Goal: Task Accomplishment & Management: Manage account settings

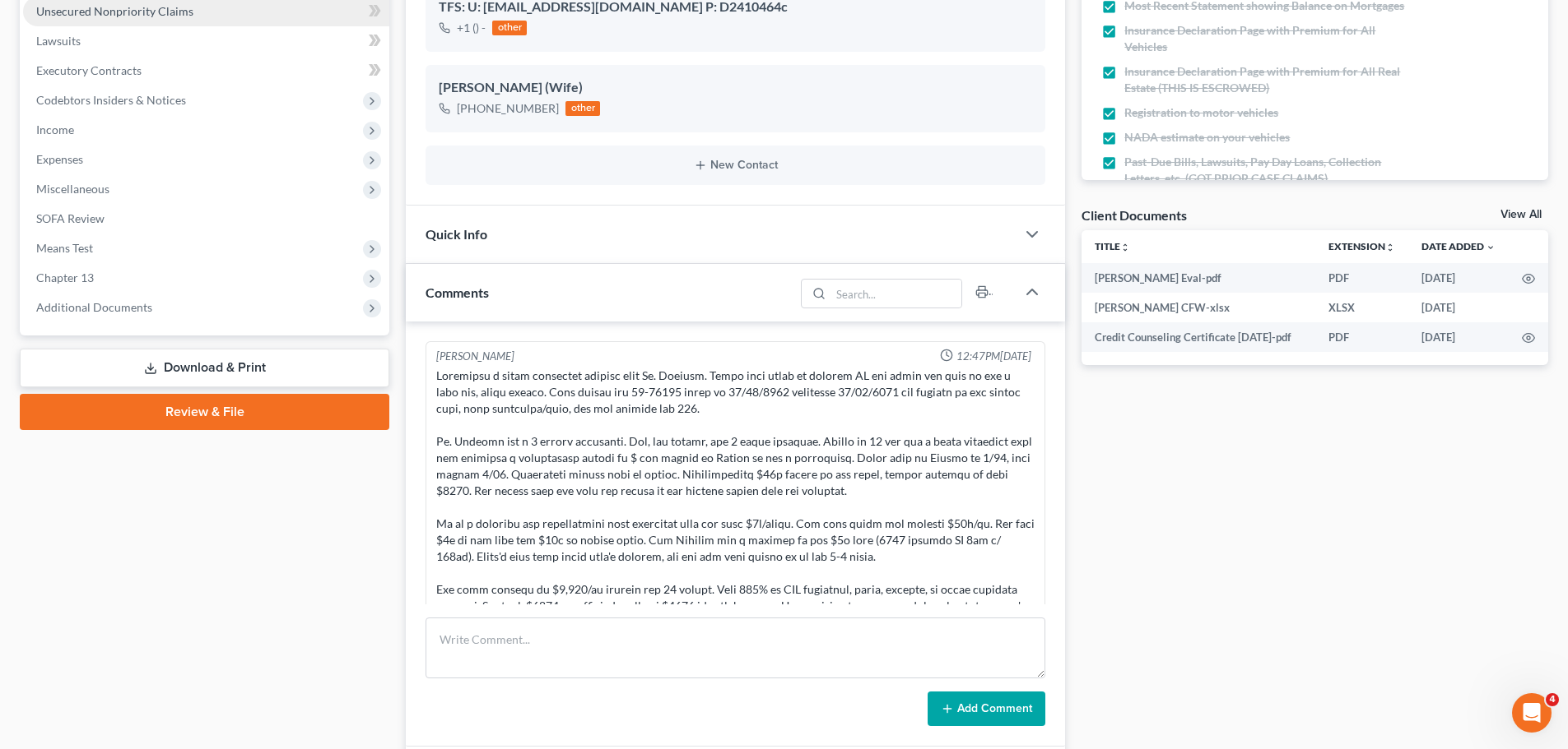
scroll to position [3375, 0]
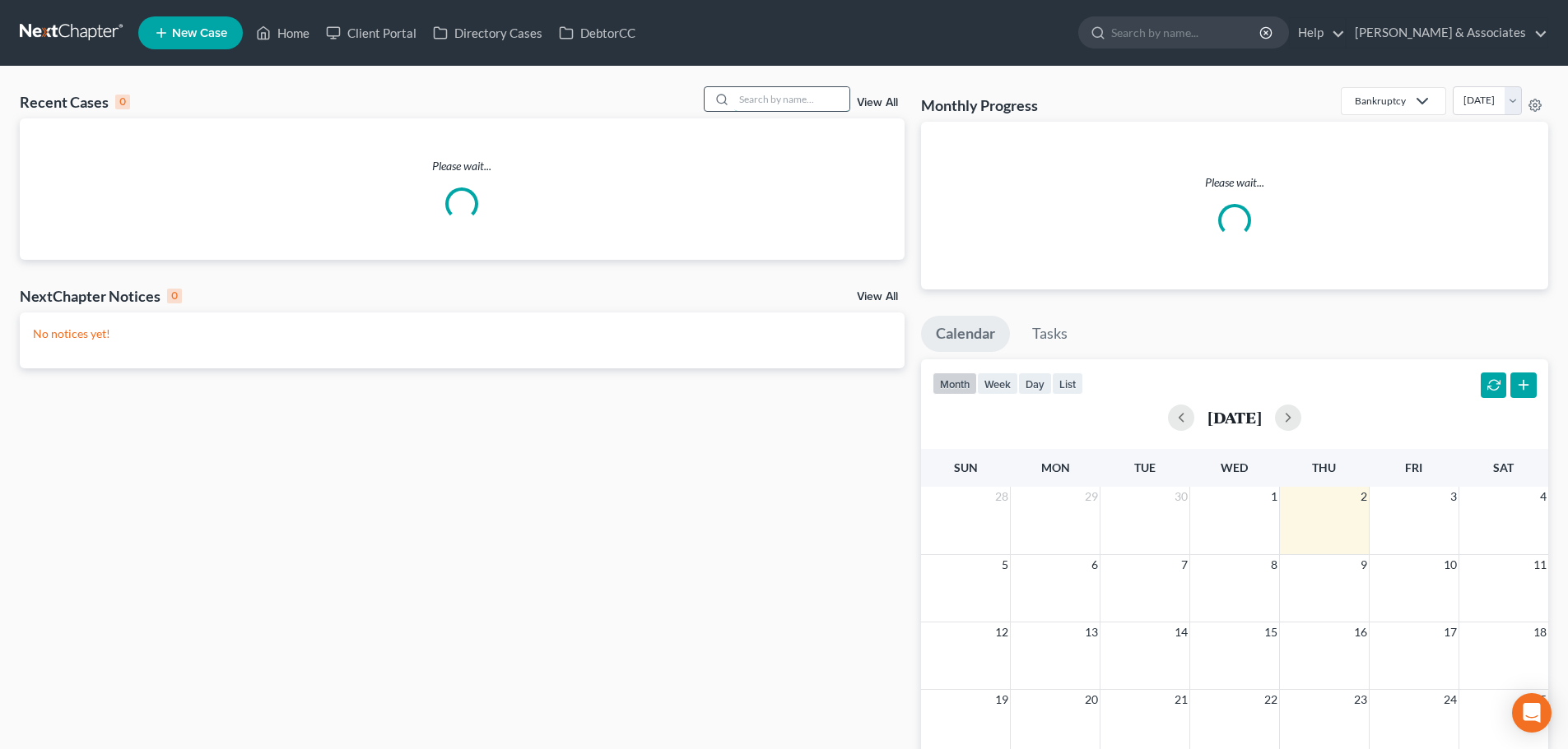
click at [776, 99] on input "search" at bounding box center [792, 99] width 115 height 23
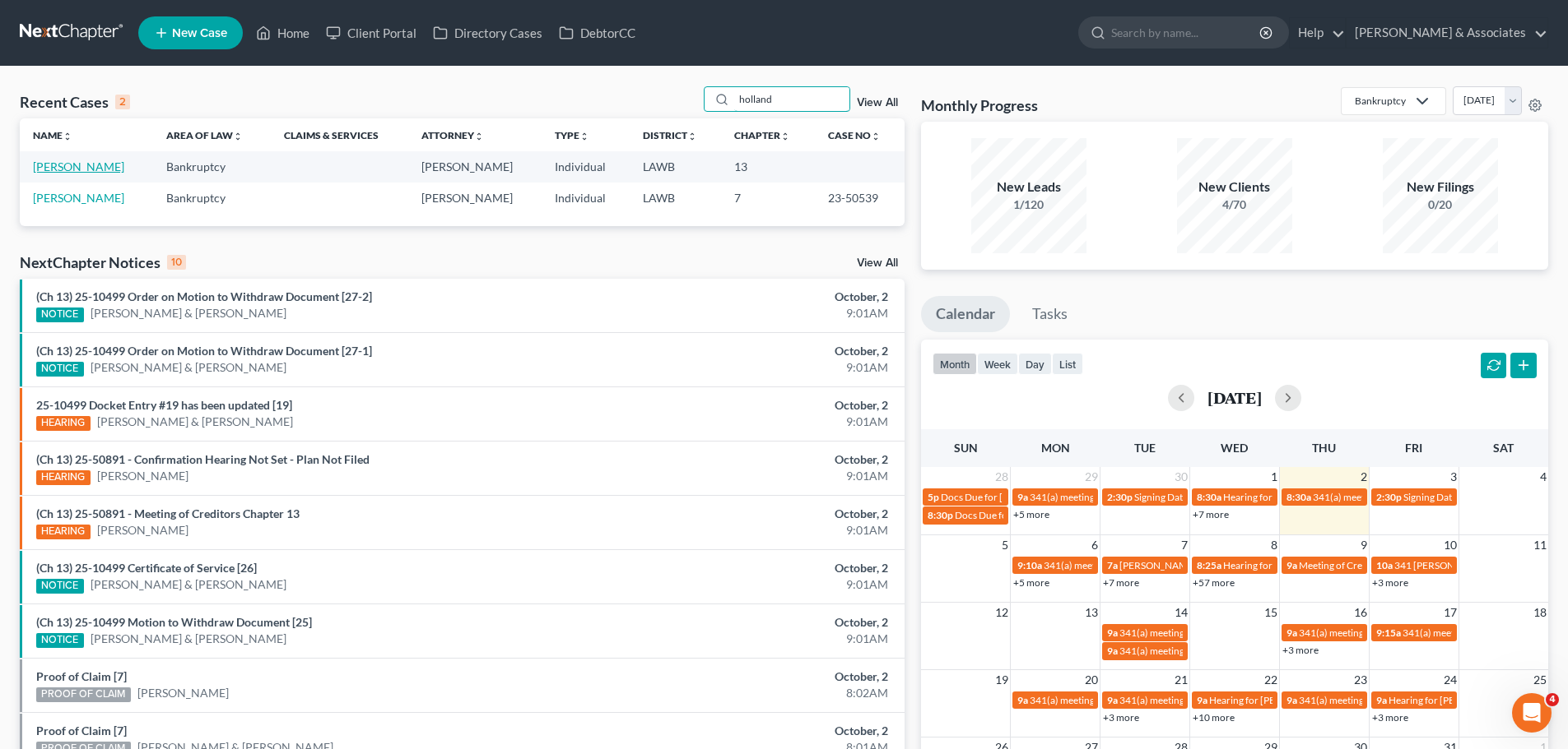
type input "holland"
click at [78, 172] on link "[PERSON_NAME]" at bounding box center [78, 167] width 91 height 14
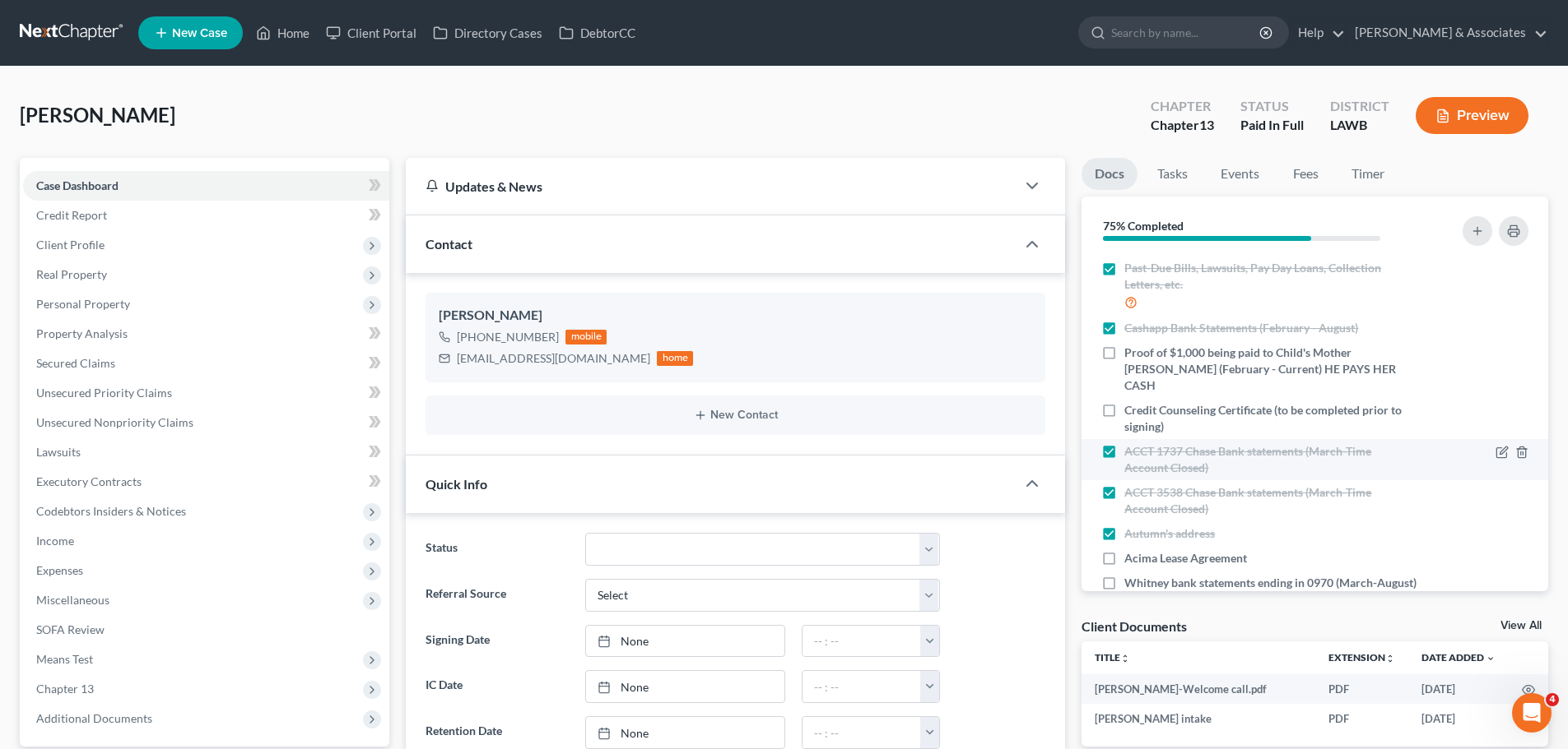
scroll to position [368, 0]
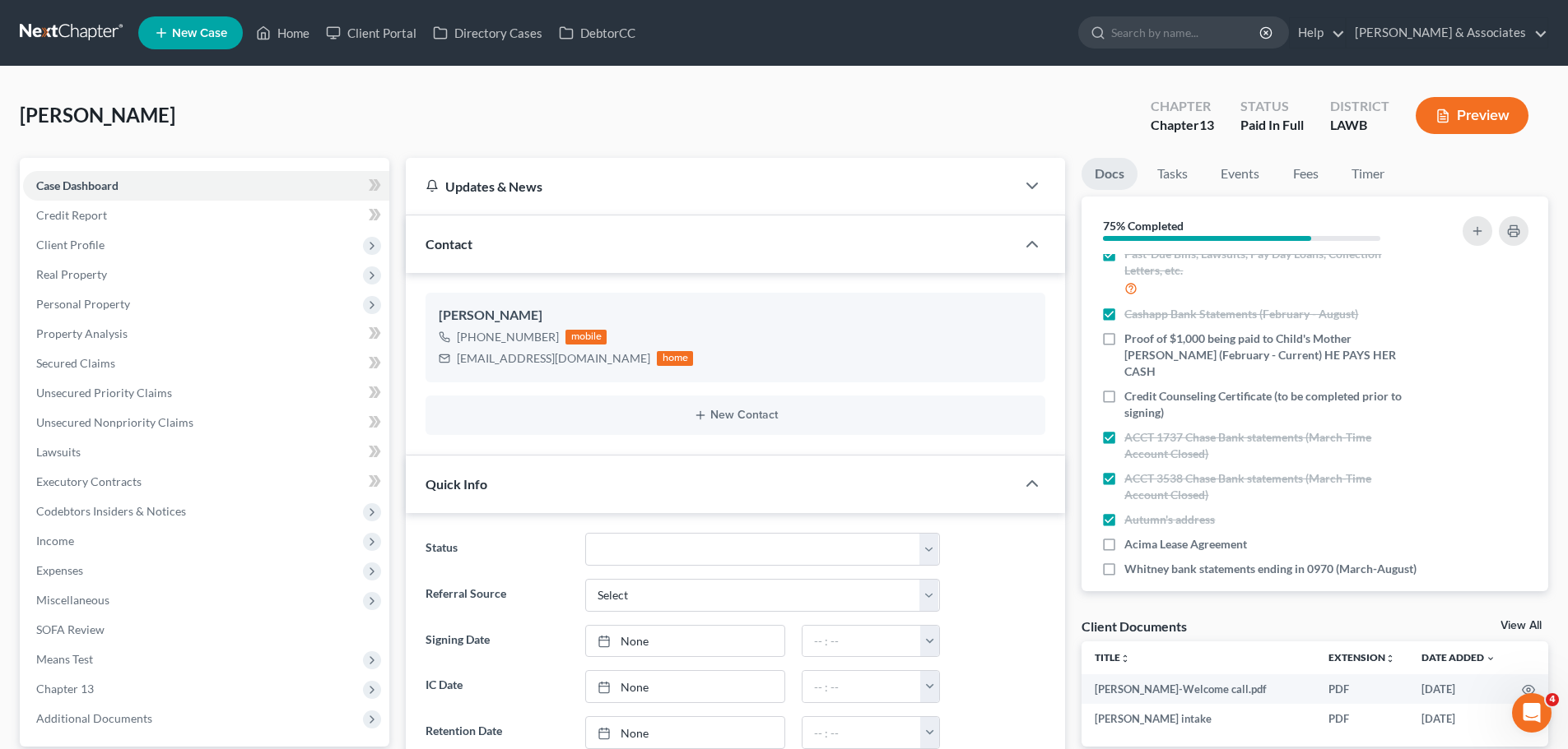
click at [1495, 564] on icon "button" at bounding box center [1501, 570] width 14 height 14
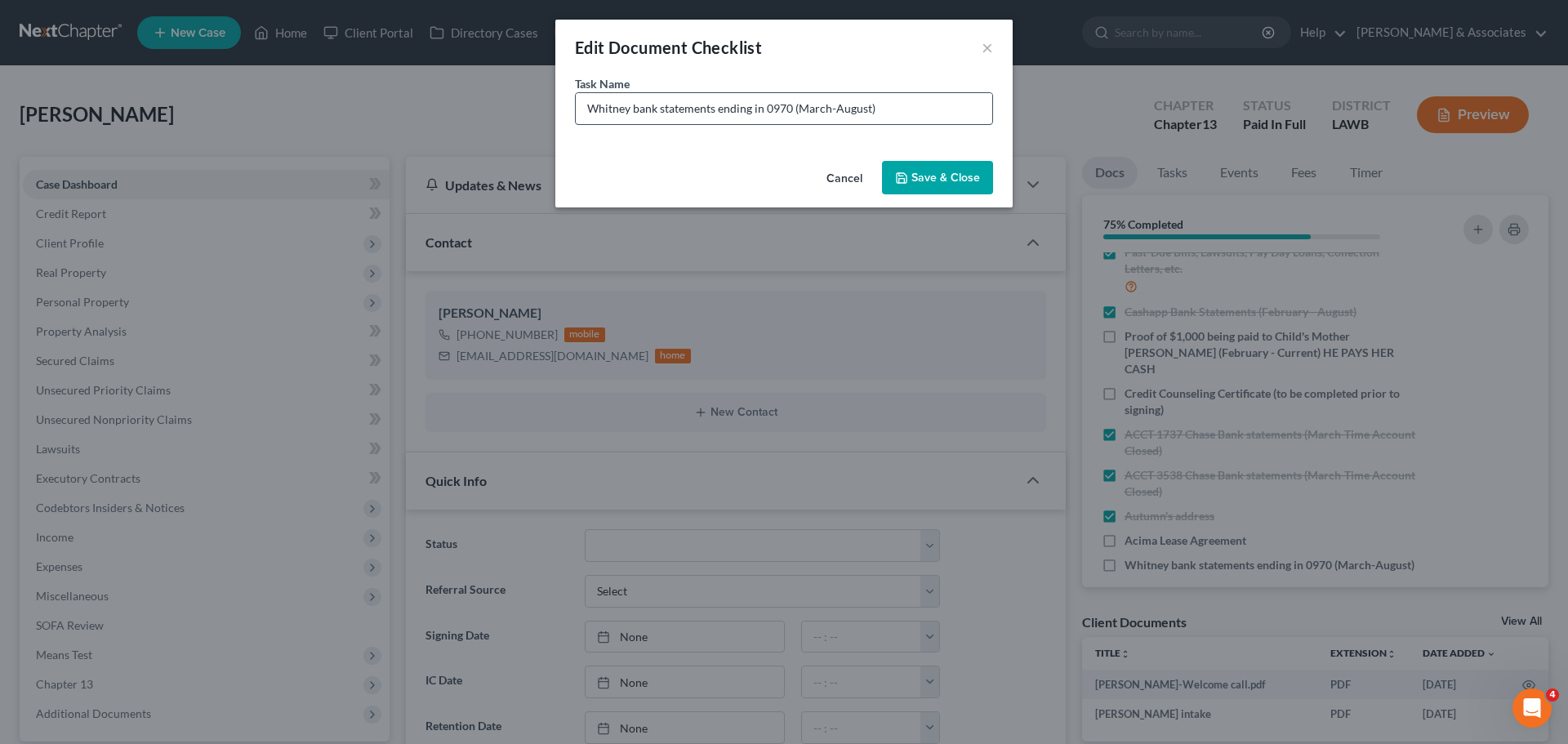
drag, startPoint x: 868, startPoint y: 106, endPoint x: 838, endPoint y: 109, distance: 30.1
click at [838, 109] on input "Whitney bank statements ending in 0970 (March-August)" at bounding box center [784, 108] width 417 height 31
type input "Whitney bank statements ending in 0970 (March-September)"
click at [919, 171] on button "Save & Close" at bounding box center [938, 178] width 111 height 34
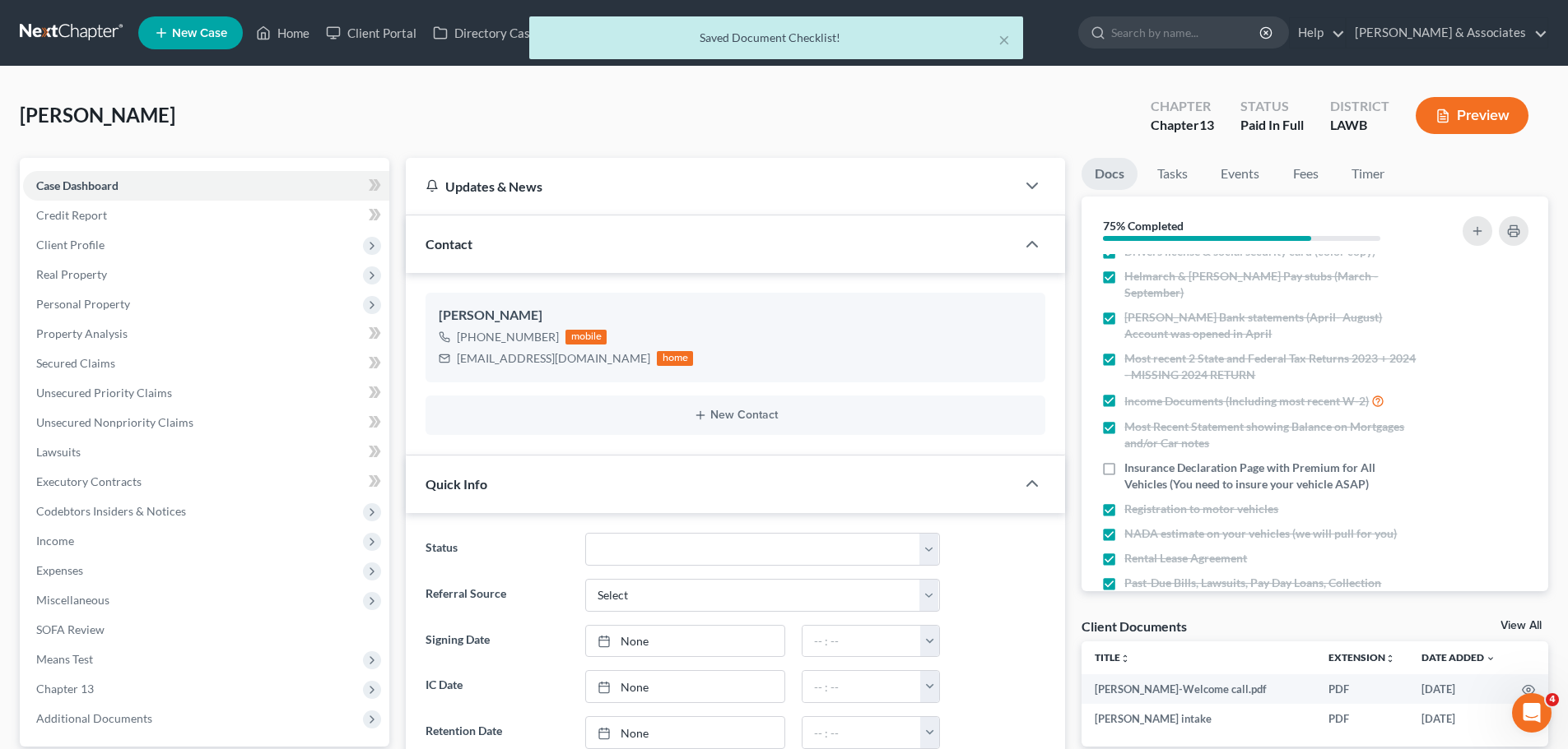
scroll to position [0, 0]
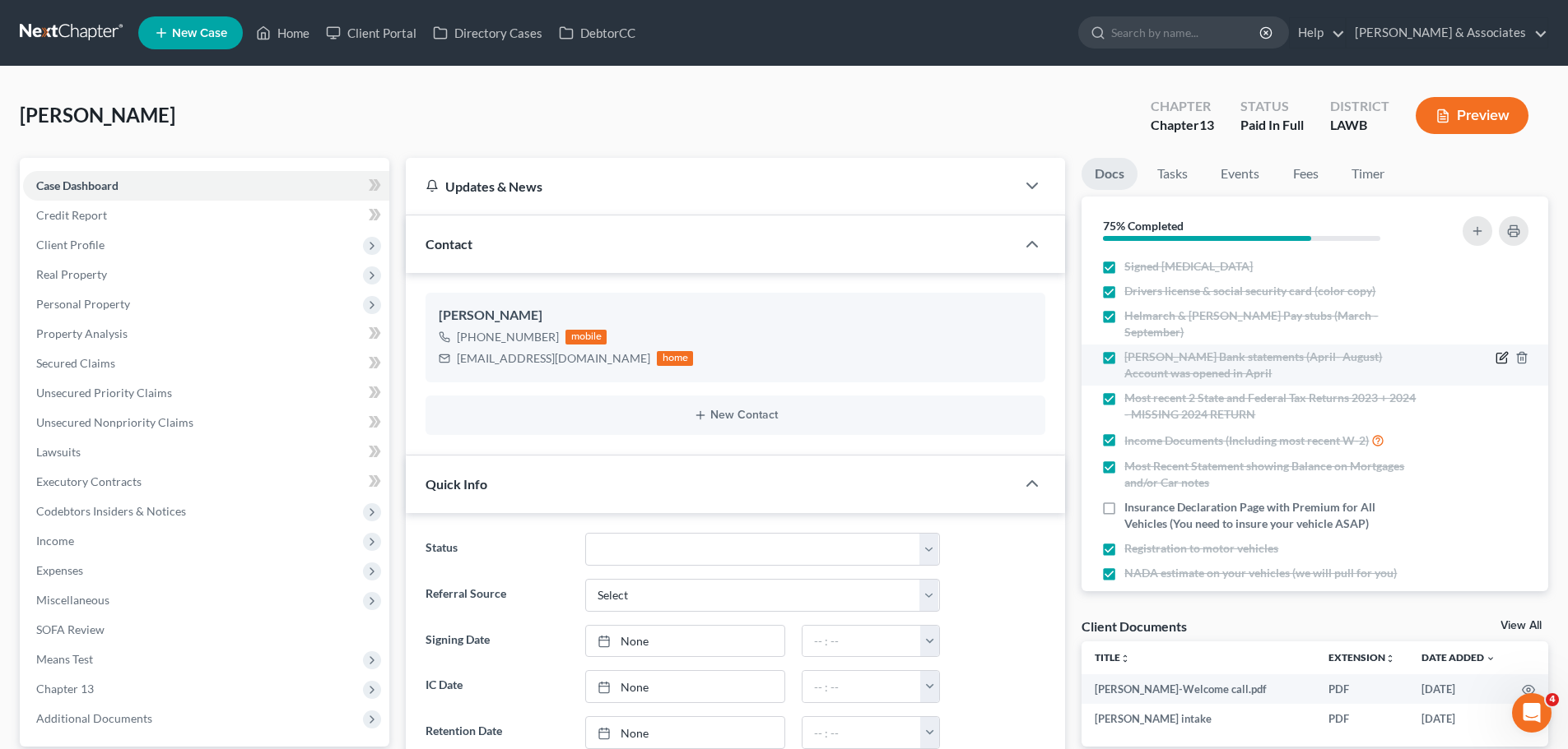
click at [1495, 351] on icon "button" at bounding box center [1501, 357] width 14 height 14
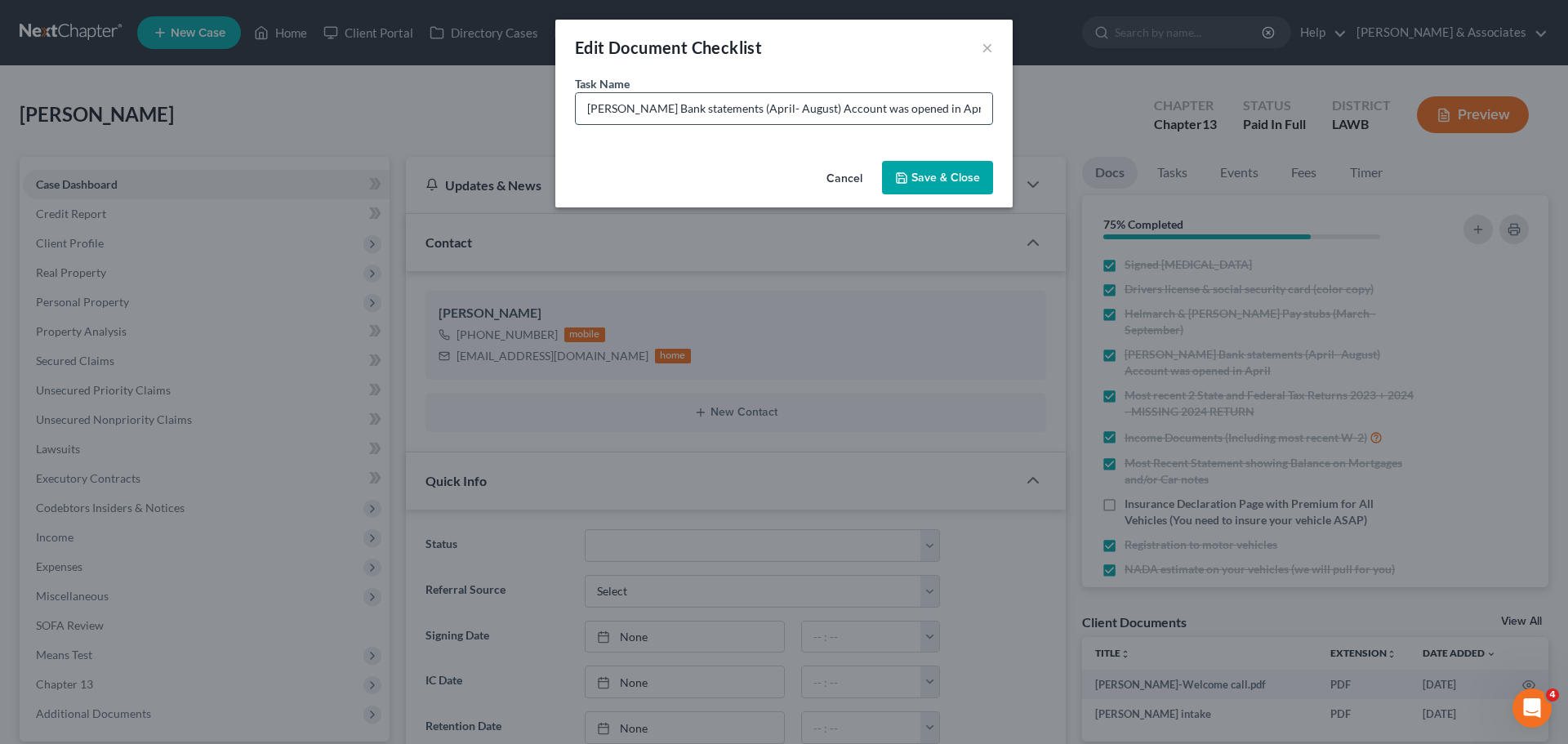
drag, startPoint x: 800, startPoint y: 106, endPoint x: 834, endPoint y: 112, distance: 34.5
click at [834, 112] on input "Hancock Whitney Bank statements (April- August) Account was opened in April" at bounding box center [784, 108] width 417 height 31
drag, startPoint x: 799, startPoint y: 107, endPoint x: 769, endPoint y: 108, distance: 30.0
click at [769, 108] on input "Hancock Whitney Bank statements (April- September) Account was opened in April" at bounding box center [784, 108] width 417 height 31
drag, startPoint x: 830, startPoint y: 107, endPoint x: 993, endPoint y: 112, distance: 163.1
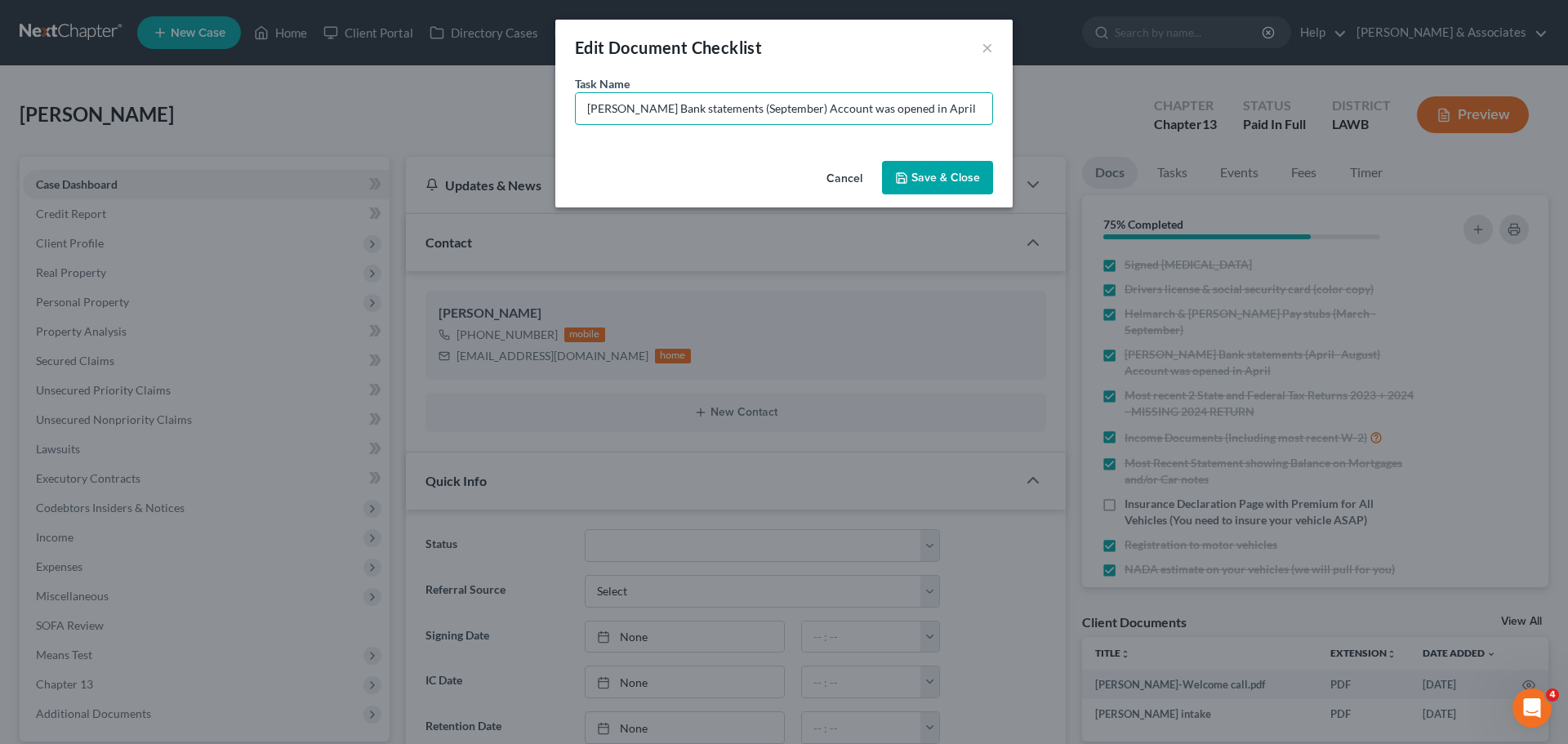
click at [993, 112] on div "Task Name * Hancock Whitney Bank statements (September) Account was opened in A…" at bounding box center [784, 114] width 458 height 80
type input "Hancock Whitney Bank statements (September)"
click at [957, 175] on button "Save & Close" at bounding box center [938, 178] width 111 height 34
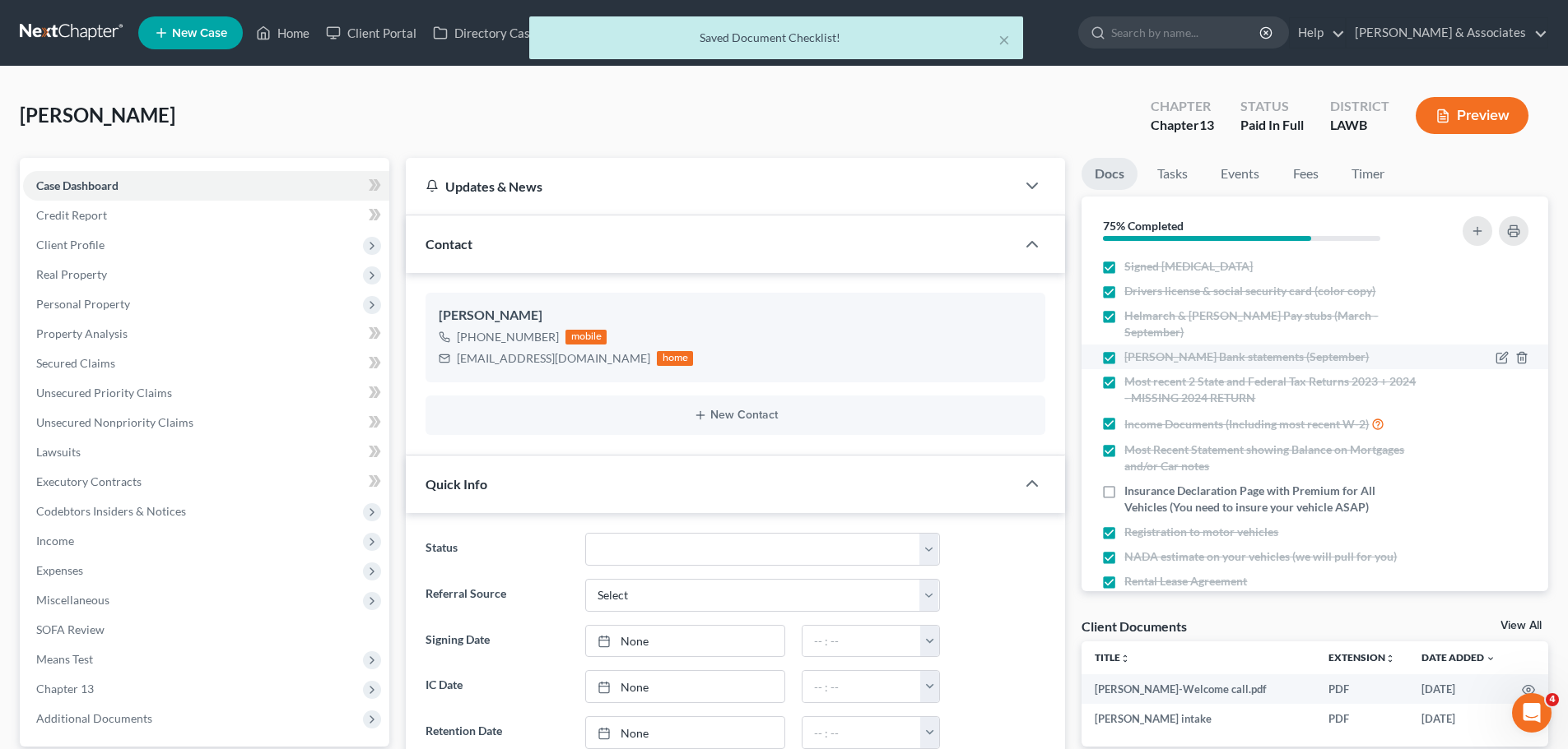
click at [1124, 348] on label "Hancock Whitney Bank statements (September)" at bounding box center [1246, 356] width 244 height 16
click at [1130, 348] on input "Hancock Whitney Bank statements (September)" at bounding box center [1136, 354] width 11 height 11
checkbox input "false"
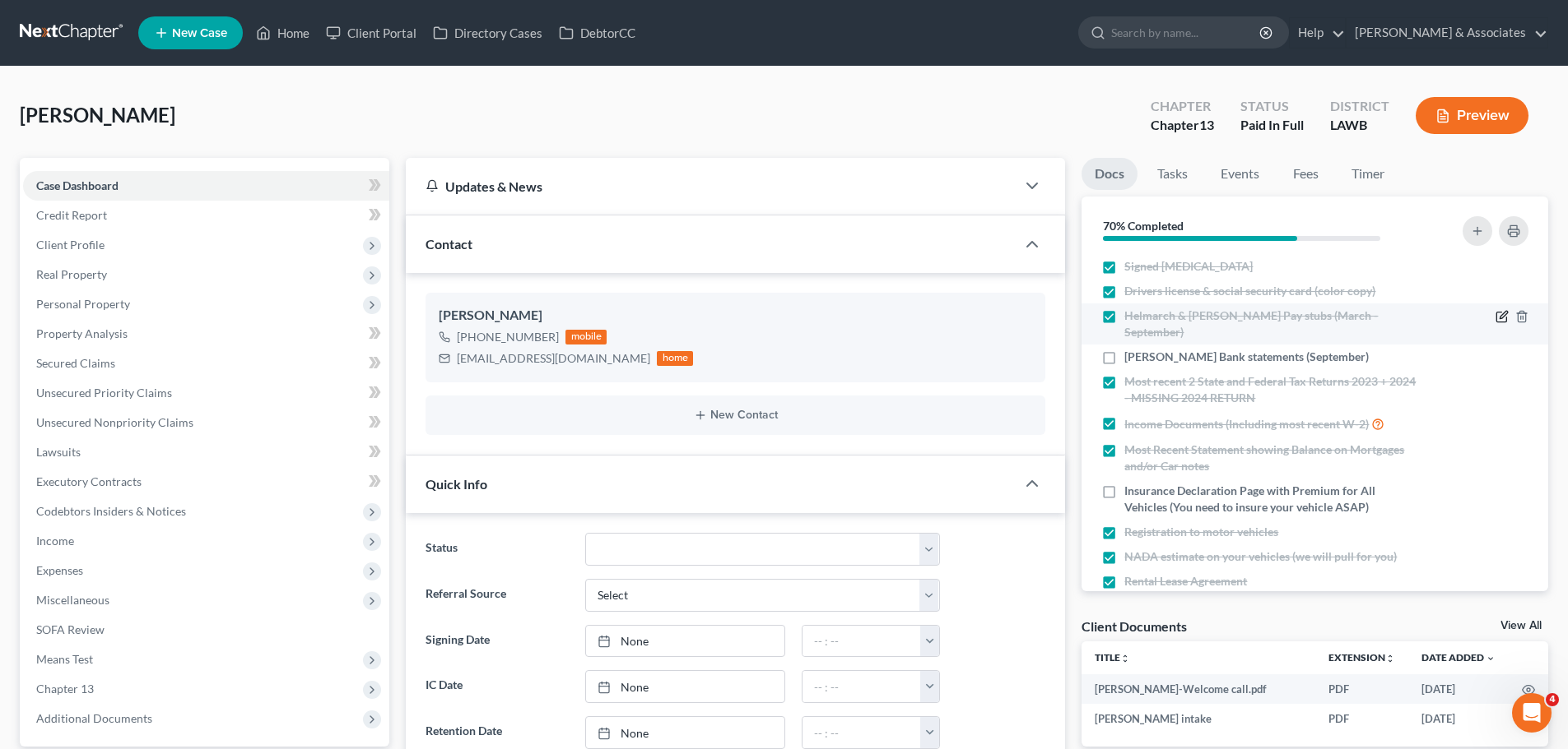
click at [1495, 314] on icon "button" at bounding box center [1501, 316] width 14 height 14
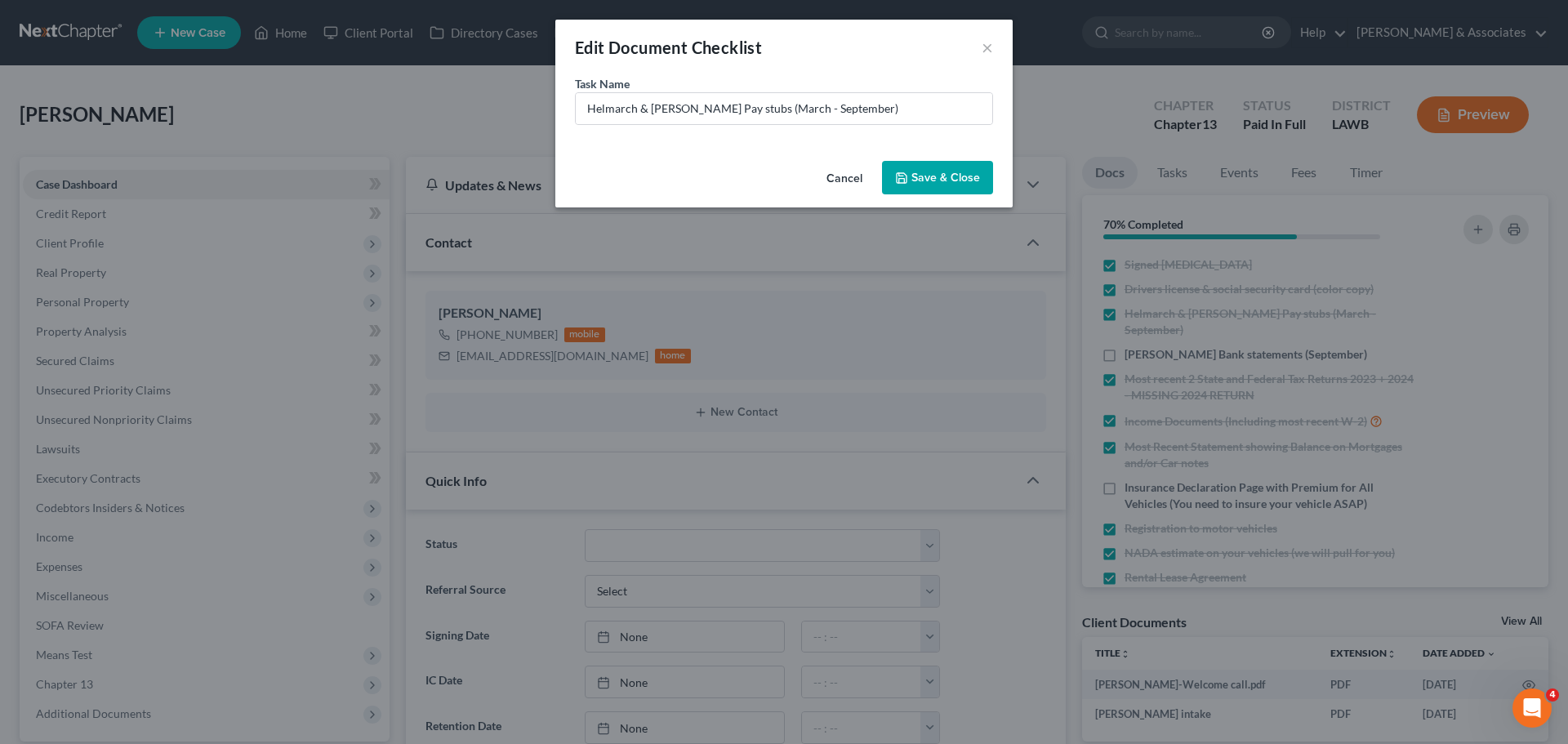
click at [942, 174] on button "Save & Close" at bounding box center [938, 178] width 111 height 34
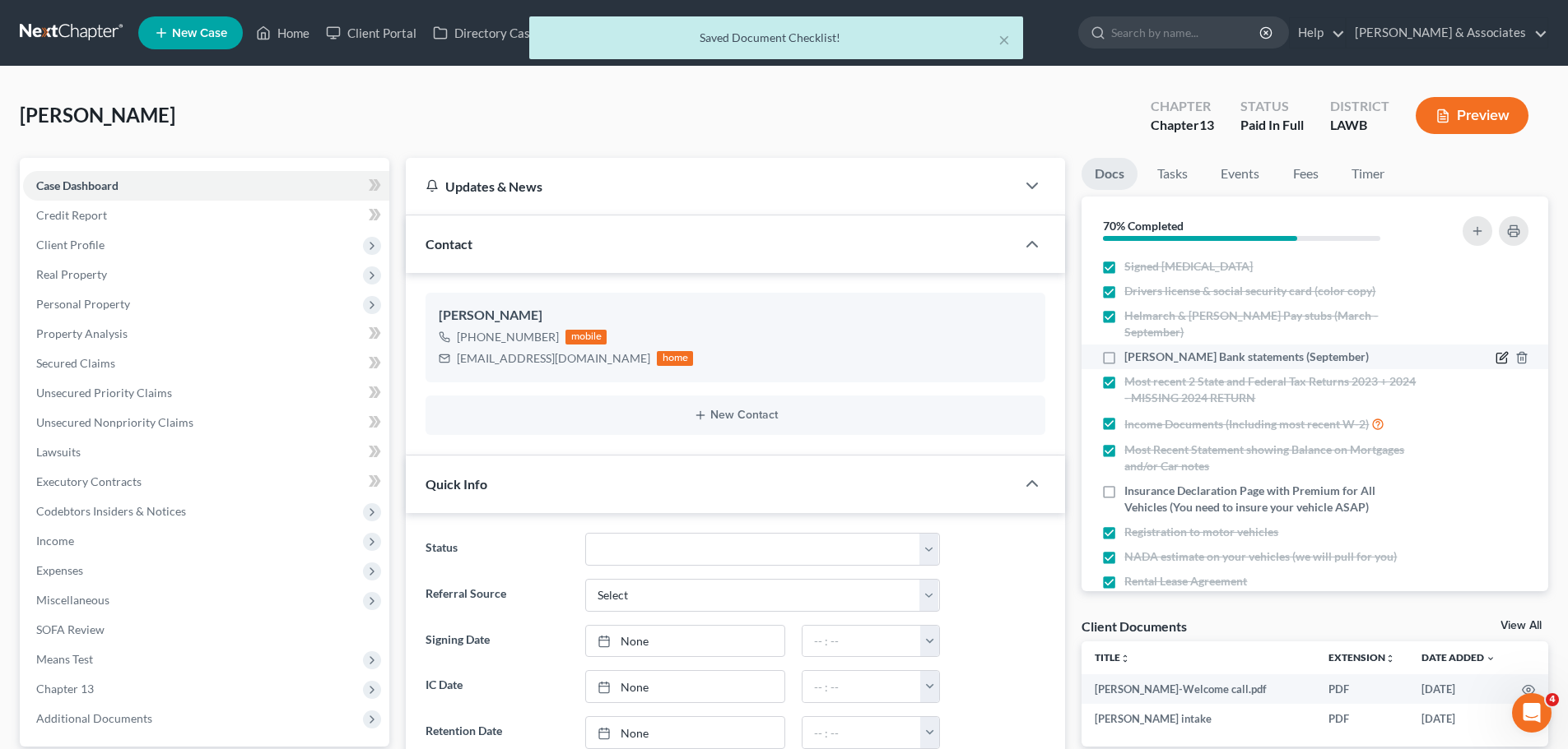
click at [1500, 353] on icon "button" at bounding box center [1503, 356] width 7 height 7
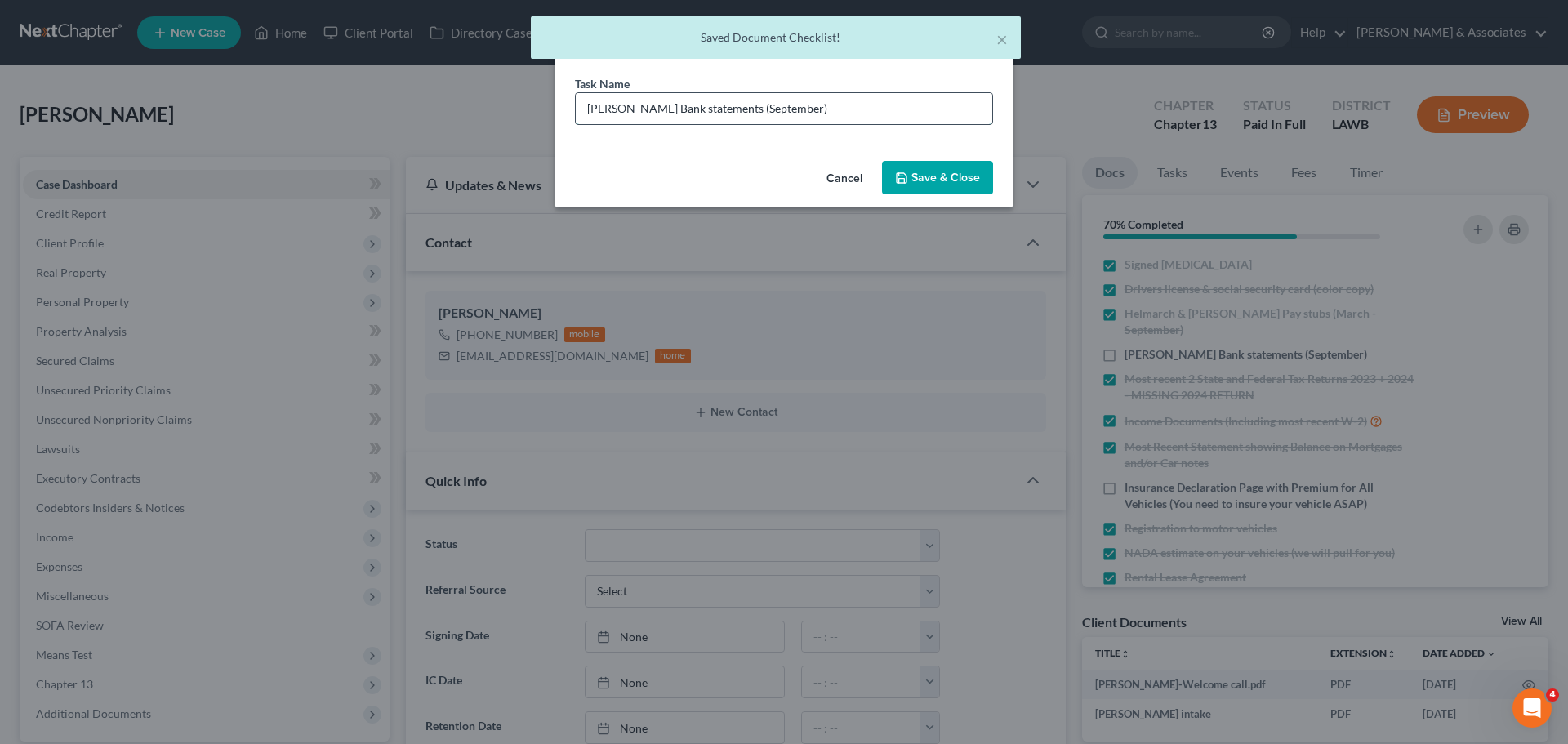
click at [795, 114] on input "Hancock Whitney Bank statements (September)" at bounding box center [784, 108] width 417 height 31
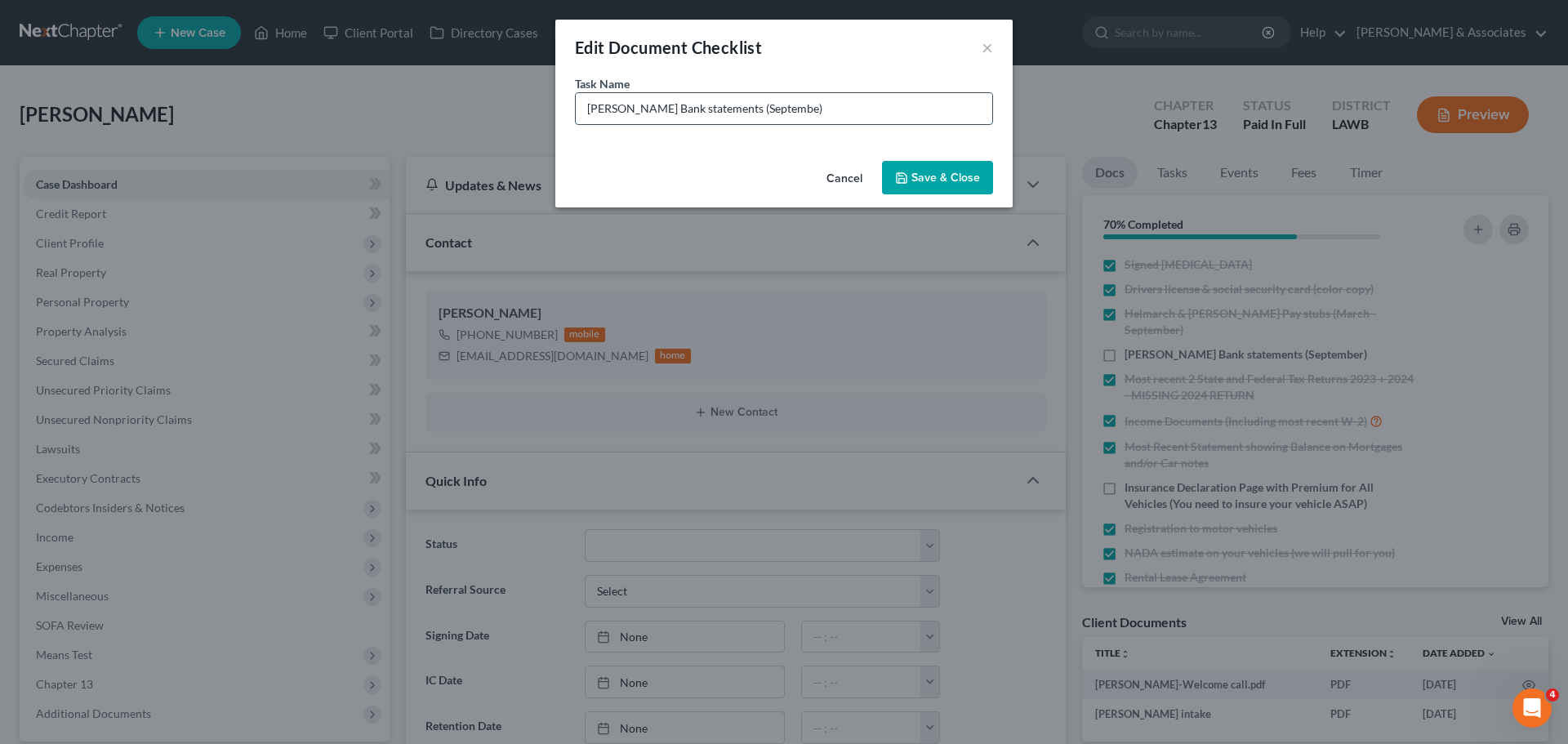
type input "Hancock Whitney Bank statements (September)"
click at [908, 172] on icon "button" at bounding box center [901, 178] width 13 height 13
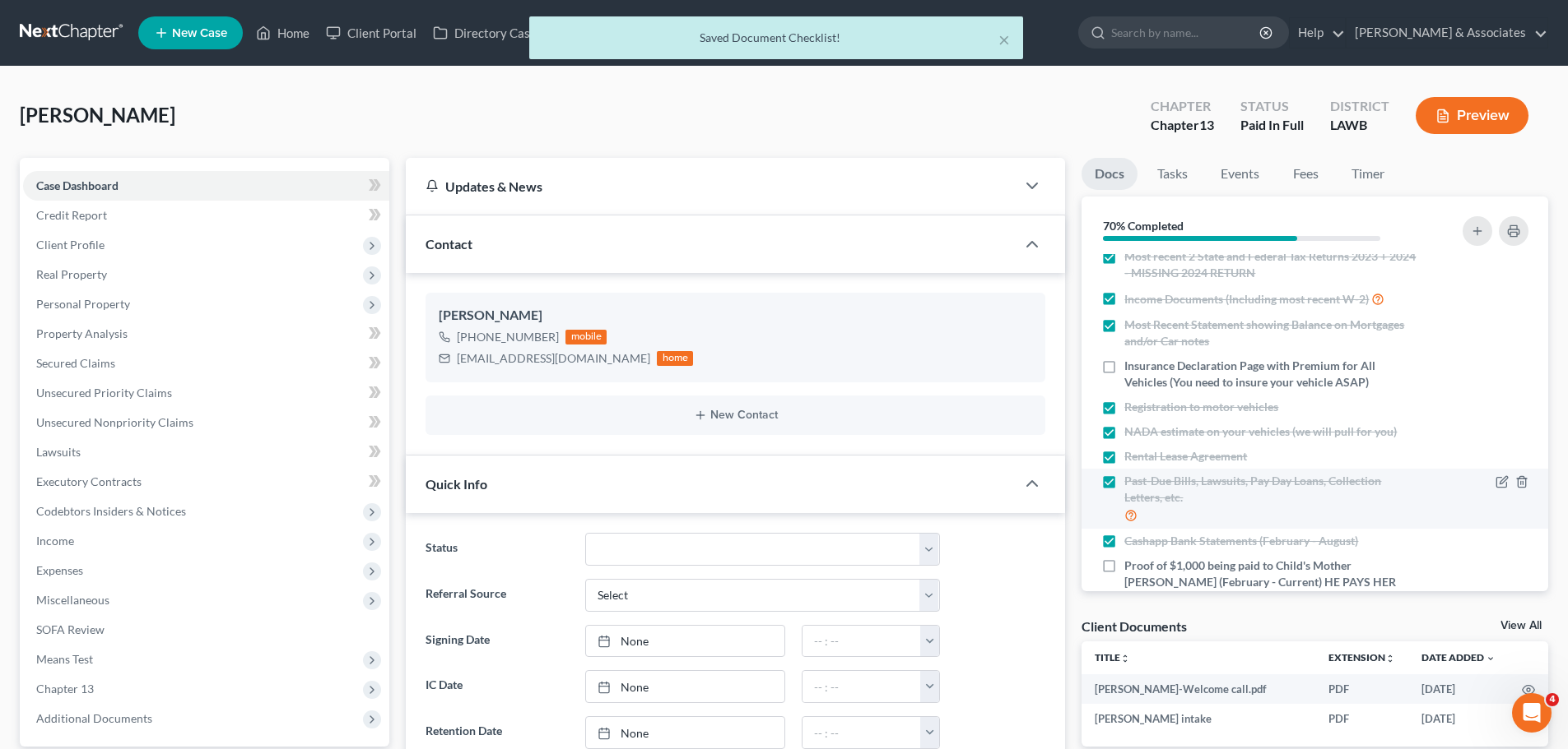
scroll to position [165, 0]
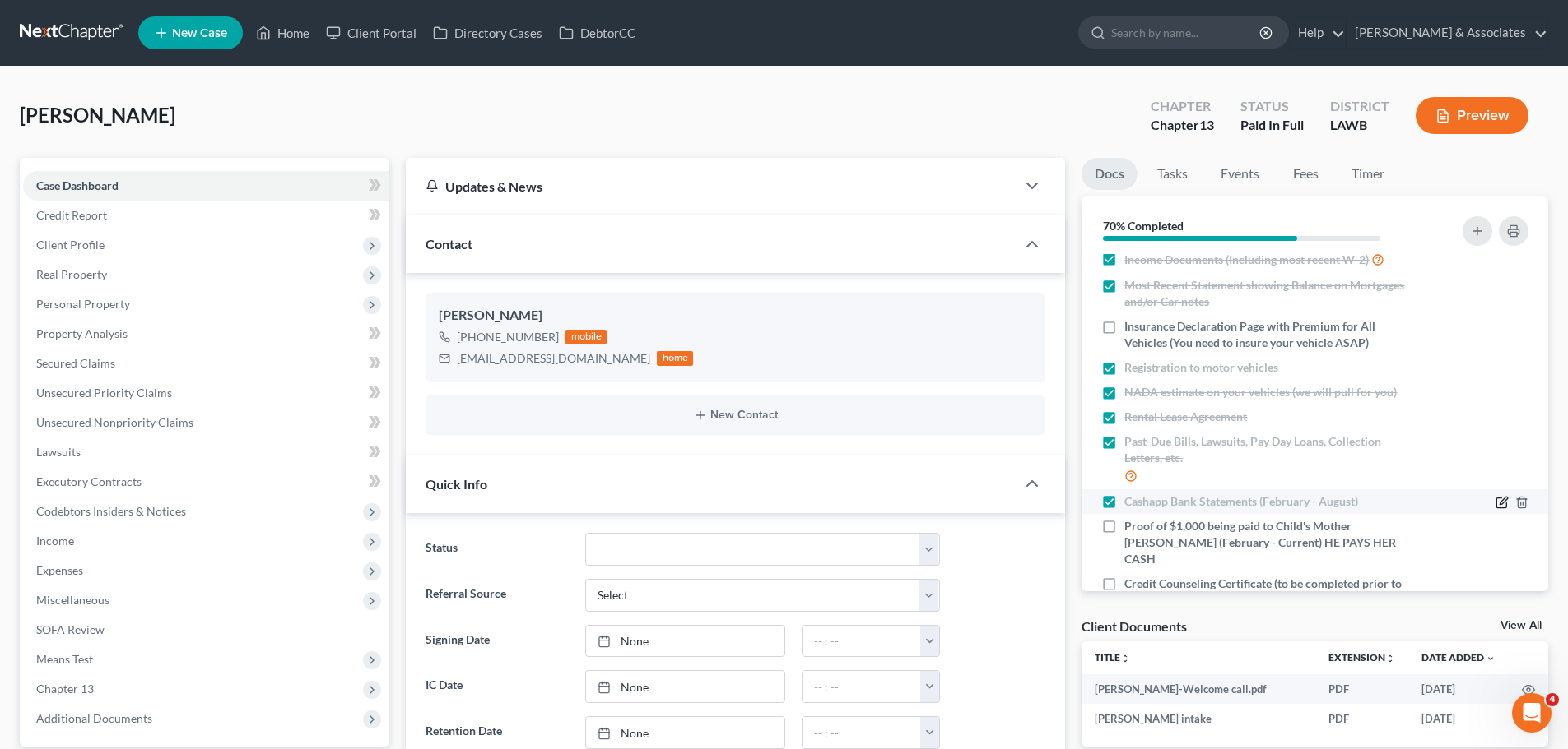
click at [1495, 496] on icon "button" at bounding box center [1501, 502] width 14 height 14
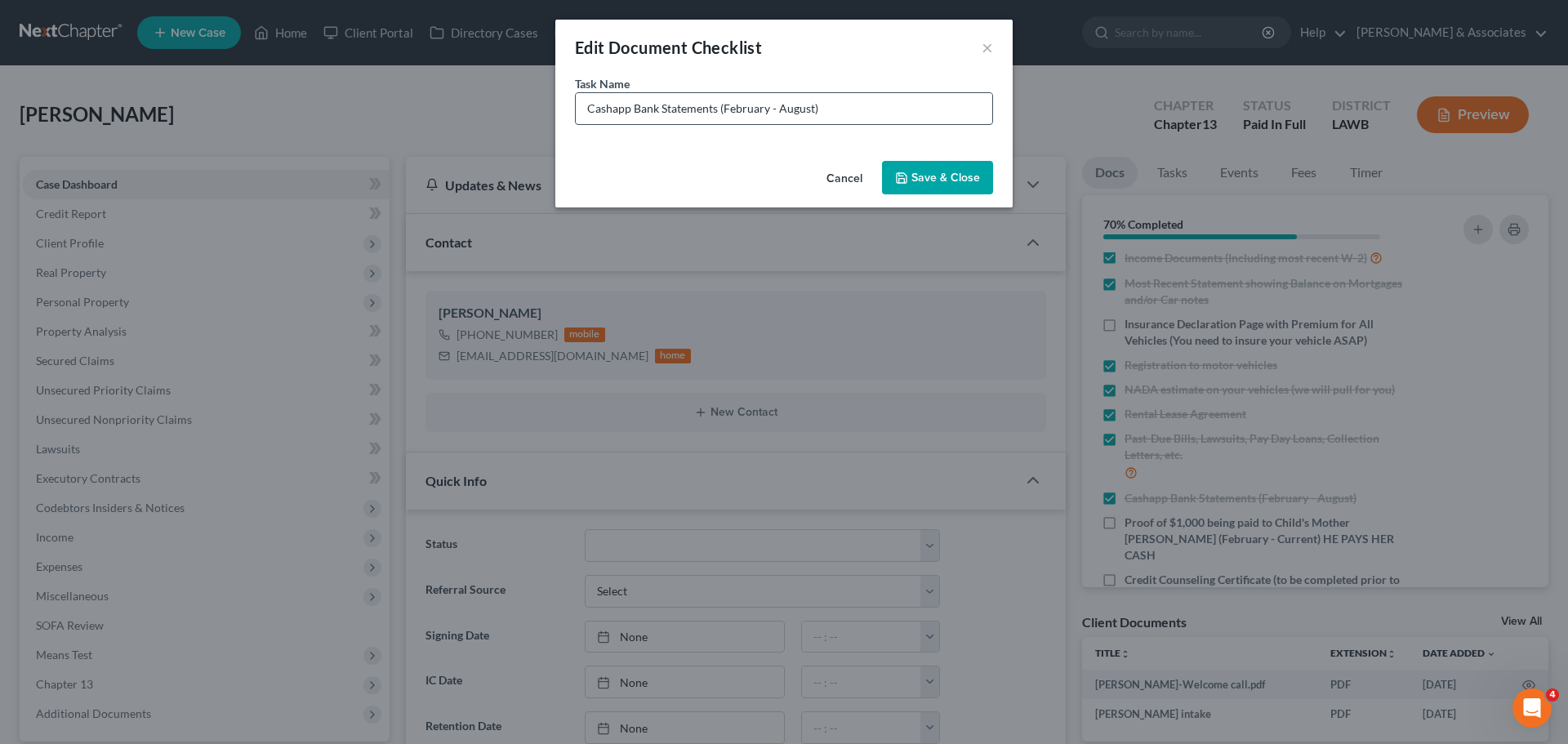
drag, startPoint x: 812, startPoint y: 106, endPoint x: 724, endPoint y: 107, distance: 88.0
click at [724, 107] on input "Cashapp Bank Statements (February - August)" at bounding box center [784, 108] width 417 height 31
type input "Cashapp Bank Statements (September)"
click at [910, 178] on button "Save & Close" at bounding box center [938, 178] width 111 height 34
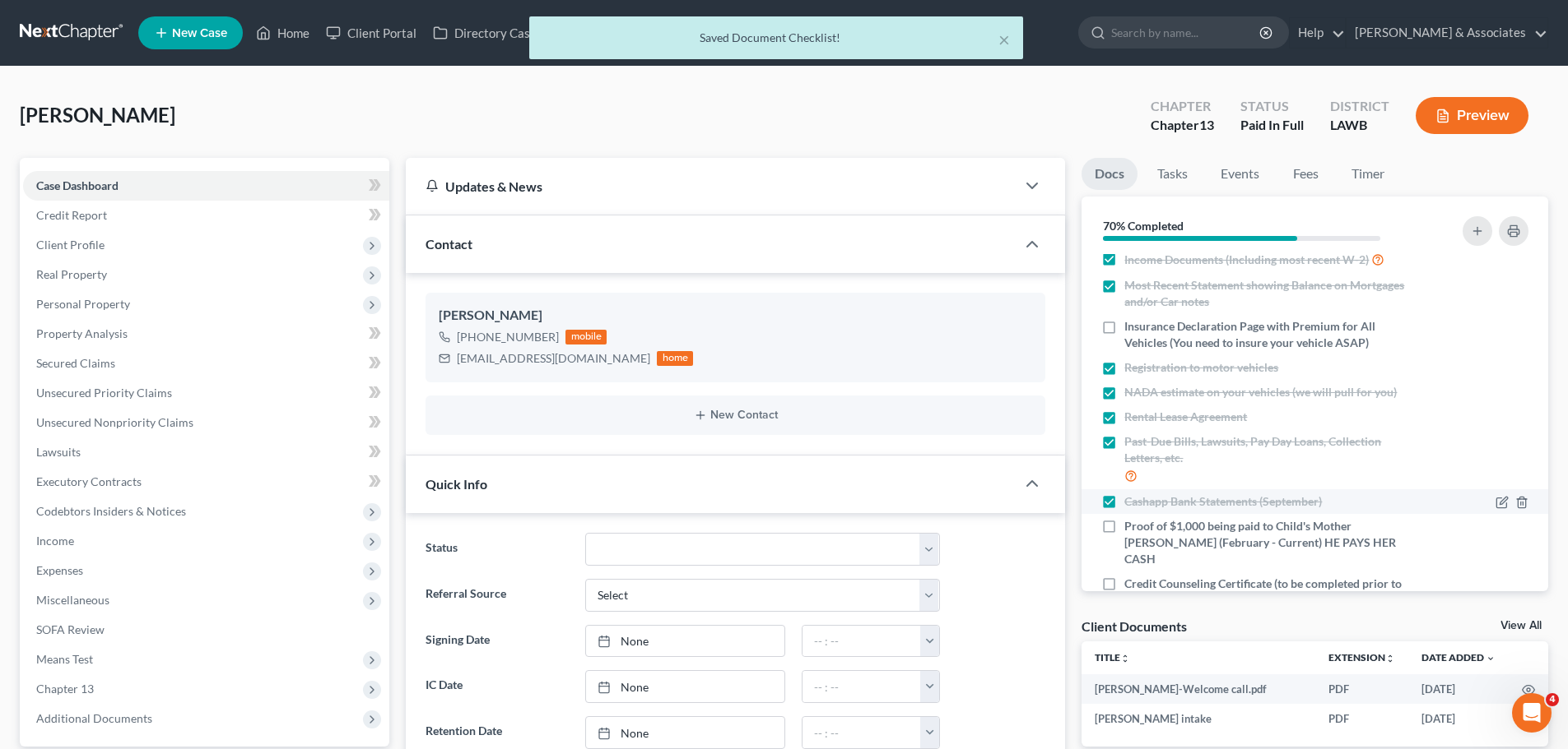
click at [1125, 493] on span "Cashapp Bank Statements (September)" at bounding box center [1222, 501] width 197 height 16
click at [1130, 493] on input "Cashapp Bank Statements (September)" at bounding box center [1136, 499] width 11 height 11
checkbox input "false"
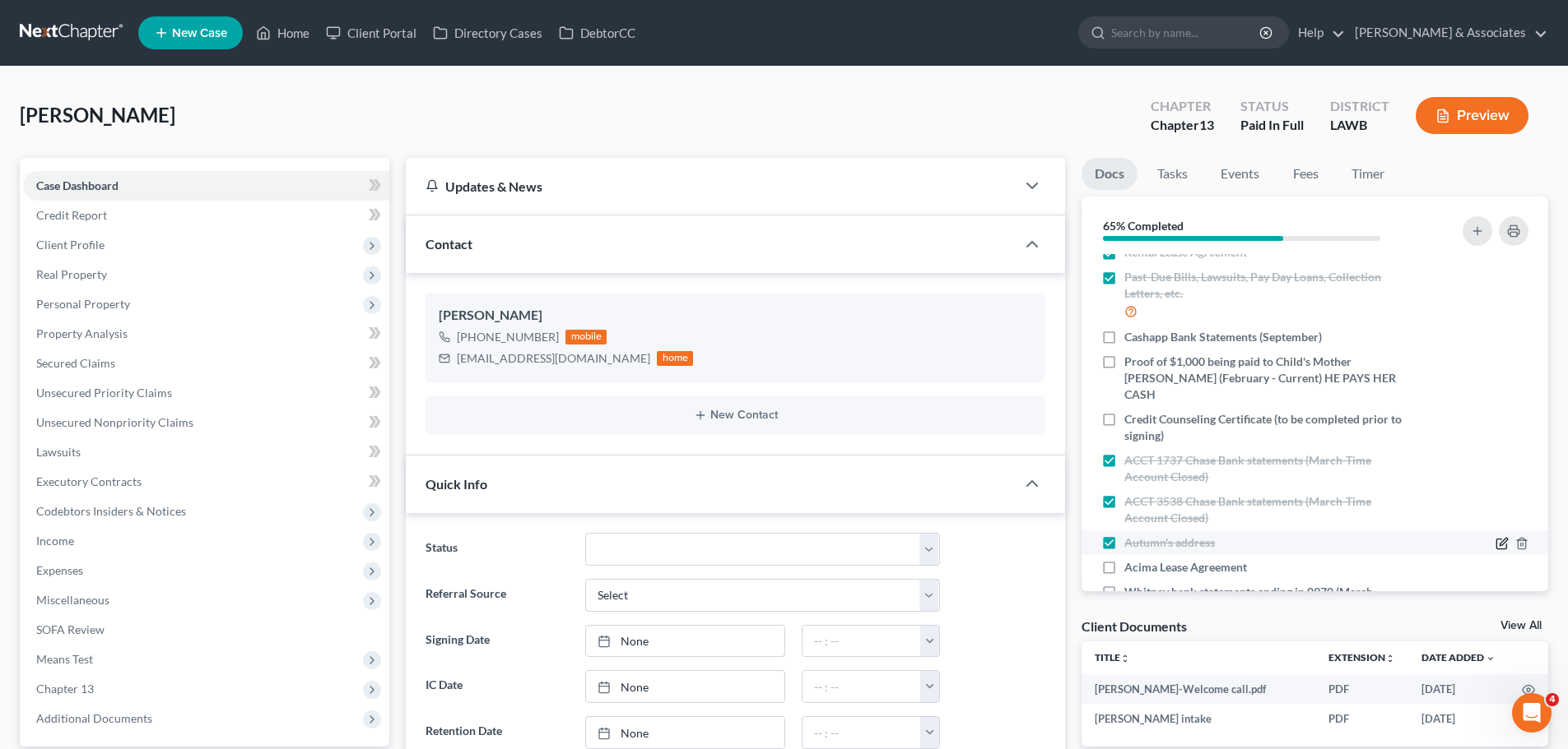
scroll to position [352, 0]
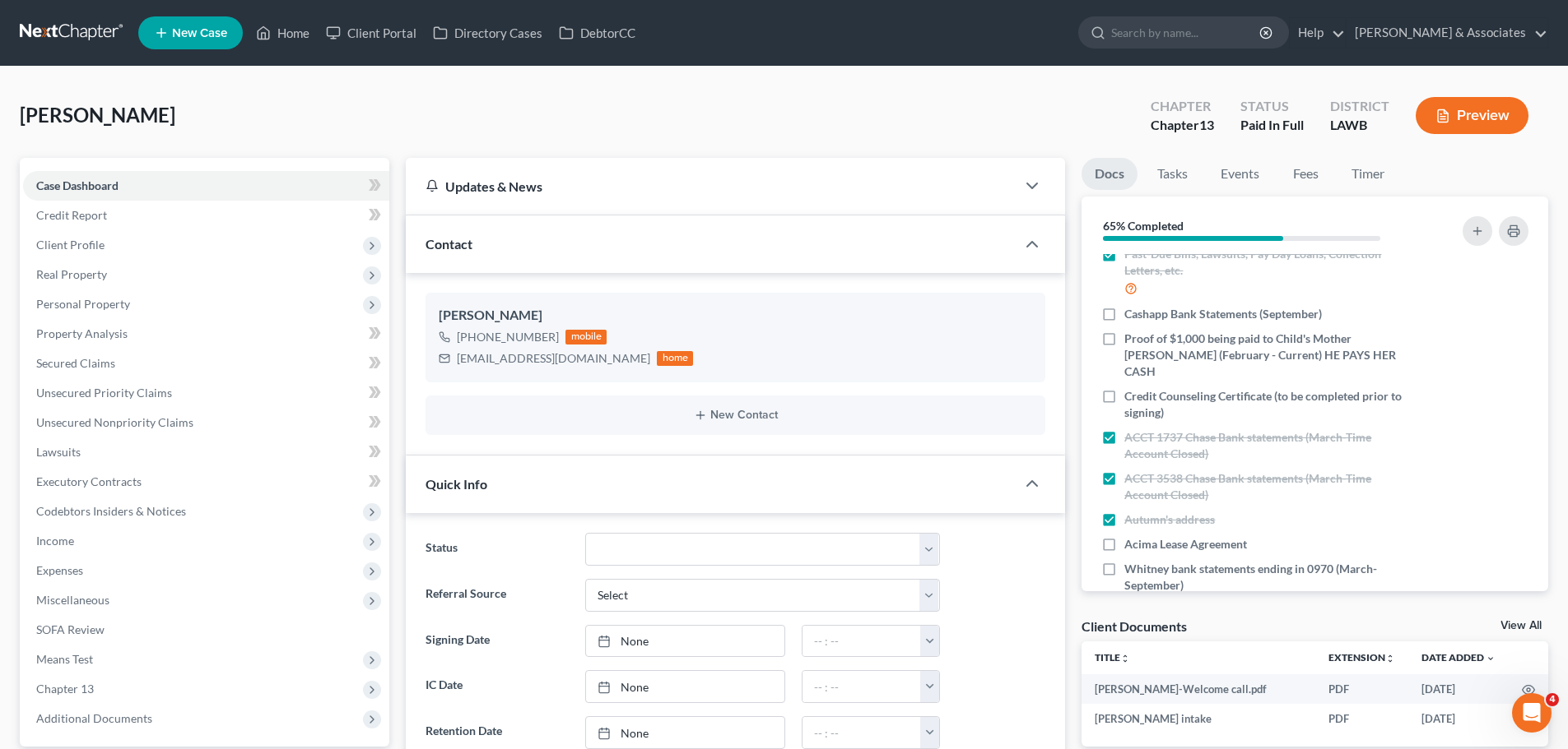
click at [747, 100] on div "Holland, Tylor Upgraded Chapter Chapter 13 Status Paid In Full District LAWB Pr…" at bounding box center [784, 122] width 1528 height 71
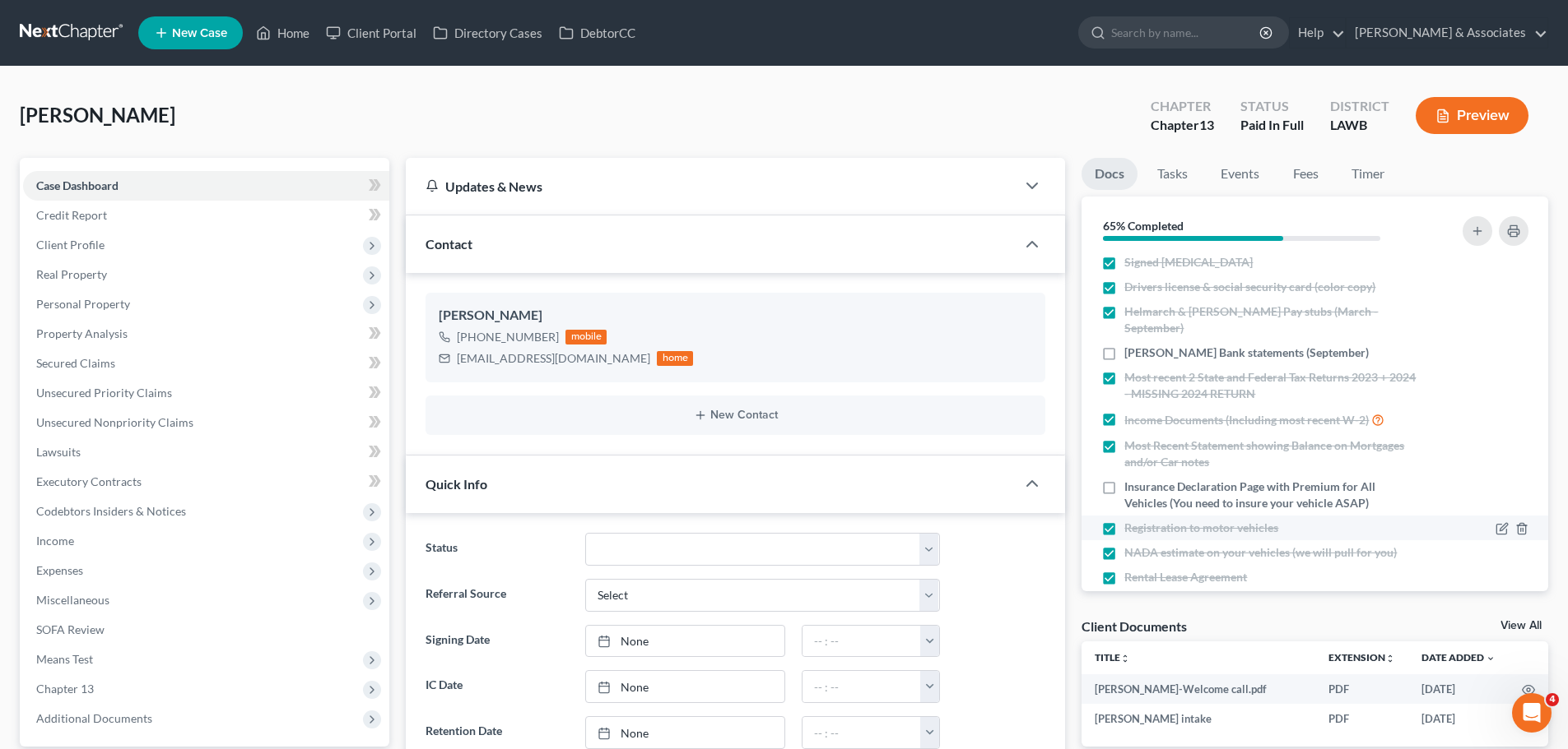
scroll to position [0, 0]
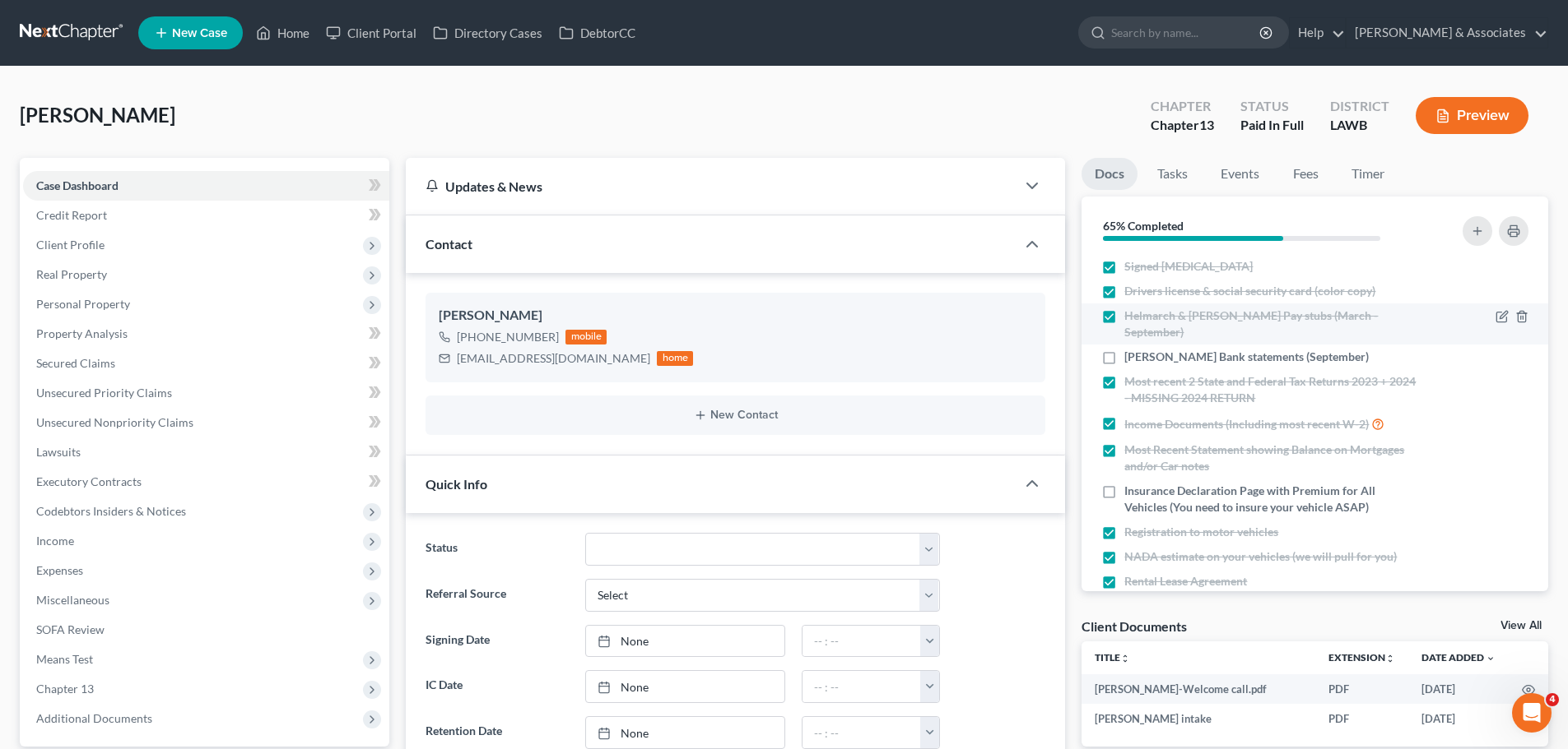
click at [1156, 321] on span "Helmarch & Payne Pay stubs (March - September)" at bounding box center [1270, 324] width 293 height 33
click at [1141, 319] on input "Helmarch & Payne Pay stubs (March - September)" at bounding box center [1136, 313] width 11 height 11
checkbox input "false"
click at [1500, 320] on icon "button" at bounding box center [1503, 315] width 7 height 7
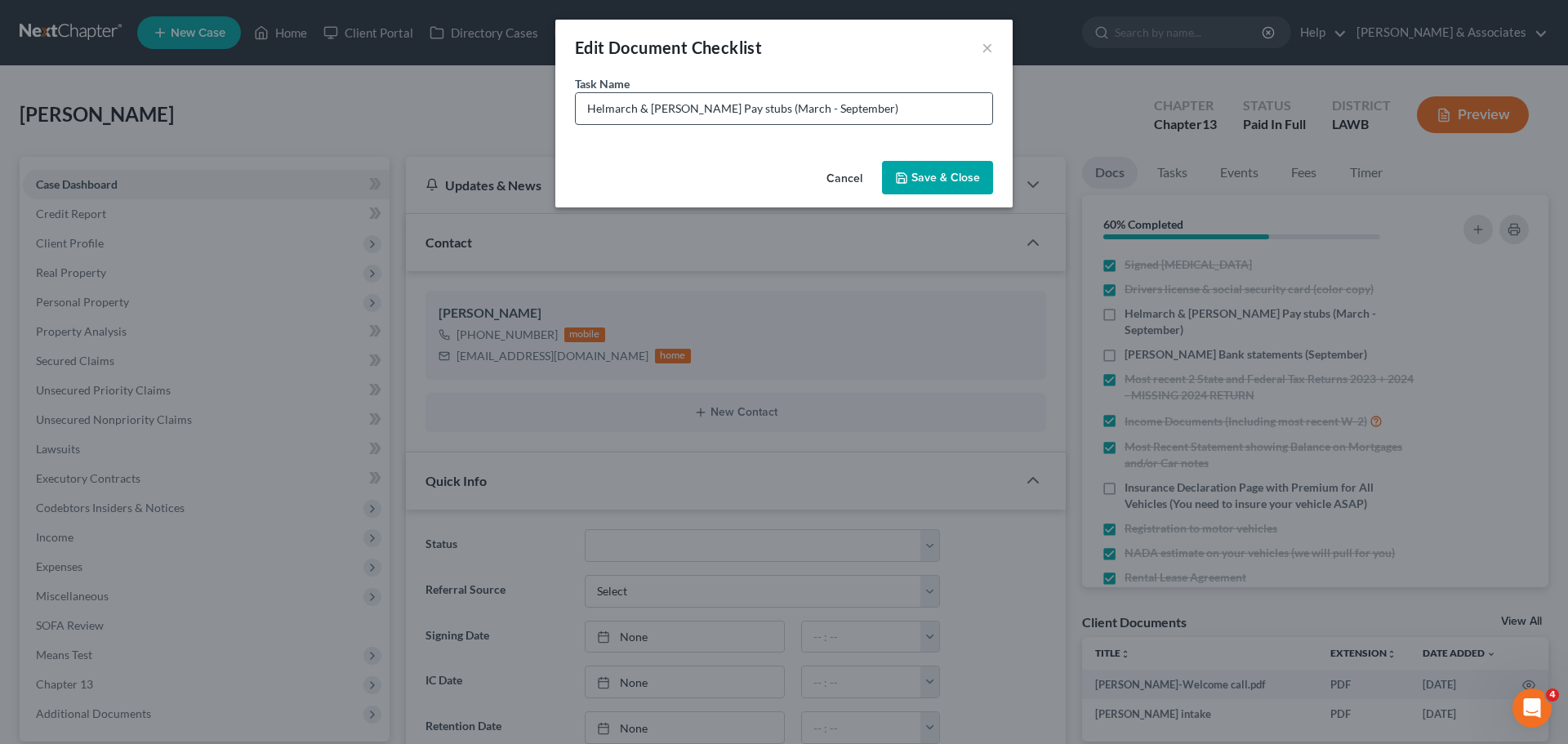
click at [729, 111] on input "Helmarch & Payne Pay stubs (March - September)" at bounding box center [784, 108] width 417 height 31
type input "Helmarch & Payne Pay stubs PDF (March - September)"
click at [955, 166] on button "Save & Close" at bounding box center [938, 178] width 111 height 34
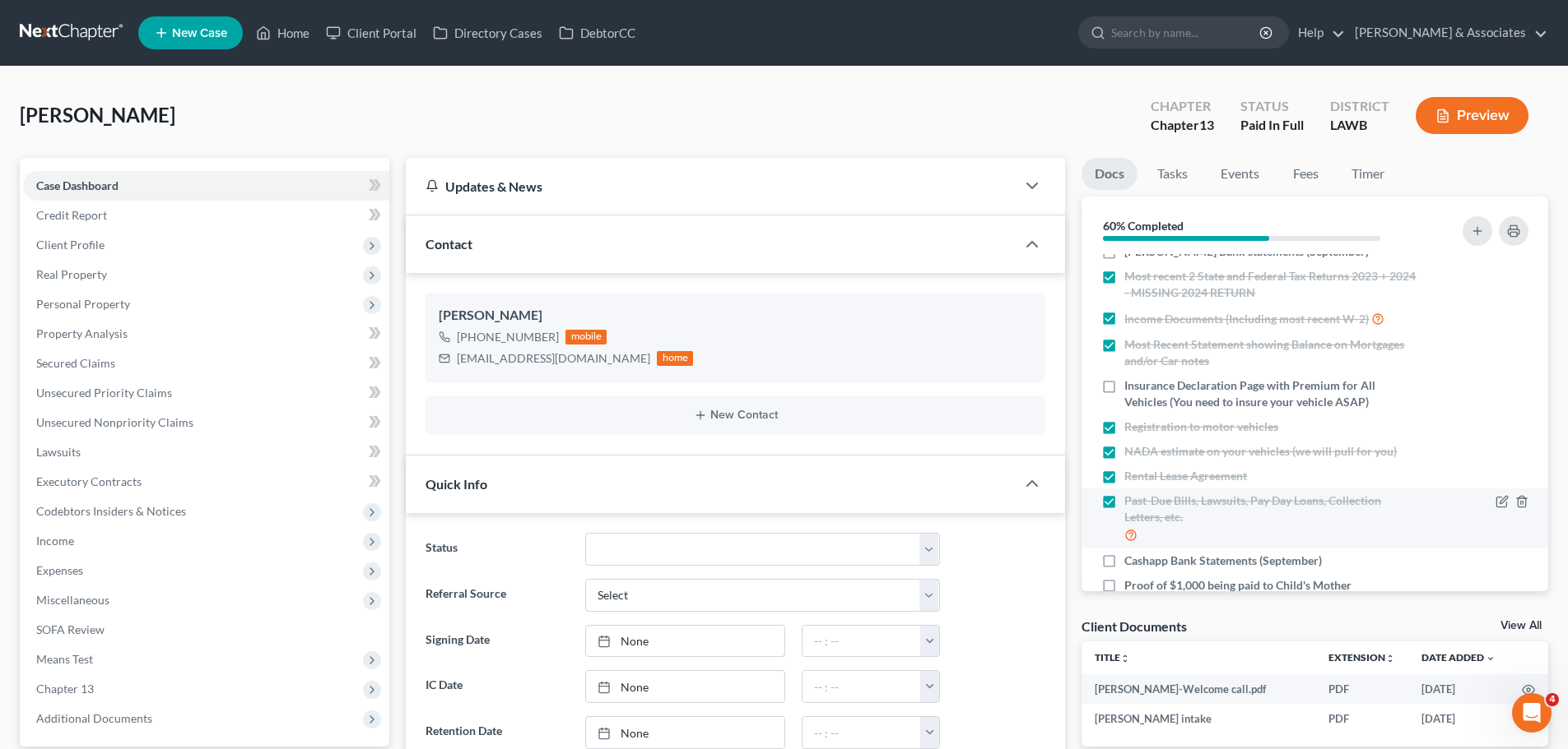
scroll to position [23, 0]
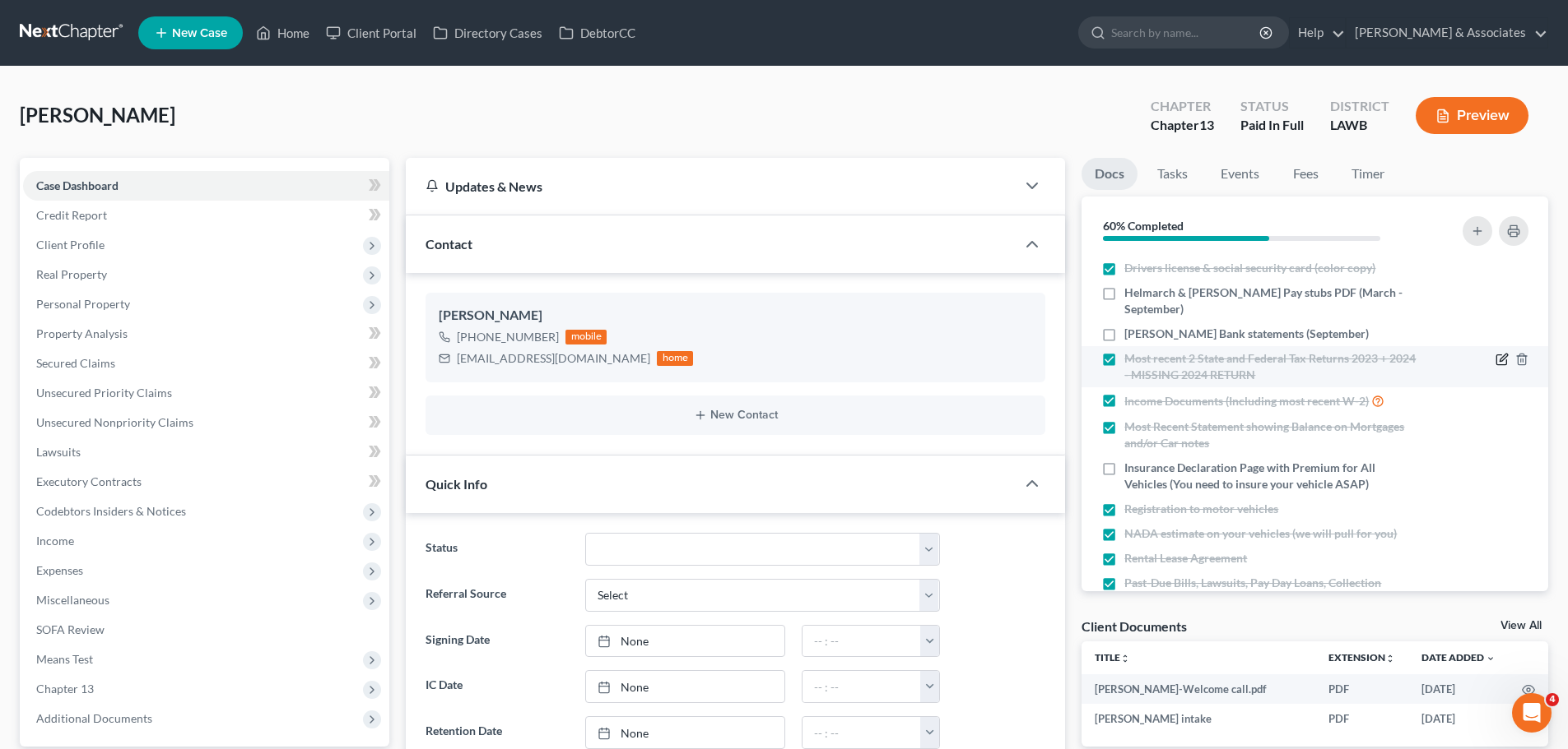
click at [1496, 356] on icon "button" at bounding box center [1500, 360] width 10 height 10
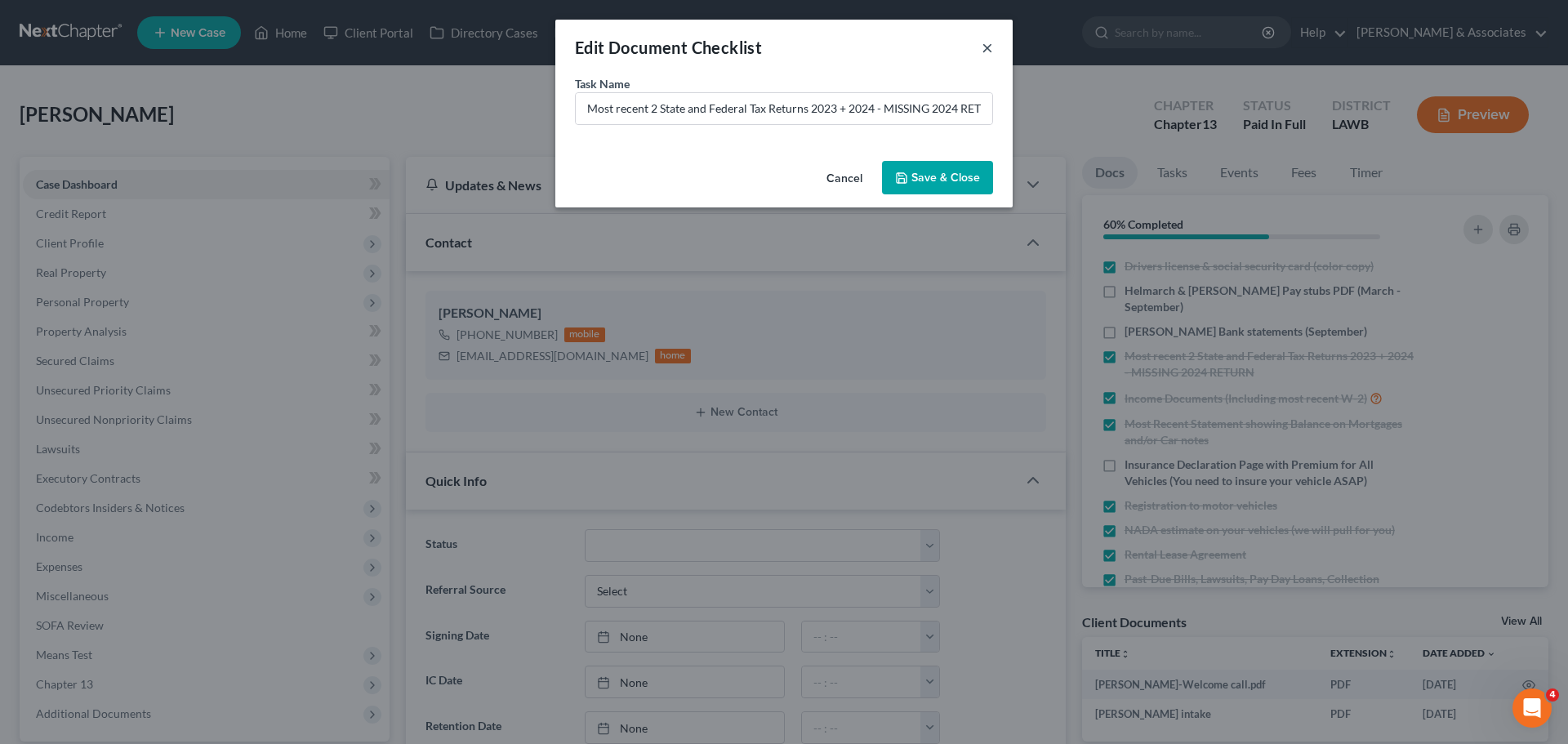
click at [986, 44] on button "×" at bounding box center [987, 47] width 12 height 20
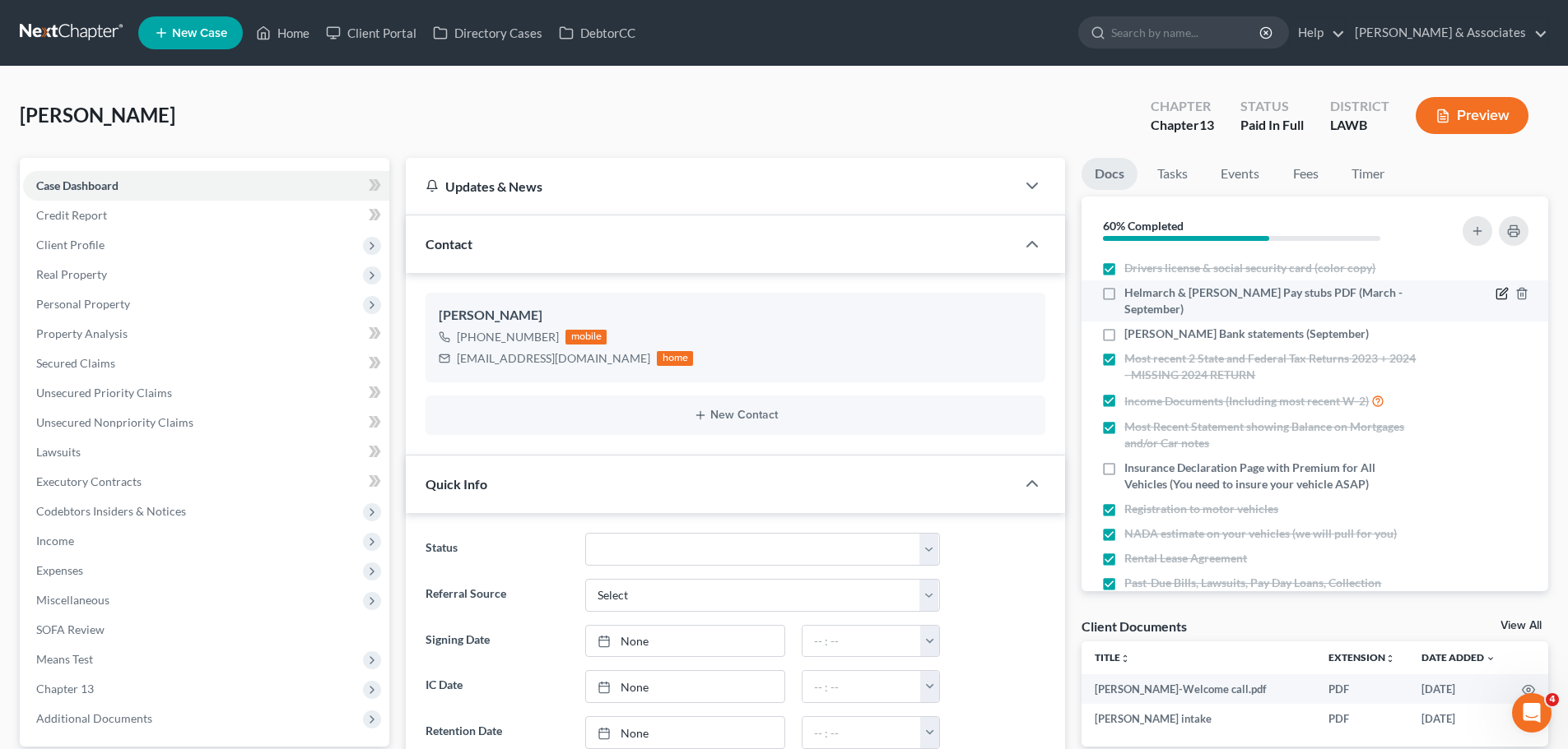
click at [1500, 290] on icon "button" at bounding box center [1503, 293] width 7 height 7
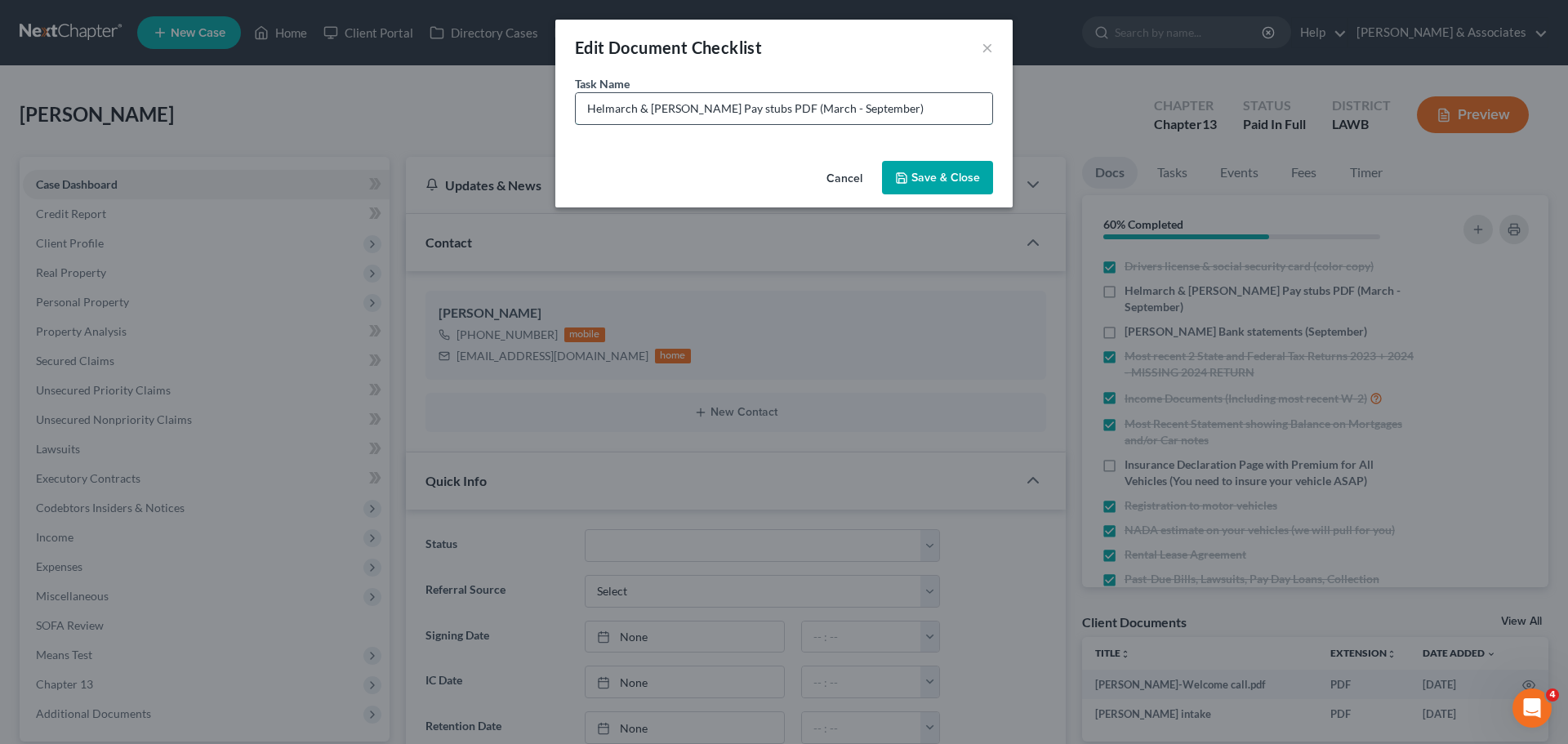
drag, startPoint x: 800, startPoint y: 109, endPoint x: 759, endPoint y: 109, distance: 41.0
click at [759, 109] on input "Helmarch & Payne Pay stubs PDF (March - September)" at bounding box center [784, 108] width 417 height 31
type input "Helmarch & Payne Pay stubs PDF (September)"
click at [956, 175] on button "Save & Close" at bounding box center [938, 178] width 111 height 34
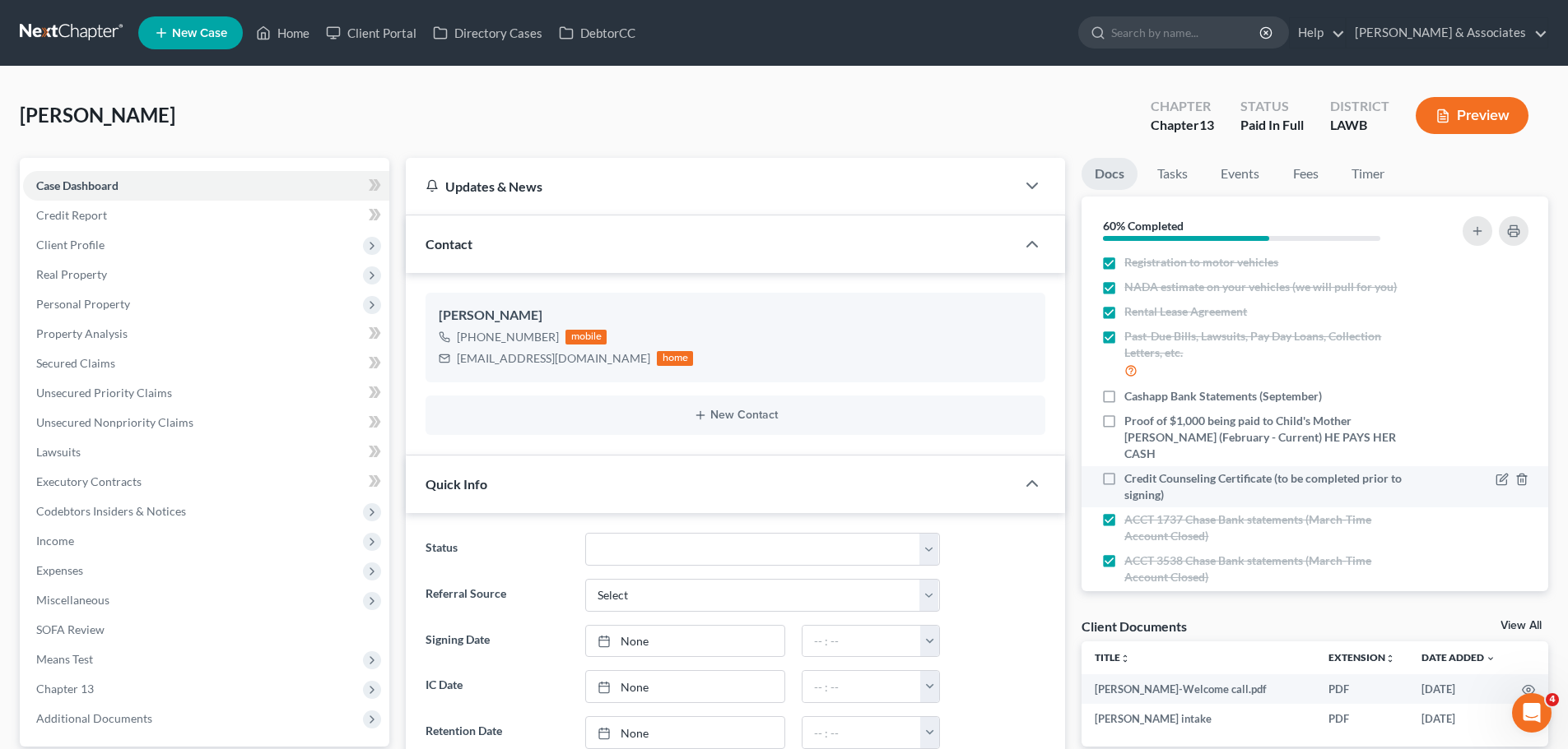
scroll to position [352, 0]
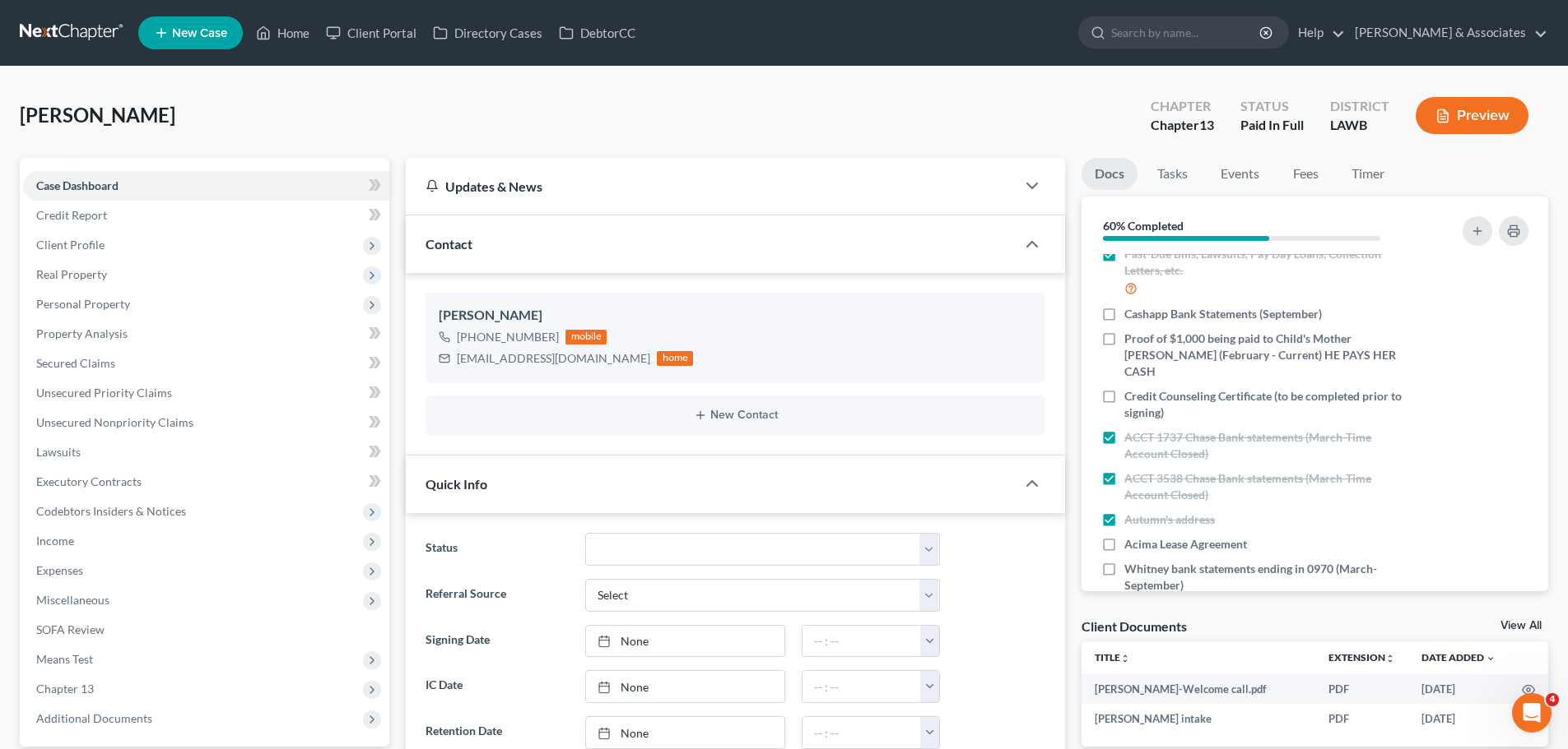
click at [114, 30] on link at bounding box center [72, 32] width 105 height 30
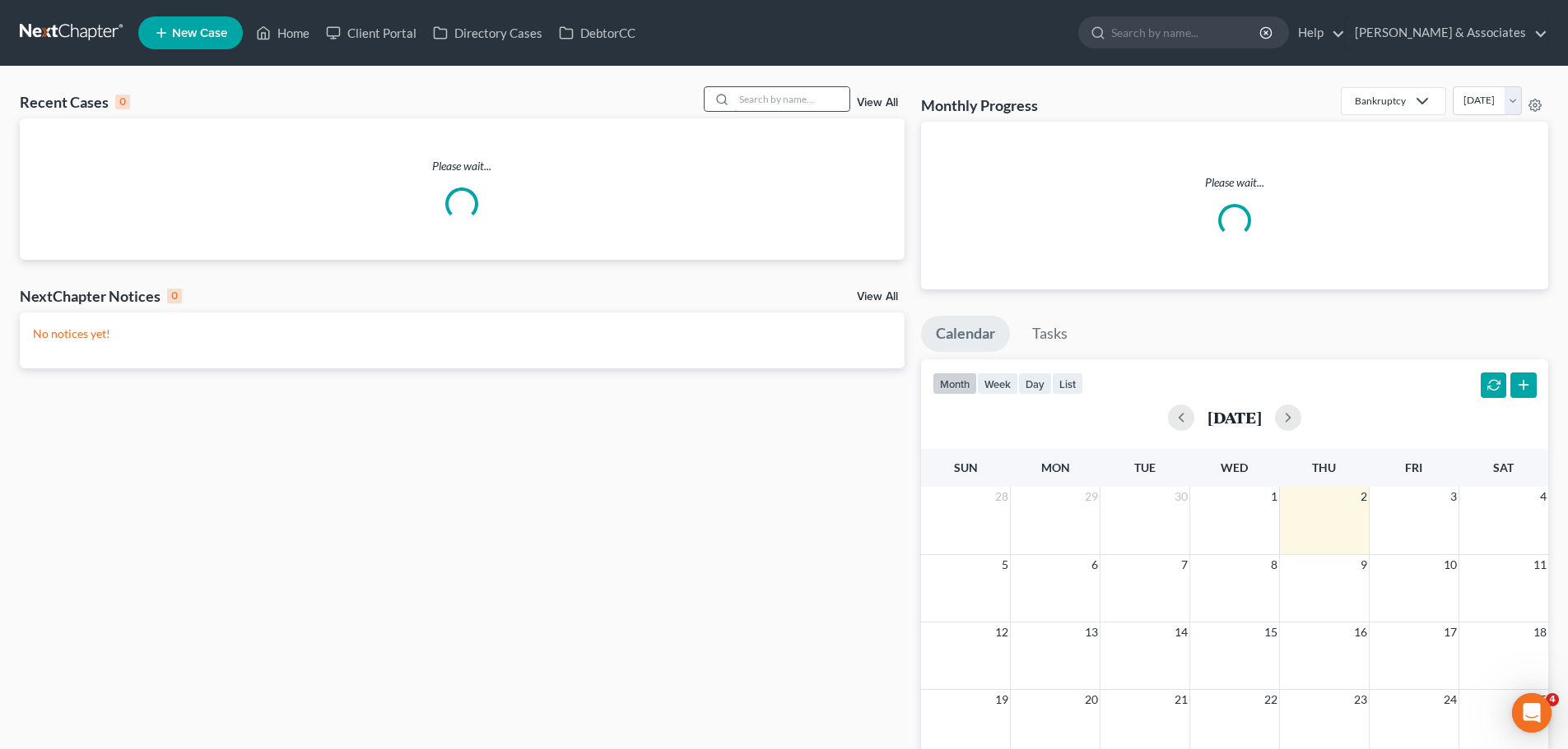
click at [797, 95] on input "search" at bounding box center [792, 99] width 115 height 23
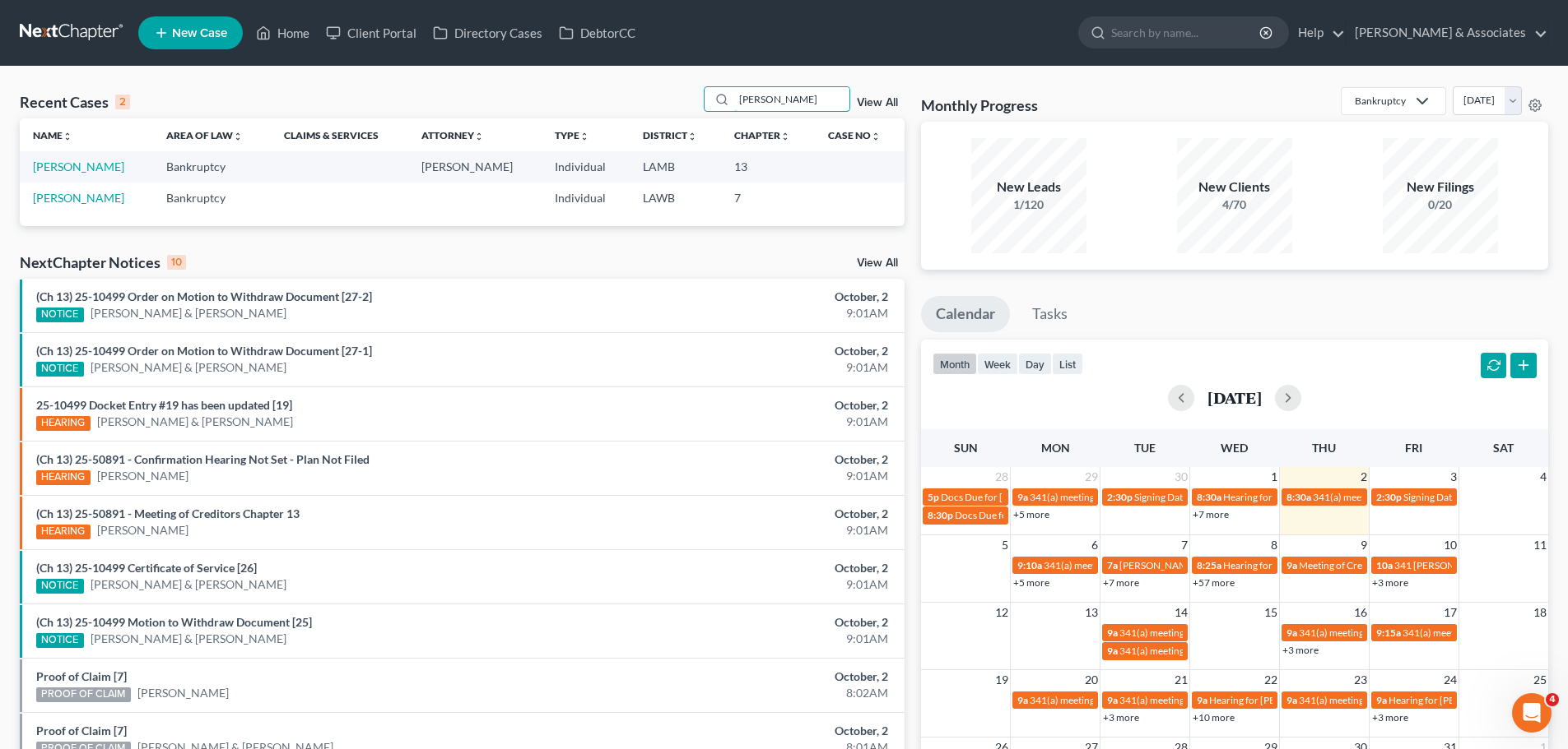
type input "allemond"
click at [66, 177] on td "Allemond, David" at bounding box center [86, 167] width 133 height 31
click at [67, 166] on link "Allemond, David" at bounding box center [78, 167] width 91 height 14
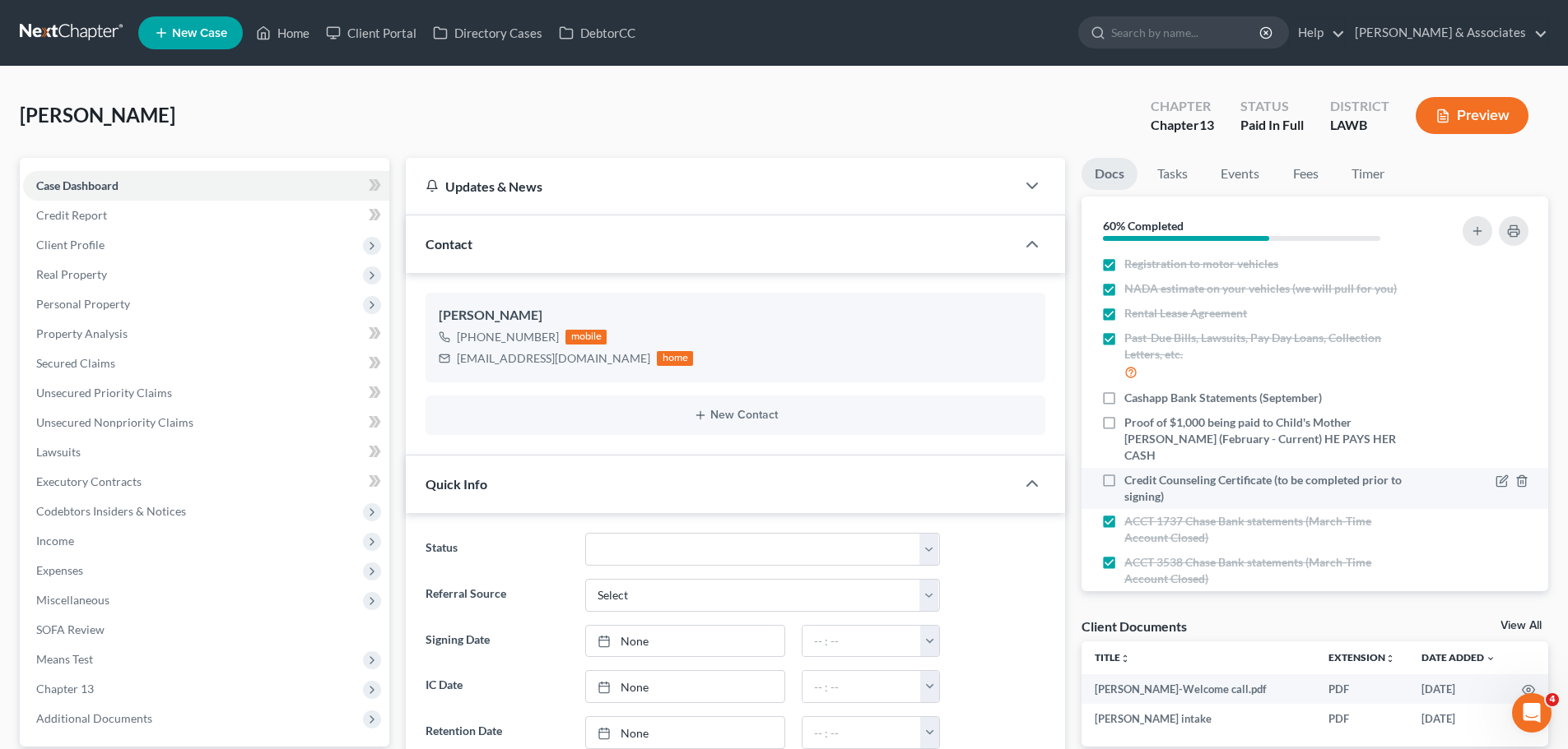
scroll to position [352, 0]
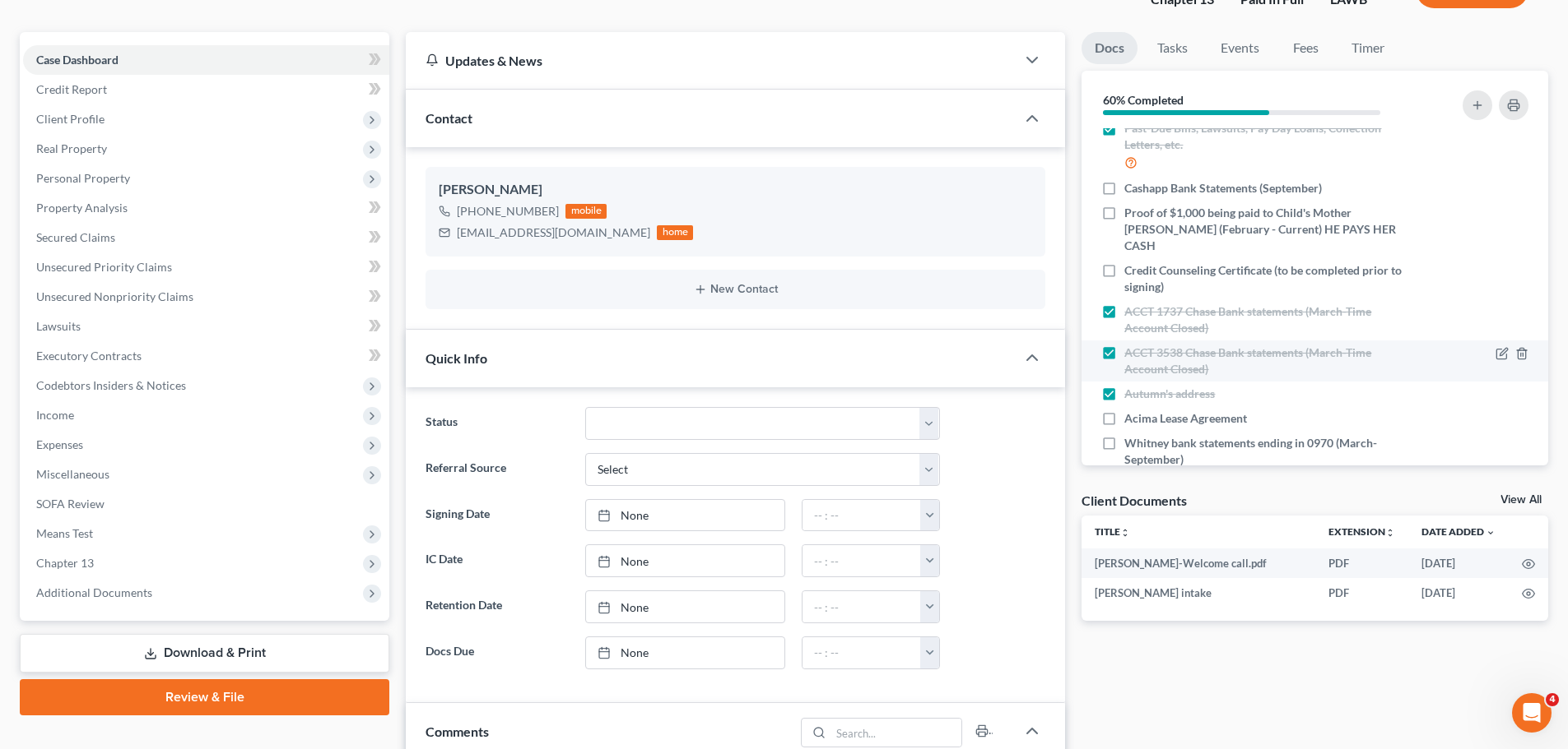
scroll to position [165, 0]
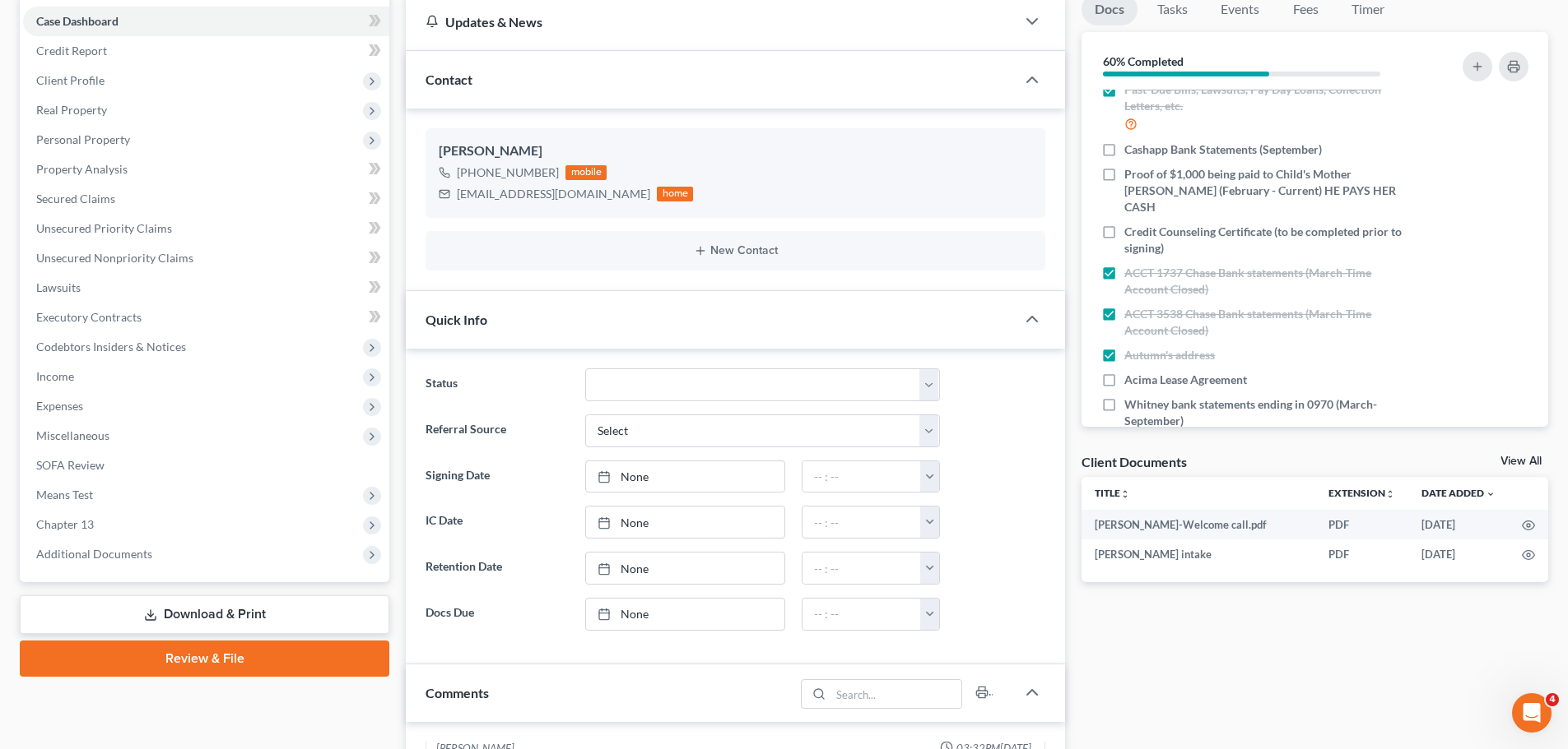
click at [1208, 657] on div "Docs Tasks Events Fees Timer 60% Completed Nothing here yet! Signed [MEDICAL_DA…" at bounding box center [1314, 686] width 483 height 1385
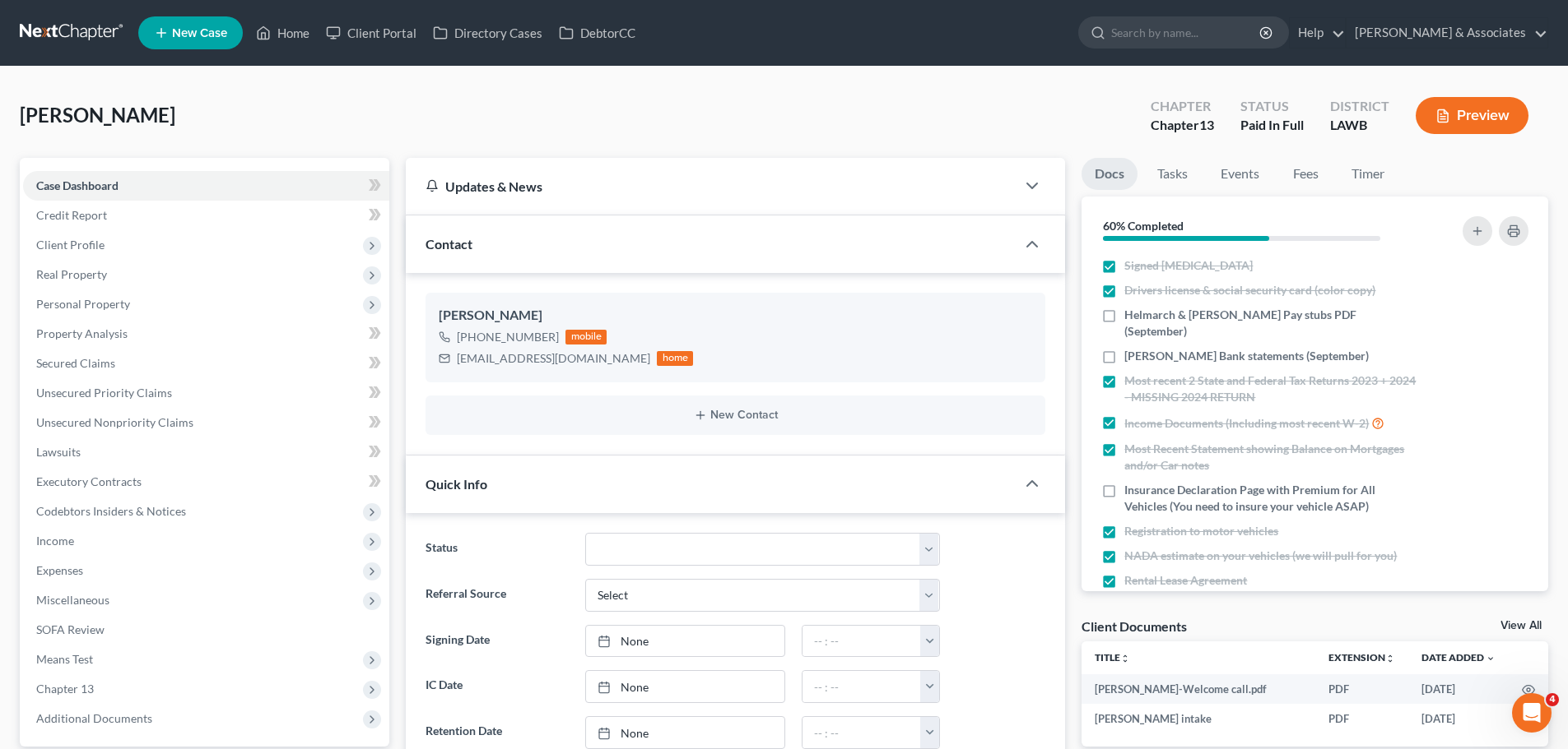
scroll to position [0, 0]
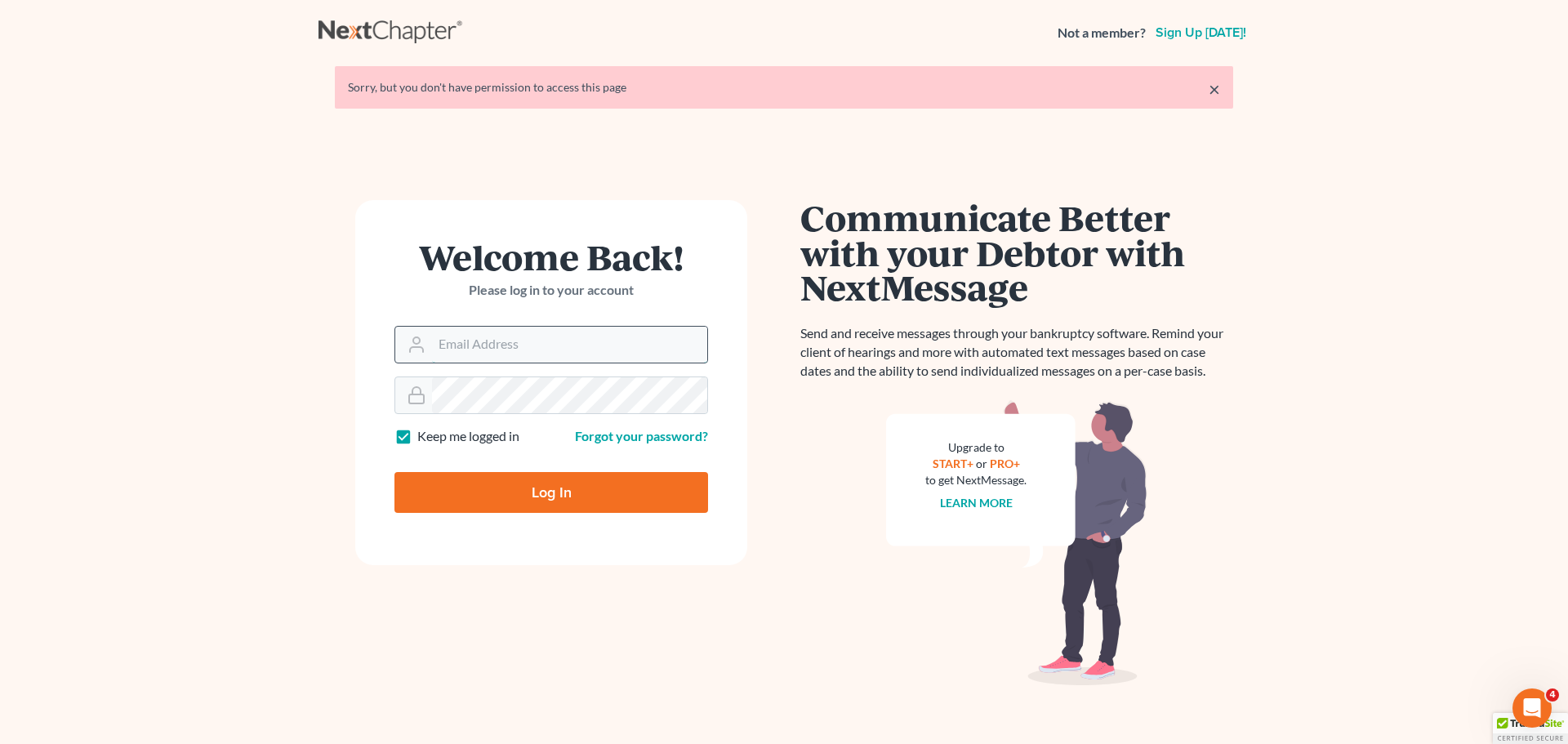
click at [548, 355] on input "Email Address" at bounding box center [569, 344] width 275 height 36
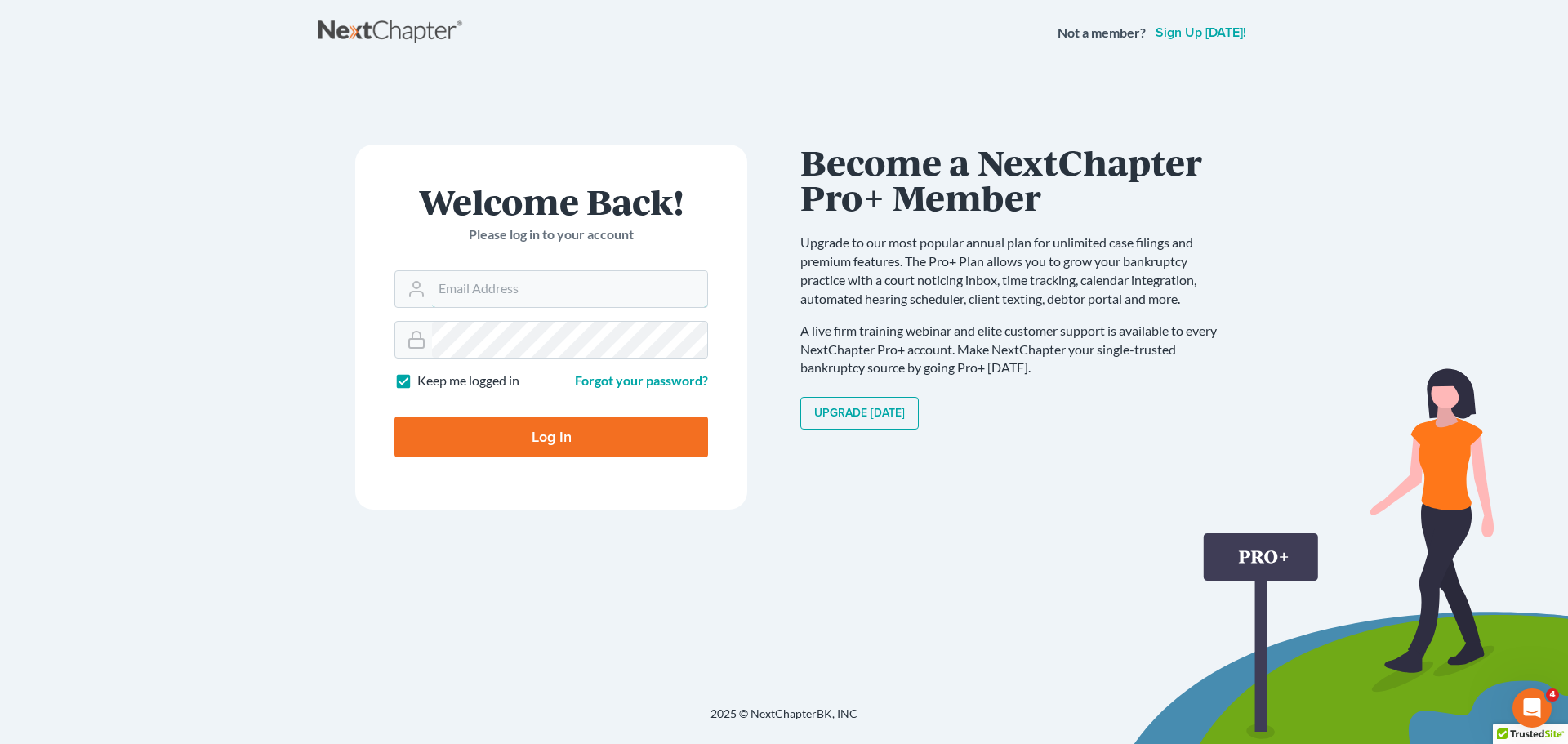
type input "[EMAIL_ADDRESS][DOMAIN_NAME]"
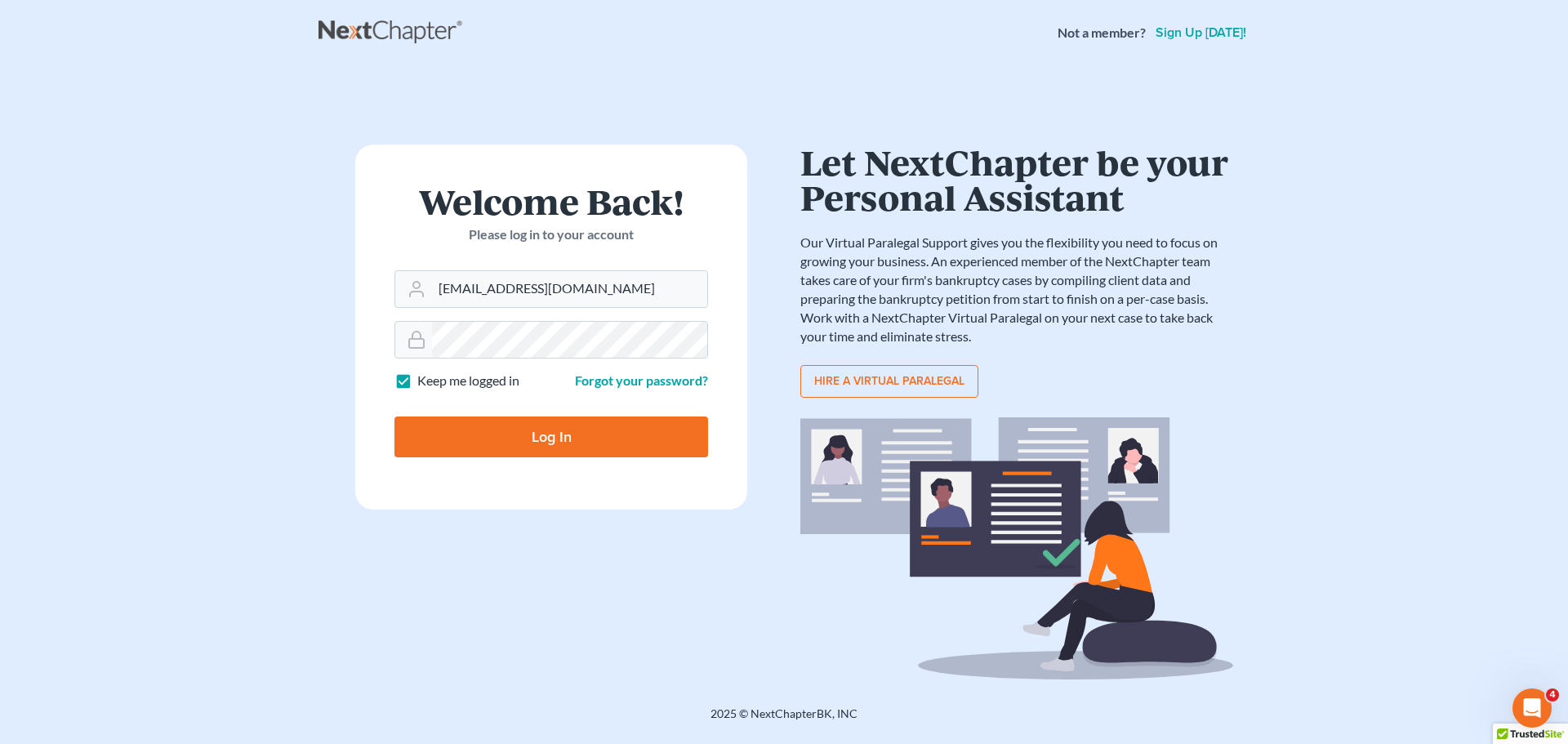
click at [556, 444] on input "Log In" at bounding box center [551, 437] width 314 height 41
type input "Thinking..."
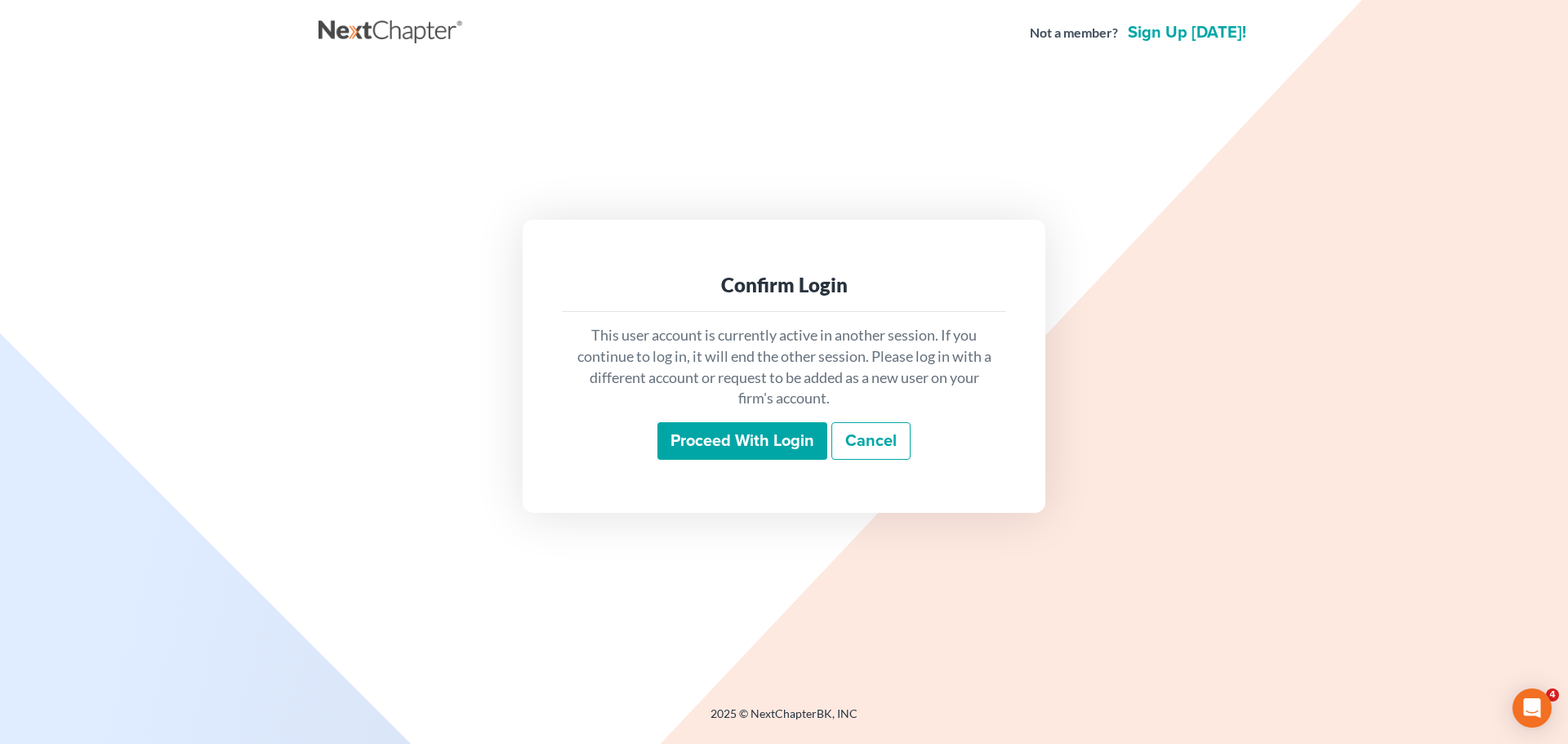
drag, startPoint x: 0, startPoint y: 0, endPoint x: 782, endPoint y: 428, distance: 891.5
click at [782, 428] on input "Proceed with login" at bounding box center [743, 441] width 170 height 38
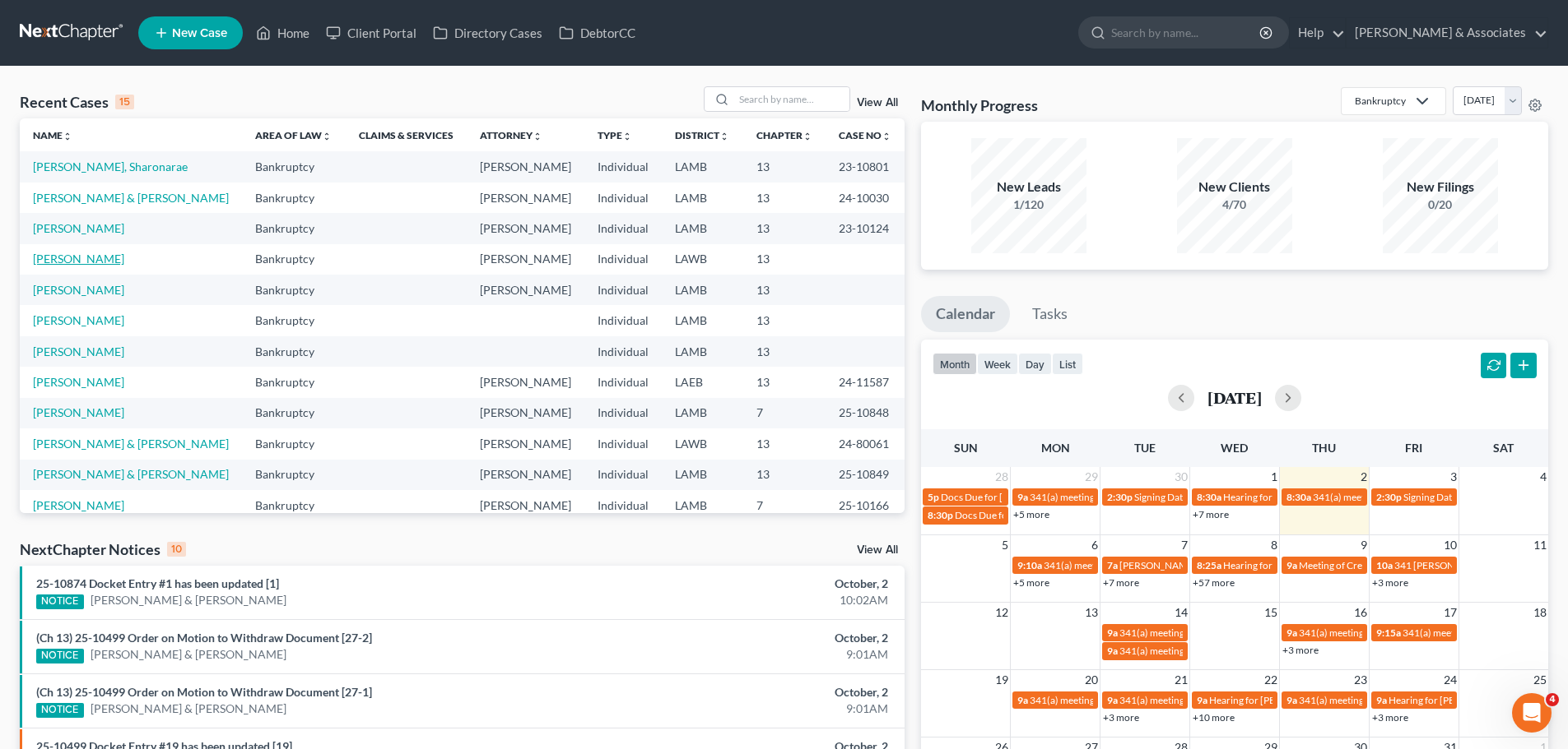
click at [77, 262] on link "[PERSON_NAME]" at bounding box center [78, 259] width 91 height 14
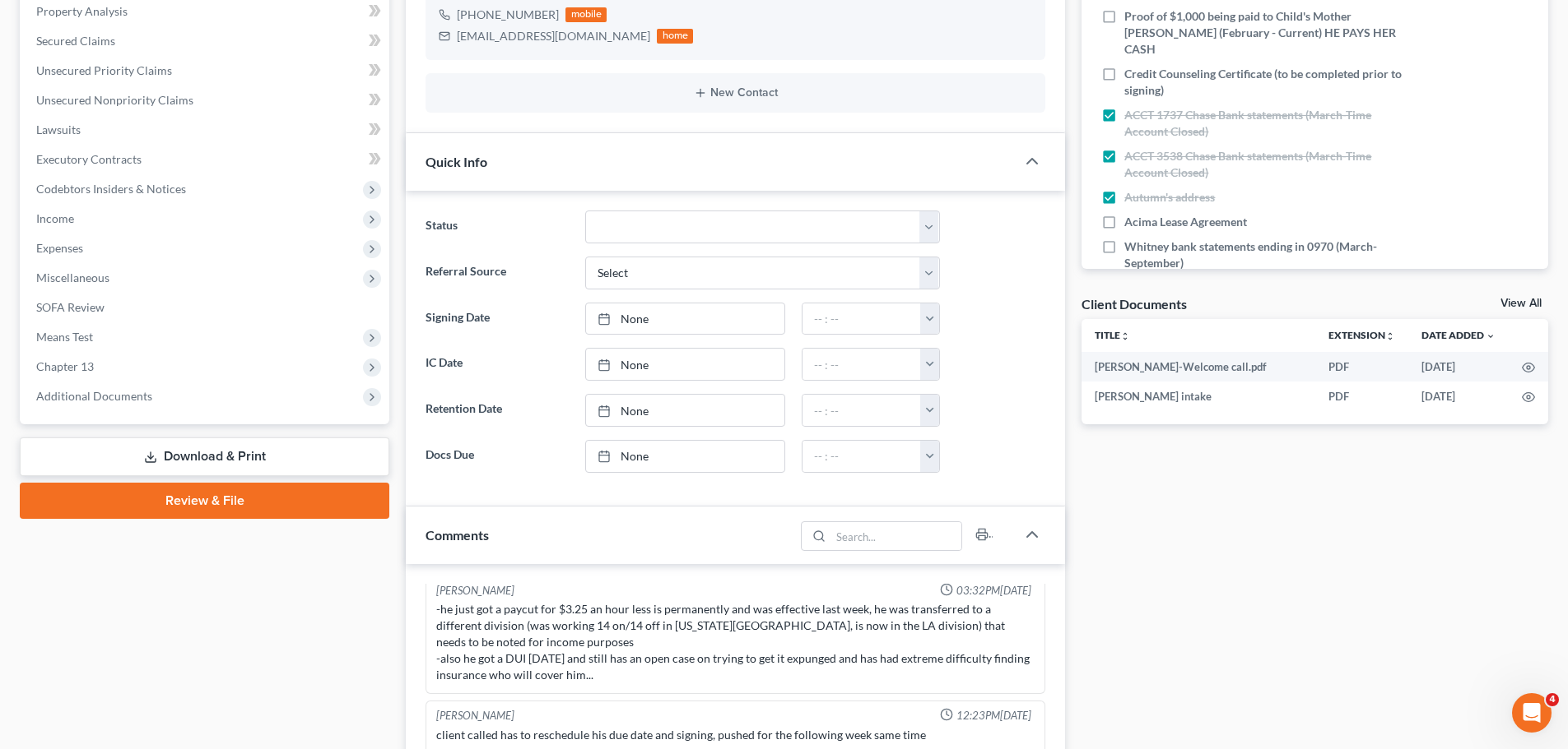
scroll to position [493, 0]
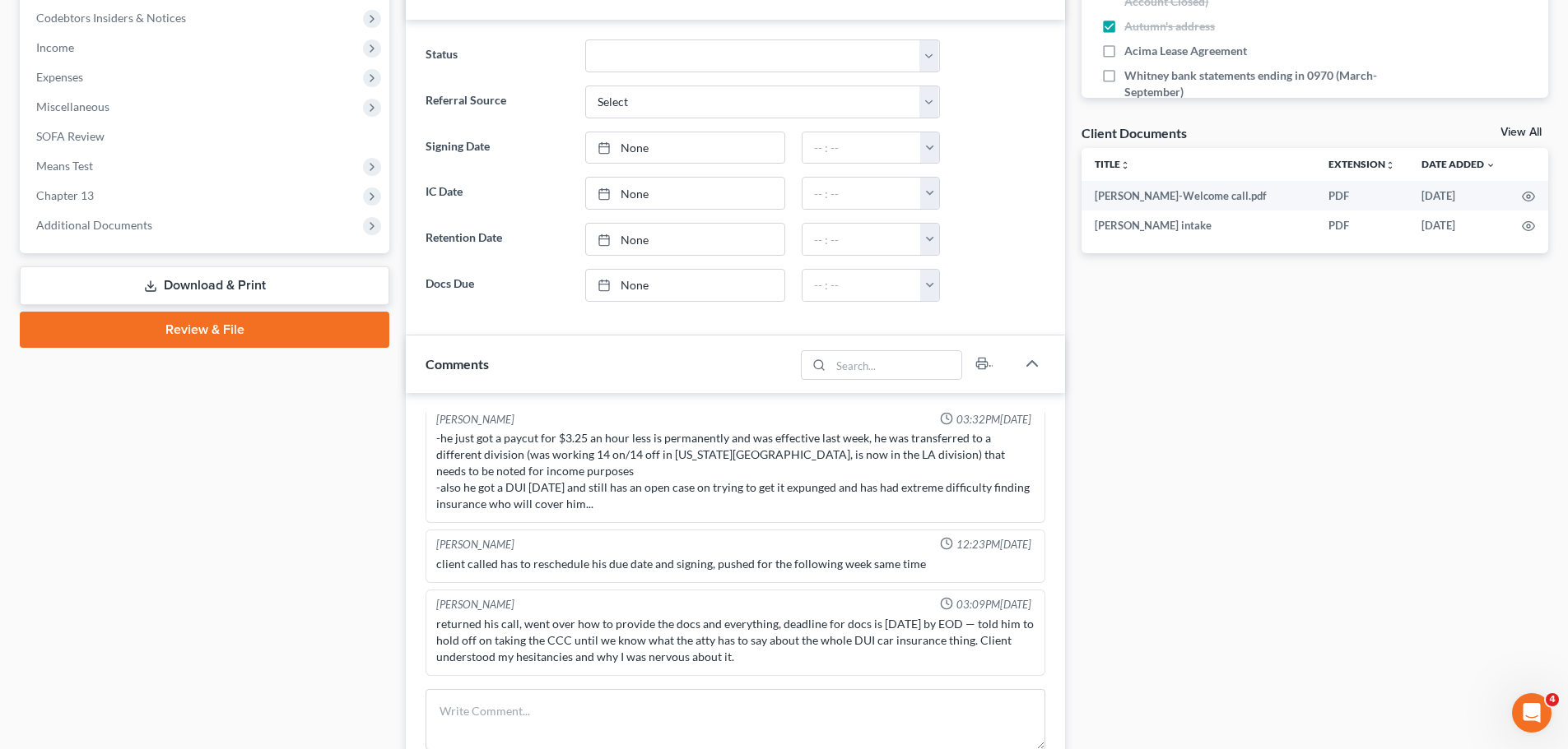
drag, startPoint x: 775, startPoint y: 651, endPoint x: 421, endPoint y: 611, distance: 356.3
click at [421, 611] on div "Alayna Harper 09:01AM, 07/18/2025 *NOTES FROM MONDAY SINCE HE DID NOT YET HAVE …" at bounding box center [735, 606] width 659 height 425
click at [472, 627] on div "returned his call, went over how to provide the docs and everything, deadline f…" at bounding box center [735, 640] width 598 height 50
click at [519, 636] on div "returned his call, went over how to provide the docs and everything, deadline f…" at bounding box center [735, 640] width 598 height 50
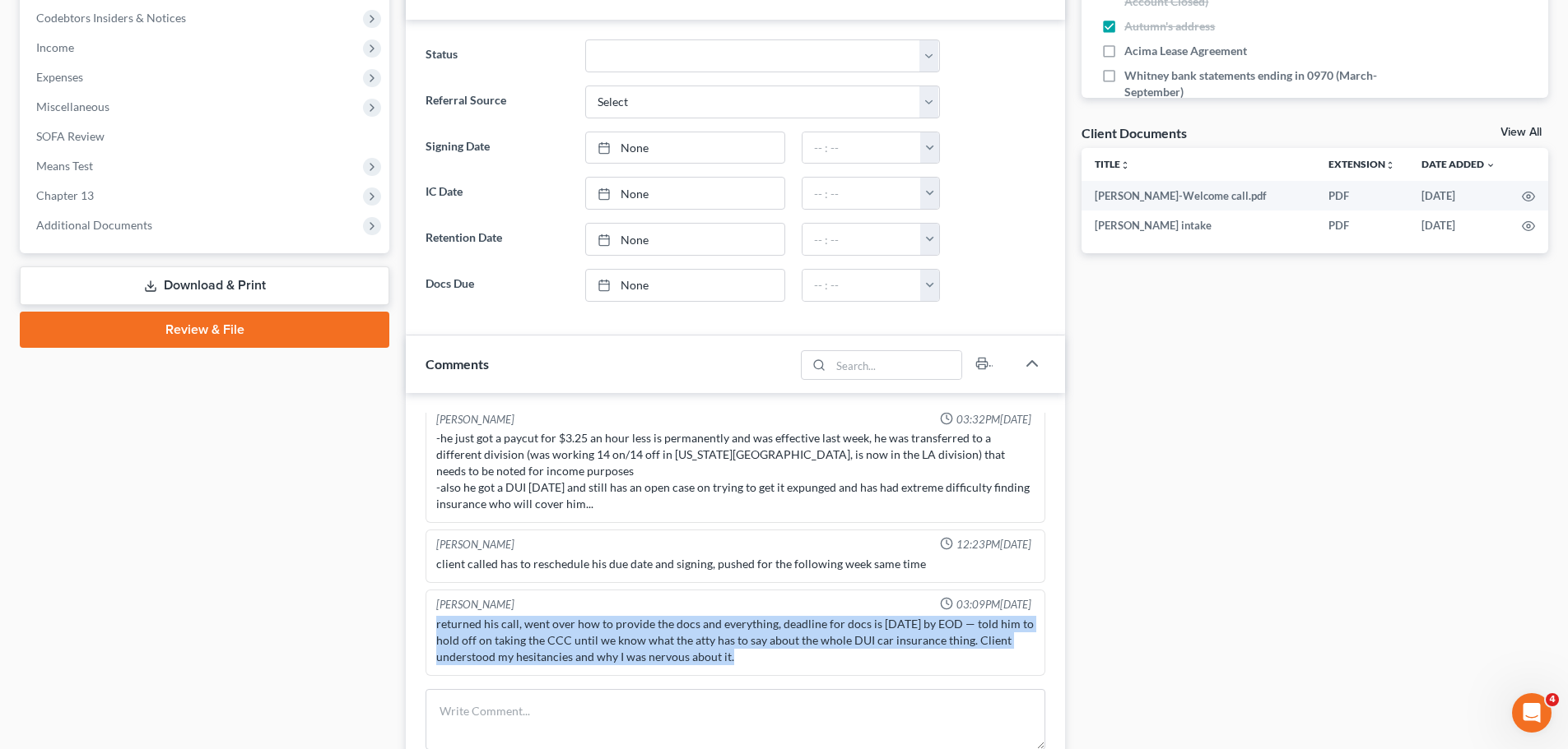
click at [519, 636] on div "returned his call, went over how to provide the docs and everything, deadline f…" at bounding box center [735, 640] width 598 height 50
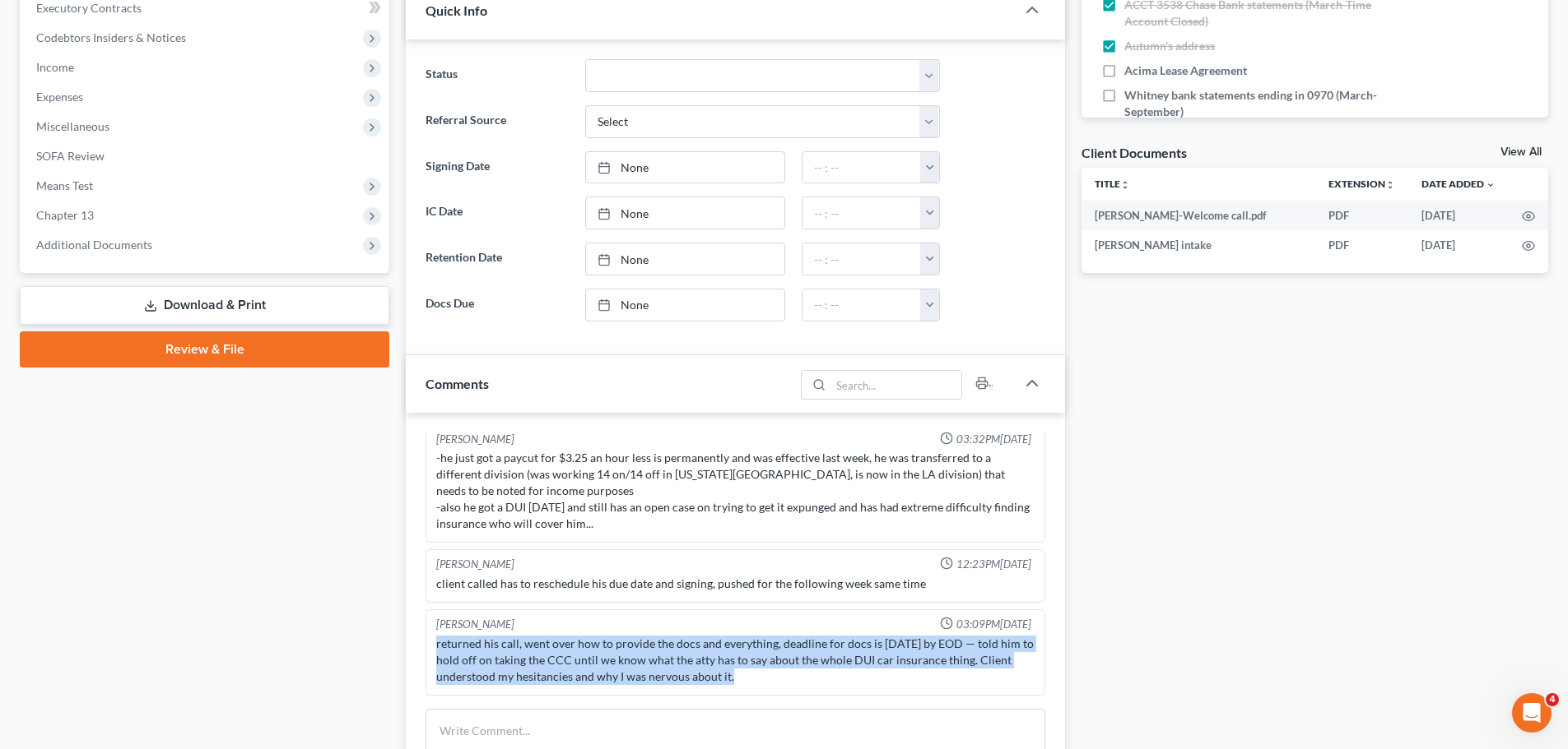
scroll to position [658, 0]
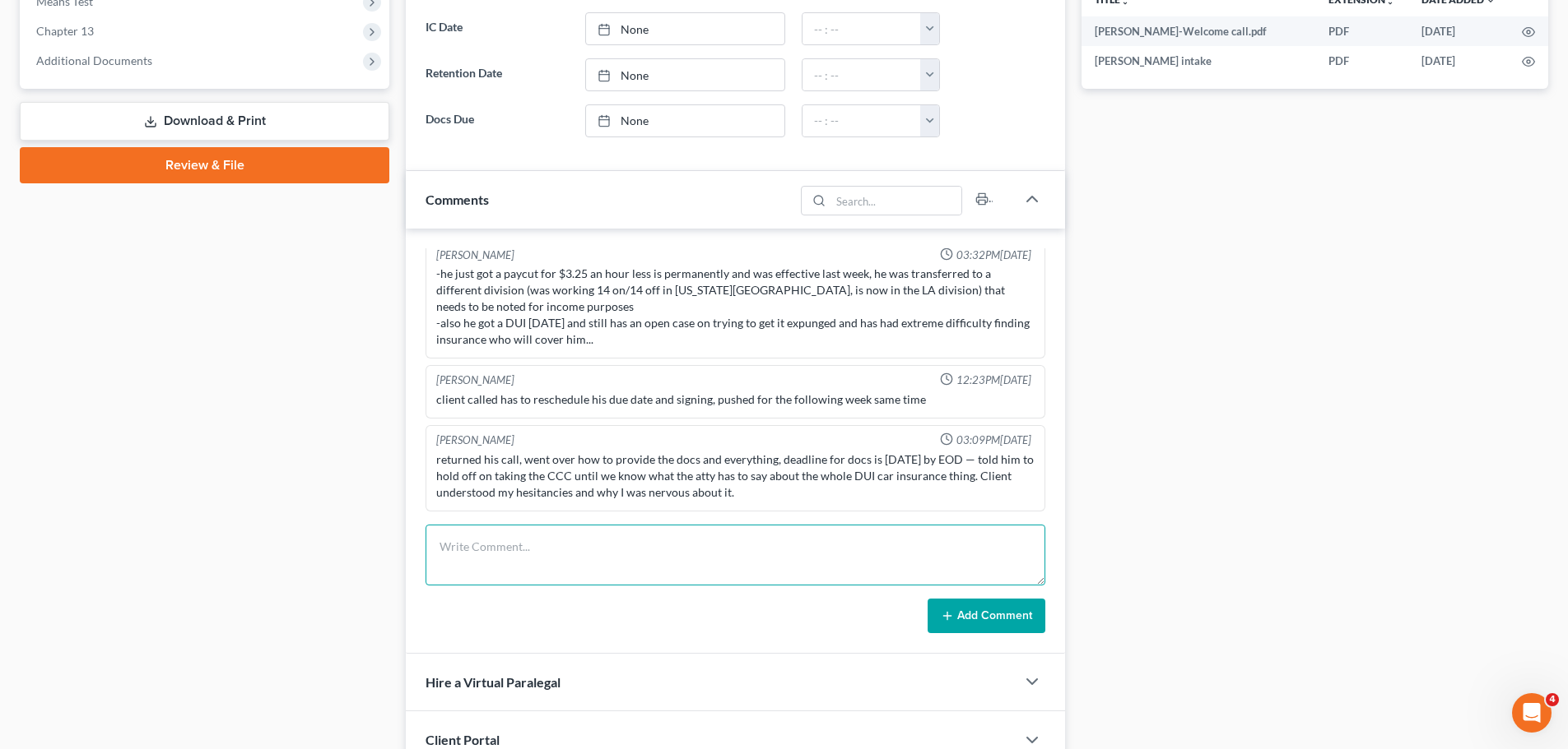
click at [630, 573] on textarea at bounding box center [735, 555] width 620 height 61
type textarea "call to client, line was busy"
drag, startPoint x: 604, startPoint y: 542, endPoint x: 295, endPoint y: 583, distance: 311.7
click at [295, 583] on div "Petition Navigation Case Dashboard Payments Invoices Payments Payments Credit R…" at bounding box center [784, 192] width 1545 height 1385
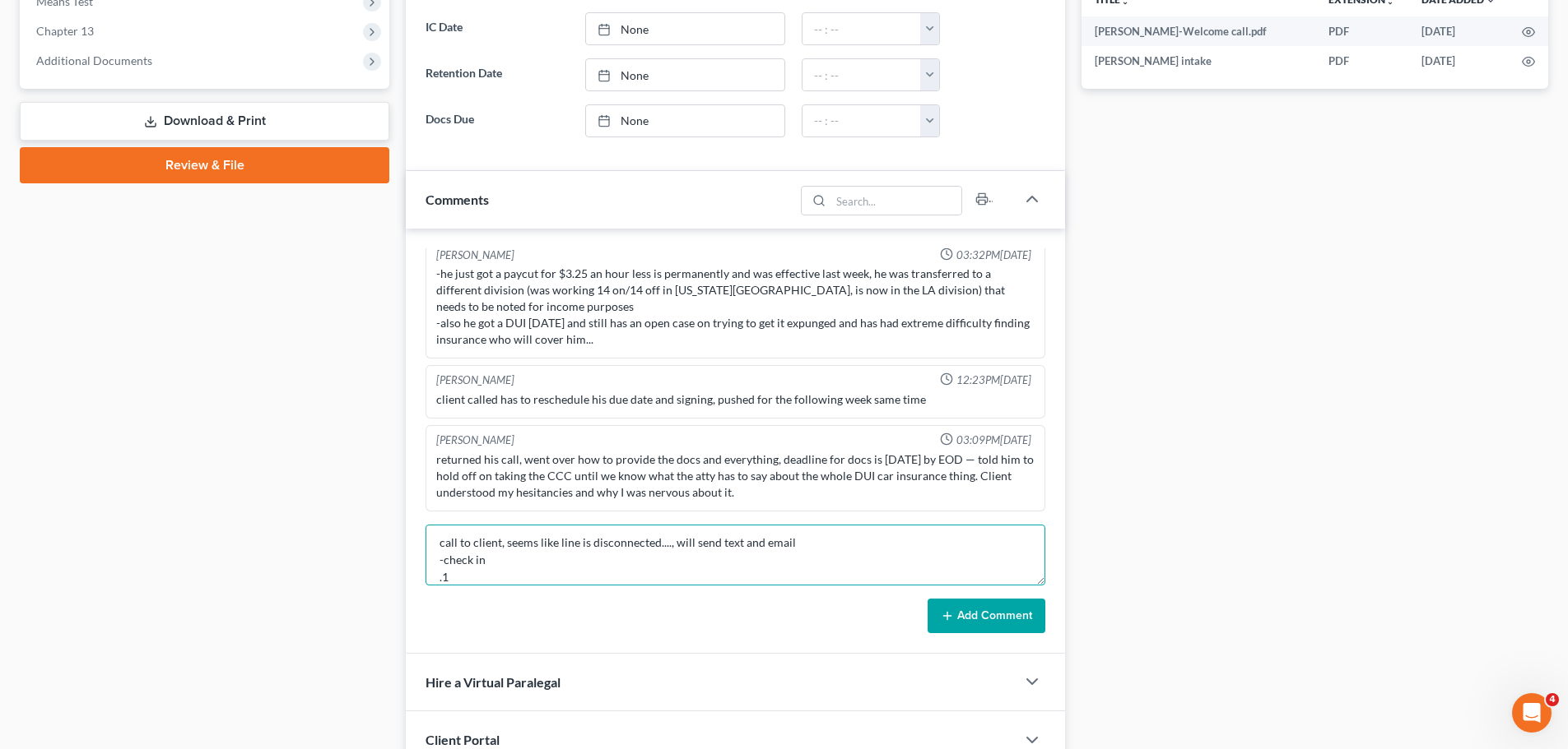
type textarea "call to client, seems like line is disconnected...., will send text and email -…"
click at [976, 615] on button "Add Comment" at bounding box center [986, 616] width 118 height 34
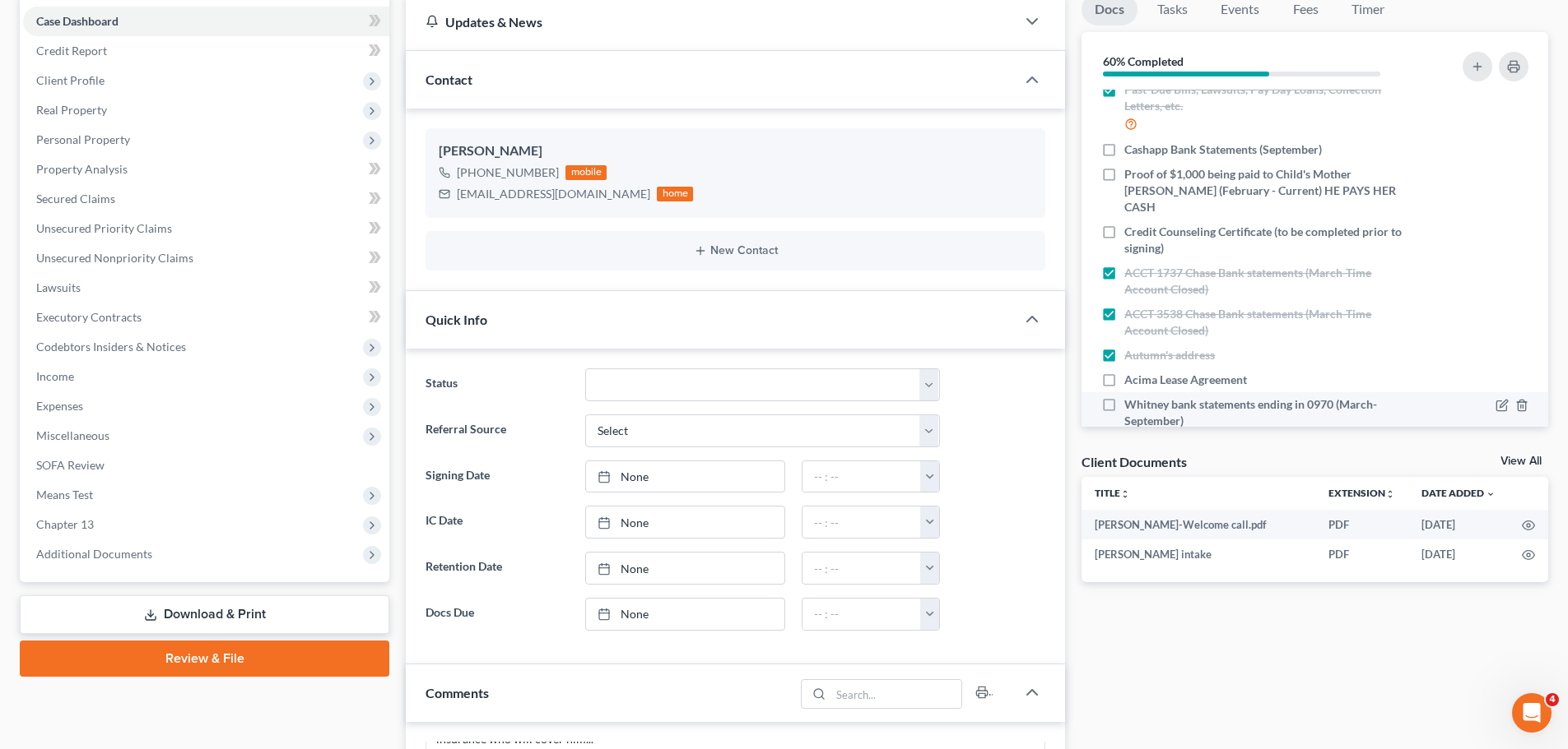
scroll to position [0, 0]
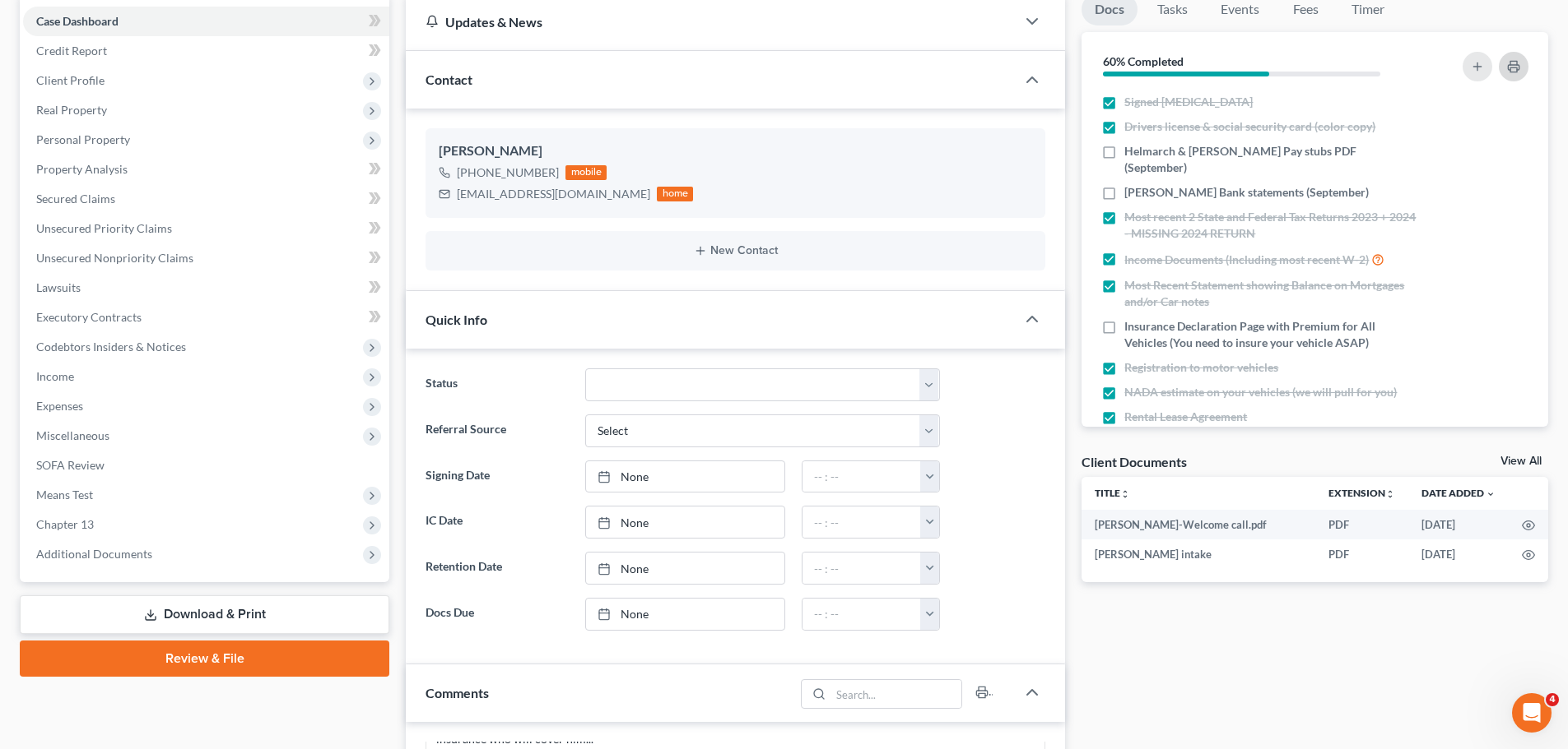
click at [1518, 70] on icon "button" at bounding box center [1513, 67] width 11 height 5
click at [482, 188] on div "holland_tylor@yahoo.com" at bounding box center [553, 194] width 194 height 16
copy div "holland_tylor@yahoo.com"
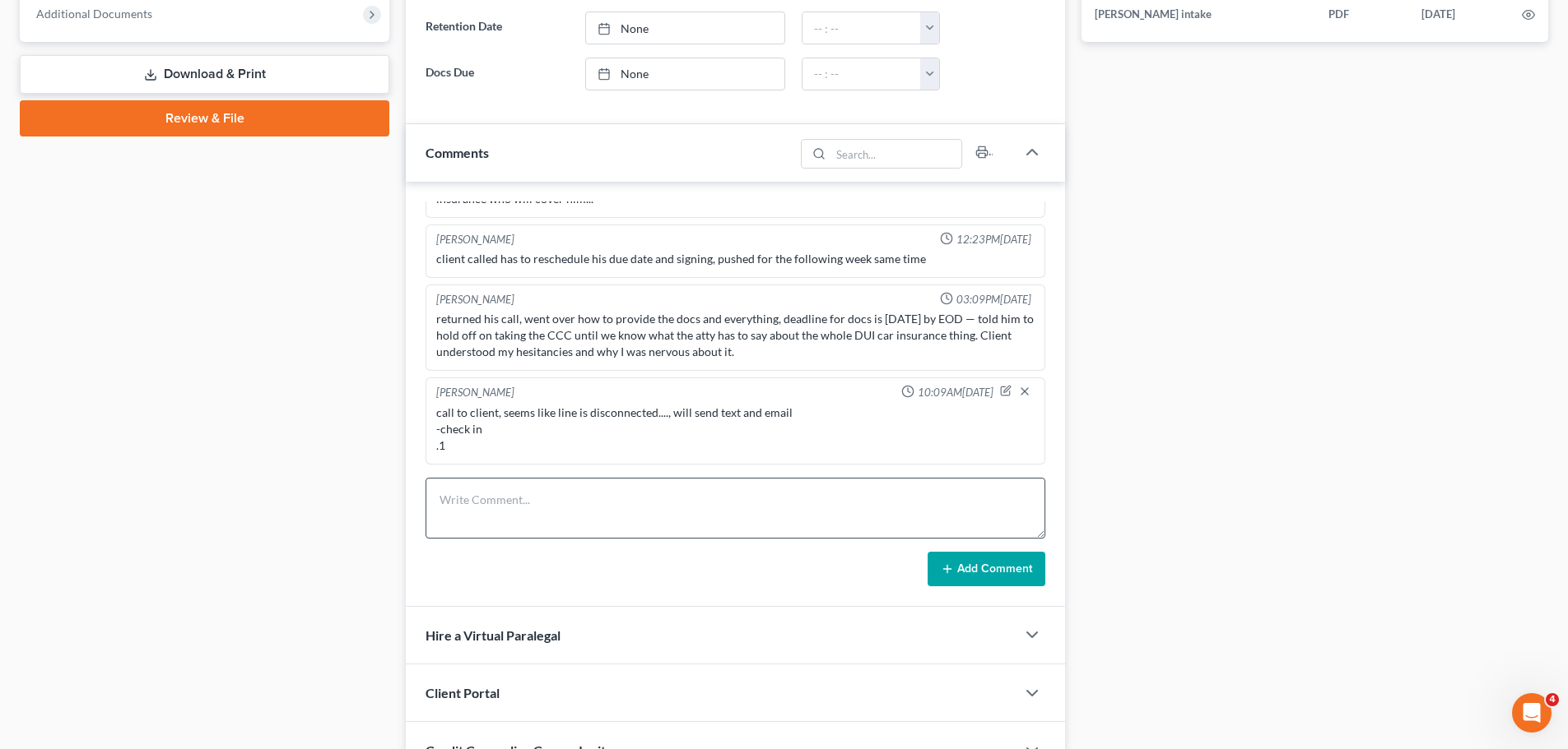
scroll to position [856, 0]
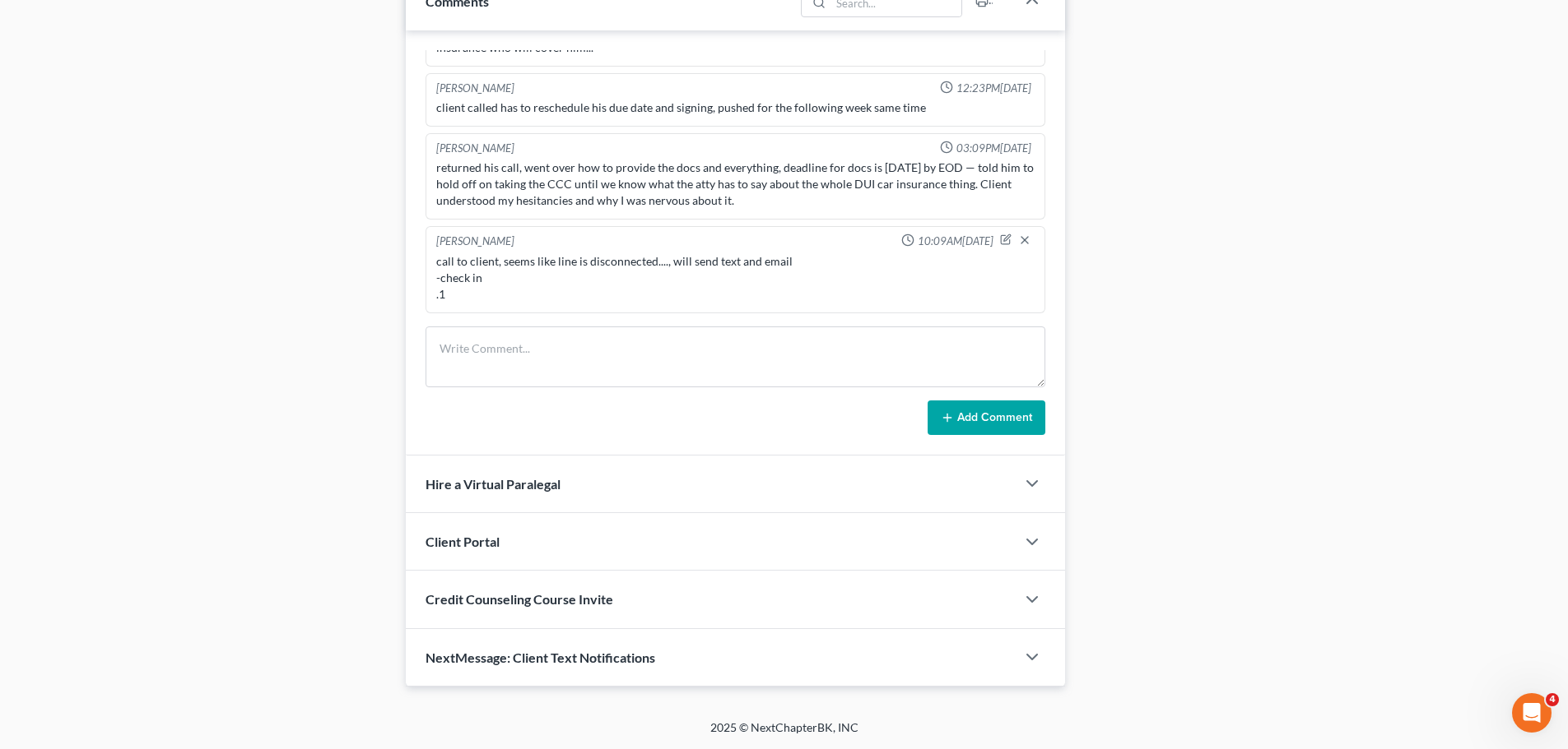
click at [491, 288] on div "call to client, seems like line is disconnected...., will send text and email -…" at bounding box center [735, 277] width 598 height 50
drag, startPoint x: 487, startPoint y: 277, endPoint x: 432, endPoint y: 258, distance: 58.2
click at [432, 258] on div "Christina Diment 10:09AM, 10/02/2025 call to client, seems like line is disconn…" at bounding box center [735, 269] width 620 height 87
copy div "call to client, seems like line is disconnected...., will send text and email -…"
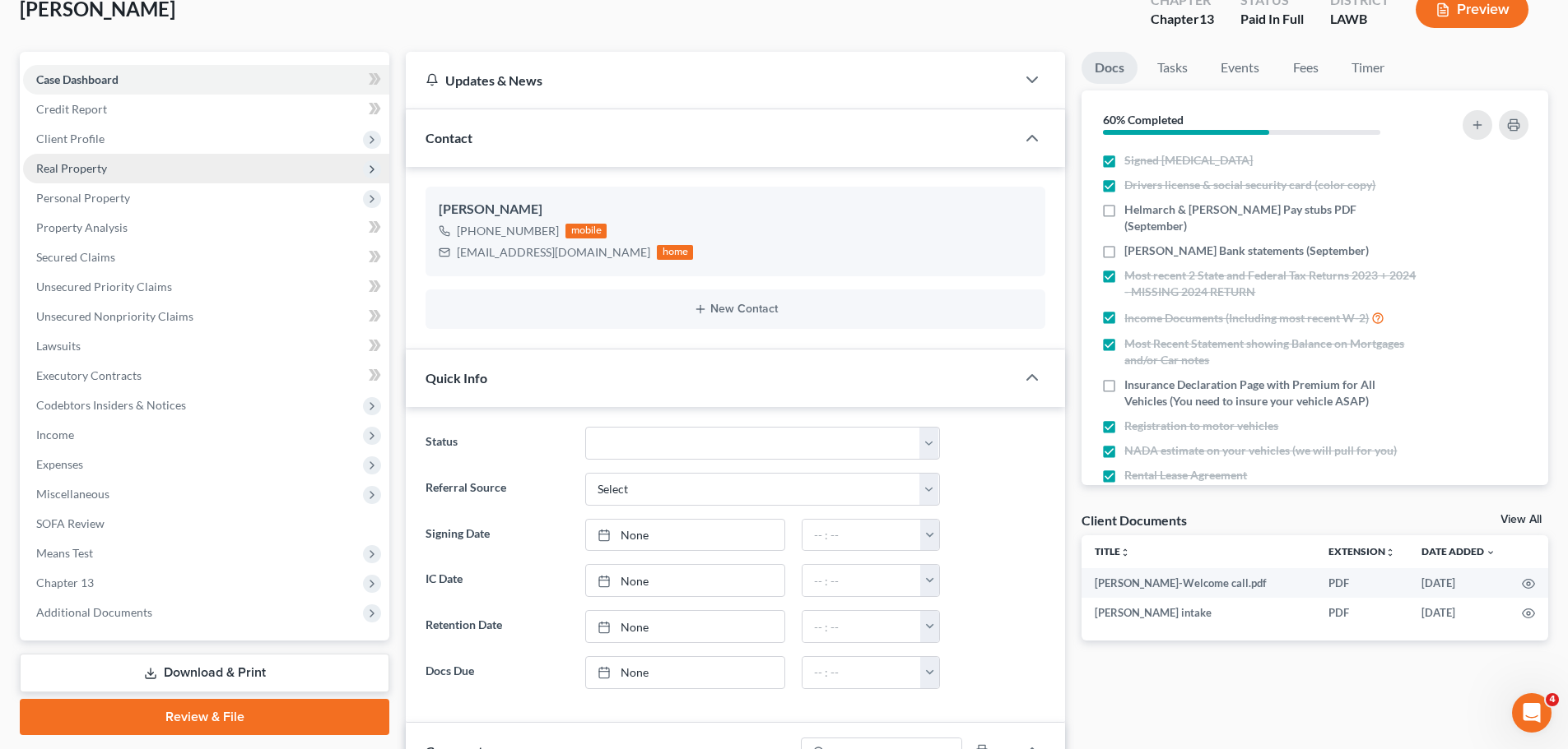
scroll to position [0, 0]
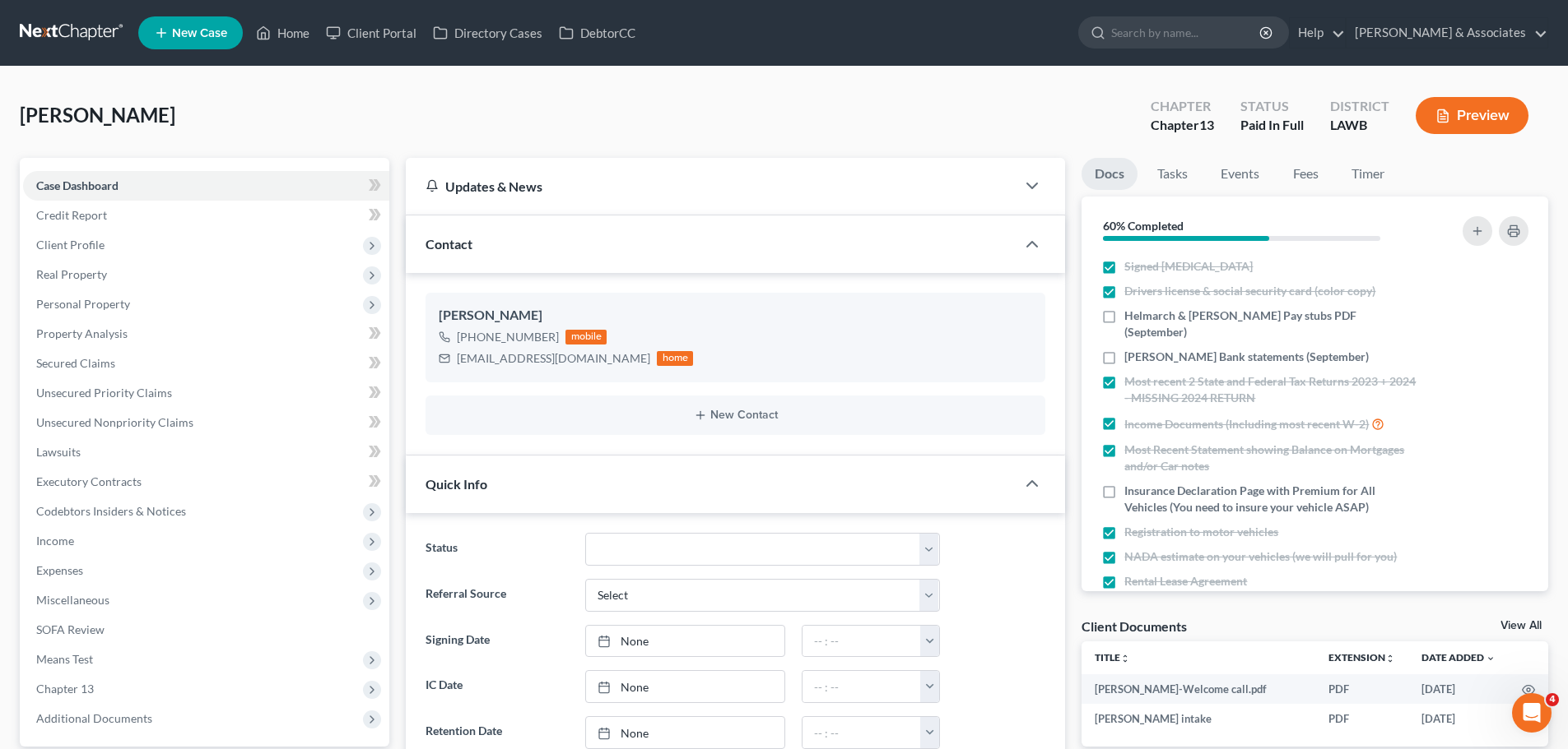
click at [76, 20] on link at bounding box center [72, 32] width 105 height 30
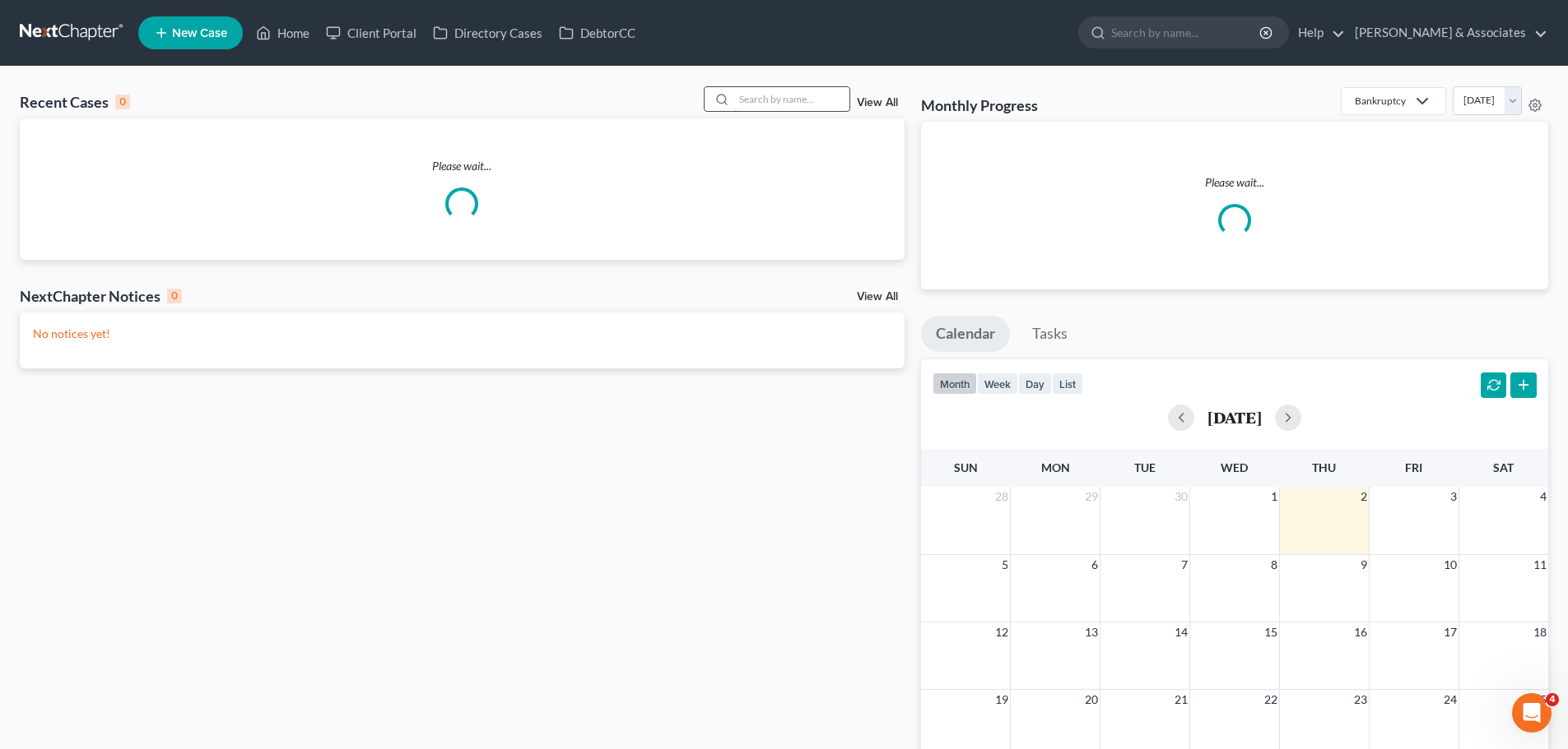
click at [762, 104] on input "search" at bounding box center [792, 99] width 115 height 23
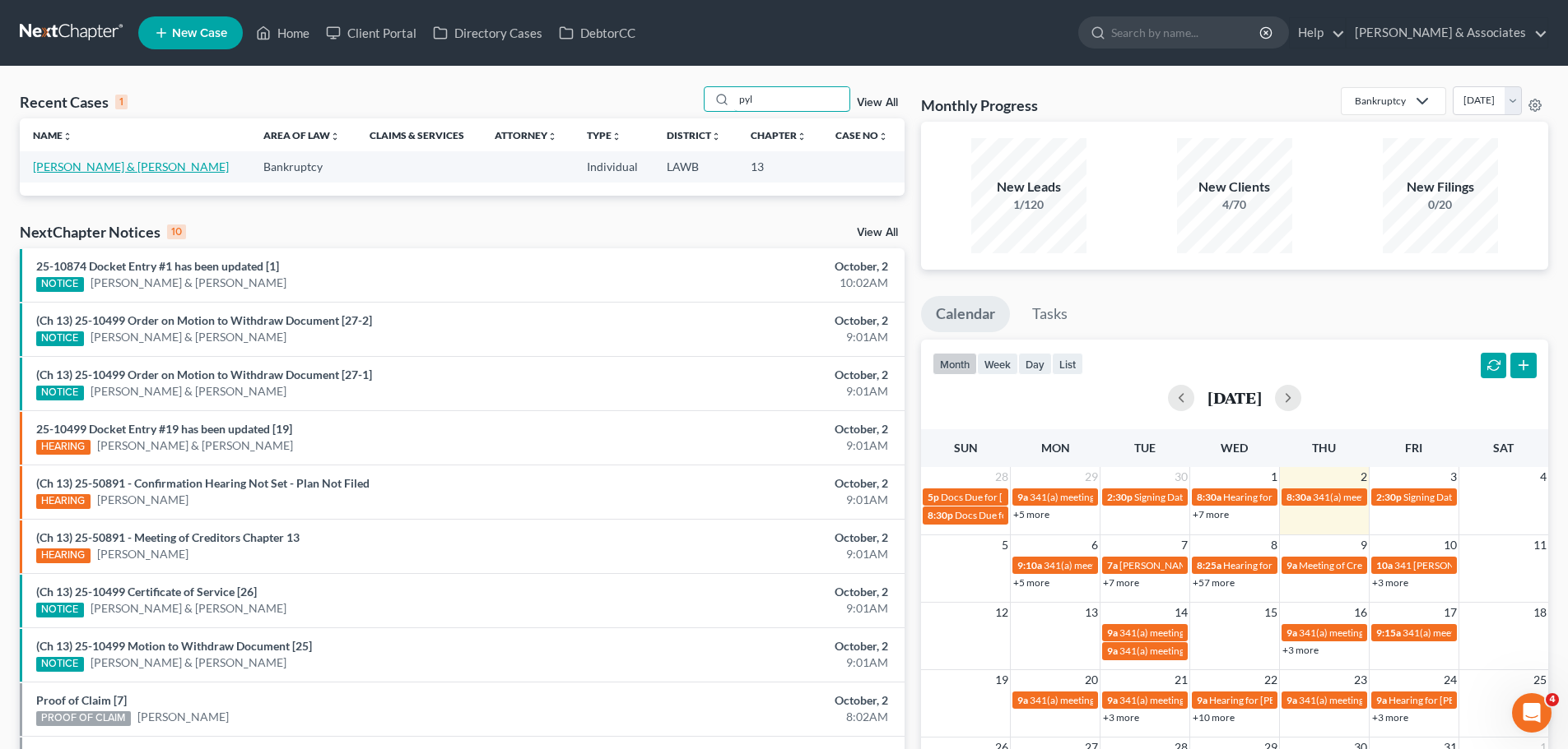
type input "pyl"
click at [69, 162] on link "[PERSON_NAME] & [PERSON_NAME]" at bounding box center [131, 167] width 195 height 14
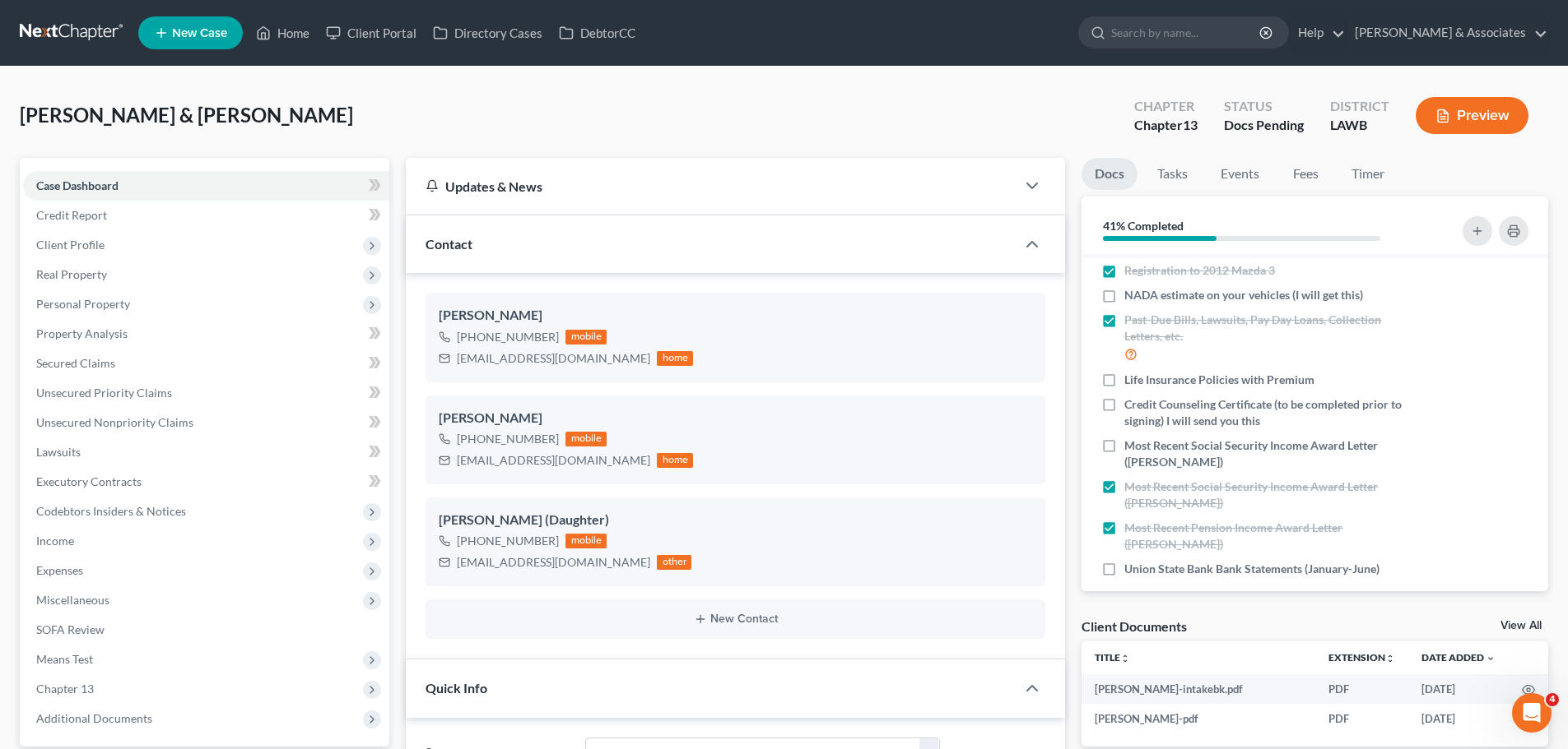
scroll to position [23, 0]
click at [1495, 564] on icon "button" at bounding box center [1501, 570] width 14 height 14
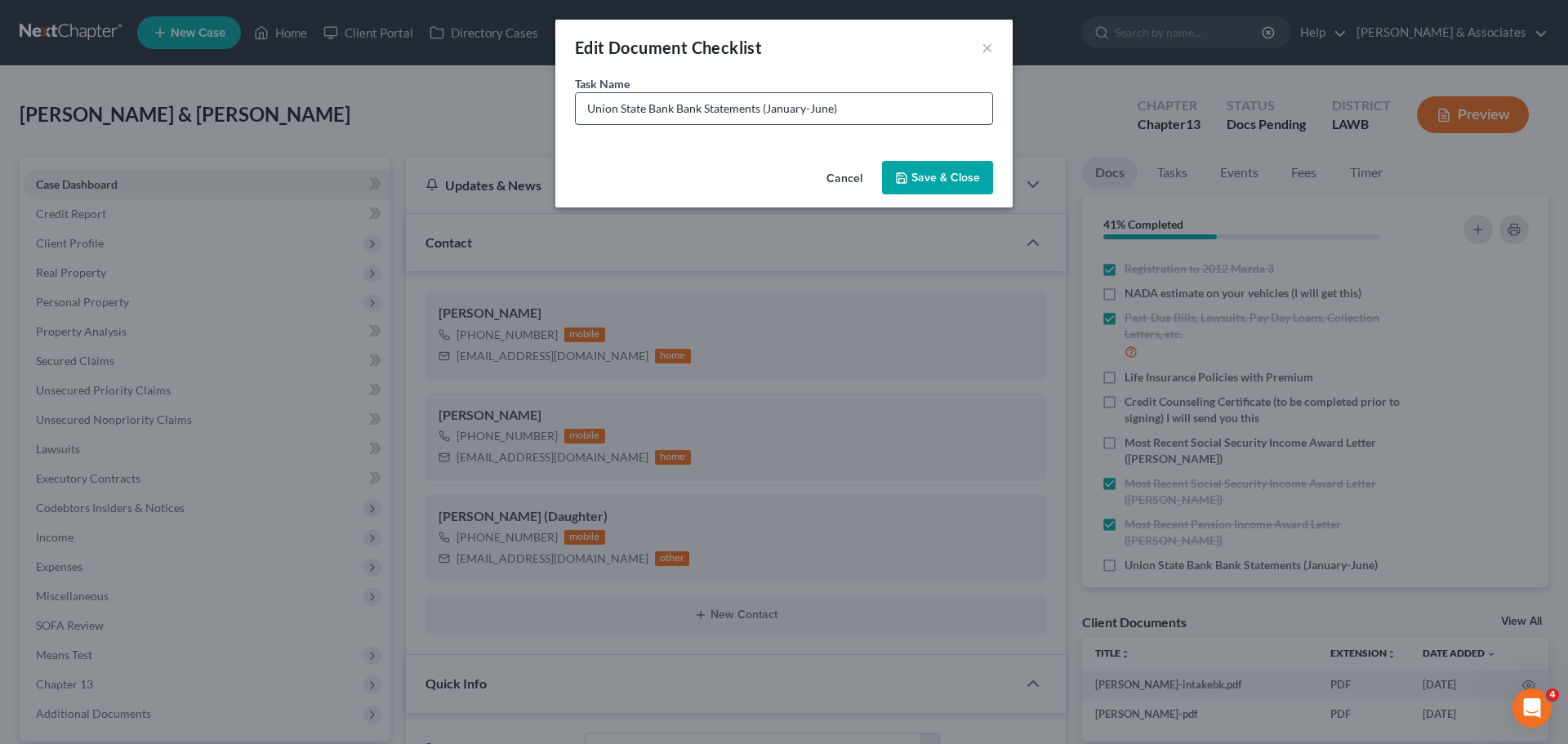
drag, startPoint x: 833, startPoint y: 111, endPoint x: 767, endPoint y: 107, distance: 66.1
click at [767, 107] on input "Union State Bank Bank Statements (January-June)" at bounding box center [784, 108] width 417 height 31
type input "Union State Bank Bank Statements (April-Sept)"
click at [948, 182] on button "Save & Close" at bounding box center [938, 178] width 111 height 34
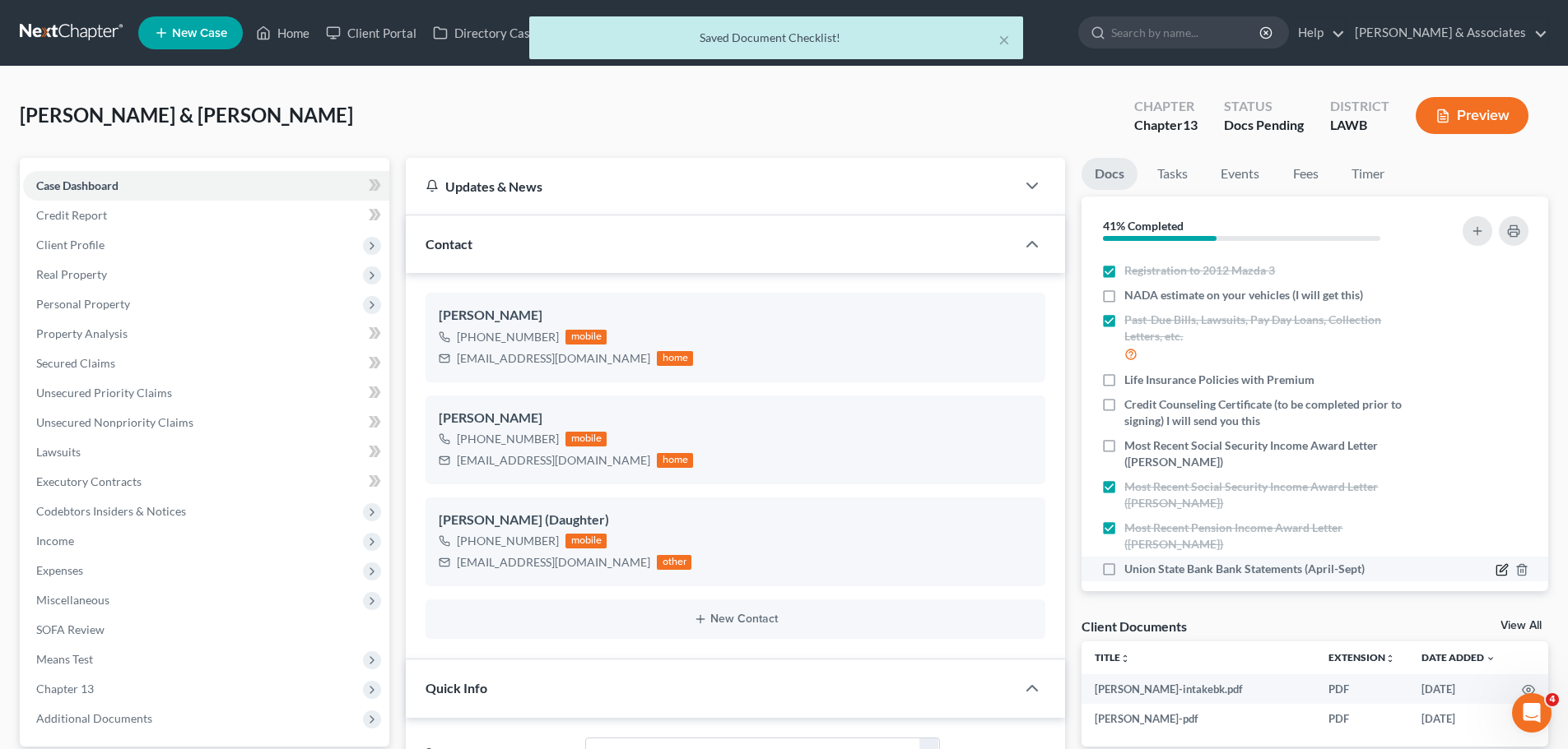
click at [1495, 564] on icon "button" at bounding box center [1501, 570] width 14 height 14
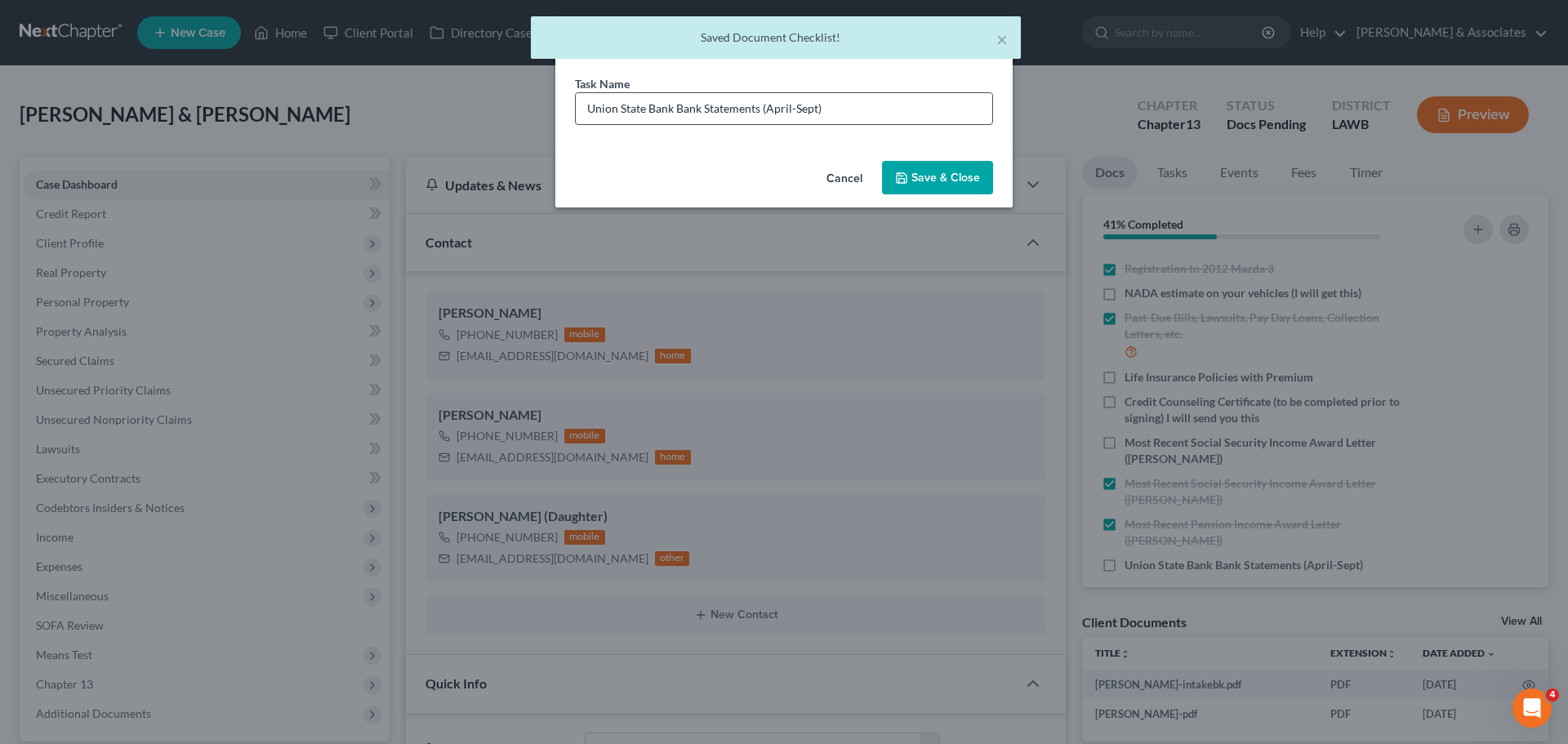
drag, startPoint x: 864, startPoint y: 106, endPoint x: 762, endPoint y: 123, distance: 103.4
click at [762, 123] on input "Union State Bank Bank Statements (April-Sept)" at bounding box center [784, 108] width 417 height 31
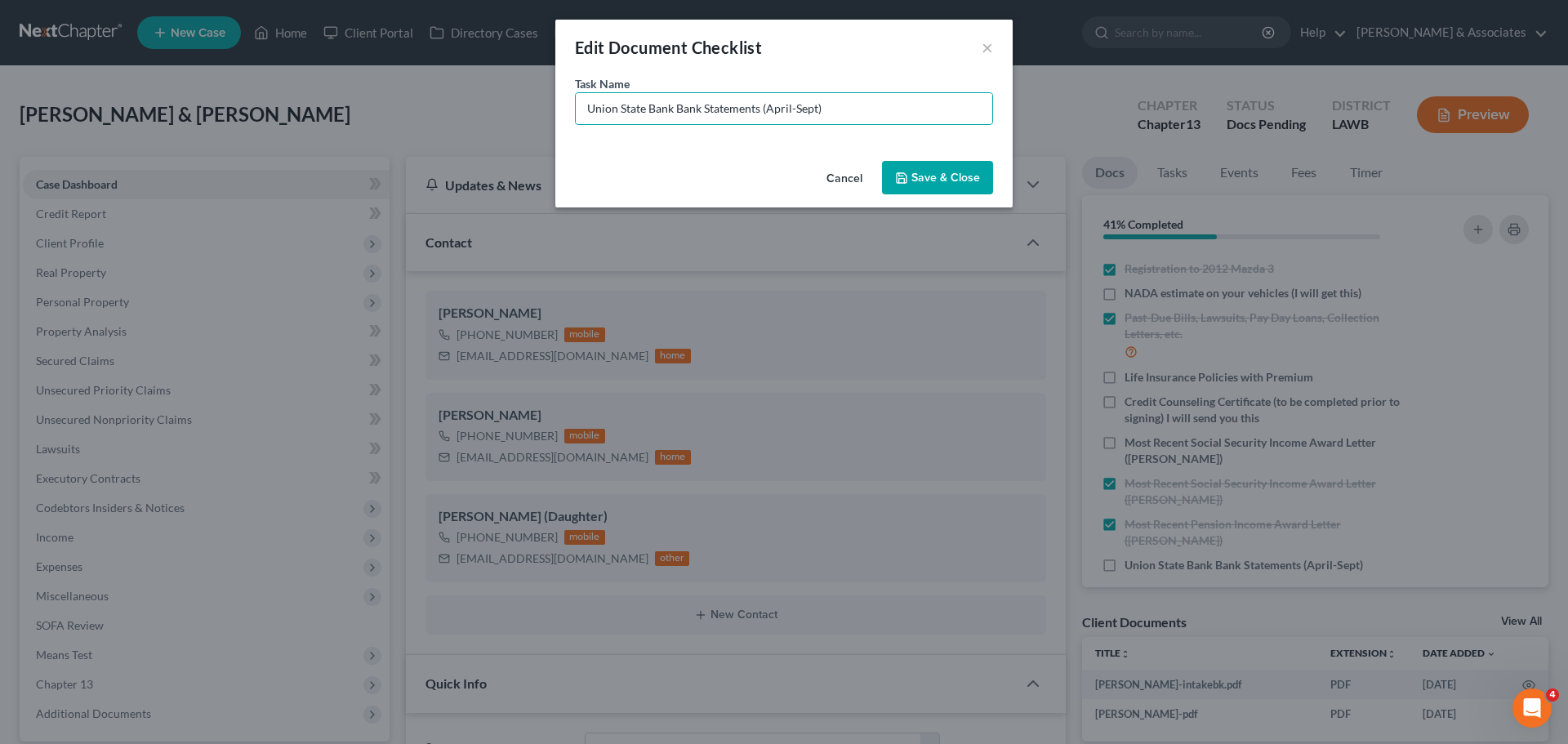
click at [974, 187] on button "Save & Close" at bounding box center [938, 178] width 111 height 34
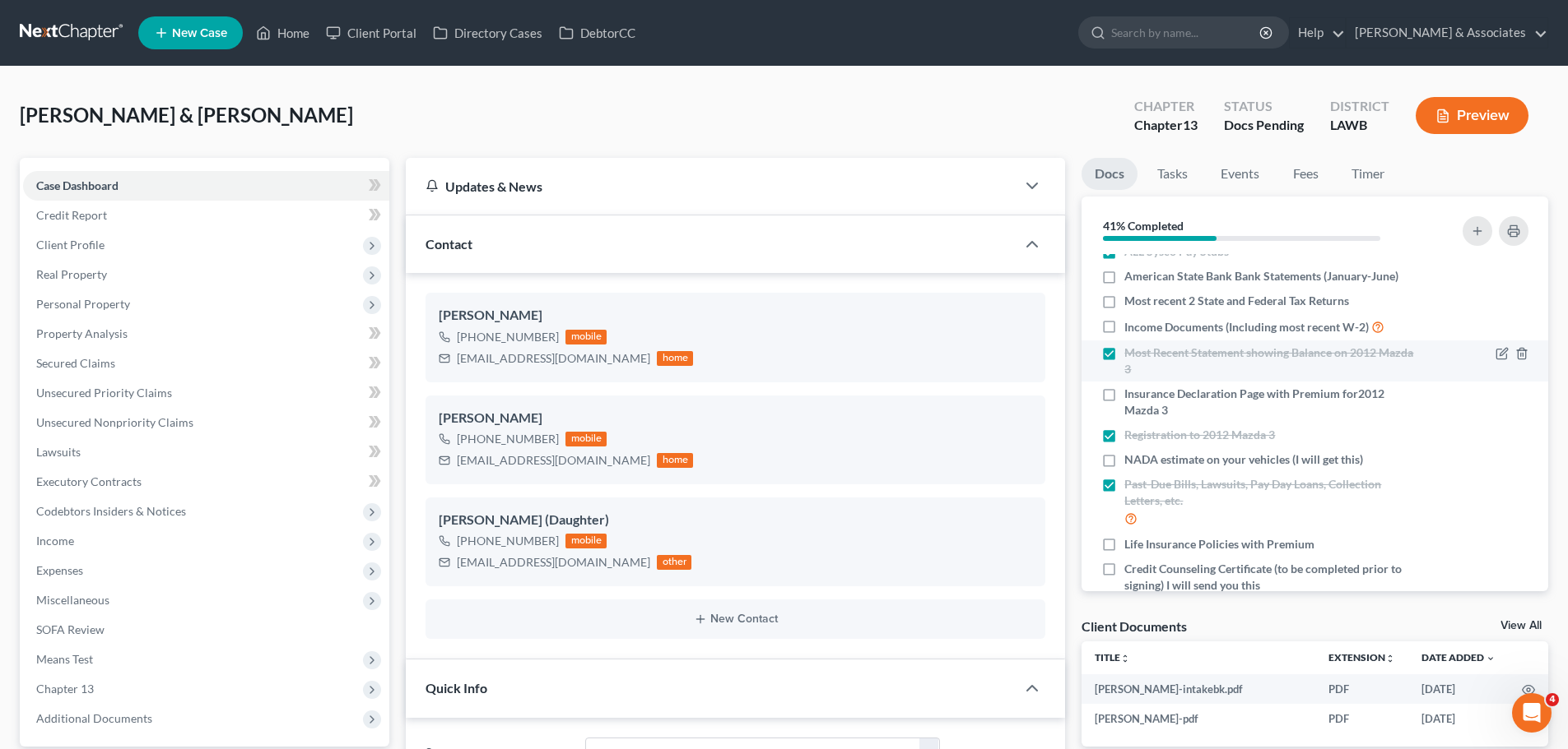
scroll to position [0, 0]
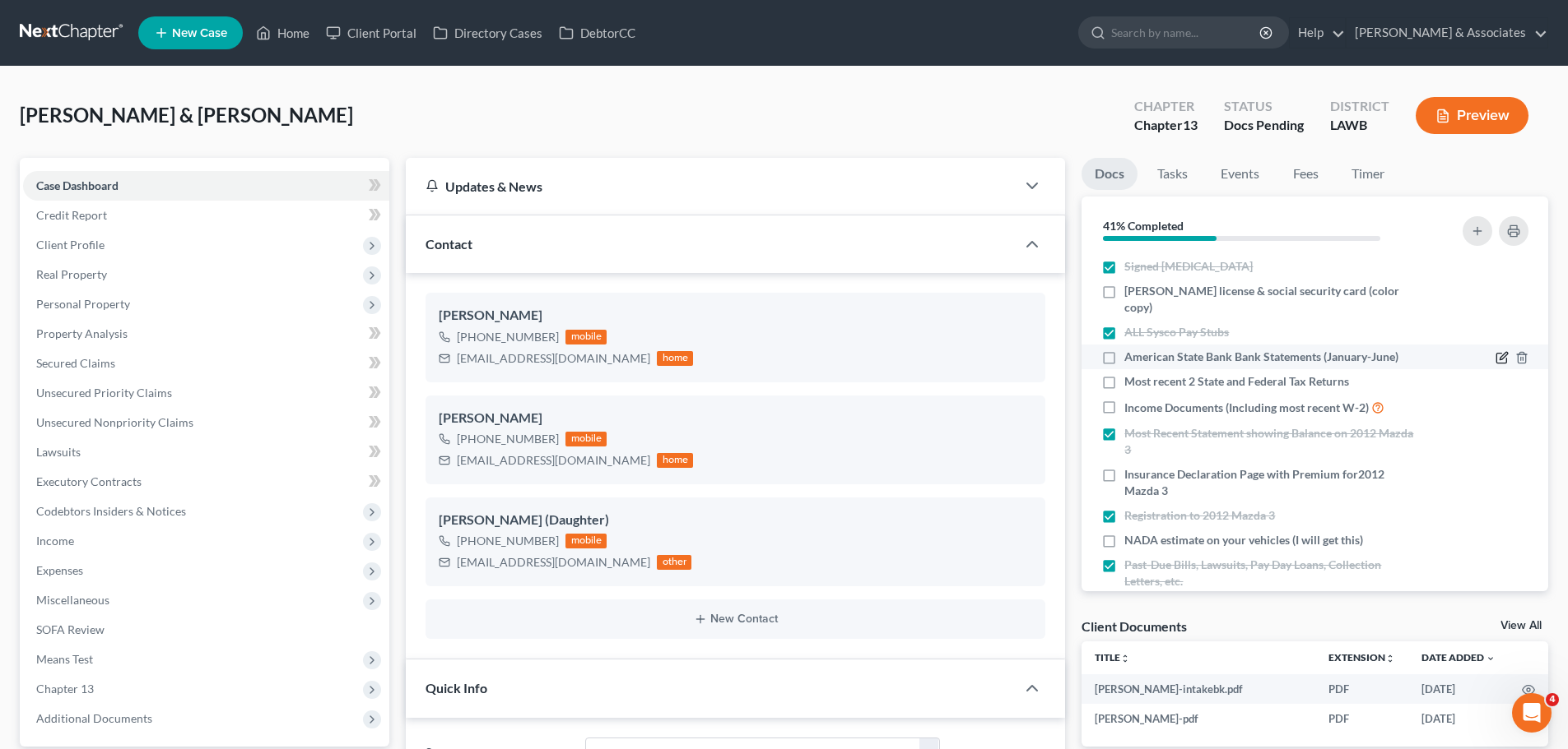
click at [1495, 356] on icon "button" at bounding box center [1501, 357] width 14 height 14
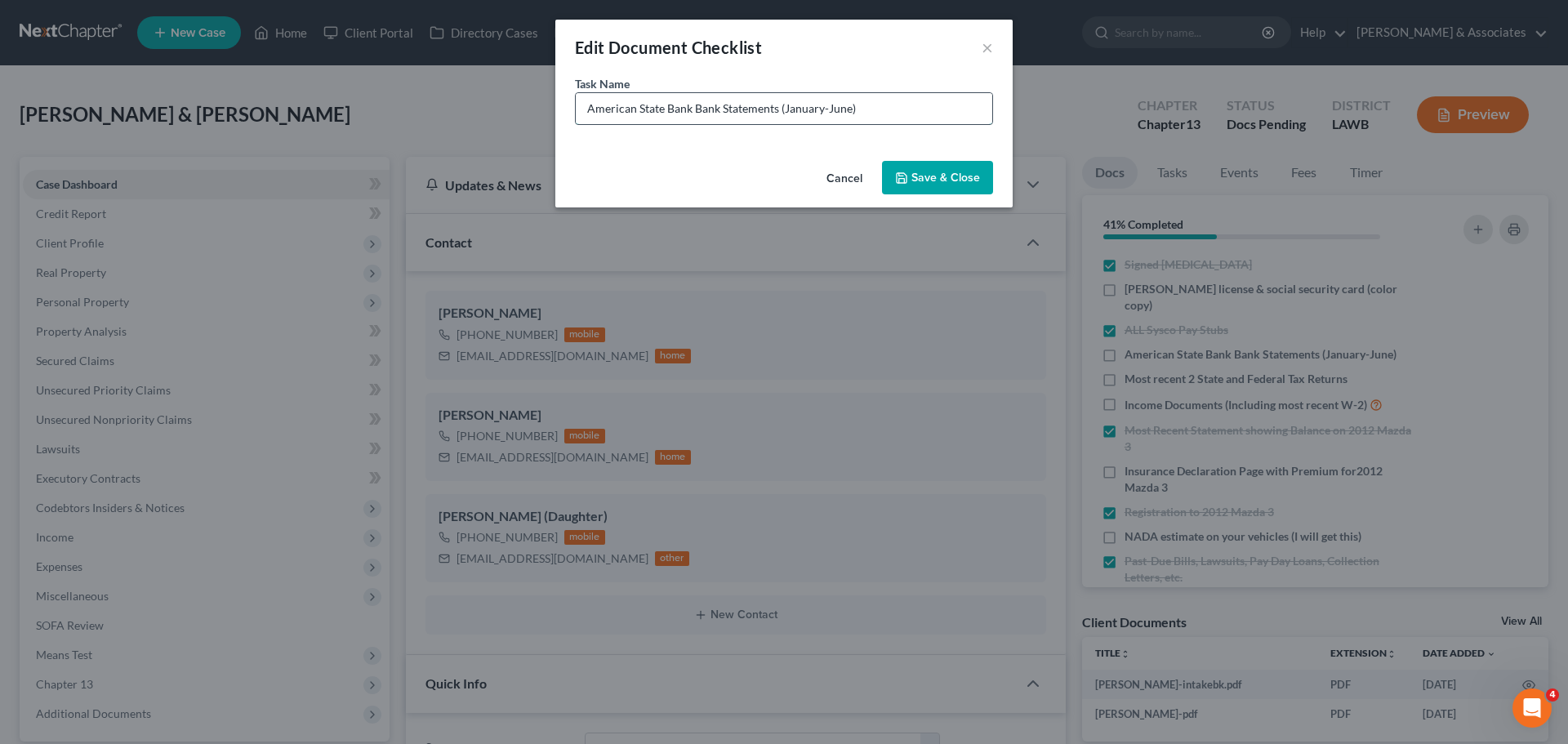
drag, startPoint x: 889, startPoint y: 111, endPoint x: 783, endPoint y: 109, distance: 106.0
click at [783, 109] on input "American State Bank Bank Statements (January-June)" at bounding box center [784, 108] width 417 height 31
click at [892, 109] on input "American State Bank Bank Statements (January-June)" at bounding box center [784, 108] width 417 height 31
drag, startPoint x: 892, startPoint y: 109, endPoint x: 780, endPoint y: 111, distance: 112.0
click at [780, 111] on input "American State Bank Bank Statements (January-June)" at bounding box center [784, 108] width 417 height 31
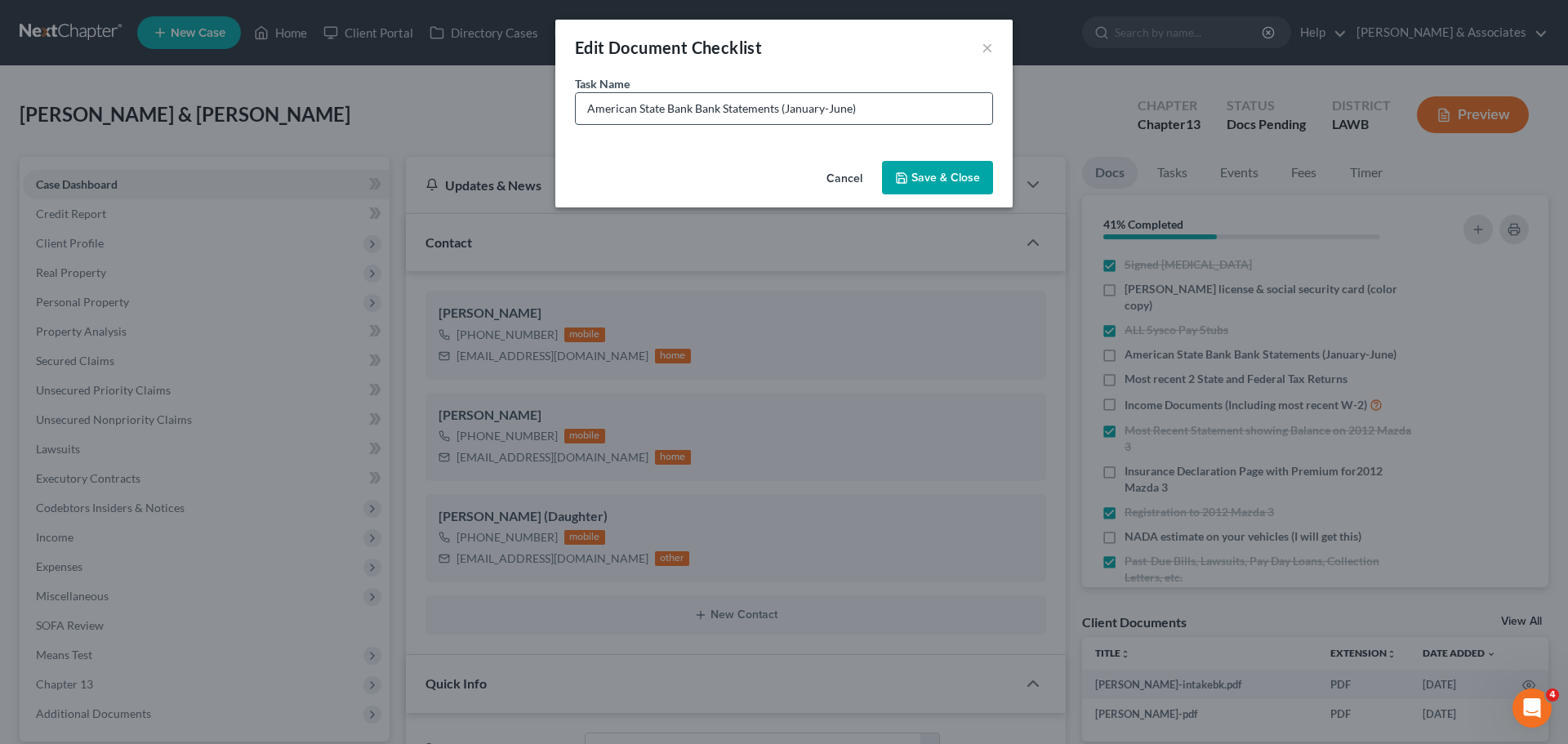
paste input "April-Sept"
type input "American State Bank Bank Statements (April-Sept)"
click at [936, 177] on button "Save & Close" at bounding box center [938, 178] width 111 height 34
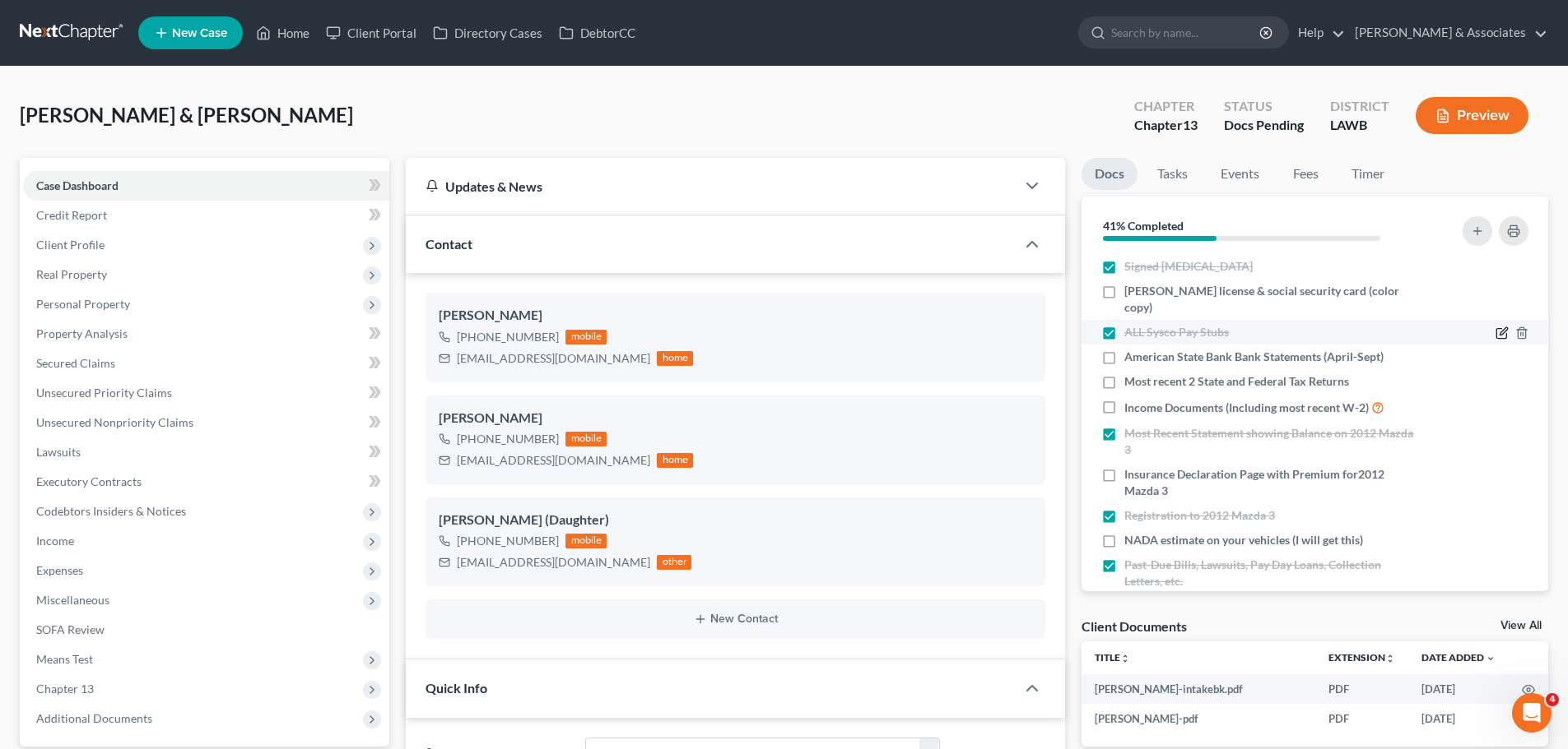
click at [1495, 332] on icon "button" at bounding box center [1501, 333] width 14 height 14
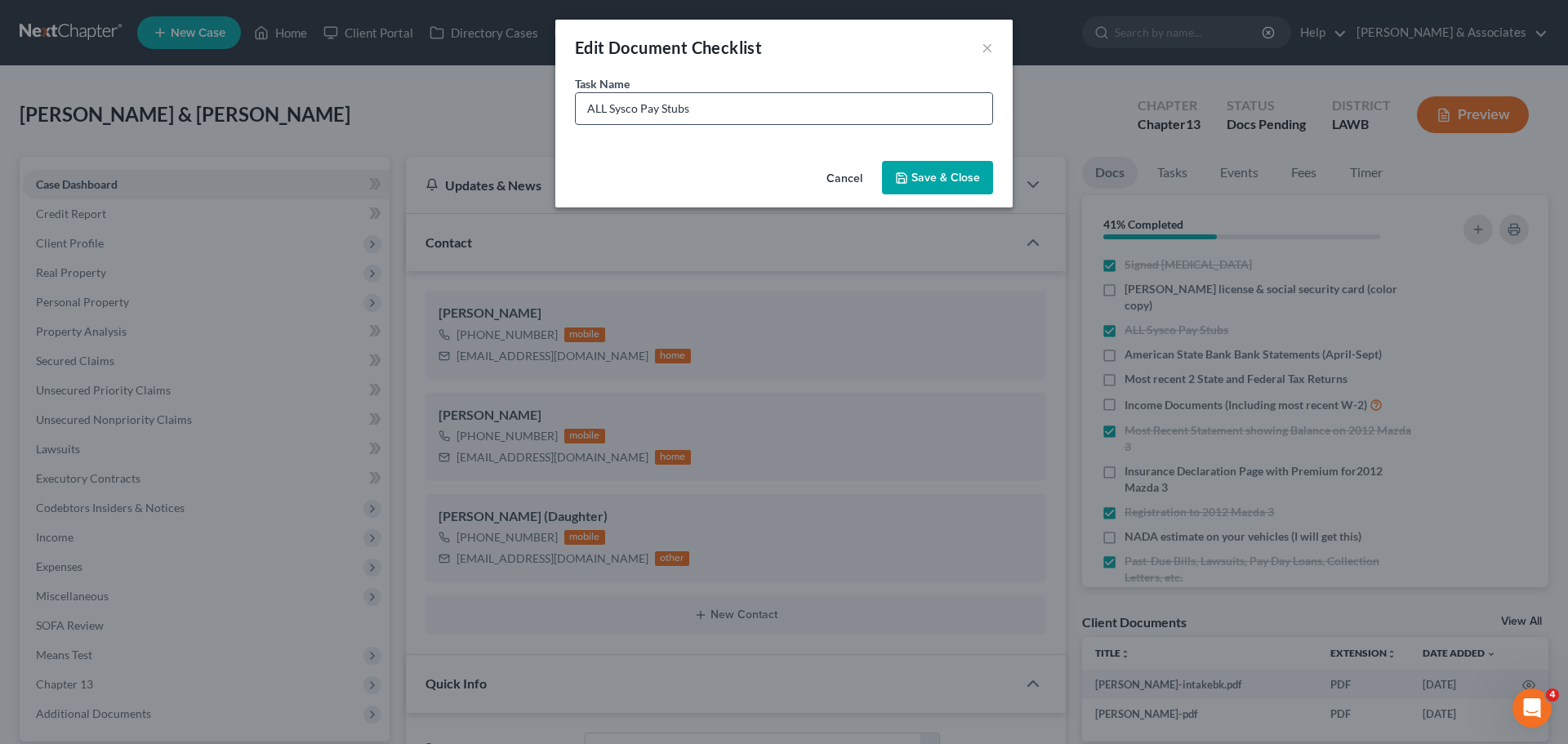
click at [709, 115] on input "ALL Sysco Pay Stubs" at bounding box center [784, 108] width 417 height 31
drag, startPoint x: 611, startPoint y: 104, endPoint x: 1101, endPoint y: 47, distance: 493.3
click at [612, 104] on input "ALL Sysco Pay Stubs" at bounding box center [784, 108] width 417 height 31
click at [707, 110] on input "ysco Pay Stubs" at bounding box center [784, 108] width 417 height 31
type input "Sysco Pay Stubs (September)"
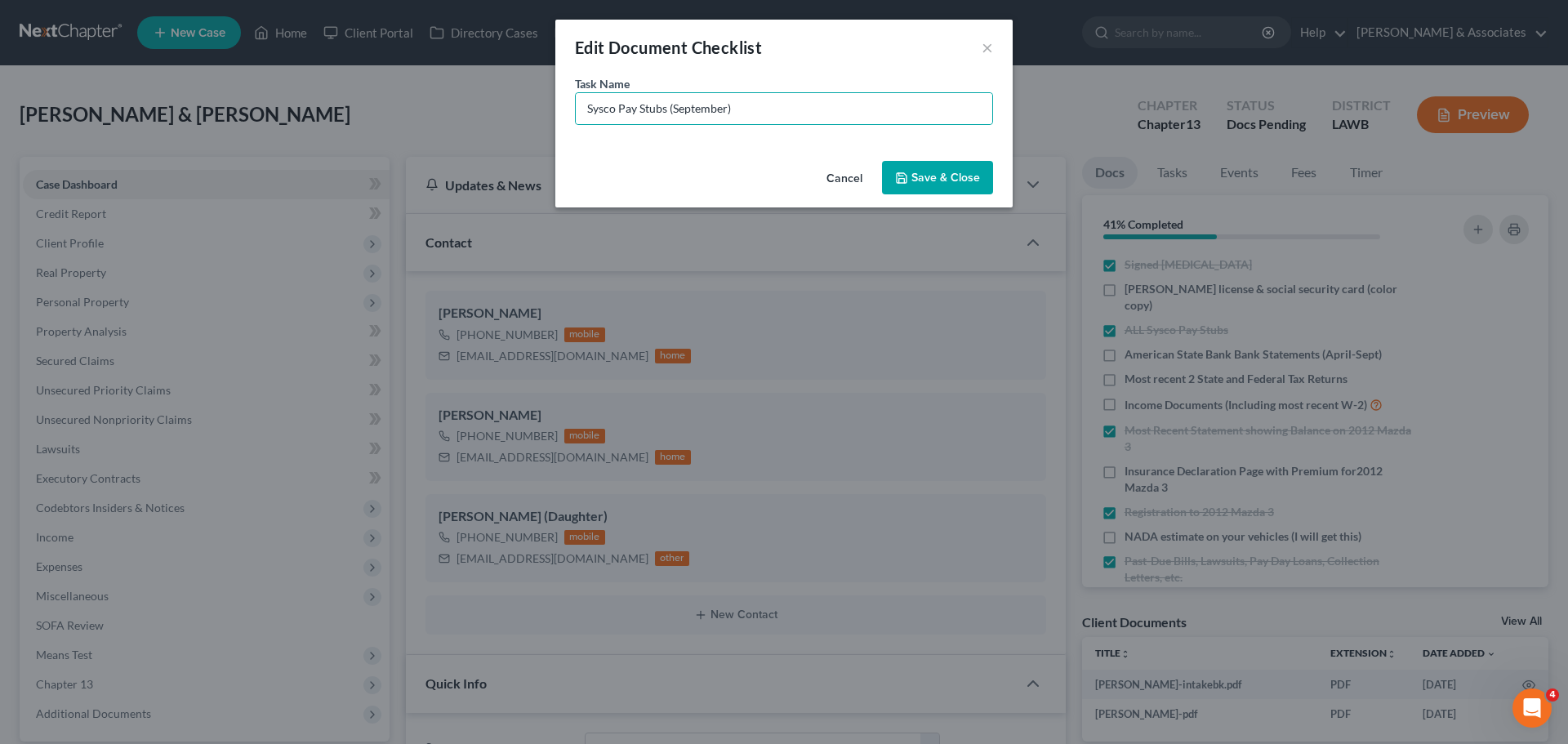
click at [916, 178] on button "Save & Close" at bounding box center [938, 178] width 111 height 34
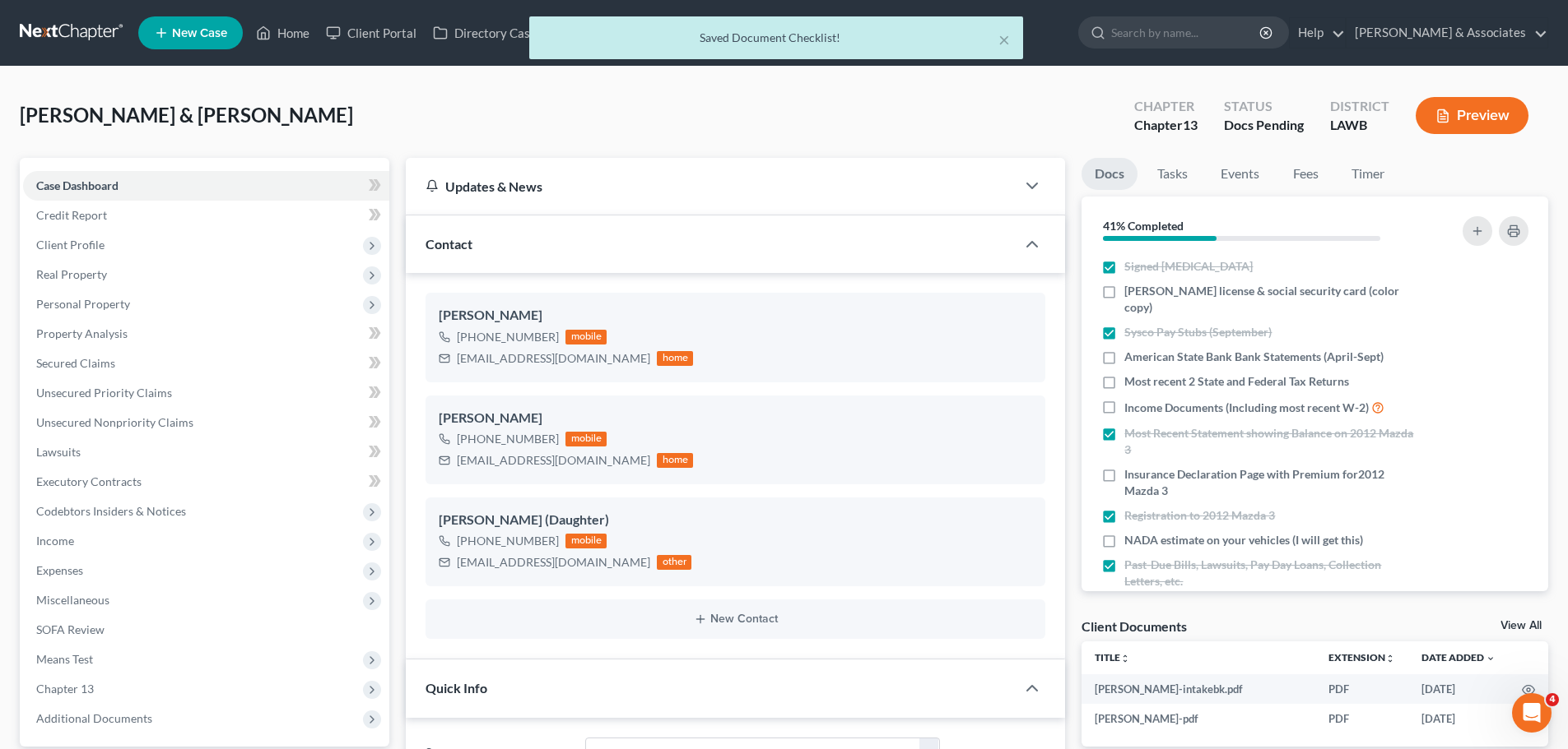
click at [1150, 327] on span "Sysco Pay Stubs (September)" at bounding box center [1198, 332] width 148 height 16
click at [1141, 327] on input "Sysco Pay Stubs (September)" at bounding box center [1136, 329] width 11 height 11
checkbox input "false"
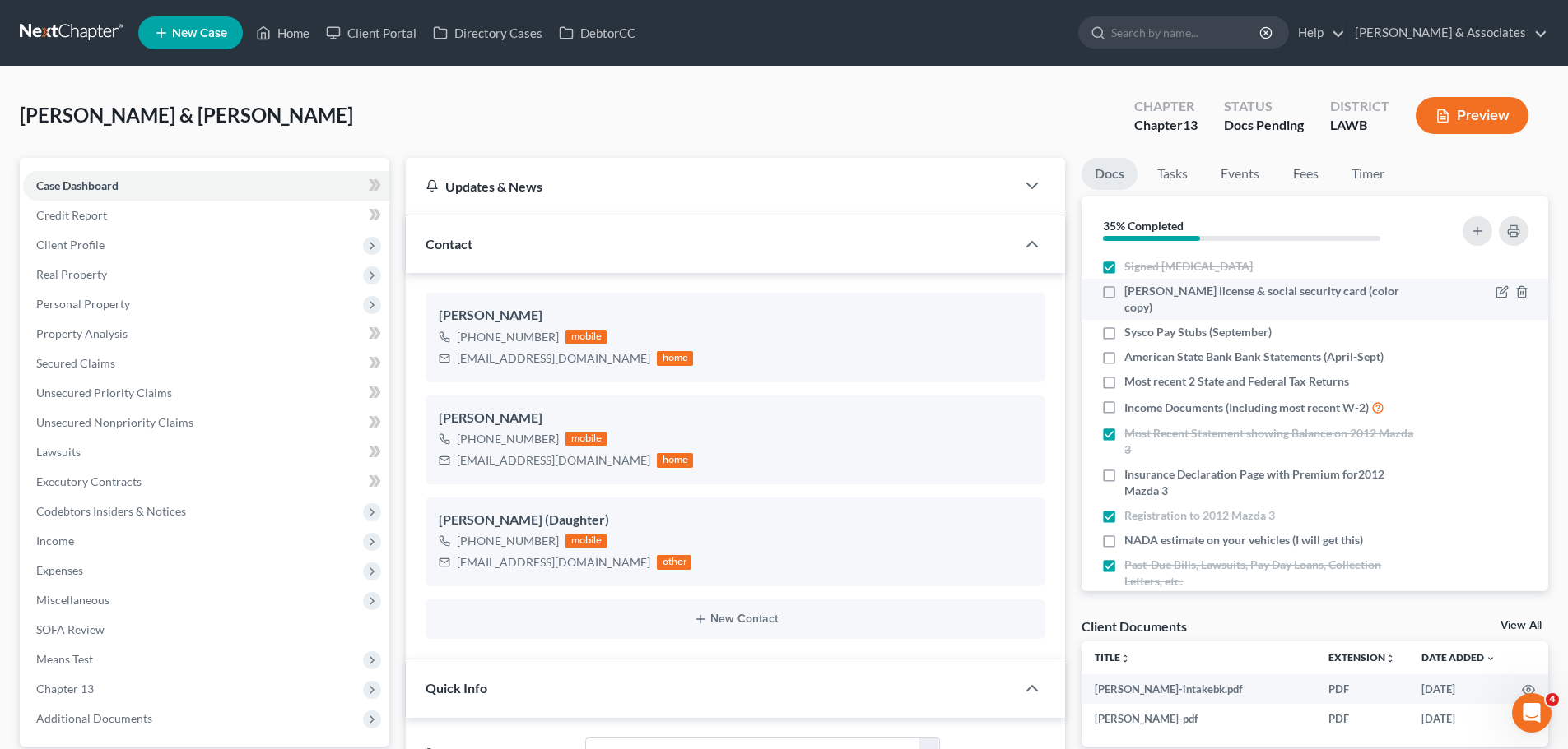
click at [1155, 297] on span "Eugene Drivers license & social security card (color copy)" at bounding box center [1270, 299] width 293 height 33
click at [1141, 293] on input "Eugene Drivers license & social security card (color copy)" at bounding box center [1136, 288] width 11 height 11
checkbox input "true"
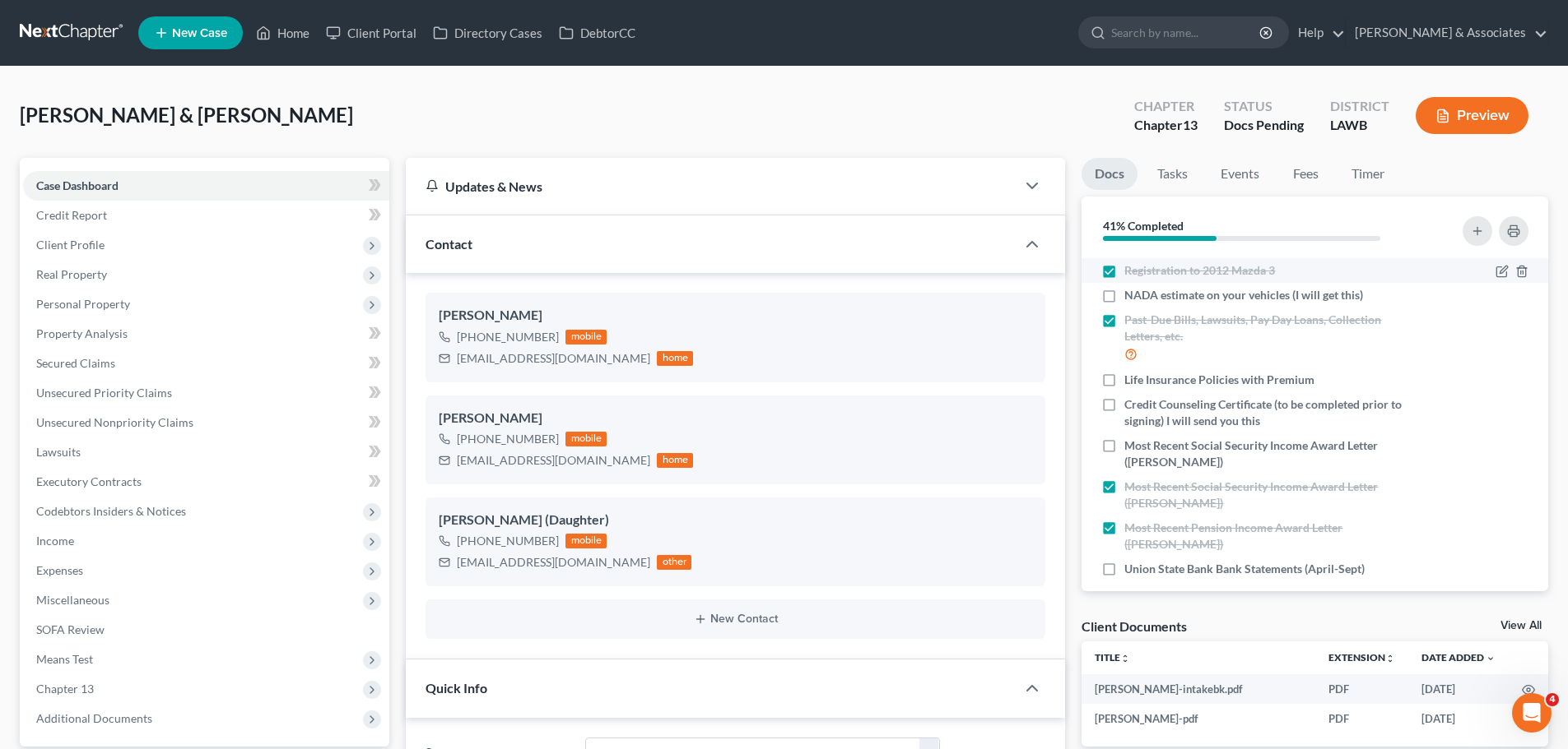
scroll to position [82, 0]
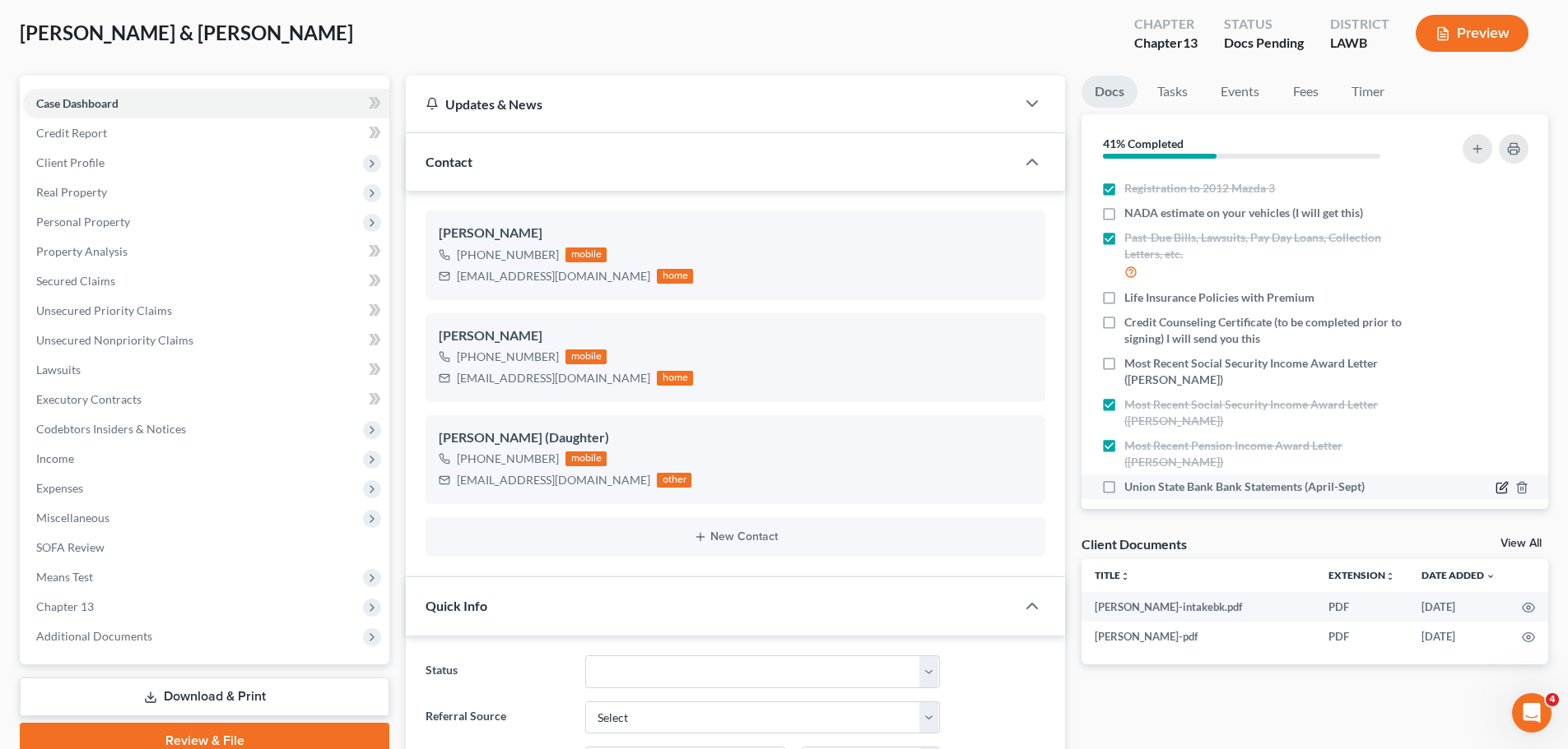
click at [1500, 482] on icon "button" at bounding box center [1503, 485] width 7 height 7
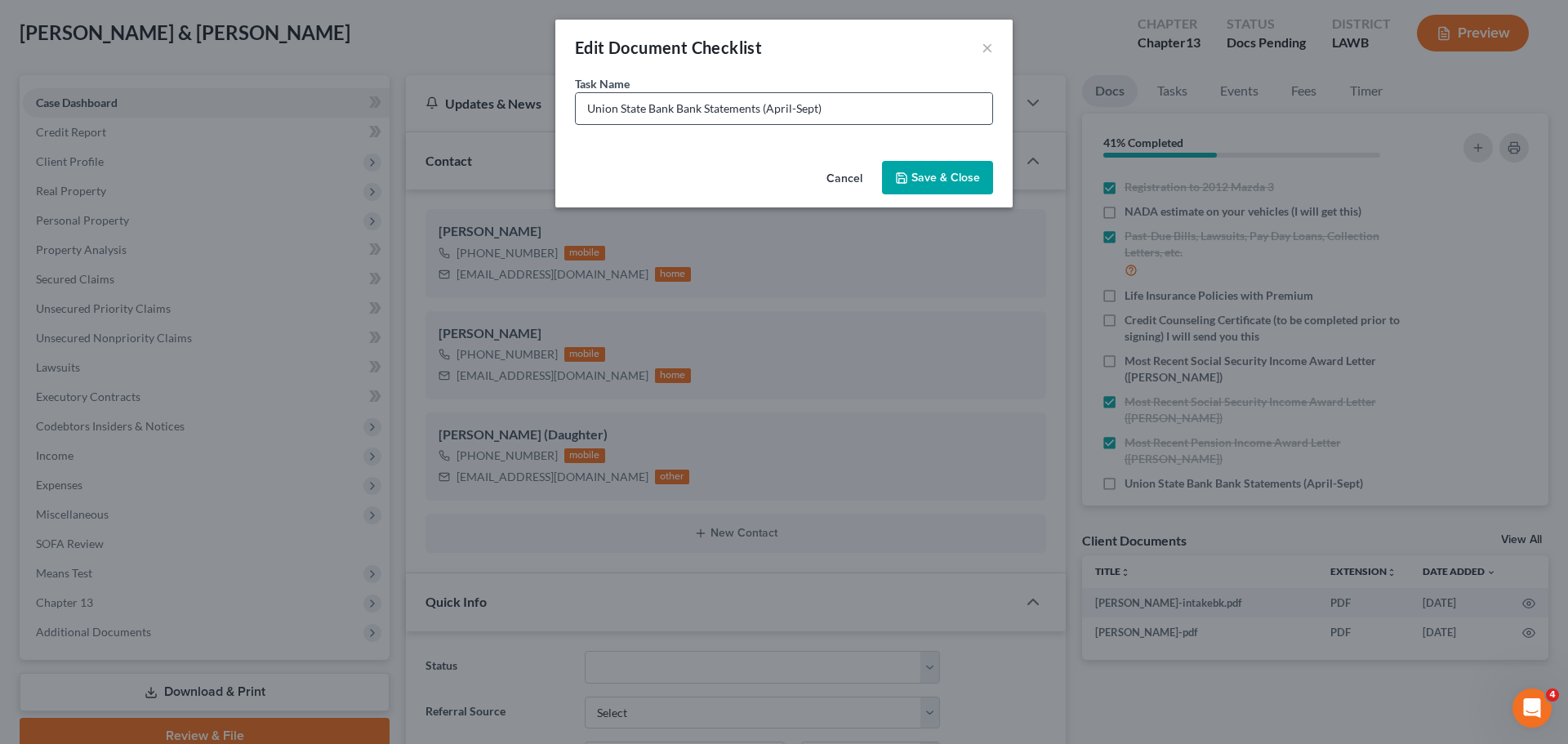
click at [794, 103] on input "Union State Bank Bank Statements (April-Sept)" at bounding box center [784, 108] width 417 height 31
click at [795, 106] on input "Union State Bank Bank Statements (April-Sept)" at bounding box center [784, 108] width 417 height 31
click at [790, 107] on input "Union State Bank Bank Statements (April-Sept)" at bounding box center [784, 108] width 417 height 31
type input "Union State Bank Bank Statements (July-Sept)"
click at [906, 194] on button "Save & Close" at bounding box center [938, 178] width 111 height 34
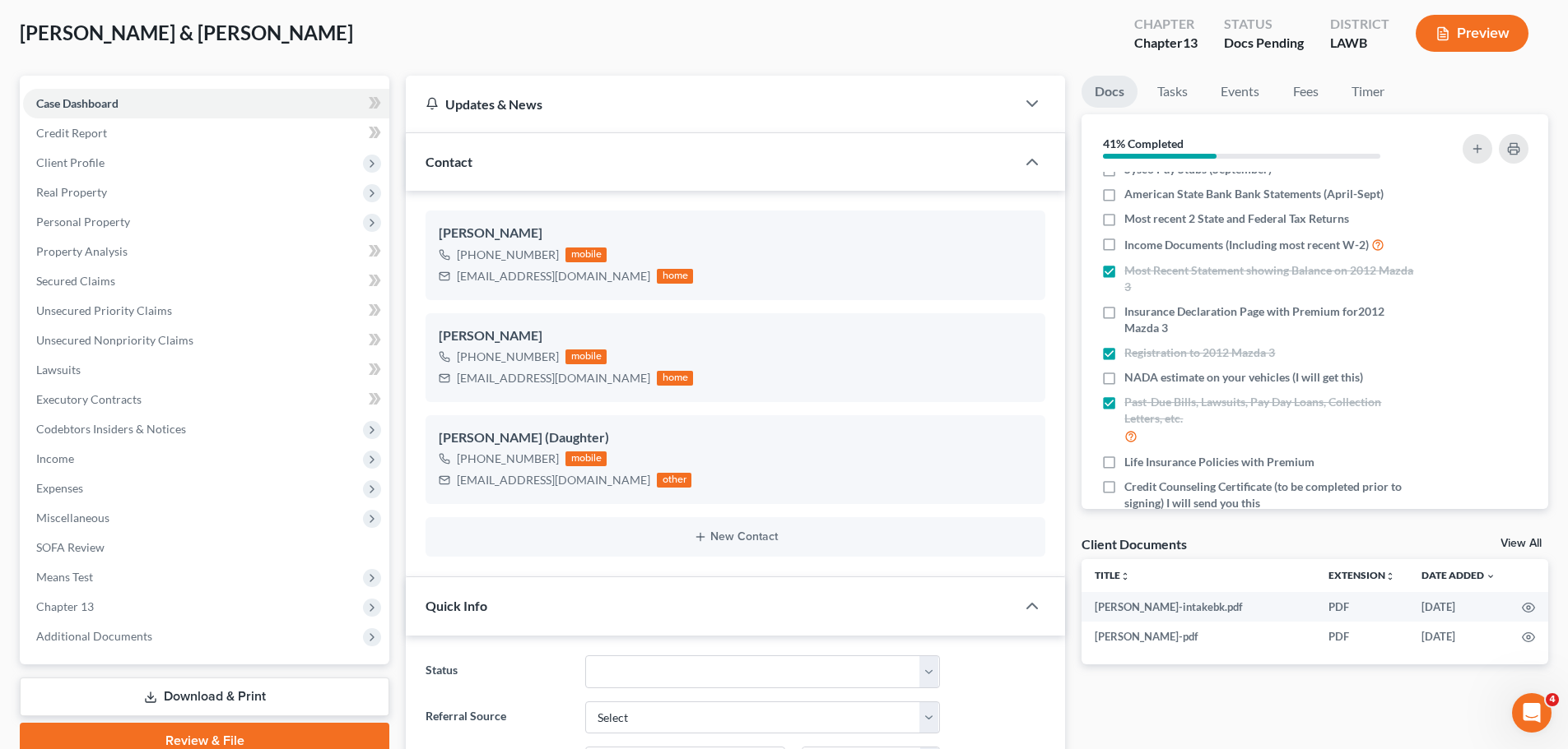
scroll to position [0, 0]
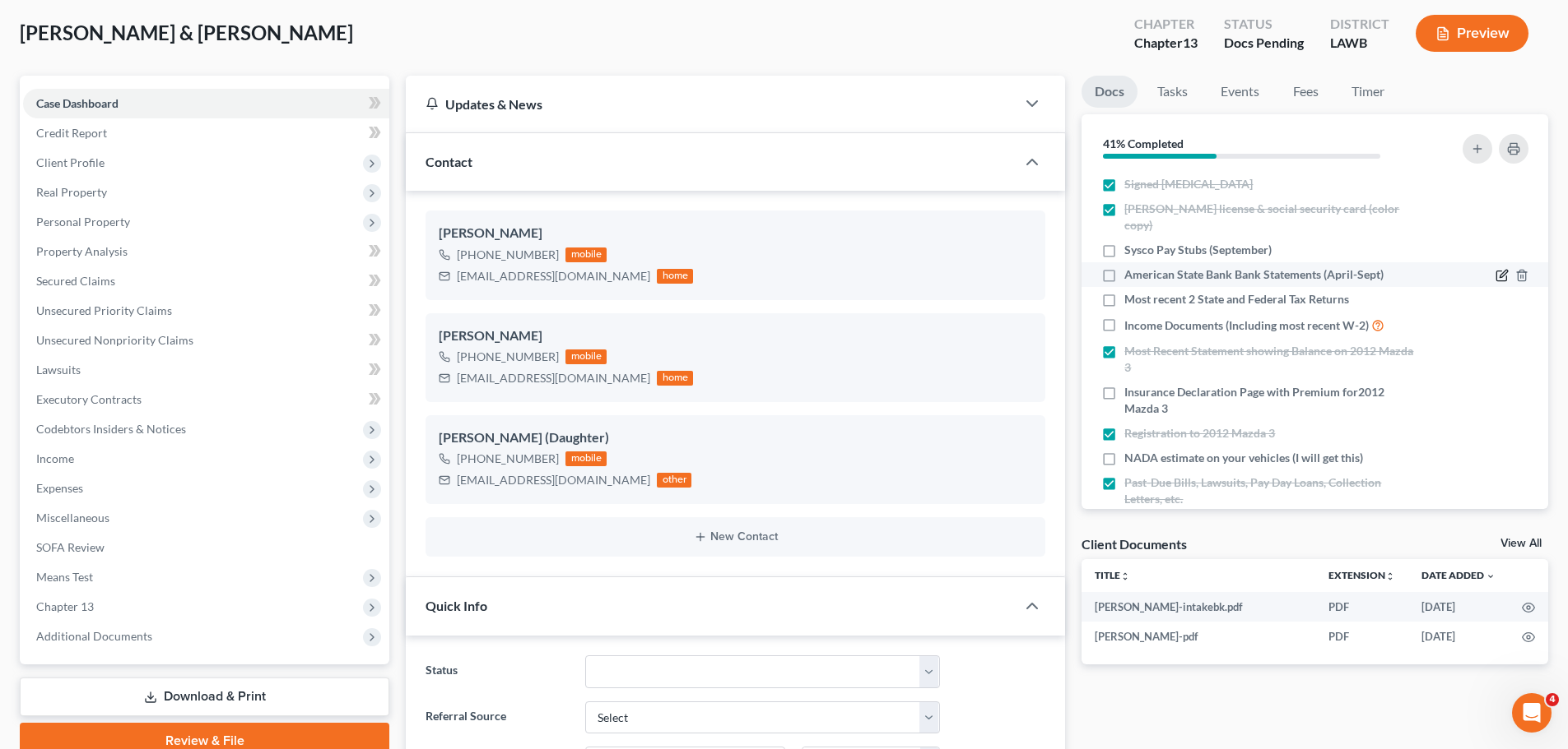
click at [1483, 272] on div at bounding box center [1481, 275] width 111 height 16
click at [1495, 271] on icon "button" at bounding box center [1501, 275] width 14 height 14
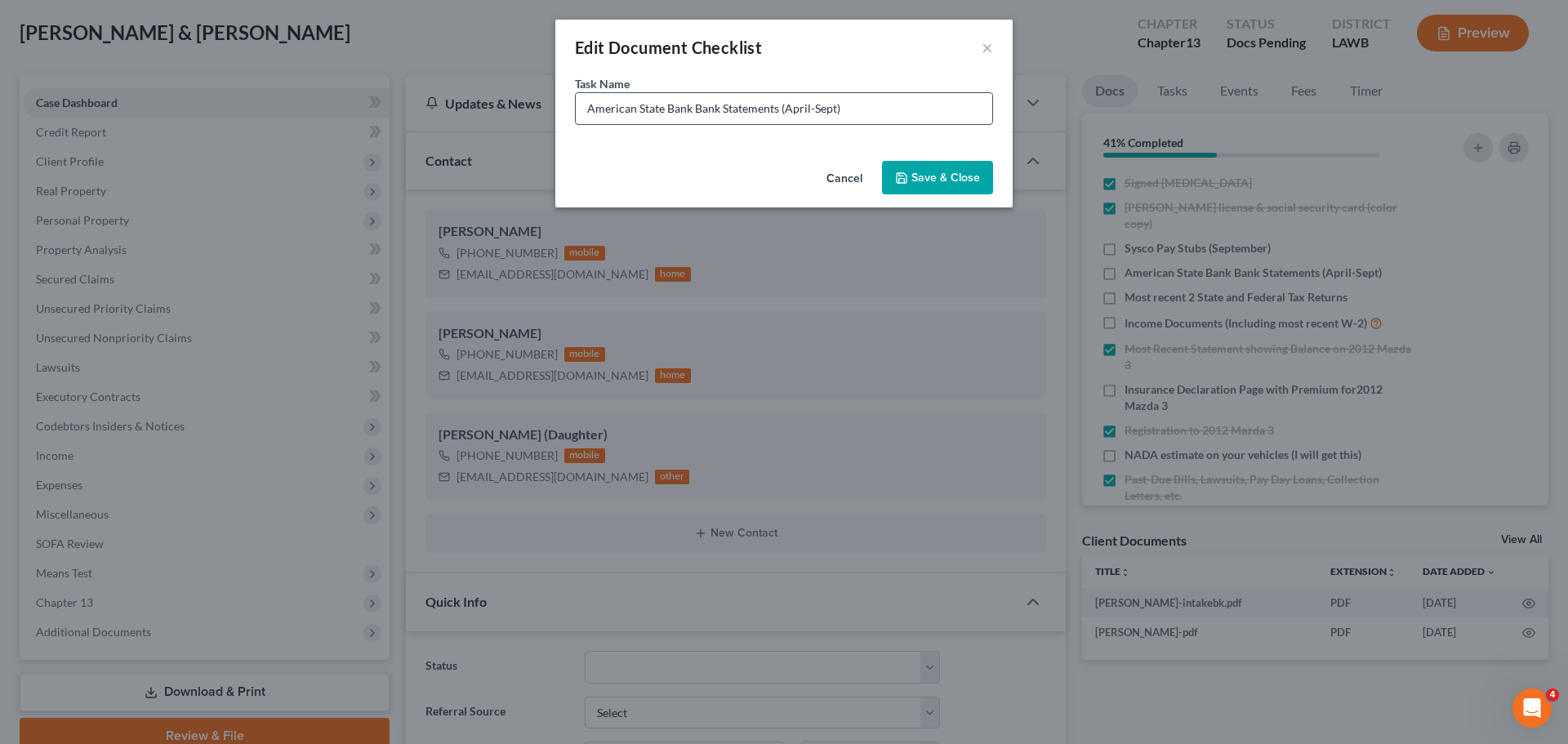
drag, startPoint x: 812, startPoint y: 105, endPoint x: 781, endPoint y: 103, distance: 31.1
click at [781, 103] on input "American State Bank Bank Statements (April-Sept)" at bounding box center [784, 108] width 417 height 31
type input "American State Bank Bank Statements (July-Sept)"
click at [923, 174] on button "Save & Close" at bounding box center [938, 178] width 111 height 34
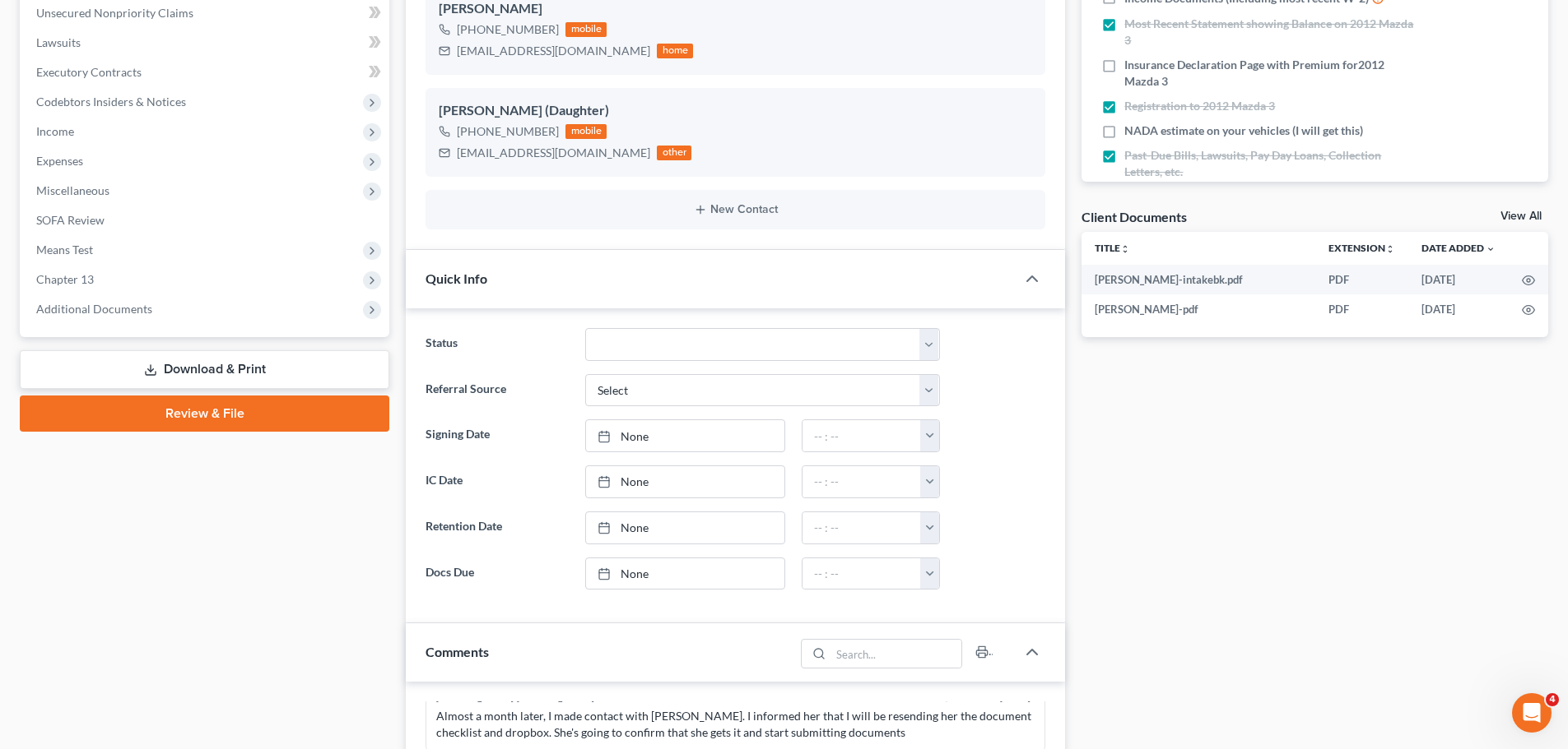
scroll to position [411, 0]
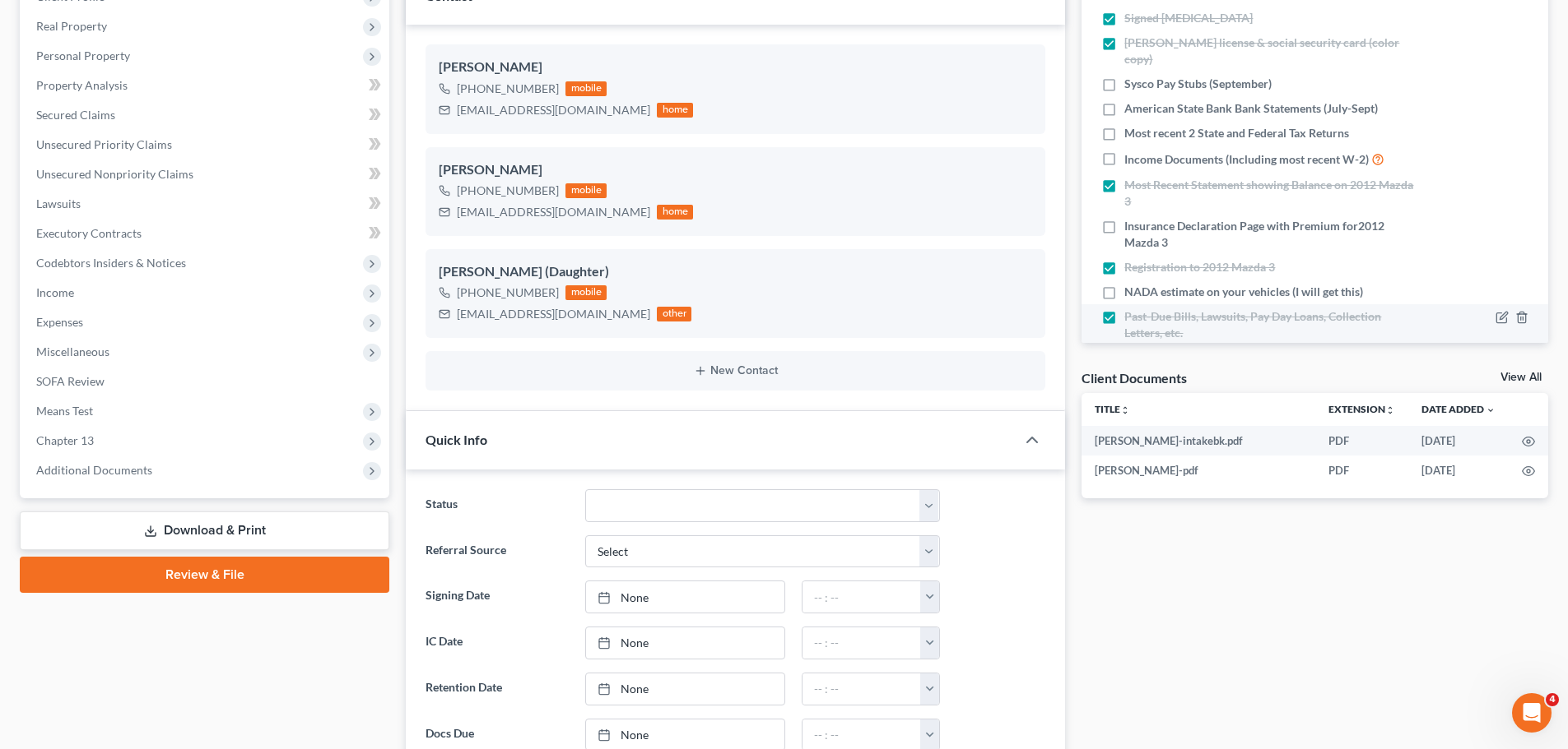
scroll to position [247, 0]
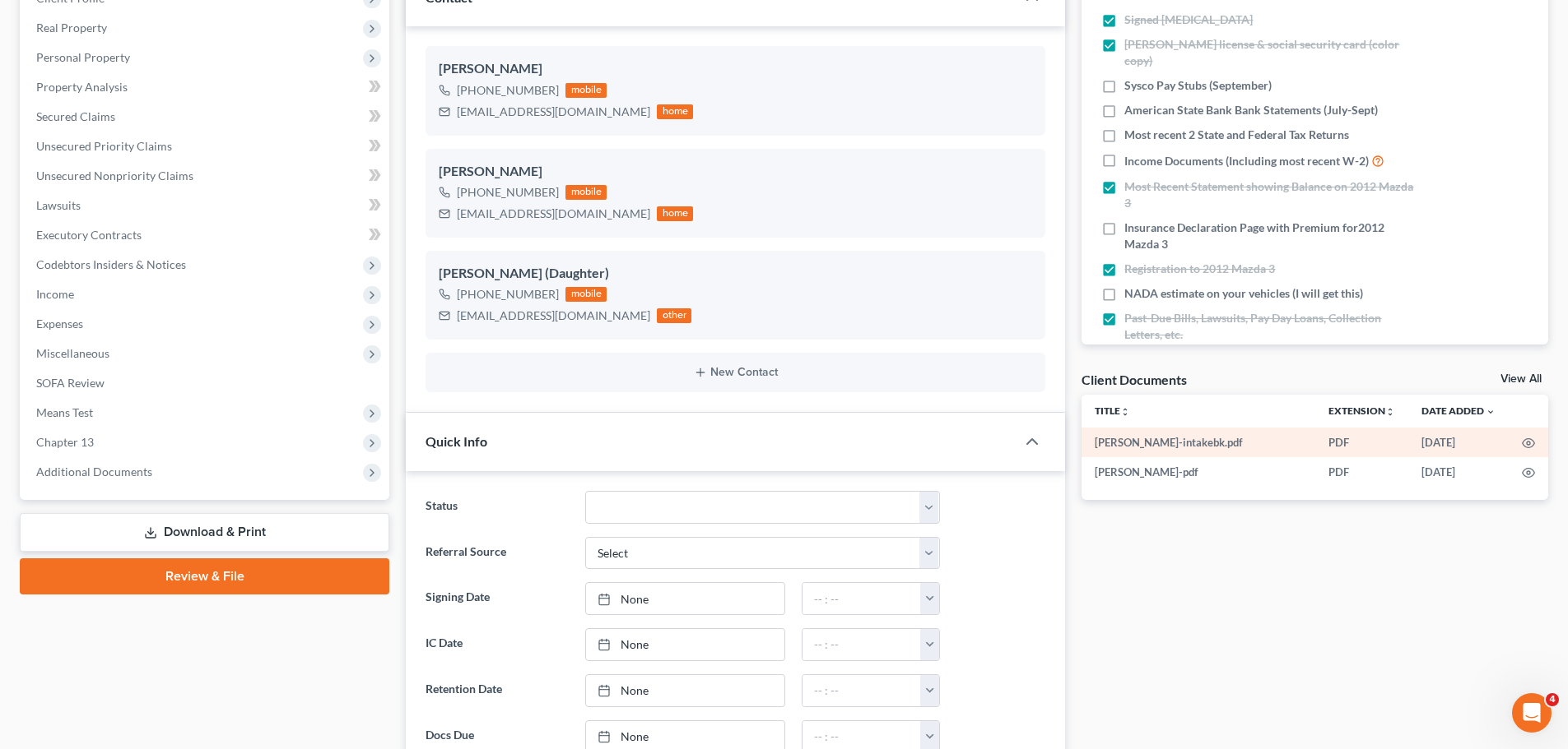
click at [1521, 443] on td at bounding box center [1528, 442] width 40 height 30
click at [1527, 443] on circle "button" at bounding box center [1528, 444] width 4 height 4
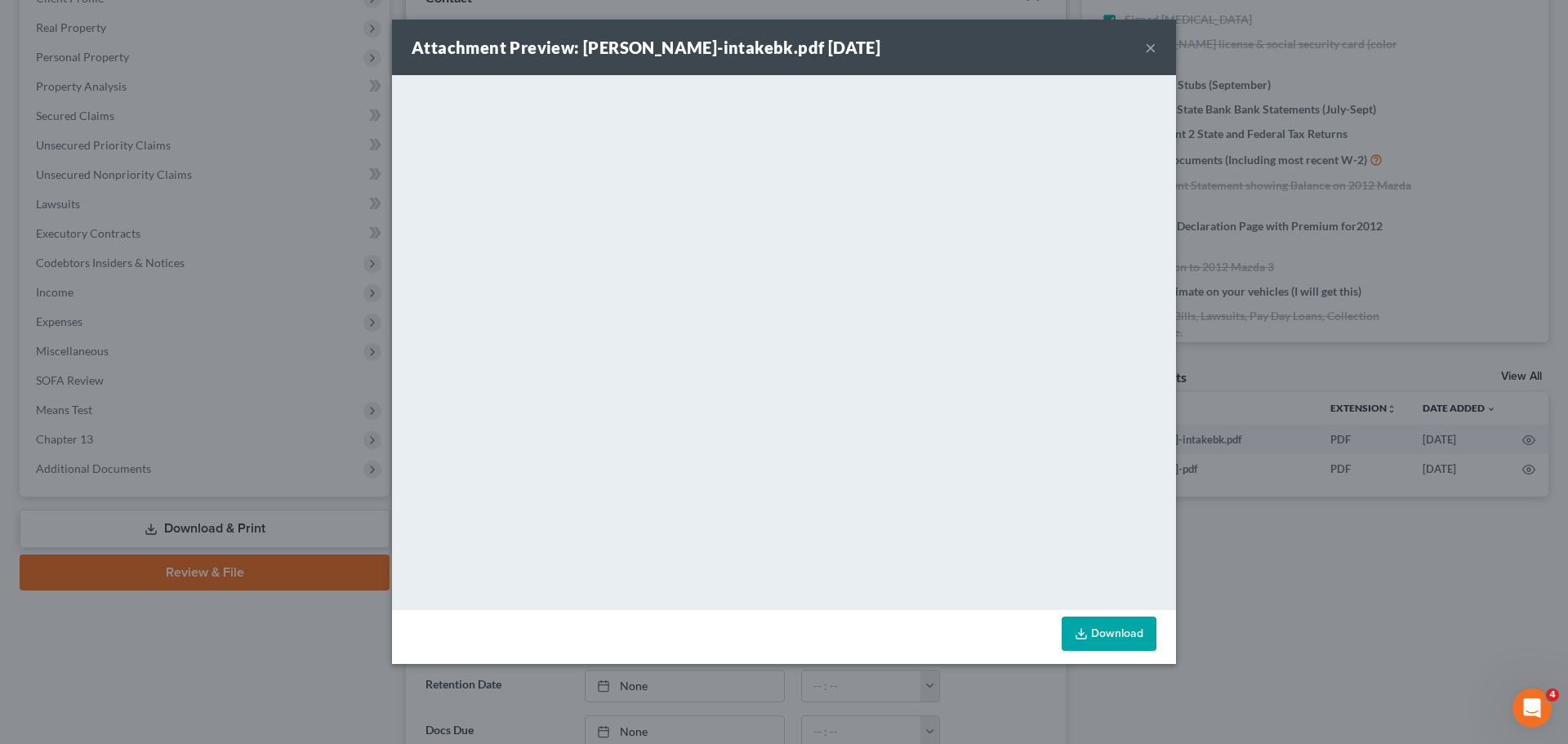
click at [1151, 43] on button "×" at bounding box center [1151, 47] width 12 height 20
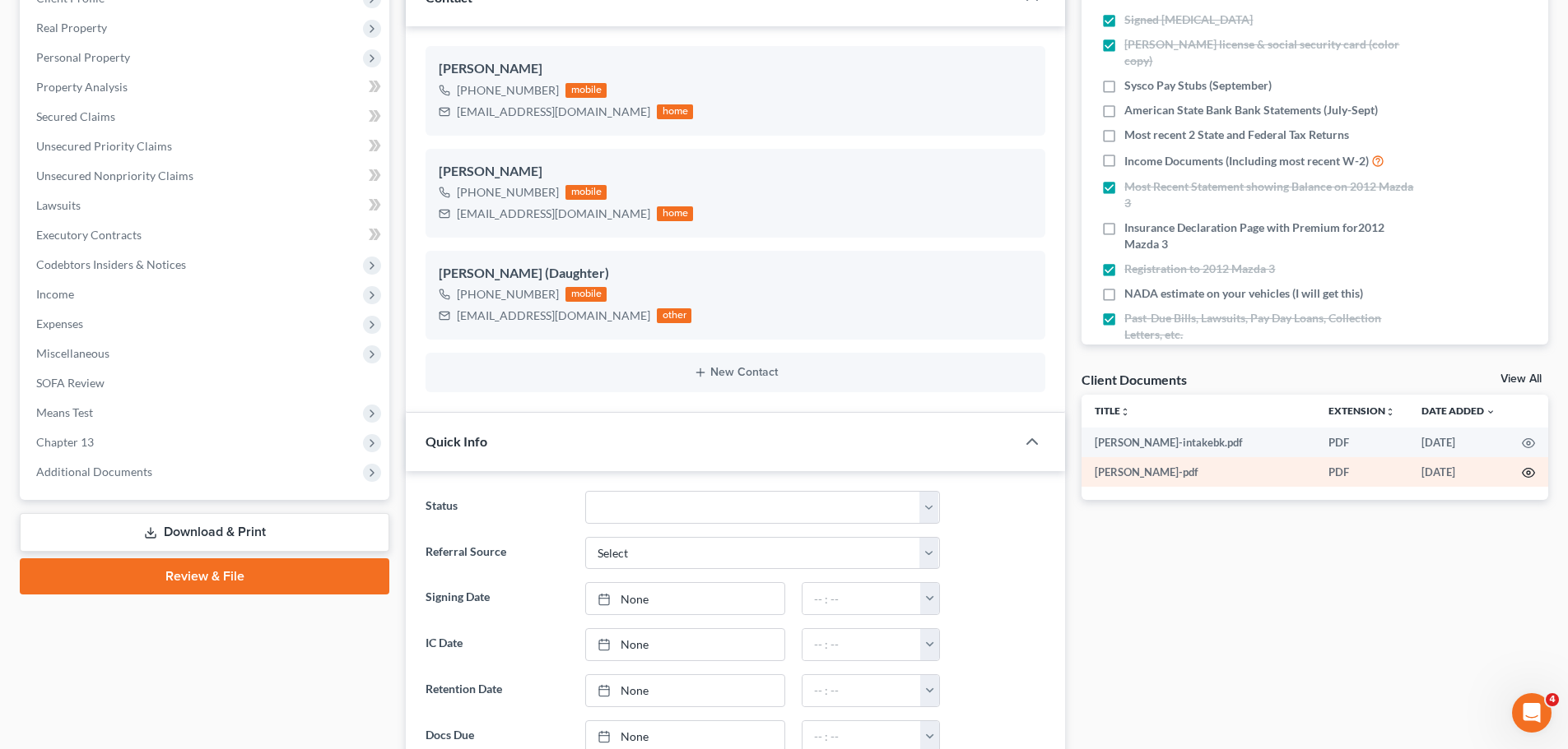
click at [1527, 474] on circle "button" at bounding box center [1528, 474] width 4 height 4
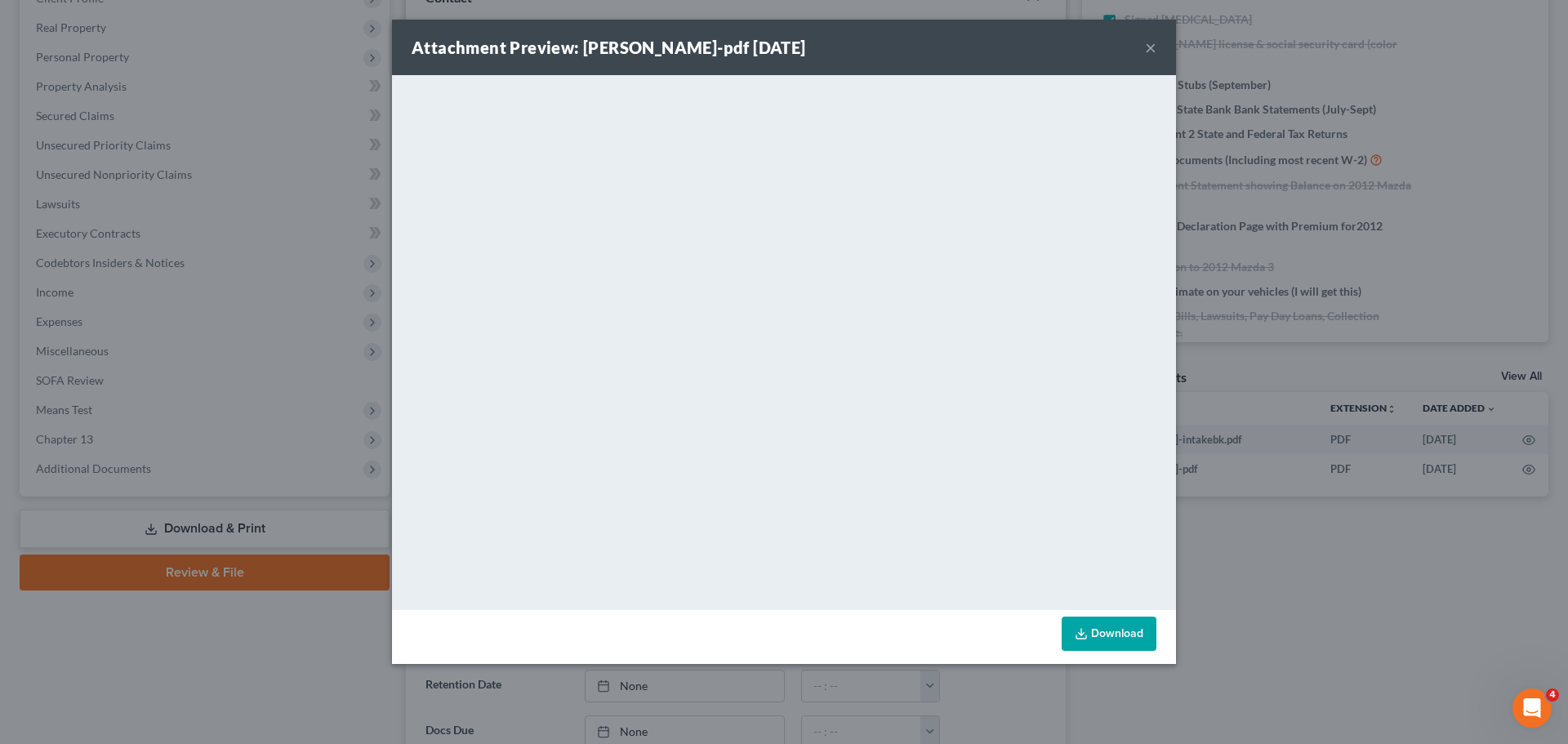
click at [1146, 43] on button "×" at bounding box center [1151, 47] width 12 height 20
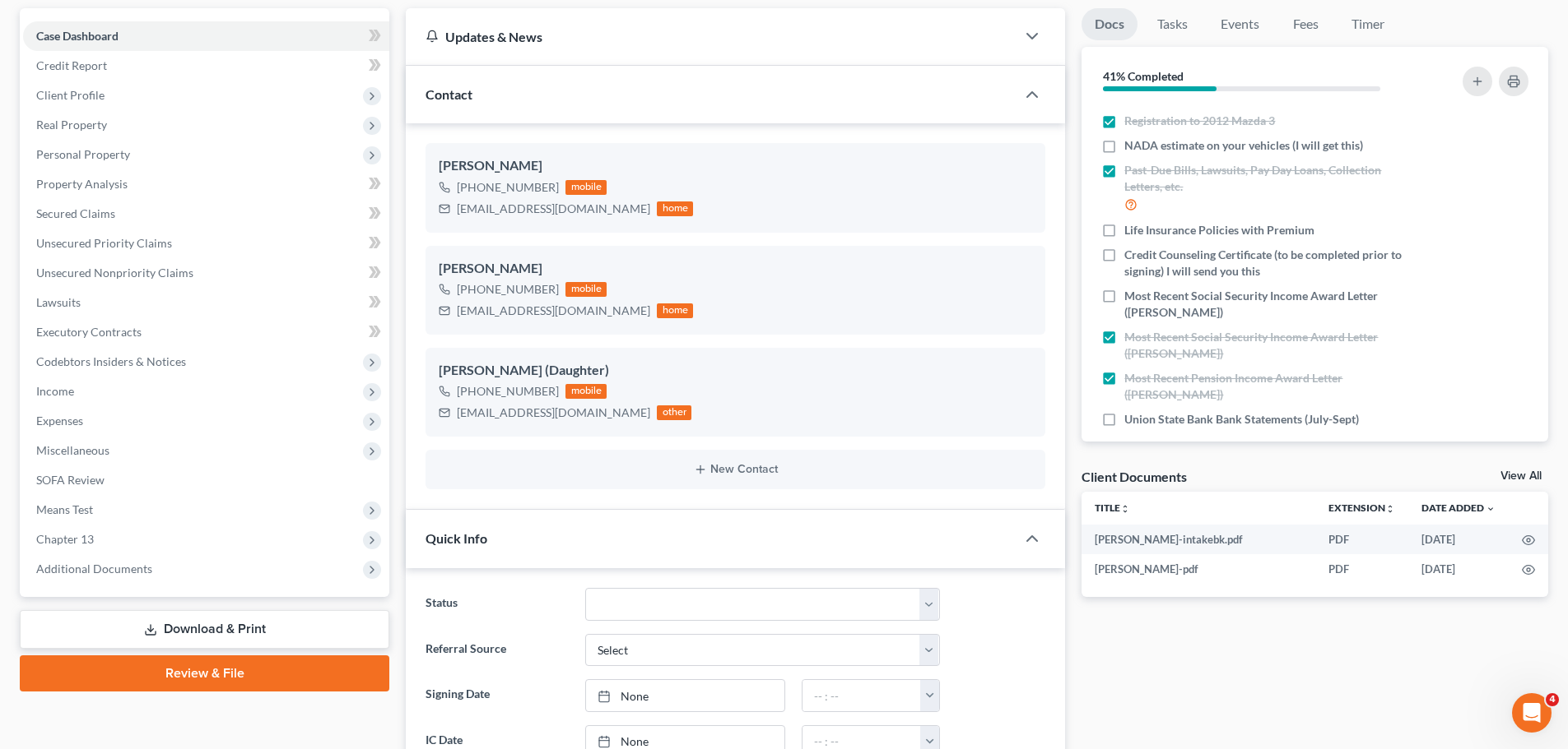
scroll to position [411, 0]
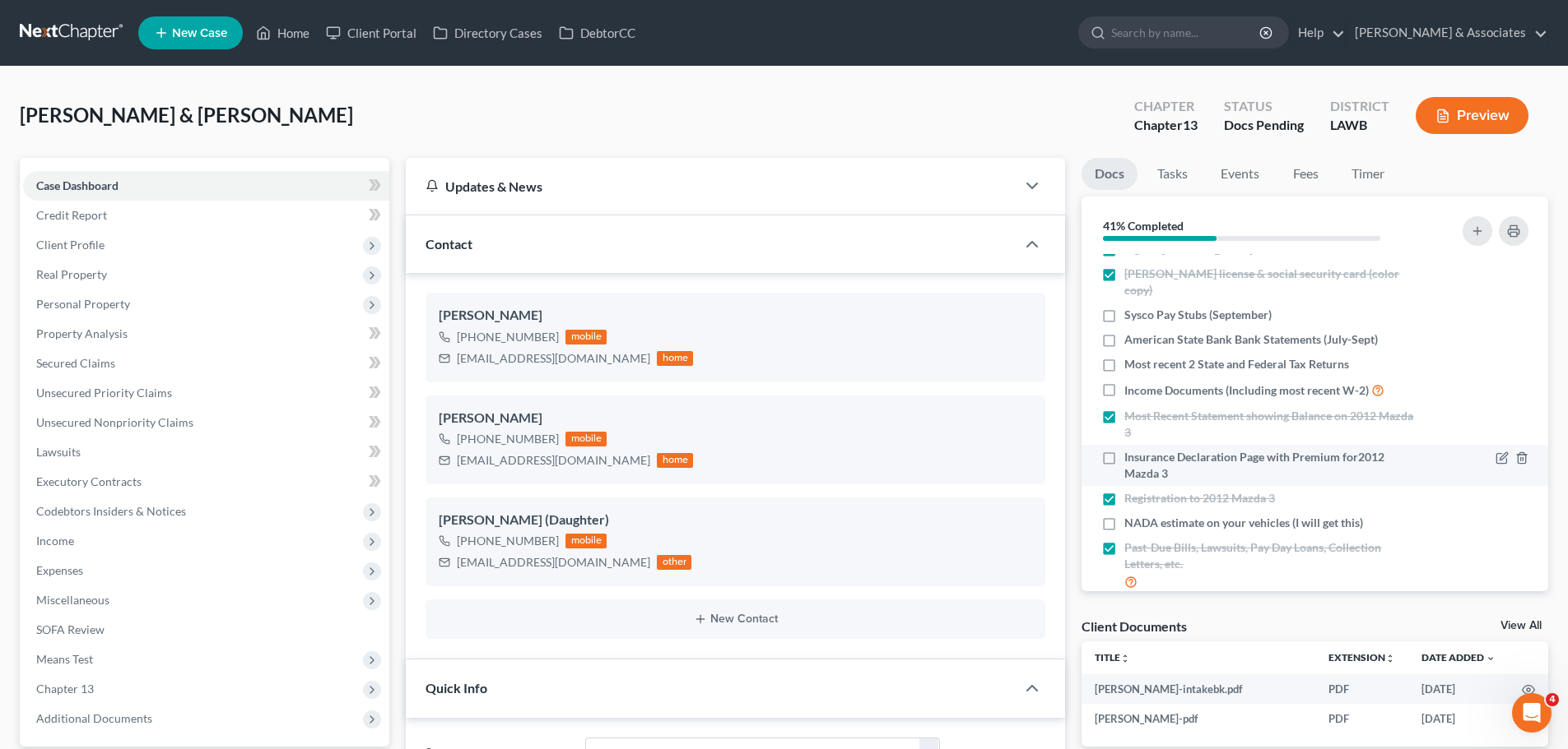
scroll to position [0, 0]
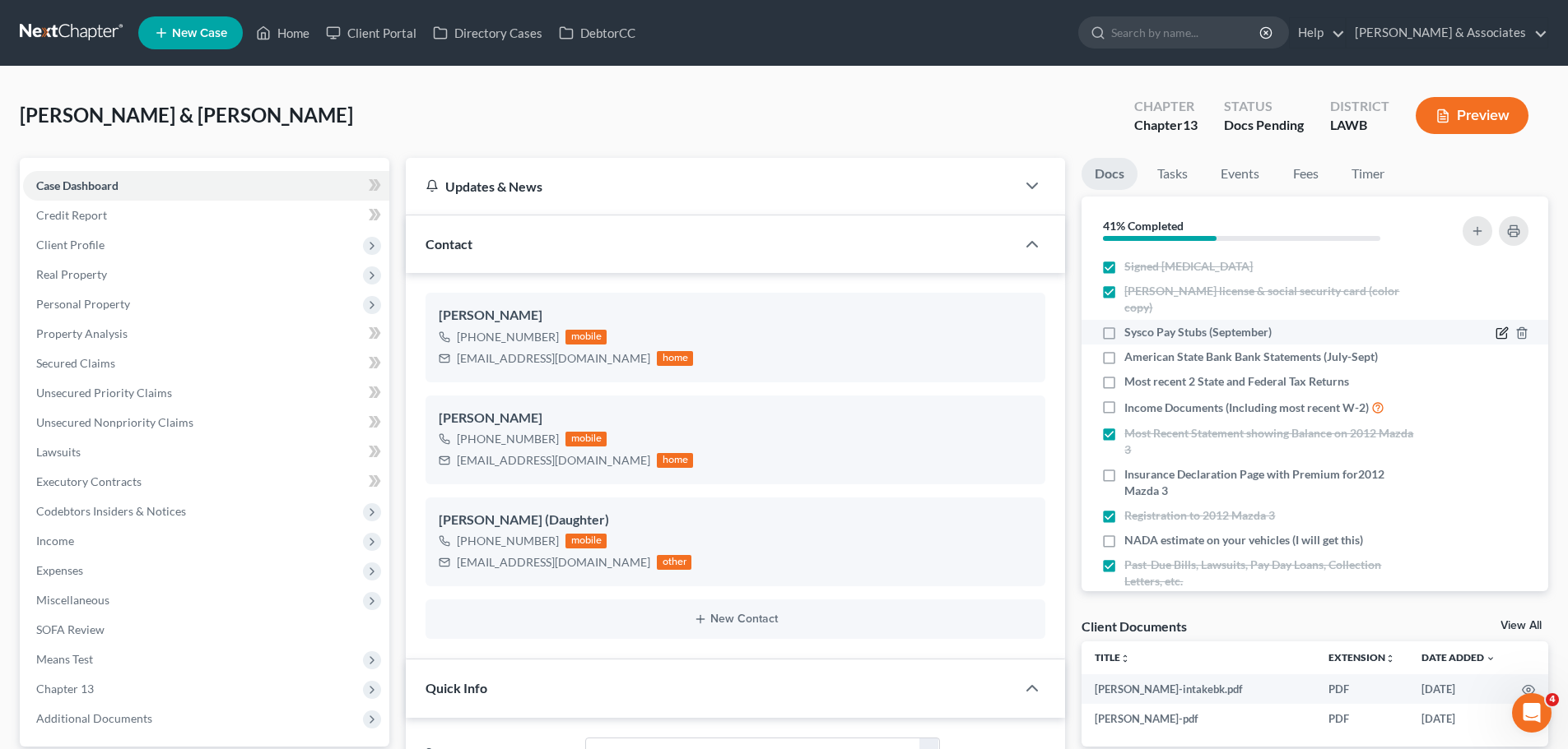
click at [1495, 337] on icon "button" at bounding box center [1501, 333] width 14 height 14
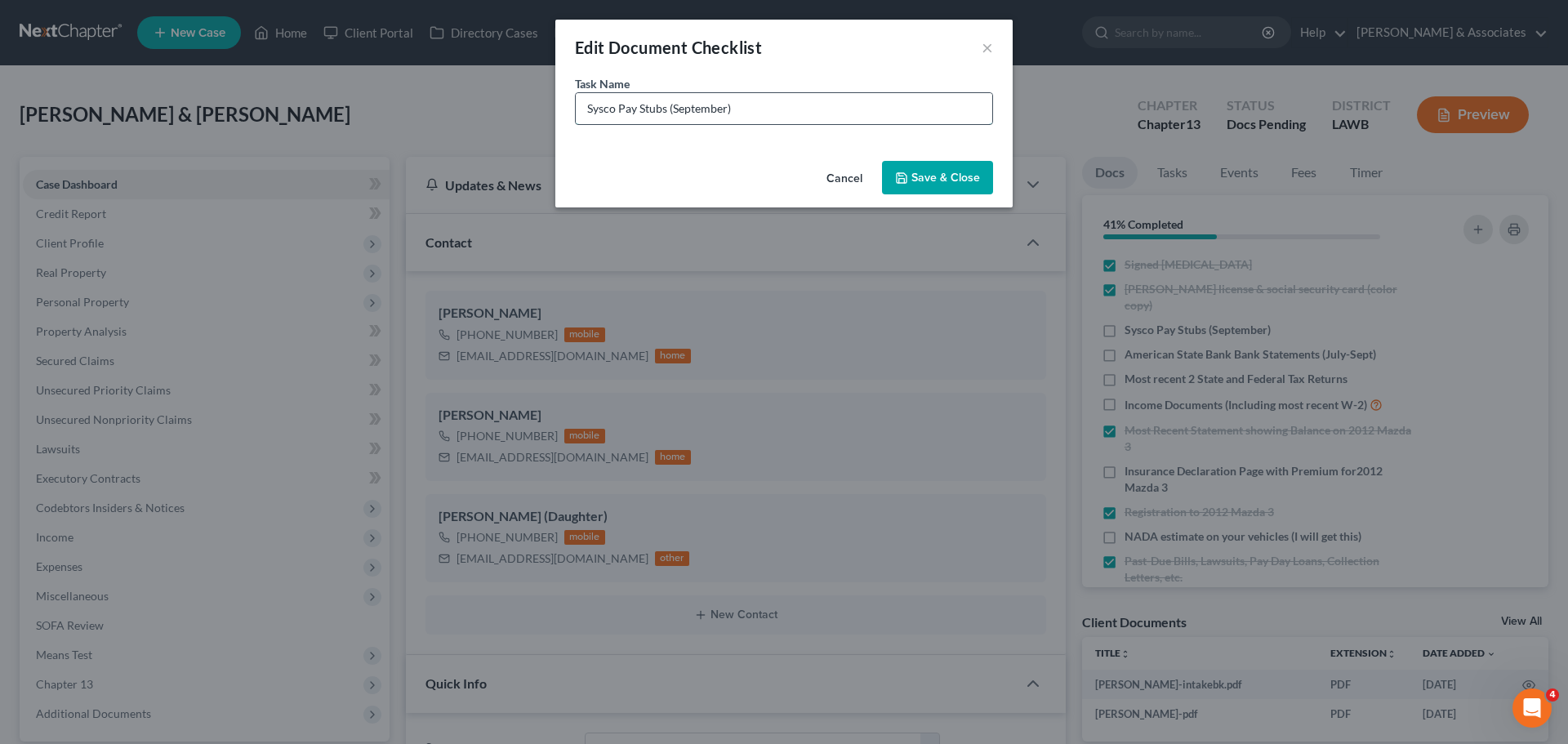
click at [675, 111] on input "Sysco Pay Stubs (September)" at bounding box center [784, 108] width 417 height 31
type input "Sysco Pay Stubs (All September)"
click at [942, 179] on button "Save & Close" at bounding box center [938, 178] width 111 height 34
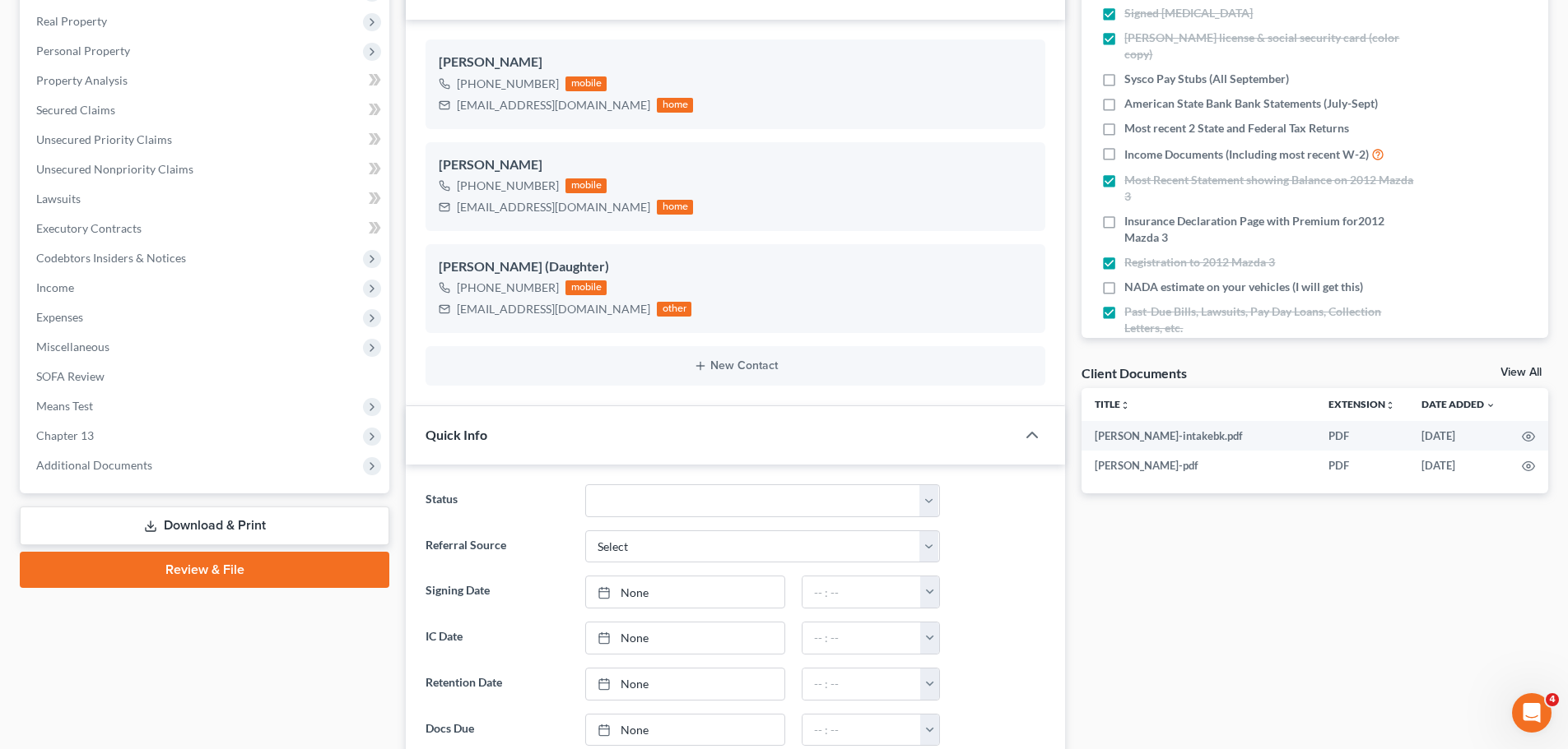
scroll to position [247, 0]
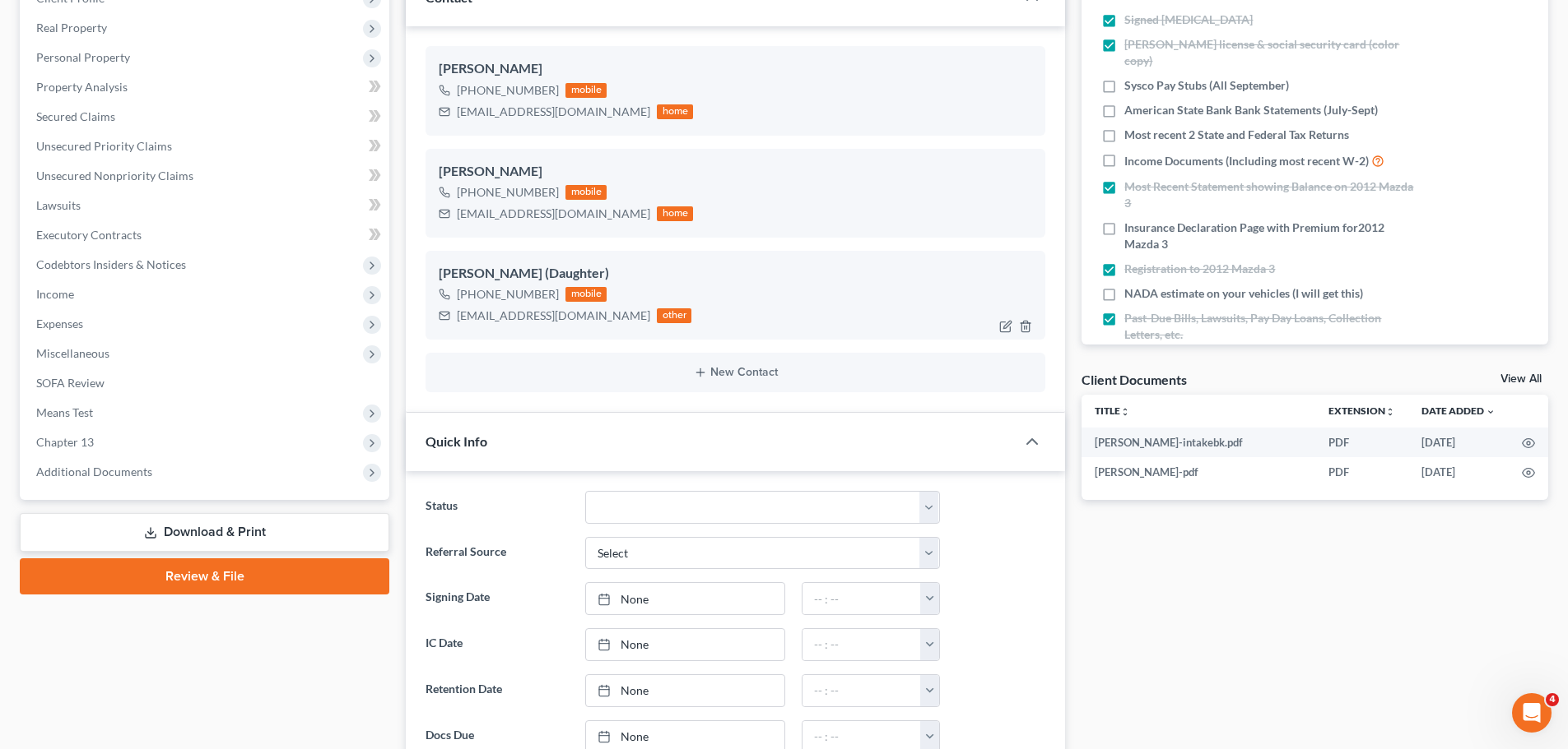
click at [512, 320] on div "katmbug@gmail.com" at bounding box center [553, 316] width 194 height 16
copy div "katmbug@gmail.com"
click at [538, 211] on div "genestrat1957@gmail.com" at bounding box center [553, 213] width 194 height 16
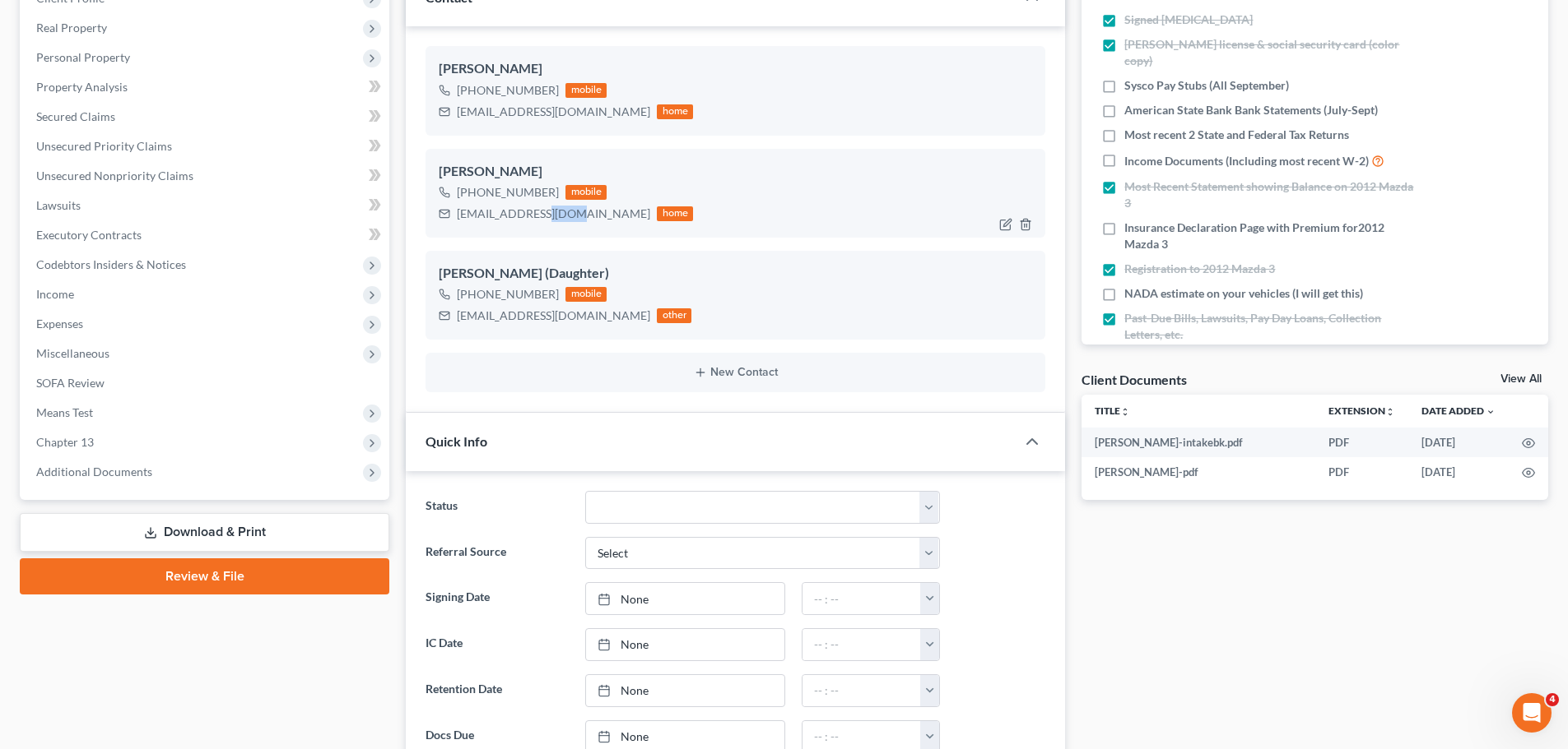
click at [538, 211] on div "genestrat1957@gmail.com" at bounding box center [553, 213] width 194 height 16
copy div "genestrat1957@gmail.com"
click at [555, 120] on div "katiepyle1019@gmail.com home" at bounding box center [566, 112] width 254 height 22
click at [551, 112] on div "katiepyle1019@gmail.com" at bounding box center [553, 112] width 194 height 16
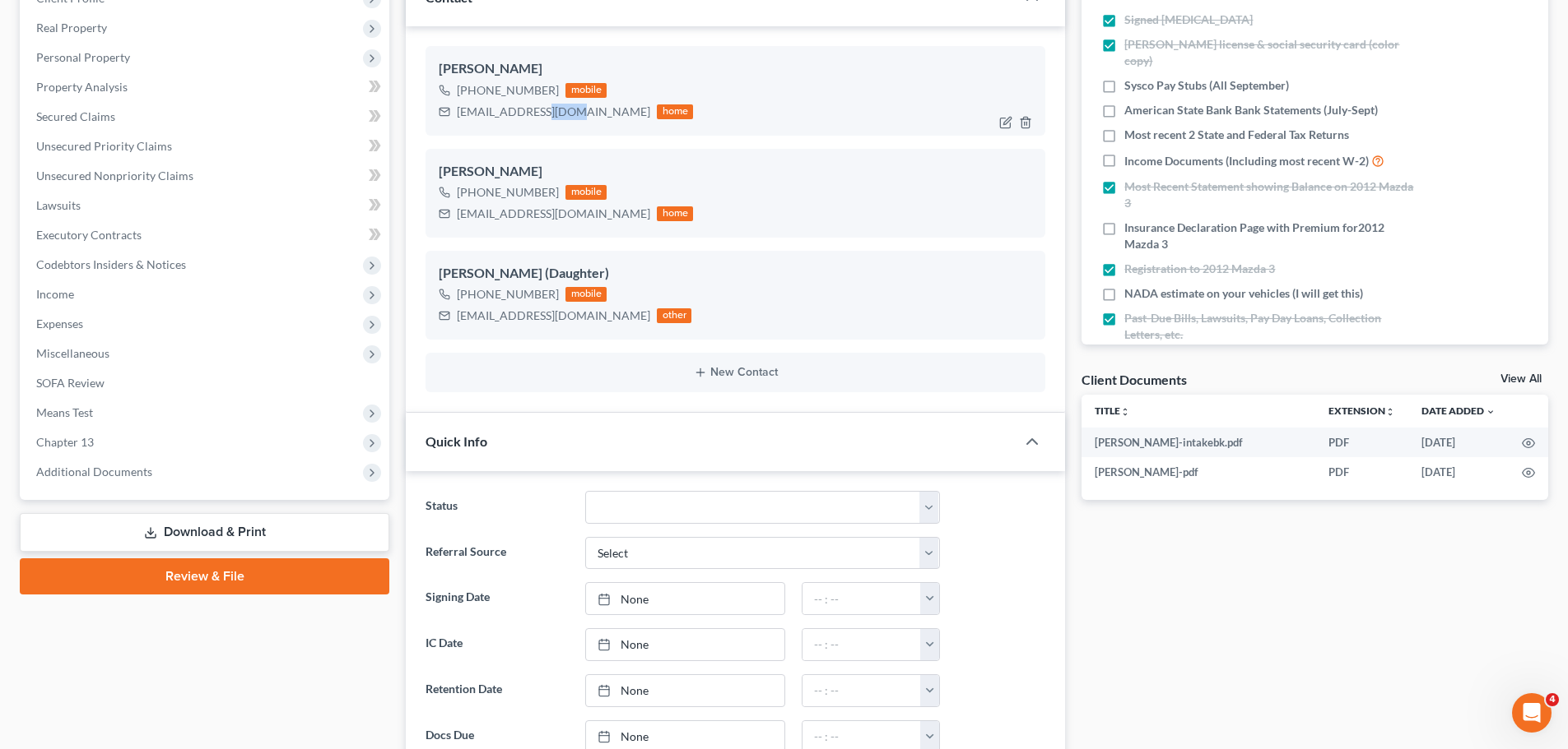
click at [551, 112] on div "katiepyle1019@gmail.com" at bounding box center [553, 112] width 194 height 16
copy div "katiepyle1019@gmail.com"
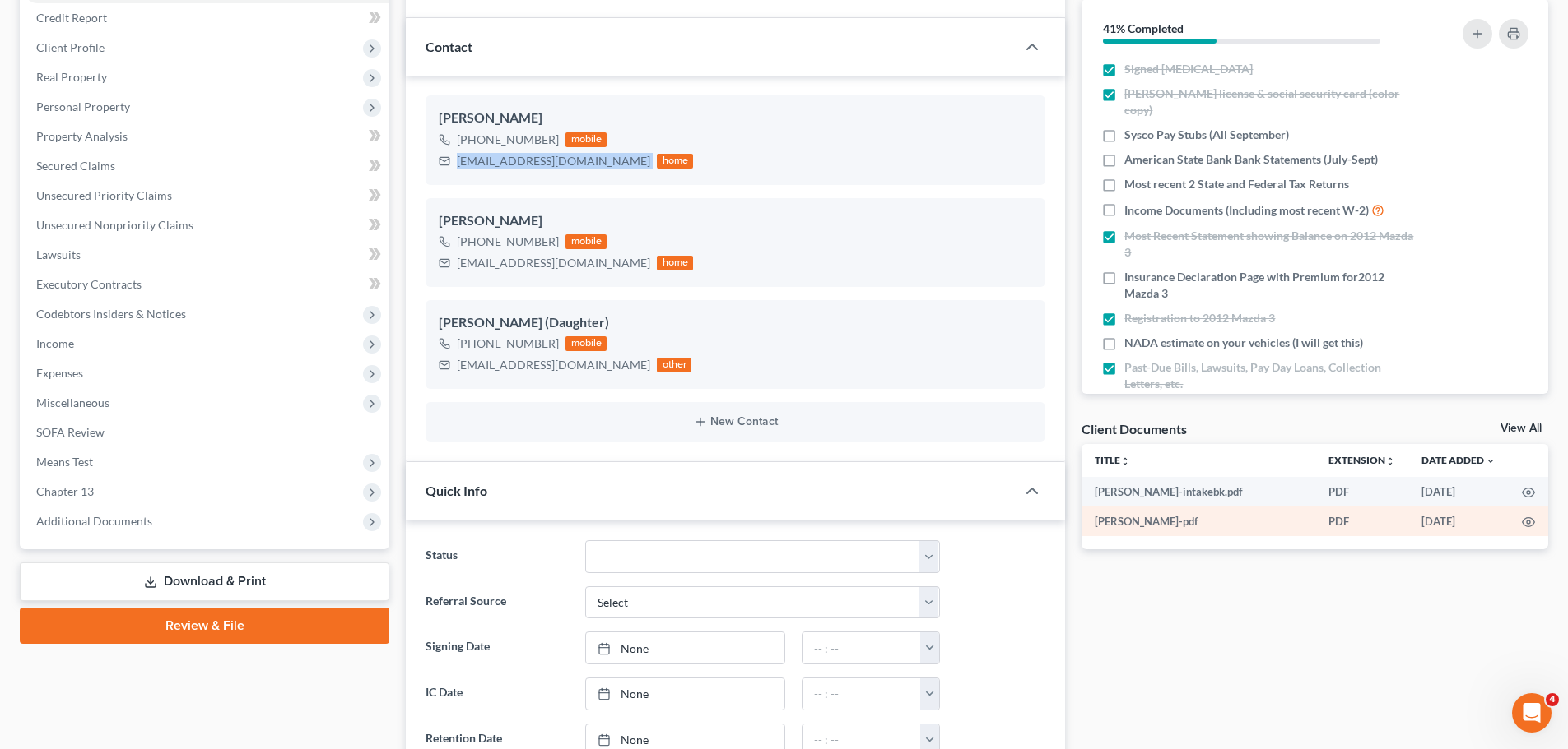
scroll to position [0, 0]
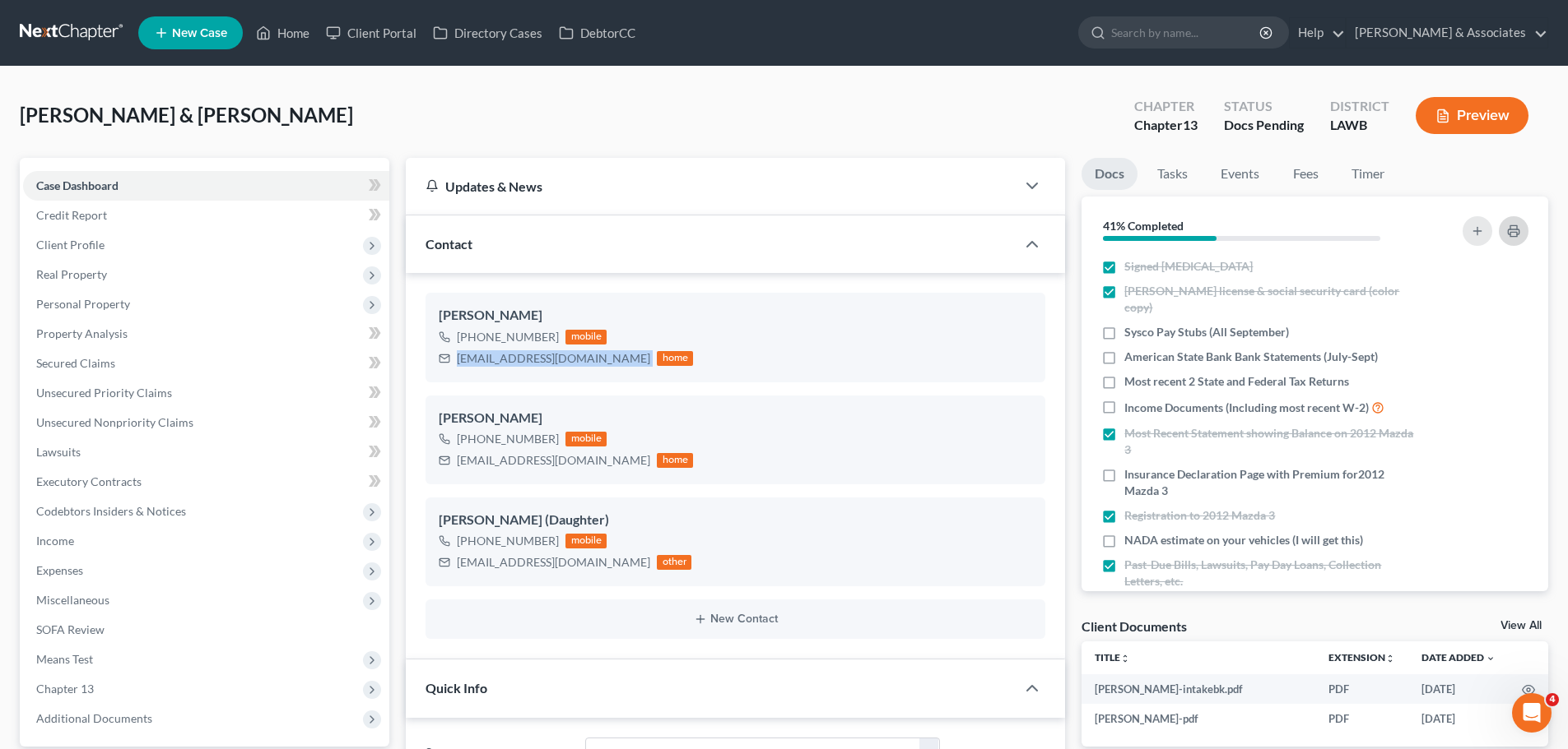
click at [1515, 234] on icon "button" at bounding box center [1513, 230] width 14 height 14
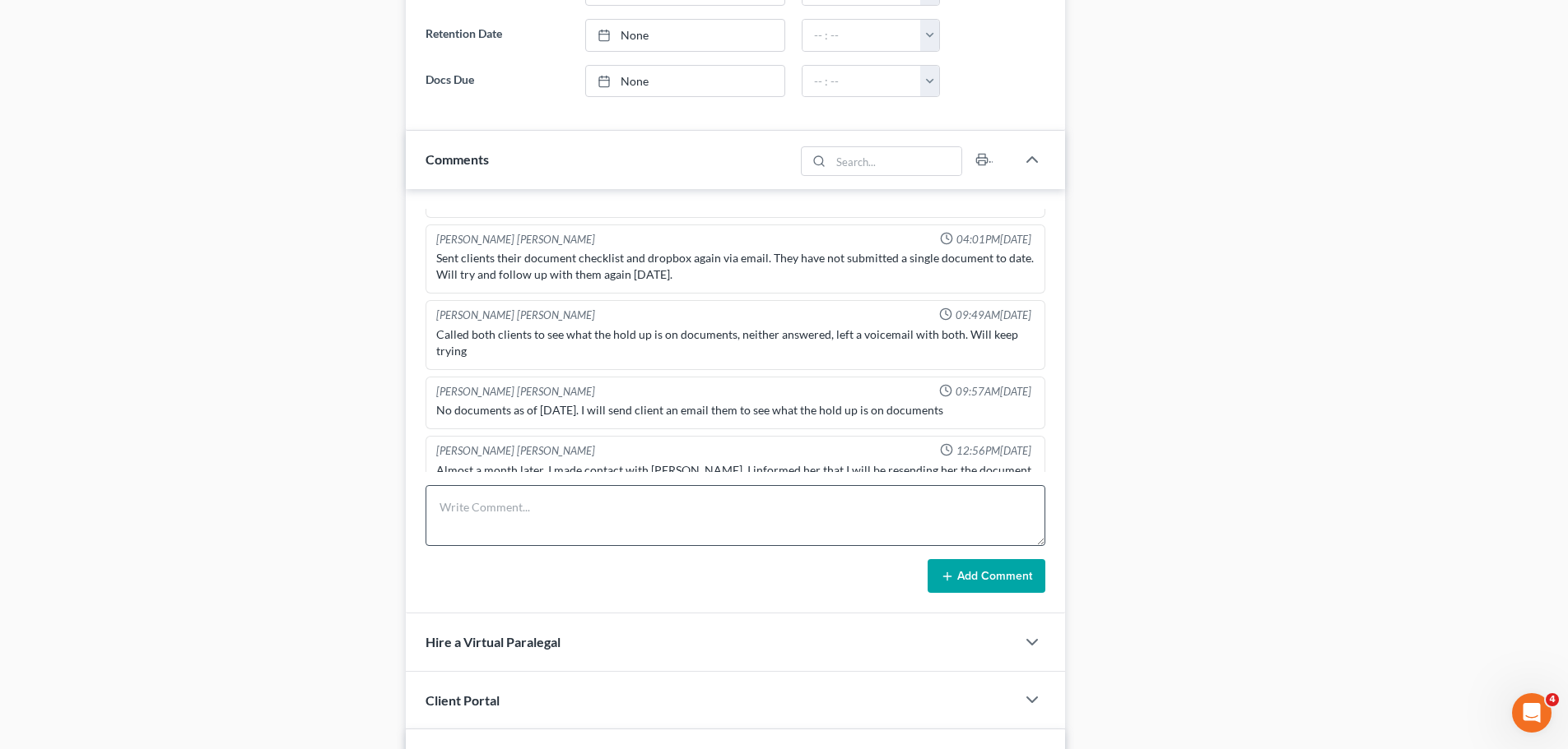
scroll to position [905, 0]
click at [684, 528] on textarea at bounding box center [735, 513] width 620 height 61
type textarea "t"
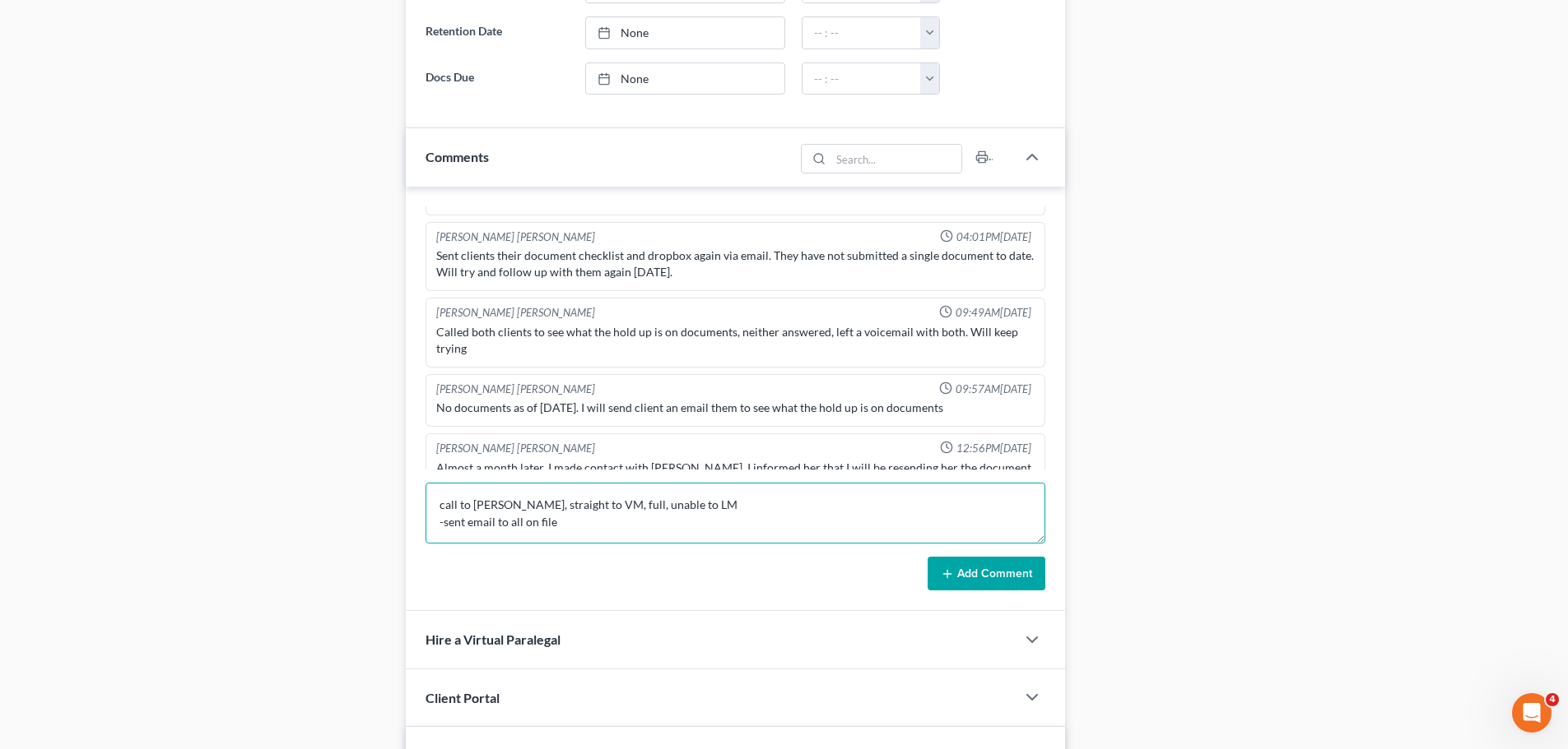
scroll to position [4, 0]
drag, startPoint x: 684, startPoint y: 528, endPoint x: 692, endPoint y: 517, distance: 13.6
click at [687, 523] on textarea "call to Katie, straight to VM, full, unable to LM -sent email to all on file .1" at bounding box center [735, 513] width 620 height 61
click at [692, 516] on textarea "call to Katie, straight to VM, full, unable to LM -sent email to all on file .1" at bounding box center [735, 513] width 620 height 61
click at [682, 522] on textarea "call to Katie, straight to VM, full, unable to LM -sent email to all on file .1" at bounding box center [735, 513] width 620 height 61
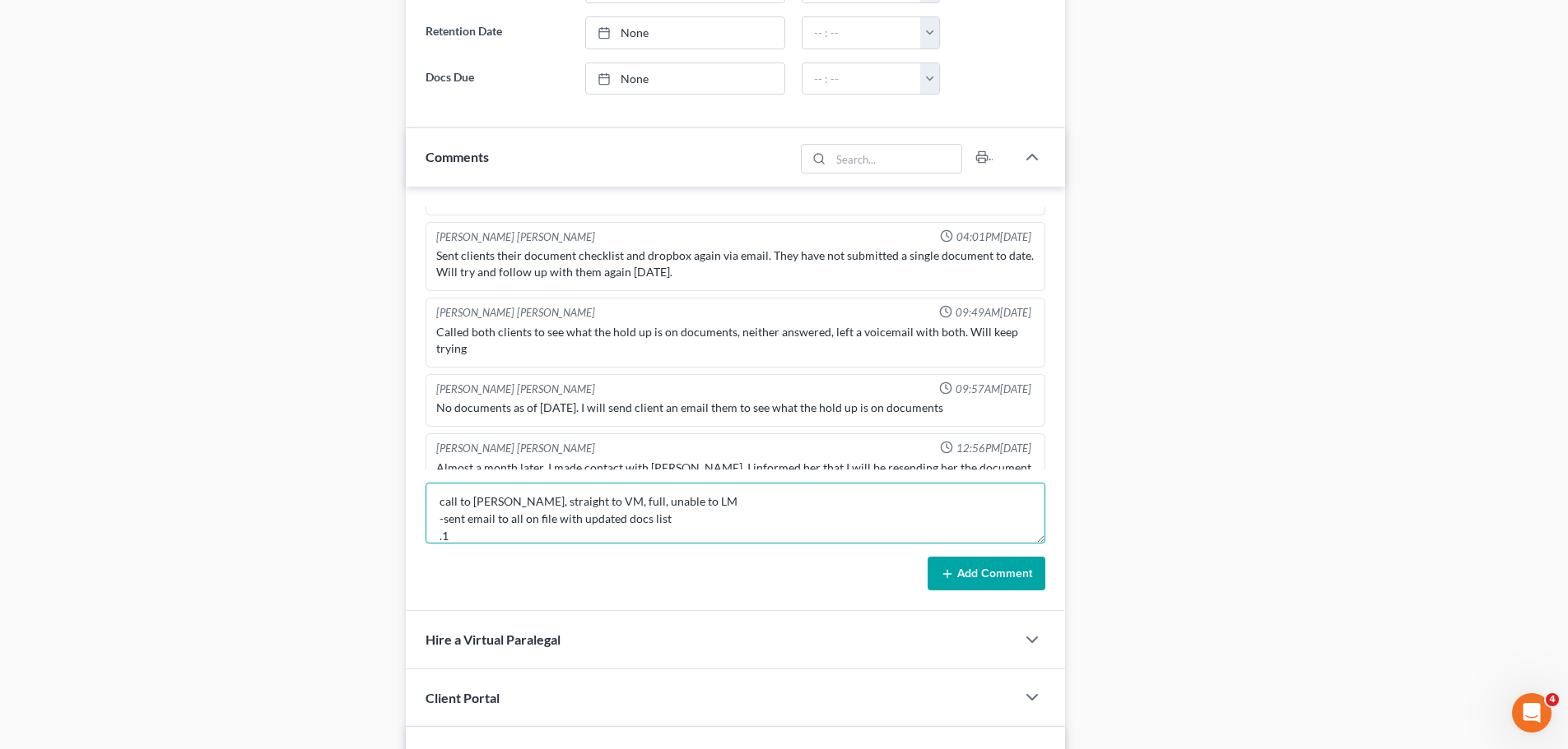
type textarea "call to Katie, straight to VM, full, unable to LM -sent email to all on file wi…"
click at [1026, 572] on button "Add Comment" at bounding box center [986, 574] width 118 height 34
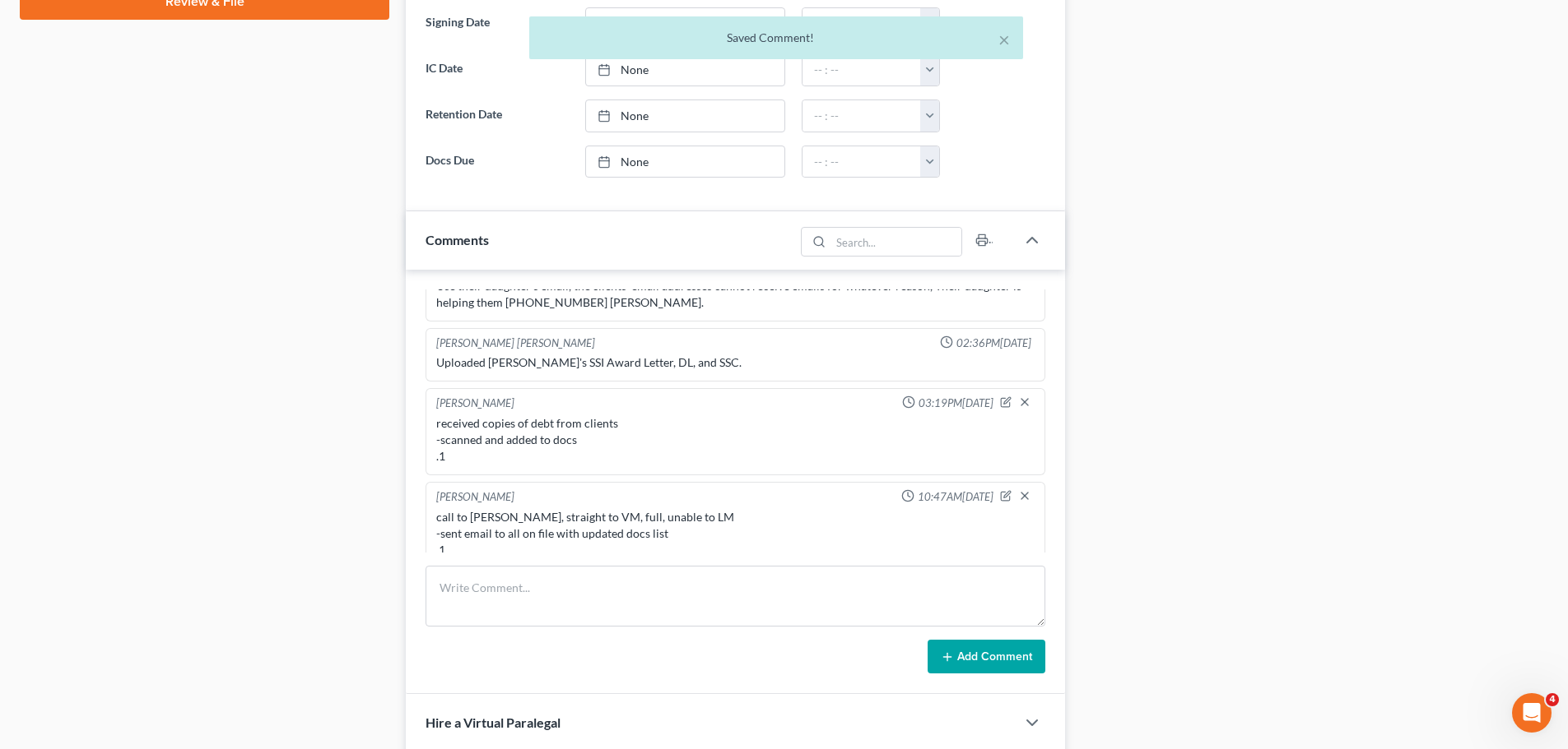
scroll to position [823, 0]
drag, startPoint x: 673, startPoint y: 519, endPoint x: 428, endPoint y: 503, distance: 245.5
click at [428, 503] on div "Christina Diment 10:47AM, 10/02/2025 call to Katie, straight to VM, full, unabl…" at bounding box center [735, 525] width 620 height 87
copy div "call to Katie, straight to VM, full, unable to LM -sent email to all on file wi…"
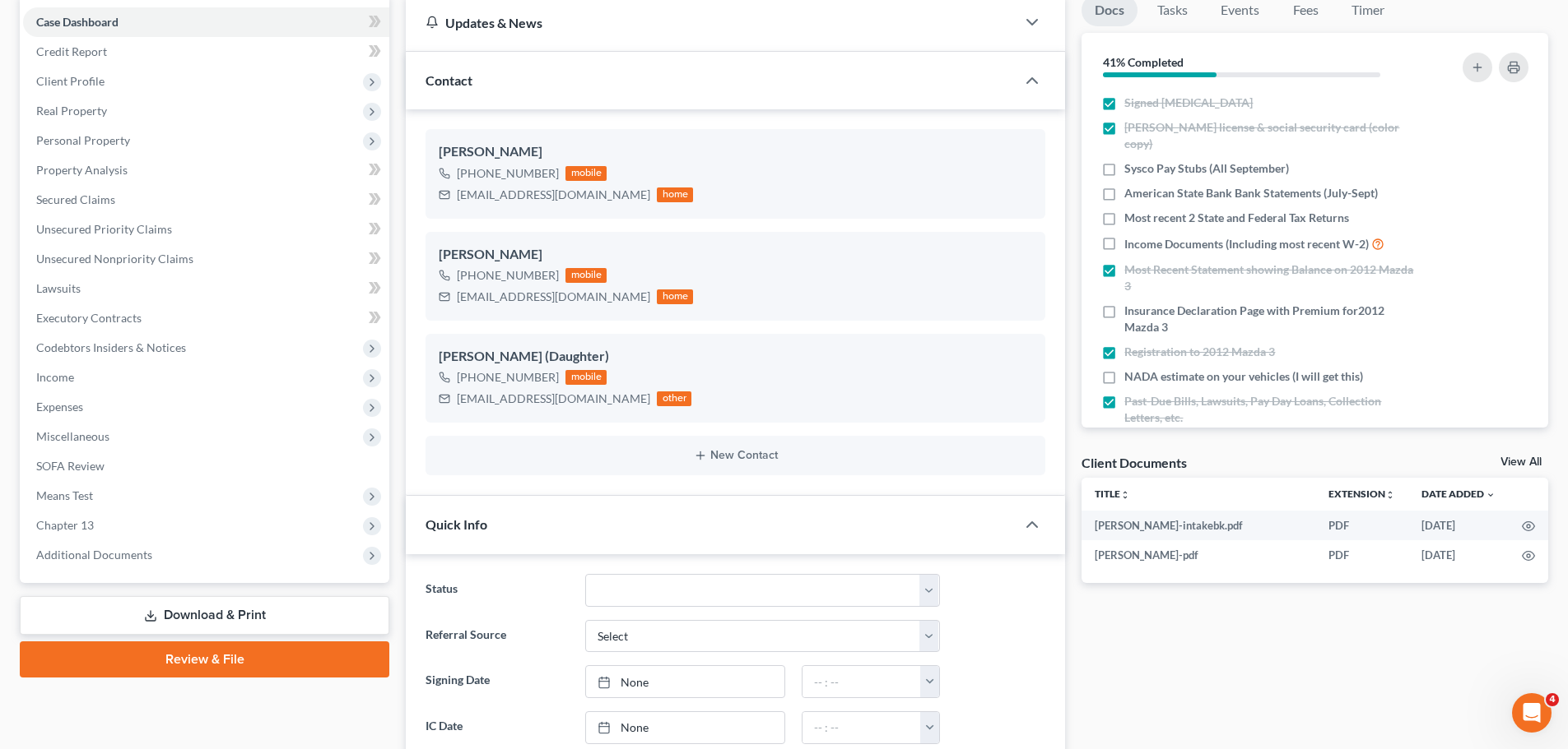
scroll to position [0, 0]
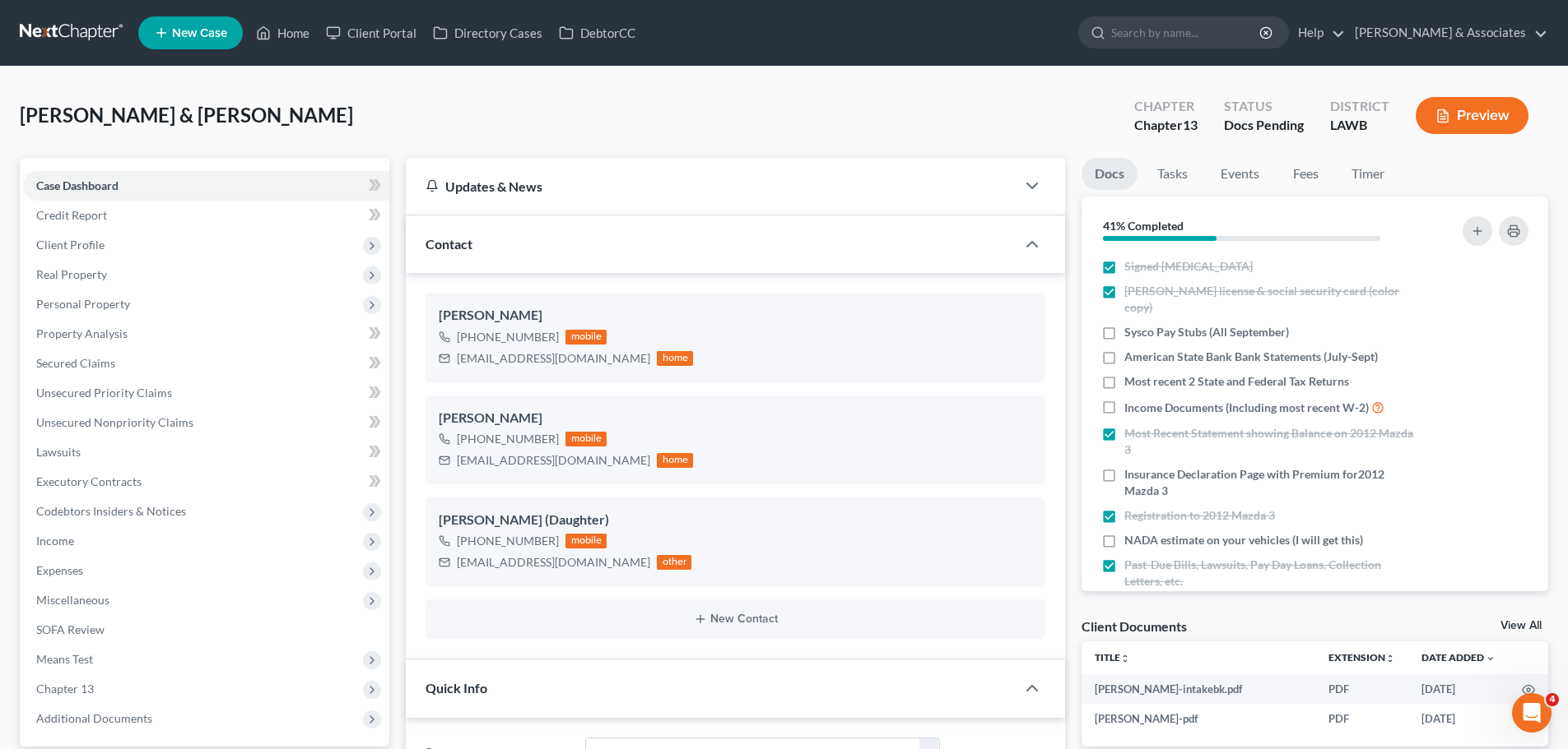
click at [48, 28] on link at bounding box center [72, 32] width 105 height 30
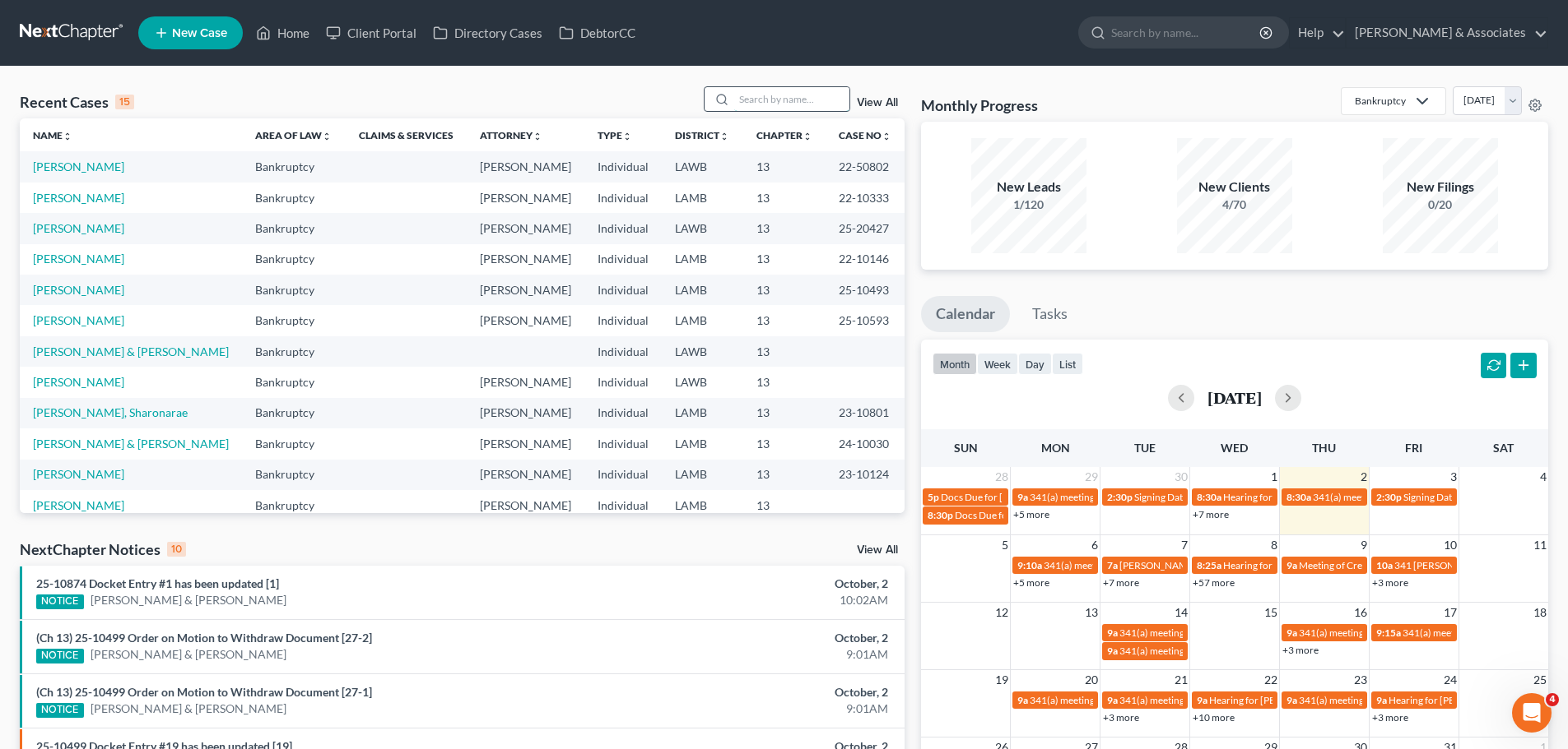
click at [809, 100] on input "search" at bounding box center [792, 99] width 115 height 23
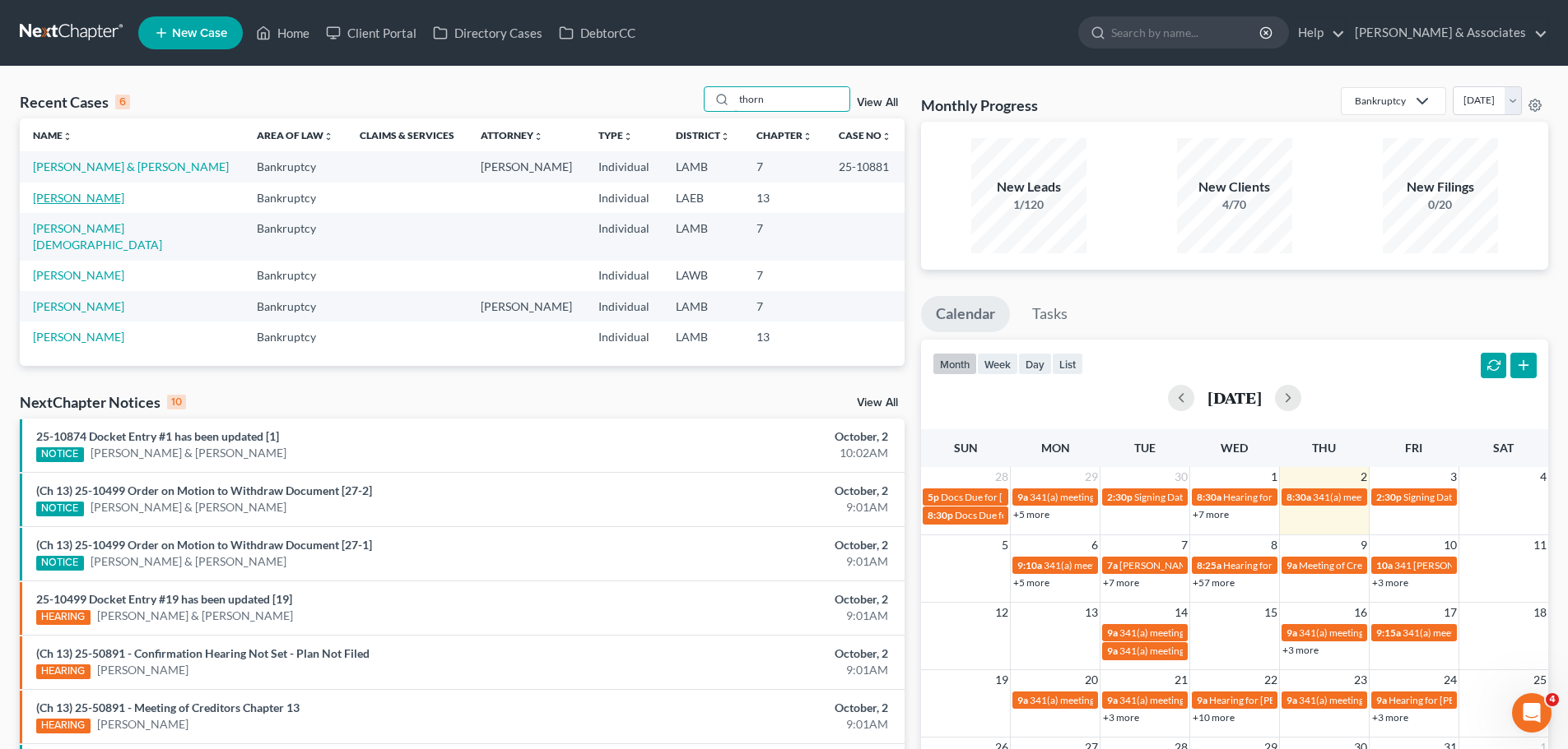
type input "thorn"
click at [114, 198] on link "[PERSON_NAME]" at bounding box center [78, 198] width 91 height 14
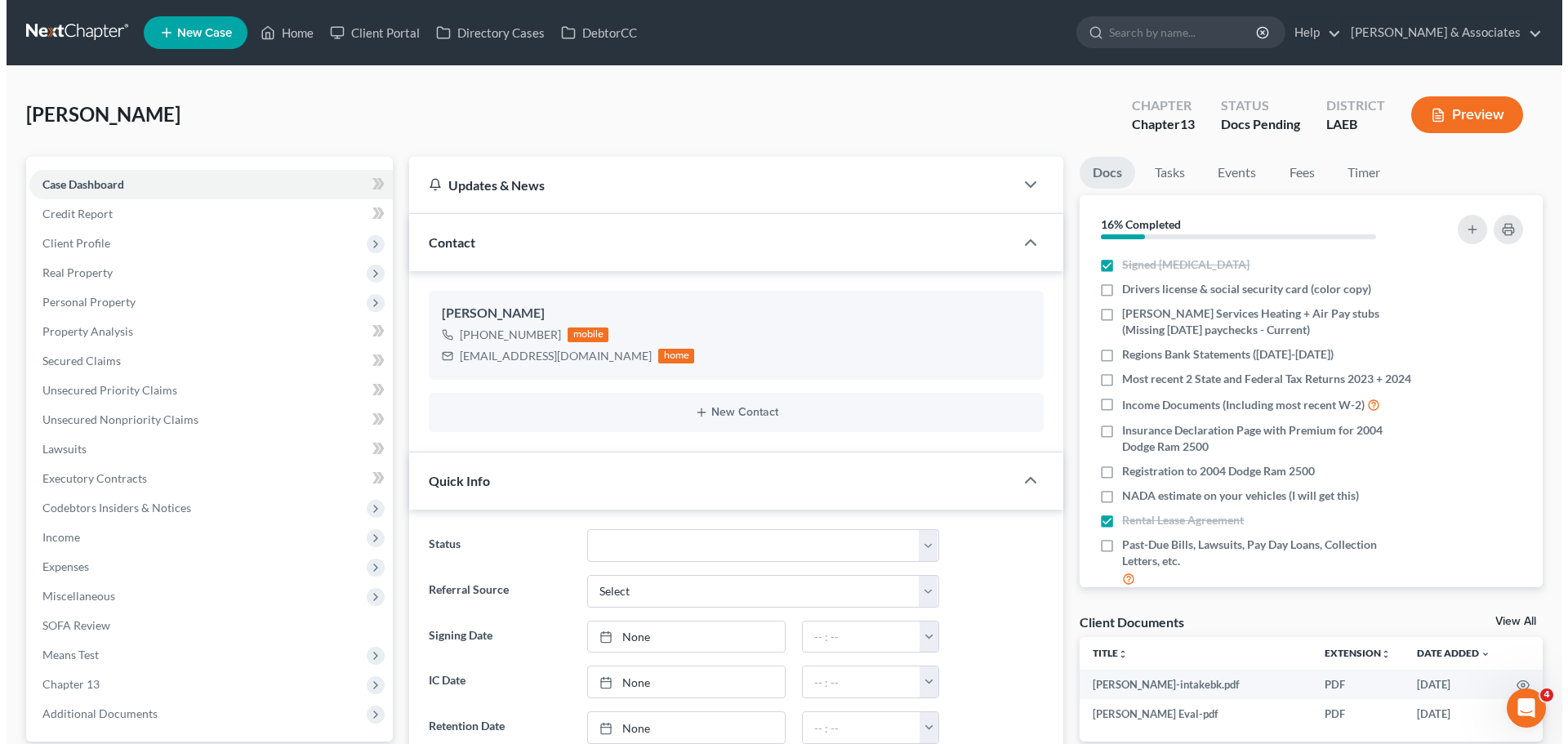
scroll to position [2095, 0]
click at [1264, 354] on span "Regions Bank Statements ([DATE]-[DATE])" at bounding box center [1221, 354] width 212 height 16
click at [1133, 354] on input "Regions Bank Statements ([DATE]-[DATE])" at bounding box center [1127, 351] width 11 height 11
checkbox input "true"
click at [1235, 294] on span "Drivers license & social security card (color copy)" at bounding box center [1240, 289] width 249 height 16
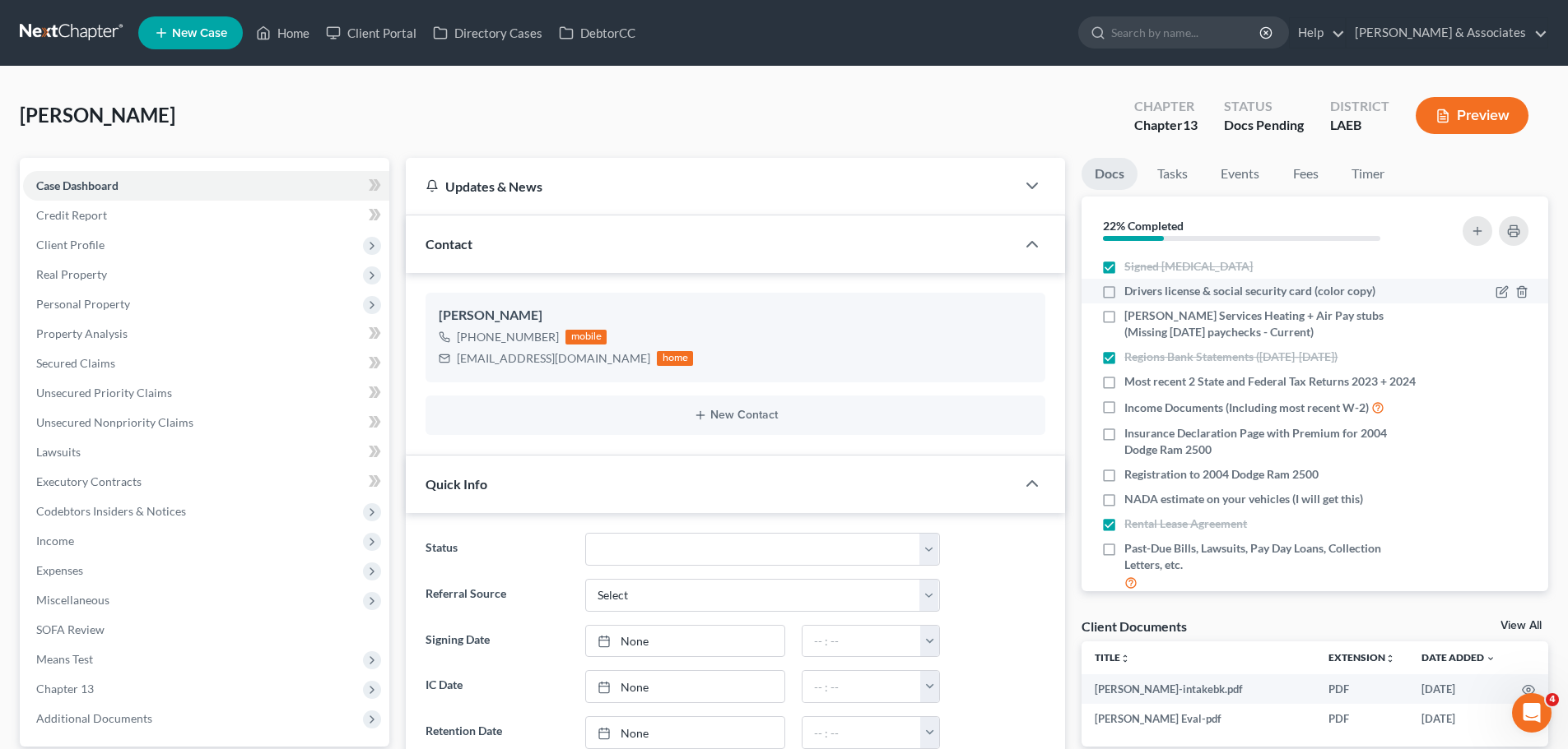
click at [1141, 293] on input "Drivers license & social security card (color copy)" at bounding box center [1136, 288] width 11 height 11
checkbox input "true"
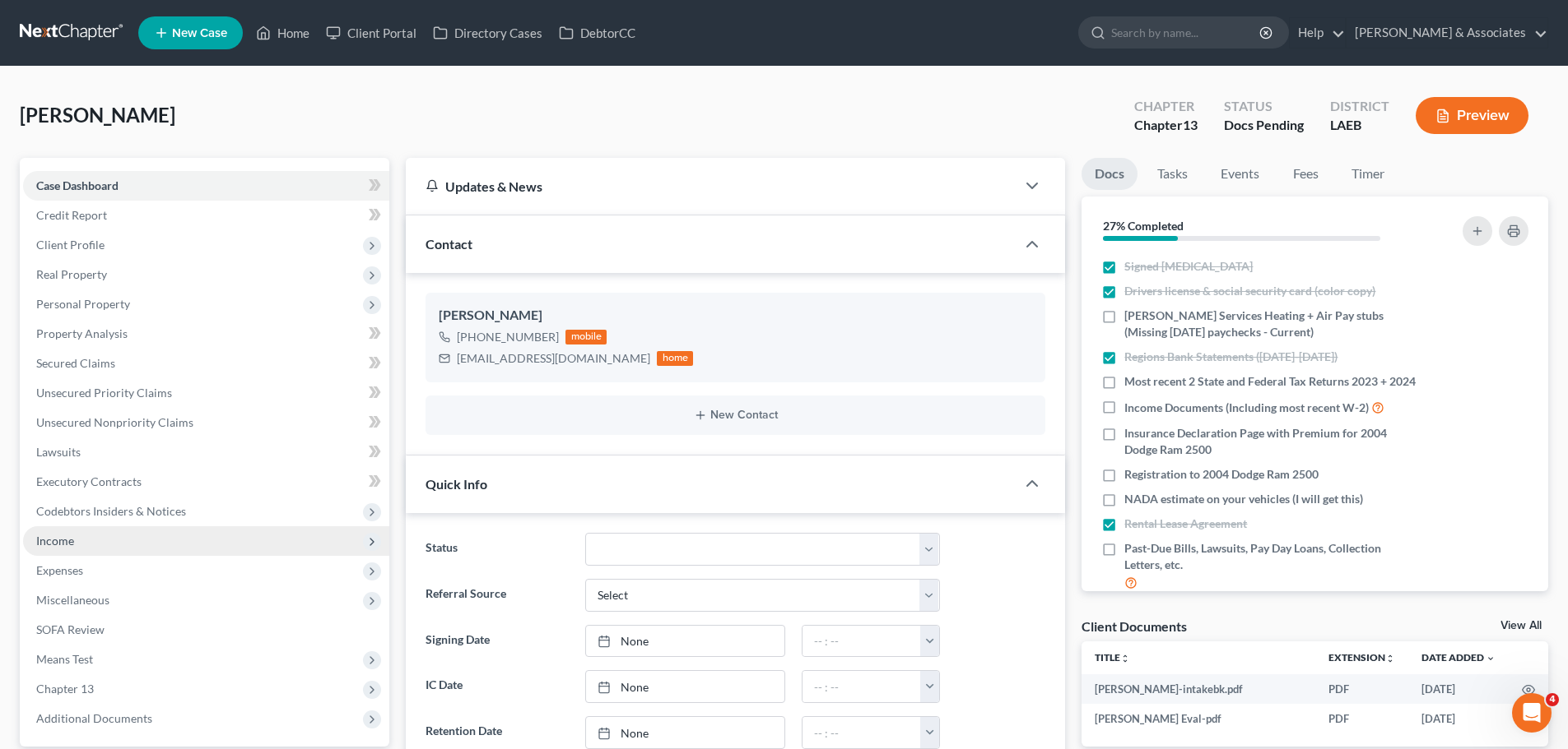
click at [61, 548] on span "Income" at bounding box center [206, 541] width 367 height 30
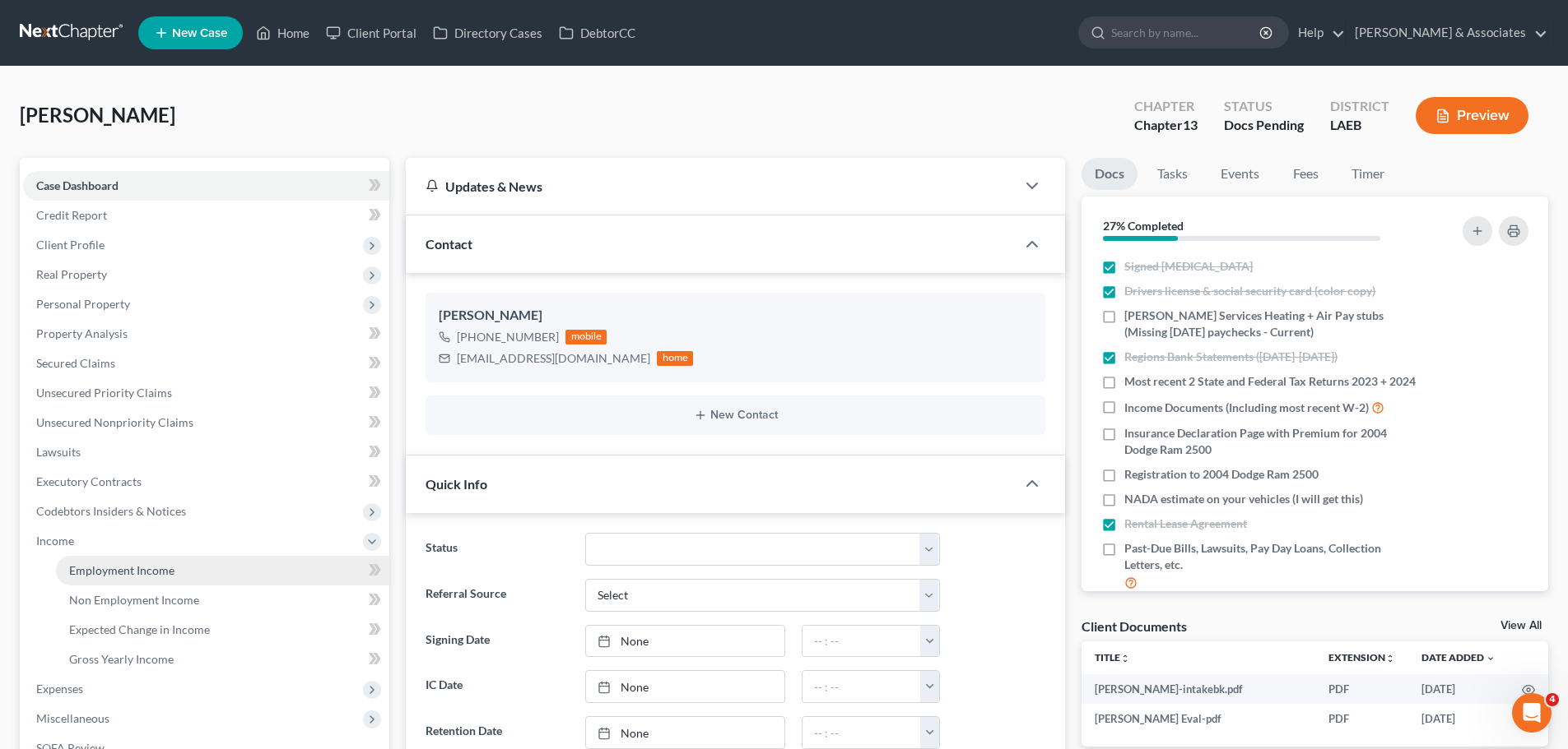
click at [242, 557] on link "Employment Income" at bounding box center [222, 571] width 333 height 30
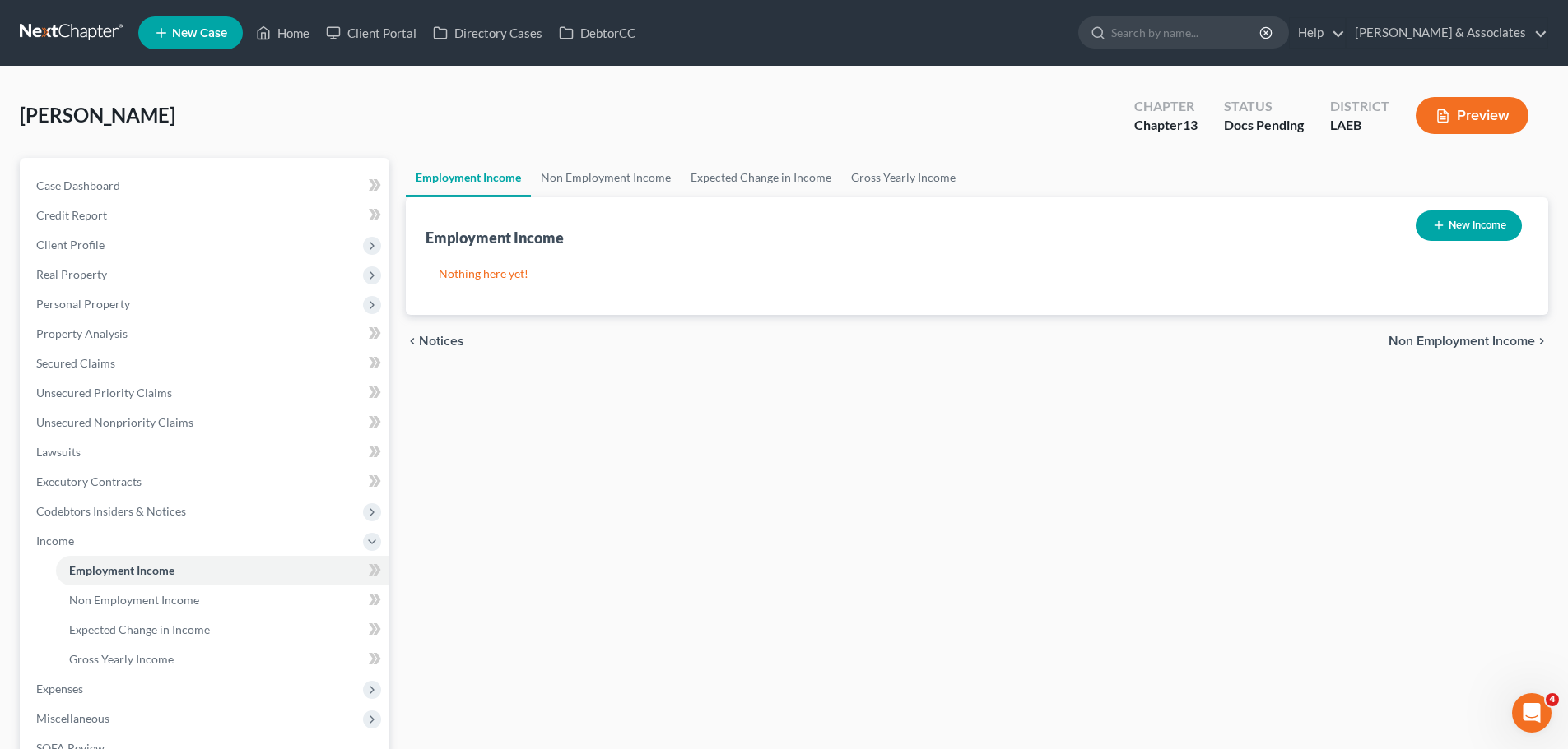
click at [1489, 233] on button "New Income" at bounding box center [1469, 226] width 106 height 31
select select "0"
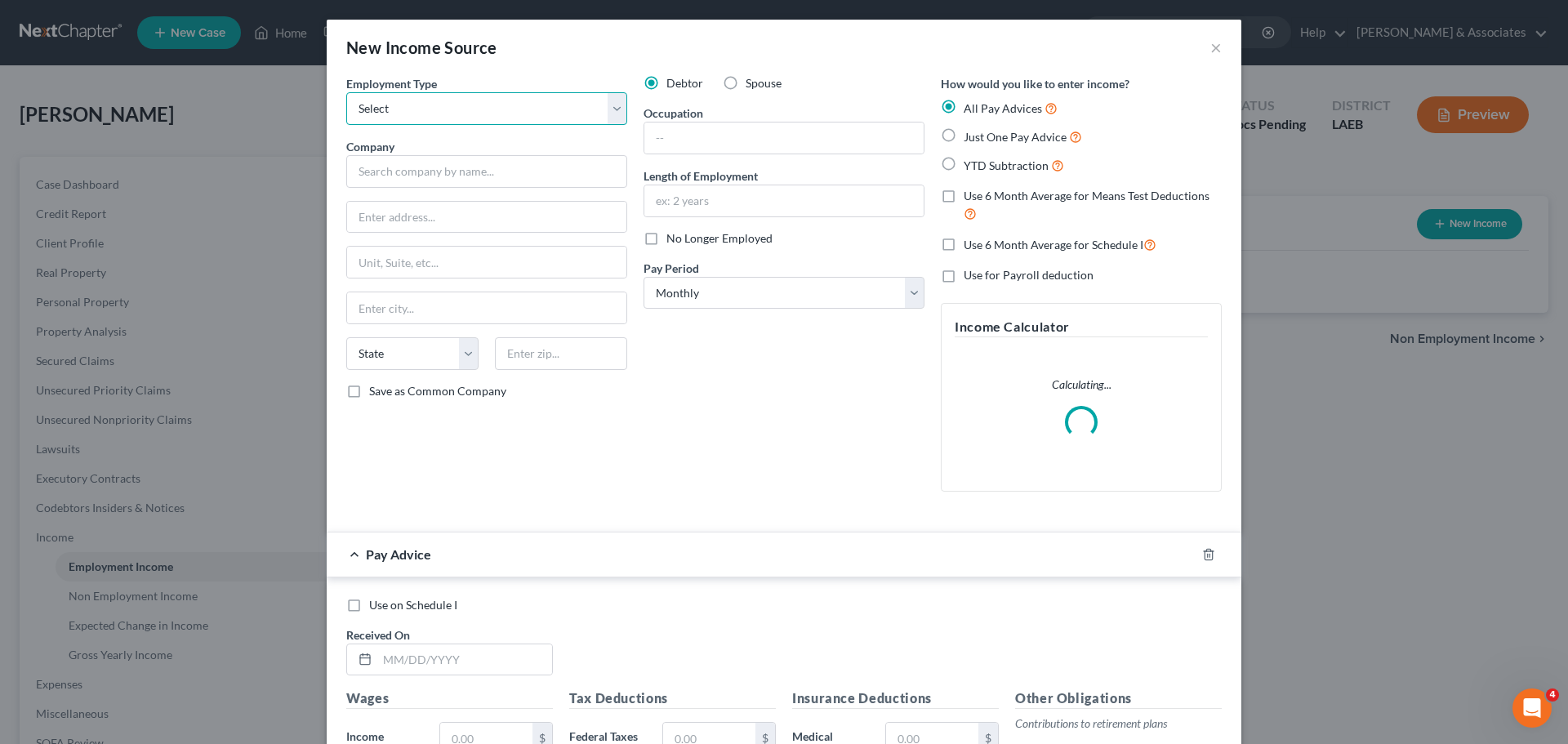
click at [470, 106] on select "Select Full or [DEMOGRAPHIC_DATA] Employment Self Employment" at bounding box center [486, 108] width 281 height 33
select select "0"
click at [346, 92] on select "Select Full or [DEMOGRAPHIC_DATA] Employment Self Employment" at bounding box center [486, 108] width 281 height 33
click at [468, 188] on div "Employment Type * Select Full or [DEMOGRAPHIC_DATA] Employment Self Employment …" at bounding box center [486, 290] width 298 height 430
click at [503, 173] on input "text" at bounding box center [486, 172] width 281 height 33
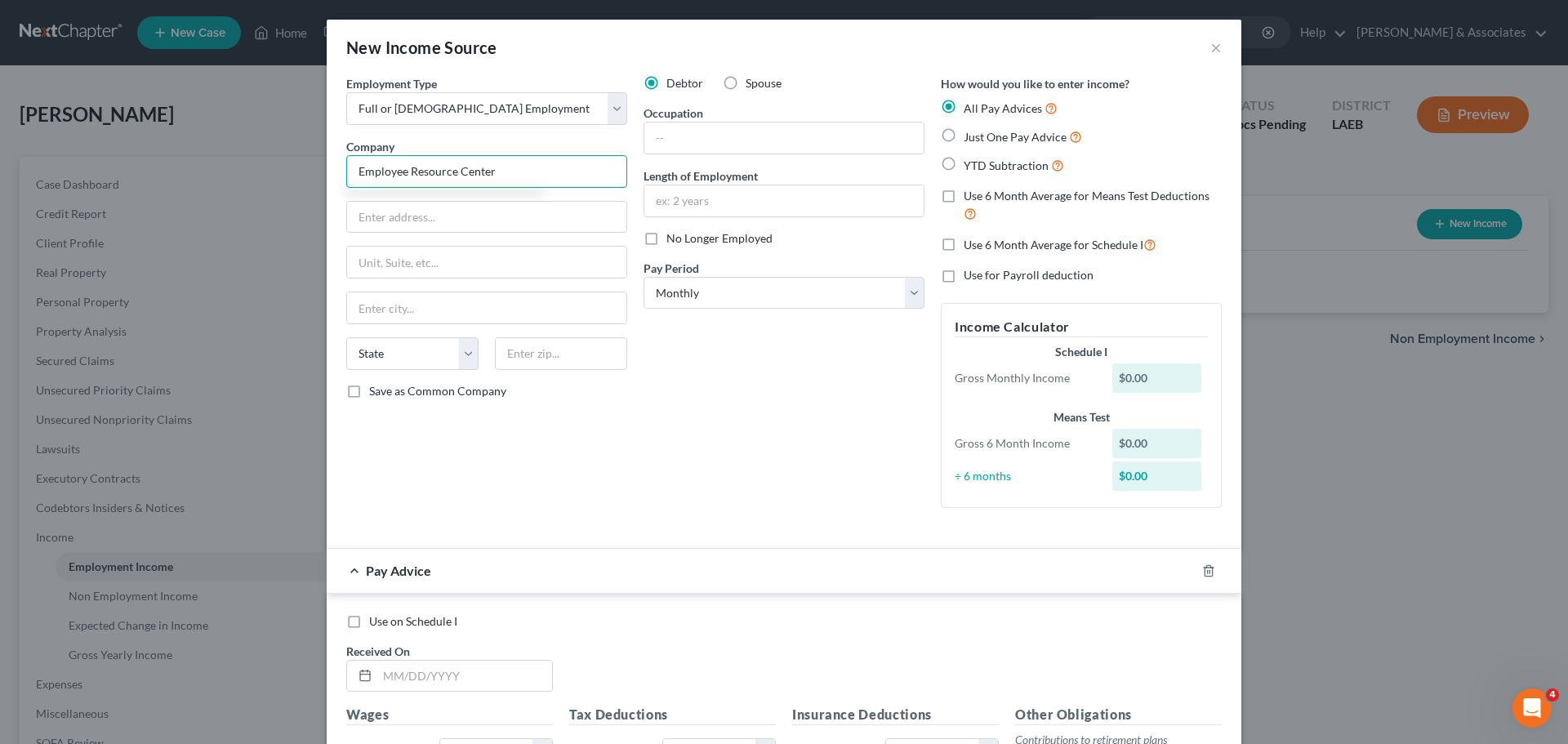
type input "Employee Resource Center"
type input "[STREET_ADDRESS]"
type input "Suite B-1 #202"
type input "70726"
type input "[PERSON_NAME][GEOGRAPHIC_DATA]"
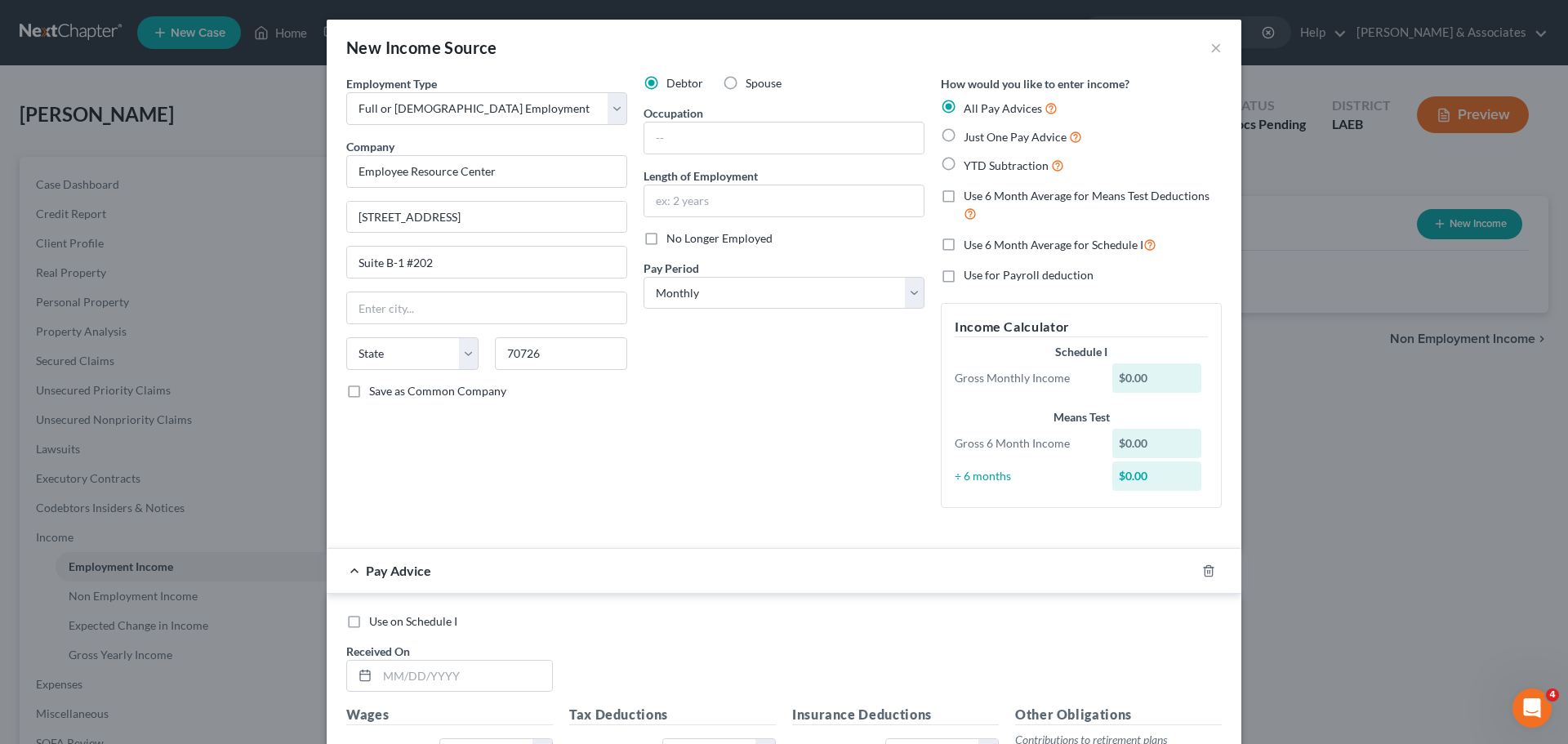
select select "19"
click at [1211, 579] on div at bounding box center [1218, 571] width 46 height 26
click at [1207, 575] on div at bounding box center [1218, 571] width 46 height 26
click at [1207, 573] on icon "button" at bounding box center [1209, 571] width 7 height 11
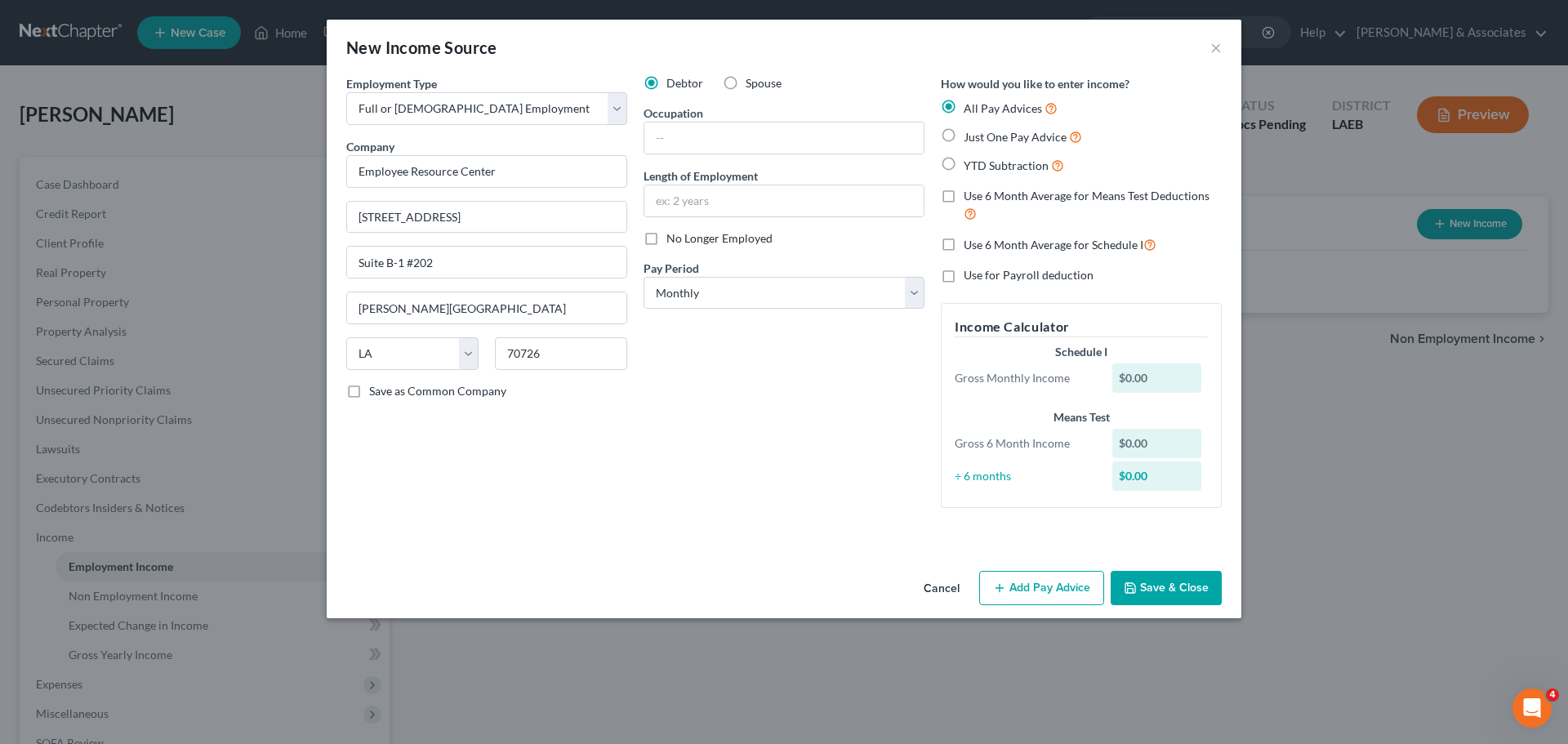
click at [1182, 592] on button "Save & Close" at bounding box center [1167, 588] width 111 height 34
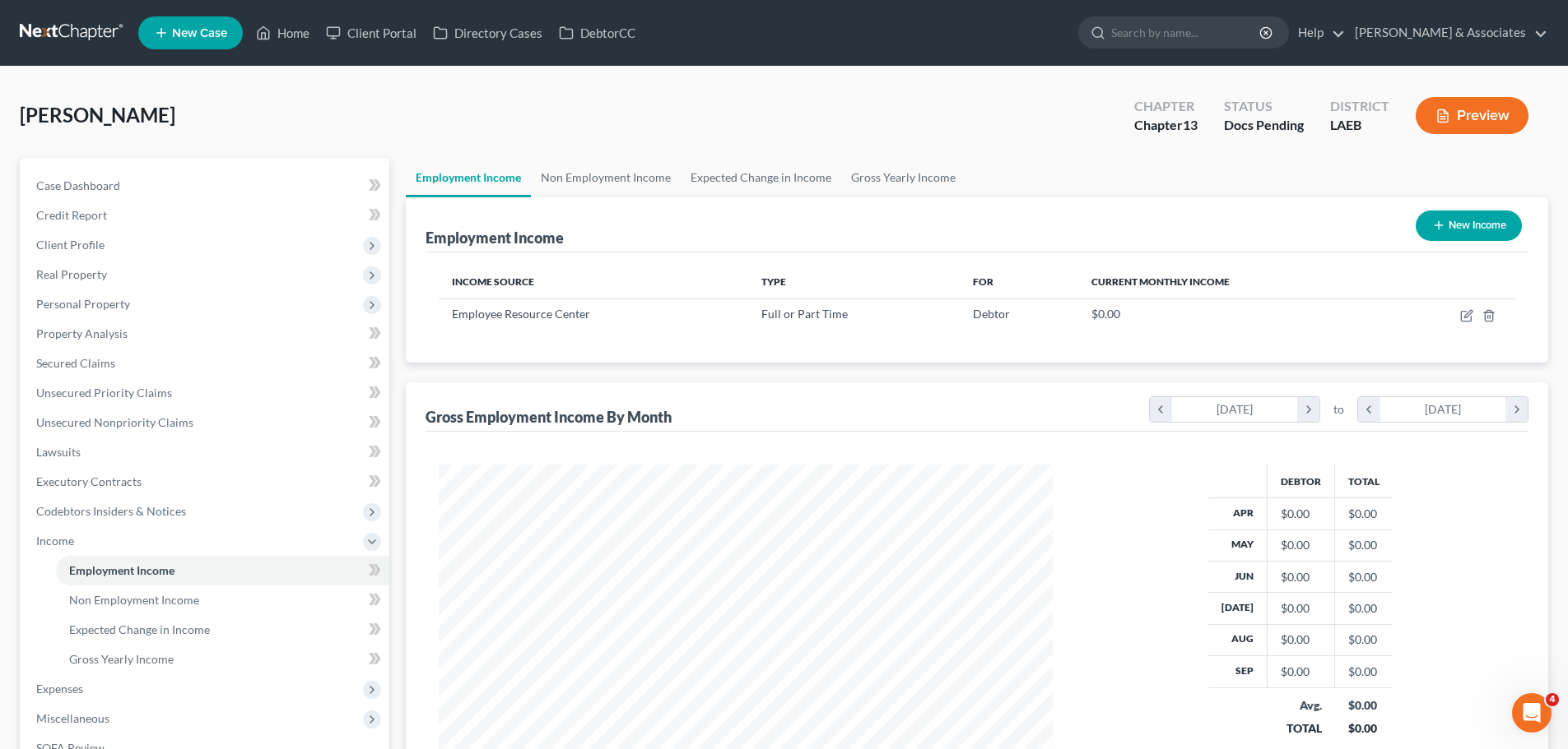
scroll to position [33, 0]
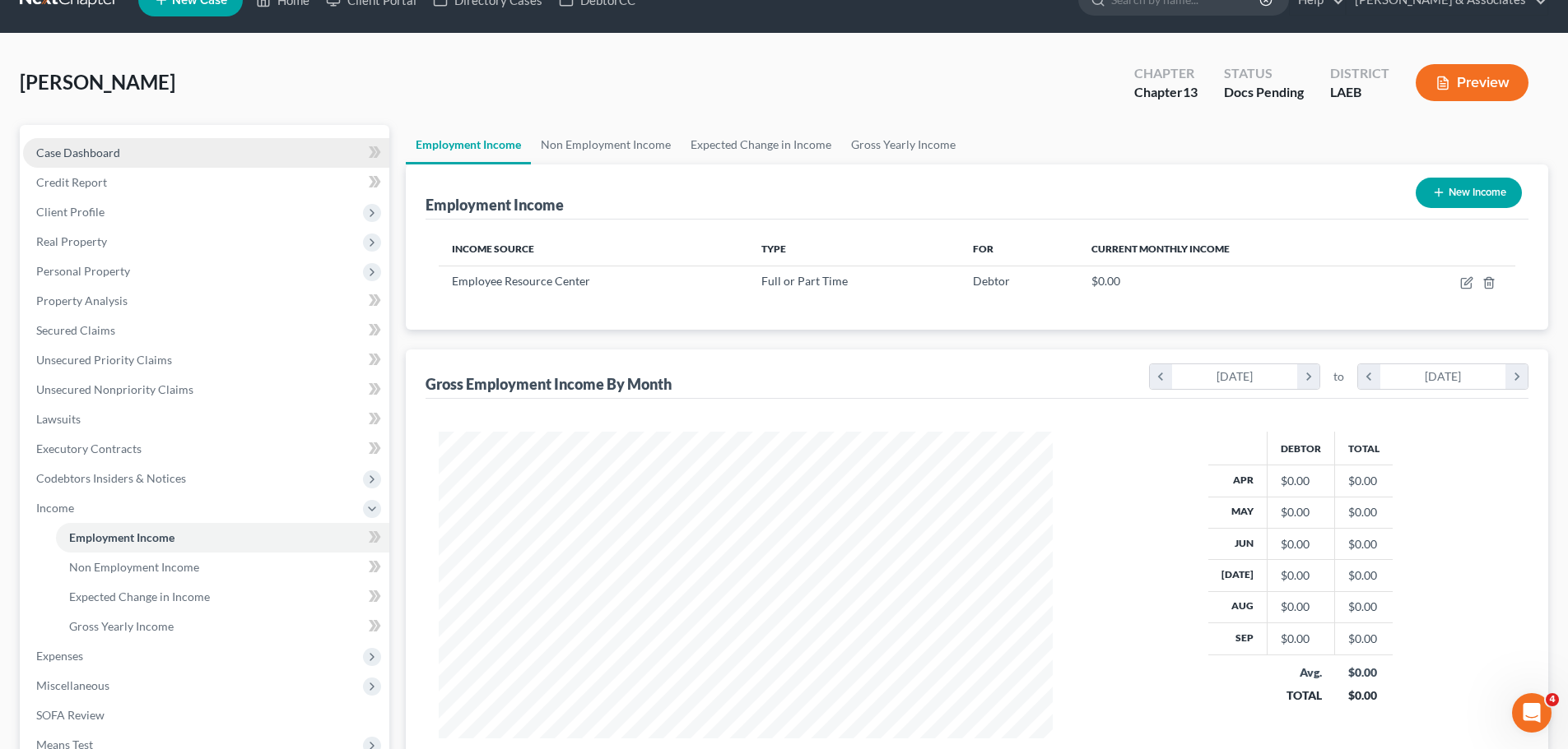
click at [210, 156] on link "Case Dashboard" at bounding box center [206, 153] width 367 height 30
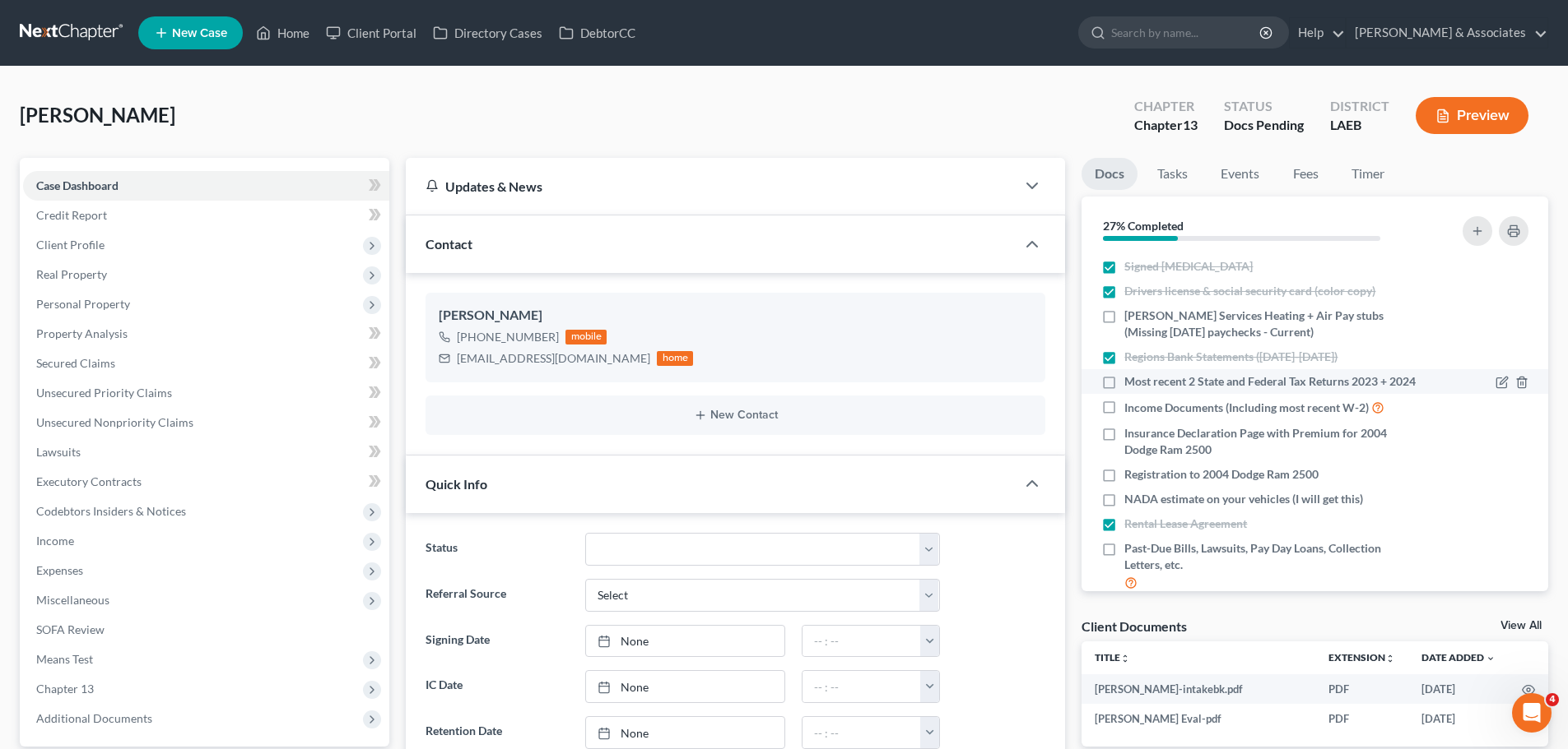
scroll to position [2109, 0]
click at [1278, 332] on span "Wilkins Services Heating + Air Pay stubs (Missing August 1st paychecks - Curren…" at bounding box center [1270, 324] width 293 height 33
click at [1141, 319] on input "Wilkins Services Heating + Air Pay stubs (Missing August 1st paychecks - Curren…" at bounding box center [1136, 313] width 11 height 11
checkbox input "true"
drag, startPoint x: 1096, startPoint y: 518, endPoint x: 1062, endPoint y: 612, distance: 100.0
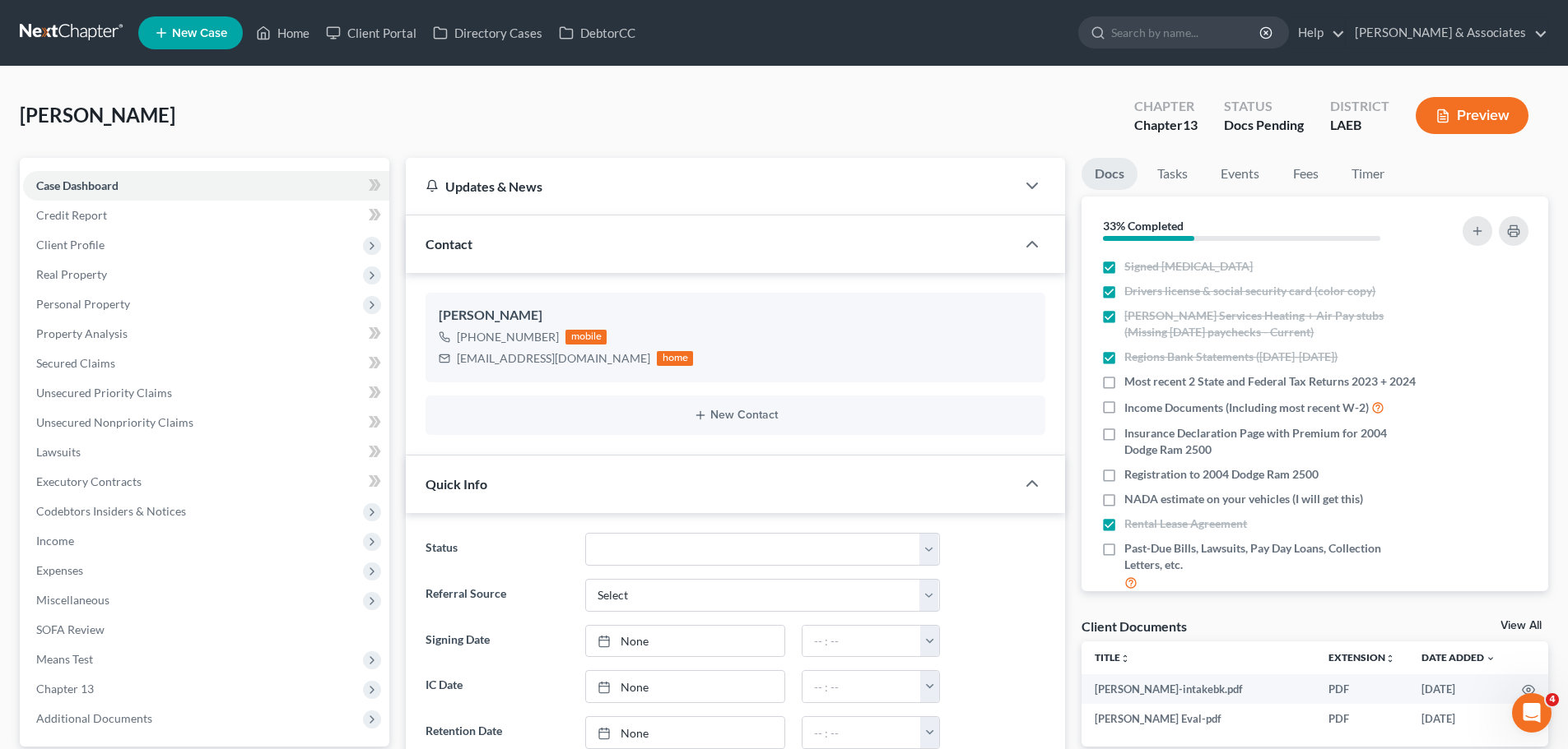
click at [1061, 618] on div "Status Amended Plan Needed Awaiting Income Closed Confirmed Discharged Dismisse…" at bounding box center [735, 671] width 659 height 316
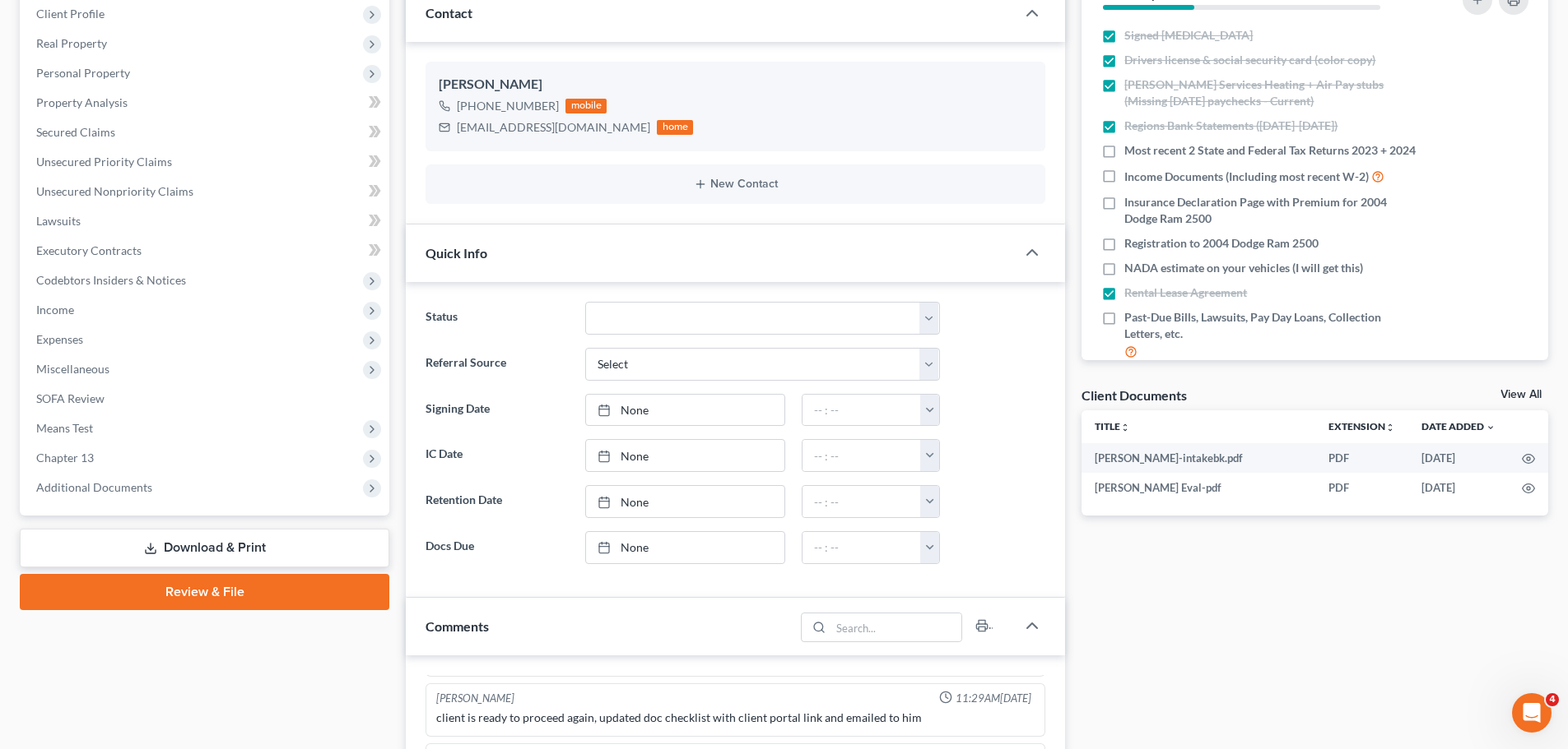
scroll to position [247, 0]
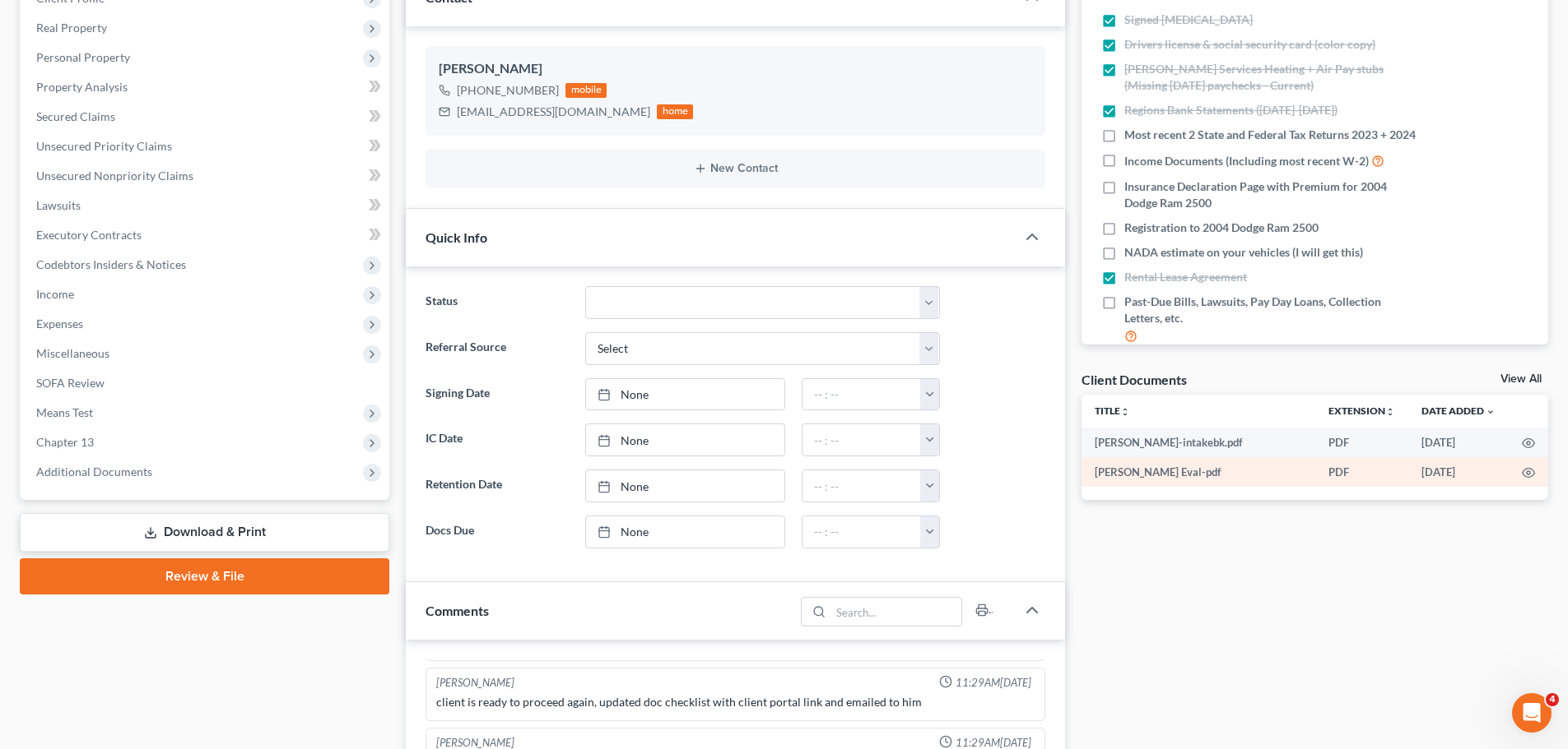
click at [1528, 482] on td at bounding box center [1528, 472] width 40 height 30
click at [1527, 472] on circle "button" at bounding box center [1528, 474] width 4 height 4
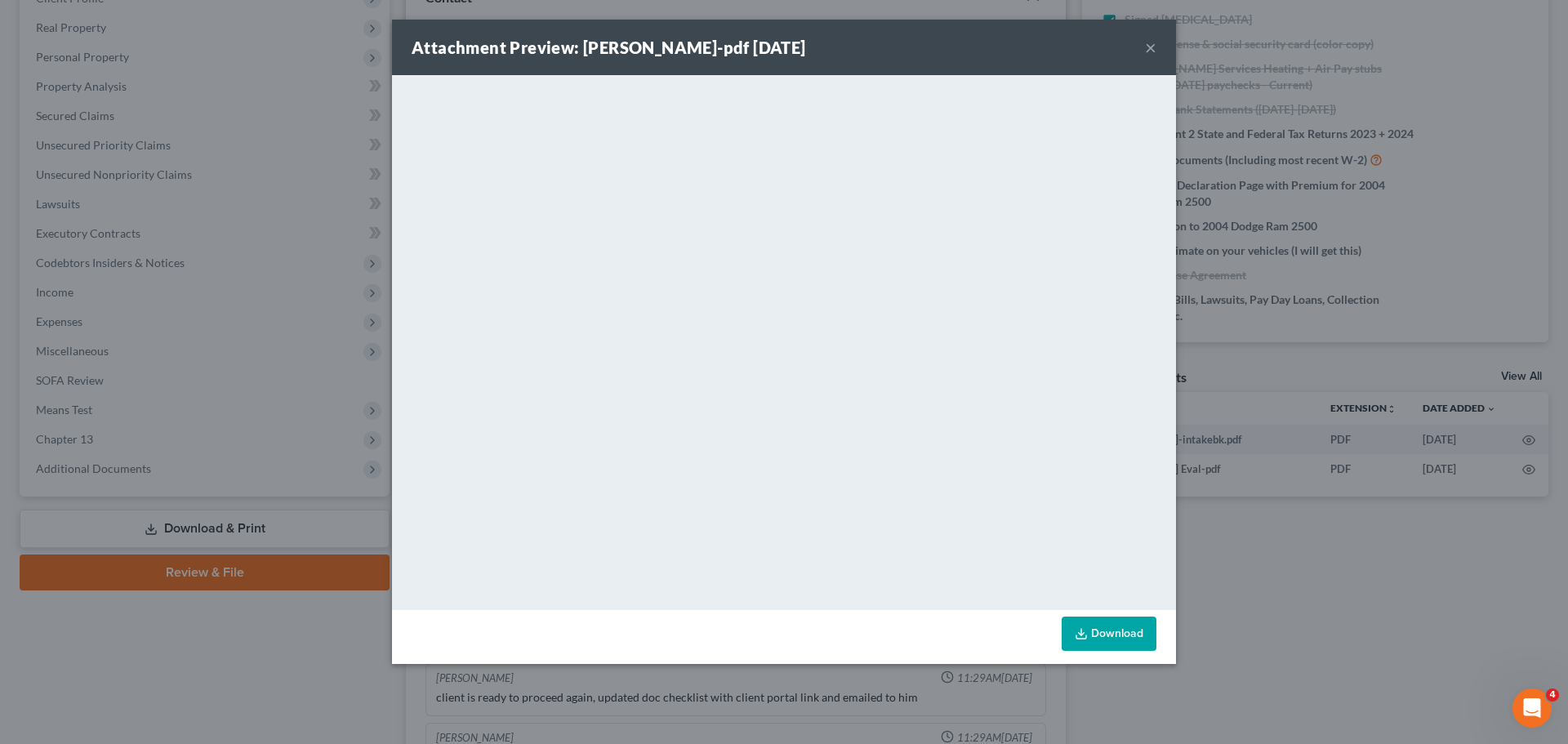
click at [1145, 43] on button "×" at bounding box center [1151, 47] width 12 height 20
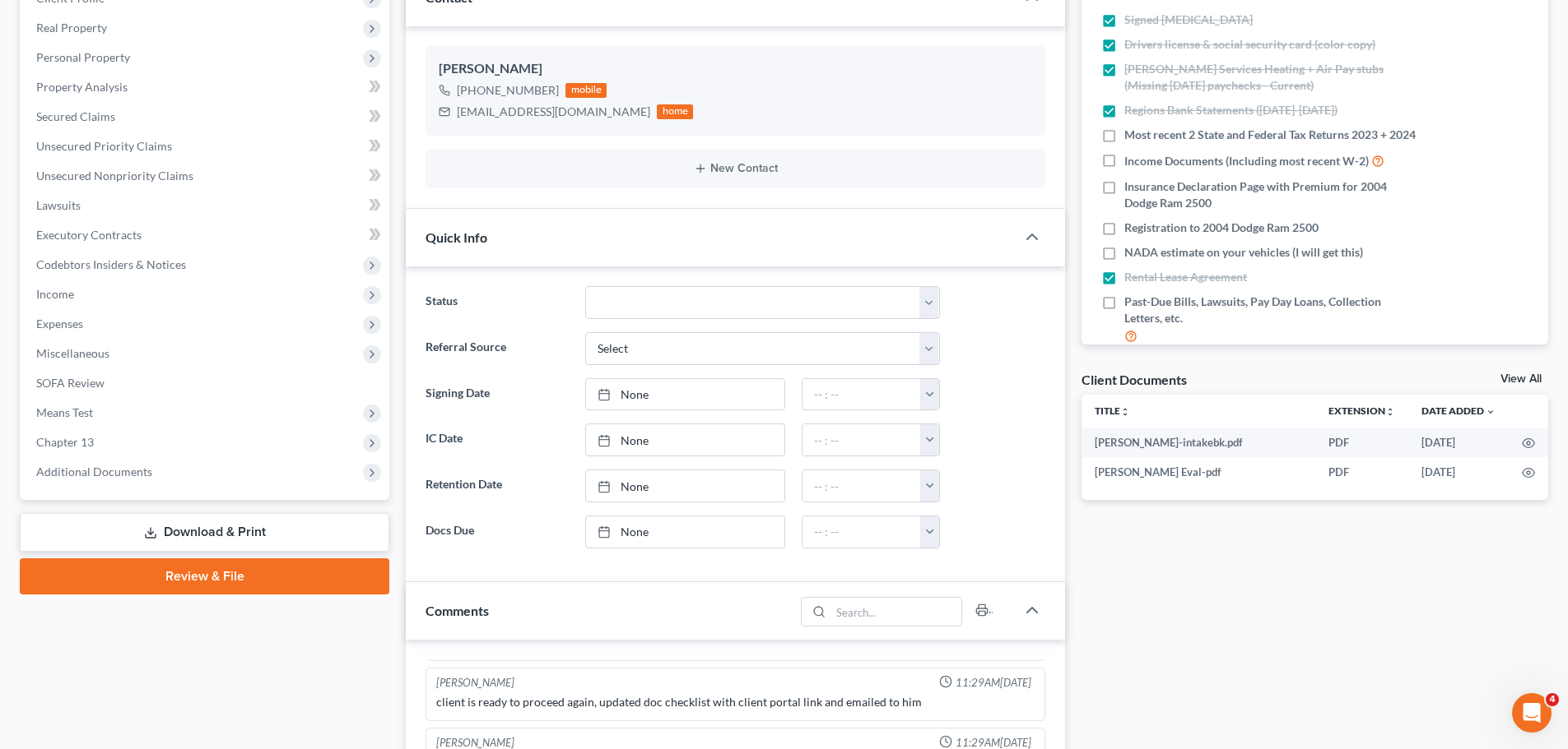
click at [1216, 649] on div "Docs Tasks Events Fees Timer 33% Completed Nothing here yet! Signed Retainer Dr…" at bounding box center [1314, 603] width 483 height 1385
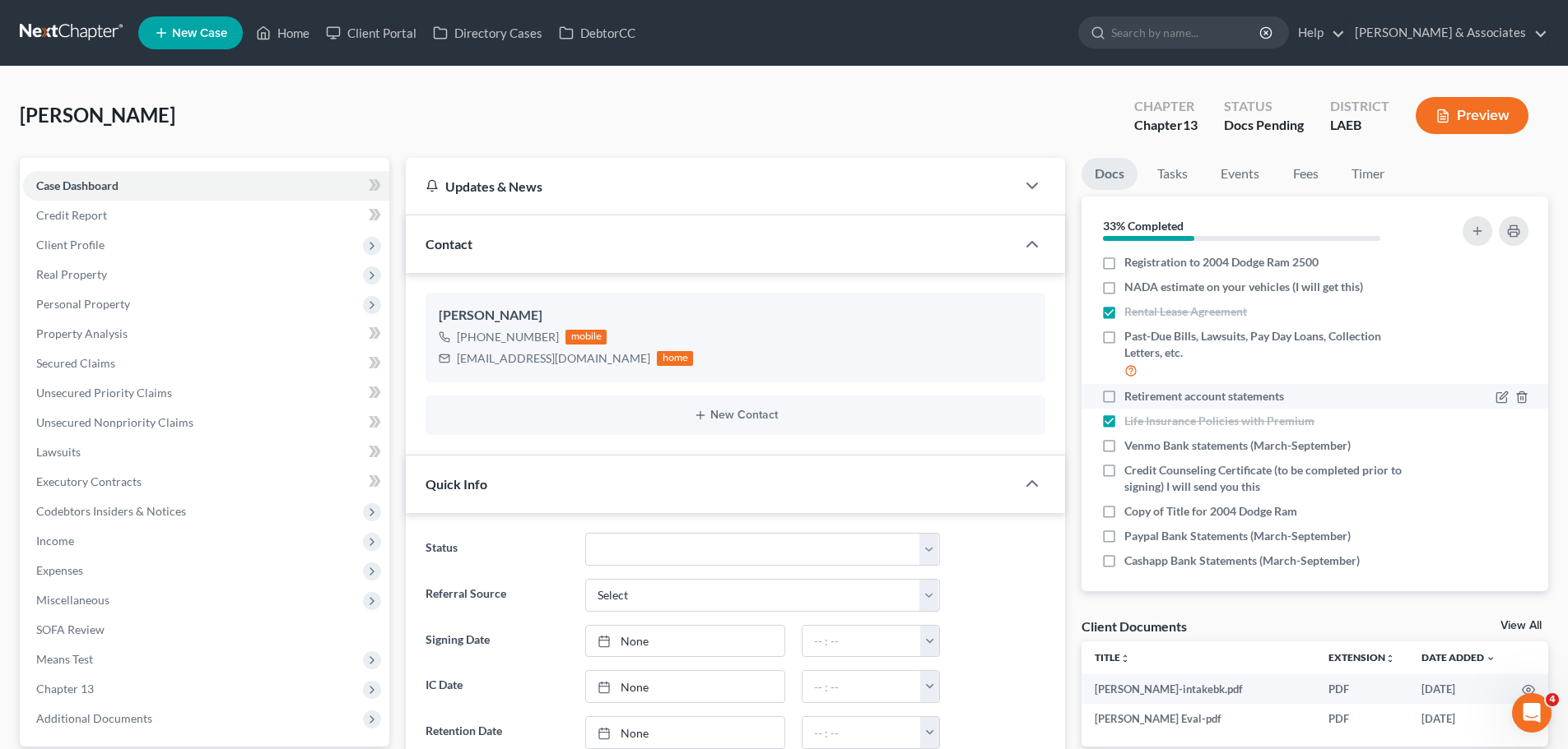
scroll to position [237, 0]
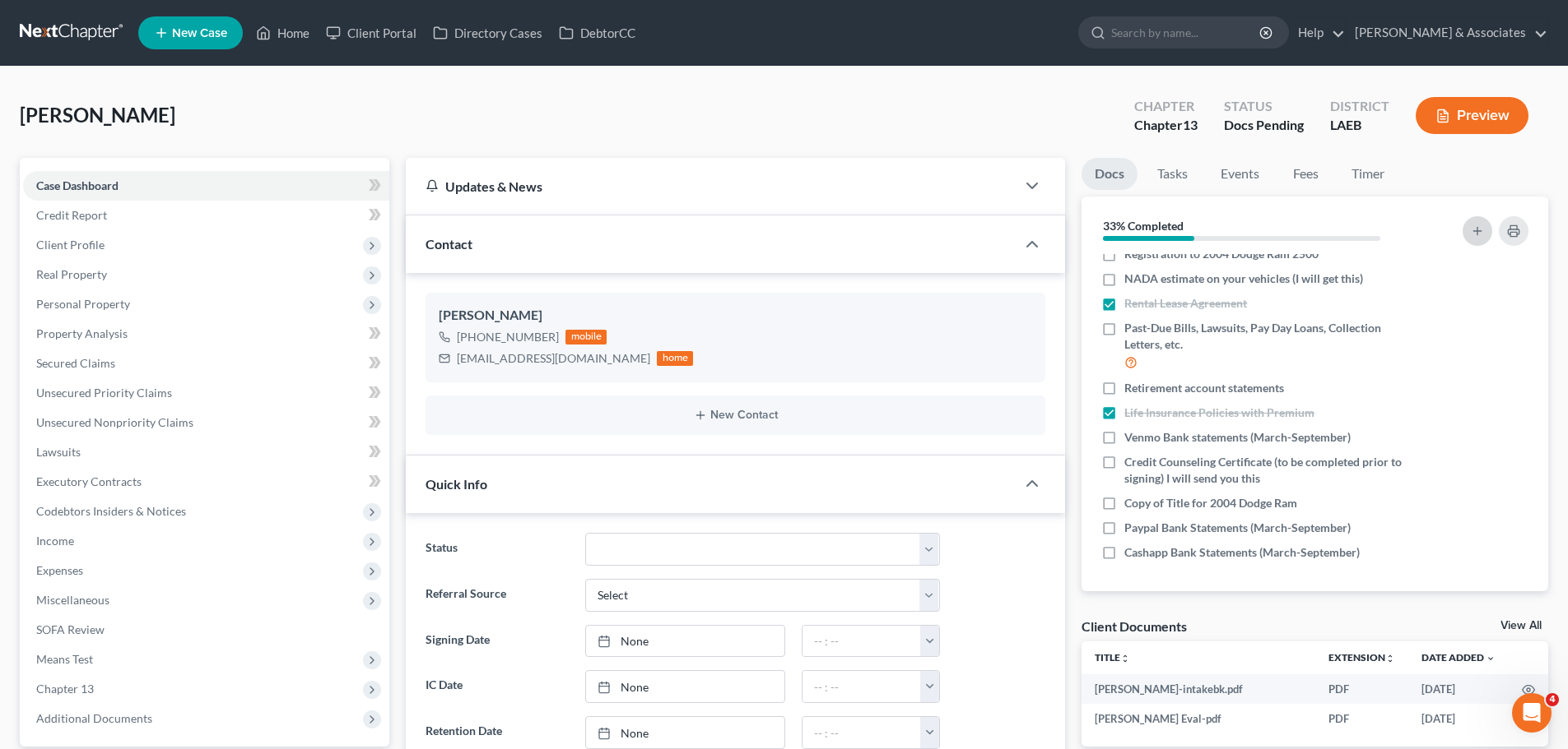
click at [1475, 235] on icon "button" at bounding box center [1477, 230] width 14 height 14
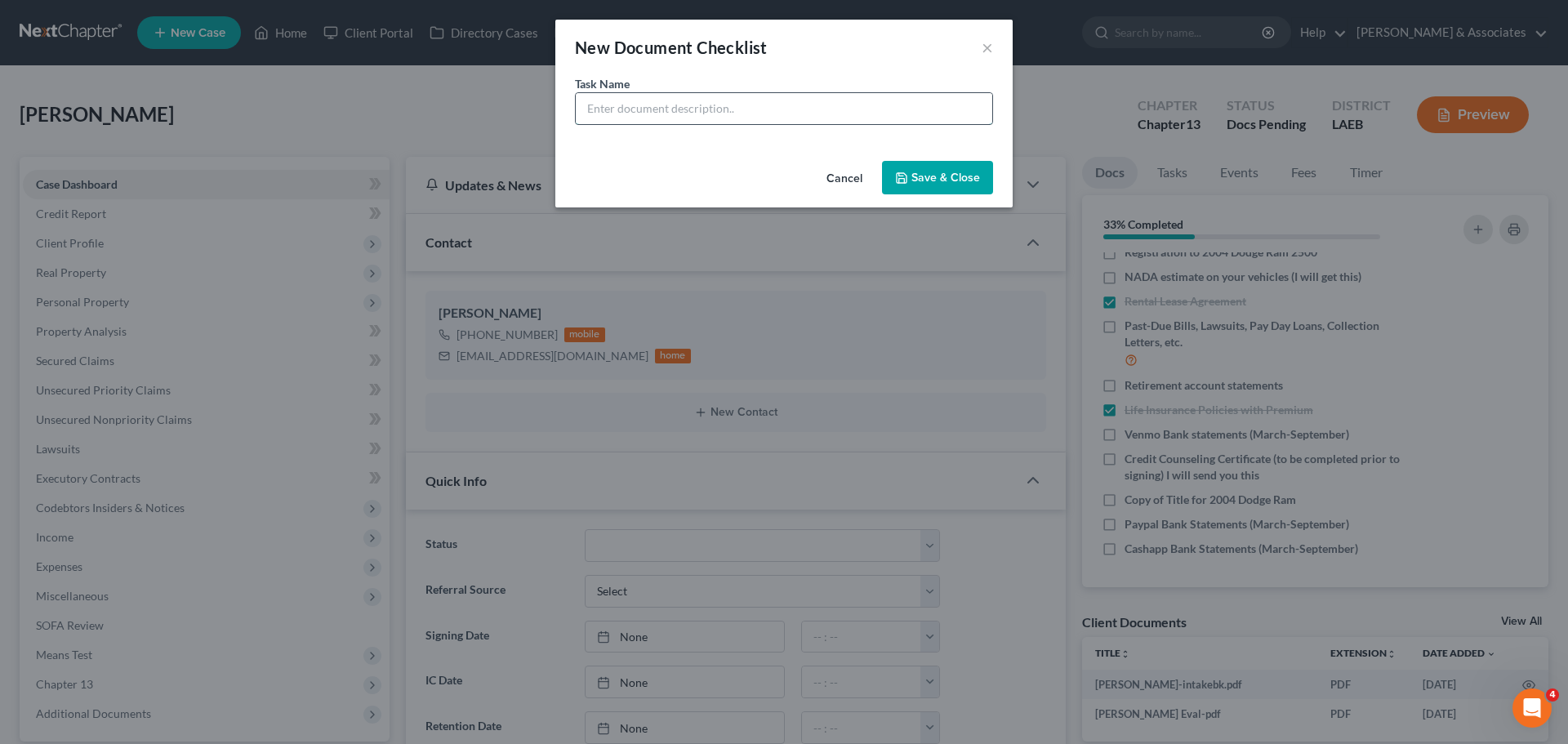
click at [682, 106] on input "text" at bounding box center [784, 108] width 417 height 31
type input "HR/Payroll Contact information (name, phone, email)"
click at [984, 186] on button "Save & Close" at bounding box center [938, 178] width 111 height 34
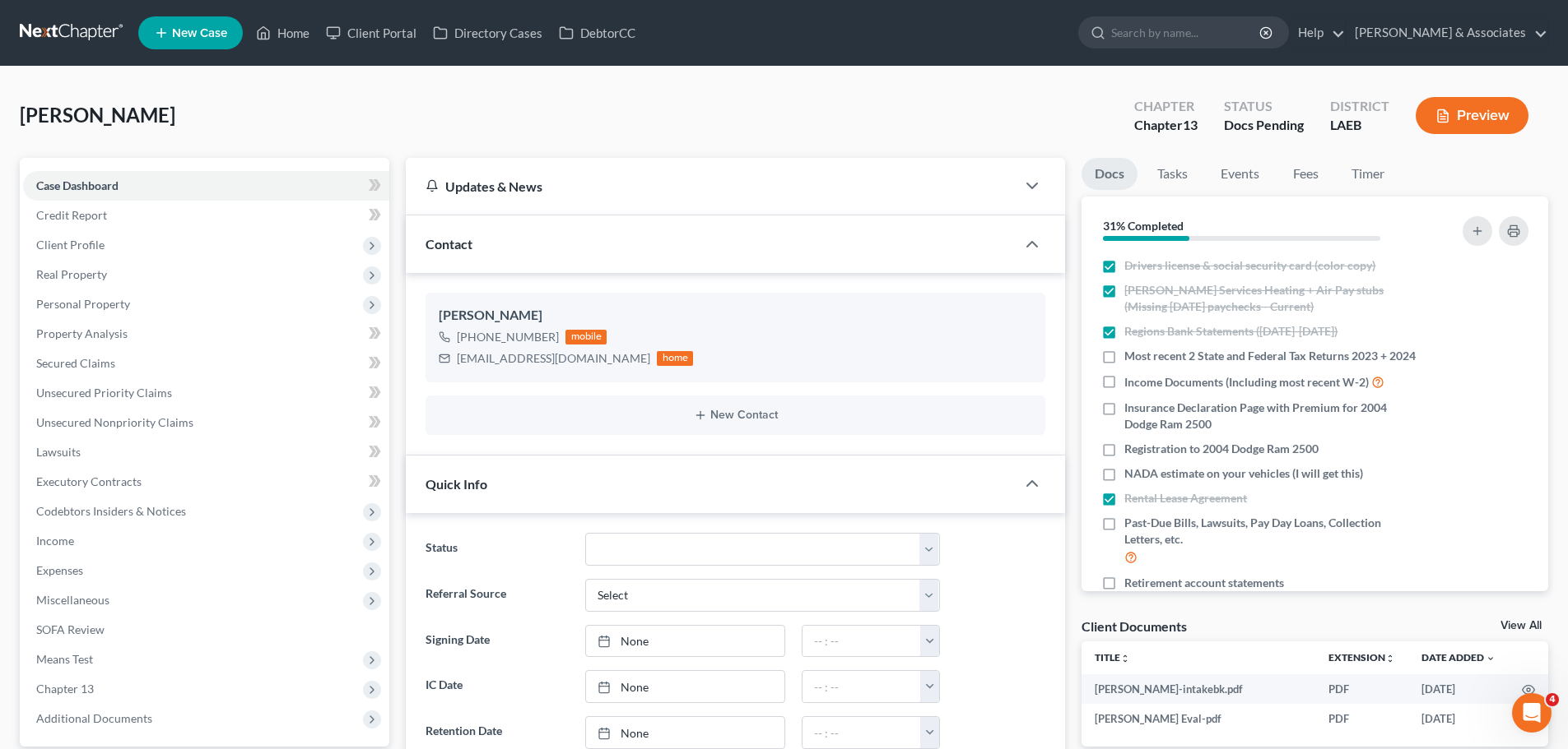
scroll to position [0, 0]
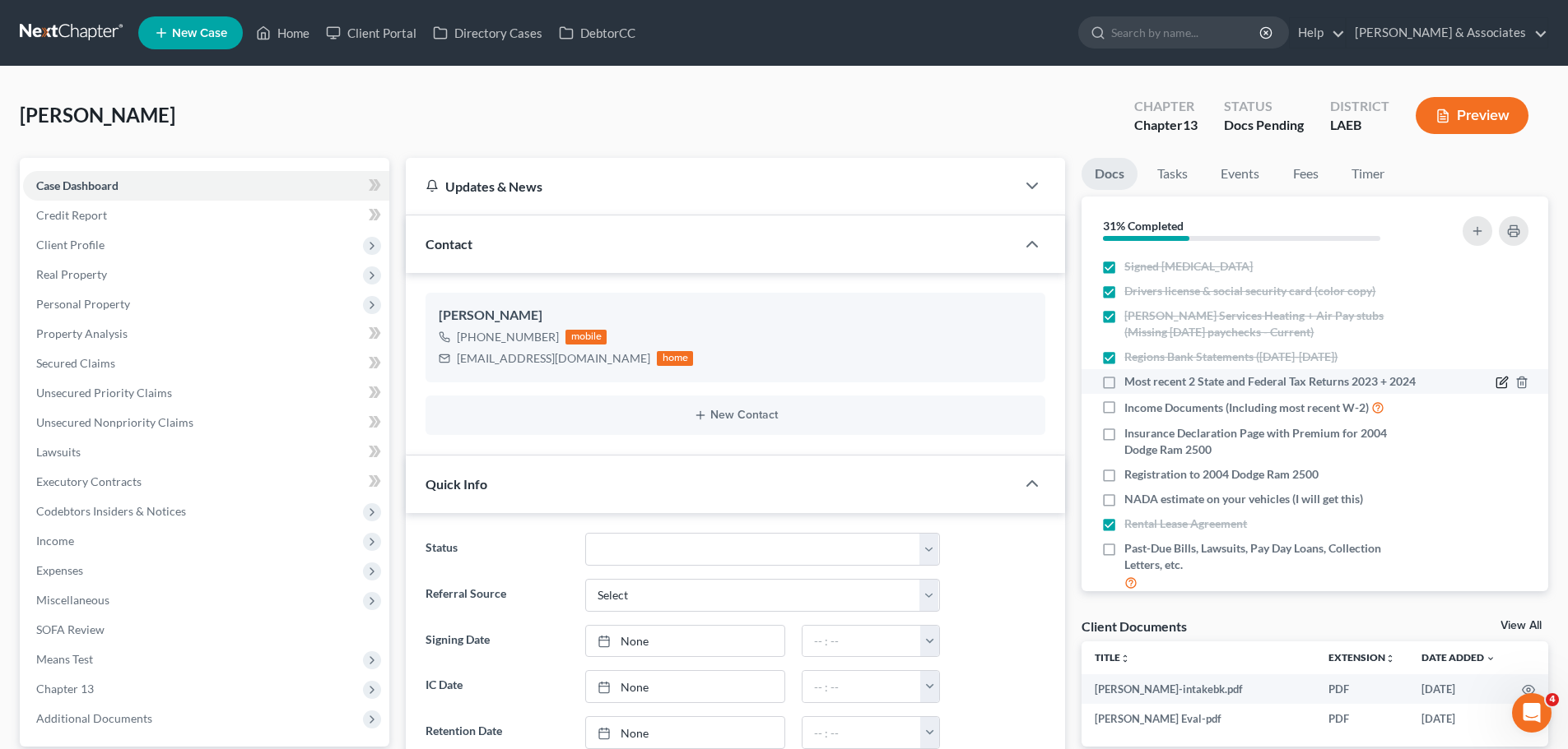
click at [1500, 385] on icon "button" at bounding box center [1503, 381] width 7 height 7
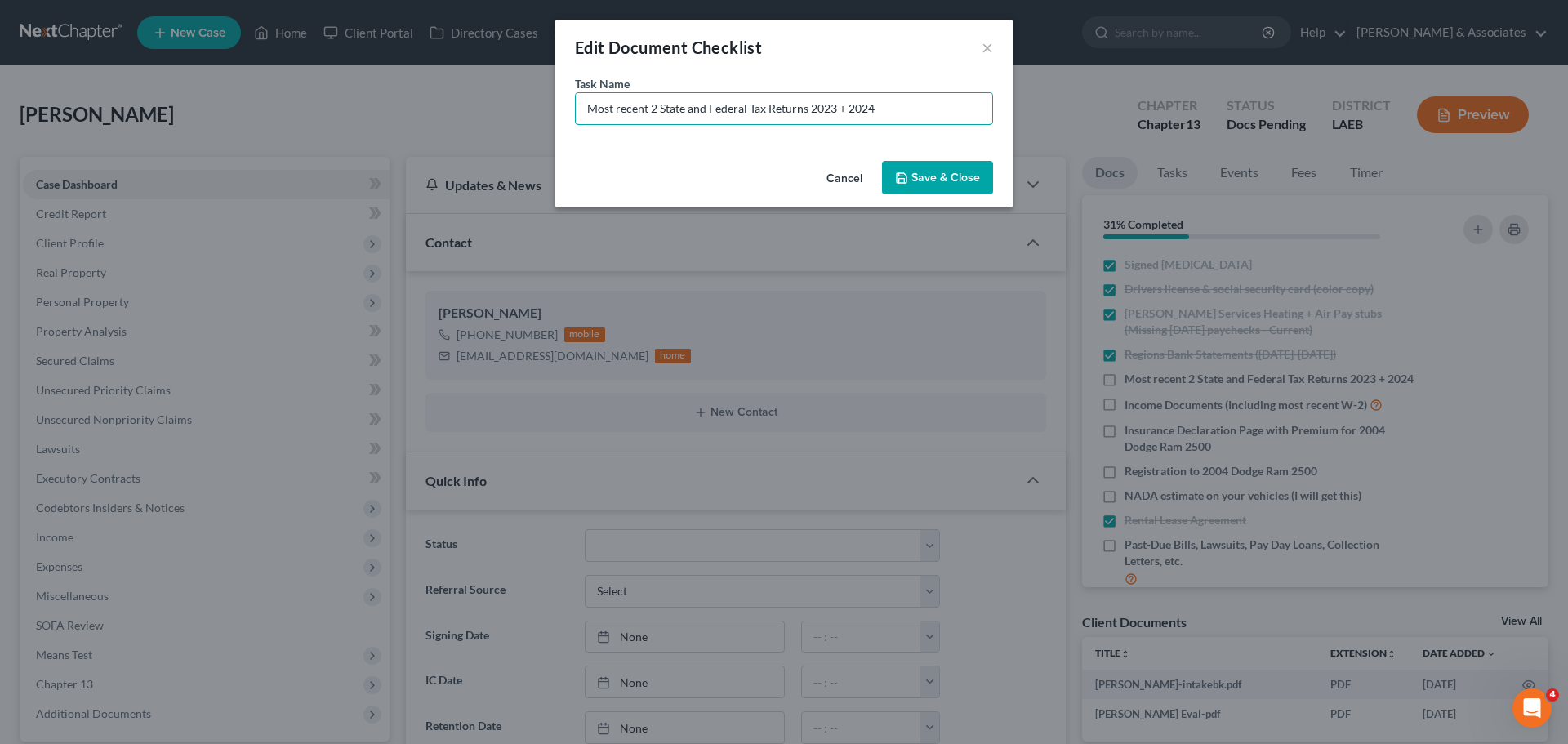
drag, startPoint x: 914, startPoint y: 111, endPoint x: 563, endPoint y: 104, distance: 351.1
click at [323, 104] on div "Edit Document Checklist × Task Name * Most recent 2 State and Federal Tax Retur…" at bounding box center [784, 372] width 1568 height 744
type input "2023 and 2024 State AND Federal Tax Returns"
click at [936, 169] on button "Save & Close" at bounding box center [938, 178] width 111 height 34
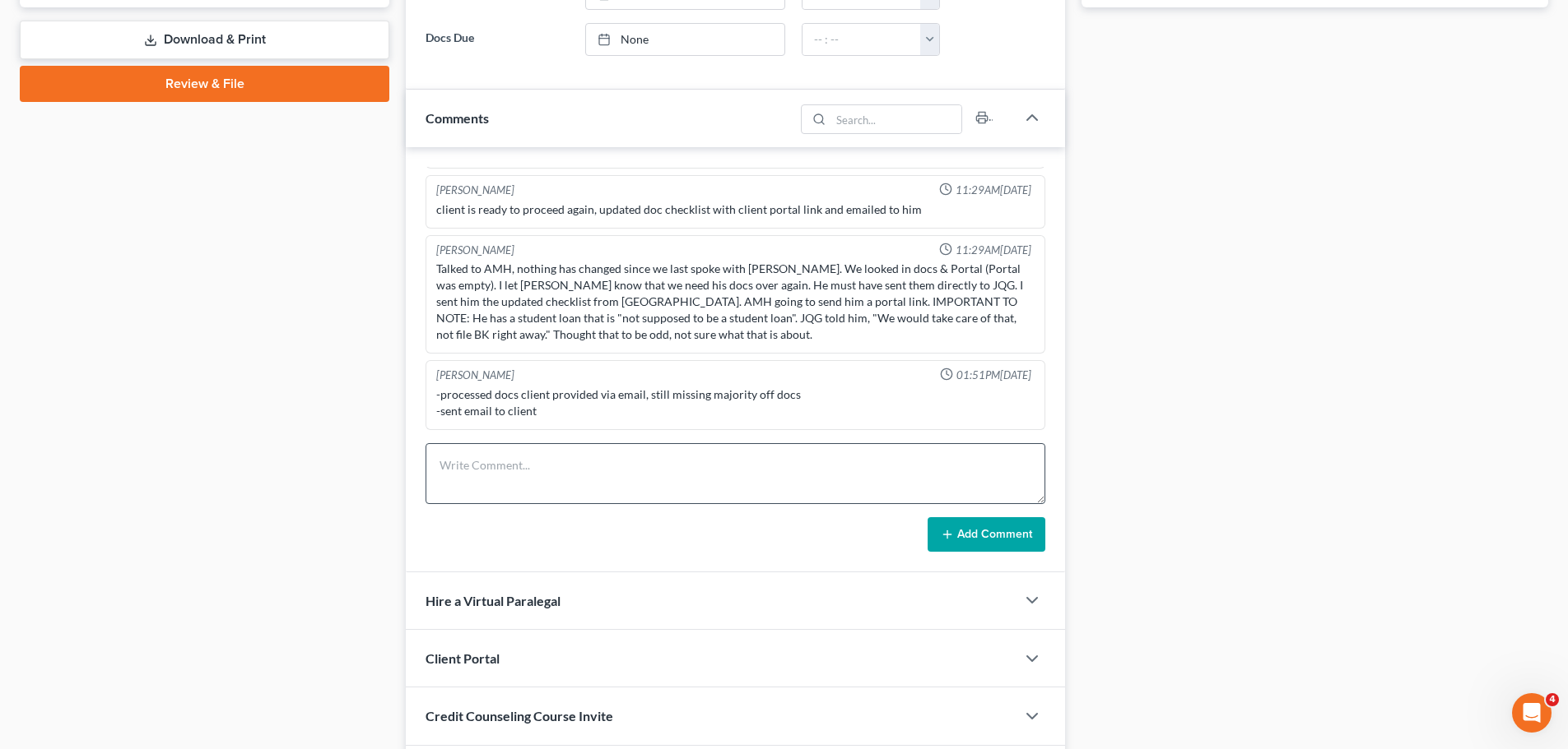
scroll to position [740, 0]
drag, startPoint x: 666, startPoint y: 483, endPoint x: 689, endPoint y: 483, distance: 23.0
click at [666, 483] on textarea at bounding box center [735, 474] width 620 height 61
drag, startPoint x: 642, startPoint y: 483, endPoint x: 523, endPoint y: 474, distance: 119.3
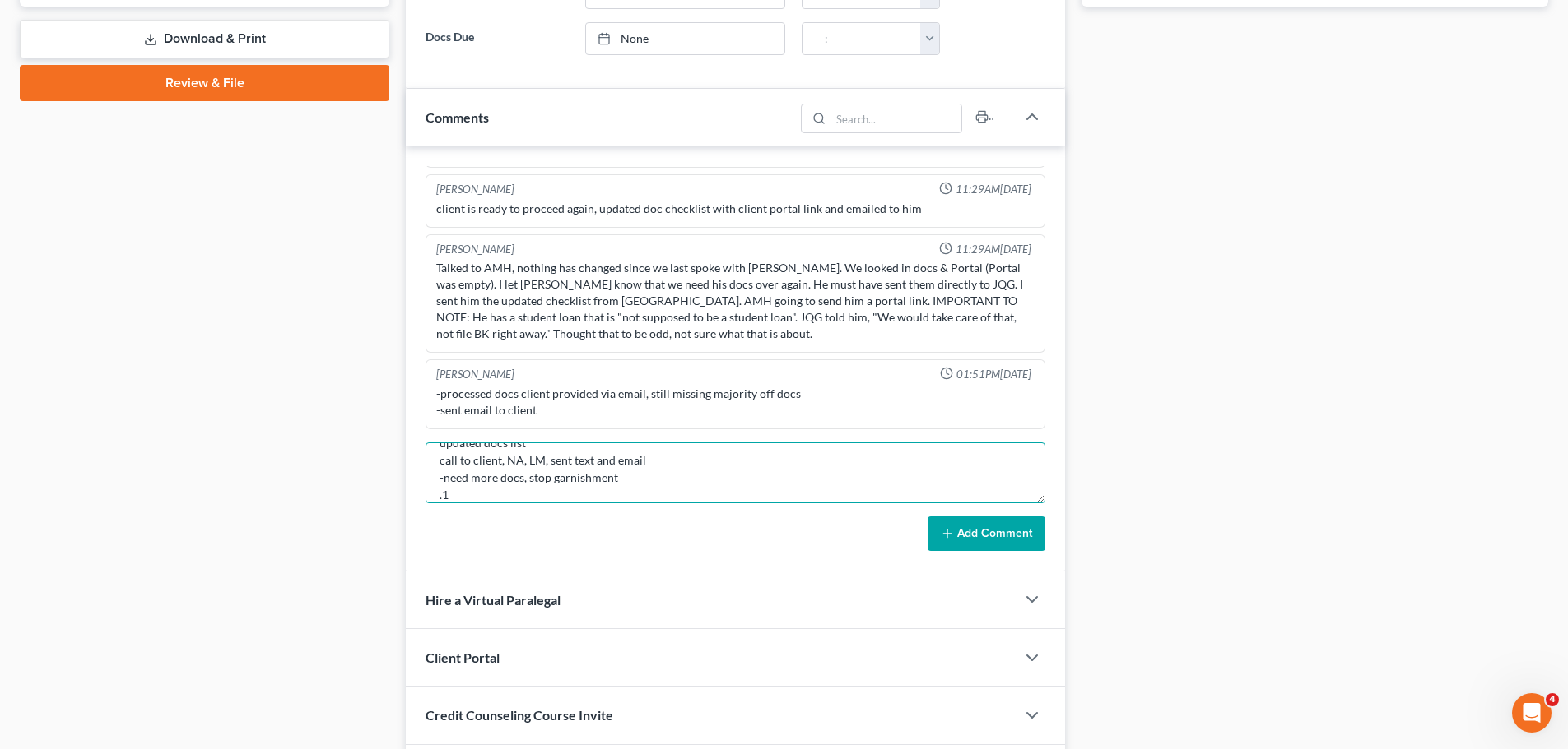
click at [523, 474] on textarea "updated docs list call to client, NA, LM, sent text and email -need more docs, …" at bounding box center [735, 474] width 620 height 61
type textarea "updated docs list call to client, NA, LM, sent text and email -need more docs .1"
click at [1025, 537] on button "Add Comment" at bounding box center [986, 534] width 118 height 34
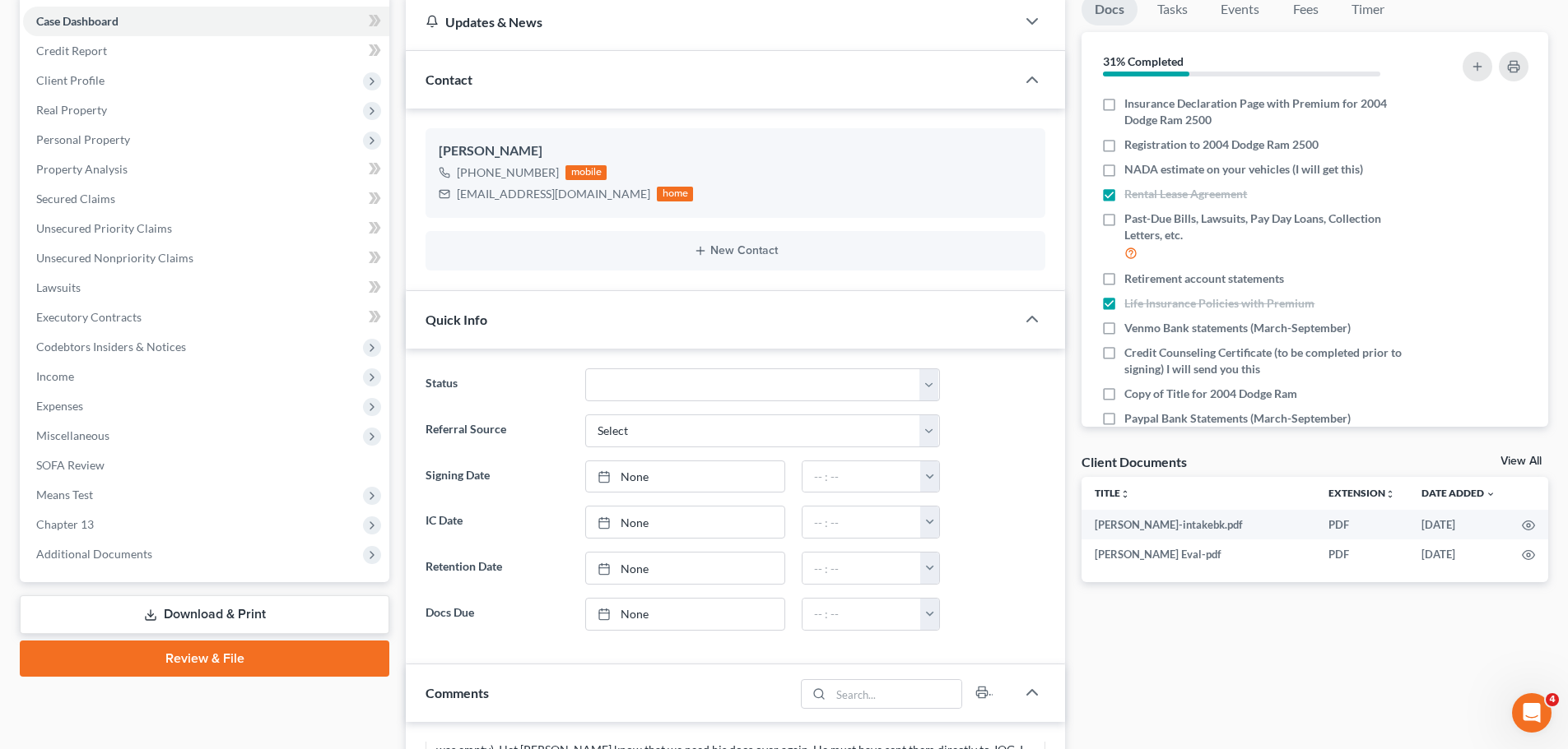
scroll to position [0, 0]
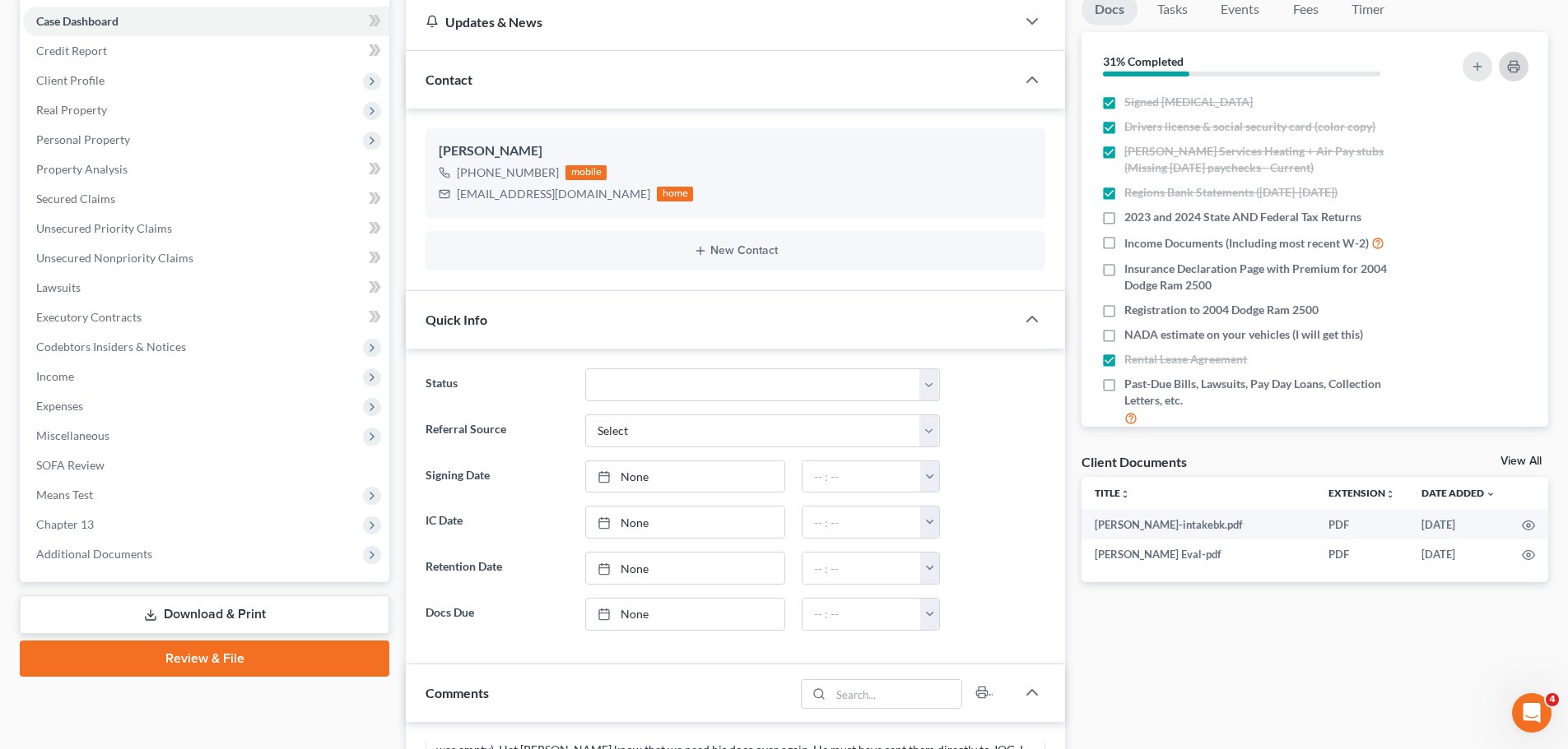
click at [1511, 61] on polyline "button" at bounding box center [1513, 63] width 6 height 5
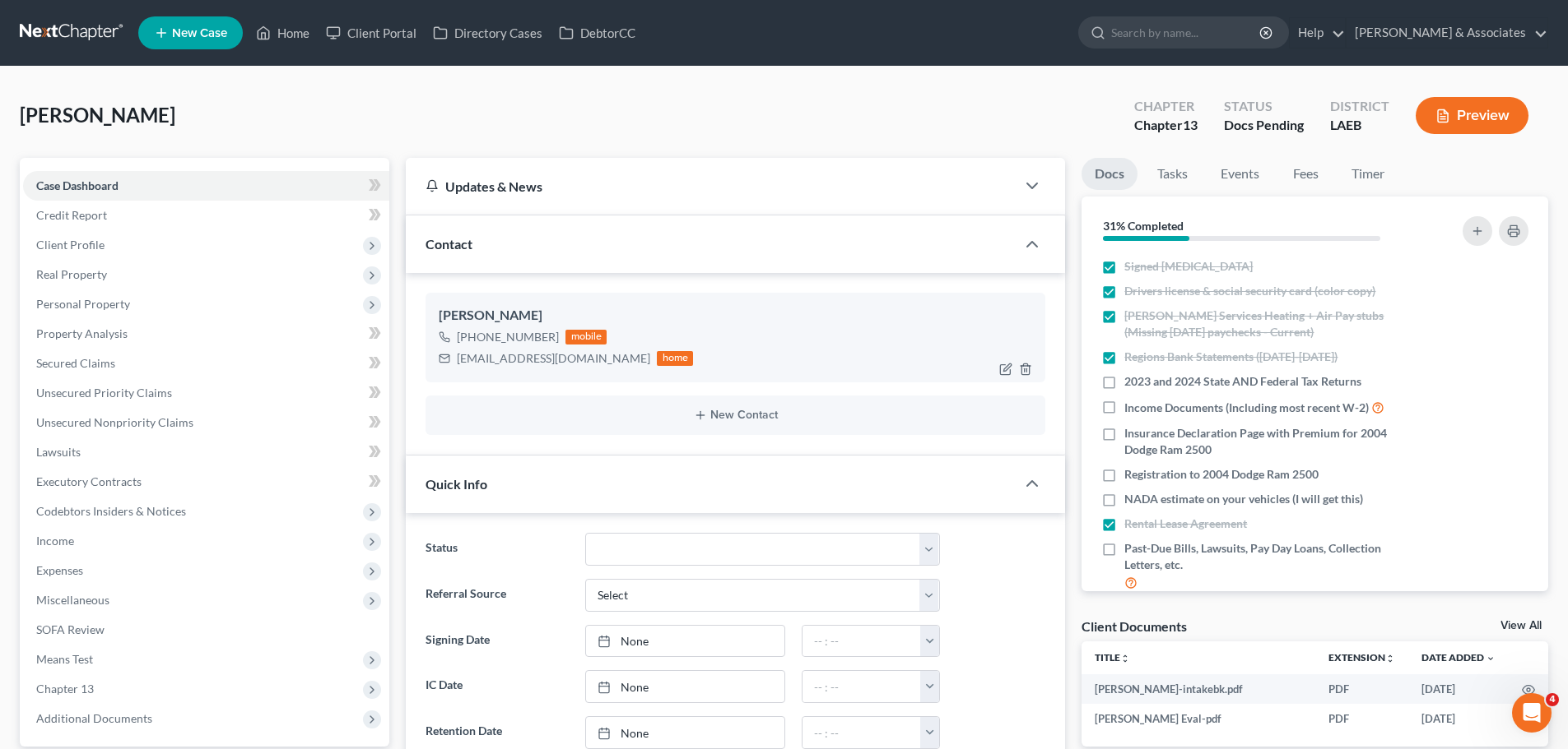
click at [518, 353] on div "thorntonandrew77@gmail.com" at bounding box center [553, 358] width 194 height 16
copy div "thorntonandrew77@gmail.com"
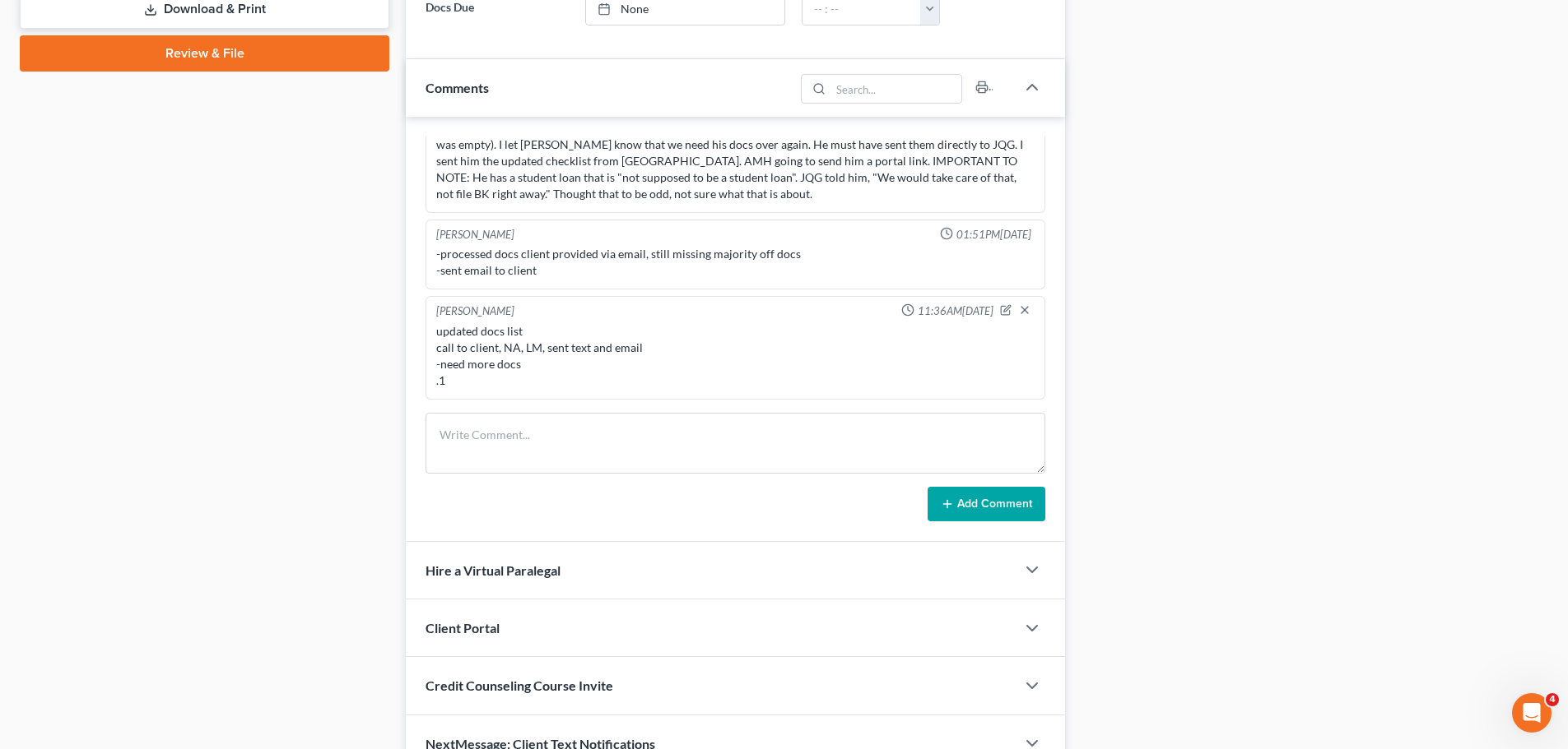
scroll to position [856, 0]
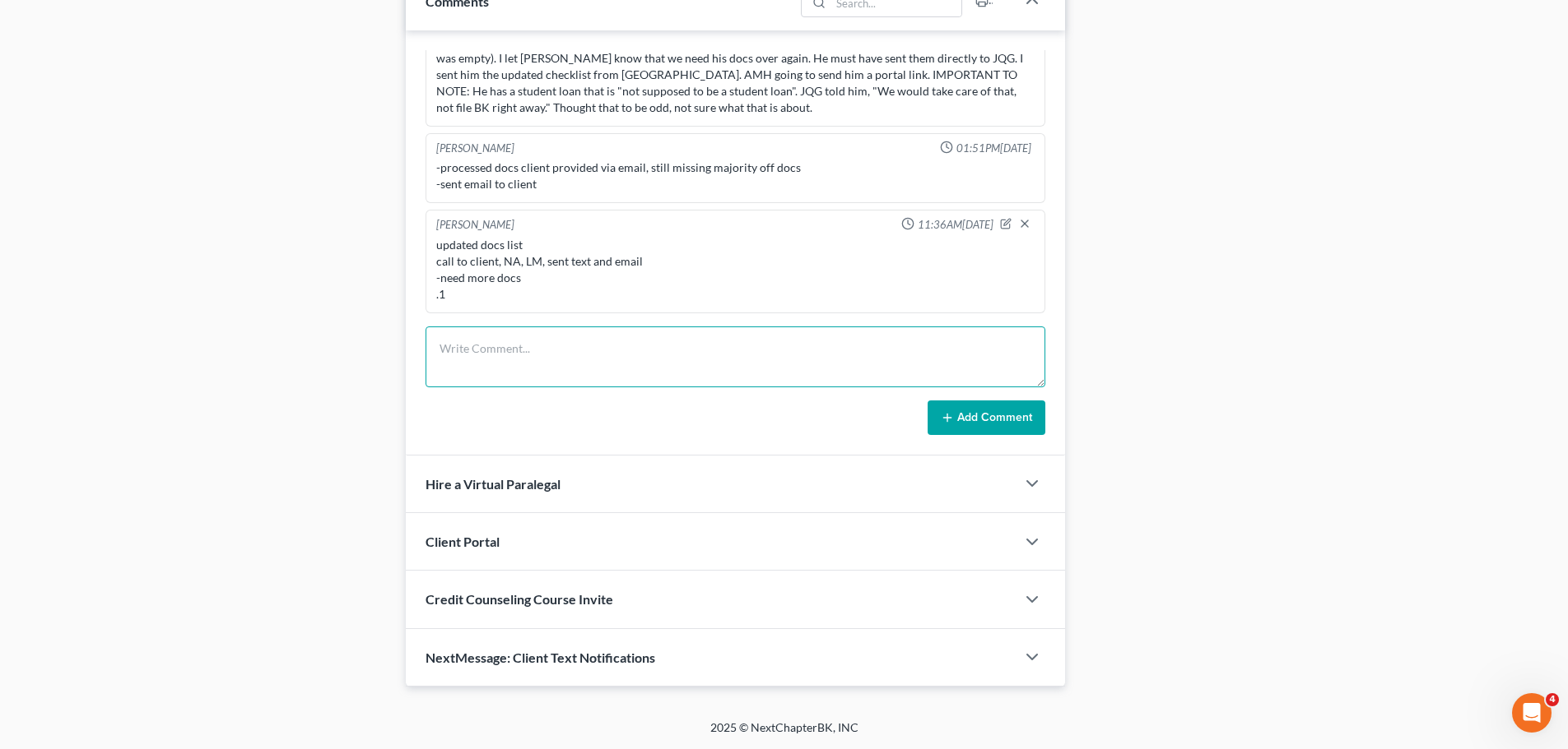
click at [663, 349] on textarea at bounding box center [735, 357] width 620 height 61
drag, startPoint x: 527, startPoint y: 275, endPoint x: 415, endPoint y: 245, distance: 115.9
click at [415, 245] on div "Richard Prunick 12:42PM, 03/05/2025 Did Eval with Andrew, he has a strange debt…" at bounding box center [735, 243] width 659 height 425
copy div "updated docs list call to client, NA, LM, sent text and email -need more docs"
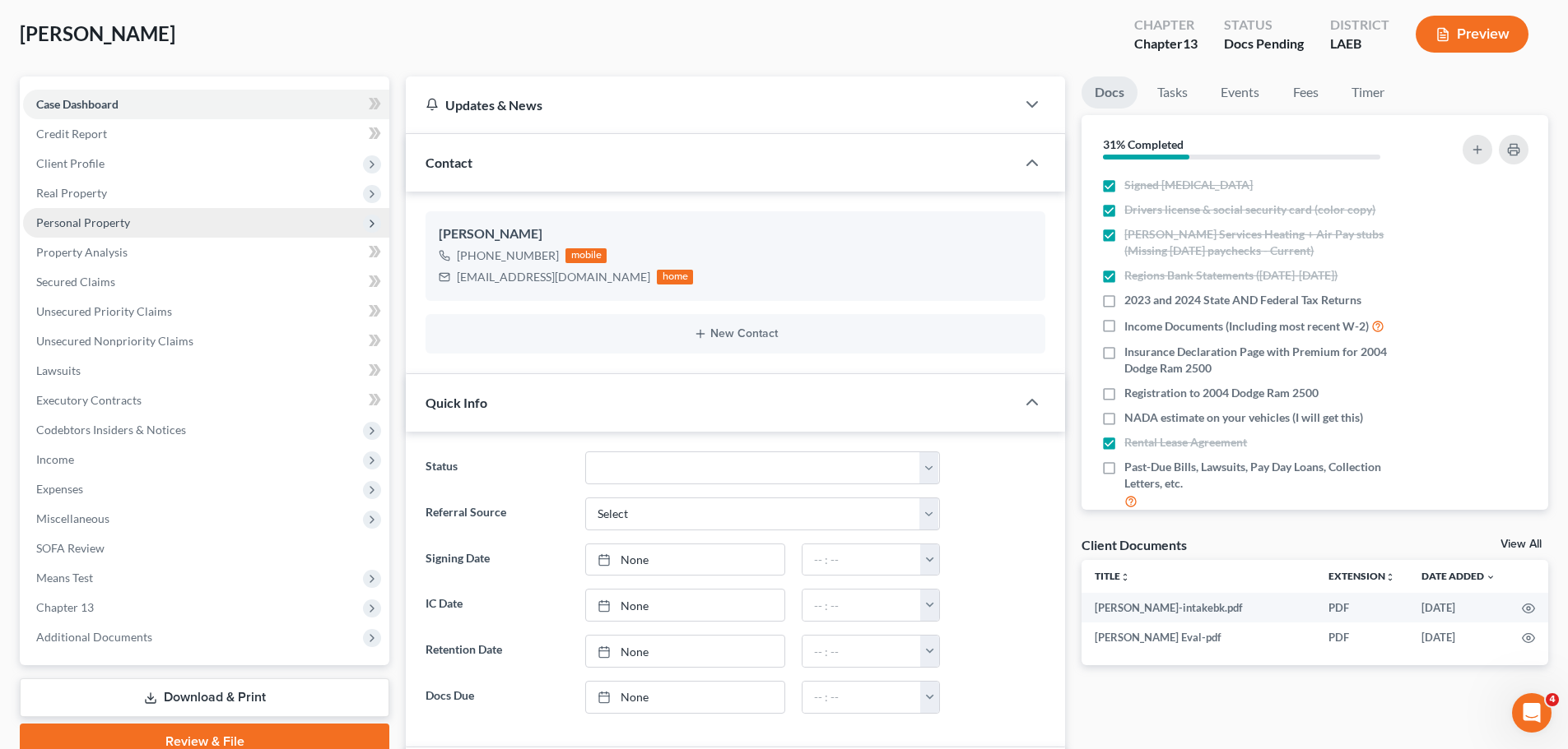
scroll to position [0, 0]
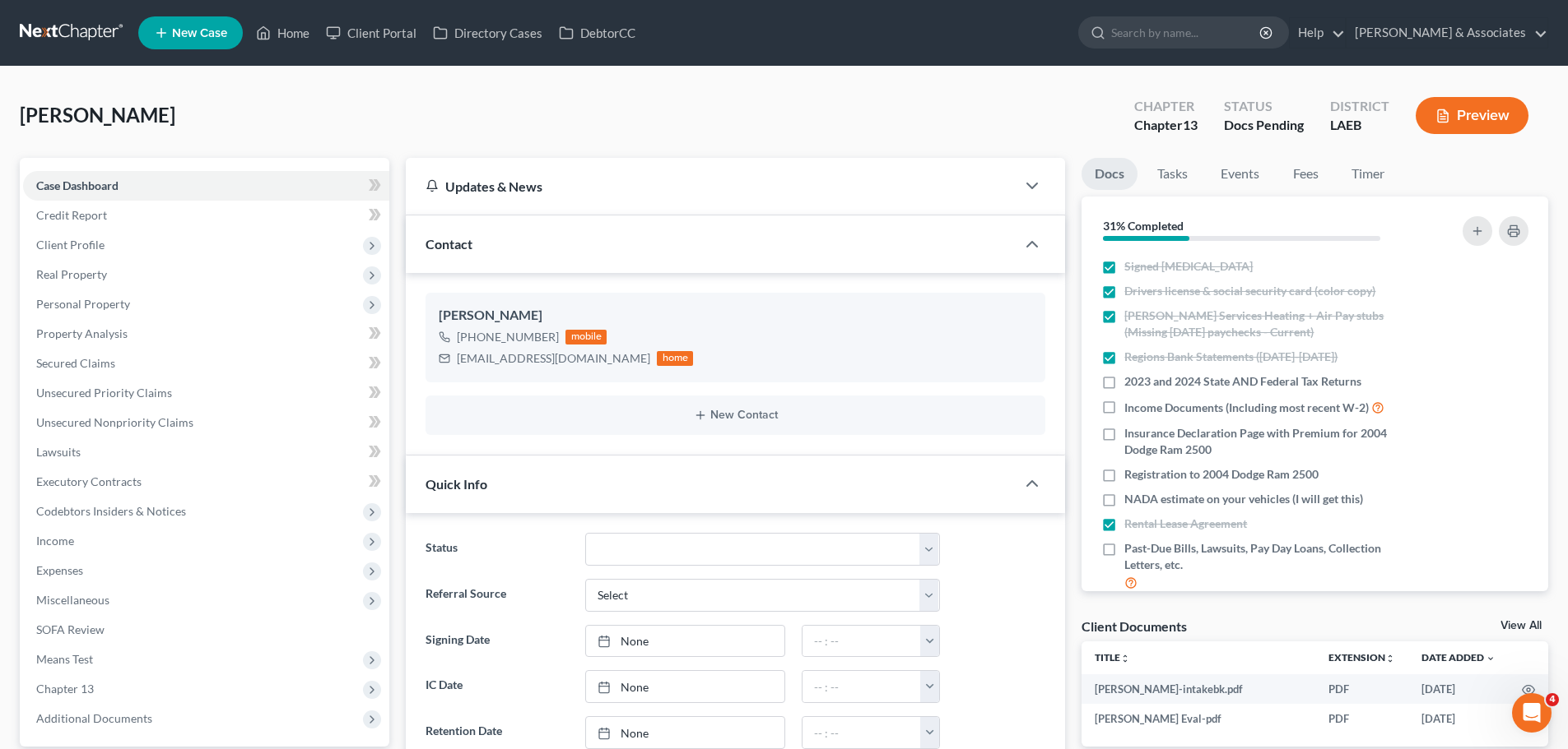
click at [65, 27] on link at bounding box center [72, 32] width 105 height 30
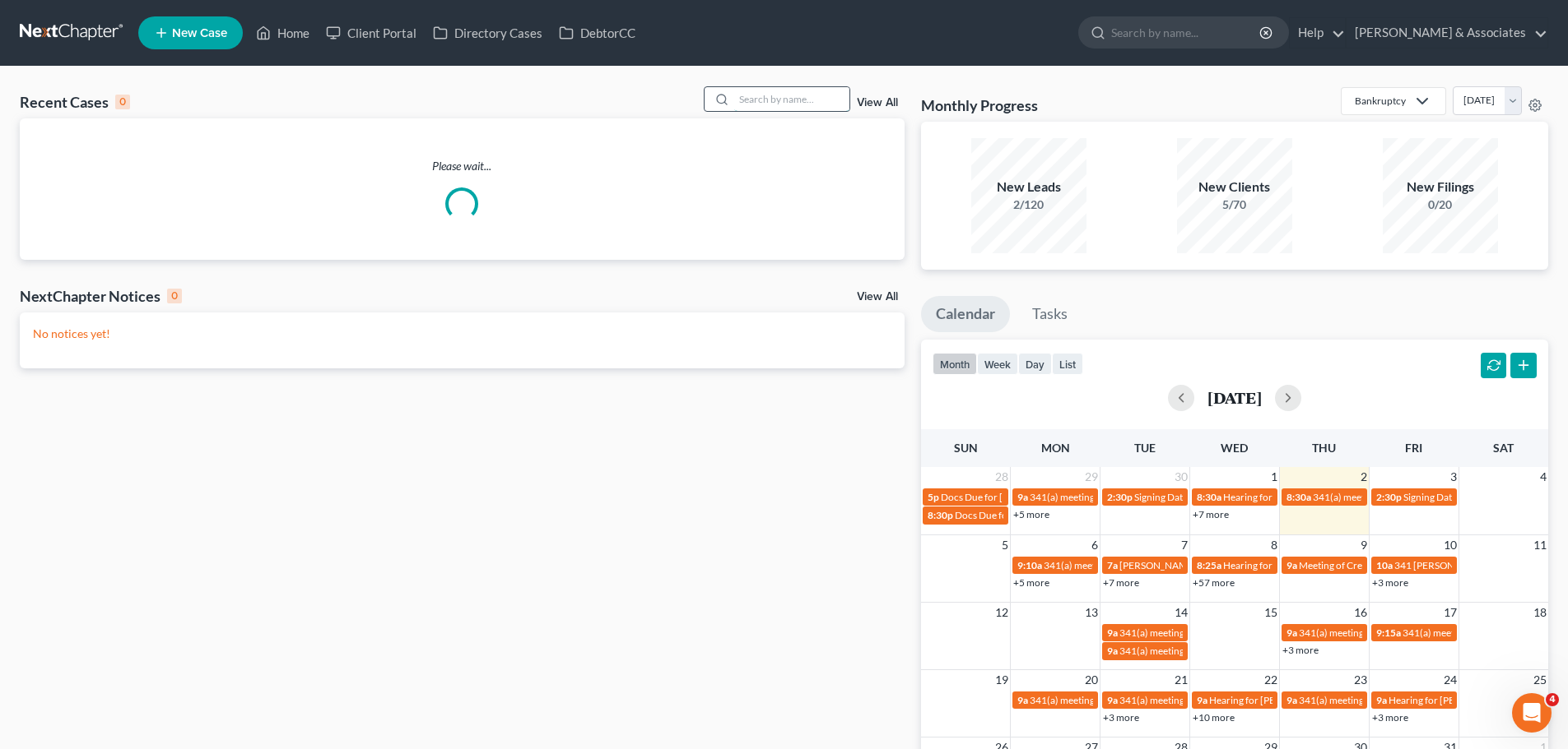
click at [821, 100] on input "search" at bounding box center [792, 99] width 115 height 23
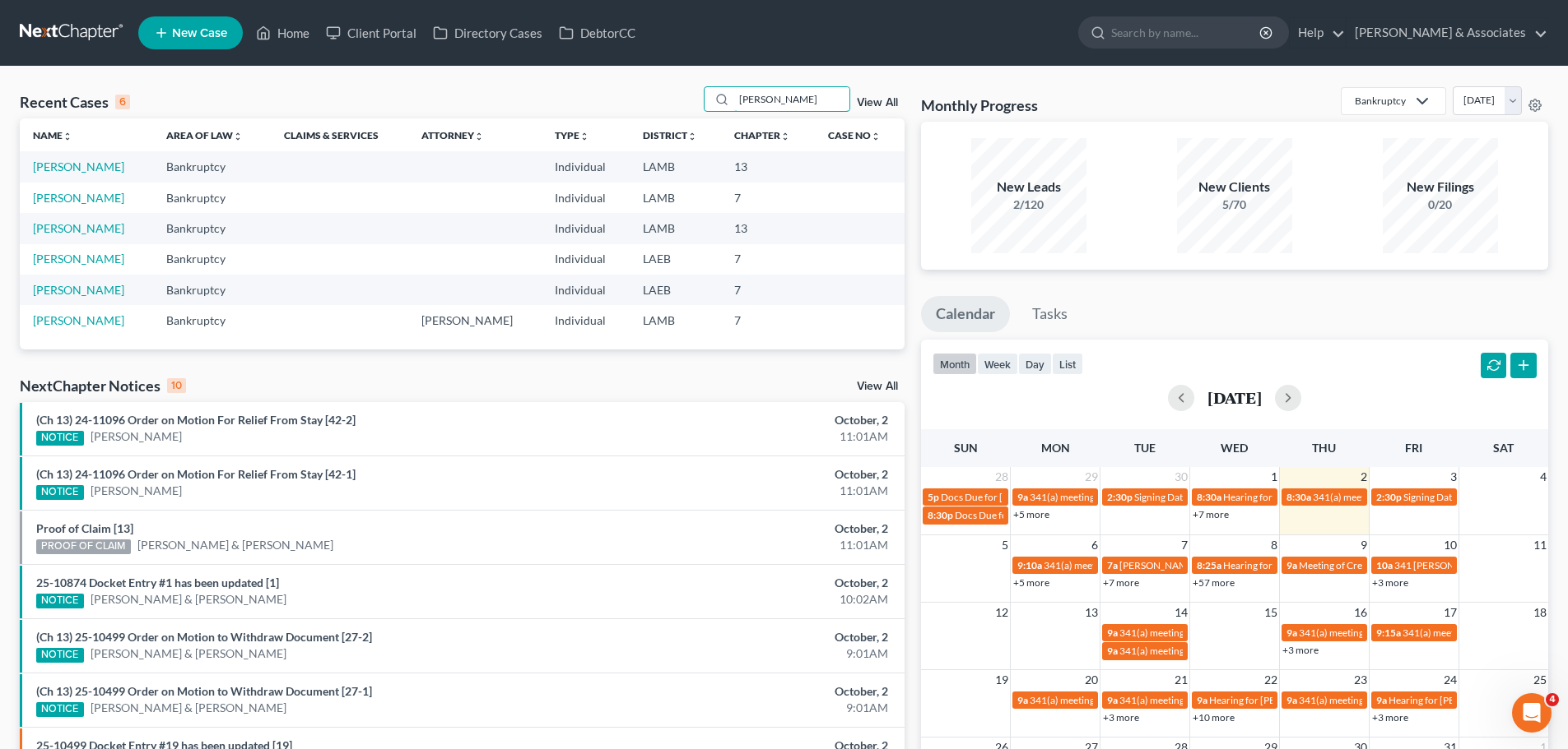
type input "[PERSON_NAME]"
click at [89, 185] on td "[PERSON_NAME]" at bounding box center [86, 198] width 133 height 31
click at [86, 196] on link "[PERSON_NAME]" at bounding box center [78, 198] width 91 height 14
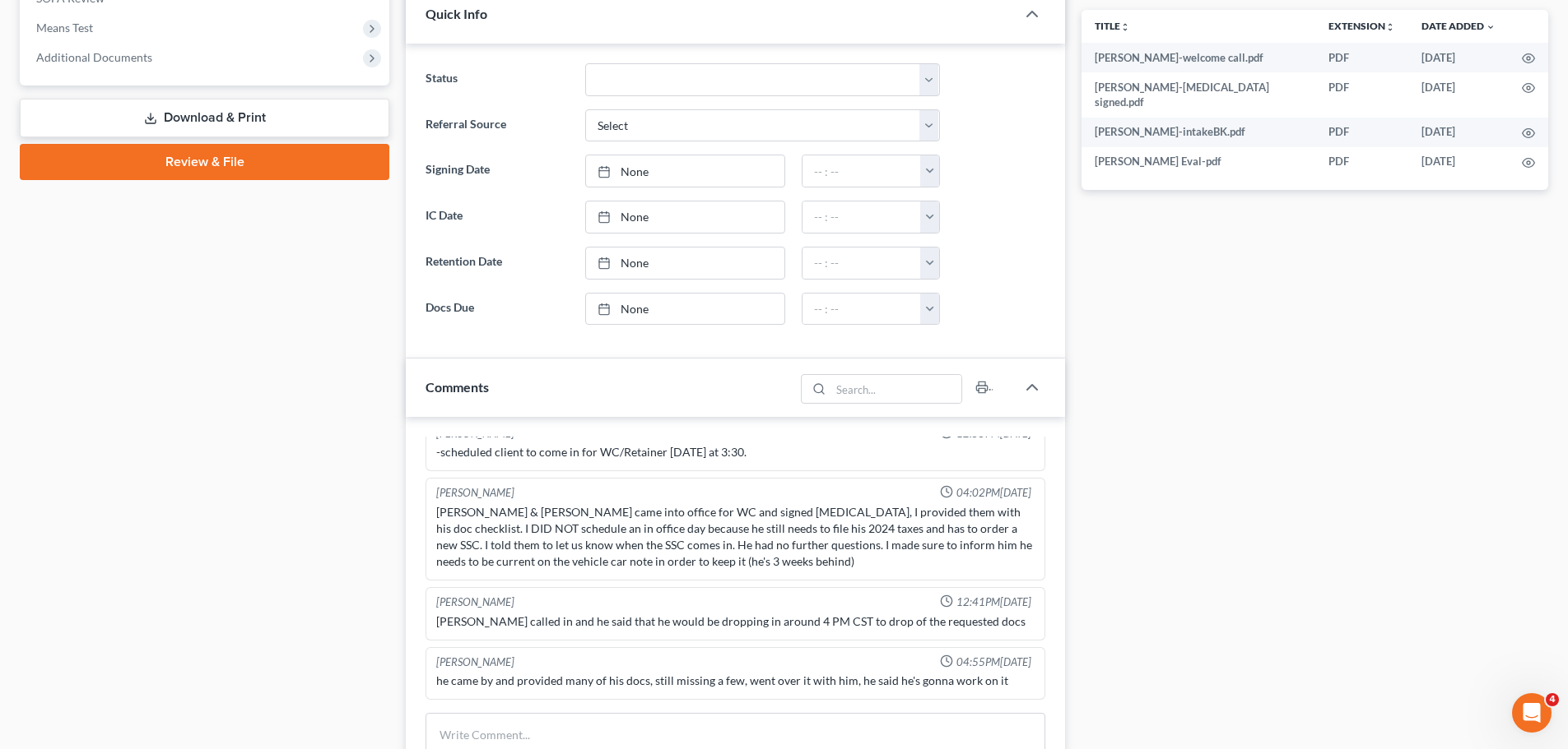
scroll to position [823, 0]
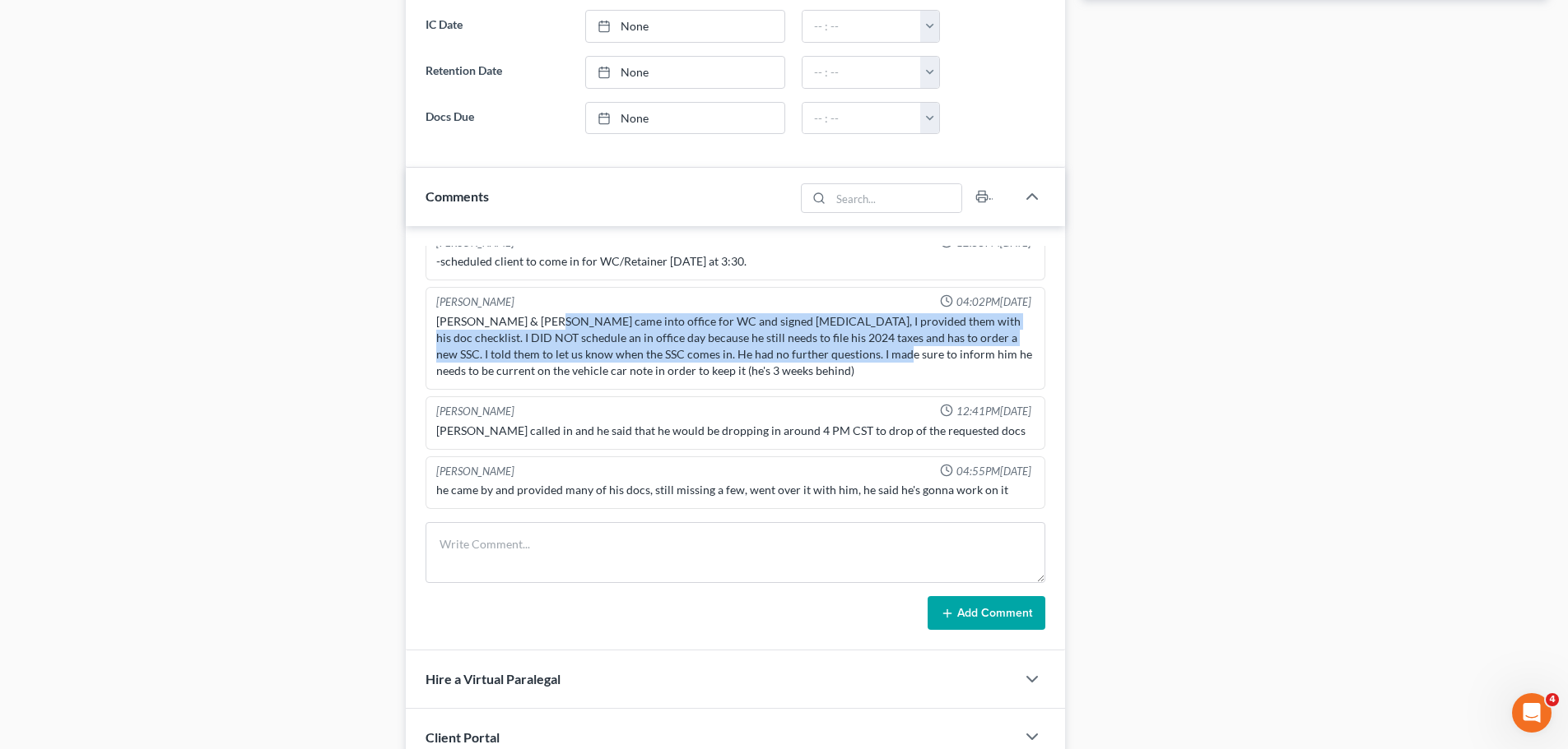
drag, startPoint x: 544, startPoint y: 319, endPoint x: 875, endPoint y: 351, distance: 332.5
click at [875, 351] on div "[PERSON_NAME] & [PERSON_NAME] came into office for WC and signed [MEDICAL_DATA]…" at bounding box center [735, 346] width 598 height 66
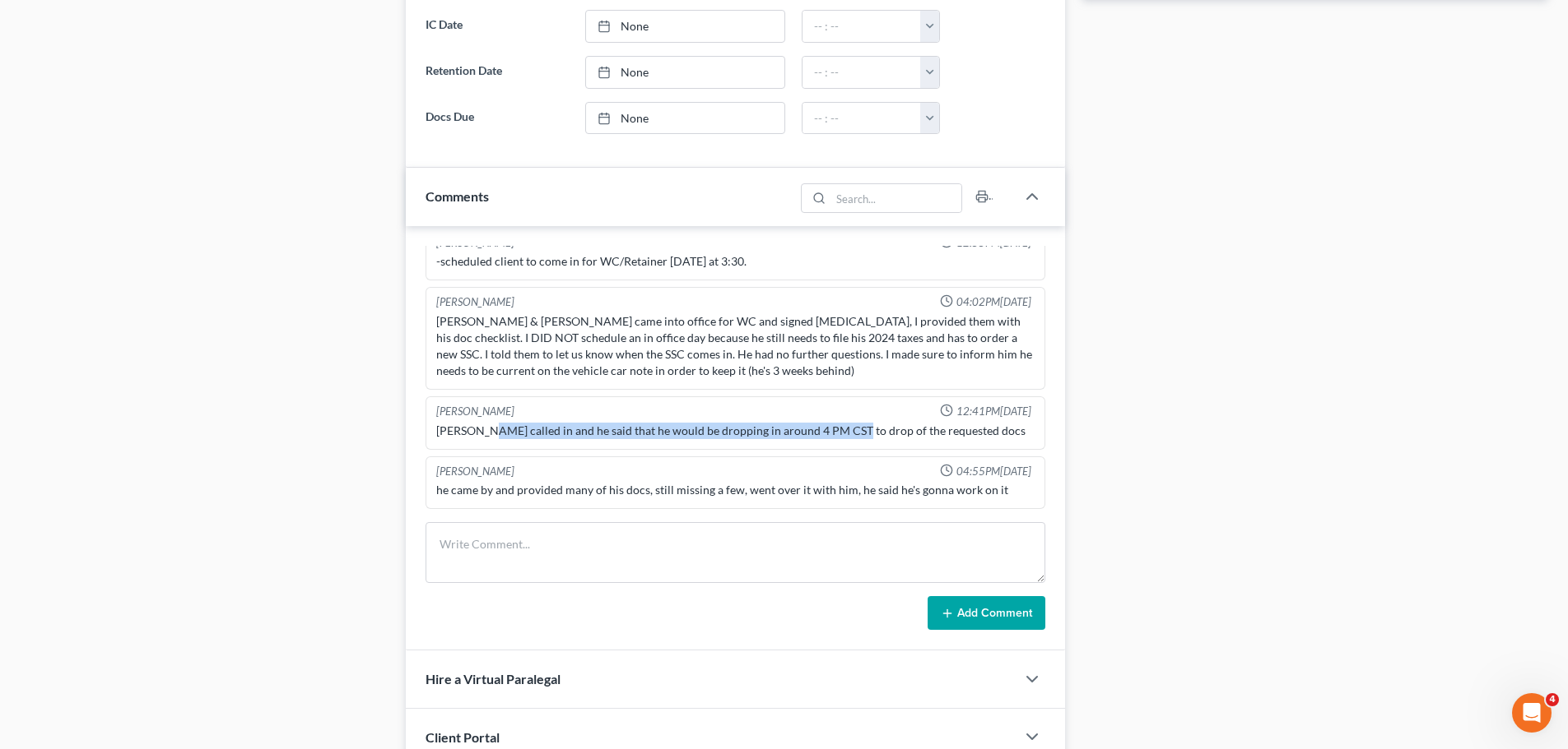
drag, startPoint x: 482, startPoint y: 430, endPoint x: 836, endPoint y: 434, distance: 354.0
click at [836, 434] on div "[PERSON_NAME] called in and he said that he would be dropping in around 4 PM CS…" at bounding box center [735, 431] width 598 height 16
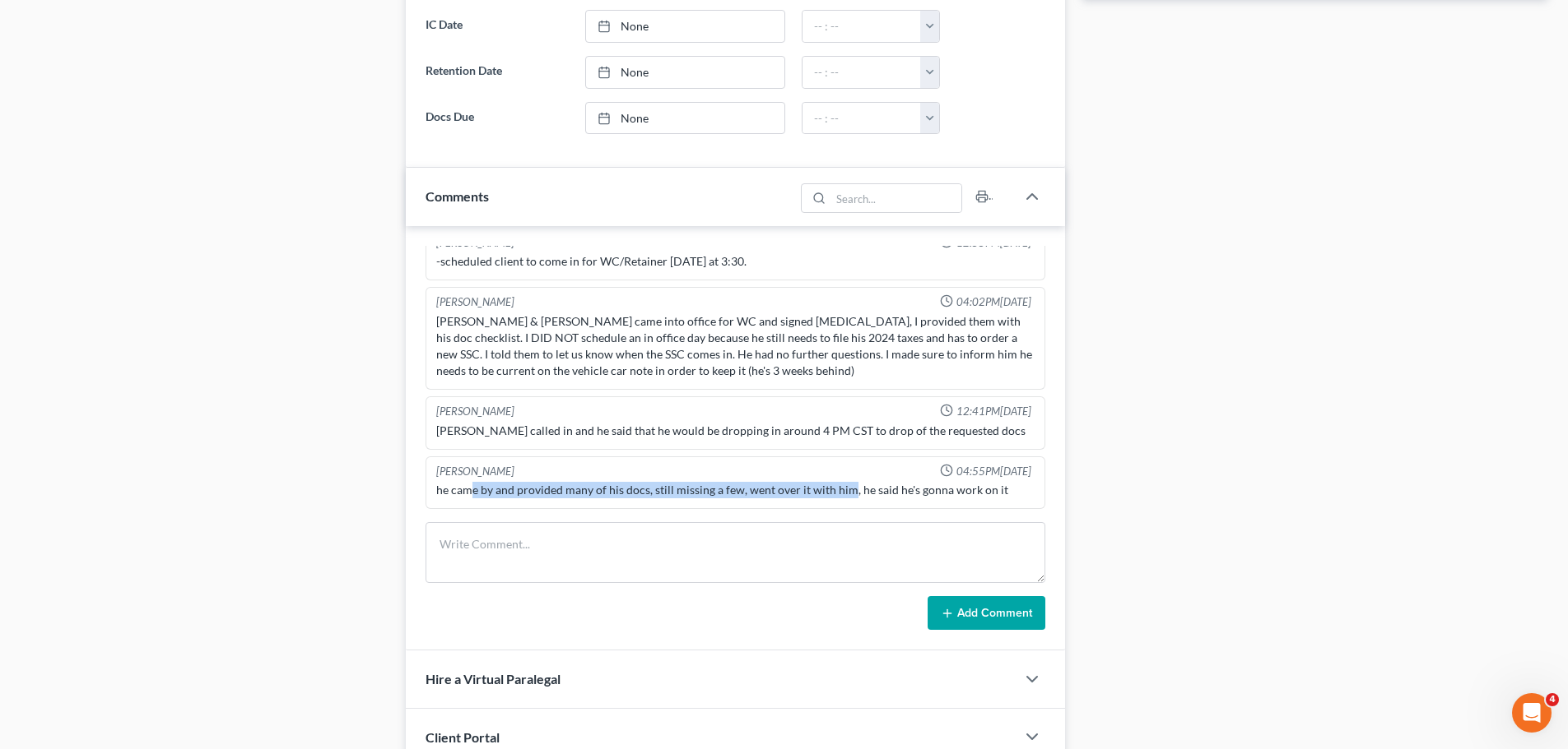
drag, startPoint x: 471, startPoint y: 485, endPoint x: 848, endPoint y: 486, distance: 377.0
click at [848, 486] on div "he came by and provided many of his docs, still missing a few, went over it wit…" at bounding box center [735, 490] width 598 height 16
click at [977, 488] on div "he came by and provided many of his docs, still missing a few, went over it wit…" at bounding box center [735, 490] width 598 height 16
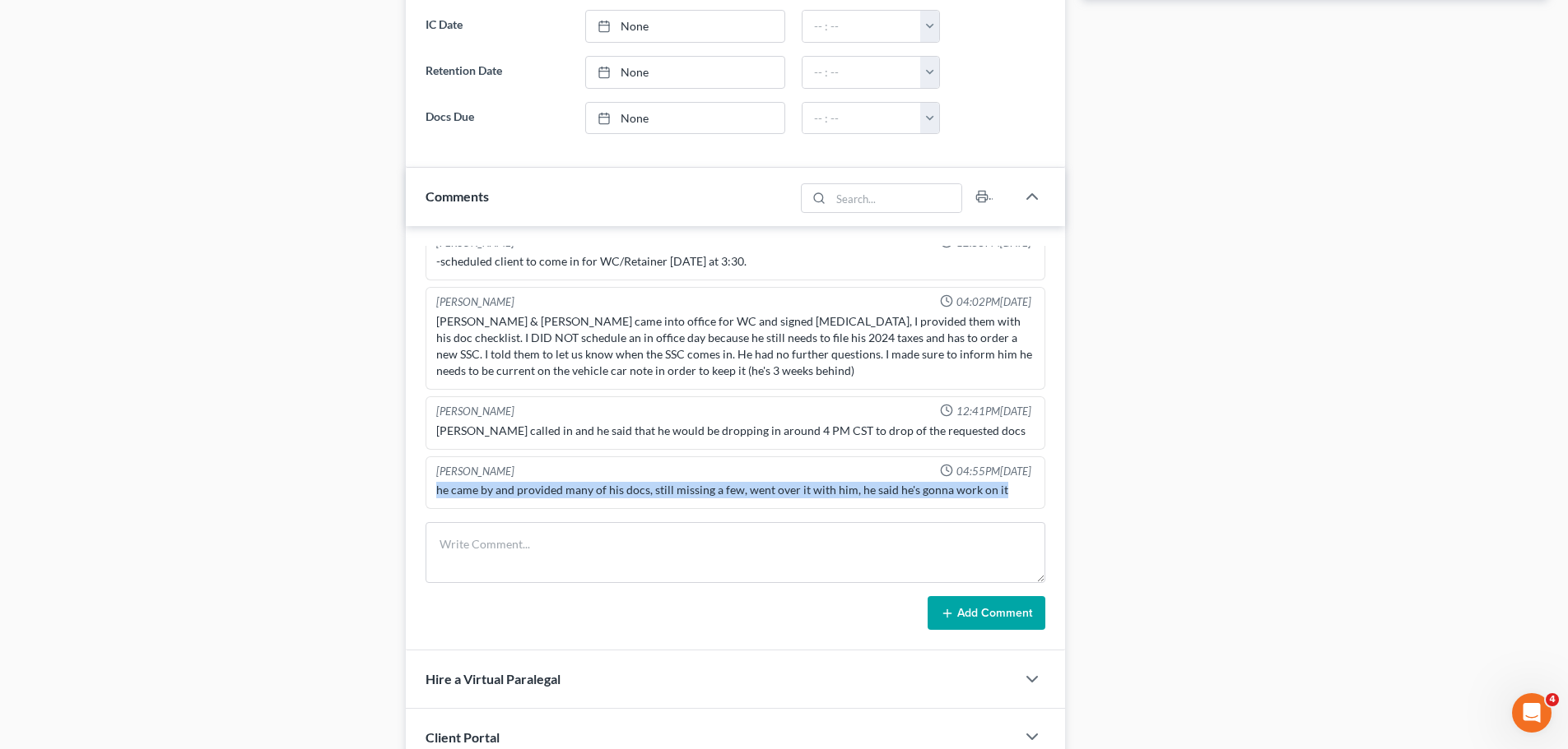
click at [977, 488] on div "he came by and provided many of his docs, still missing a few, went over it wit…" at bounding box center [735, 490] width 598 height 16
click at [985, 488] on div "he came by and provided many of his docs, still missing a few, went over it wit…" at bounding box center [735, 490] width 598 height 16
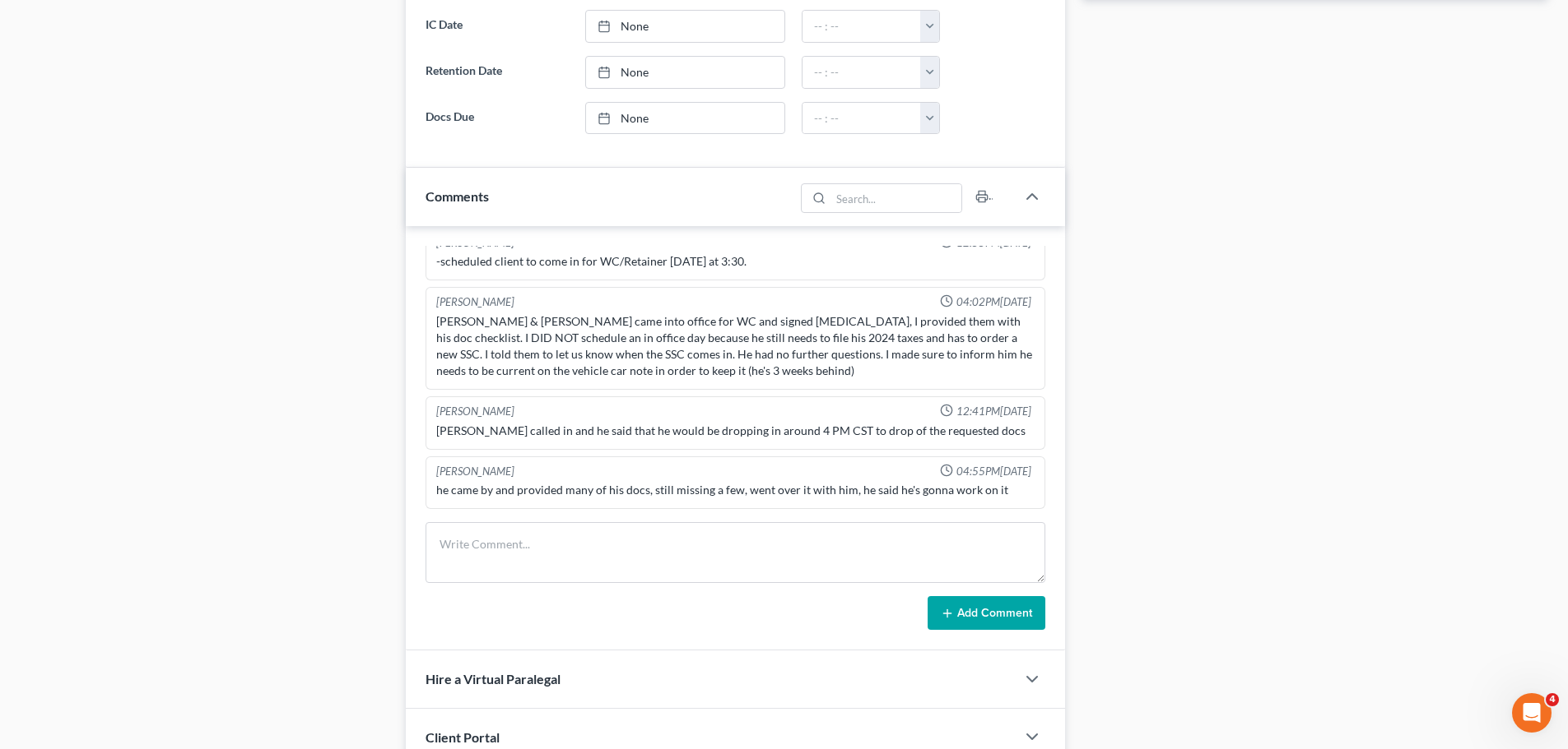
click at [1400, 508] on div "Docs Tasks Events Fees Timer 53% Completed Nothing here yet! Signed [MEDICAL_DA…" at bounding box center [1314, 109] width 483 height 1548
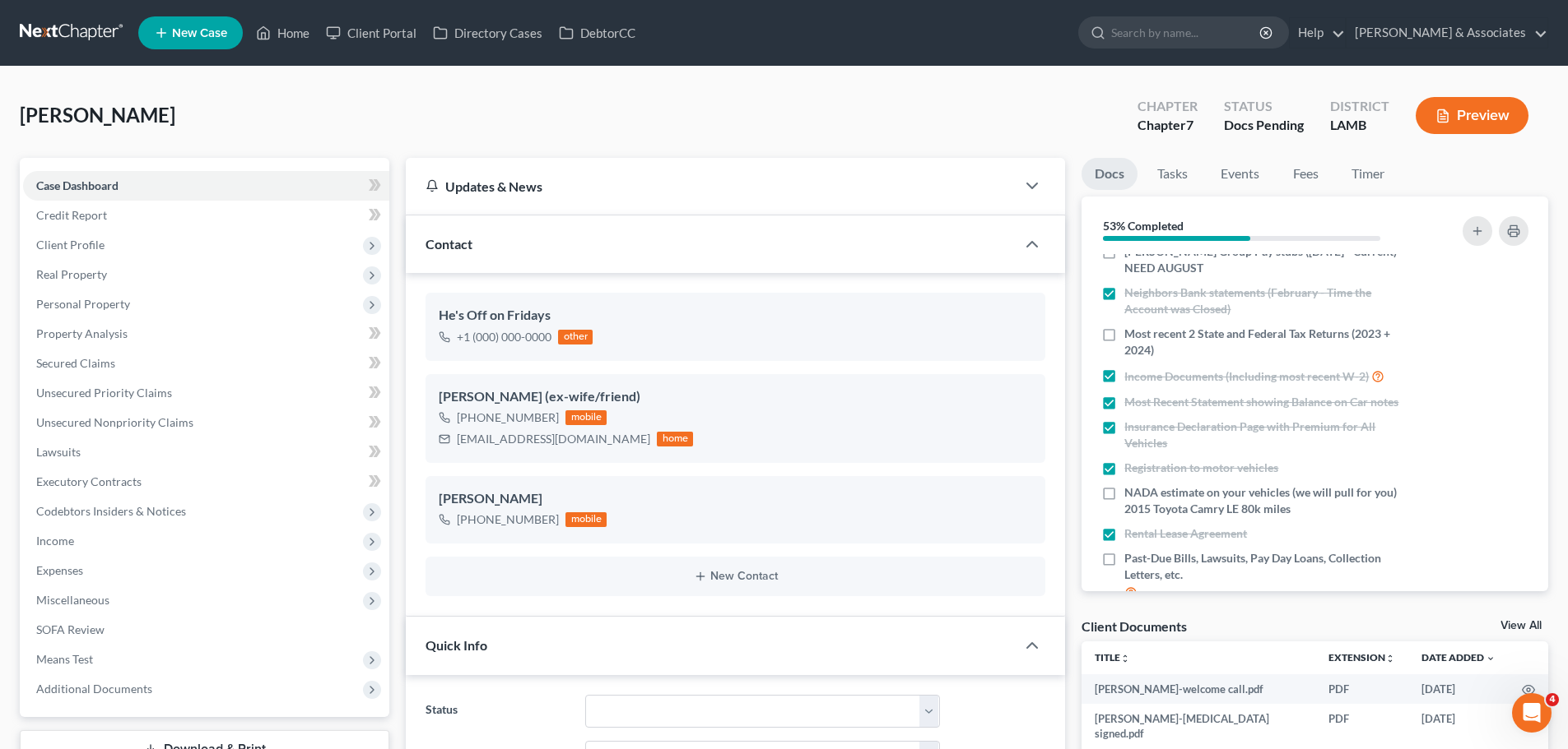
scroll to position [0, 0]
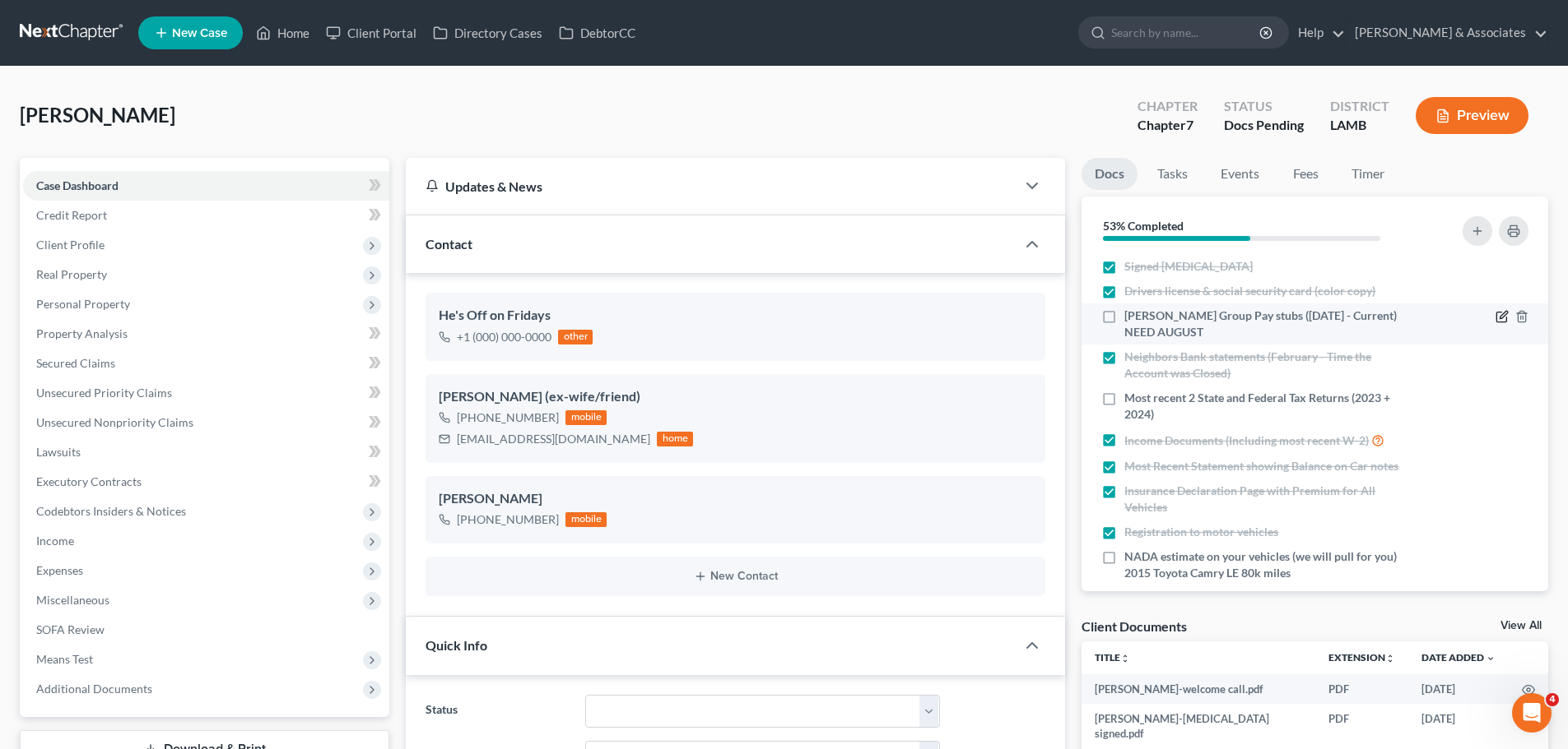
click at [1500, 317] on icon "button" at bounding box center [1503, 315] width 7 height 7
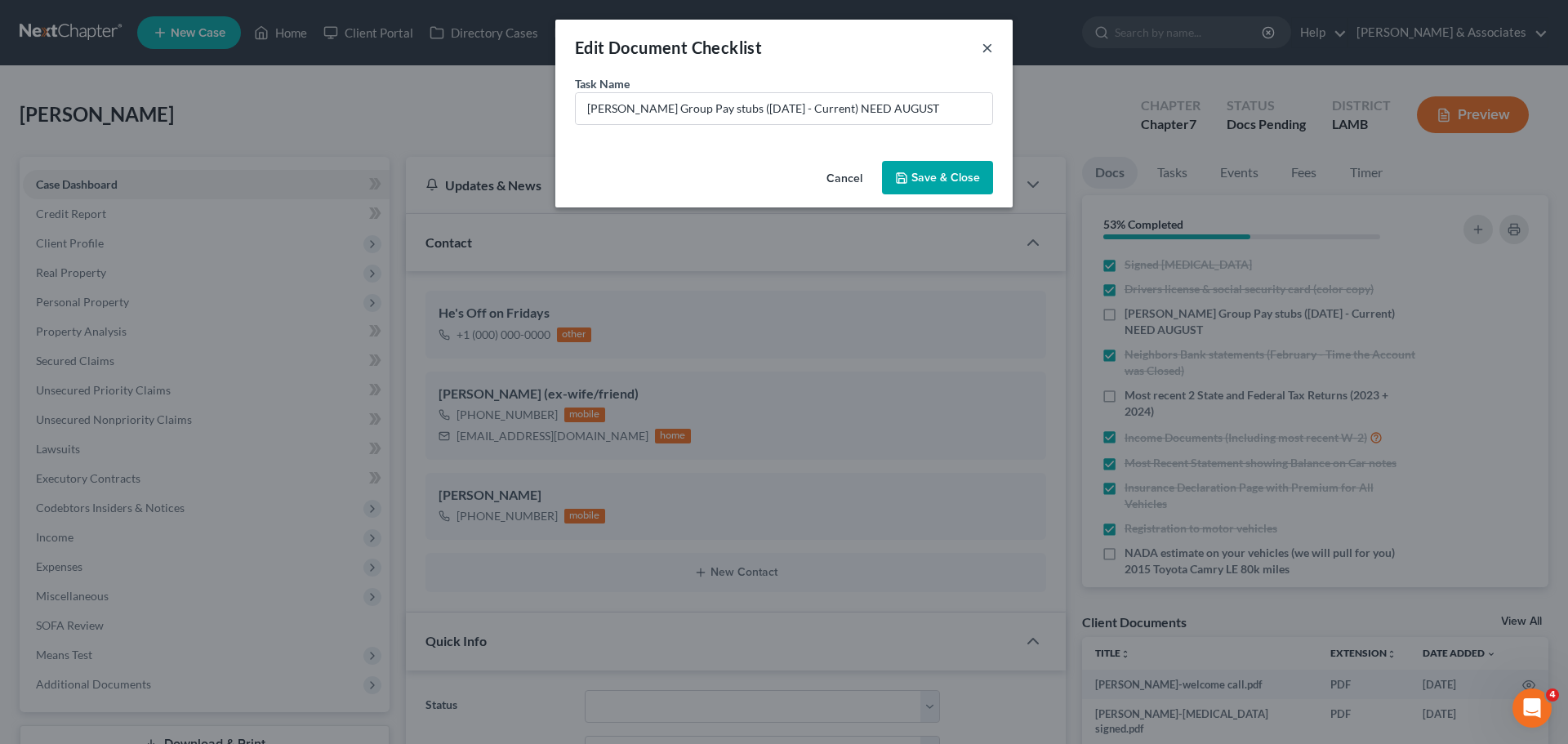
click at [988, 54] on button "×" at bounding box center [987, 47] width 12 height 20
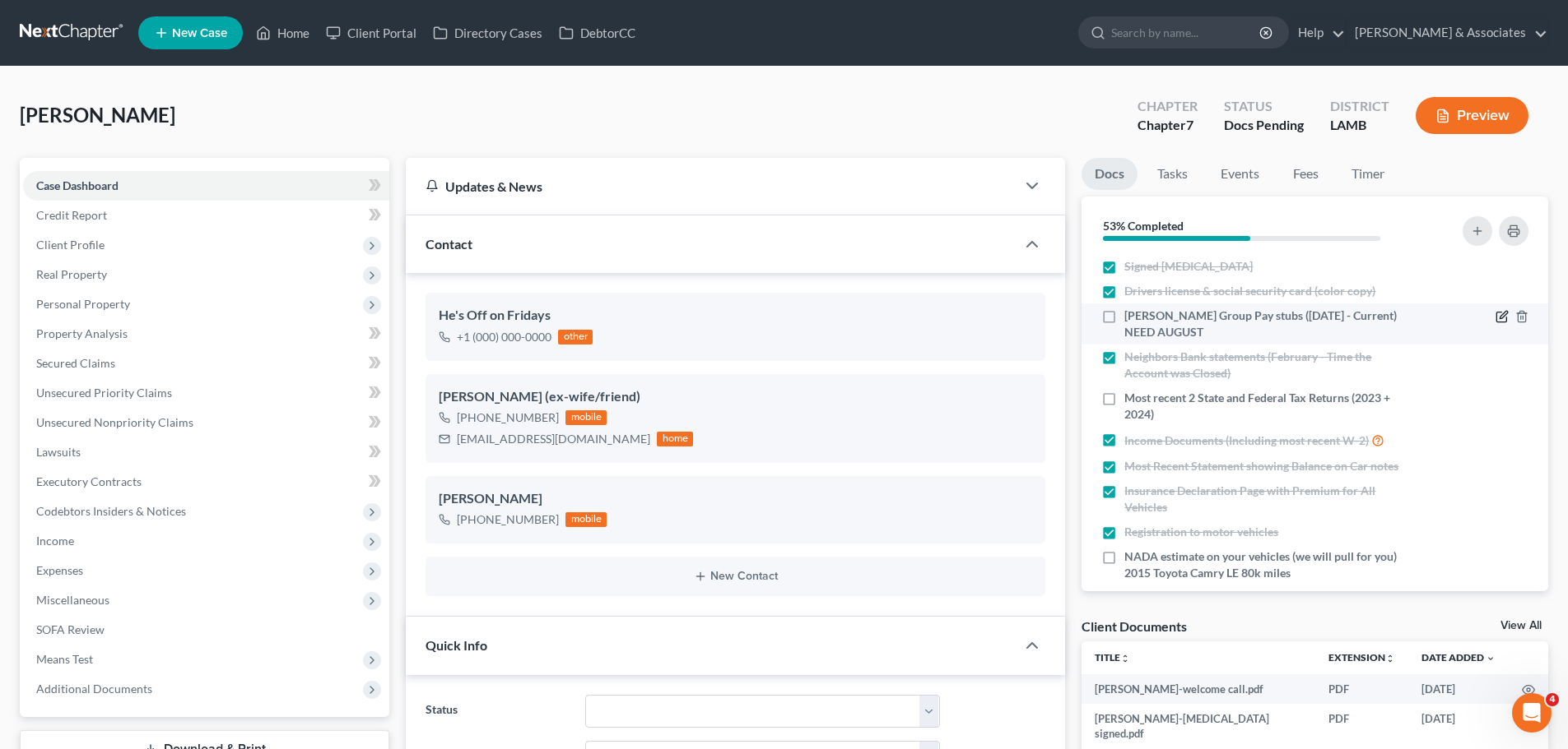
click at [1495, 314] on icon "button" at bounding box center [1501, 316] width 14 height 14
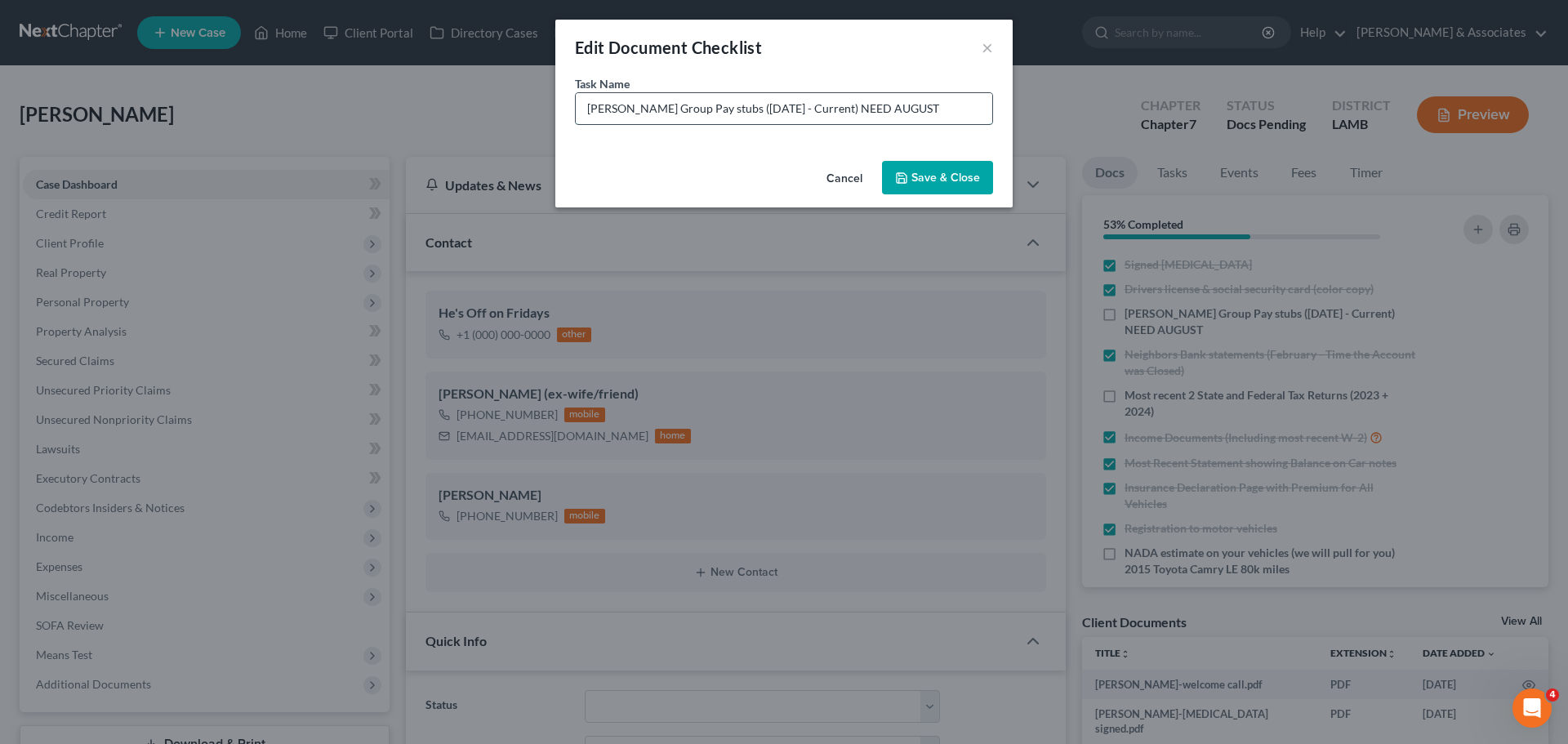
drag, startPoint x: 931, startPoint y: 115, endPoint x: 705, endPoint y: 116, distance: 226.0
click at [705, 116] on input "[PERSON_NAME] Group Pay stubs ([DATE] - Current) NEED AUGUST" at bounding box center [784, 108] width 417 height 31
type input "[PERSON_NAME] Group Pay stubs (August-September)"
click at [948, 175] on button "Save & Close" at bounding box center [938, 178] width 111 height 34
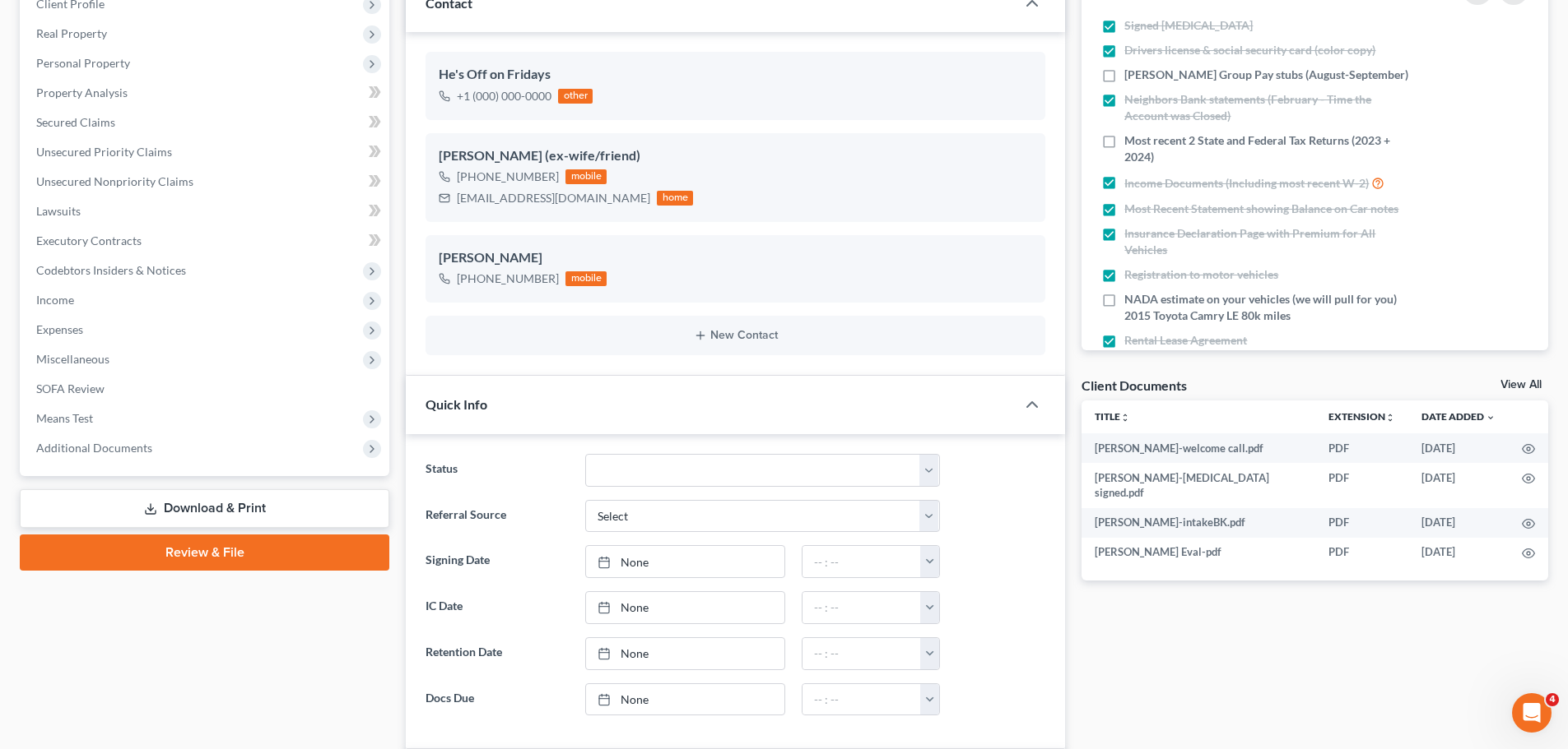
scroll to position [165, 0]
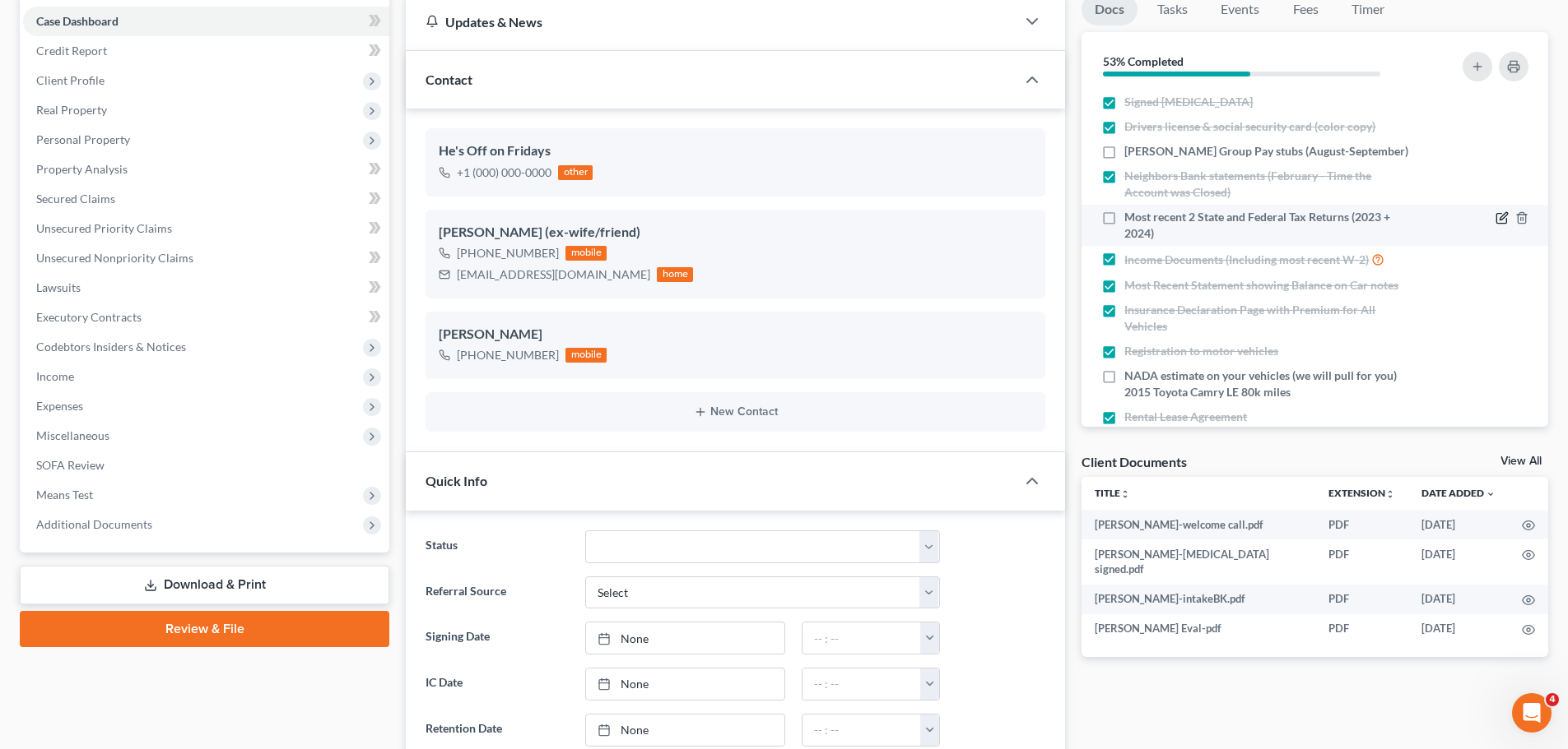
click at [1495, 217] on icon "button" at bounding box center [1501, 218] width 14 height 14
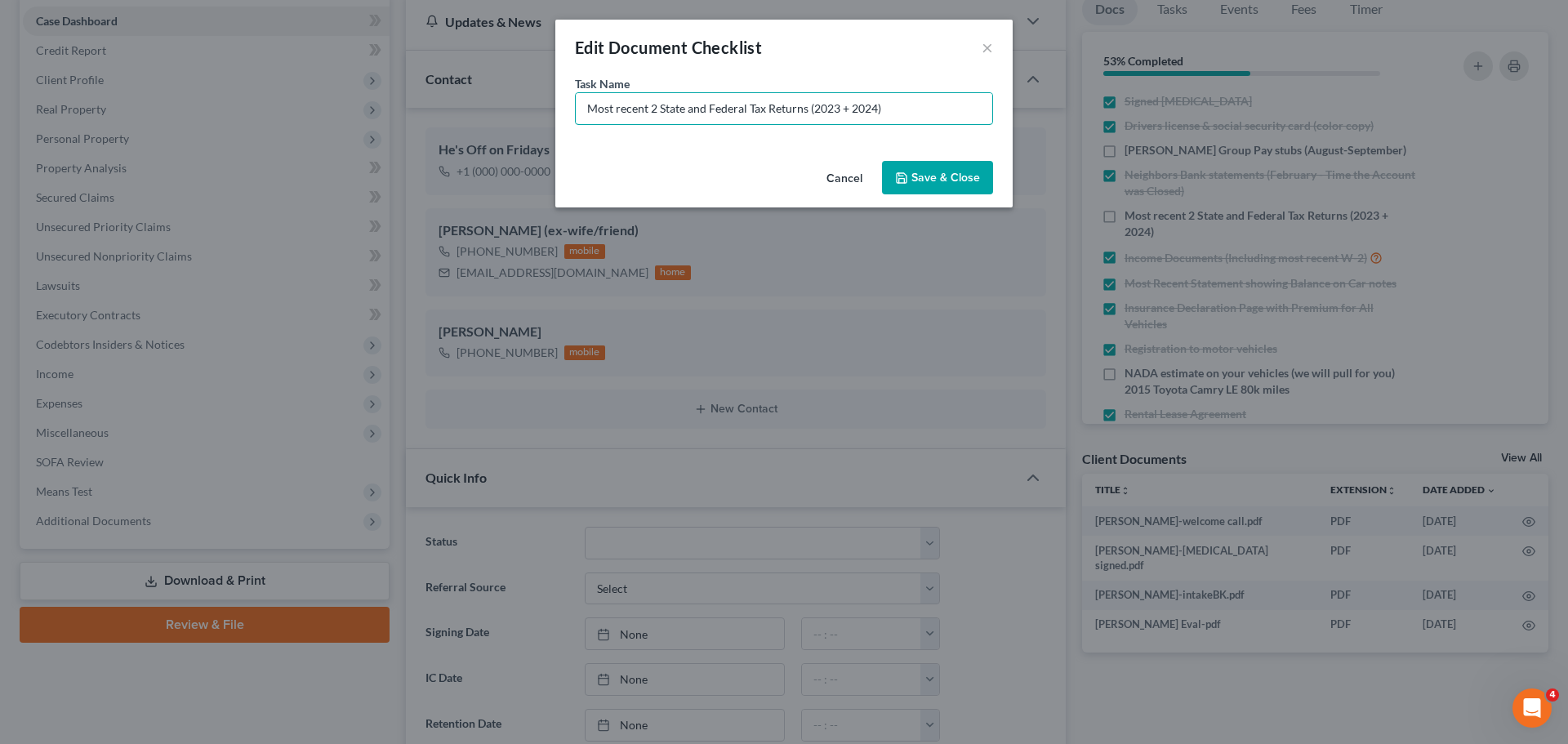
drag, startPoint x: 899, startPoint y: 95, endPoint x: 388, endPoint y: 109, distance: 511.2
click at [388, 109] on div "Edit Document Checklist × Task Name * Most recent 2 State and Federal Tax Retur…" at bounding box center [784, 372] width 1568 height 744
type input "2023 & 2024 State AND Federal Tax Returns"
click at [970, 186] on button "Save & Close" at bounding box center [938, 178] width 111 height 34
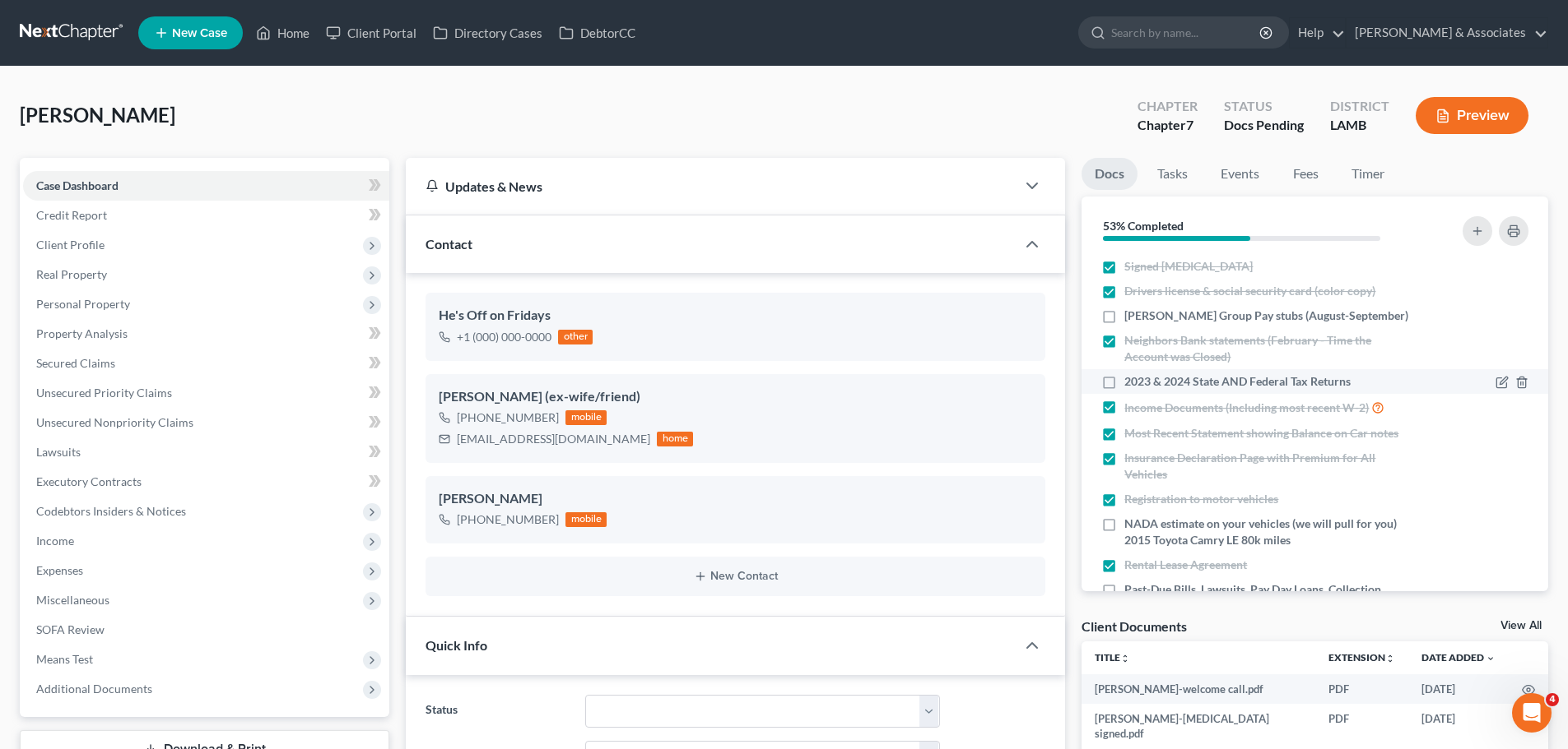
scroll to position [195, 0]
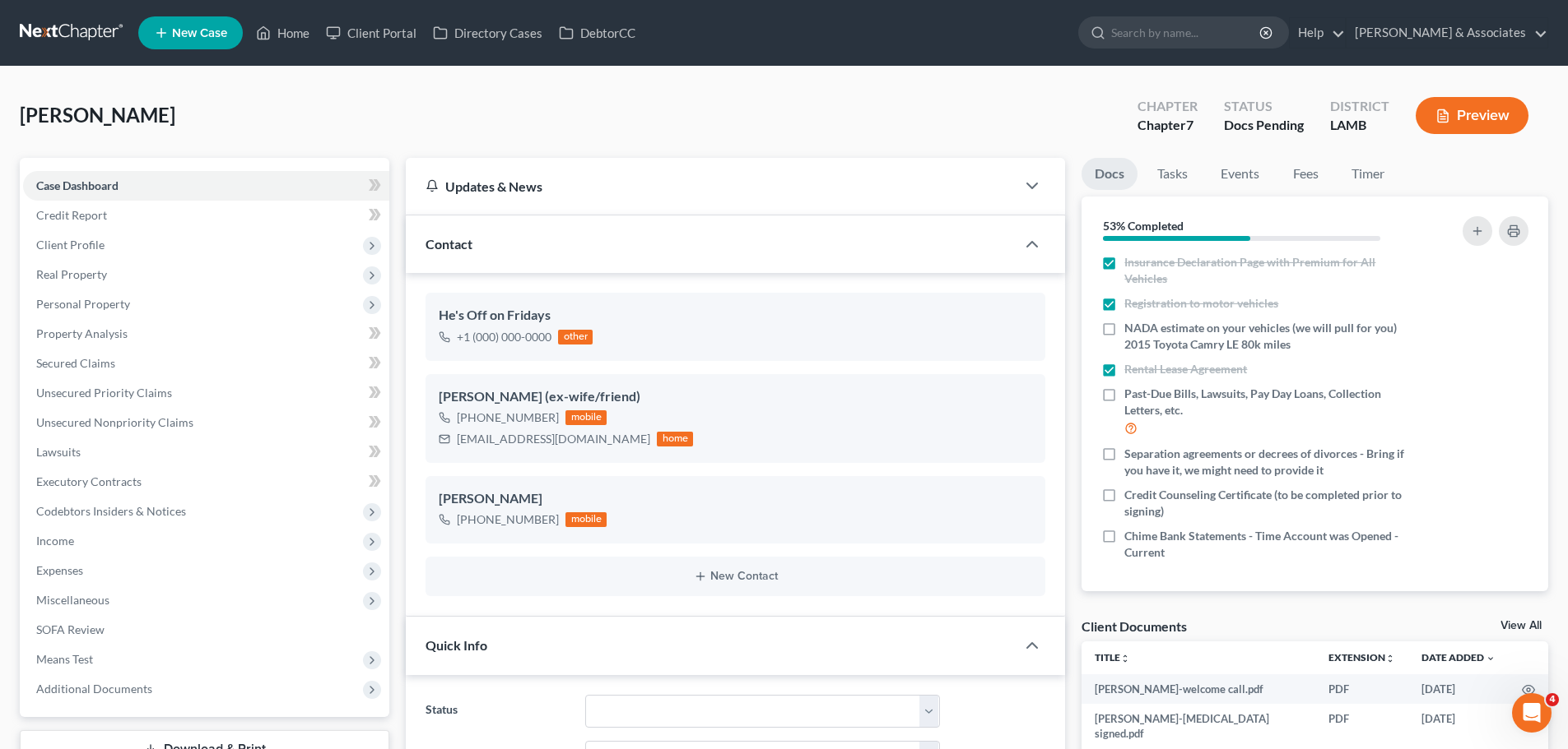
click at [1216, 627] on div "Client Documents View All" at bounding box center [1315, 629] width 467 height 23
drag, startPoint x: 1213, startPoint y: 626, endPoint x: 1089, endPoint y: 634, distance: 124.3
click at [1130, 635] on div "Client Documents View All" at bounding box center [1315, 629] width 467 height 23
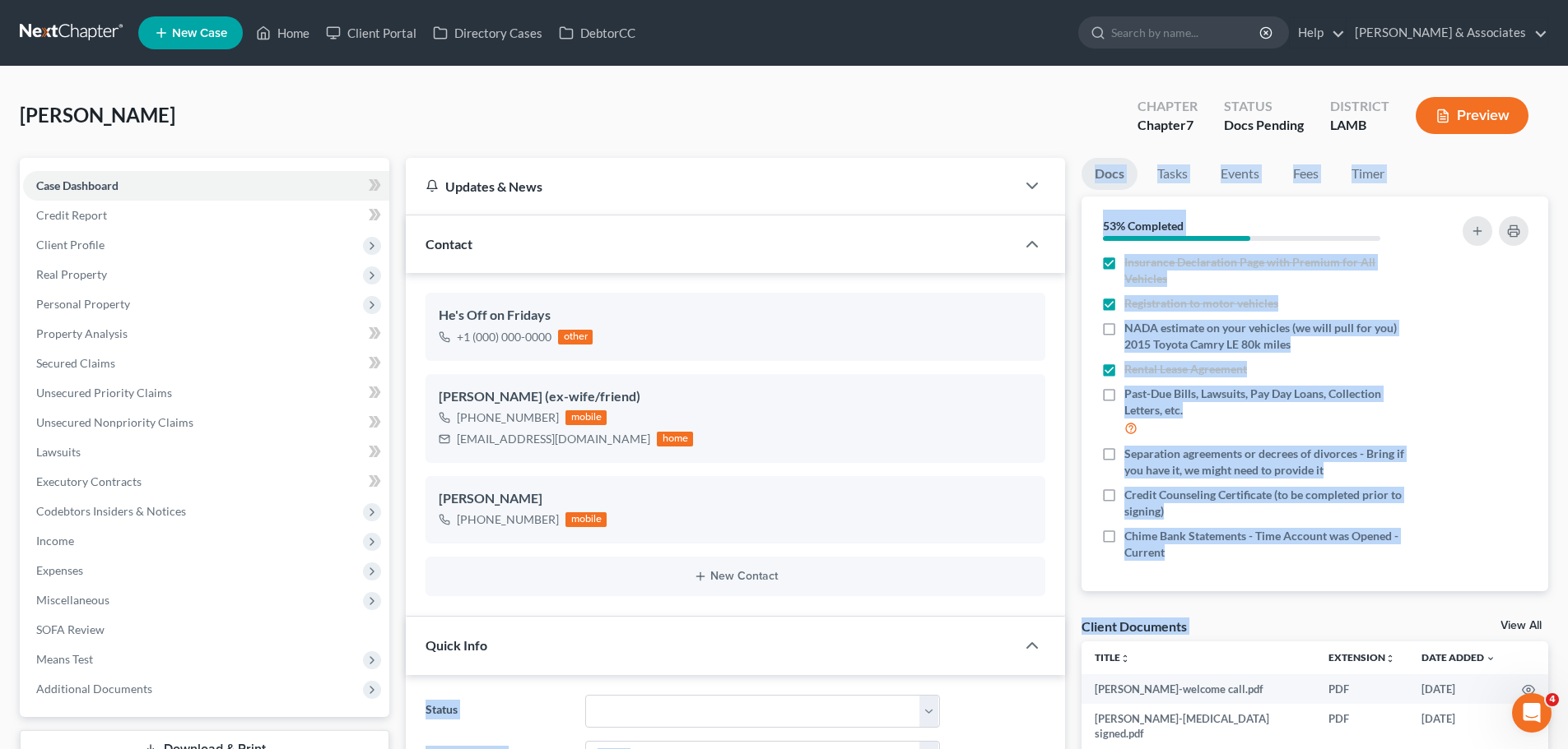
drag, startPoint x: 1072, startPoint y: 619, endPoint x: 1508, endPoint y: 626, distance: 436.1
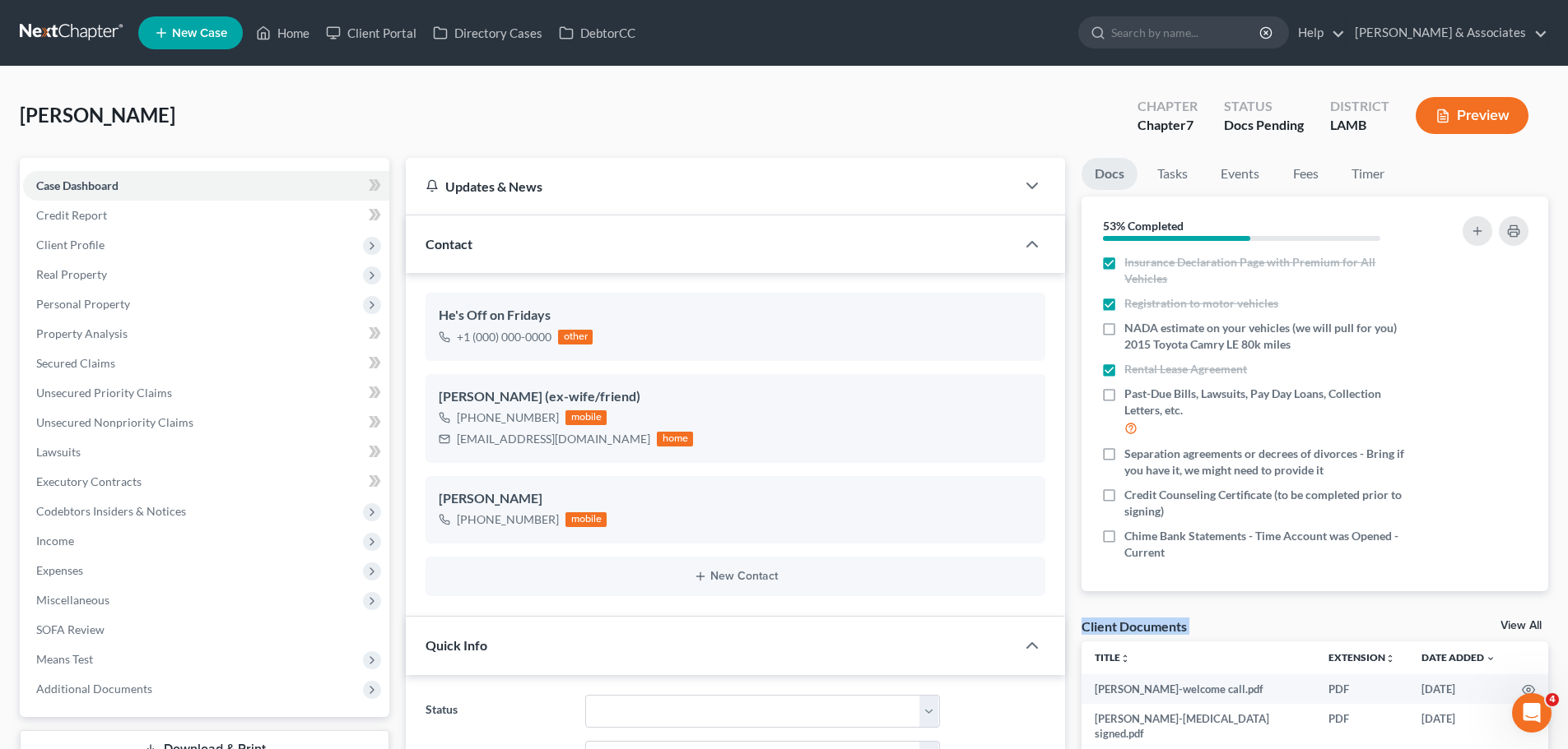
drag, startPoint x: 1150, startPoint y: 609, endPoint x: 1556, endPoint y: 625, distance: 406.3
drag, startPoint x: 1559, startPoint y: 632, endPoint x: 1376, endPoint y: 616, distance: 183.7
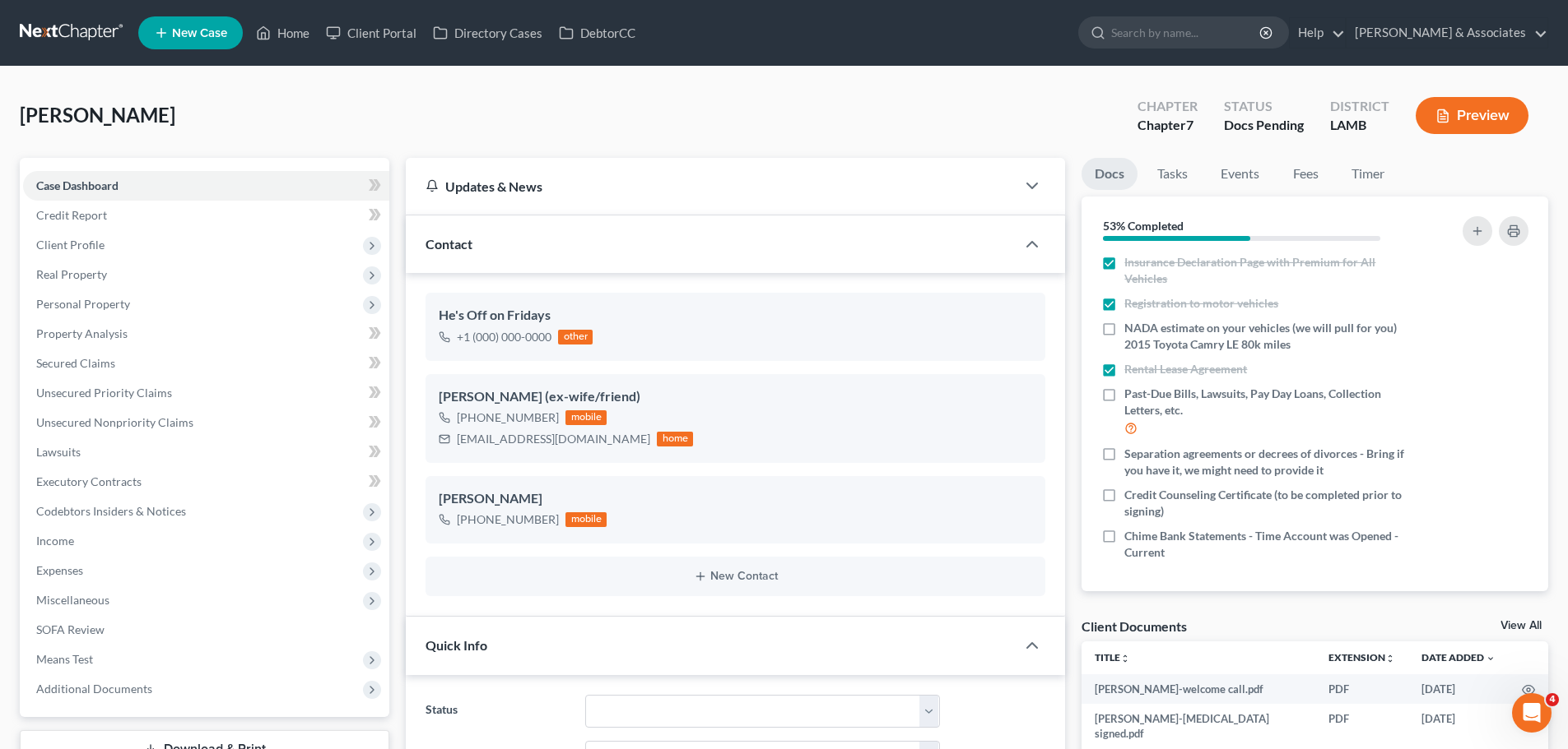
drag, startPoint x: 1074, startPoint y: 605, endPoint x: 1563, endPoint y: 620, distance: 489.2
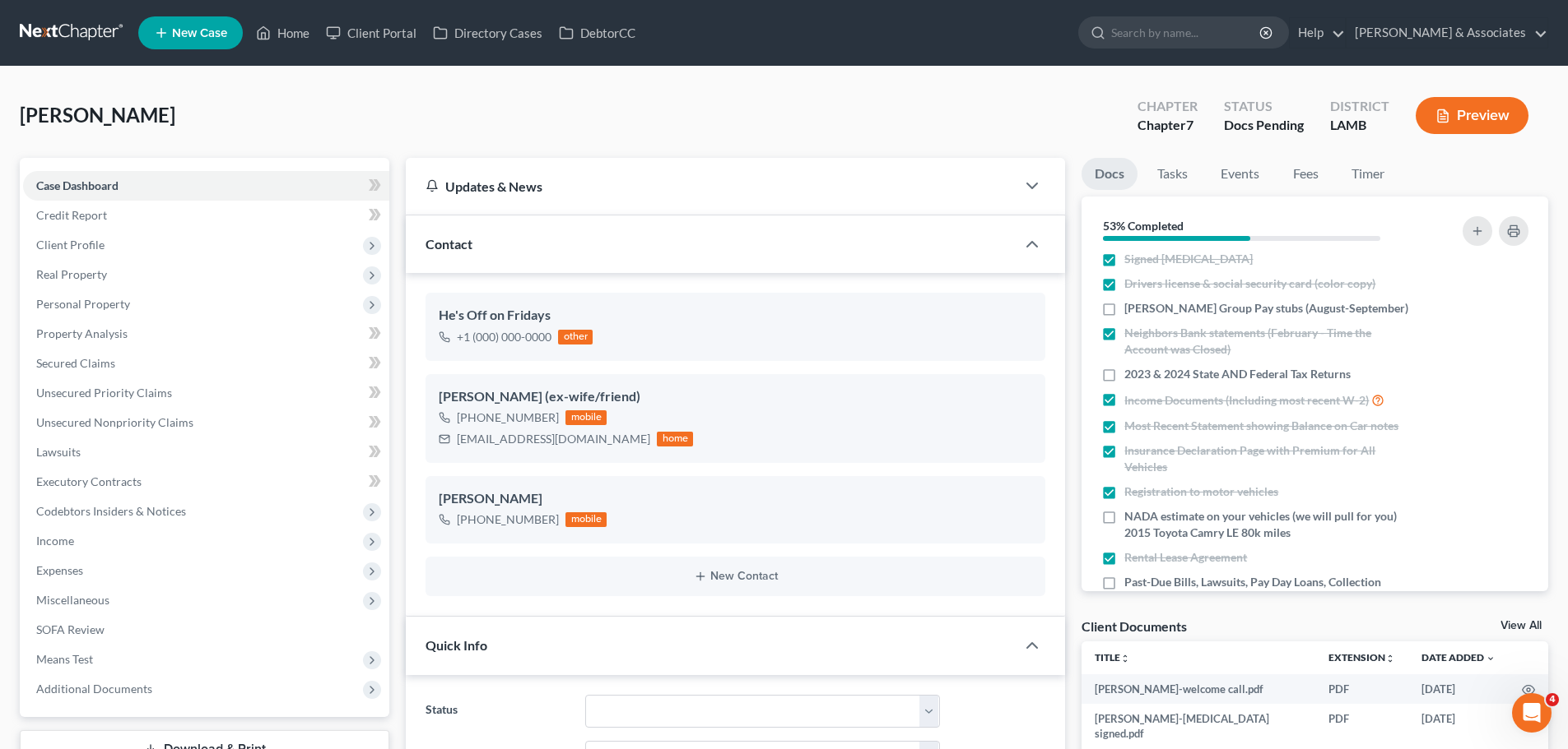
scroll to position [0, 0]
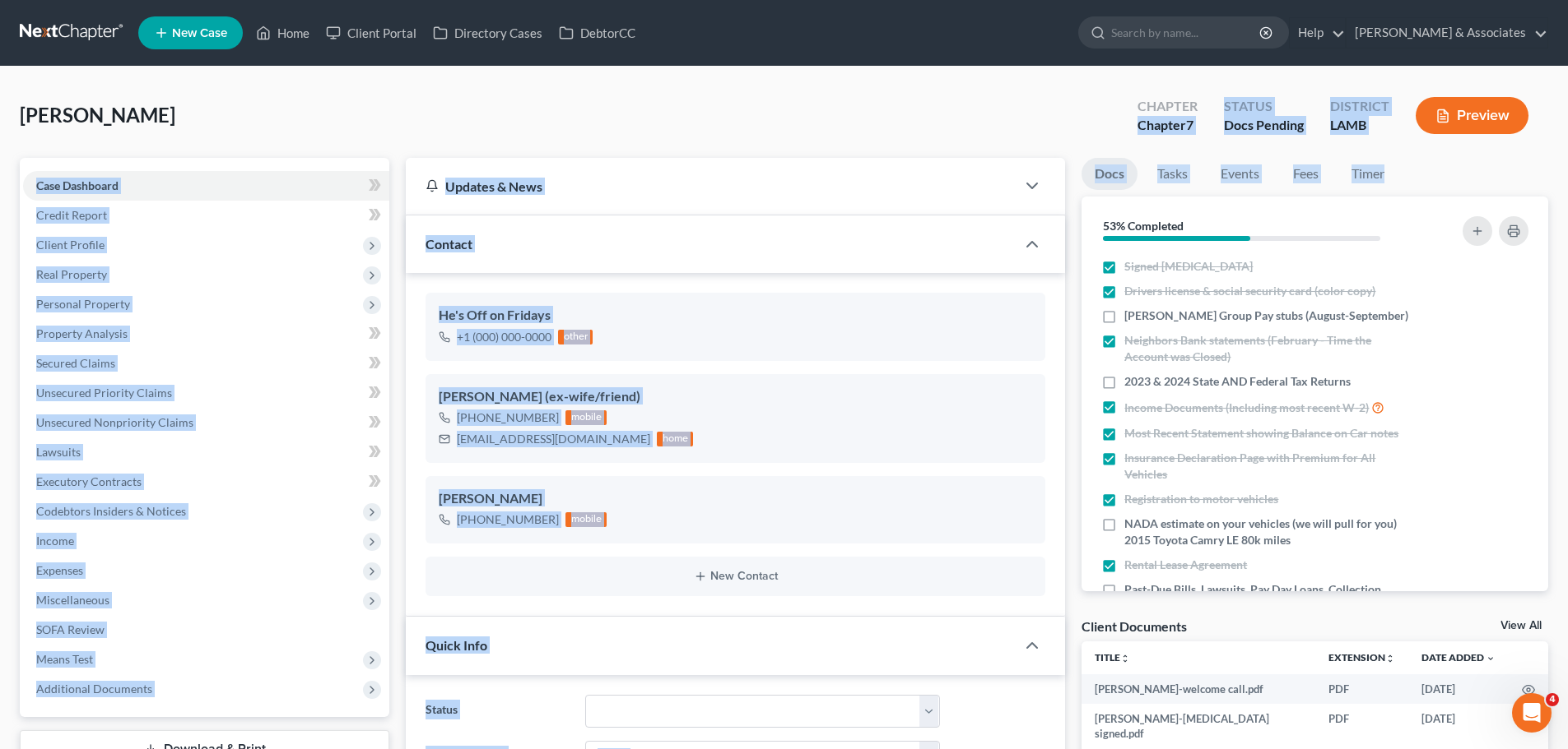
drag, startPoint x: 1556, startPoint y: 166, endPoint x: 1047, endPoint y: 154, distance: 509.1
click at [1079, 122] on div "Watson, Calvin Upgraded Chapter Chapter 7 Status Docs Pending District LAMB Pre…" at bounding box center [784, 122] width 1528 height 71
drag, startPoint x: 1134, startPoint y: 105, endPoint x: 1515, endPoint y: 175, distance: 387.4
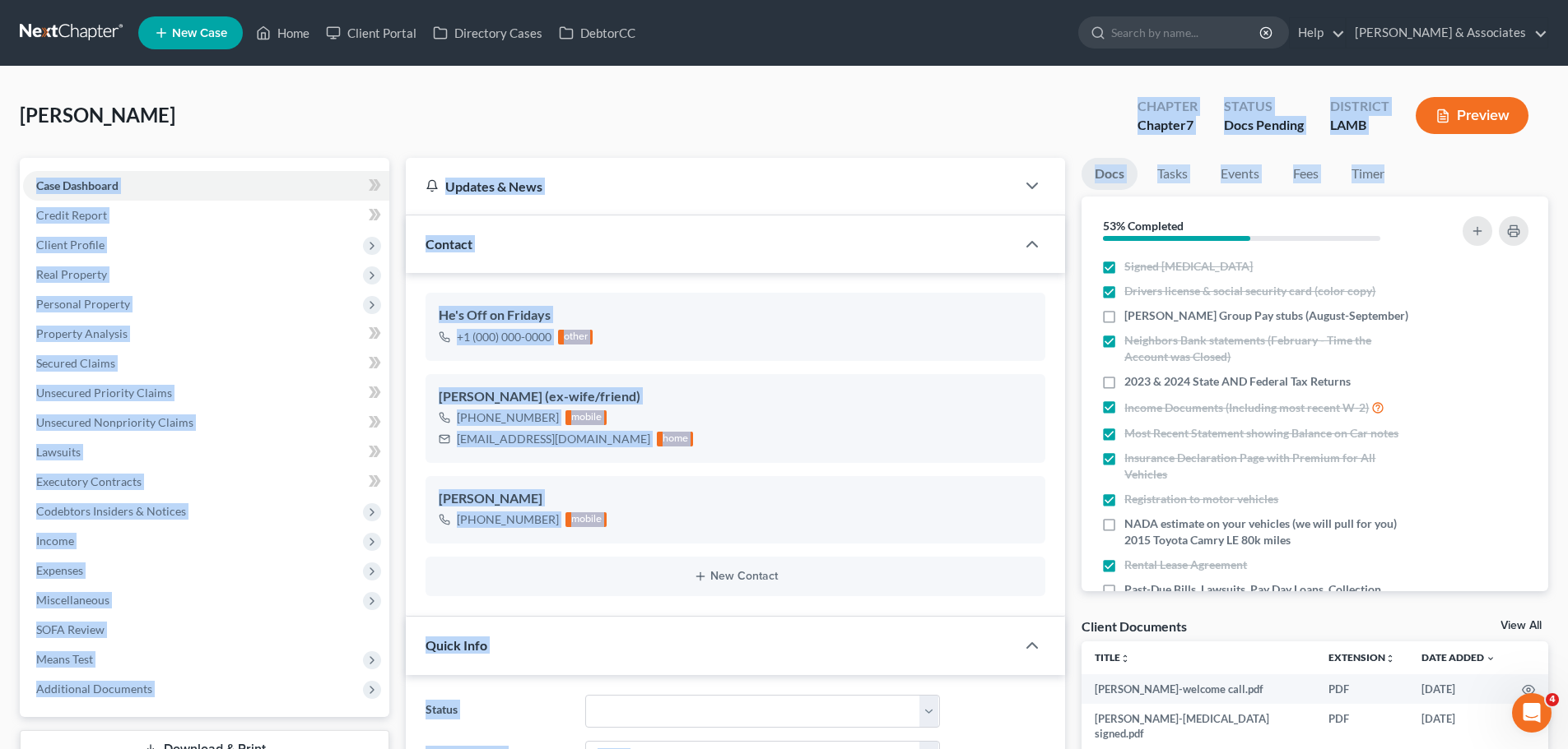
click at [1516, 175] on ul "Docs Tasks Events Fees Timer" at bounding box center [1315, 176] width 467 height 39
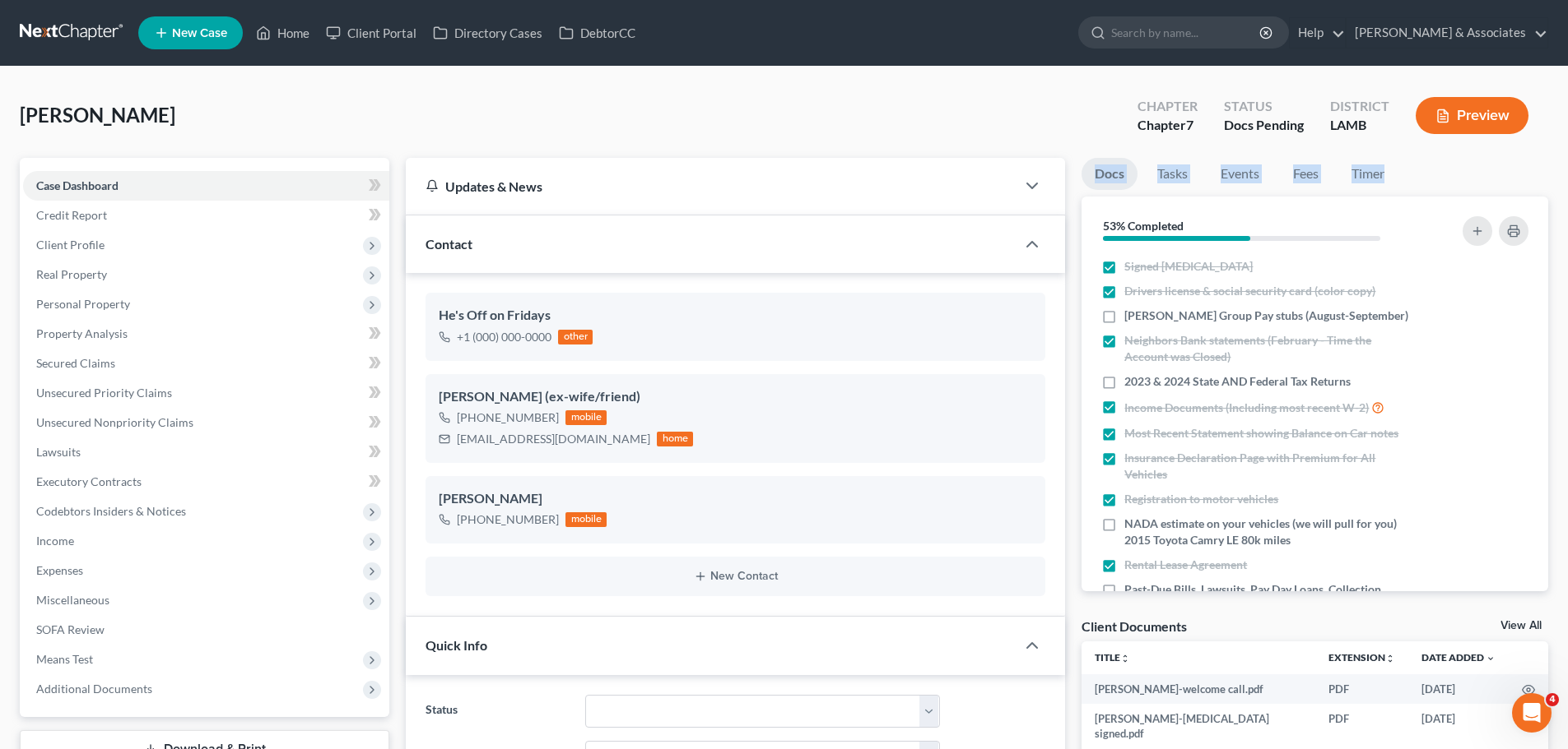
drag, startPoint x: 1549, startPoint y: 170, endPoint x: 1072, endPoint y: 176, distance: 477.0
click at [1065, 142] on div "Watson, Calvin Upgraded Chapter Chapter 7 Status Docs Pending District LAMB Pre…" at bounding box center [784, 122] width 1528 height 71
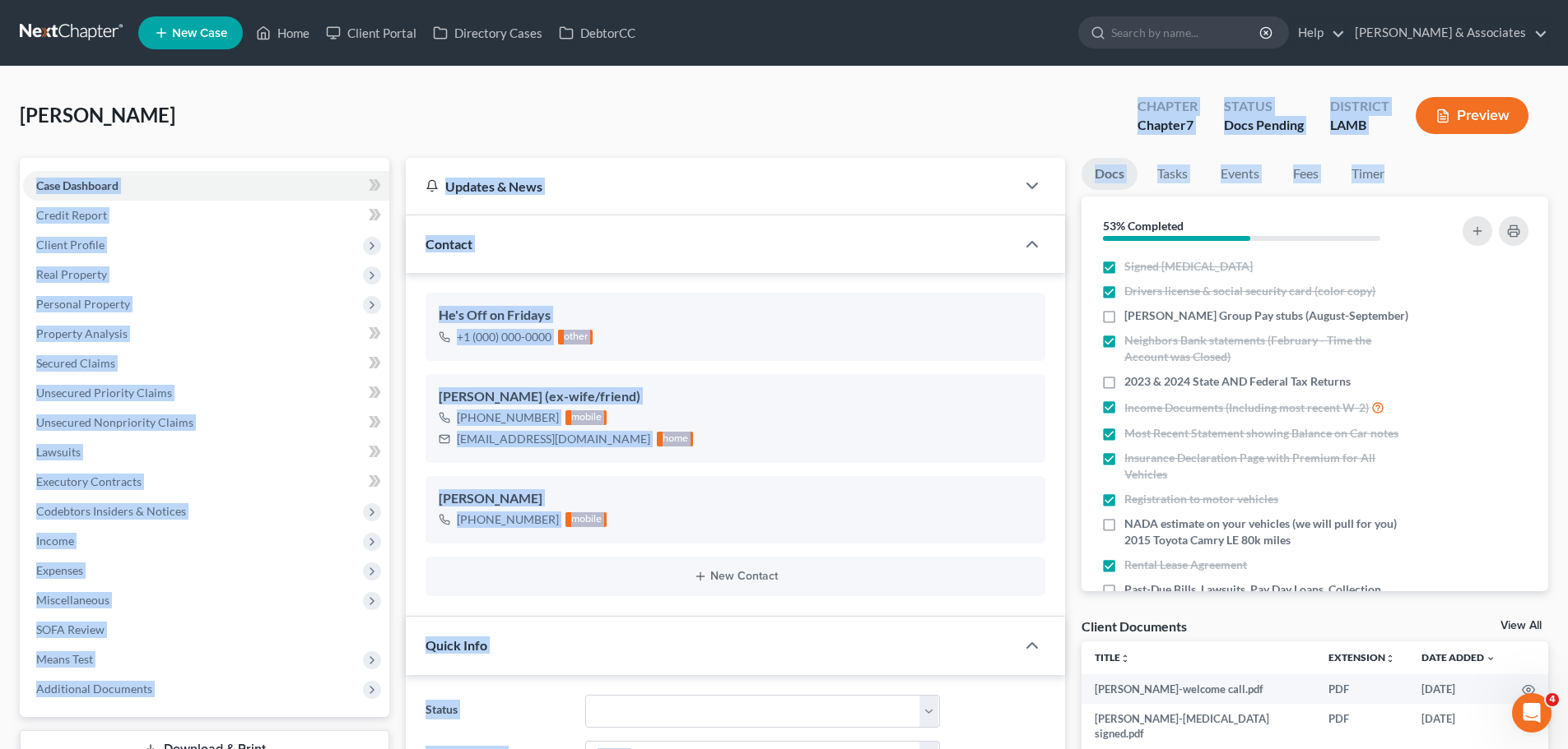
drag, startPoint x: 1140, startPoint y: 91, endPoint x: 1476, endPoint y: 171, distance: 345.4
click at [1476, 171] on ul "Docs Tasks Events Fees Timer" at bounding box center [1315, 176] width 467 height 39
drag, startPoint x: 1529, startPoint y: 173, endPoint x: 1030, endPoint y: 105, distance: 503.6
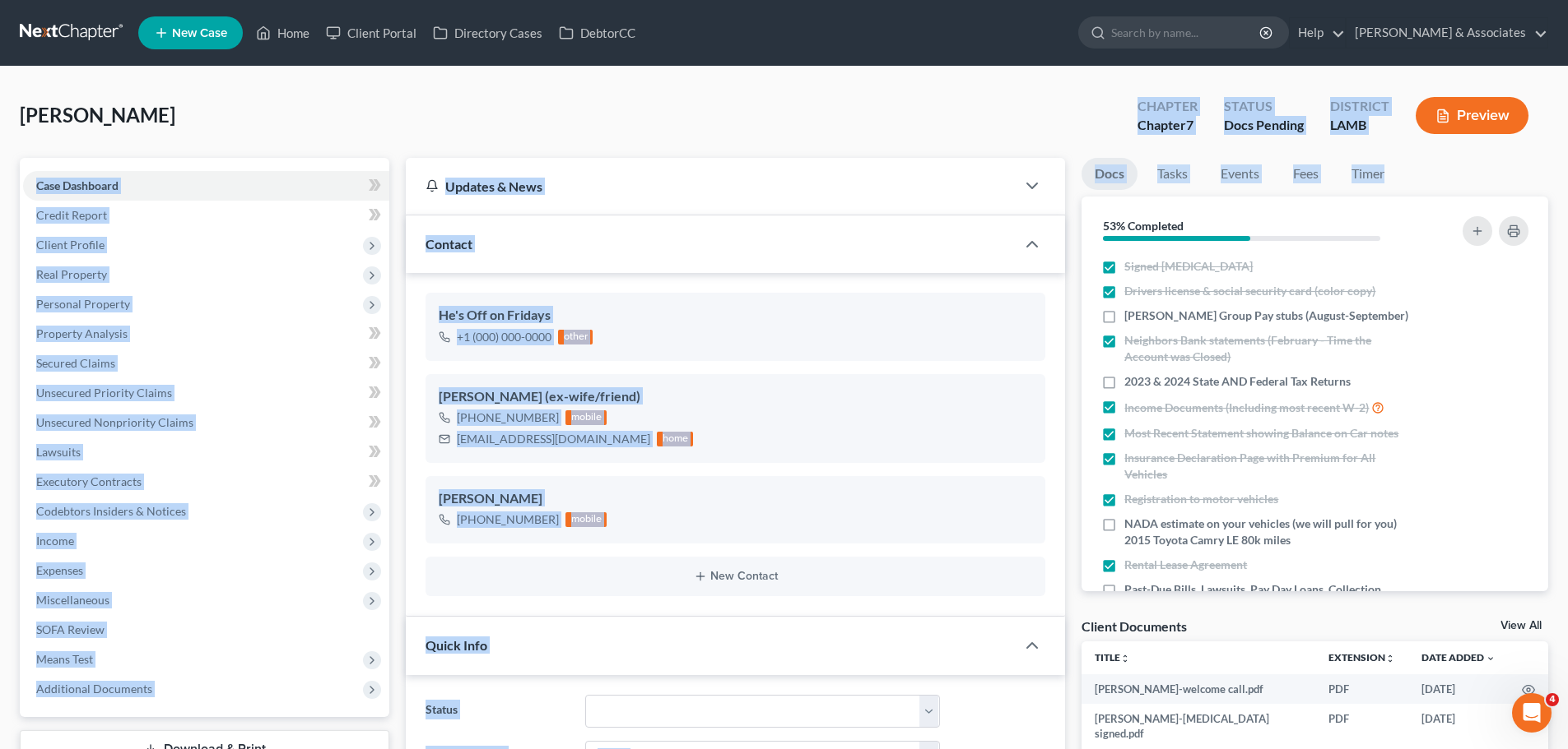
click at [1030, 105] on div "Watson, Calvin Upgraded Chapter Chapter 7 Status Docs Pending District LAMB Pre…" at bounding box center [784, 122] width 1528 height 71
drag, startPoint x: 1106, startPoint y: 89, endPoint x: 1494, endPoint y: 181, distance: 398.8
click at [1494, 181] on ul "Docs Tasks Events Fees Timer" at bounding box center [1315, 176] width 467 height 39
drag, startPoint x: 1540, startPoint y: 171, endPoint x: 1091, endPoint y: 88, distance: 456.6
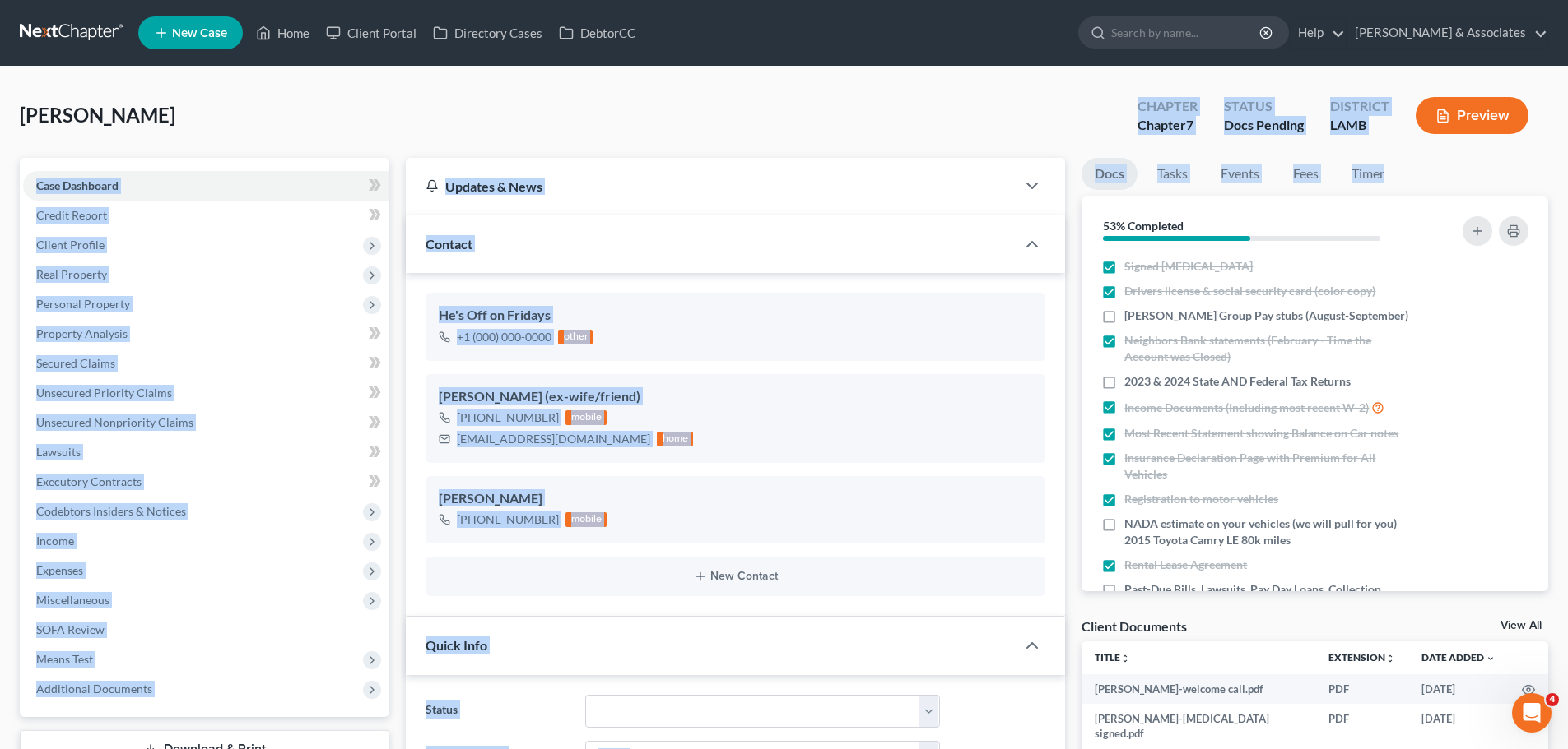
click at [1091, 88] on div "Watson, Calvin Upgraded Chapter Chapter 7 Status Docs Pending District LAMB Pre…" at bounding box center [784, 122] width 1528 height 71
drag, startPoint x: 1102, startPoint y: 86, endPoint x: 1458, endPoint y: 173, distance: 366.5
click at [1464, 173] on ul "Docs Tasks Events Fees Timer" at bounding box center [1315, 176] width 467 height 39
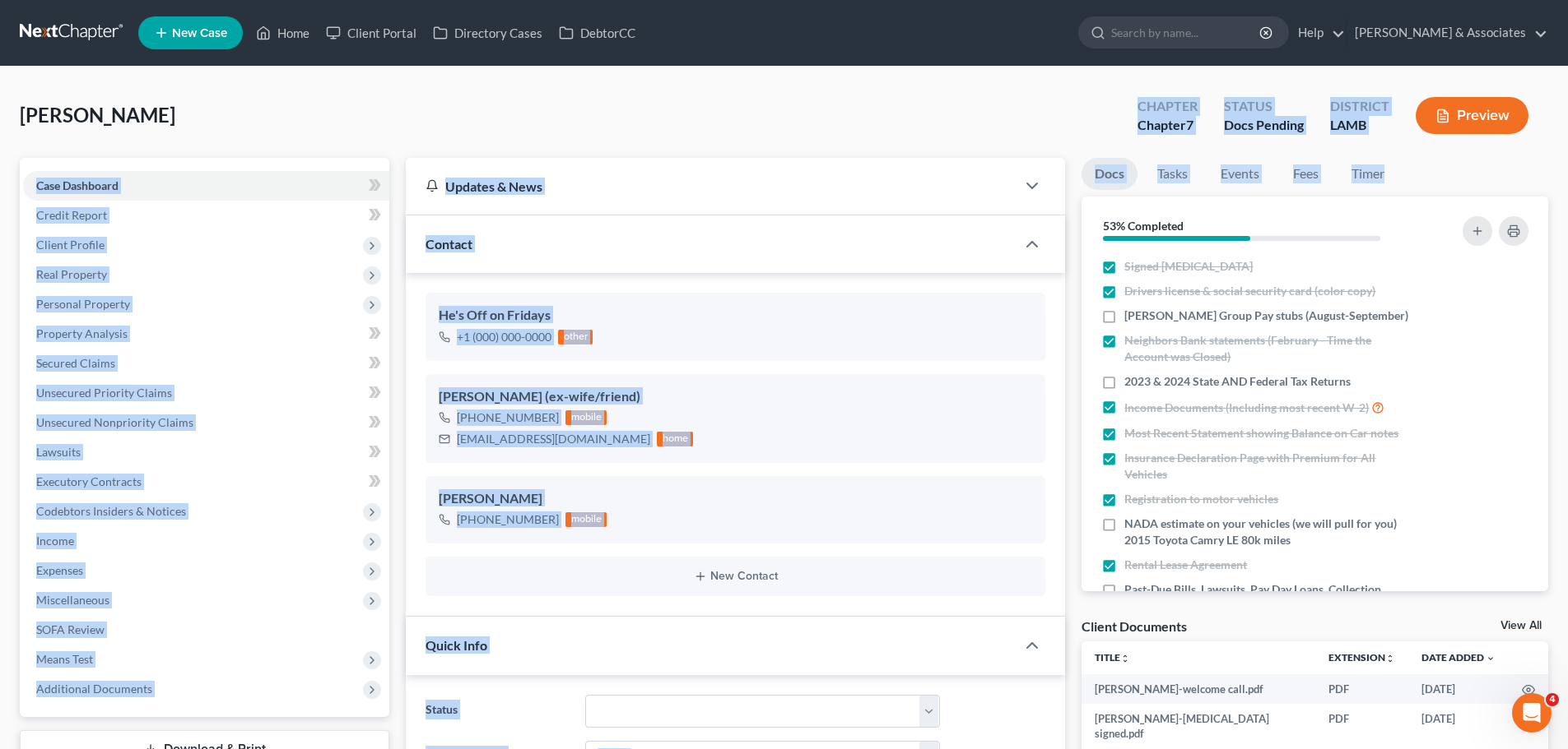
drag, startPoint x: 1550, startPoint y: 184, endPoint x: 1082, endPoint y: 97, distance: 476.0
click at [1082, 97] on div "Watson, Calvin Upgraded Chapter Chapter 7 Status Docs Pending District LAMB Pre…" at bounding box center [784, 122] width 1528 height 71
drag, startPoint x: 1092, startPoint y: 90, endPoint x: 1521, endPoint y: 176, distance: 437.5
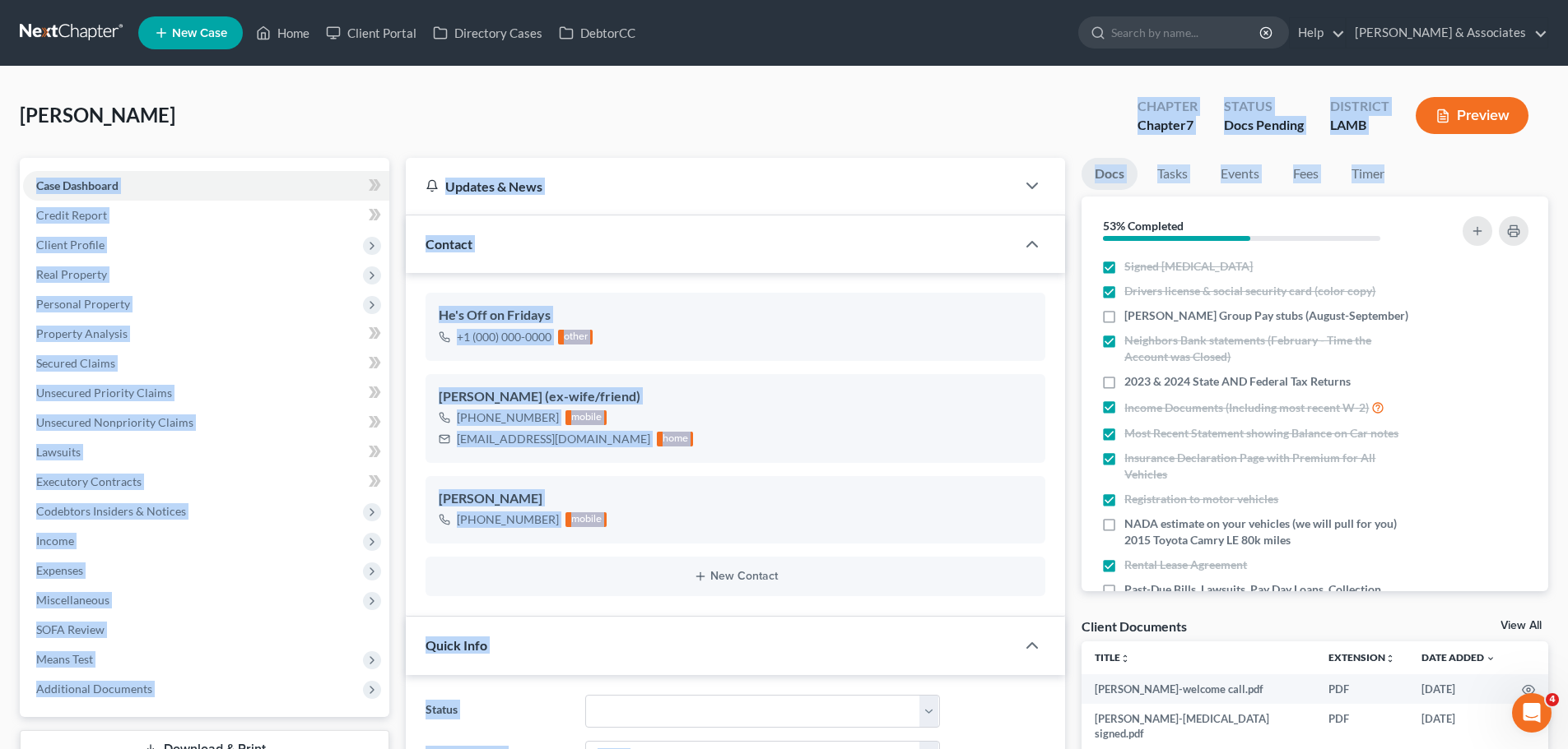
click at [1521, 176] on ul "Docs Tasks Events Fees Timer" at bounding box center [1315, 176] width 467 height 39
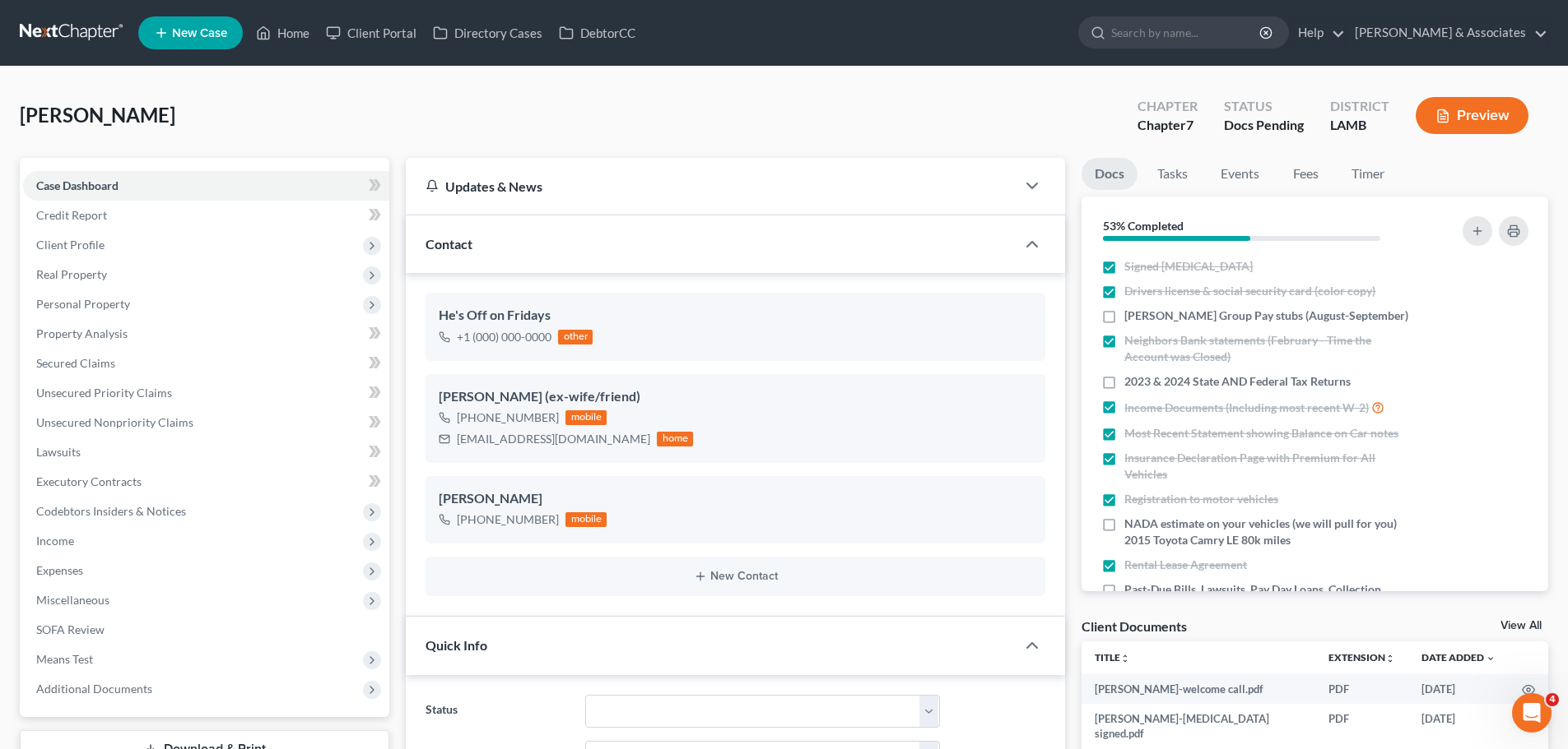
click at [1508, 167] on ul "Docs Tasks Events Fees Timer" at bounding box center [1315, 176] width 467 height 39
click at [1503, 167] on ul "Docs Tasks Events Fees Timer" at bounding box center [1315, 176] width 467 height 39
click at [1502, 167] on ul "Docs Tasks Events Fees Timer" at bounding box center [1315, 176] width 467 height 39
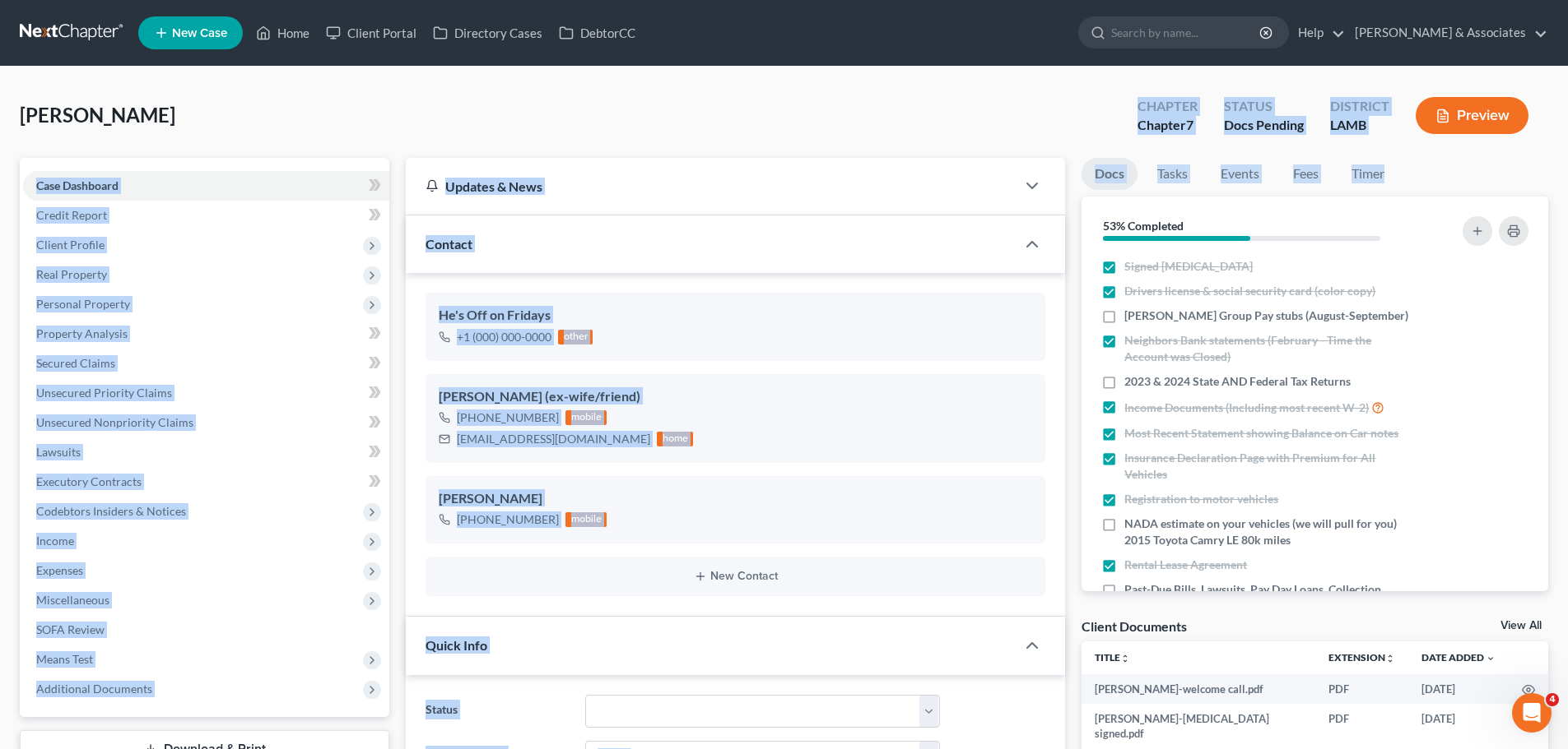
drag, startPoint x: 1132, startPoint y: 105, endPoint x: 1455, endPoint y: 172, distance: 329.9
click at [1455, 172] on ul "Docs Tasks Events Fees Timer" at bounding box center [1315, 176] width 467 height 39
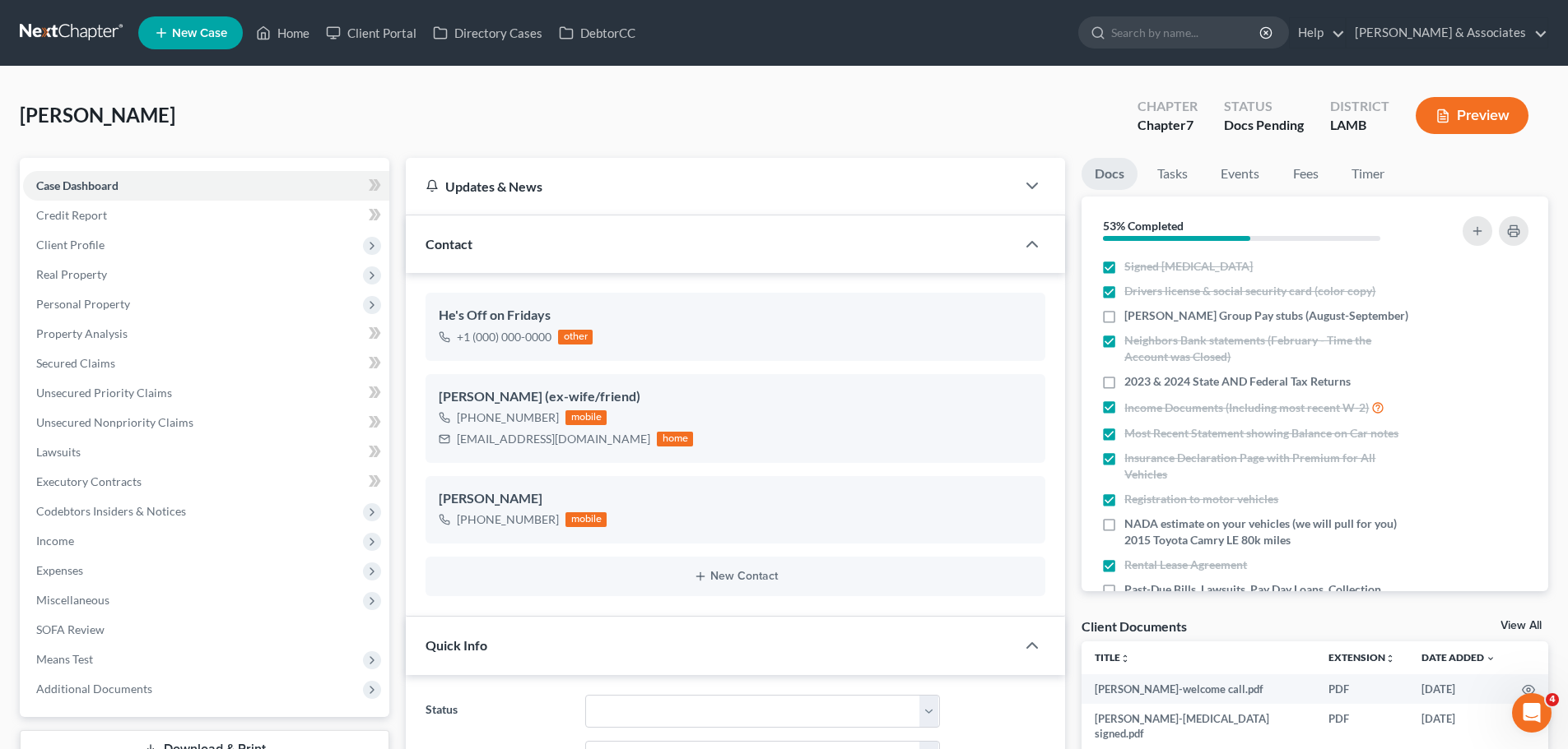
click at [1542, 158] on ul "Docs Tasks Events Fees Timer" at bounding box center [1315, 176] width 467 height 39
click at [1531, 164] on ul "Docs Tasks Events Fees Timer" at bounding box center [1315, 176] width 467 height 39
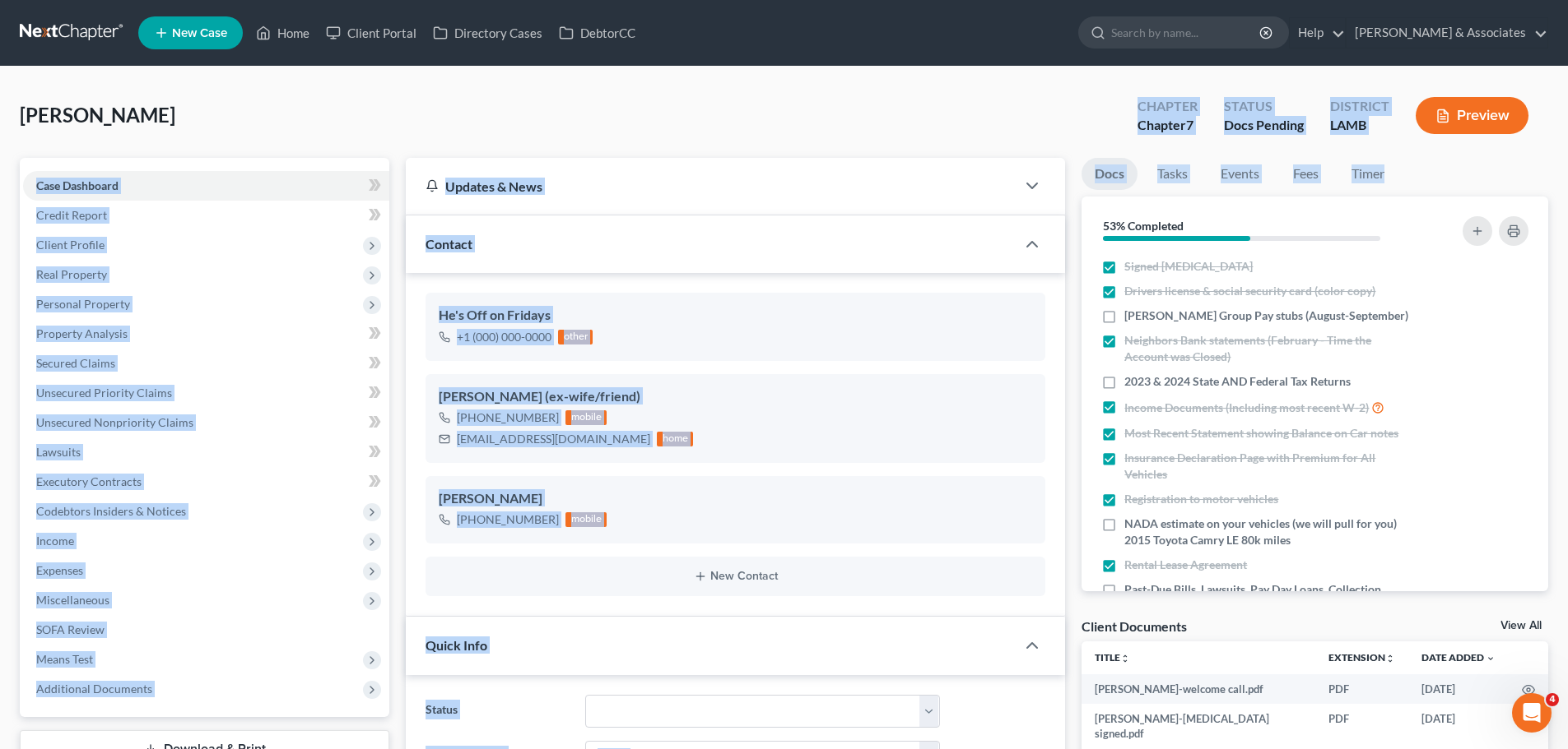
drag, startPoint x: 1538, startPoint y: 167, endPoint x: 1111, endPoint y: 98, distance: 432.5
click at [1111, 98] on div "Watson, Calvin Upgraded Chapter Chapter 7 Status Docs Pending District LAMB Pre…" at bounding box center [784, 122] width 1528 height 71
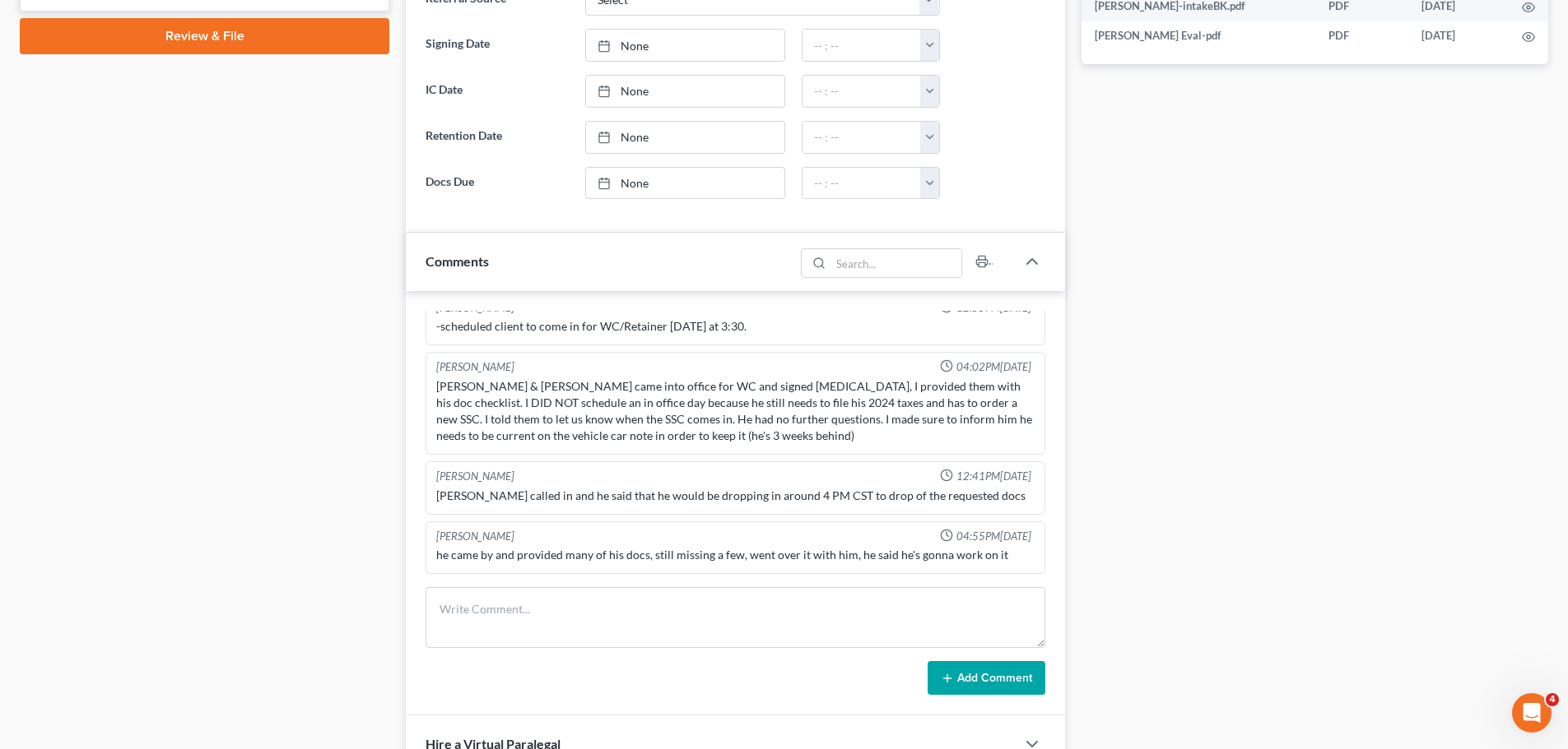
scroll to position [905, 0]
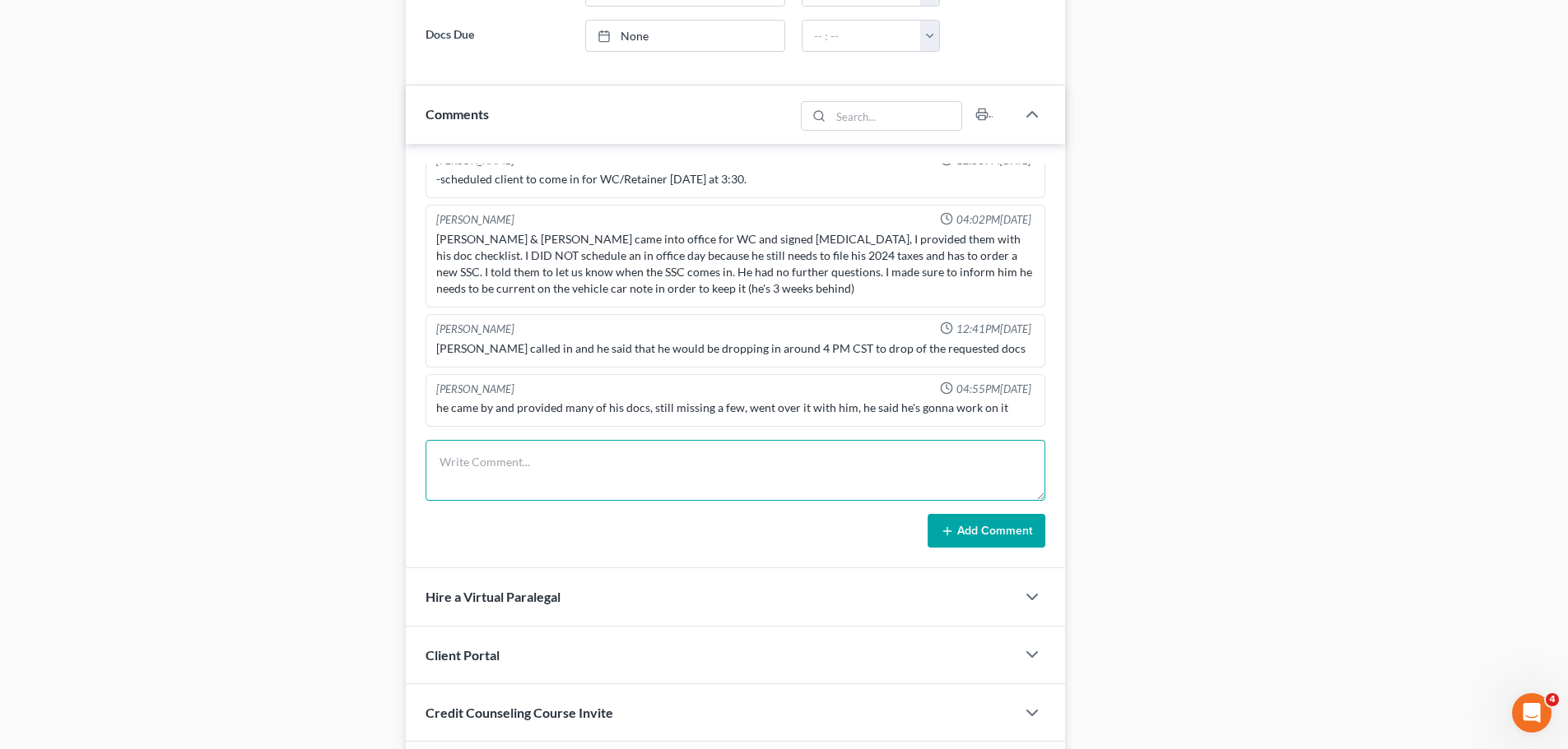
click at [640, 482] on textarea at bounding box center [735, 471] width 620 height 61
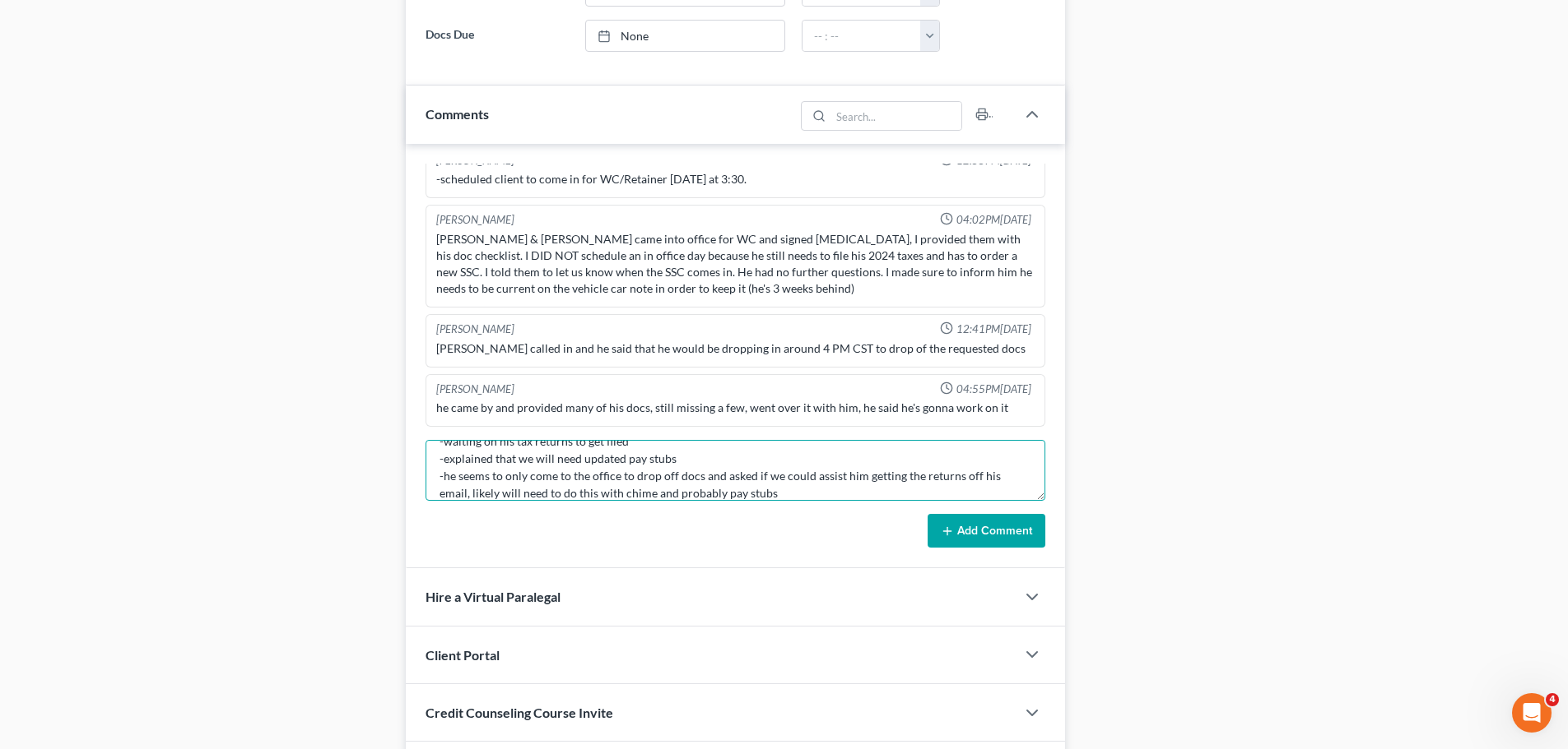
scroll to position [55, 0]
click at [976, 483] on textarea "call to client -waiting on his tax returns to get filed -explained that we will…" at bounding box center [735, 471] width 620 height 61
type textarea "call to client -waiting on his tax returns to get filed -explained that we will…"
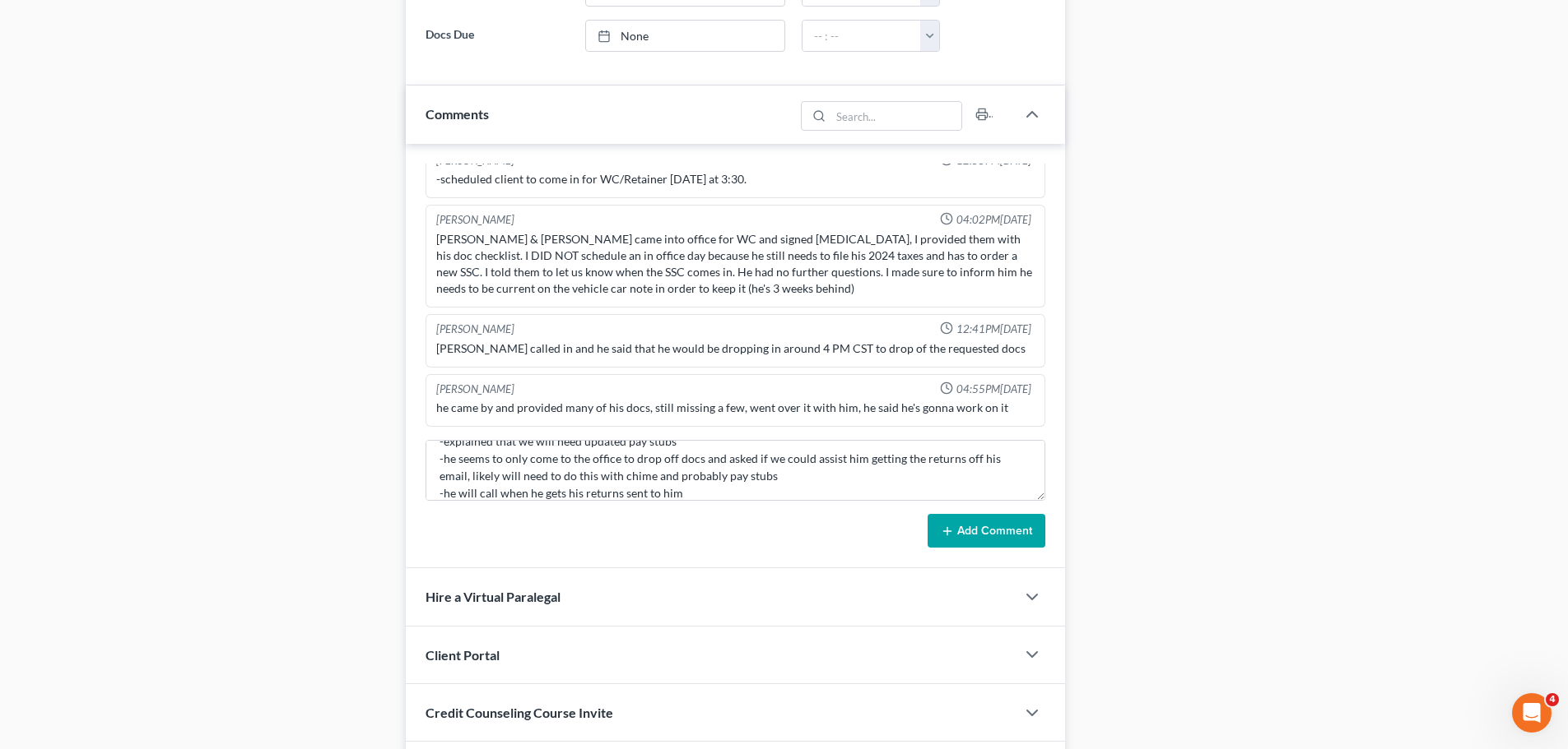
click at [1017, 534] on button "Add Comment" at bounding box center [986, 531] width 118 height 34
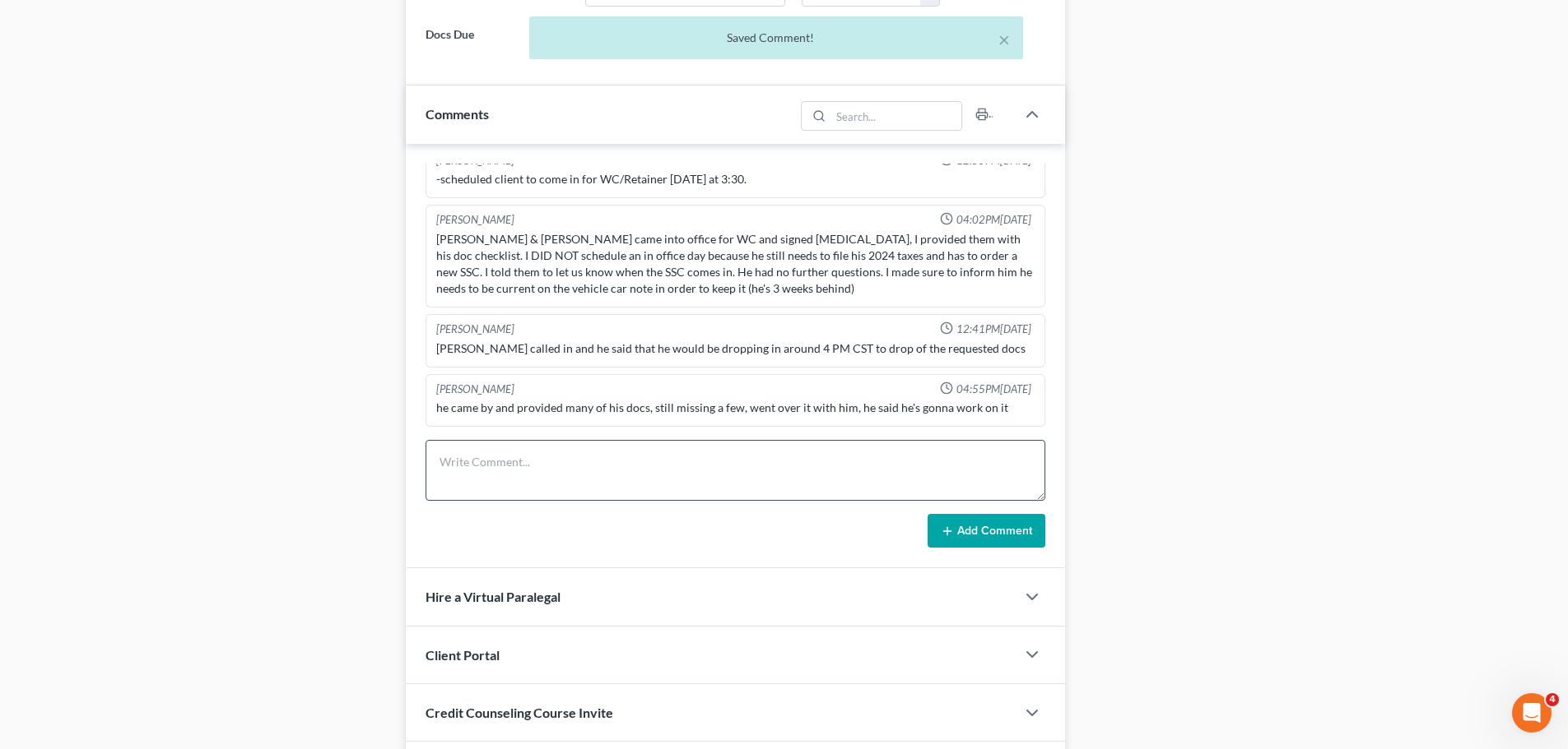
scroll to position [961, 0]
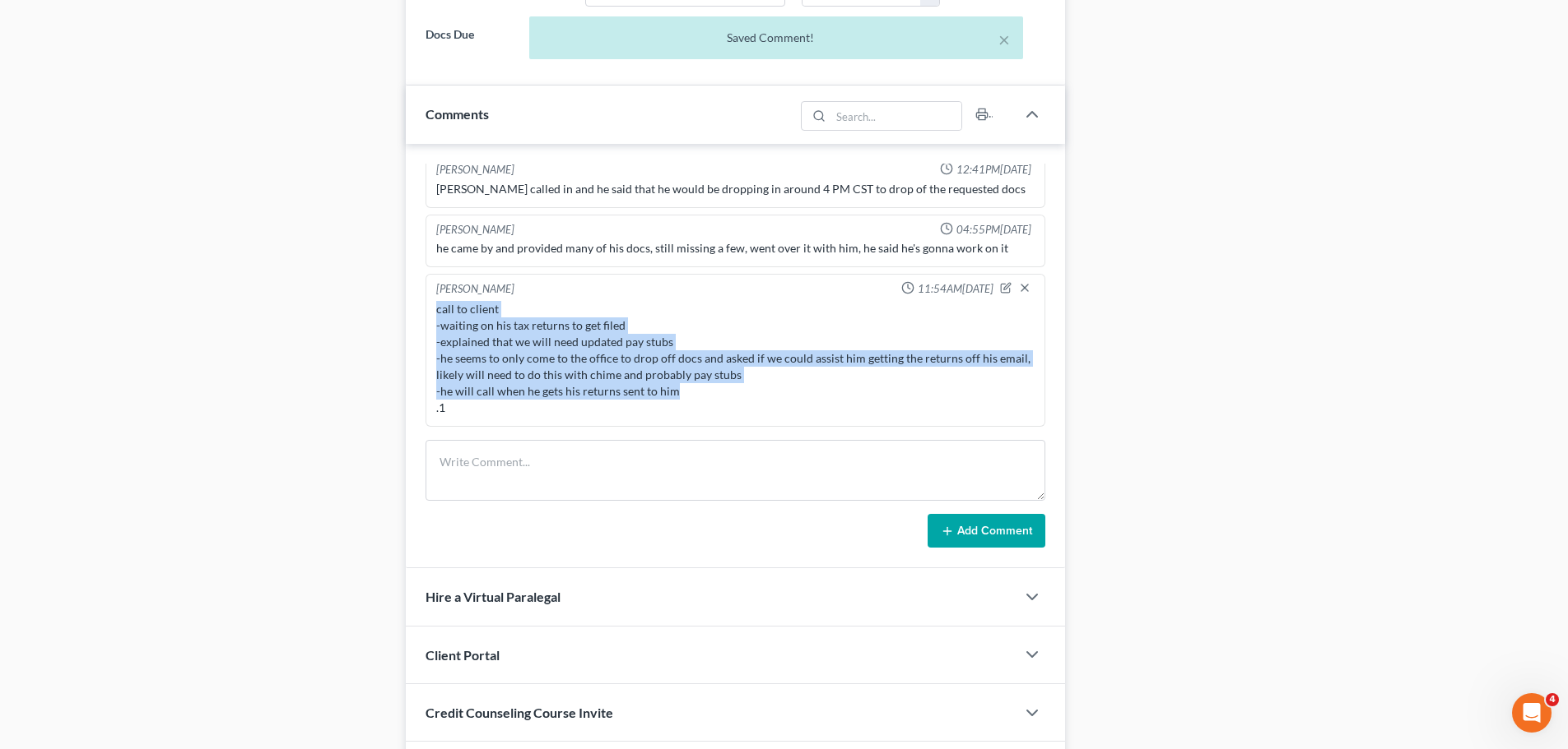
drag, startPoint x: 680, startPoint y: 395, endPoint x: 400, endPoint y: 313, distance: 291.8
click at [400, 313] on div "Updates & News × Louisiana Middle District Notes: Take a look at NextChapter's …" at bounding box center [735, 26] width 675 height 1548
copy div "call to client -waiting on his tax returns to get filed -explained that we will…"
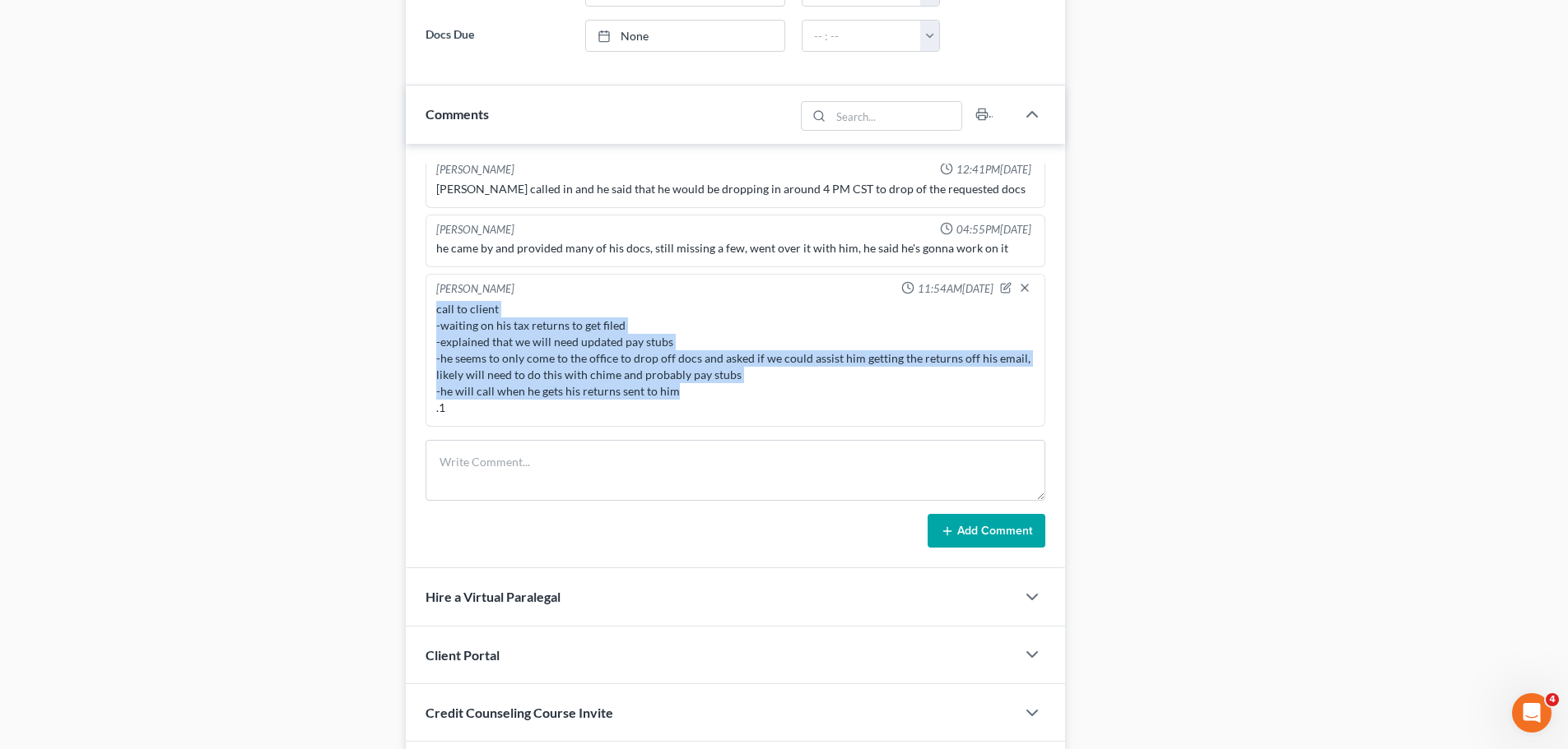
click at [639, 383] on div "call to client -waiting on his tax returns to get filed -explained that we will…" at bounding box center [735, 358] width 598 height 115
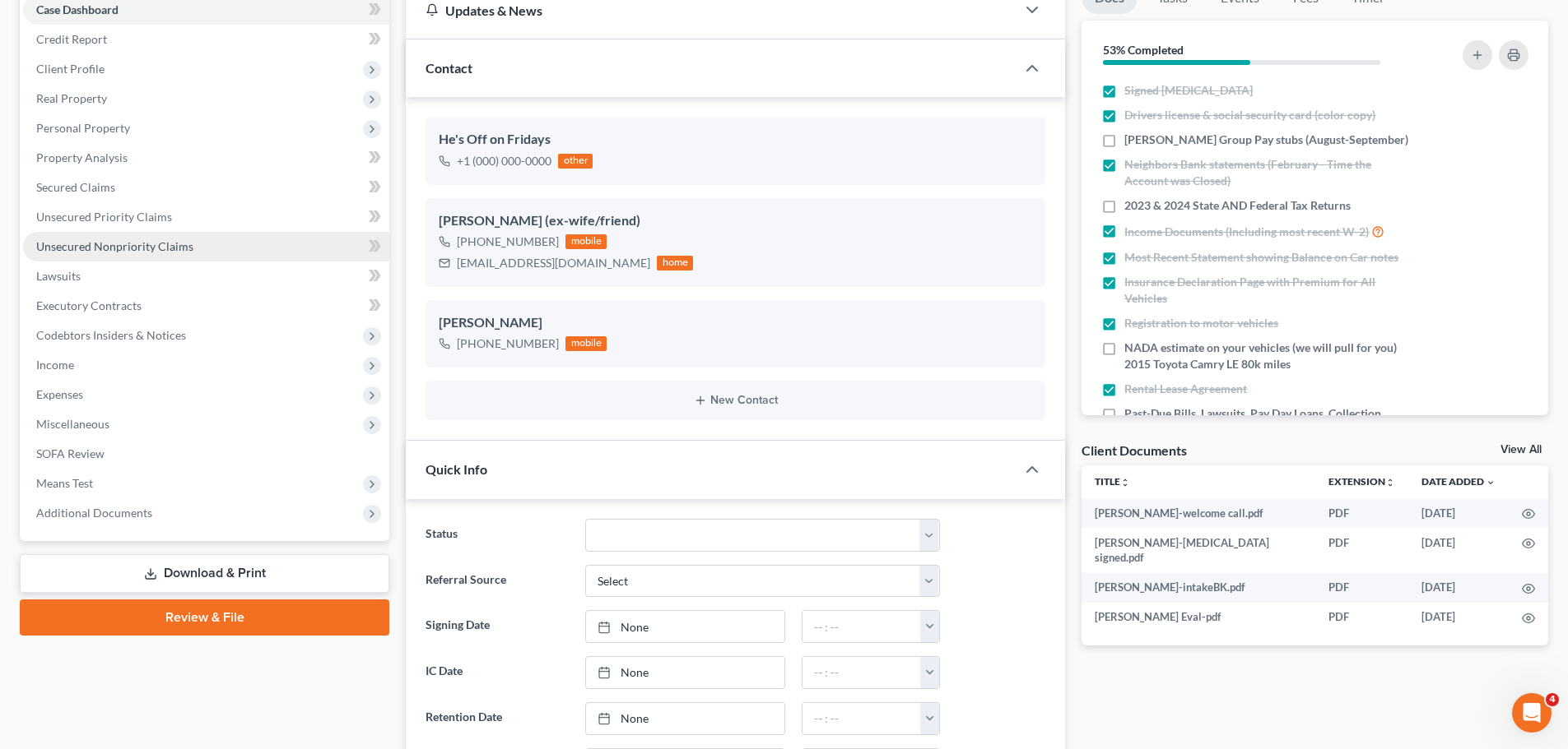
scroll to position [0, 0]
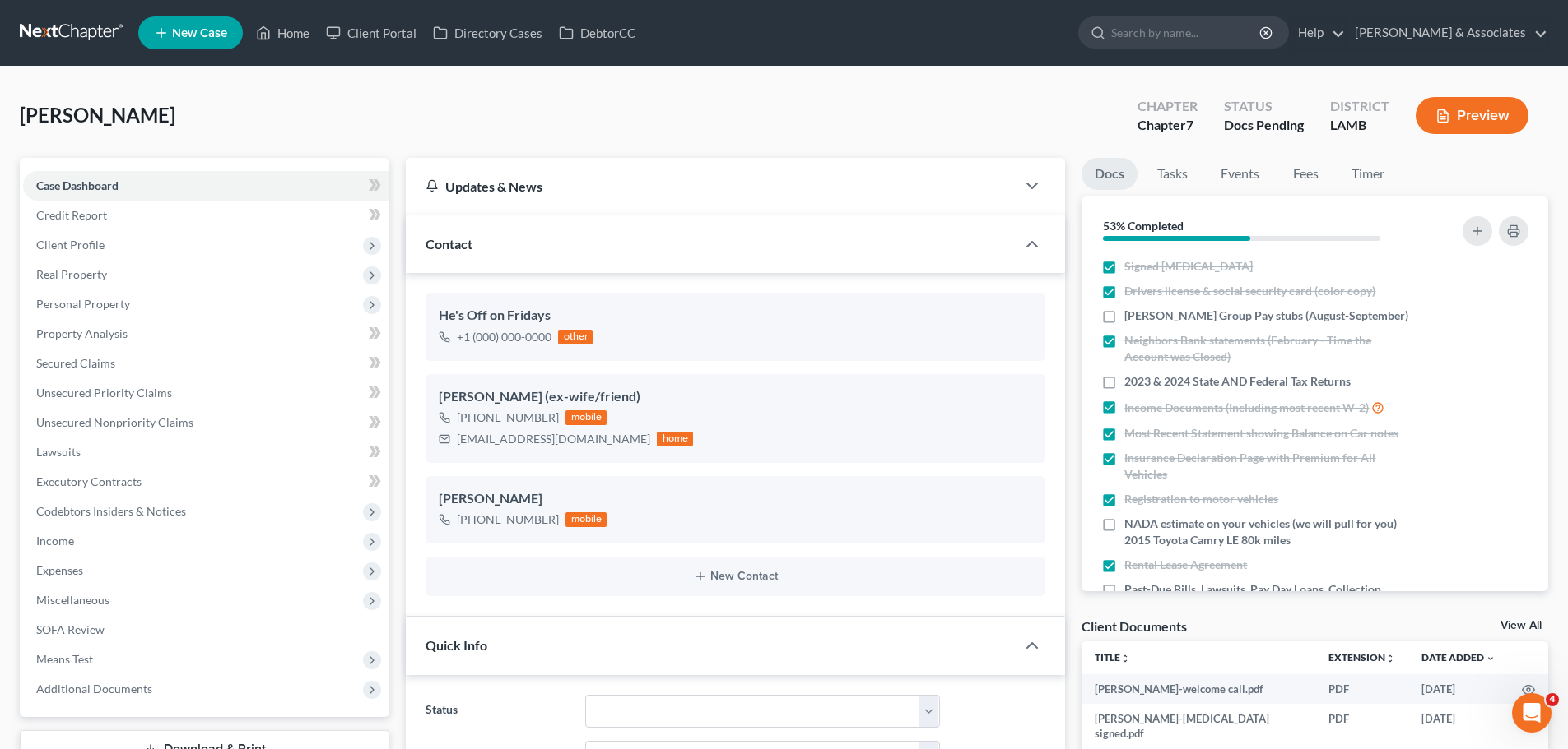
click at [51, 20] on link at bounding box center [72, 32] width 105 height 30
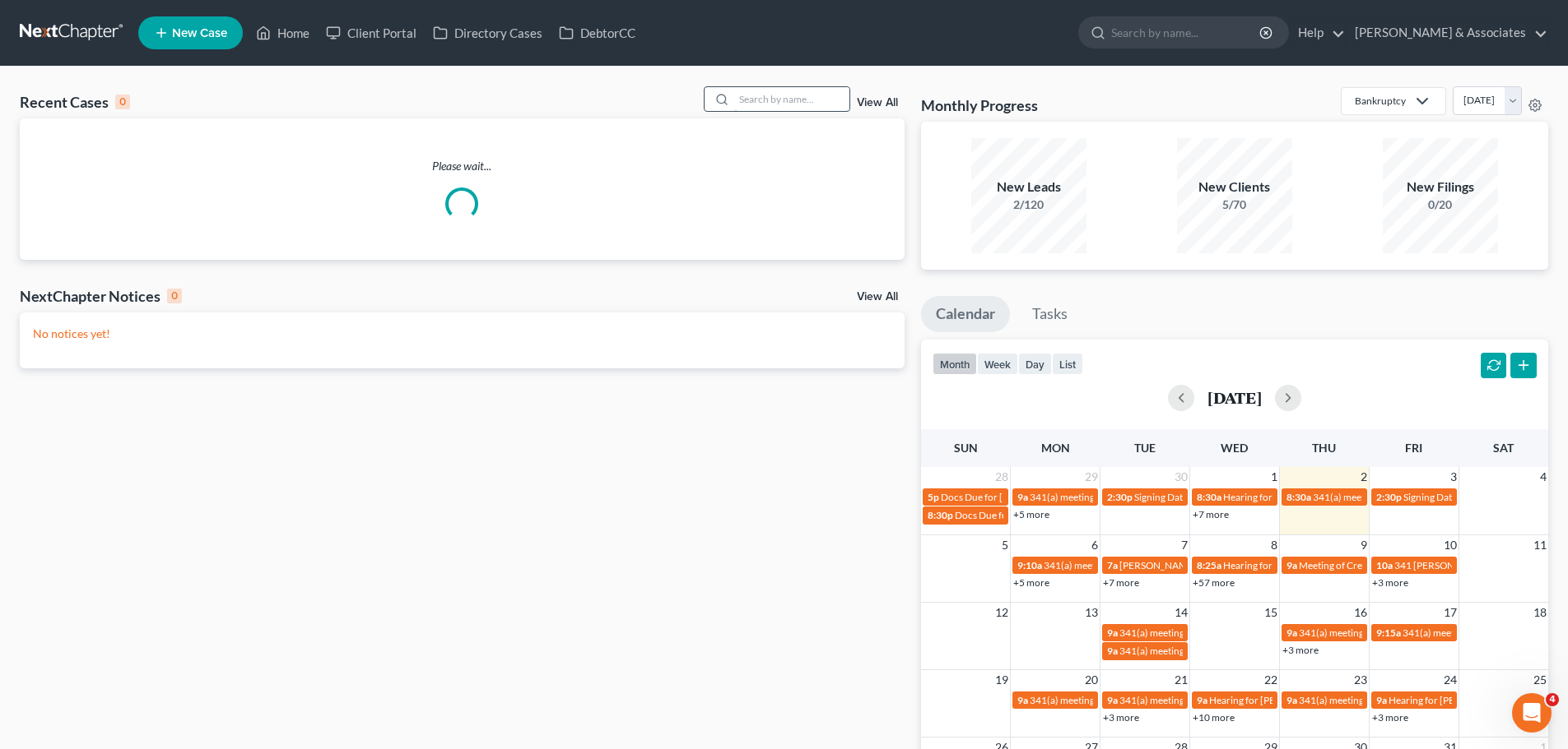
click at [814, 100] on input "search" at bounding box center [792, 99] width 115 height 23
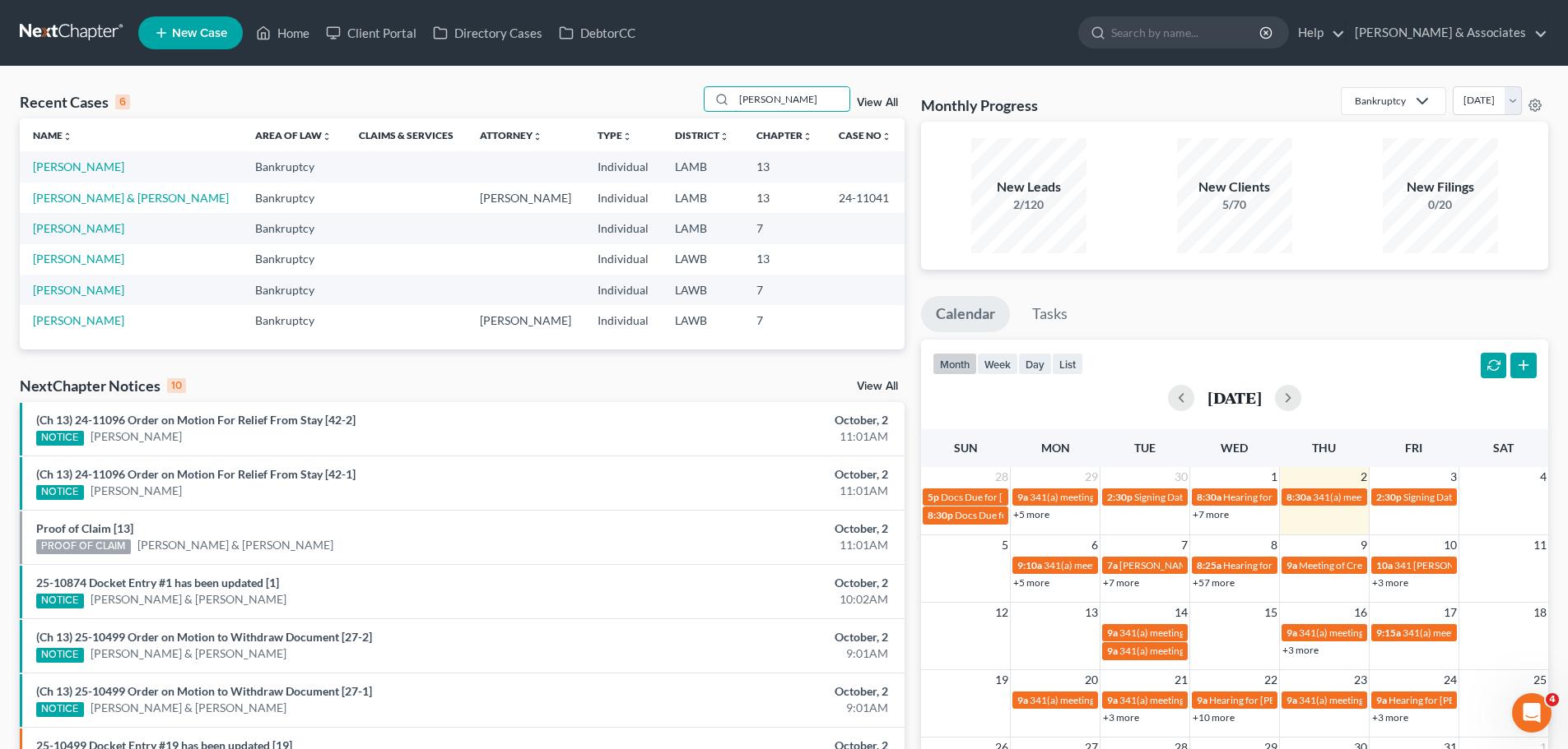
type input "[PERSON_NAME]"
click at [75, 176] on td "[PERSON_NAME]" at bounding box center [131, 167] width 222 height 31
click at [78, 173] on link "[PERSON_NAME]" at bounding box center [78, 167] width 91 height 14
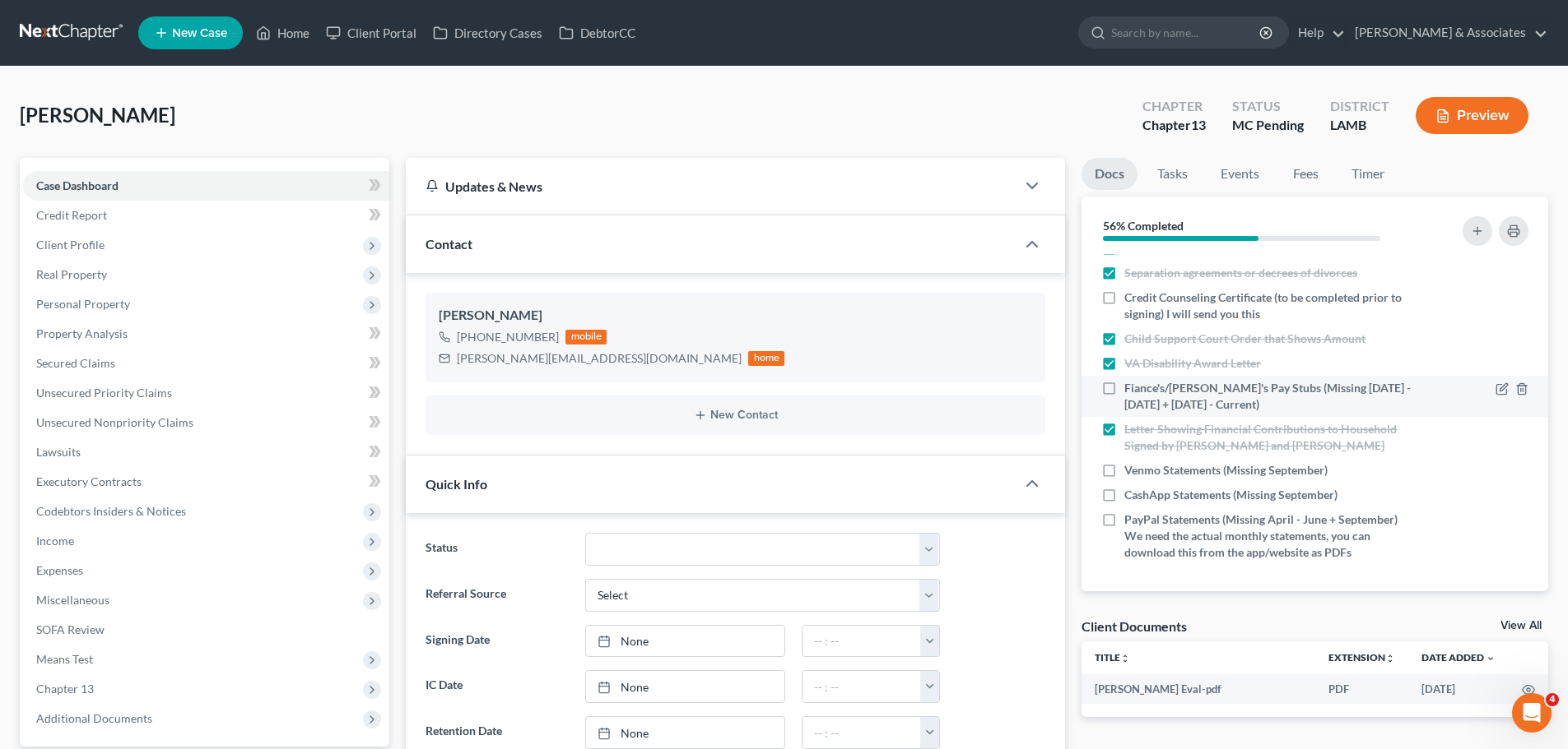
scroll to position [376, 0]
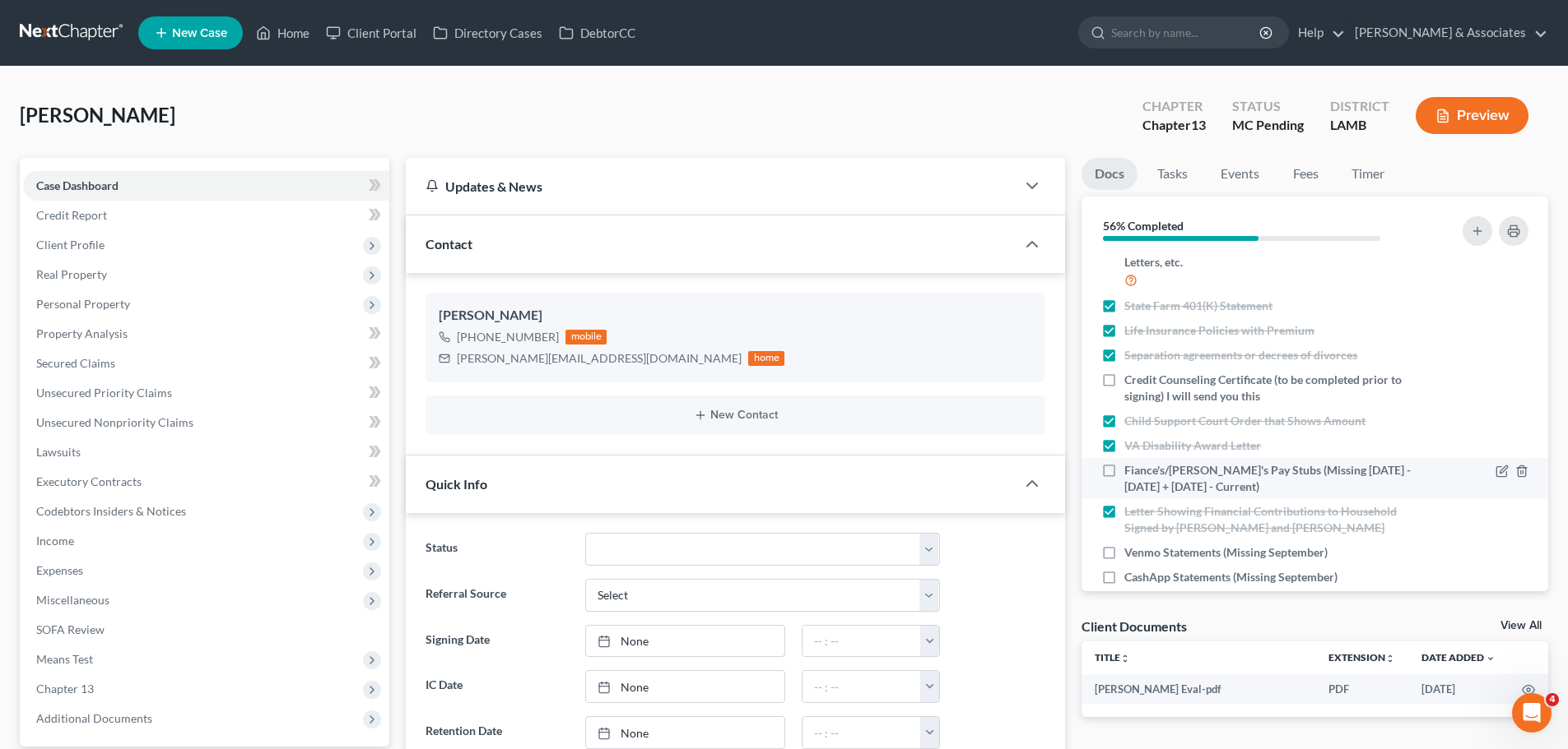
click at [1325, 478] on span "Fiance's/[PERSON_NAME]'s Pay Stubs (Missing [DATE] - [DATE] + [DATE] - Current)" at bounding box center [1270, 479] width 293 height 33
click at [1141, 473] on input "Fiance's/[PERSON_NAME]'s Pay Stubs (Missing [DATE] - [DATE] + [DATE] - Current)" at bounding box center [1136, 468] width 11 height 11
click at [1360, 489] on span "Fiance's/[PERSON_NAME]'s Pay Stubs (Missing [DATE] - [DATE] + [DATE] - Current)" at bounding box center [1270, 479] width 293 height 33
click at [1141, 473] on input "Fiance's/[PERSON_NAME]'s Pay Stubs (Missing [DATE] - [DATE] + [DATE] - Current)" at bounding box center [1136, 468] width 11 height 11
checkbox input "false"
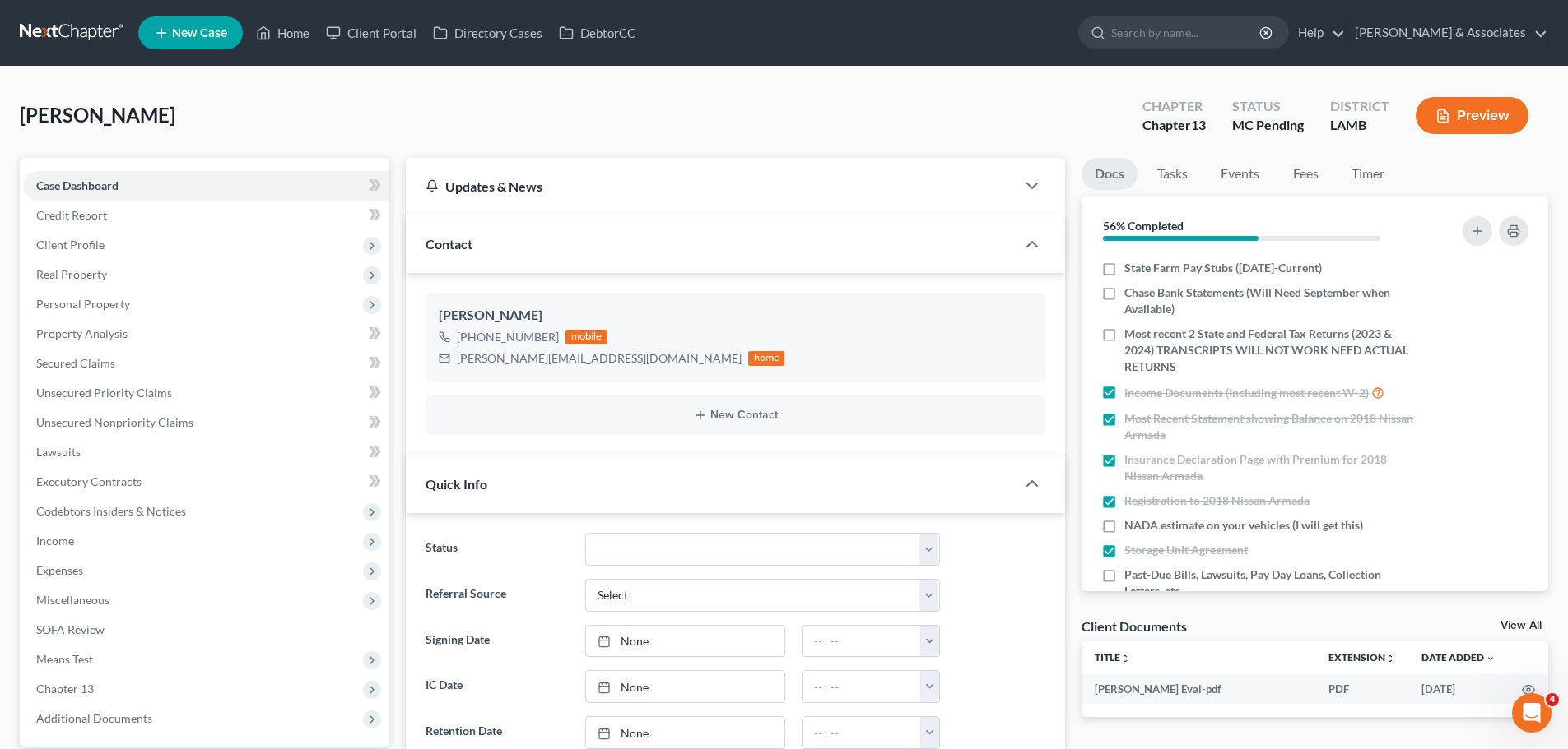
scroll to position [0, 0]
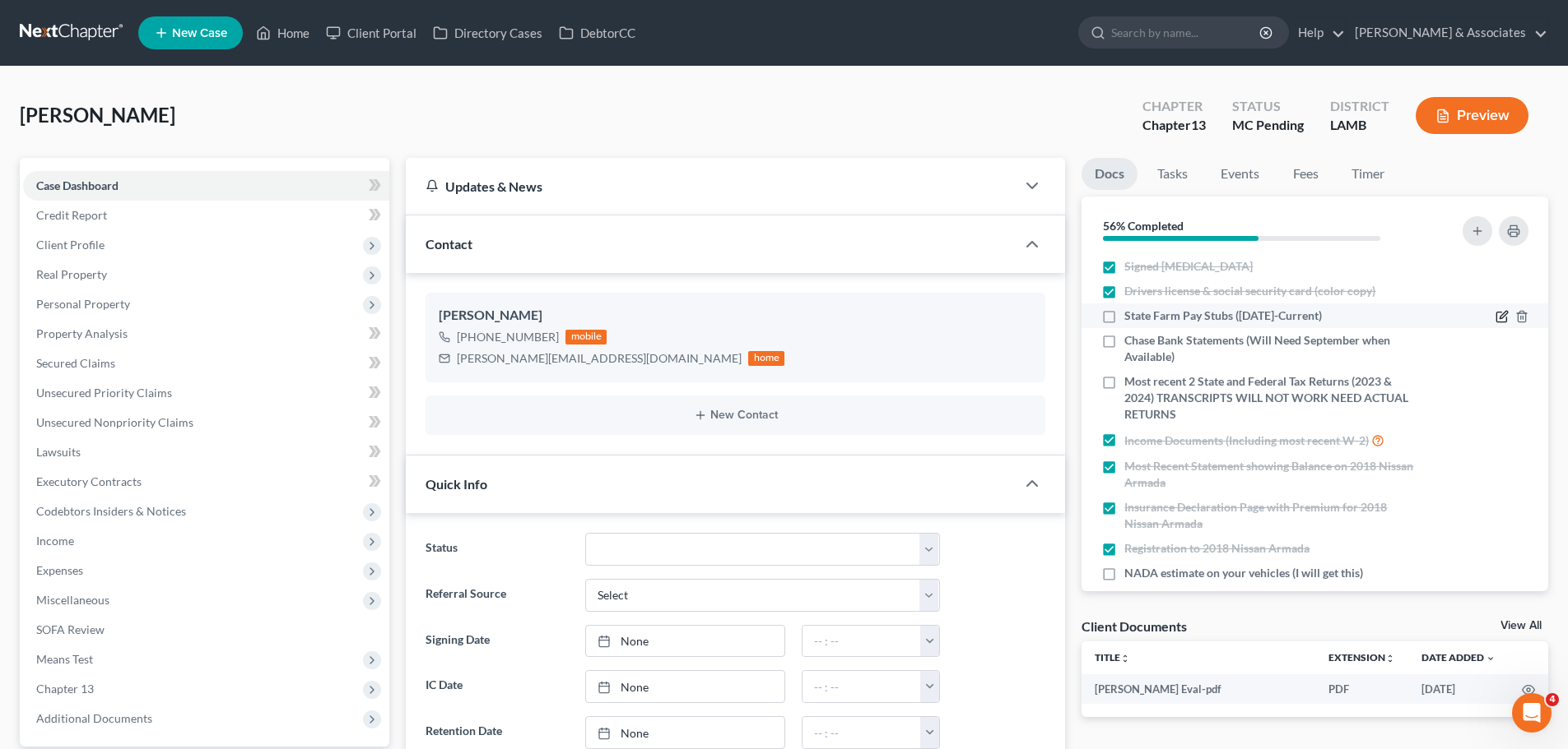
click at [1495, 319] on icon "button" at bounding box center [1501, 316] width 14 height 14
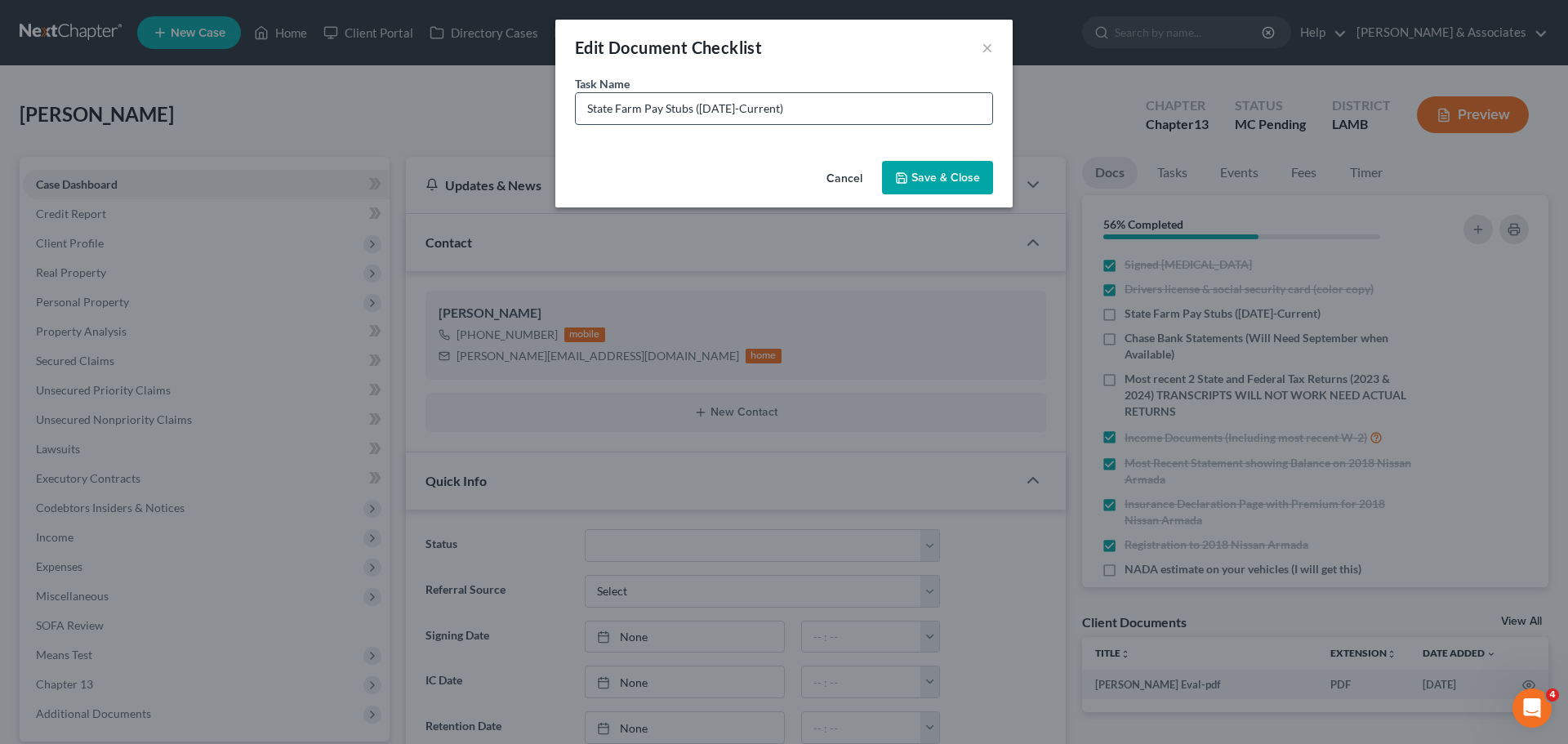
click at [769, 110] on input "State Farm Pay Stubs (September 13th-Current)" at bounding box center [784, 108] width 417 height 31
type input "State Farm Pay Stubs (September 19th-Current)"
drag, startPoint x: 964, startPoint y: 184, endPoint x: 999, endPoint y: 177, distance: 35.7
click at [964, 183] on button "Save & Close" at bounding box center [938, 178] width 111 height 34
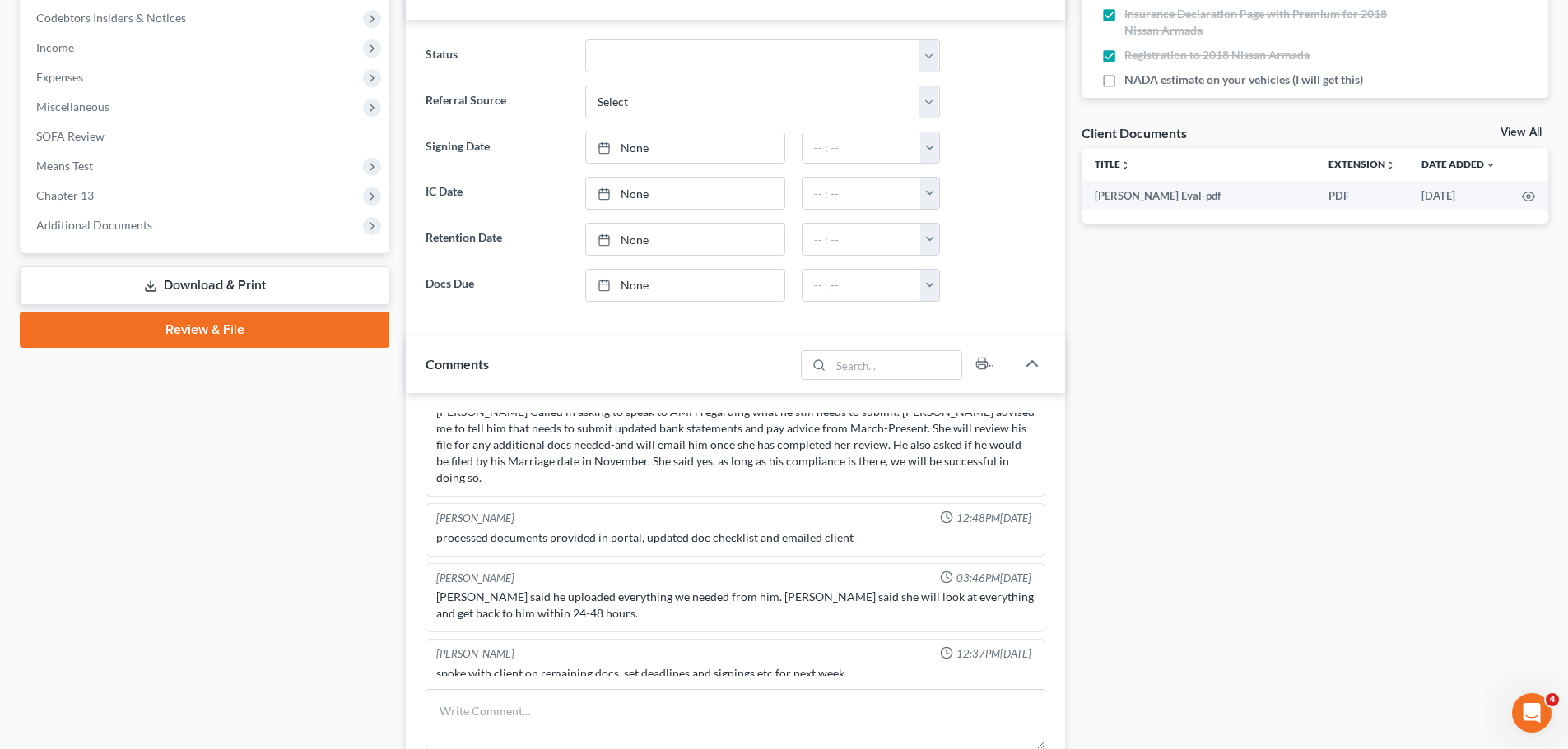
scroll to position [856, 0]
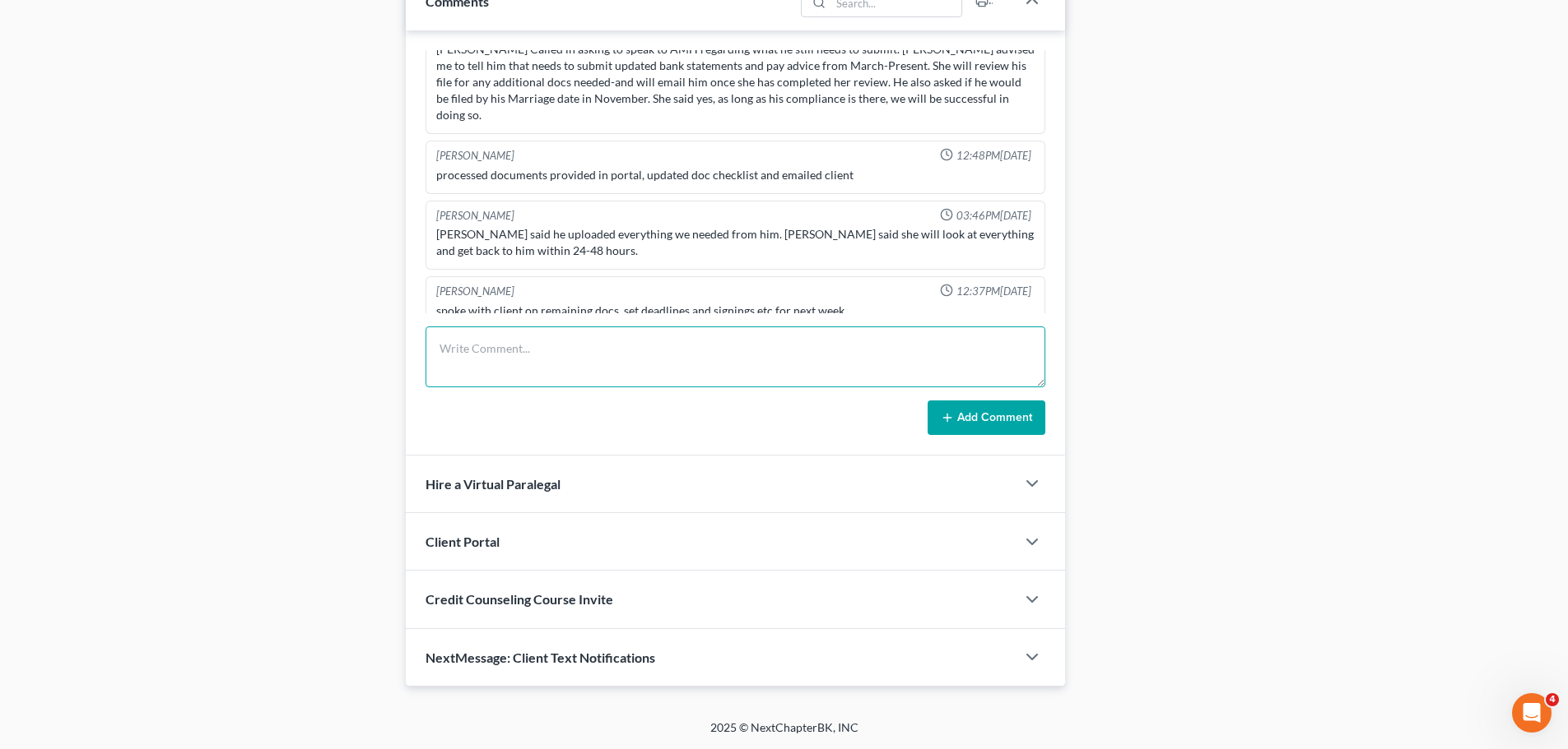
click at [869, 359] on textarea at bounding box center [735, 357] width 620 height 61
click at [729, 302] on div "spoke with client on remaining docs, set deadlines and signings etc for next we…" at bounding box center [735, 311] width 598 height 16
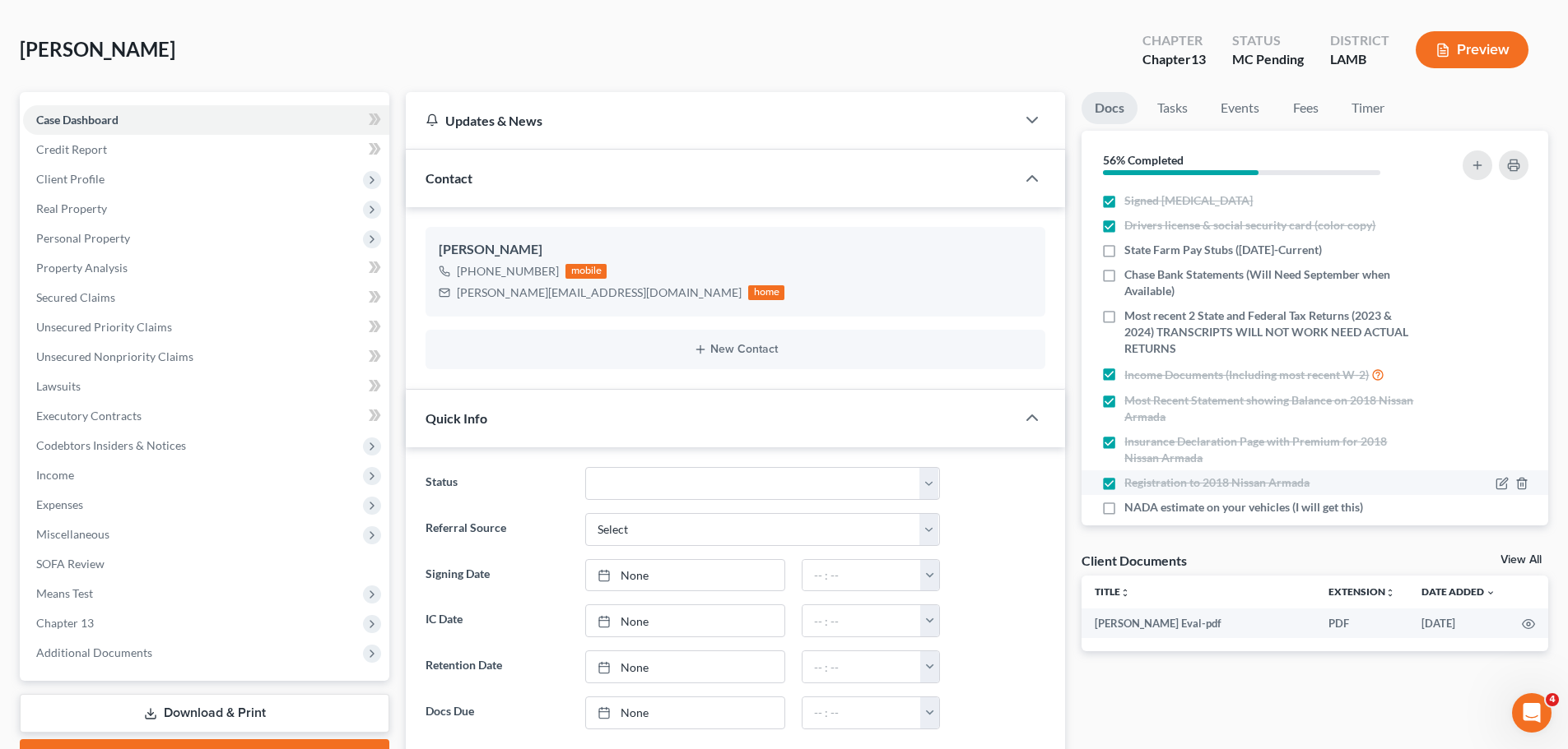
scroll to position [0, 0]
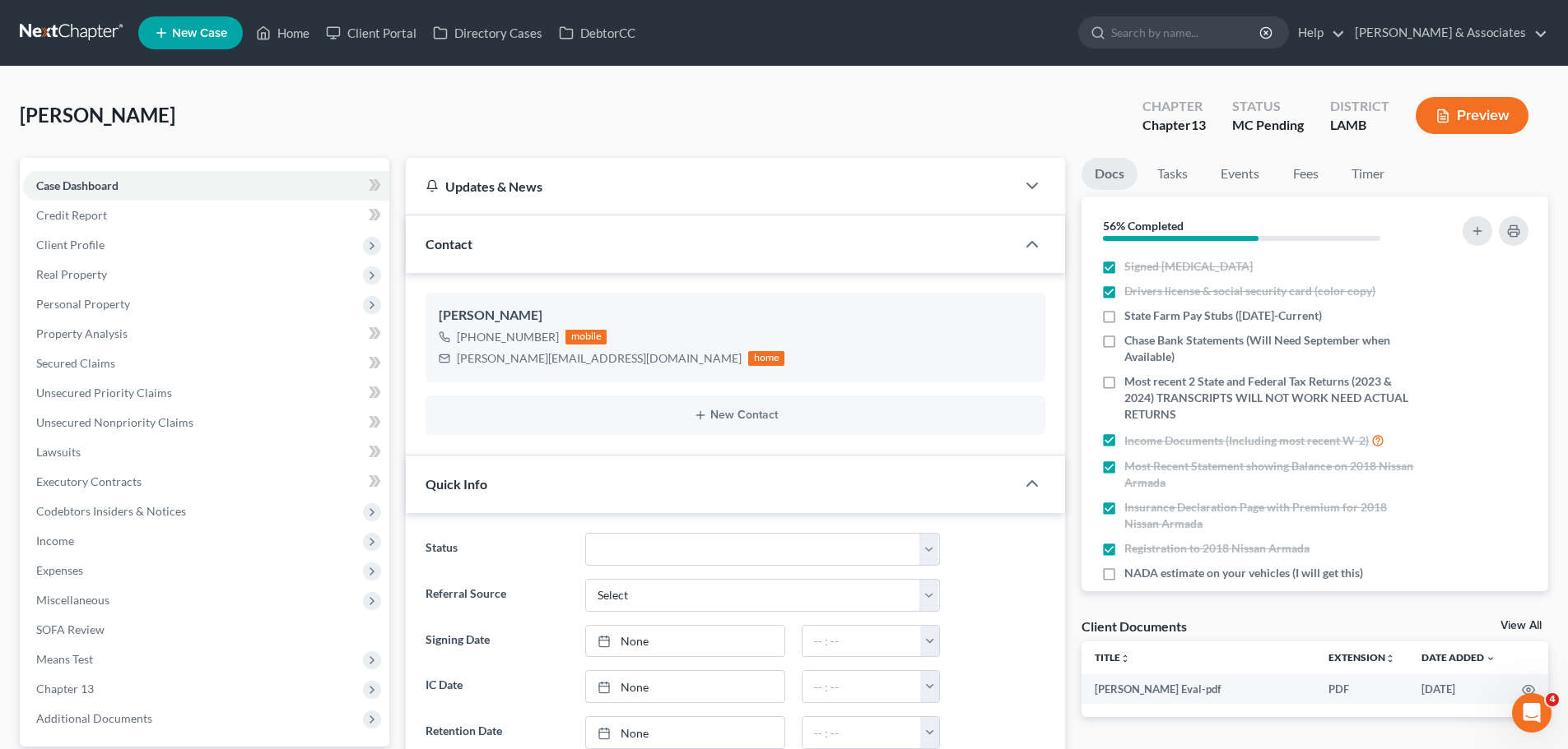
click at [71, 28] on link at bounding box center [72, 32] width 105 height 30
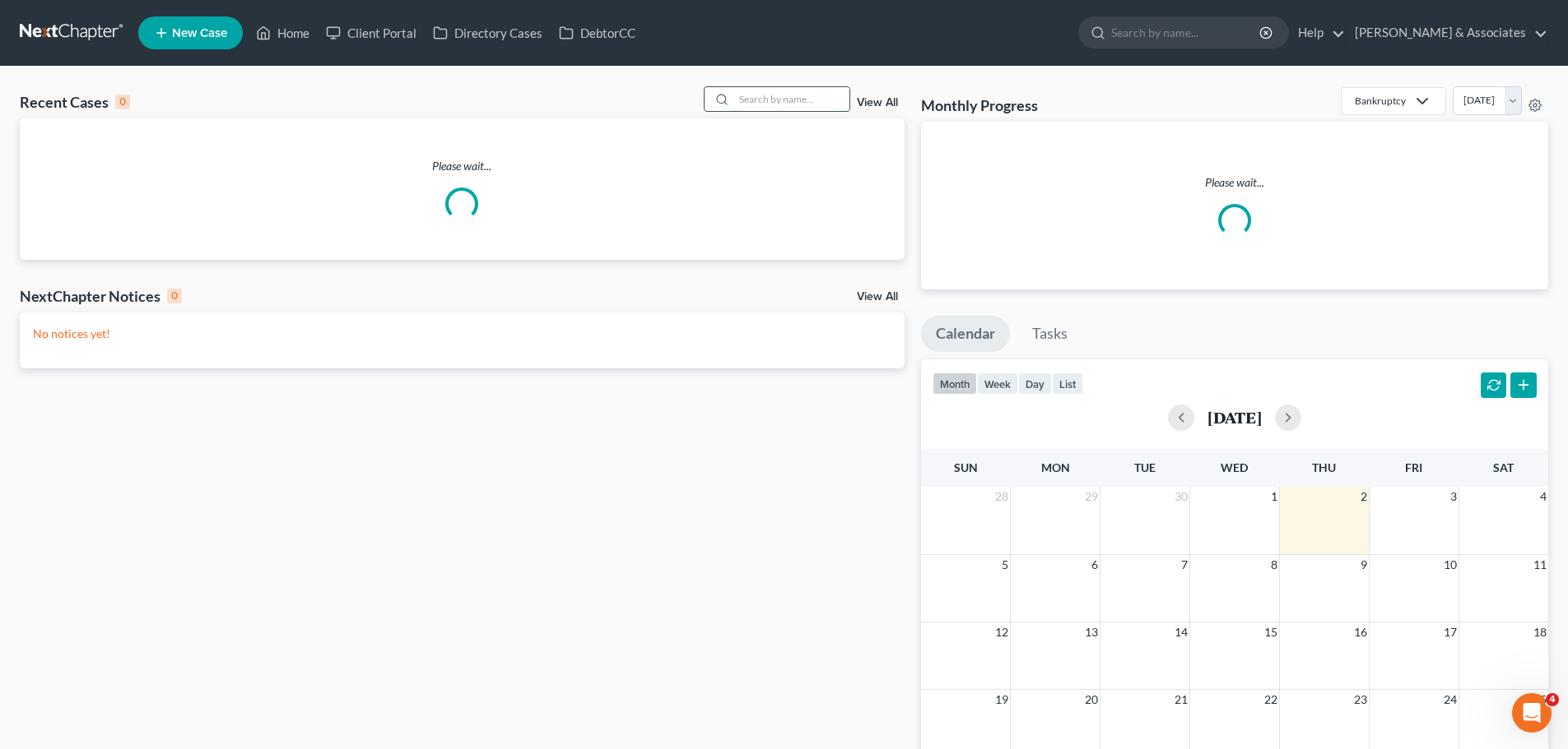
click at [797, 105] on input "search" at bounding box center [792, 99] width 115 height 23
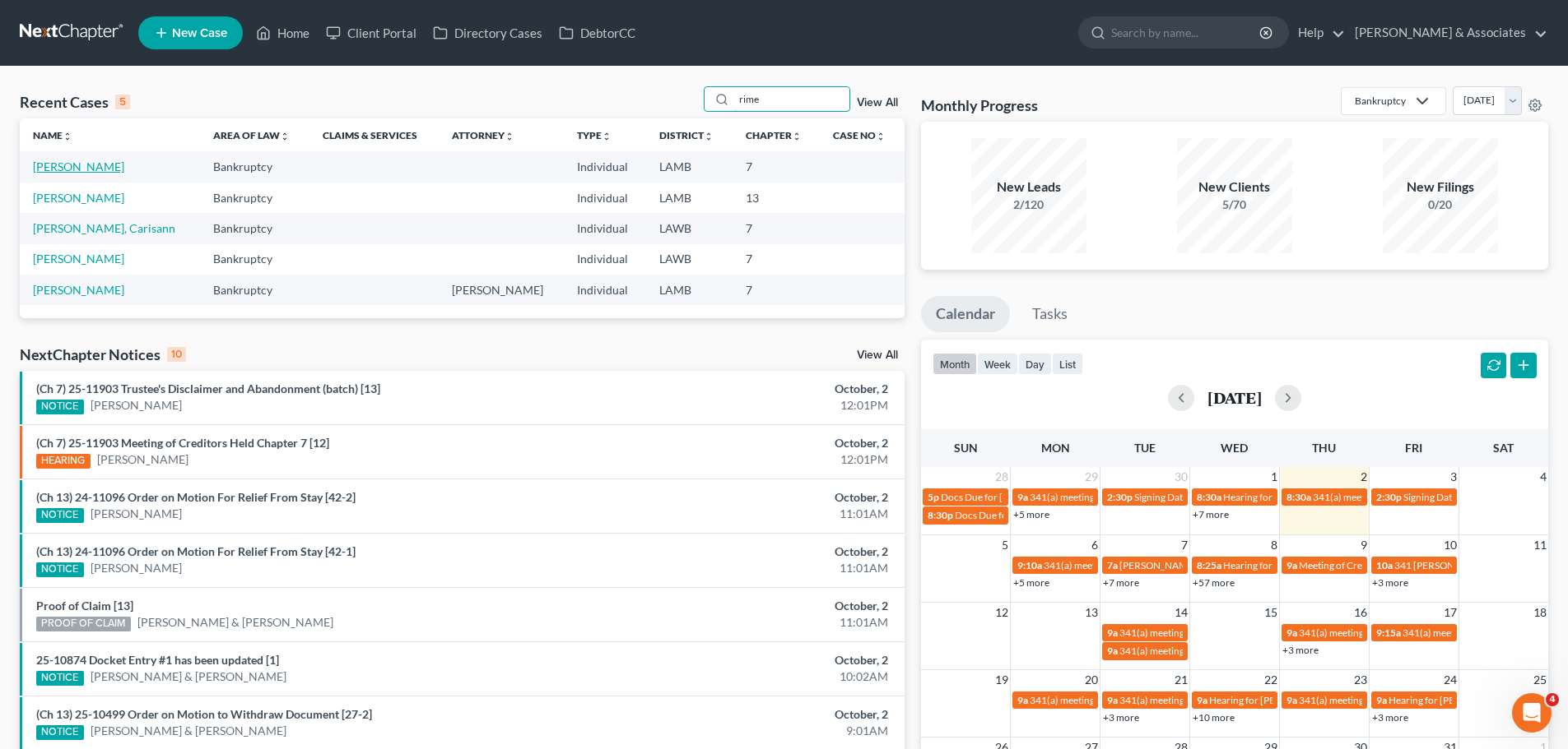
type input "rime"
click at [63, 167] on link "[PERSON_NAME]" at bounding box center [78, 167] width 91 height 14
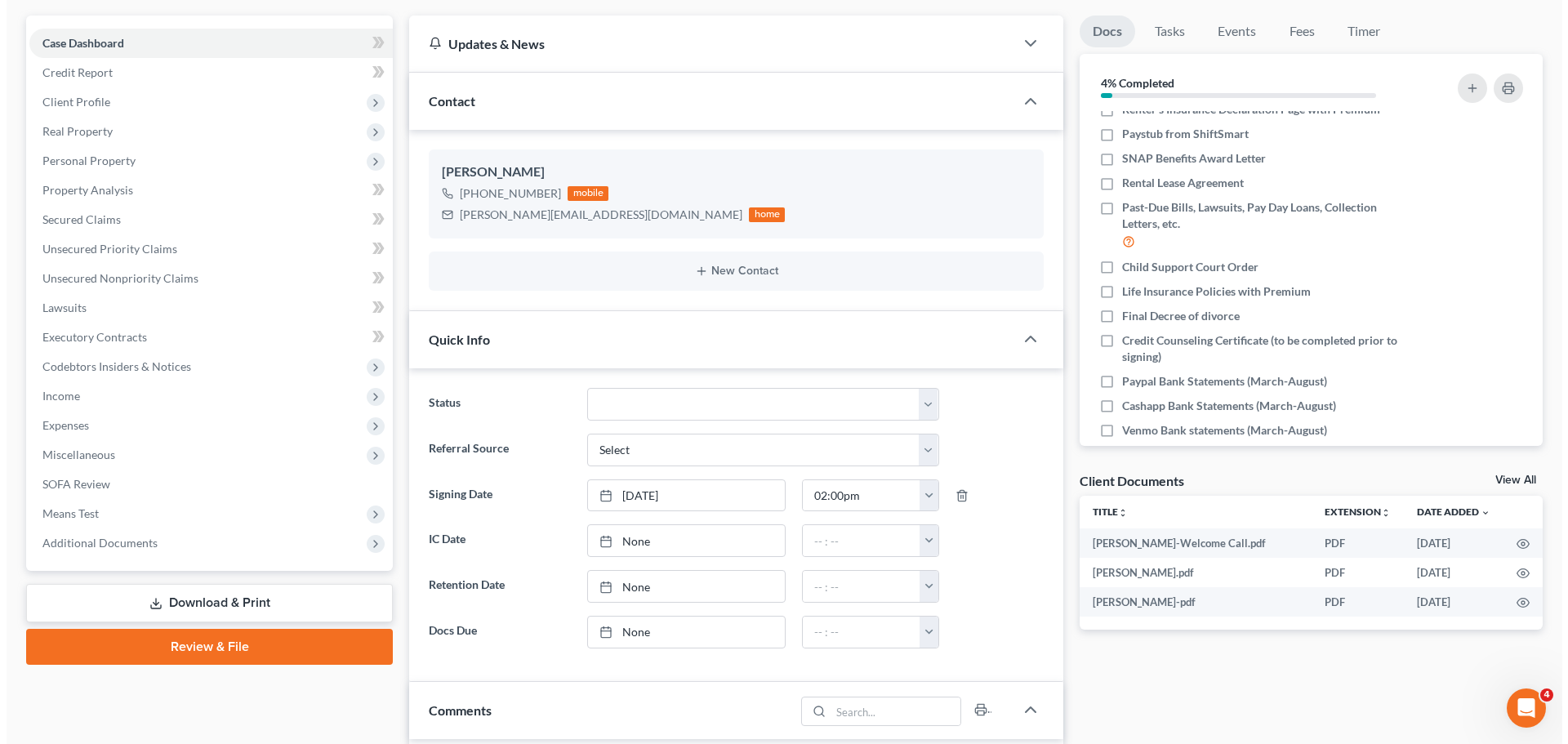
scroll to position [164, 0]
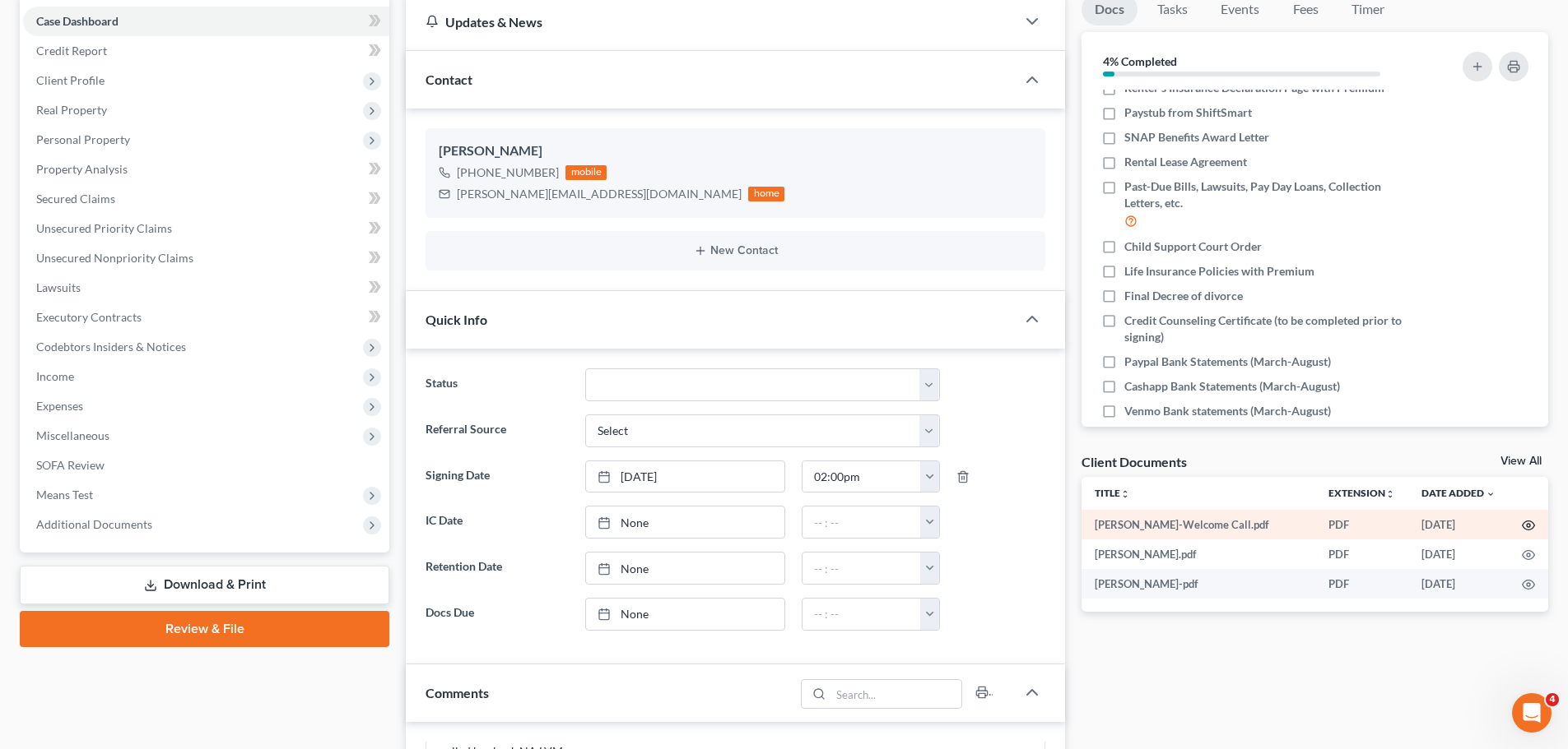
click at [1529, 525] on circle "button" at bounding box center [1528, 526] width 4 height 4
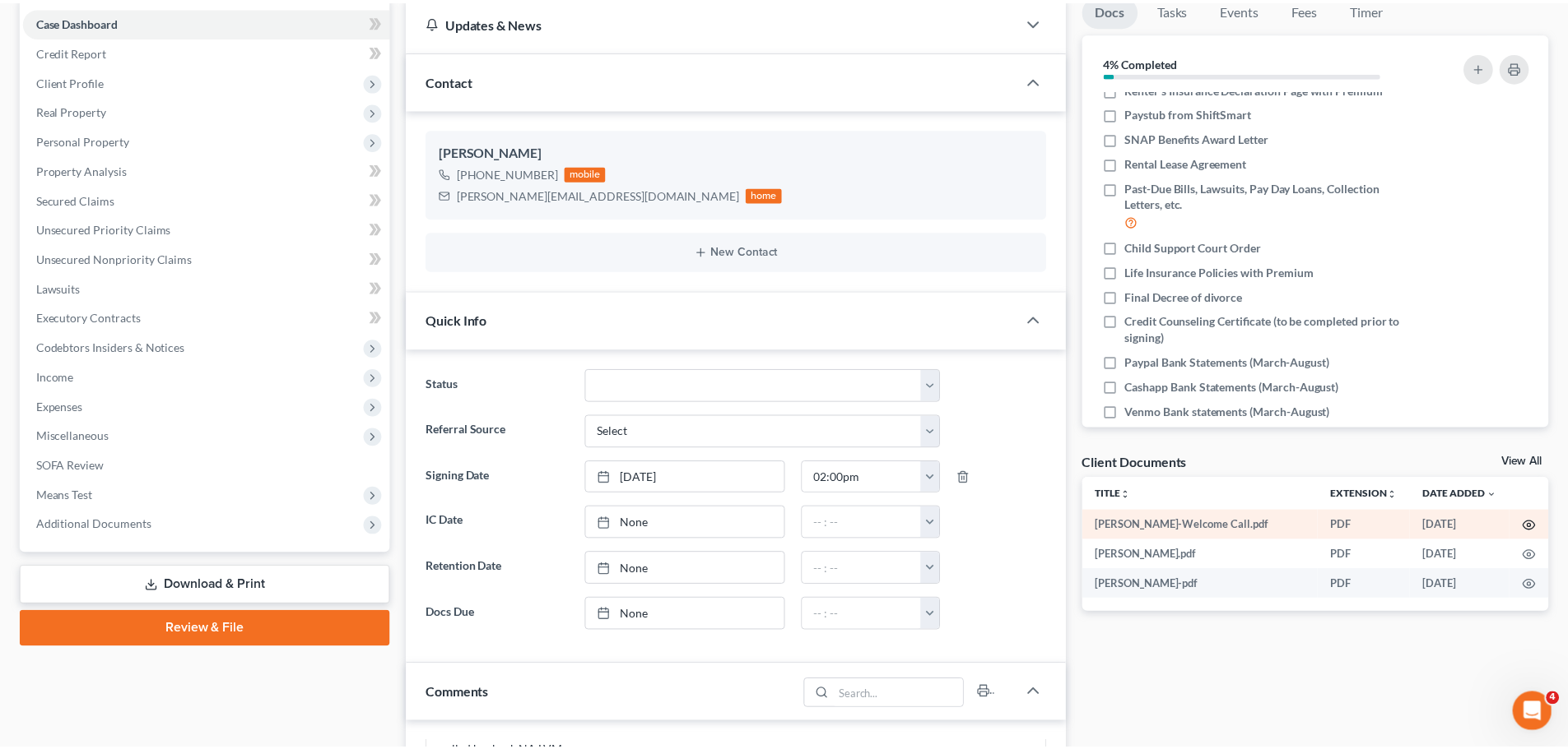
scroll to position [498, 0]
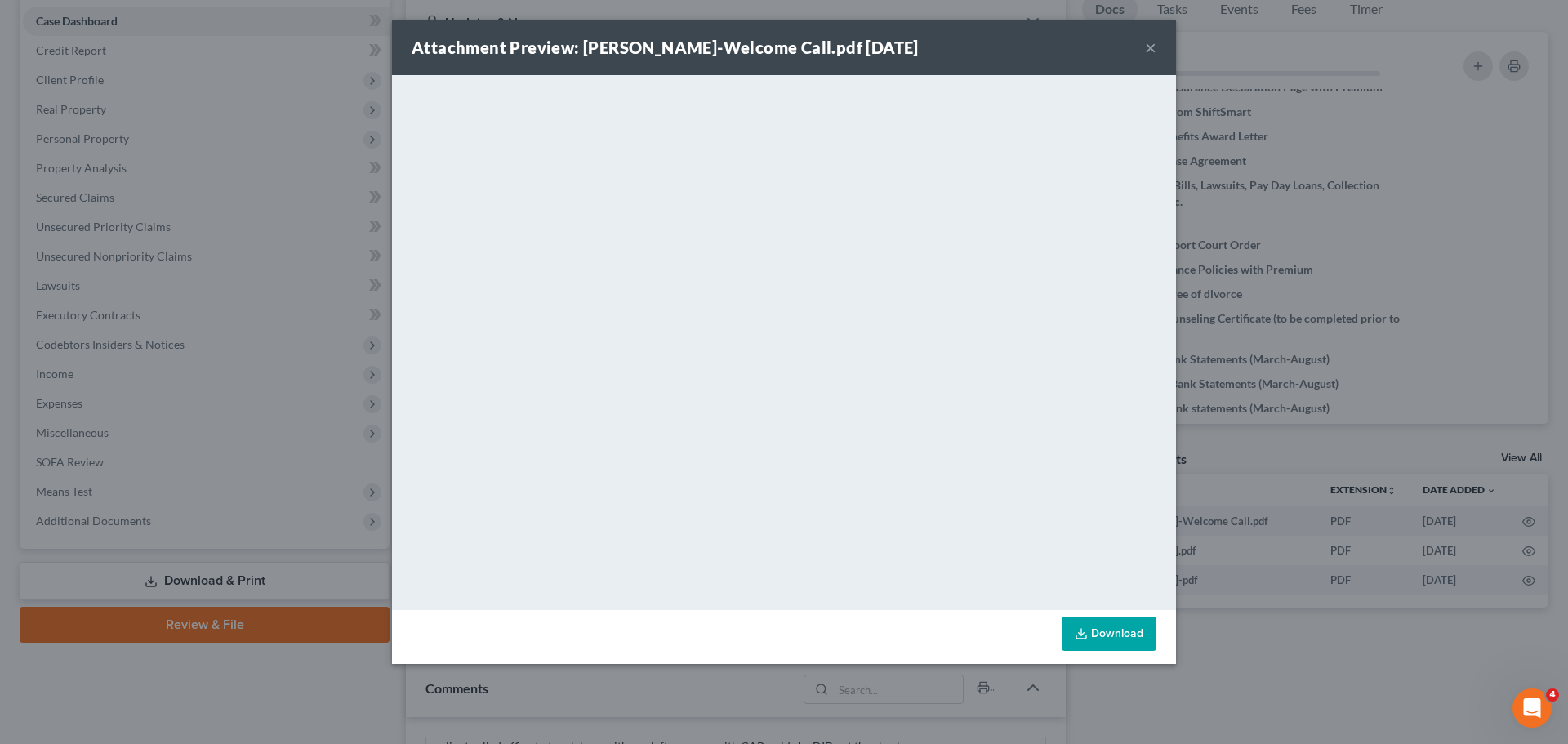
click at [1146, 52] on button "×" at bounding box center [1151, 47] width 12 height 20
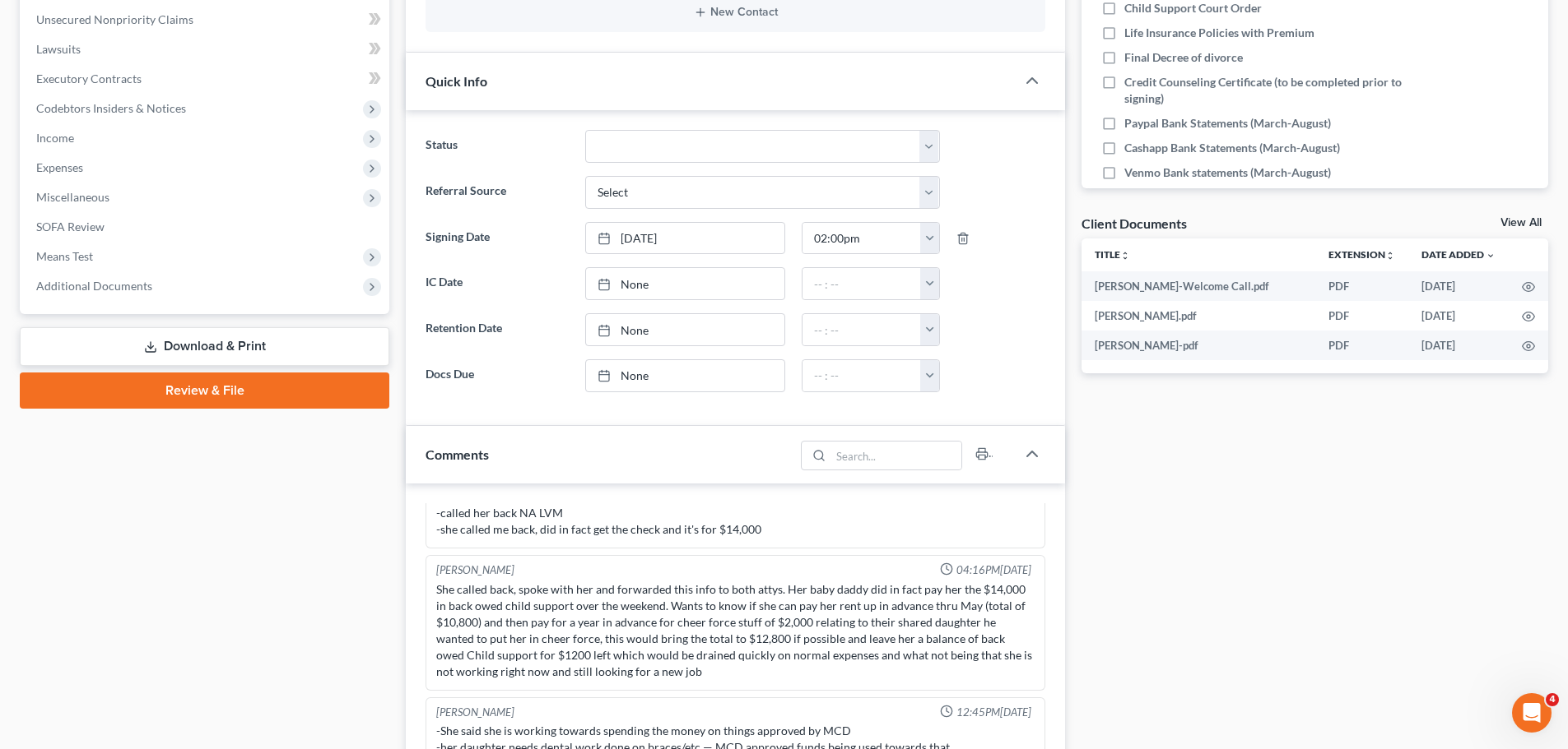
scroll to position [658, 0]
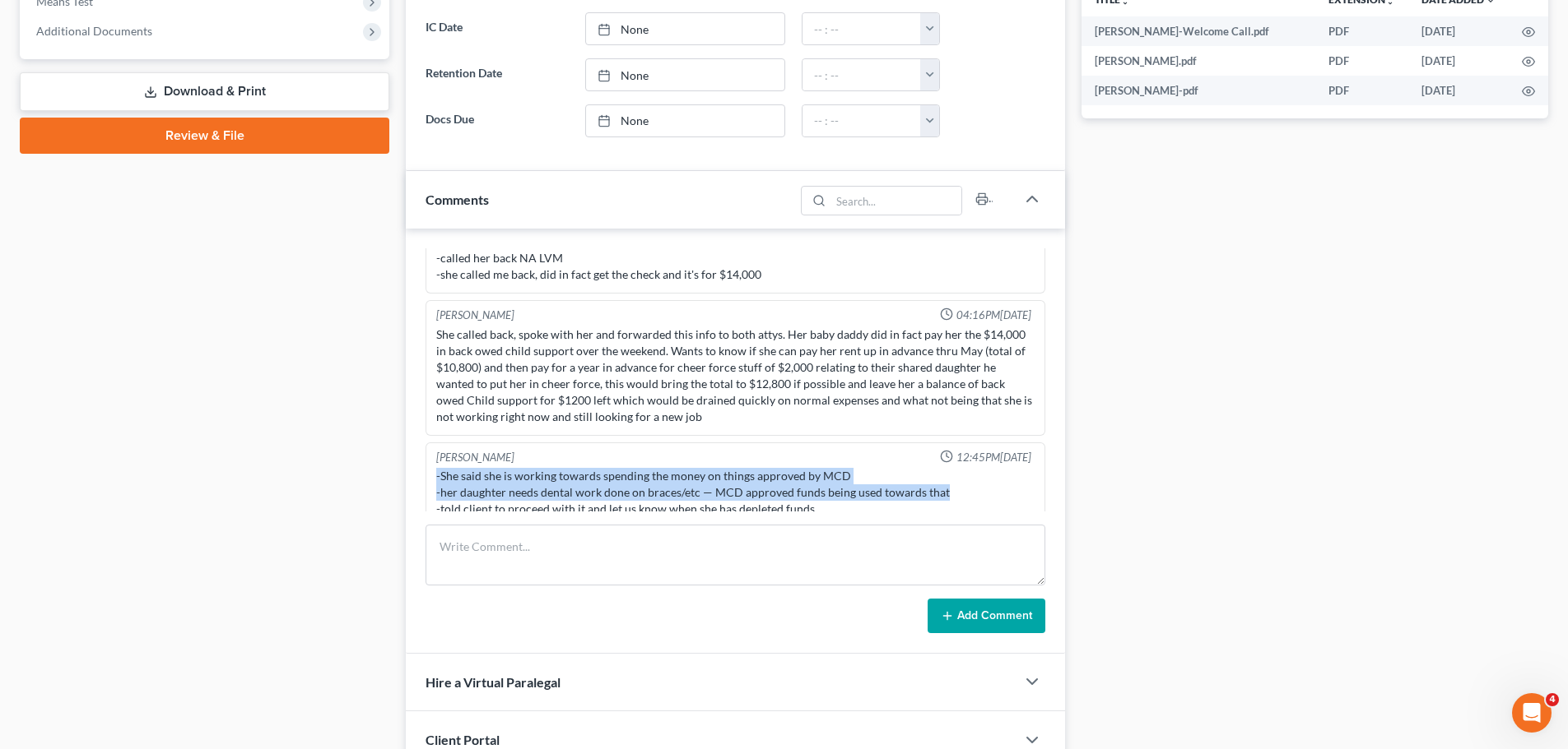
drag, startPoint x: 453, startPoint y: 462, endPoint x: 970, endPoint y: 472, distance: 517.1
click at [970, 472] on div "-She said she is working towards spending the money on things approved by MCD -…" at bounding box center [735, 492] width 598 height 50
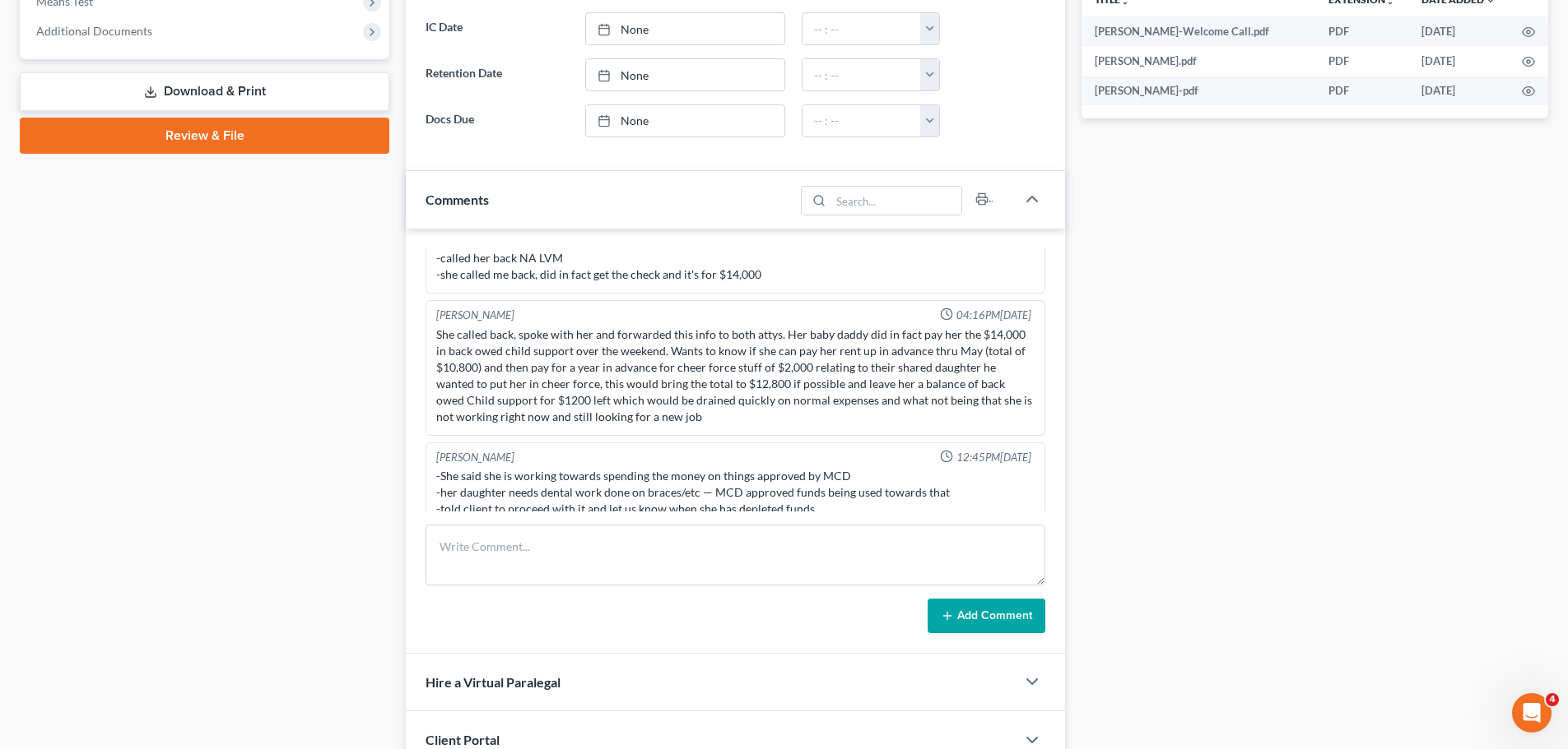
click at [801, 474] on div "-She said she is working towards spending the money on things approved by MCD -…" at bounding box center [735, 492] width 598 height 50
drag, startPoint x: 844, startPoint y: 461, endPoint x: 428, endPoint y: 456, distance: 416.0
click at [428, 456] on div "[PERSON_NAME] 12:45PM[DATE] -She said she is working towards spending the money…" at bounding box center [735, 486] width 620 height 86
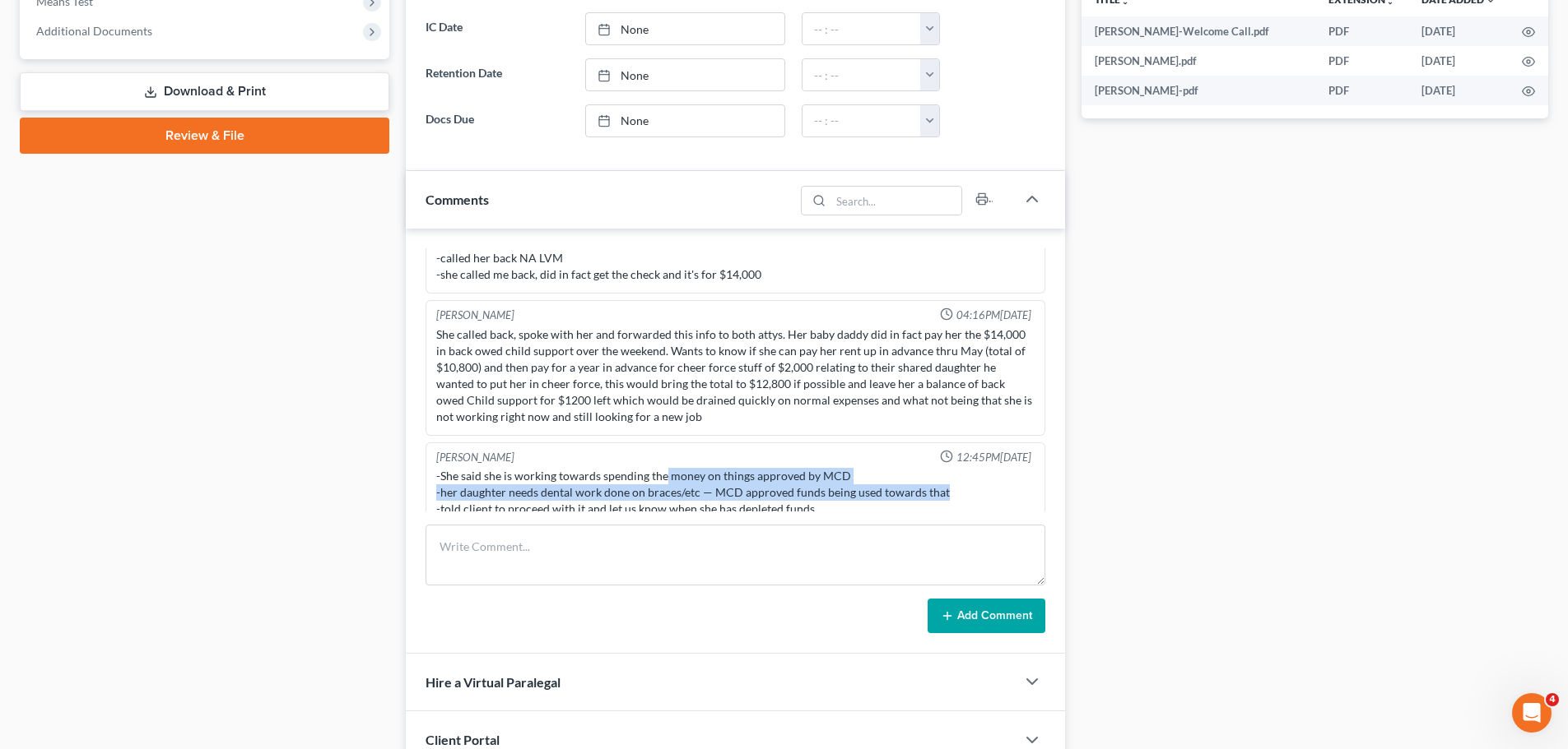
drag, startPoint x: 665, startPoint y: 465, endPoint x: 958, endPoint y: 474, distance: 293.1
click at [958, 474] on div "-She said she is working towards spending the money on things approved by MCD -…" at bounding box center [735, 492] width 598 height 50
click at [958, 474] on div "-She said she is working towards spending the money on things approved by MCD -…" at bounding box center [735, 492] width 598 height 50
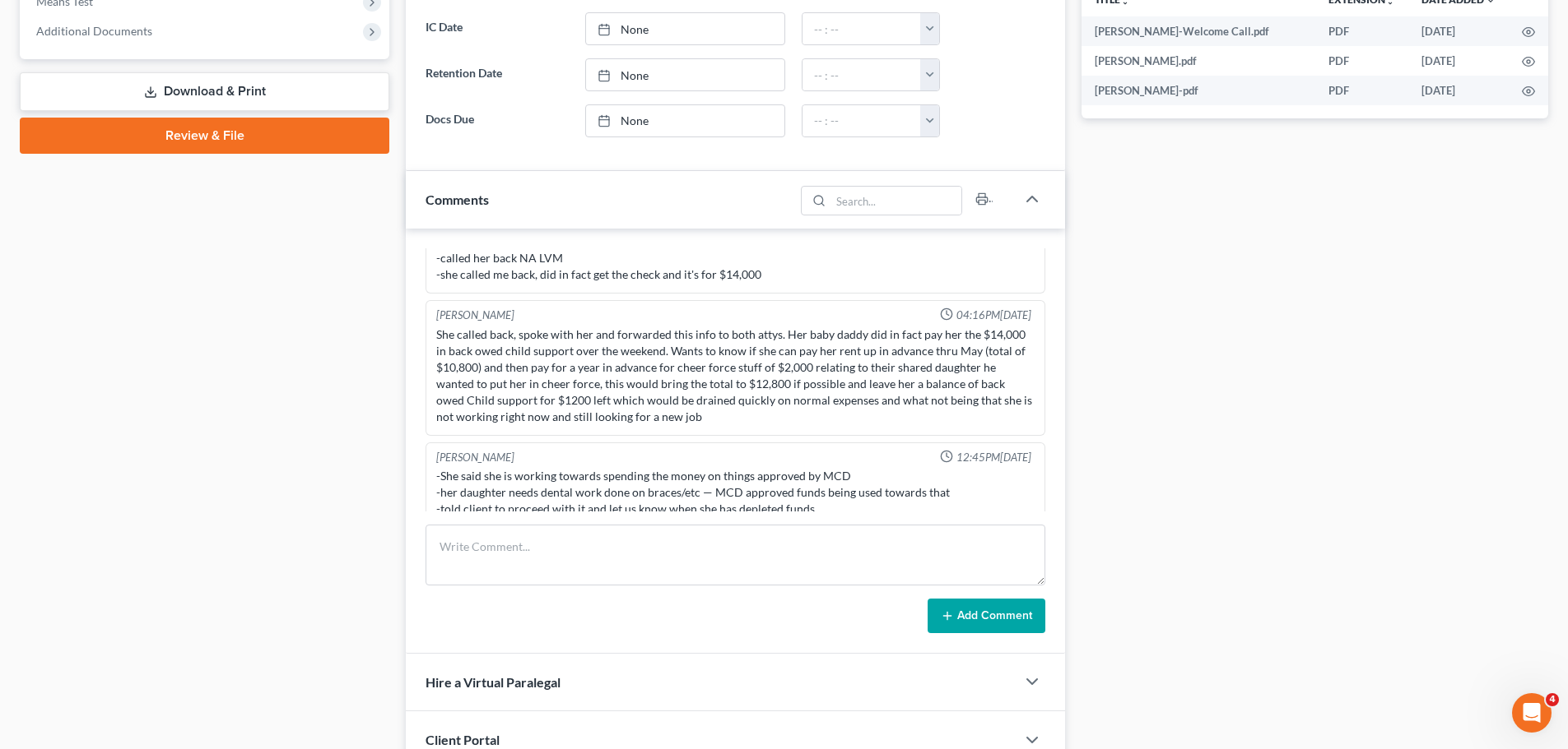
click at [852, 499] on div "-She said she is working towards spending the money on things approved by MCD -…" at bounding box center [735, 492] width 598 height 50
click at [1112, 488] on div "Docs Tasks Events Fees Timer 4% Completed Nothing here yet! Signed [MEDICAL_DAT…" at bounding box center [1314, 192] width 483 height 1385
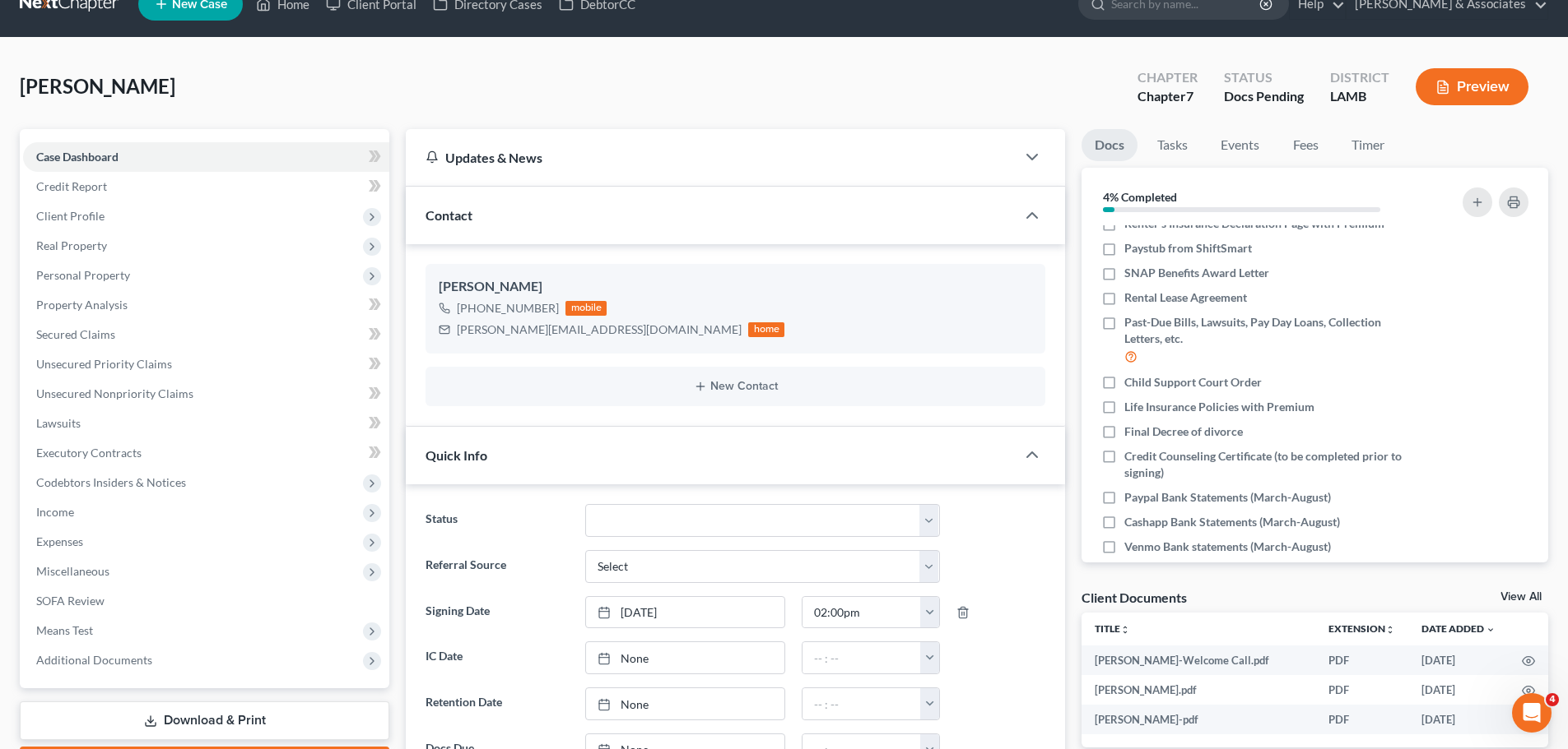
scroll to position [0, 0]
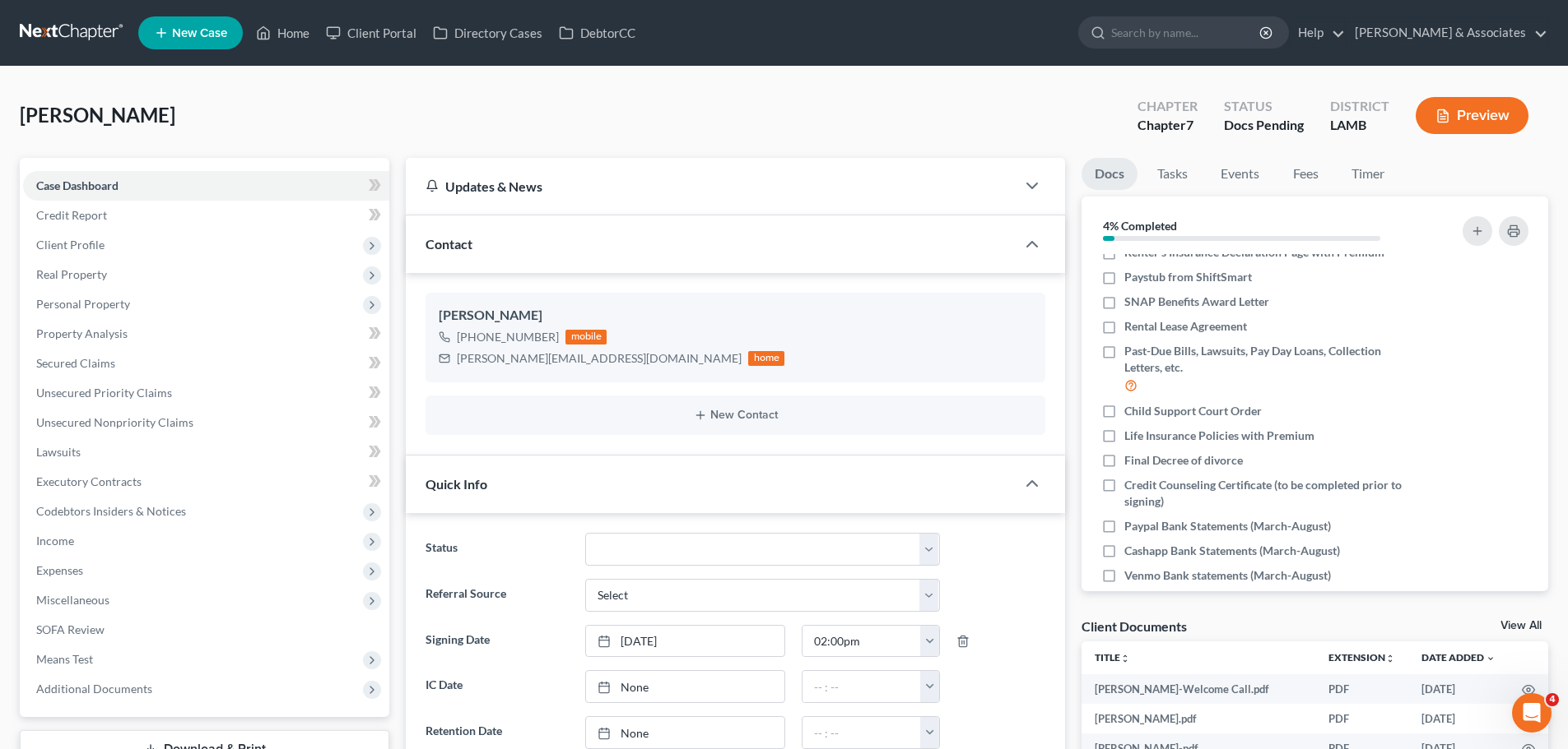
click at [66, 33] on link at bounding box center [72, 32] width 105 height 30
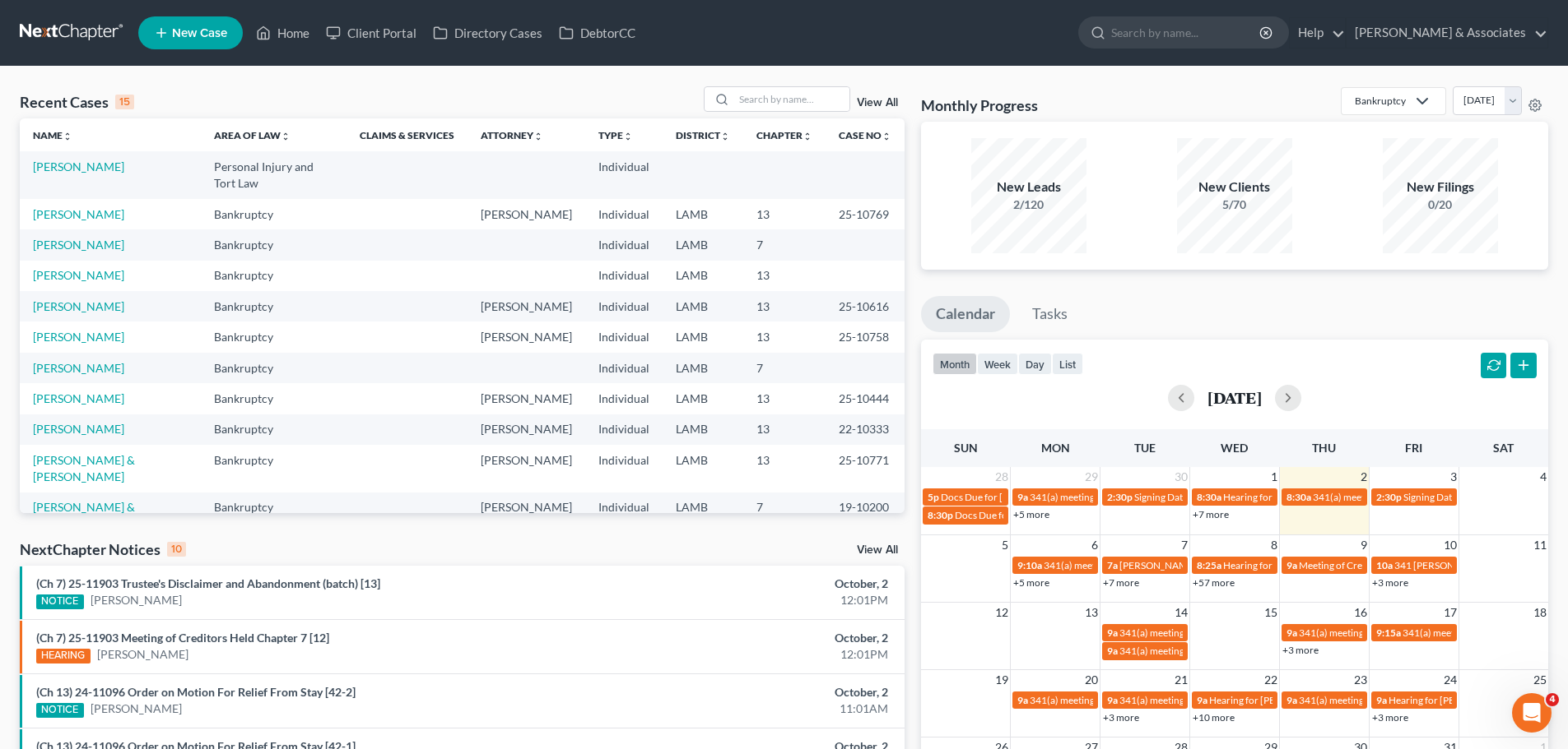
click at [750, 82] on div "Recent Cases 15 View All Name unfold_more expand_more expand_less Area of Law u…" at bounding box center [784, 610] width 1568 height 1087
click at [757, 102] on input "search" at bounding box center [792, 99] width 115 height 23
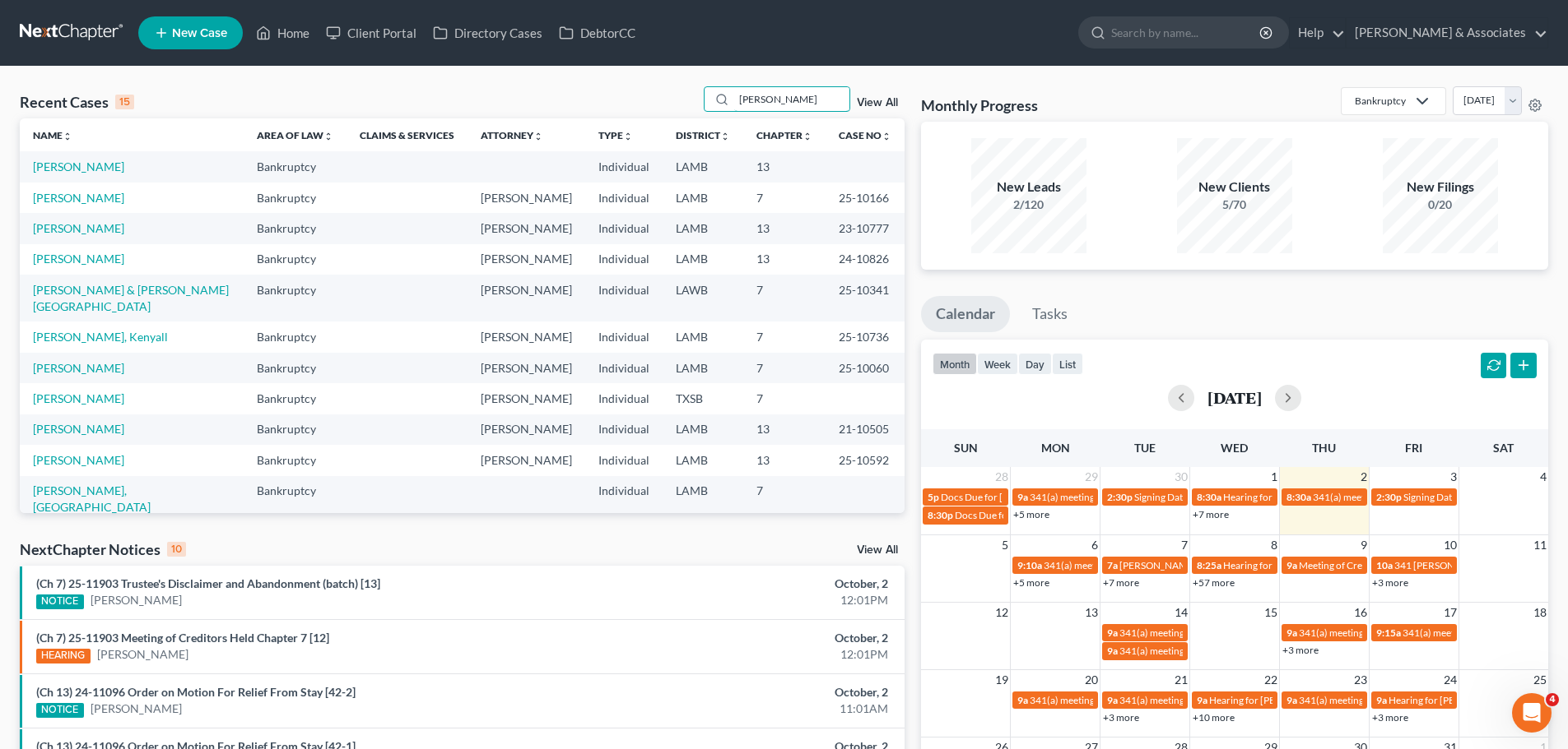
drag, startPoint x: 808, startPoint y: 96, endPoint x: 290, endPoint y: 119, distance: 518.5
click at [290, 119] on div "Recent Cases 15 [PERSON_NAME] View All Name unfold_more expand_more expand_less…" at bounding box center [462, 300] width 884 height 427
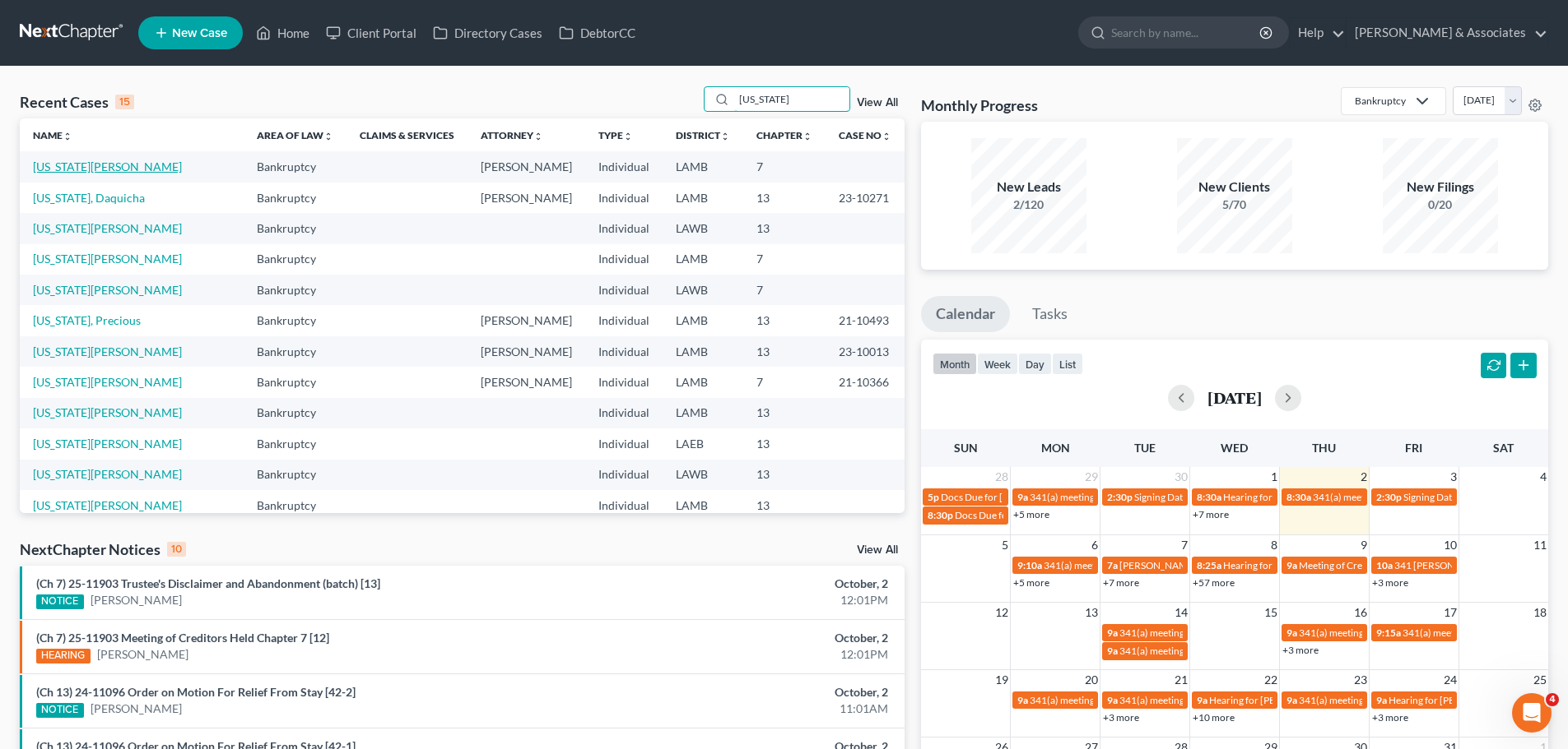
type input "washington"
click at [81, 168] on link "[US_STATE][PERSON_NAME]" at bounding box center [107, 167] width 149 height 14
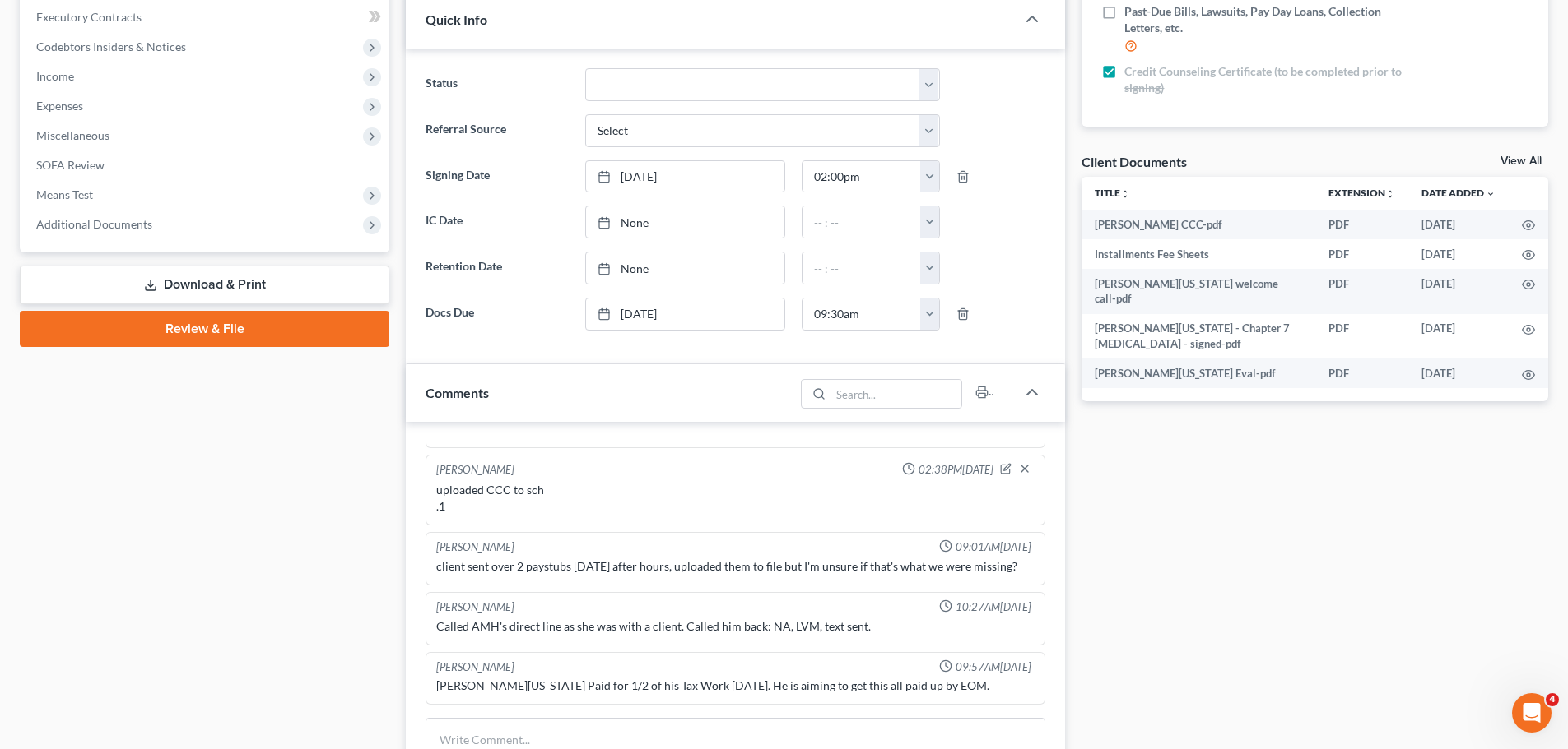
scroll to position [493, 0]
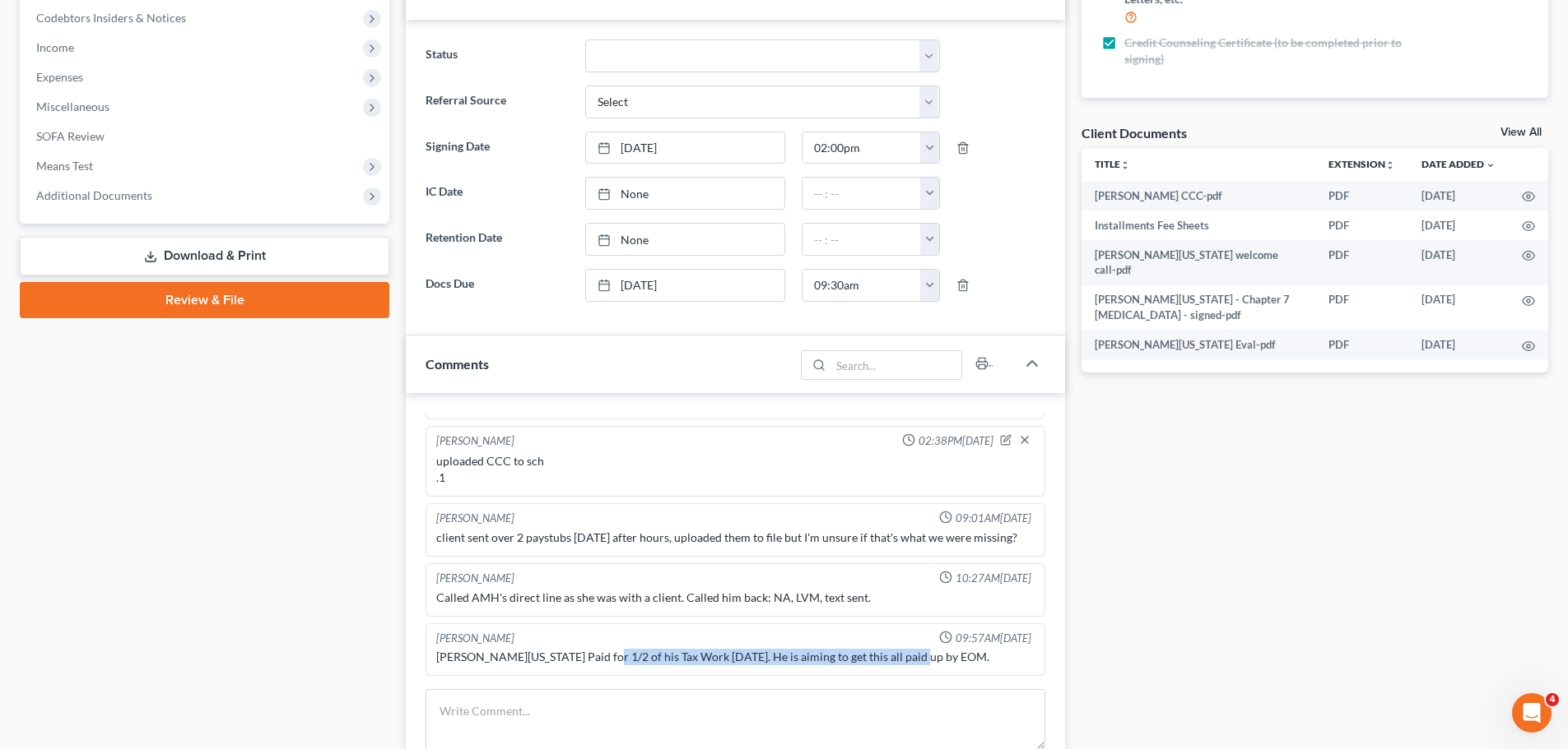
drag, startPoint x: 594, startPoint y: 661, endPoint x: 961, endPoint y: 672, distance: 367.2
click at [961, 672] on div "Kat Chouinard 09:57AM, 09/08/2025 Mr. Washington Paid for 1/2 of his Tax Work t…" at bounding box center [735, 650] width 620 height 53
click at [956, 654] on div "Mr. Washington Paid for 1/2 of his Tax Work today. He is aiming to get this all…" at bounding box center [735, 657] width 598 height 16
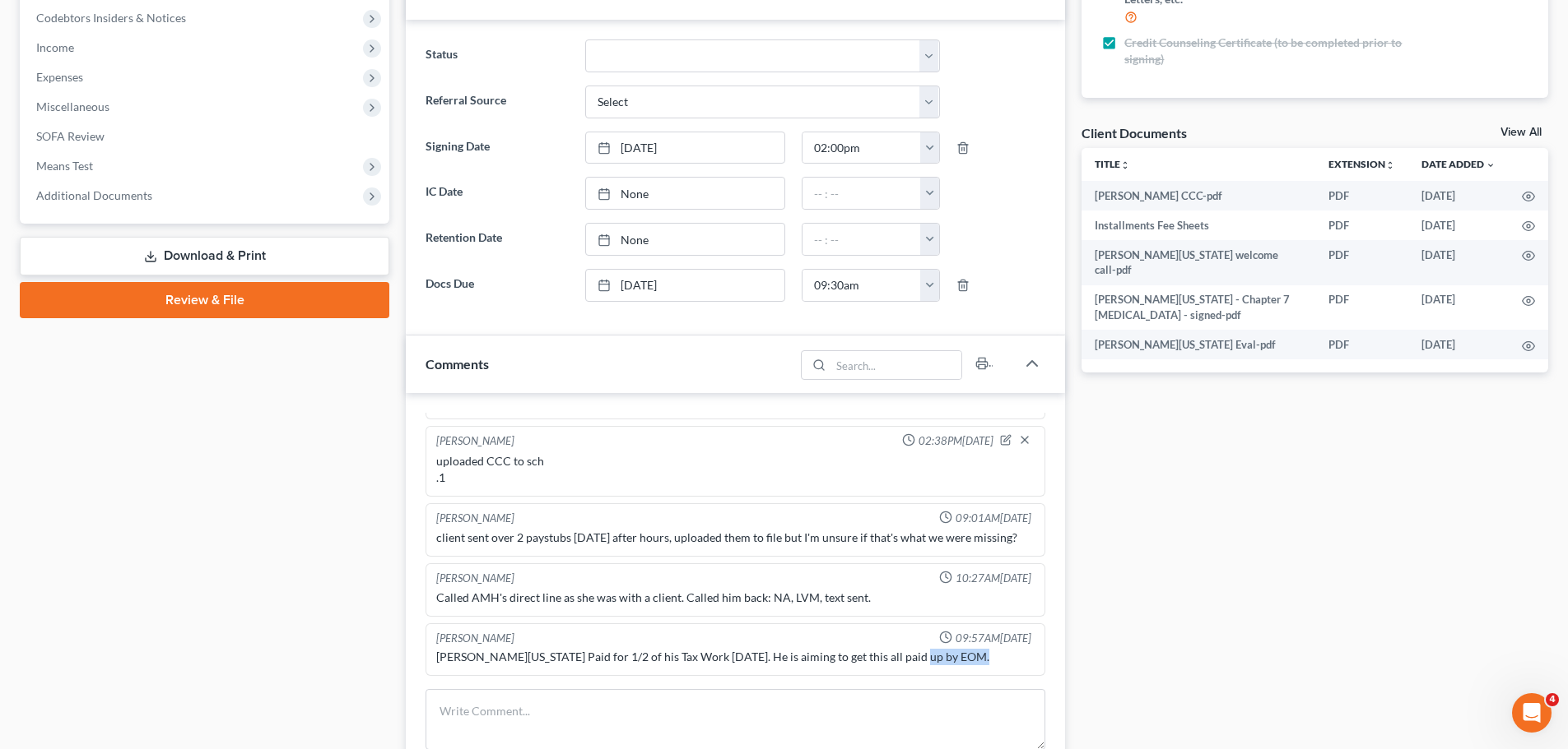
click at [956, 654] on div "Mr. Washington Paid for 1/2 of his Tax Work today. He is aiming to get this all…" at bounding box center [735, 657] width 598 height 16
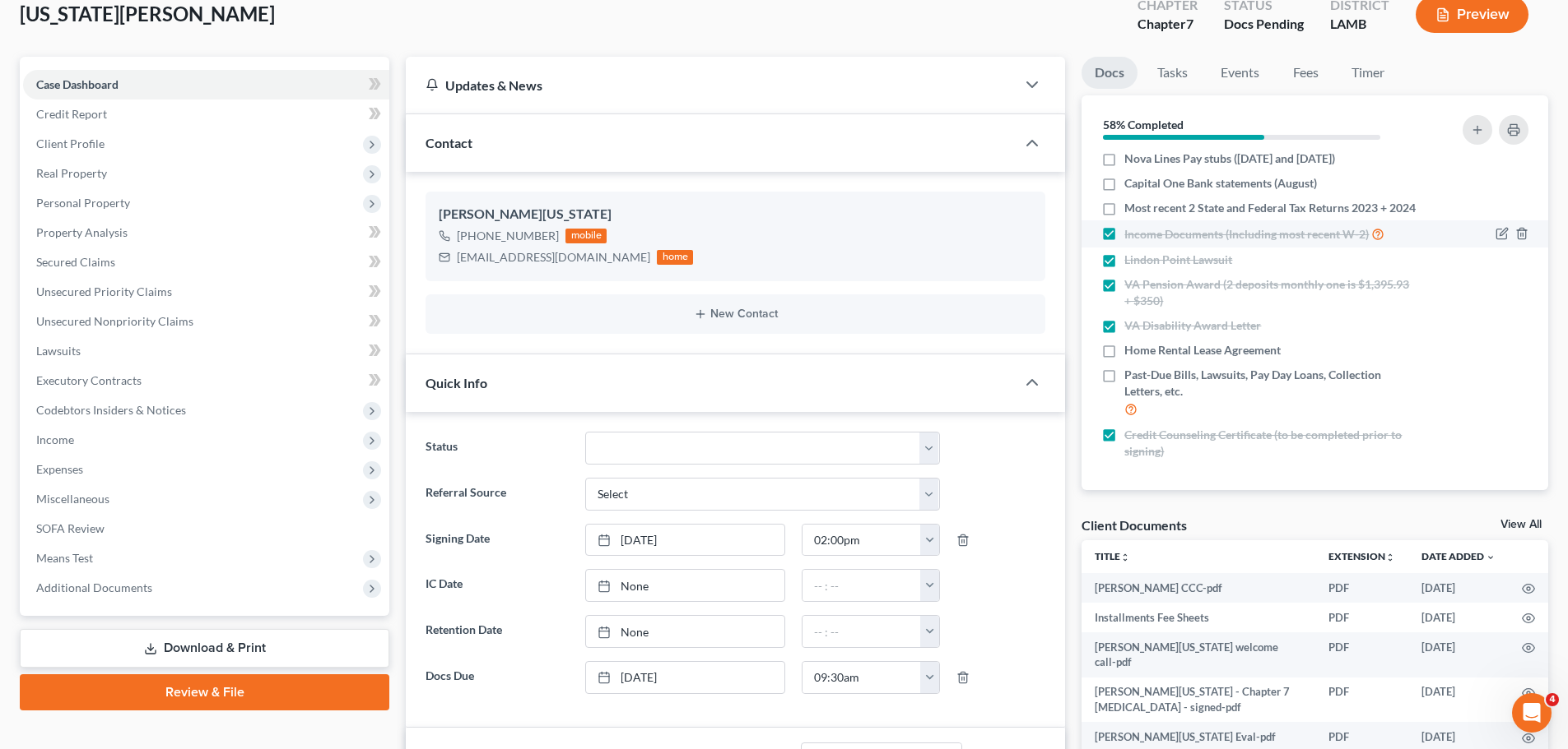
scroll to position [0, 0]
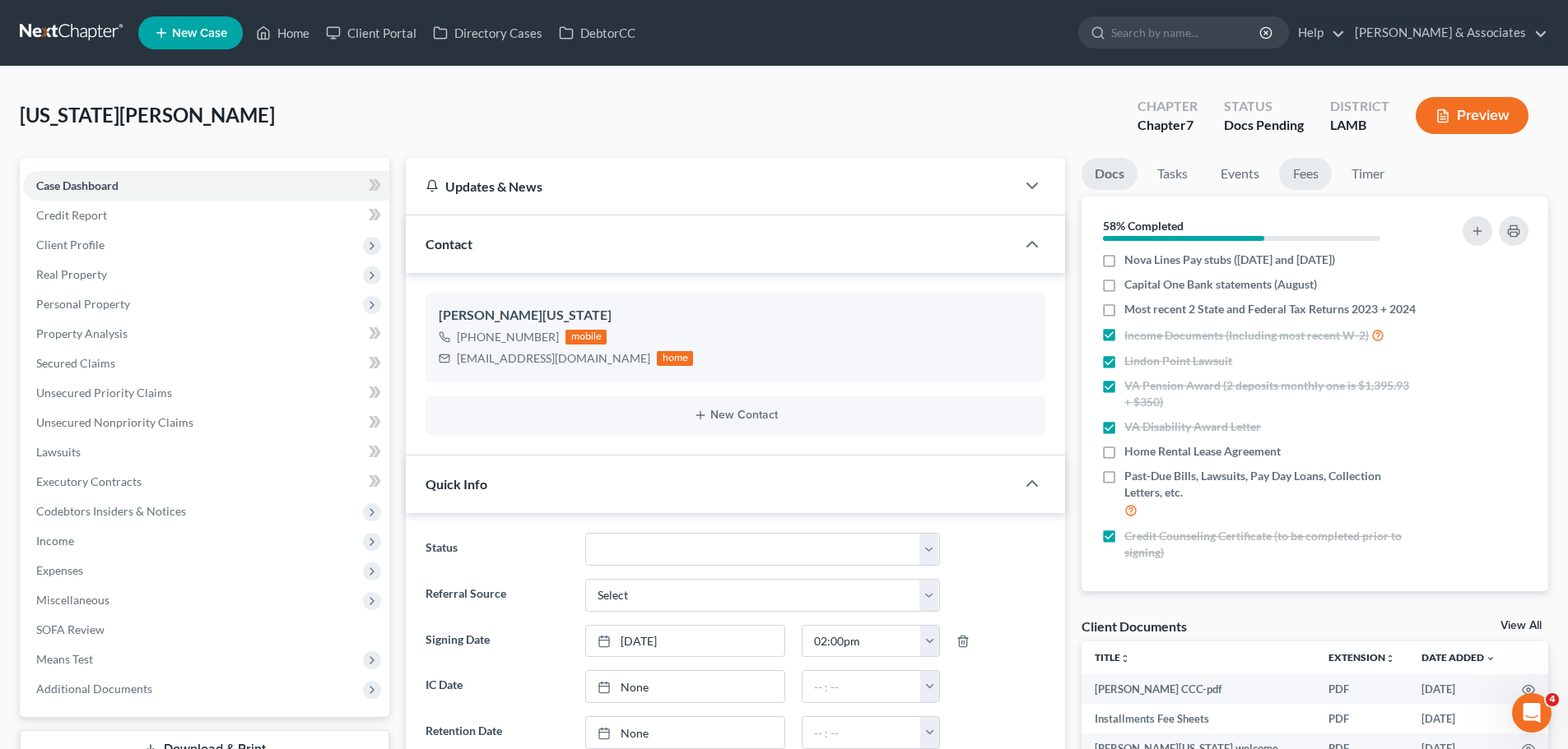
click at [1319, 167] on link "Fees" at bounding box center [1305, 174] width 52 height 32
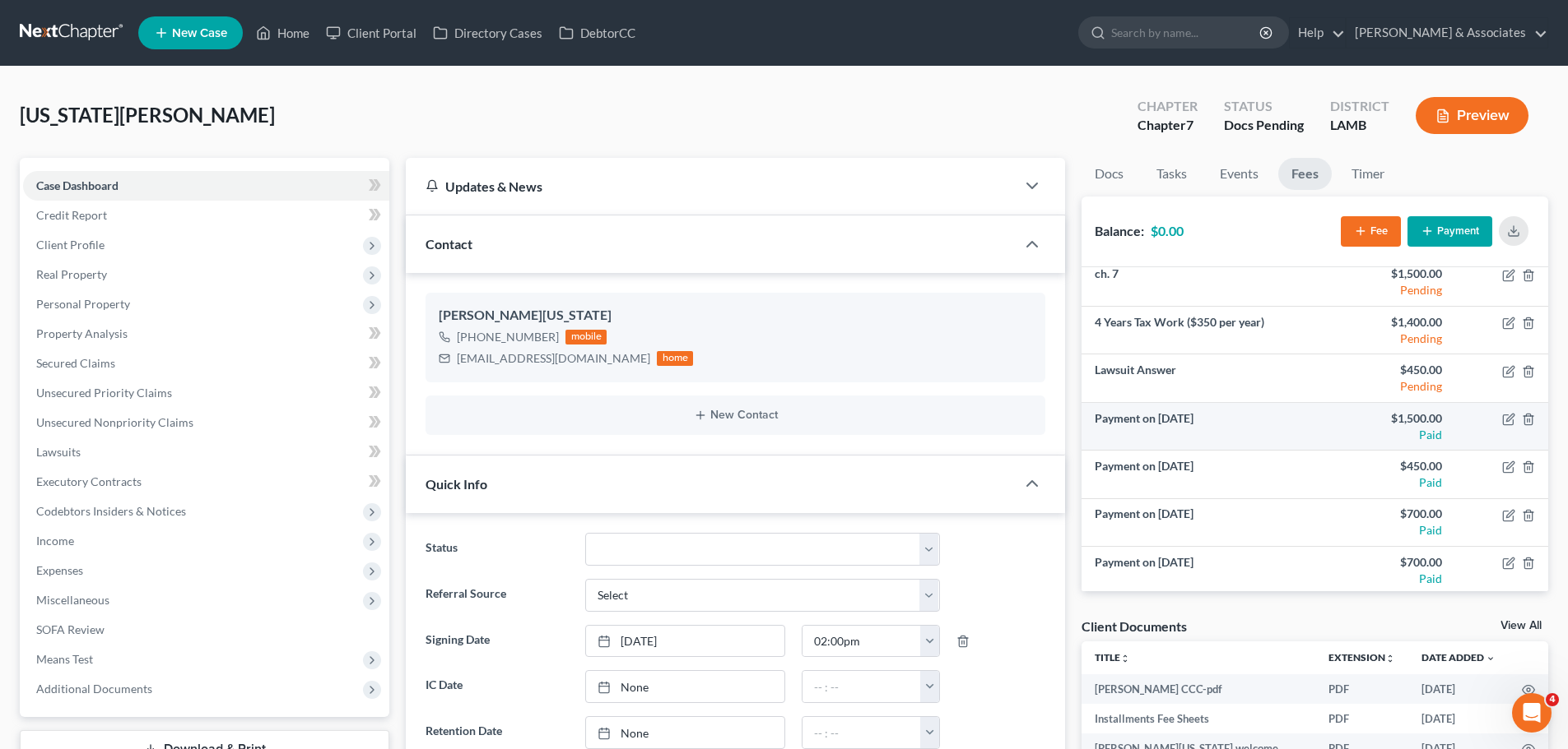
scroll to position [11, 0]
click at [59, 45] on link at bounding box center [72, 32] width 105 height 30
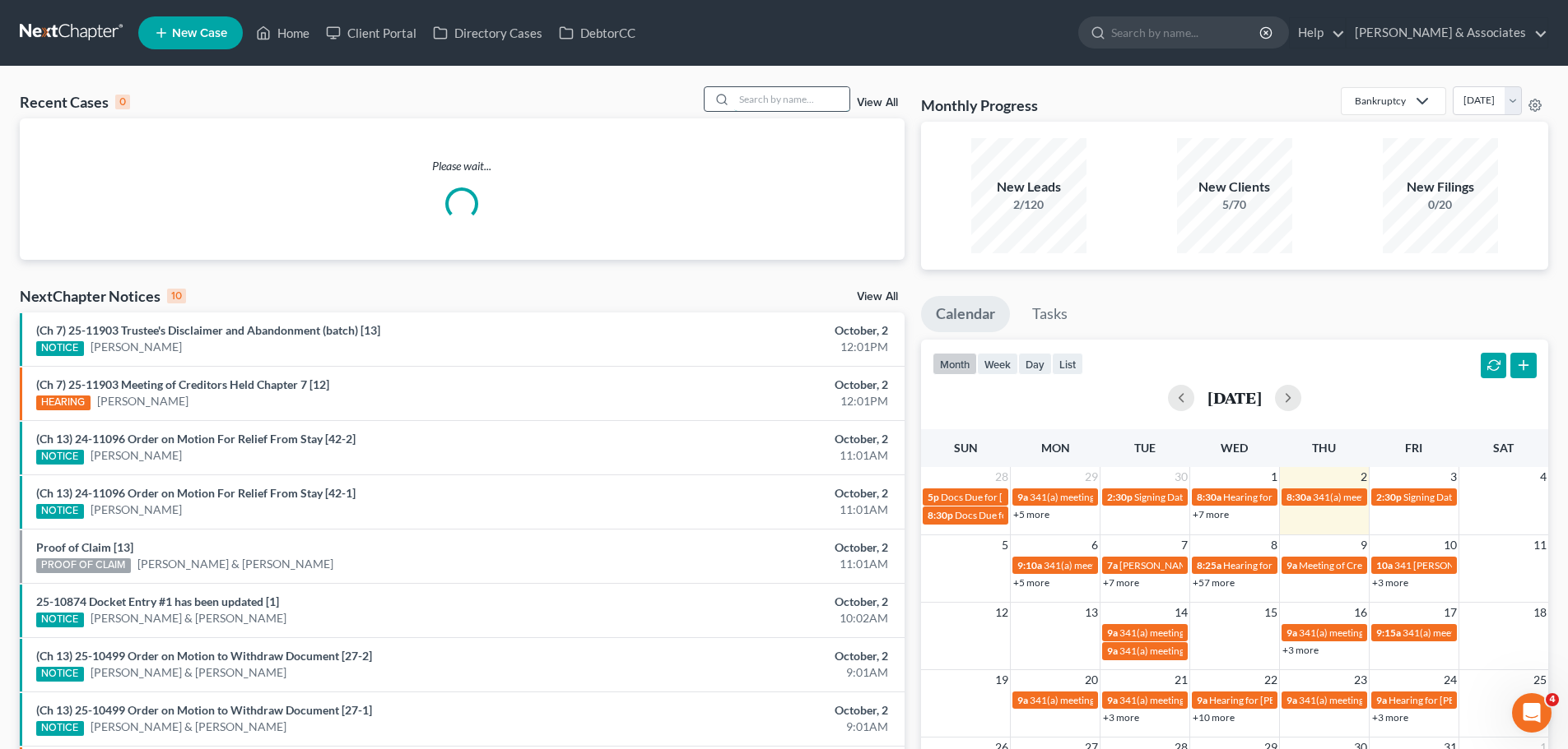
click at [791, 106] on input "search" at bounding box center [792, 99] width 115 height 23
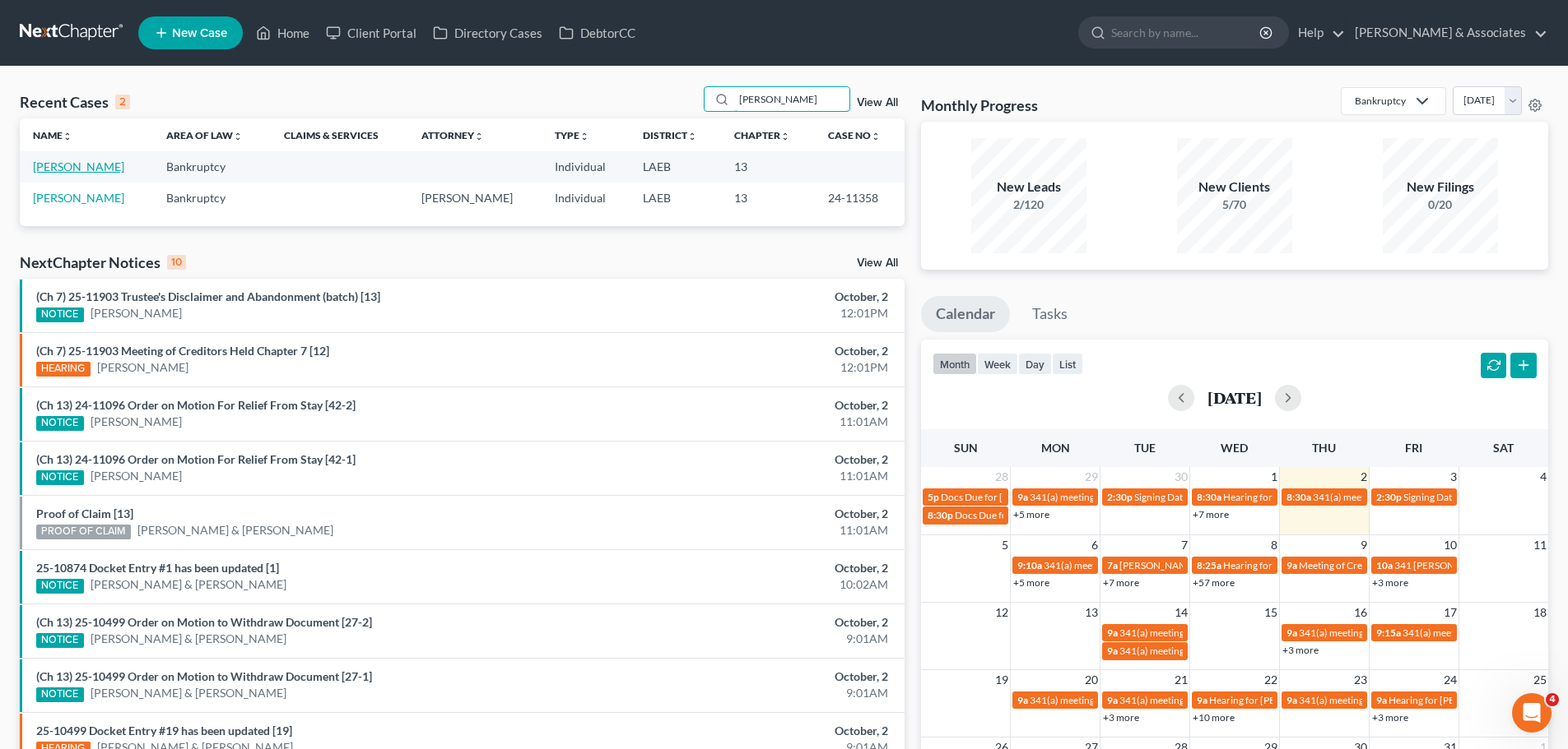
type input "spiess"
click at [56, 166] on link "[PERSON_NAME]" at bounding box center [78, 167] width 91 height 14
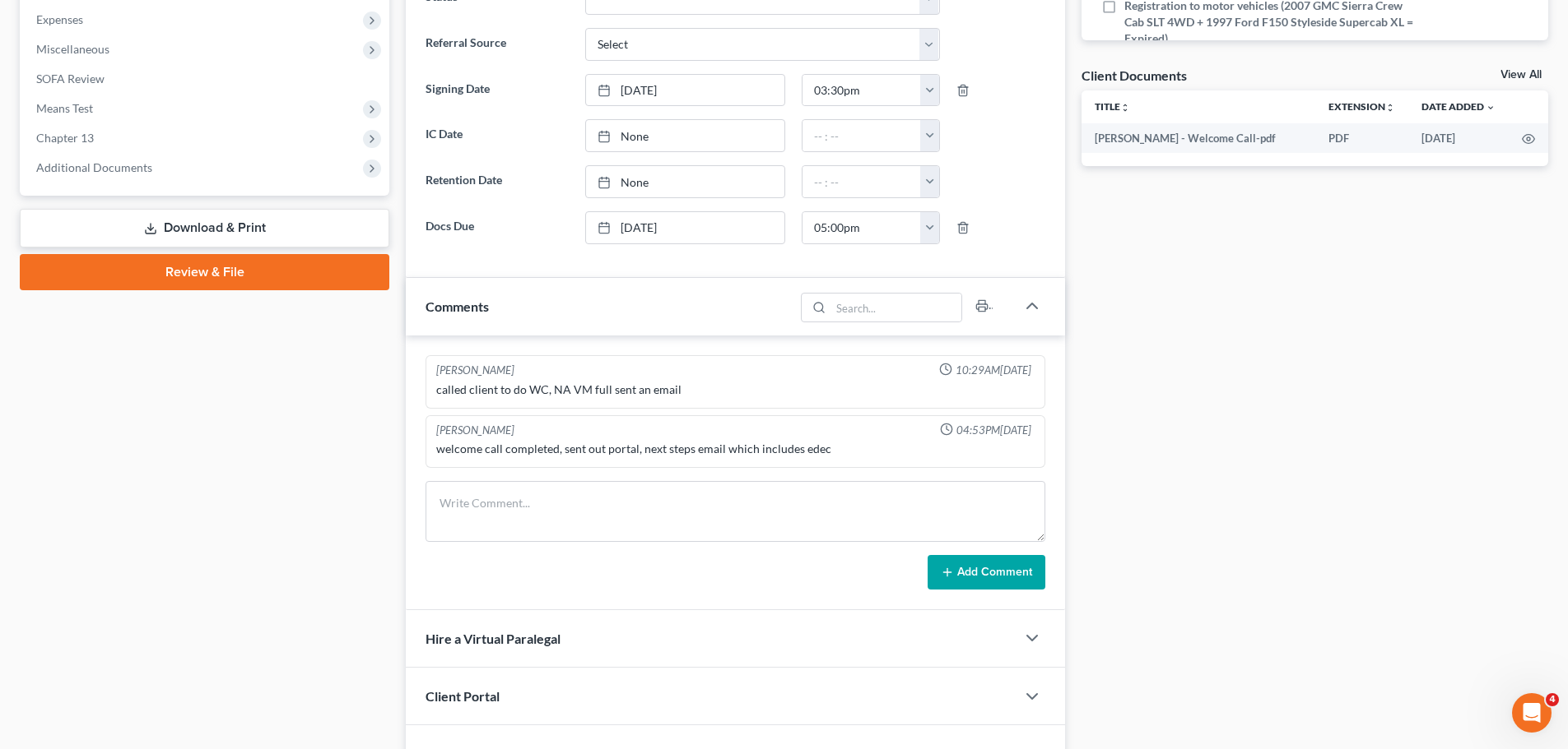
scroll to position [576, 0]
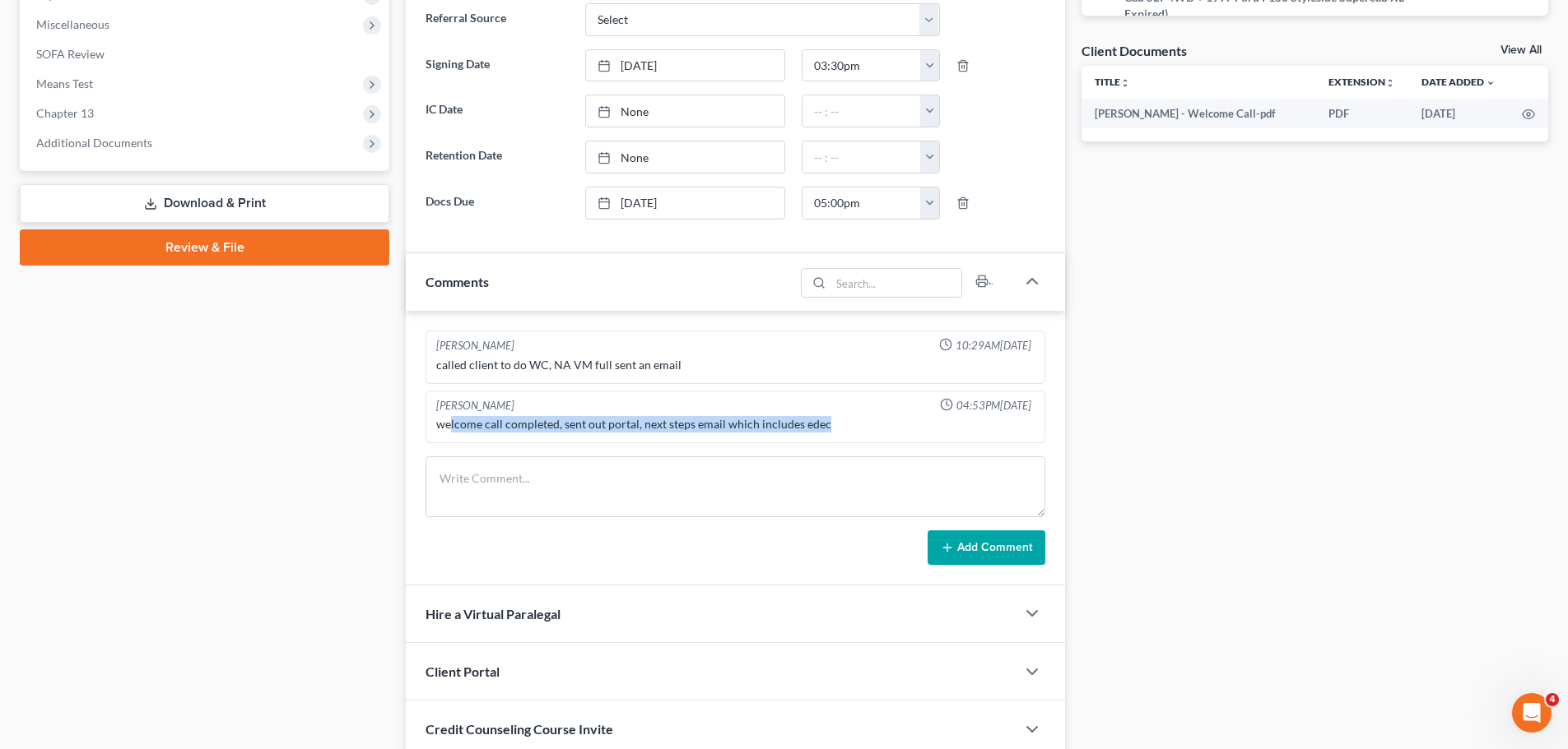
drag, startPoint x: 449, startPoint y: 428, endPoint x: 857, endPoint y: 428, distance: 408.0
click at [857, 428] on div "welcome call completed, sent out portal, next steps email which includes edec" at bounding box center [735, 424] width 598 height 16
drag, startPoint x: 893, startPoint y: 416, endPoint x: 431, endPoint y: 438, distance: 462.5
click at [431, 438] on div "Alayna Harper 04:53PM, 09/30/2025 welcome call completed, sent out portal, next…" at bounding box center [735, 417] width 620 height 53
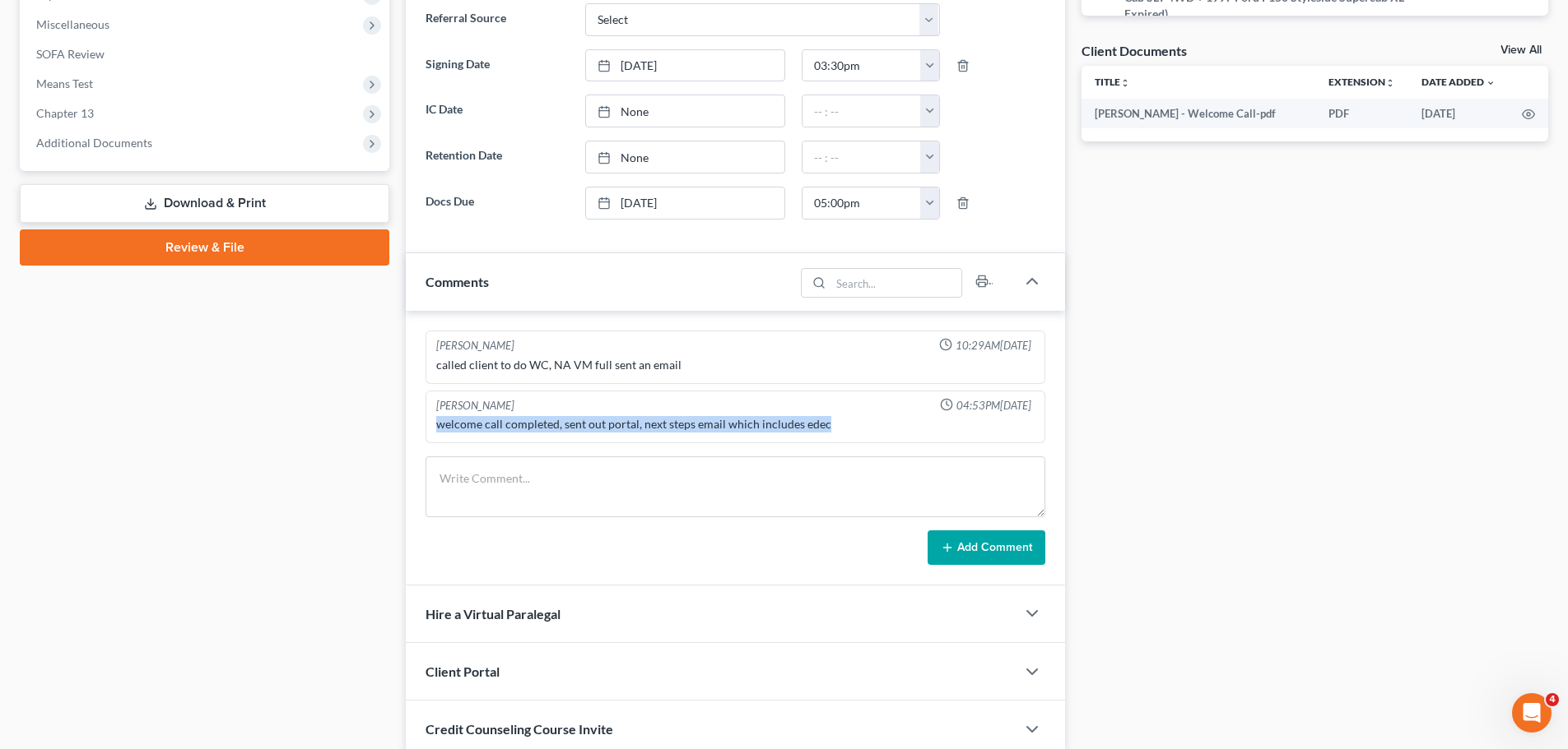
click at [647, 419] on div "welcome call completed, sent out portal, next steps email which includes edec" at bounding box center [735, 424] width 598 height 16
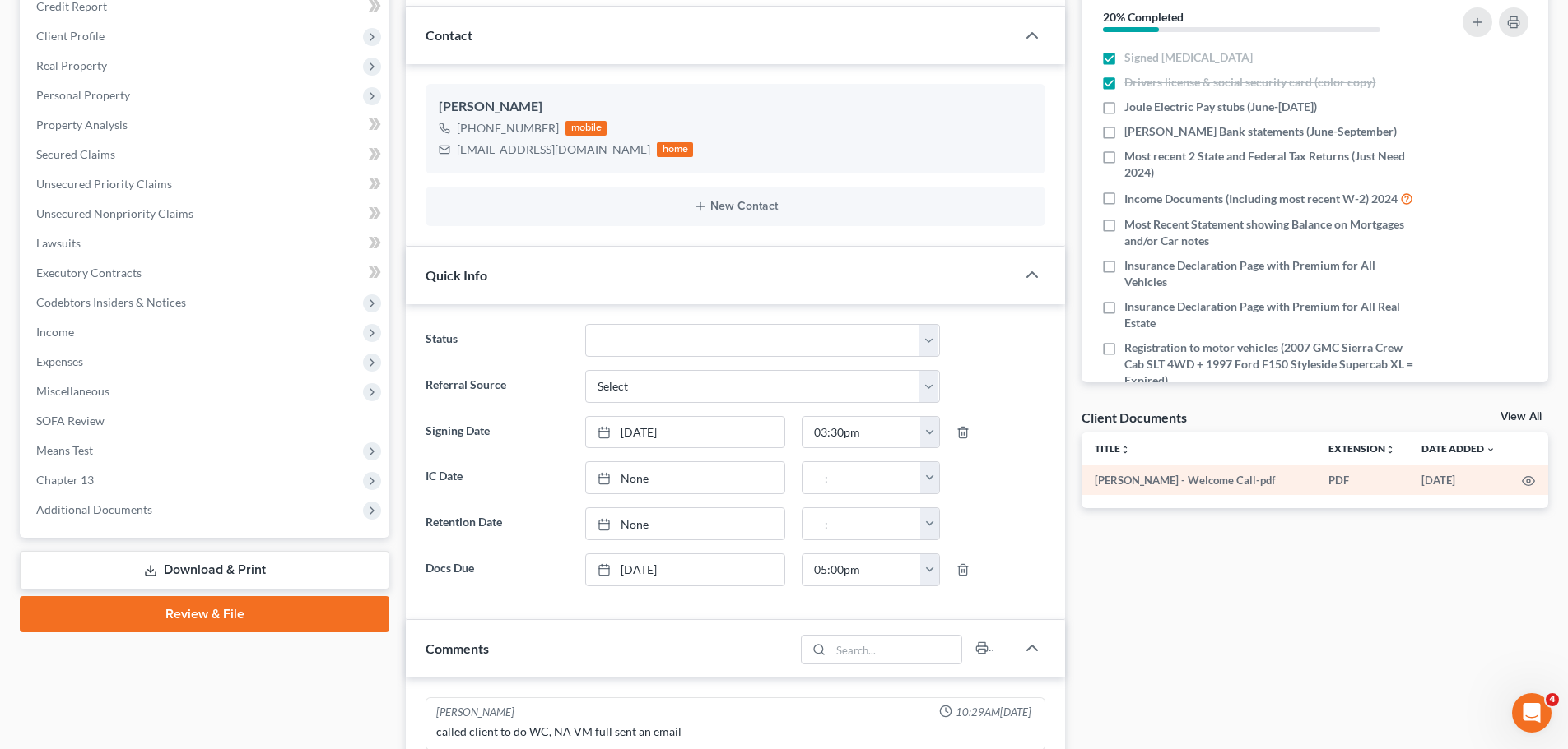
scroll to position [247, 0]
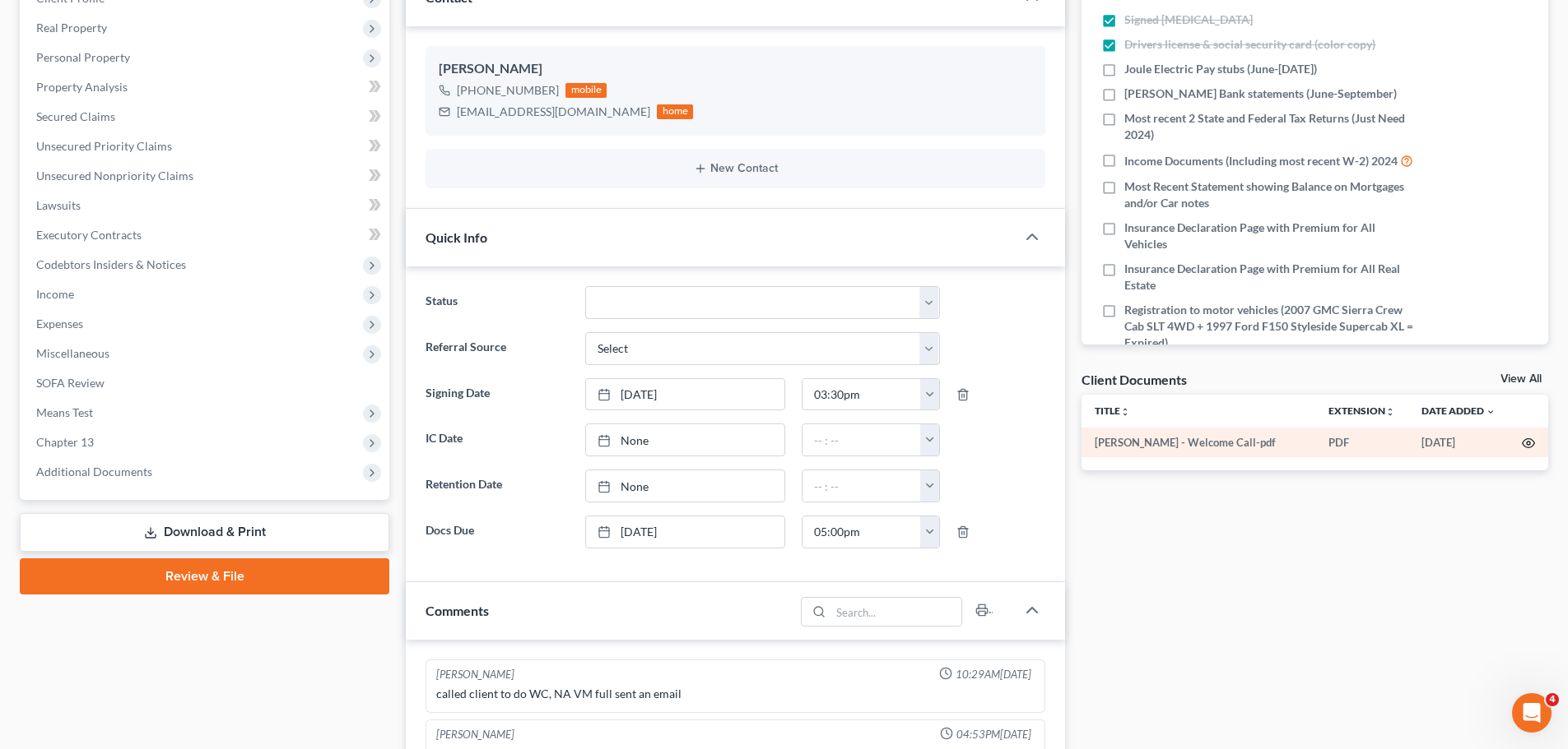
click at [1533, 440] on icon "button" at bounding box center [1527, 443] width 14 height 14
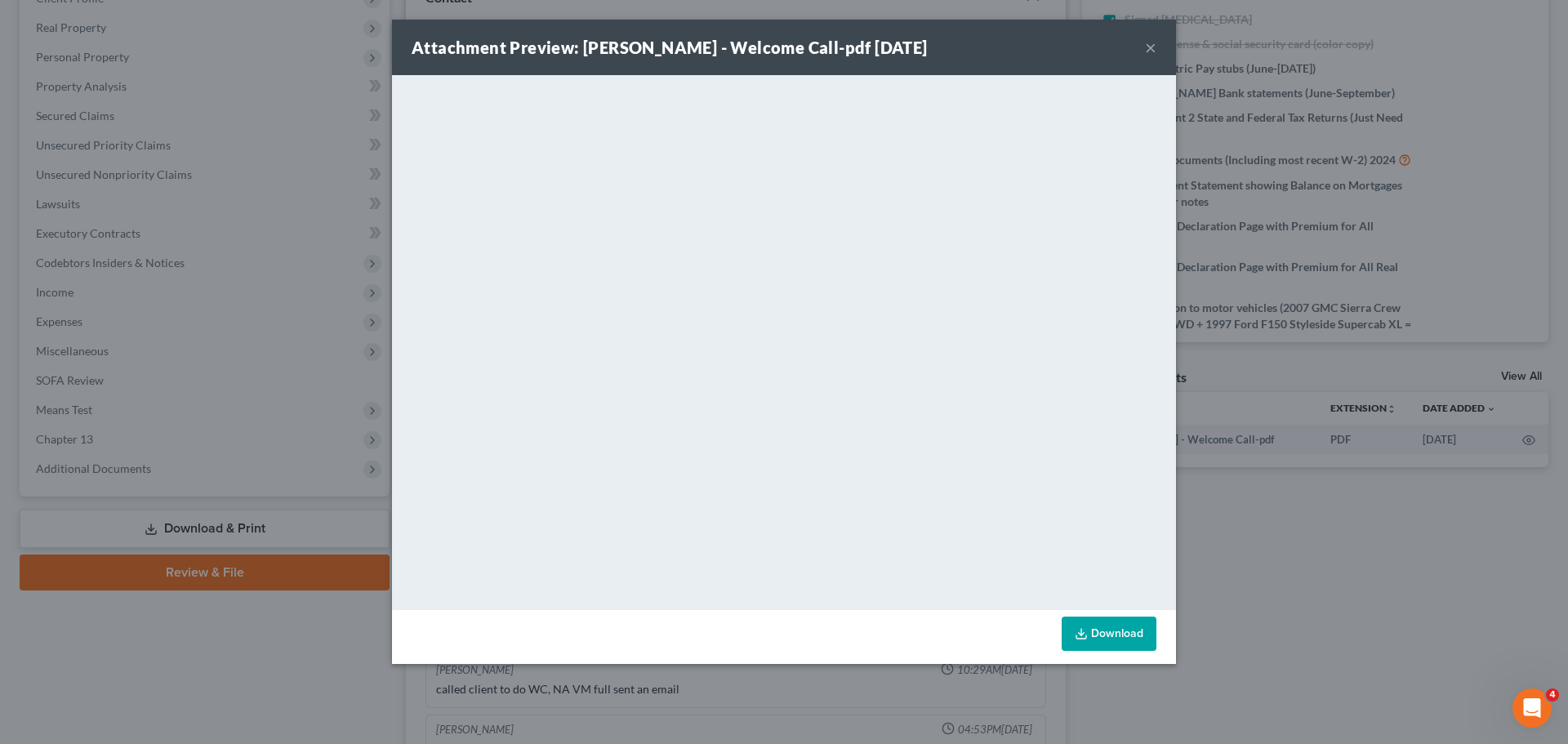
drag, startPoint x: 1146, startPoint y: 49, endPoint x: 1547, endPoint y: 177, distance: 420.9
click at [1147, 49] on button "×" at bounding box center [1151, 47] width 12 height 20
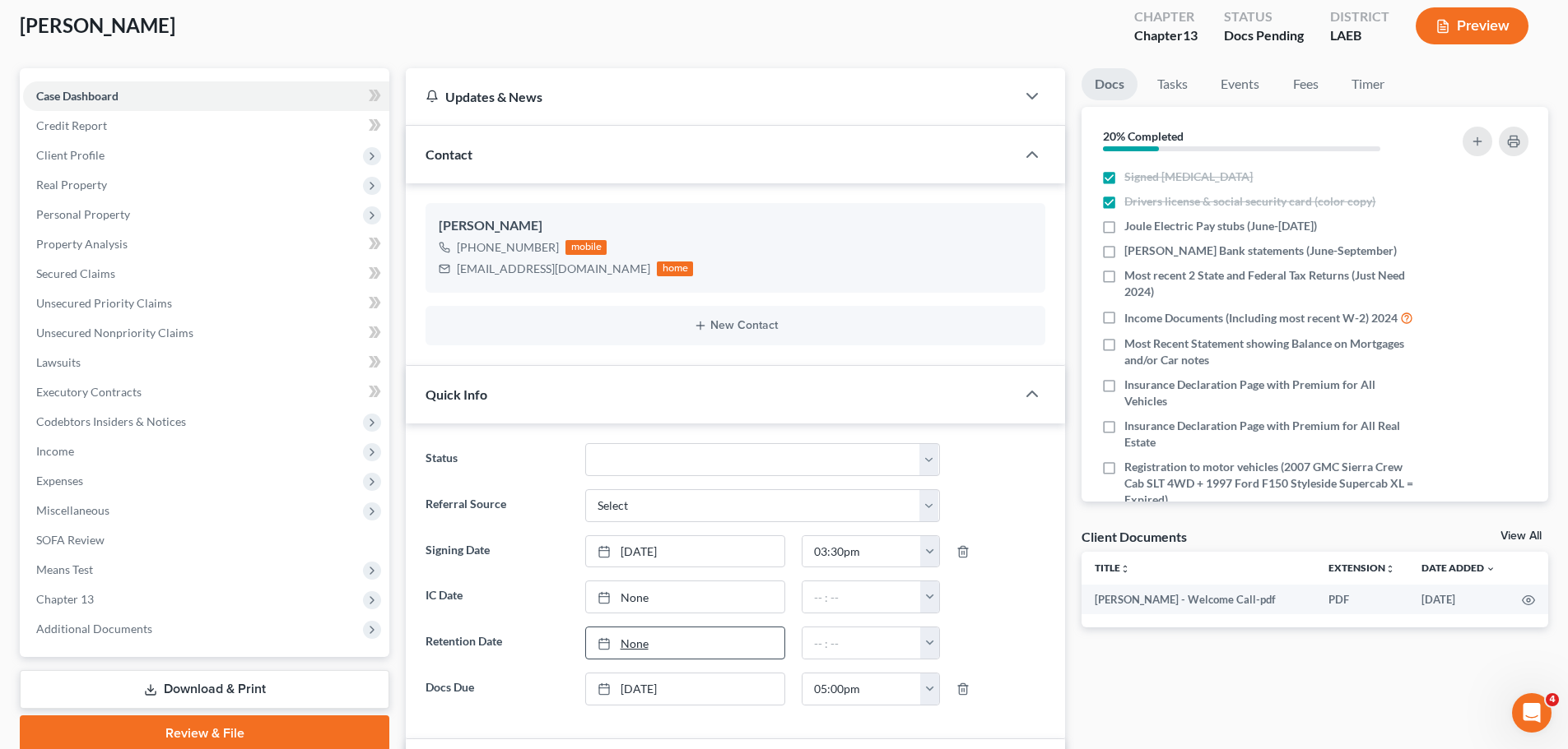
scroll to position [0, 0]
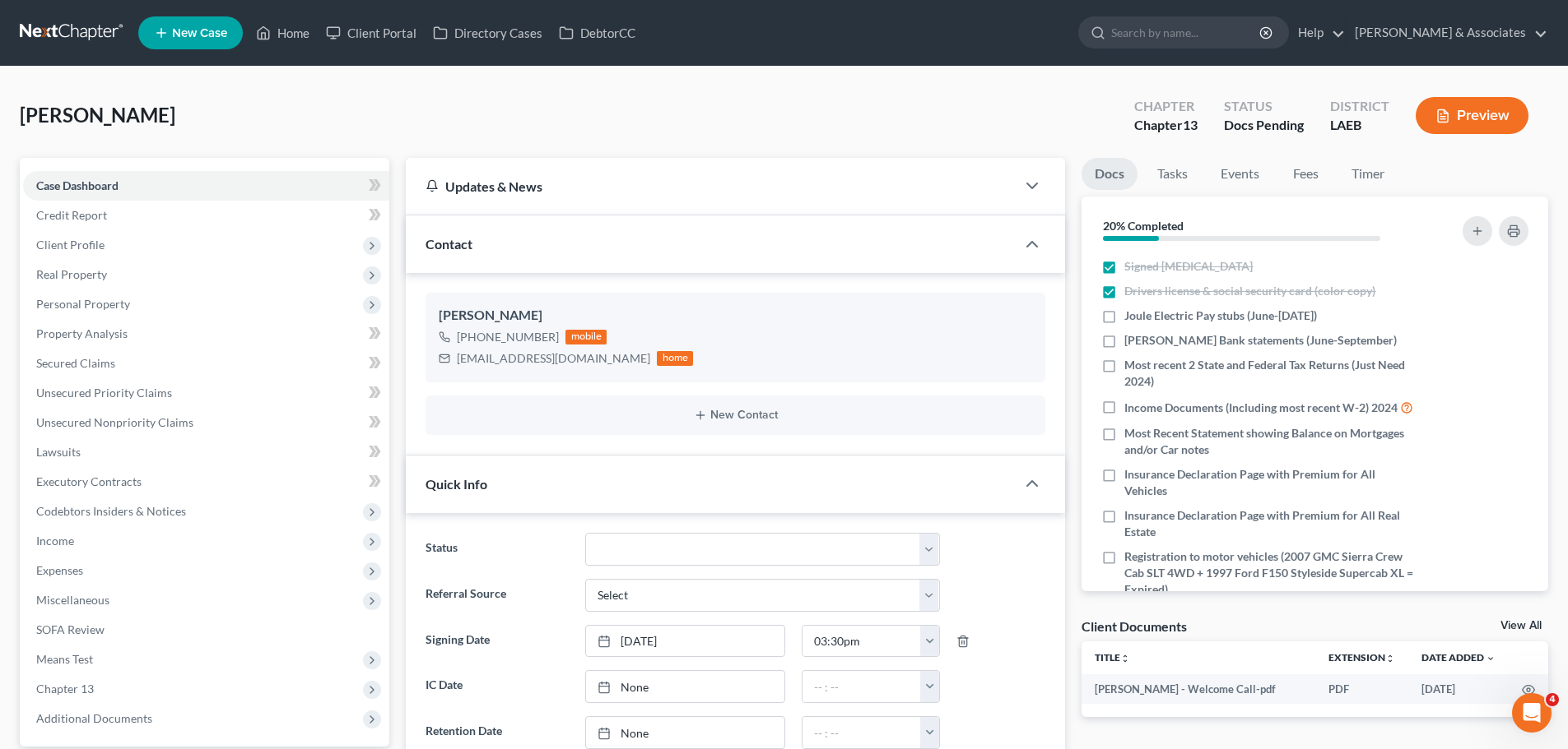
click at [41, 38] on link at bounding box center [72, 32] width 105 height 30
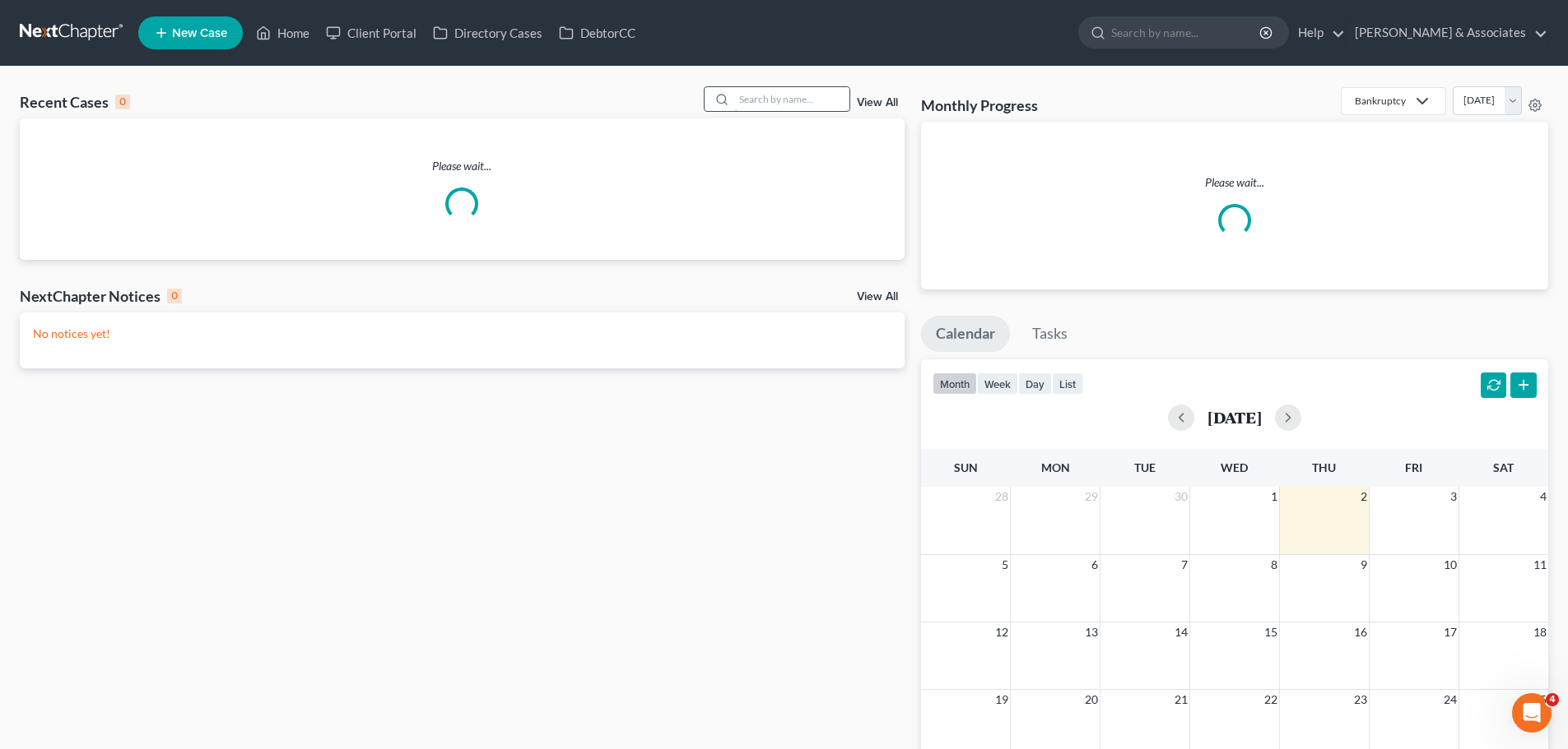
click at [788, 95] on input "search" at bounding box center [792, 99] width 115 height 23
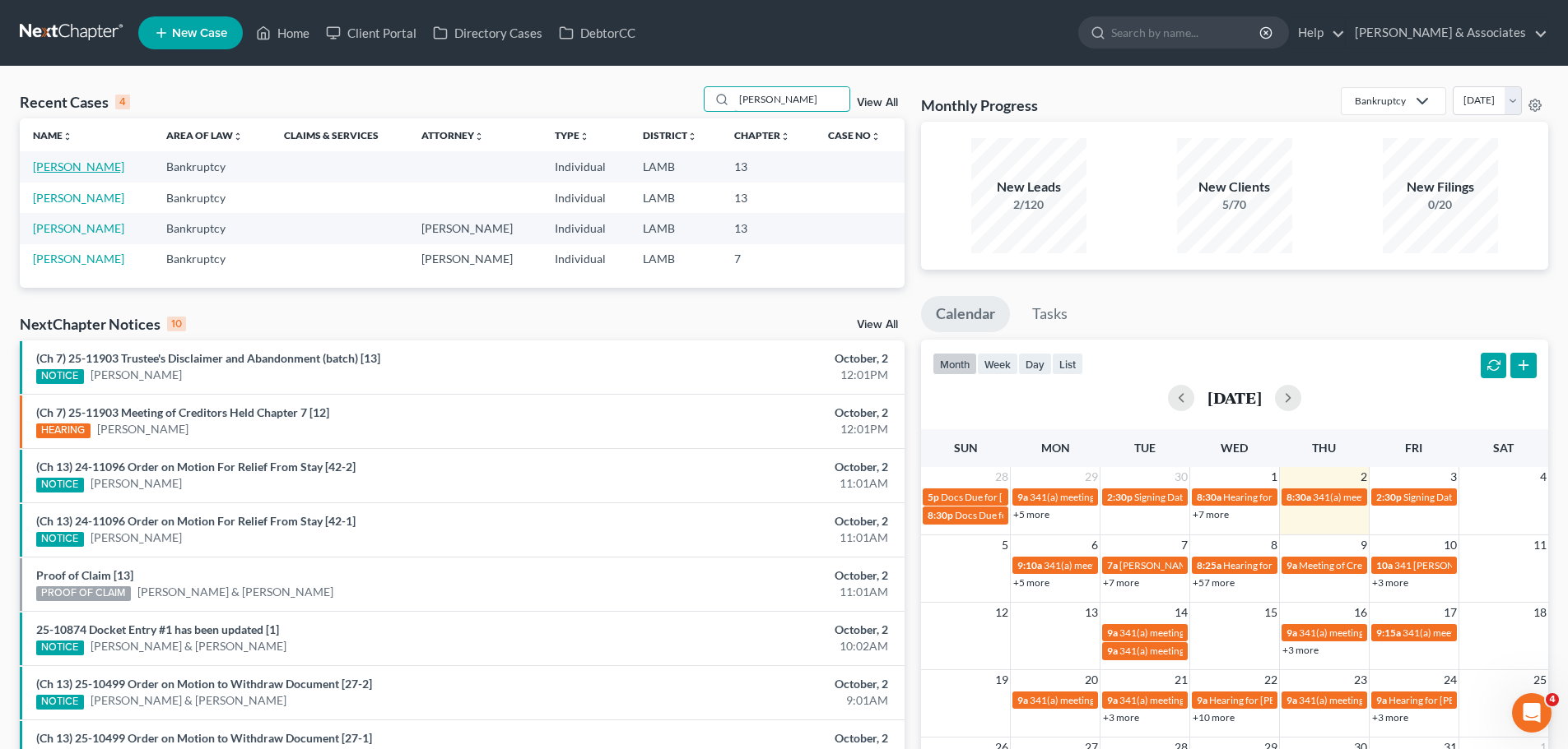
type input "gibb"
drag, startPoint x: 36, startPoint y: 167, endPoint x: 54, endPoint y: 154, distance: 22.2
click at [36, 167] on link "[PERSON_NAME]" at bounding box center [78, 167] width 91 height 14
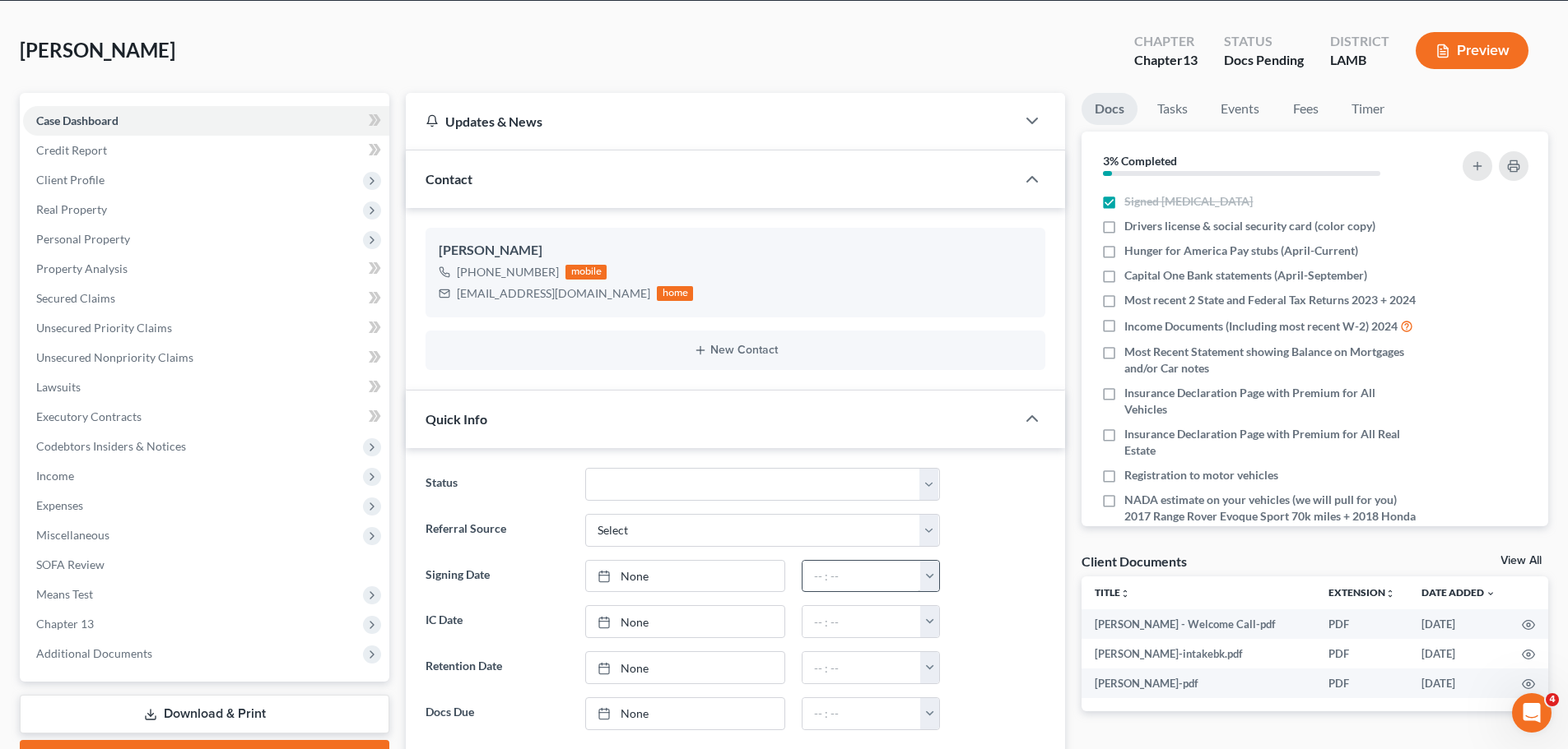
scroll to position [165, 0]
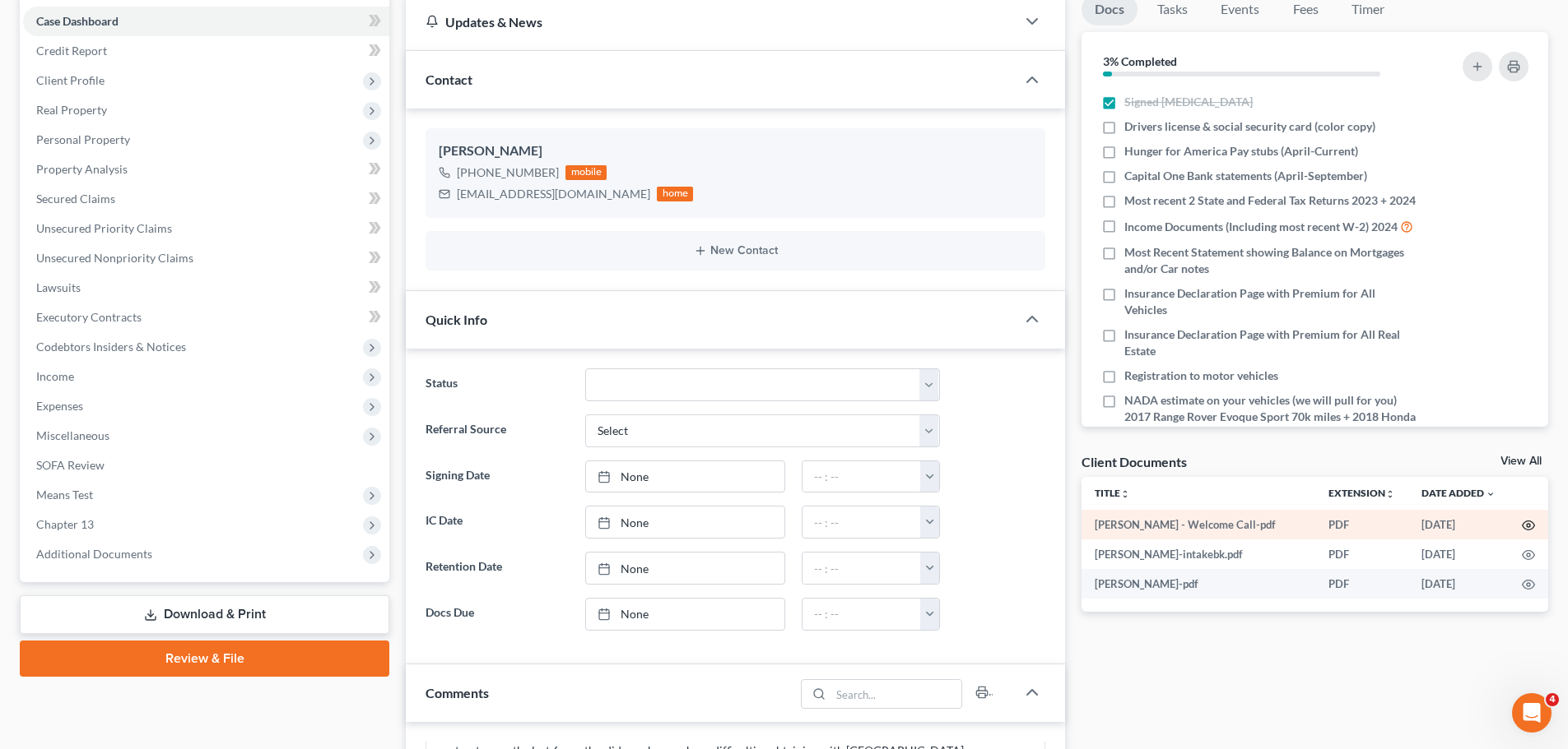
click at [1531, 525] on icon "button" at bounding box center [1527, 526] width 14 height 14
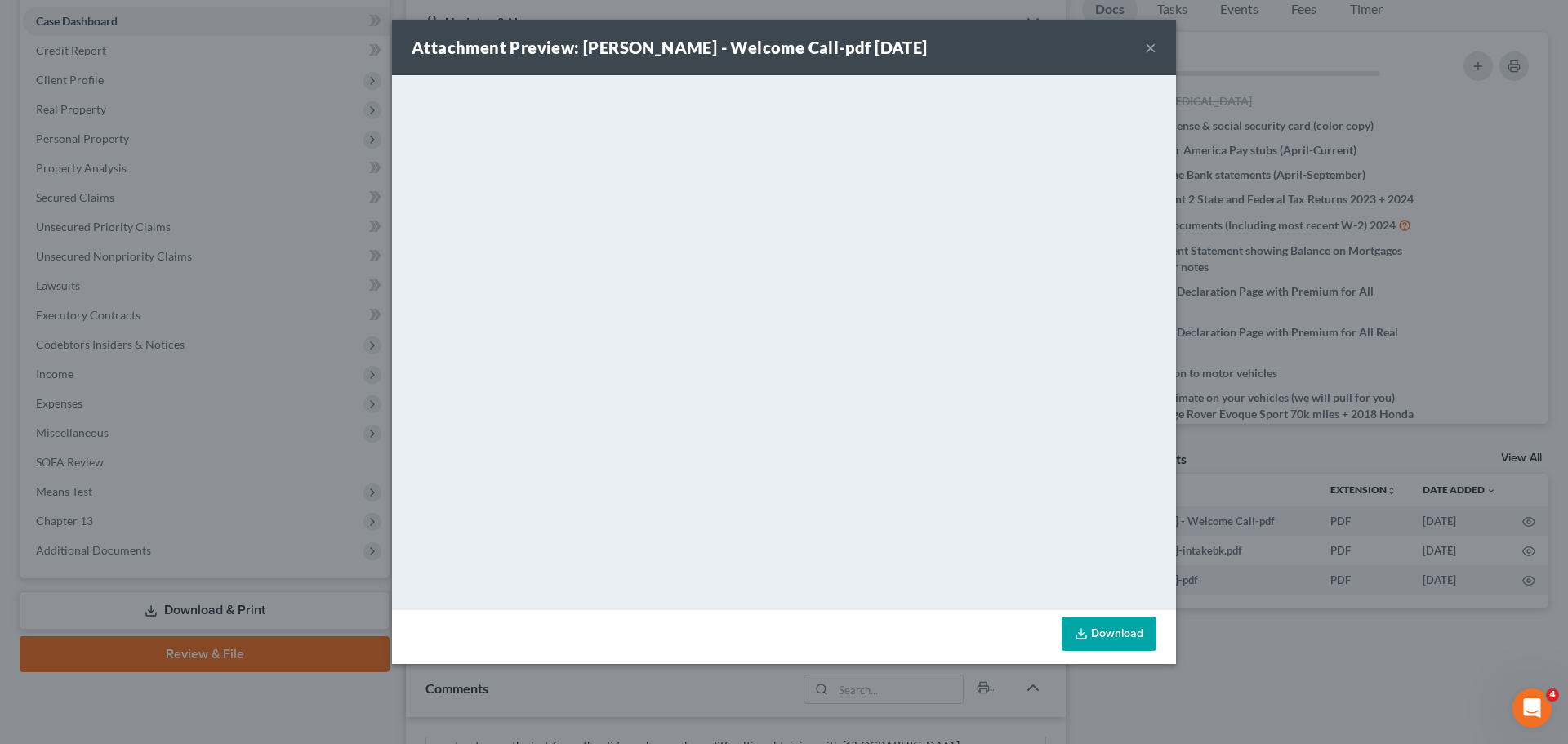
click at [1143, 52] on div "Attachment Preview: Jasmine Stepter-Gibbs - Welcome Call-pdf 10/01/2025 ×" at bounding box center [784, 47] width 784 height 55
click at [1151, 54] on button "×" at bounding box center [1151, 47] width 12 height 20
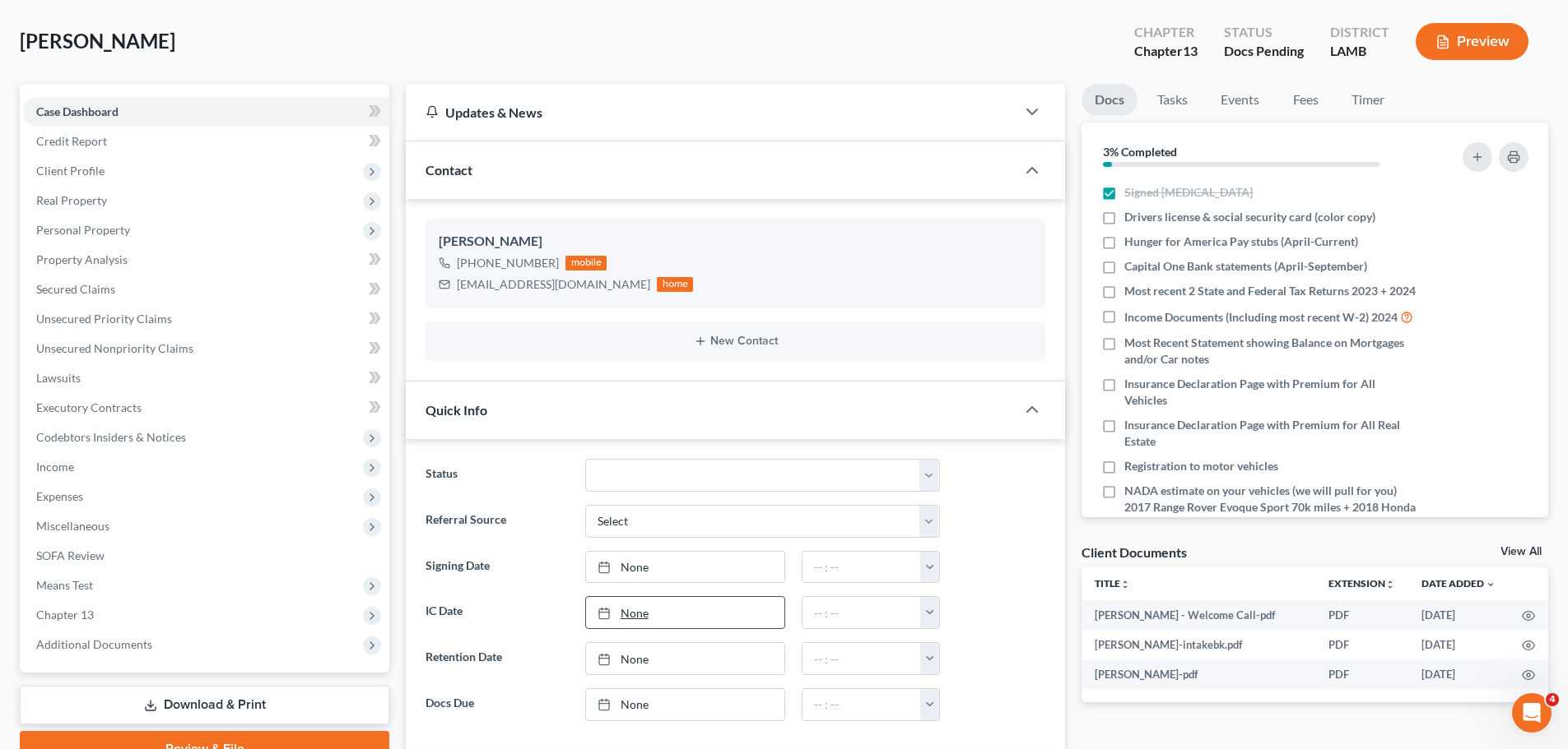
scroll to position [0, 0]
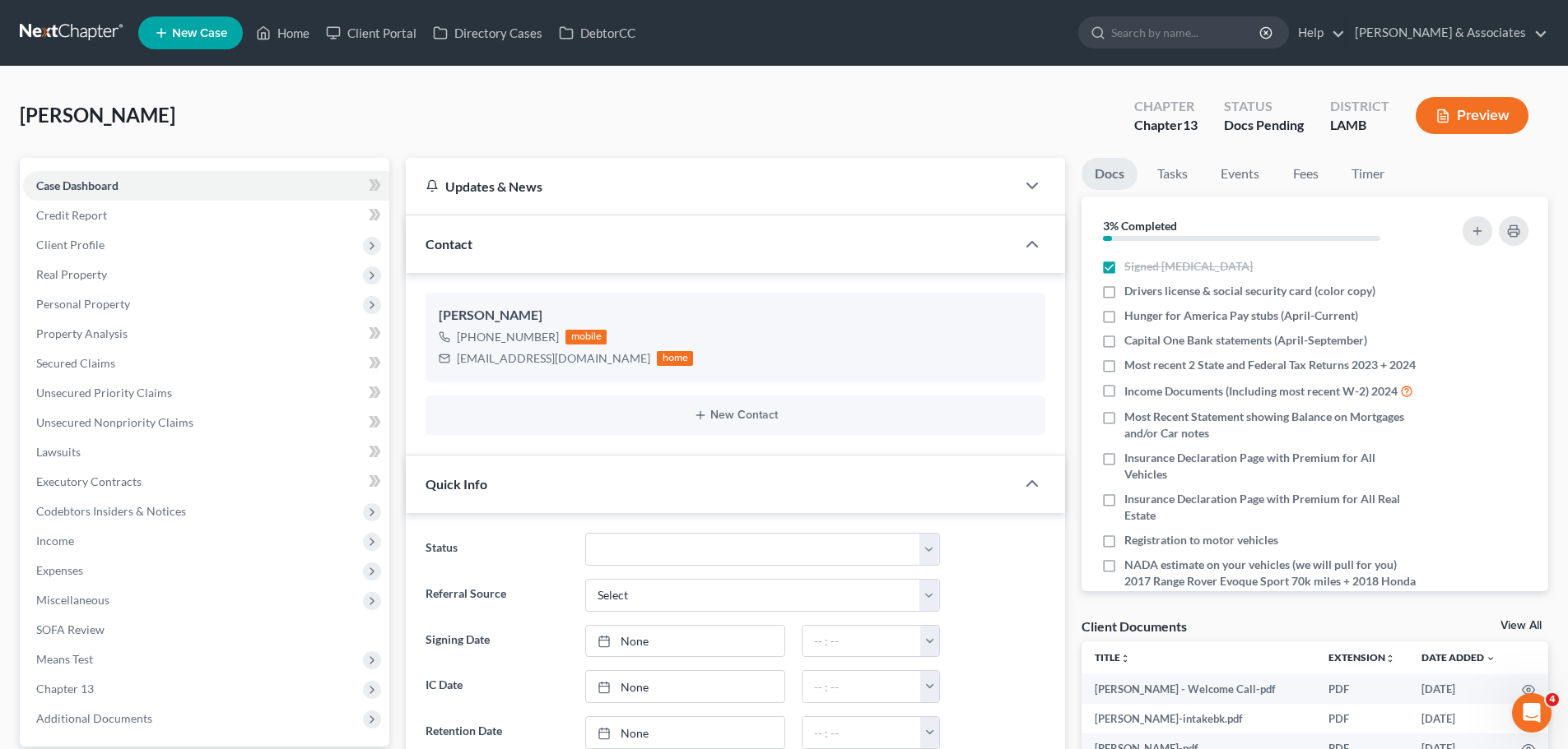
click at [104, 17] on nav "Home New Case Client Portal Directory Cases DebtorCC [PERSON_NAME] & Associates…" at bounding box center [784, 32] width 1568 height 66
click at [54, 24] on link at bounding box center [72, 32] width 105 height 30
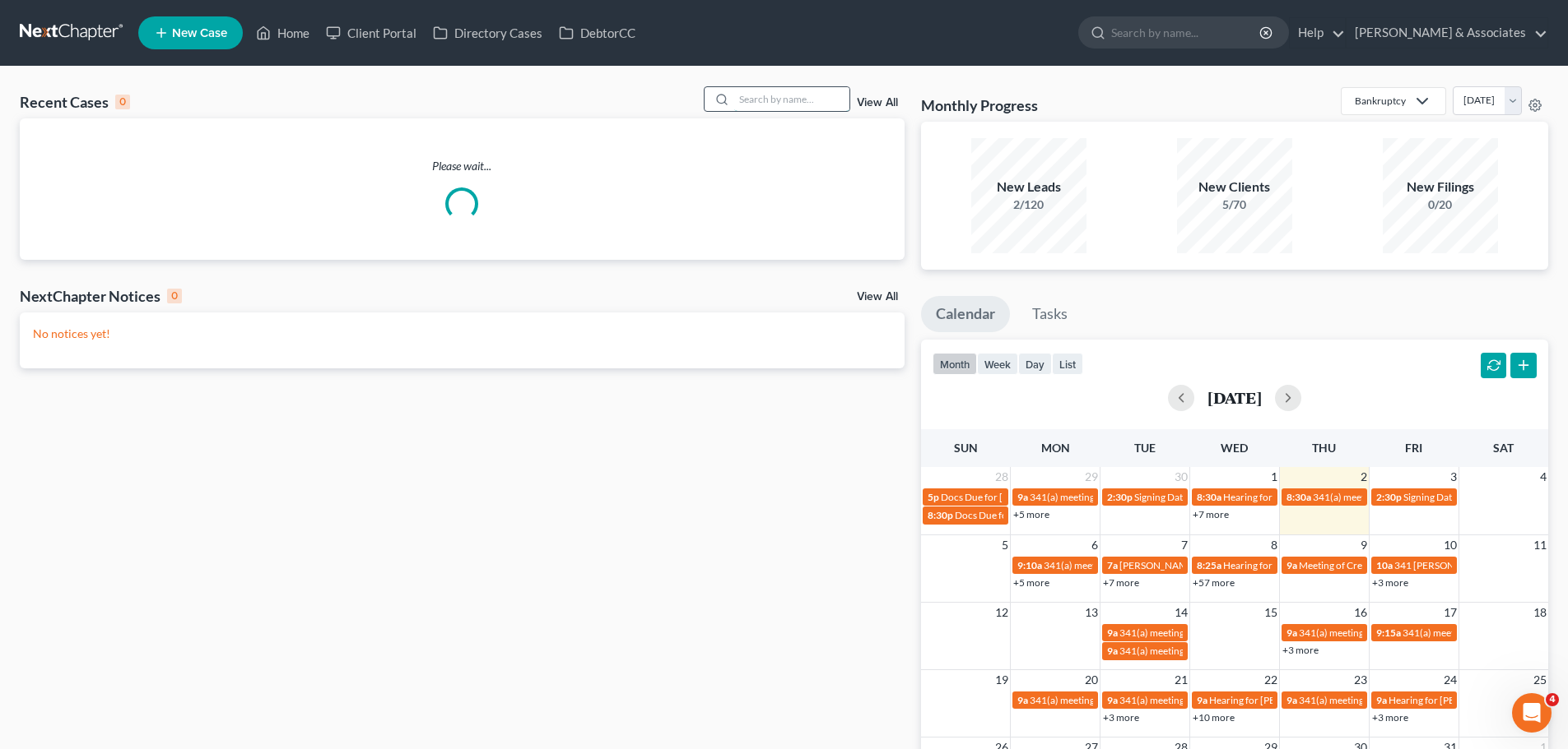
click at [765, 99] on input "search" at bounding box center [792, 99] width 115 height 23
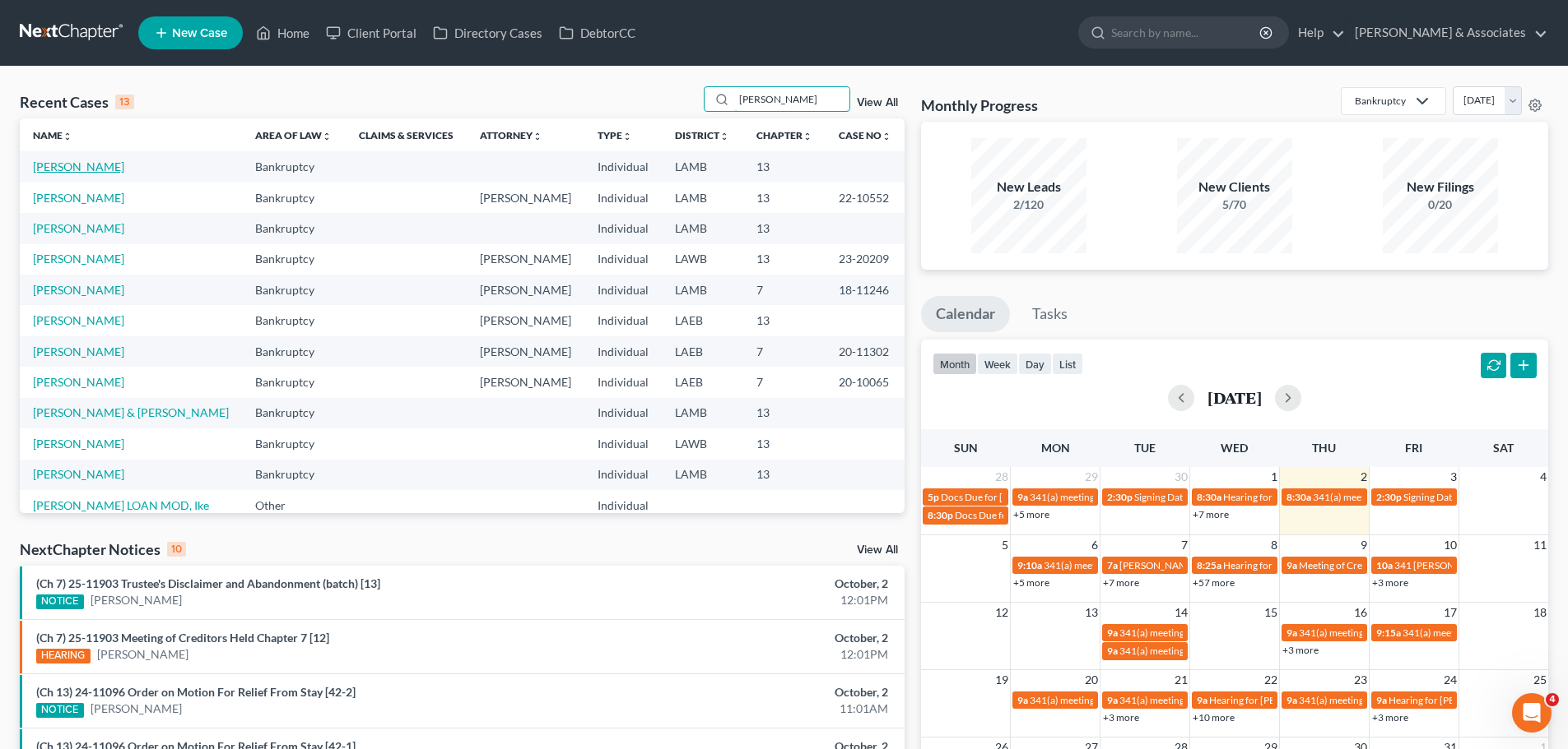
type input "[PERSON_NAME]"
click at [54, 167] on link "[PERSON_NAME]" at bounding box center [78, 167] width 91 height 14
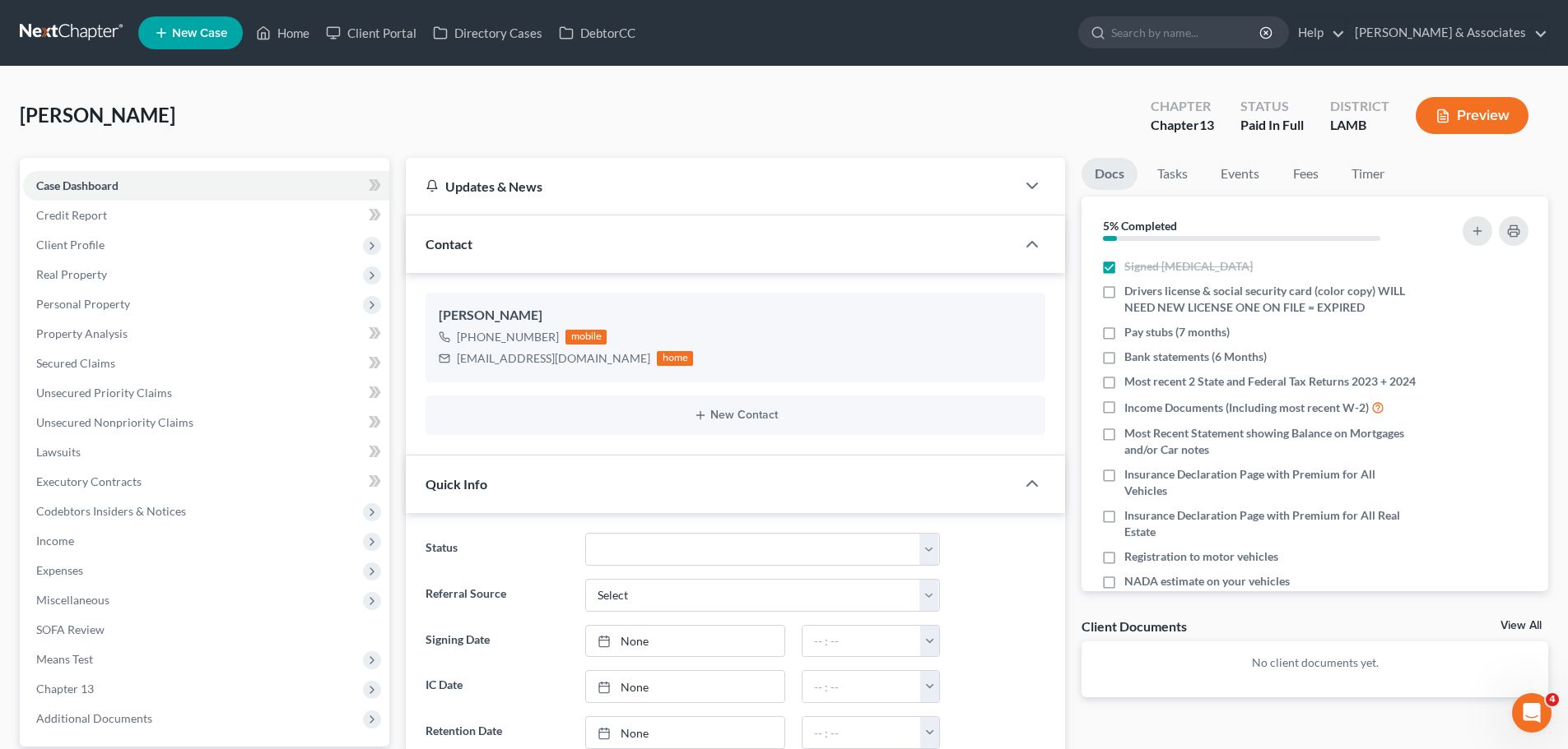
click at [24, 34] on link at bounding box center [72, 32] width 105 height 30
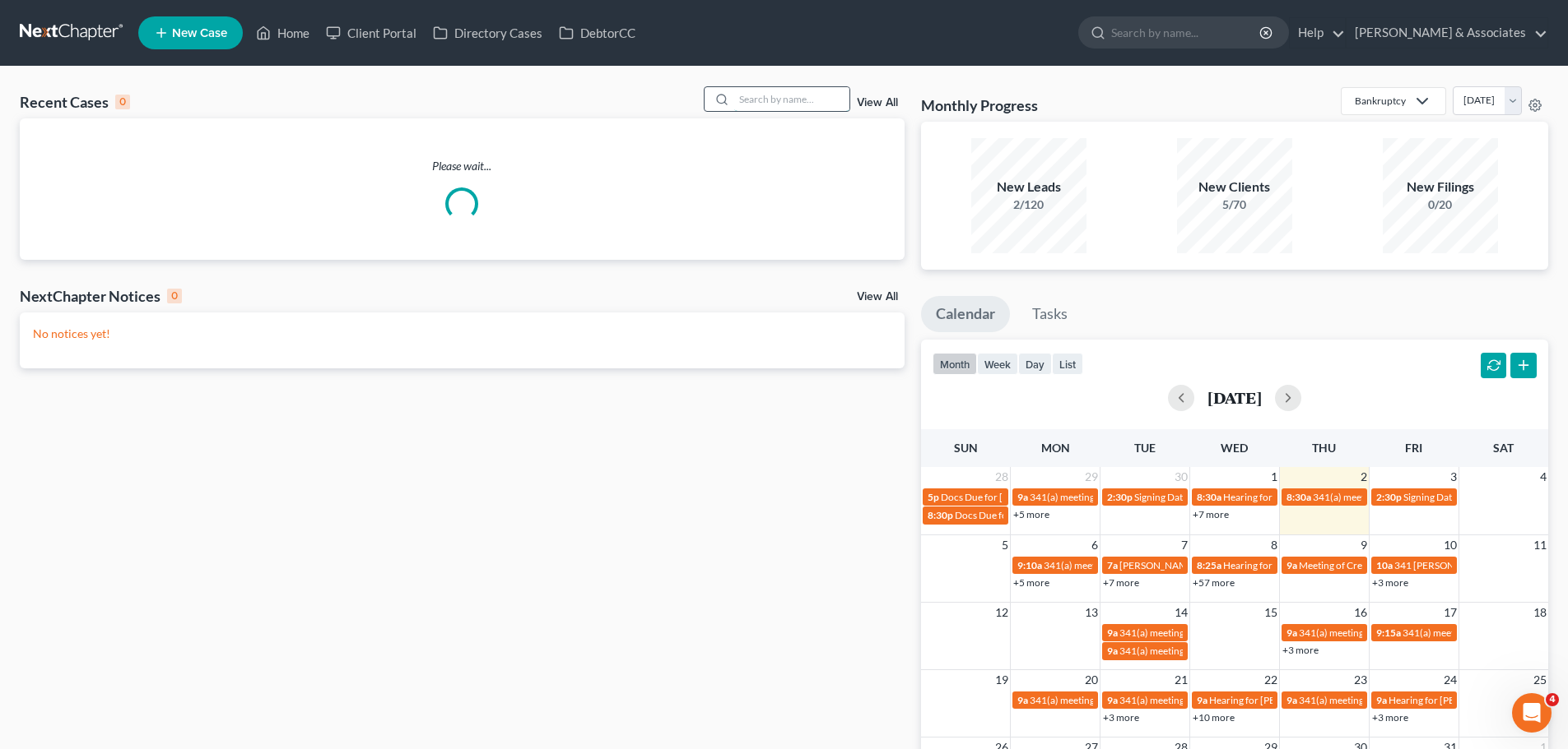
click at [785, 95] on input "search" at bounding box center [792, 99] width 115 height 23
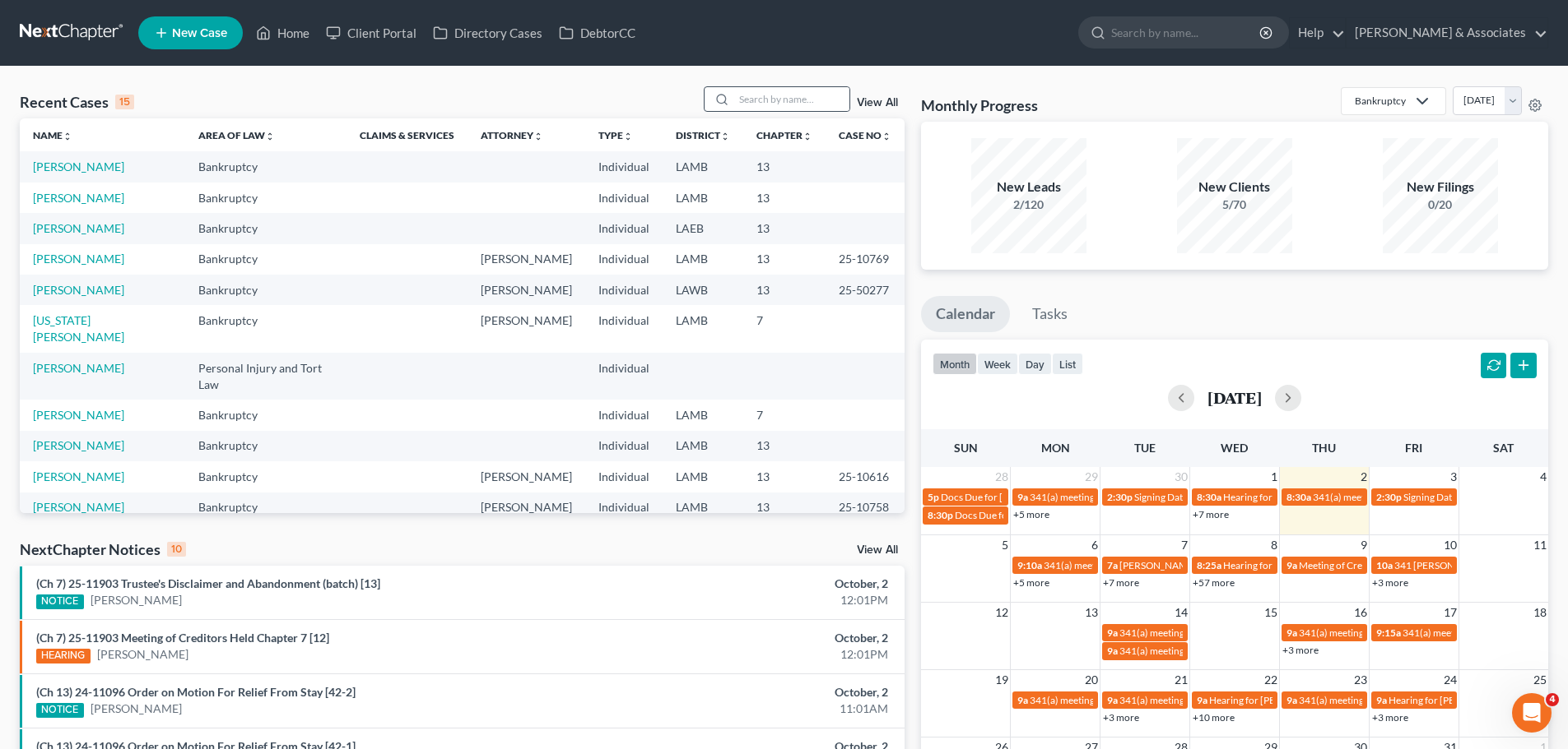
click at [775, 86] on div at bounding box center [776, 99] width 147 height 25
click at [778, 98] on input "search" at bounding box center [792, 99] width 115 height 23
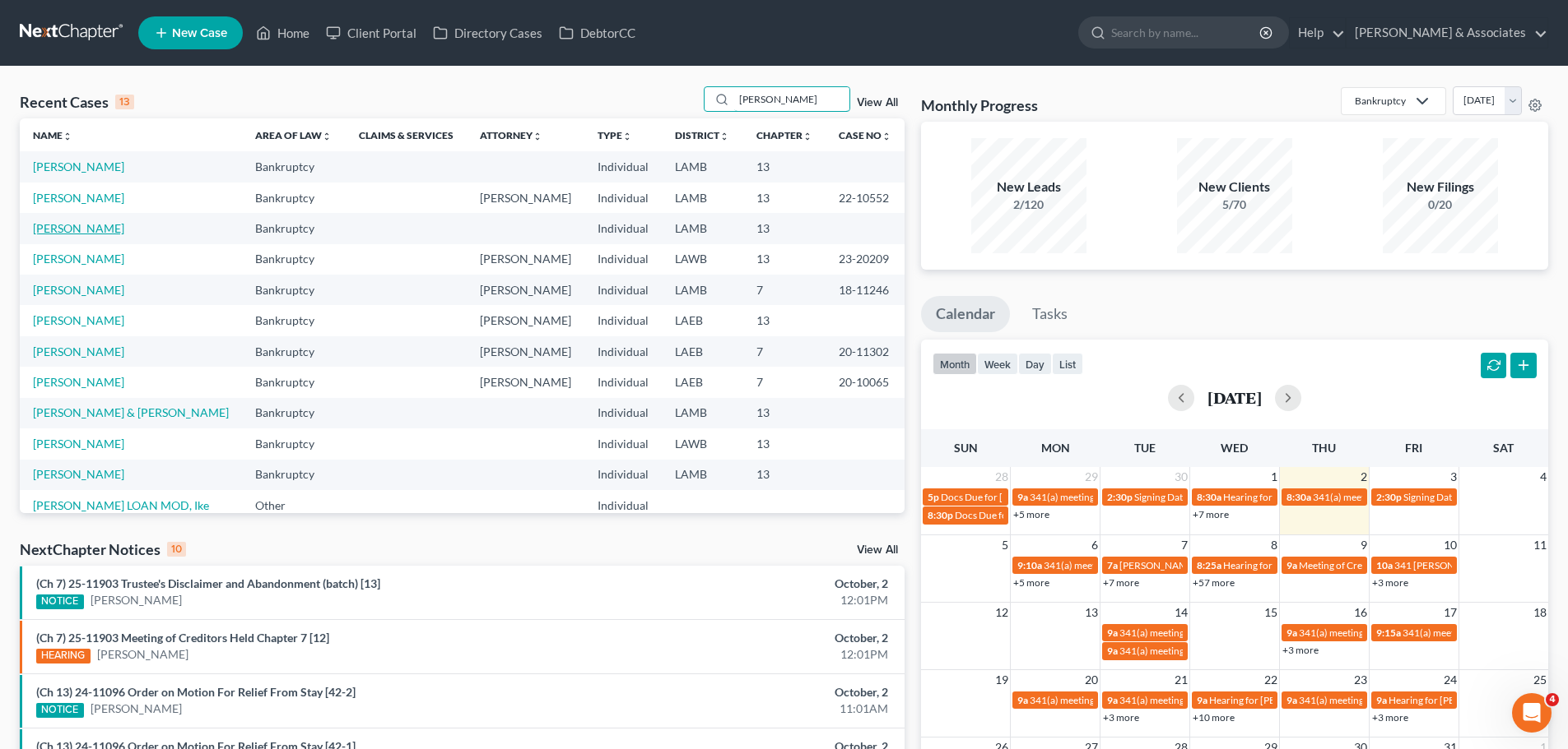
type input "[PERSON_NAME]"
click at [62, 222] on link "[PERSON_NAME]" at bounding box center [78, 229] width 91 height 14
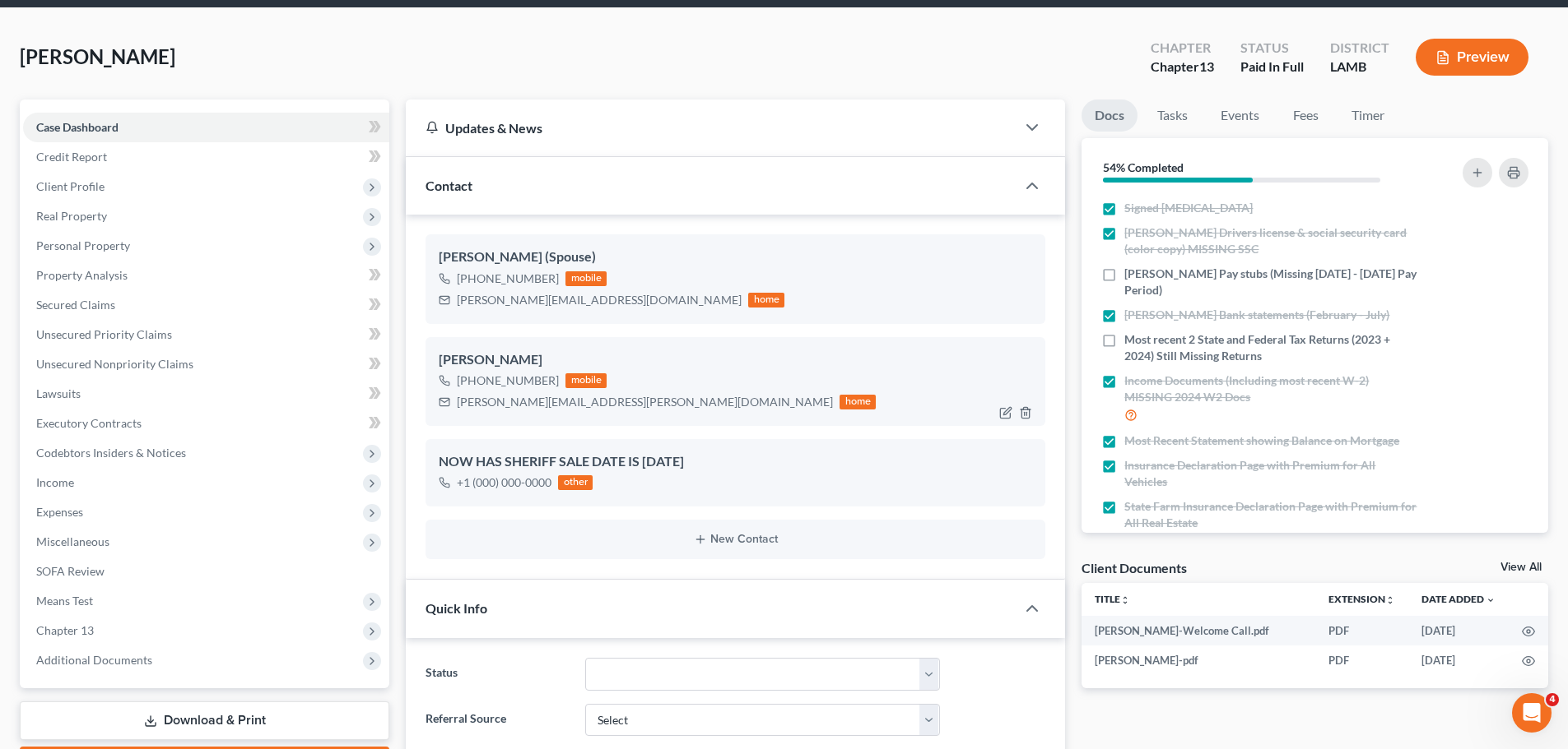
scroll to position [165, 0]
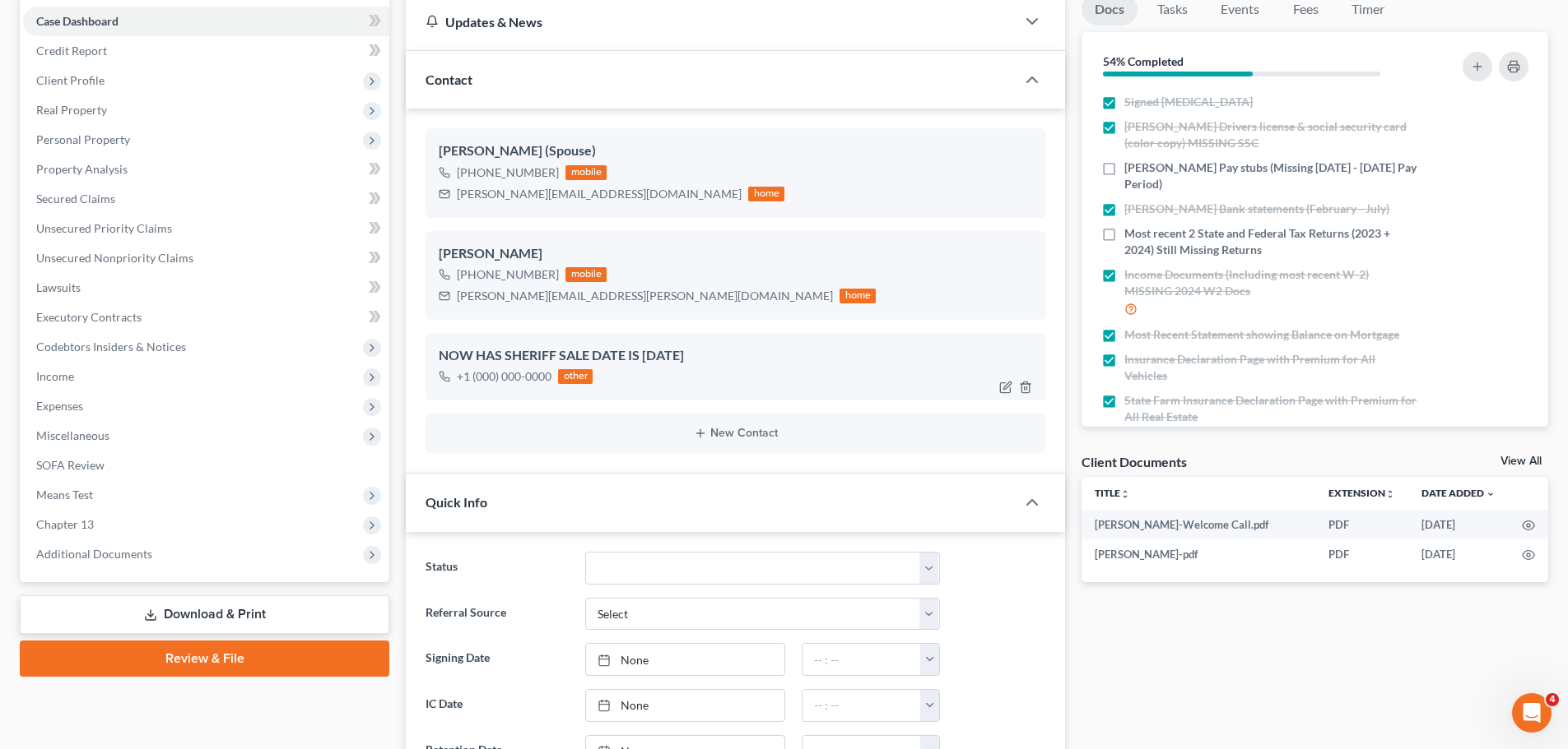
drag, startPoint x: 442, startPoint y: 357, endPoint x: 763, endPoint y: 350, distance: 321.1
click at [763, 350] on div "NOW HAS SHERIFF SALE DATE IS [DATE]" at bounding box center [735, 356] width 594 height 20
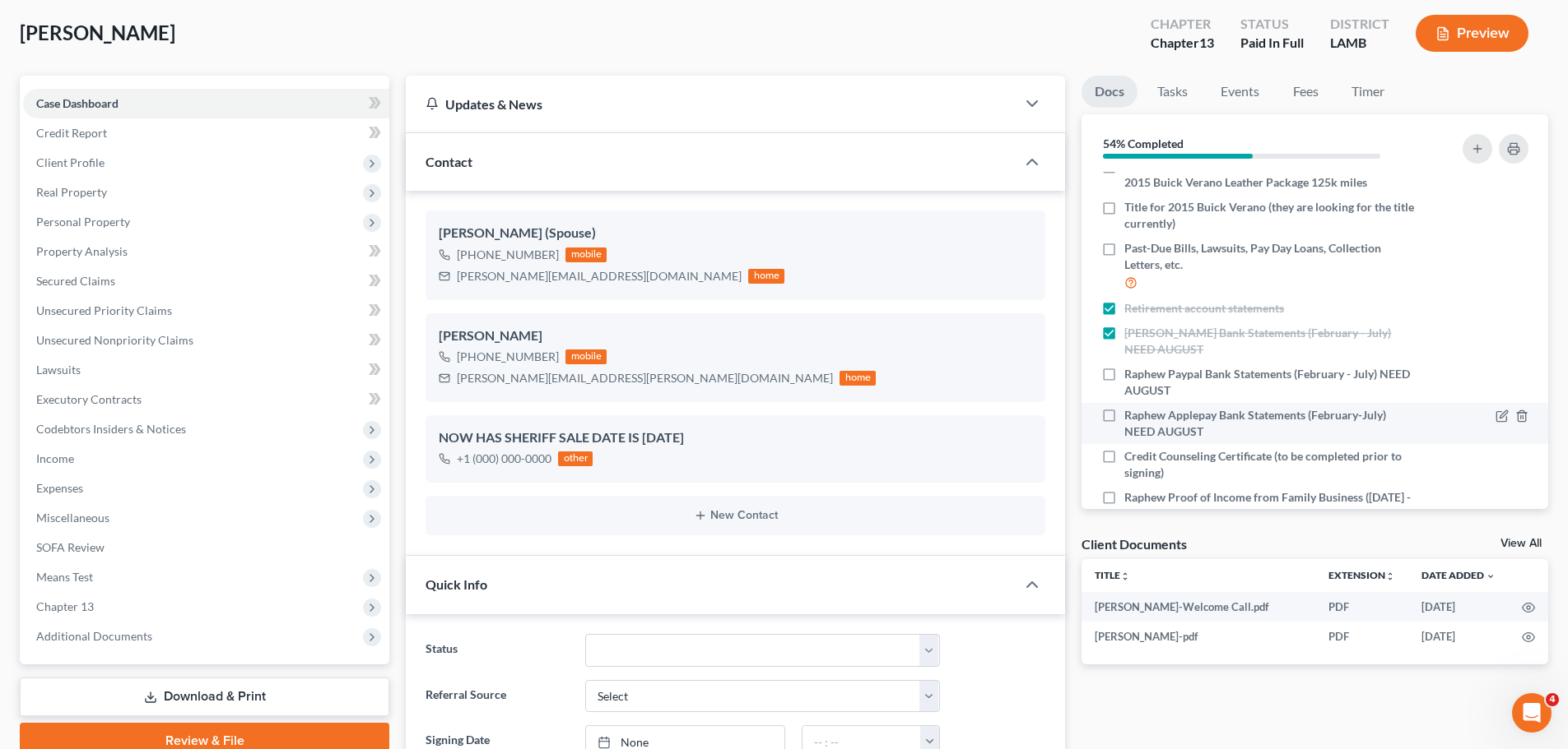
scroll to position [0, 0]
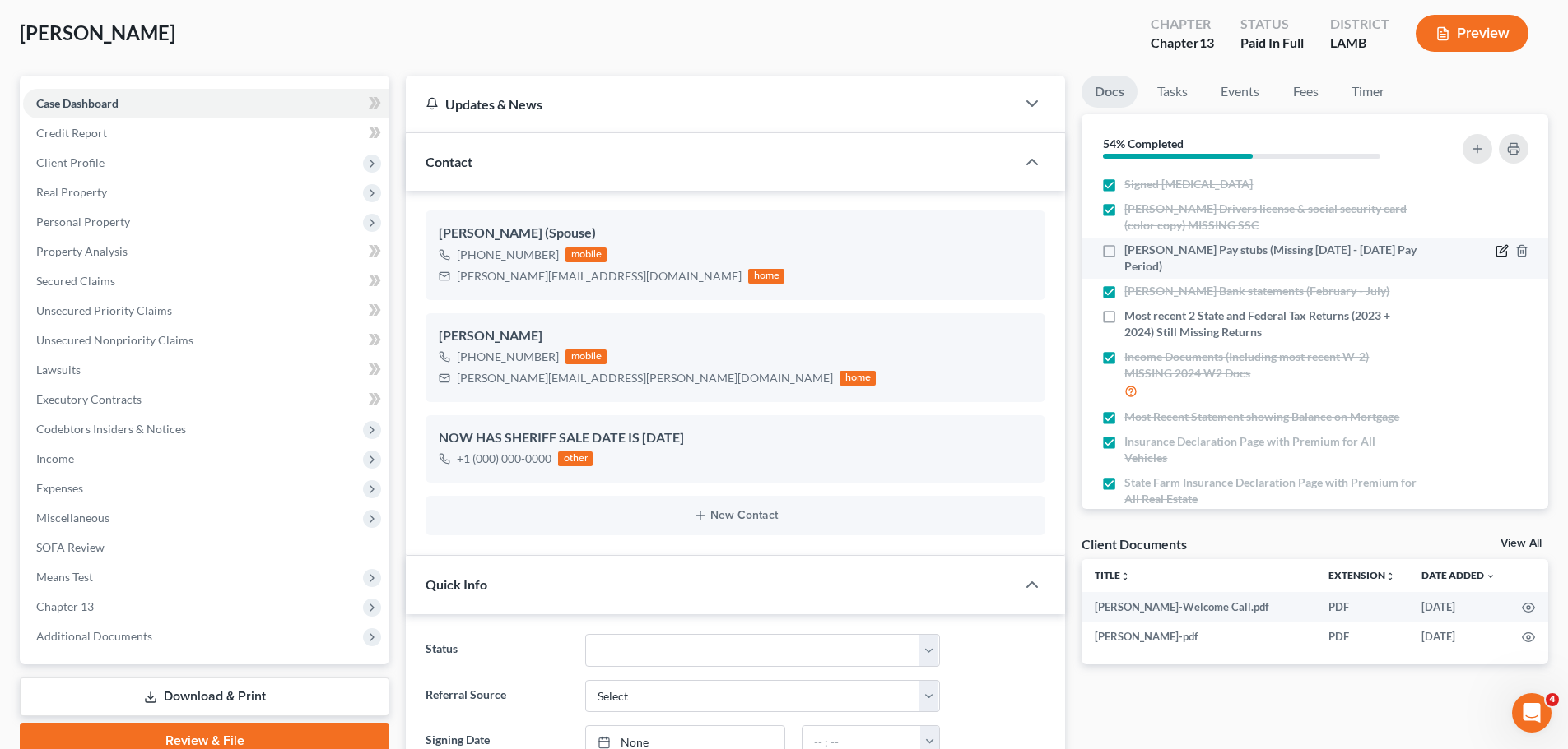
click at [1495, 252] on icon "button" at bounding box center [1501, 250] width 14 height 14
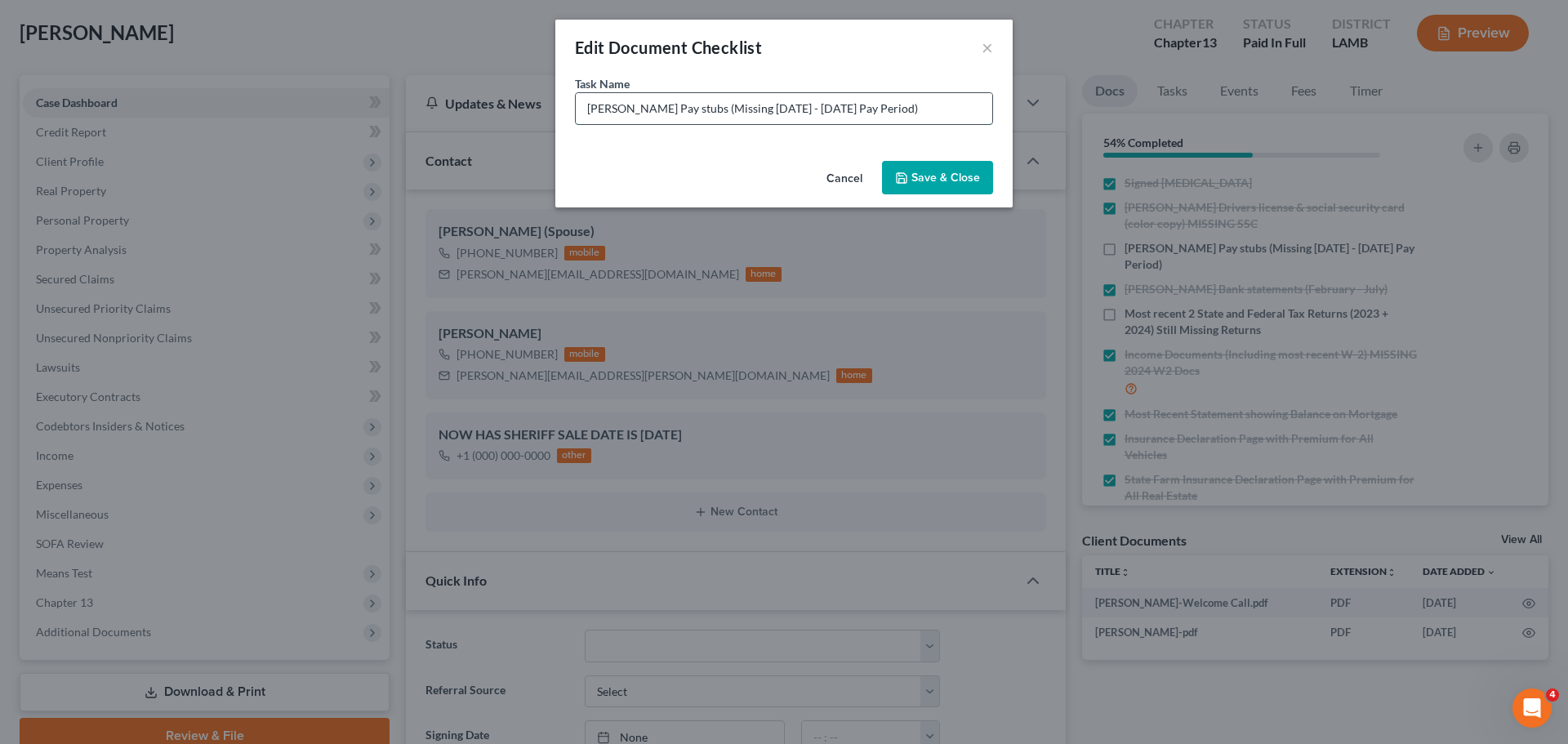
drag, startPoint x: 955, startPoint y: 109, endPoint x: 741, endPoint y: 94, distance: 214.5
click at [741, 94] on input "[PERSON_NAME] Pay stubs (Missing [DATE] - [DATE] Pay Period)" at bounding box center [784, 108] width 417 height 31
click at [864, 128] on div "Task Name * [PERSON_NAME] Pay stubs (Missing [DATE] - [DATE] Pay Period)" at bounding box center [784, 114] width 458 height 80
drag, startPoint x: 955, startPoint y: 109, endPoint x: 738, endPoint y: 90, distance: 217.8
click at [738, 90] on div "Task Name * [PERSON_NAME] Pay stubs (Missing [DATE] - [DATE] Pay Period)" at bounding box center [784, 100] width 418 height 50
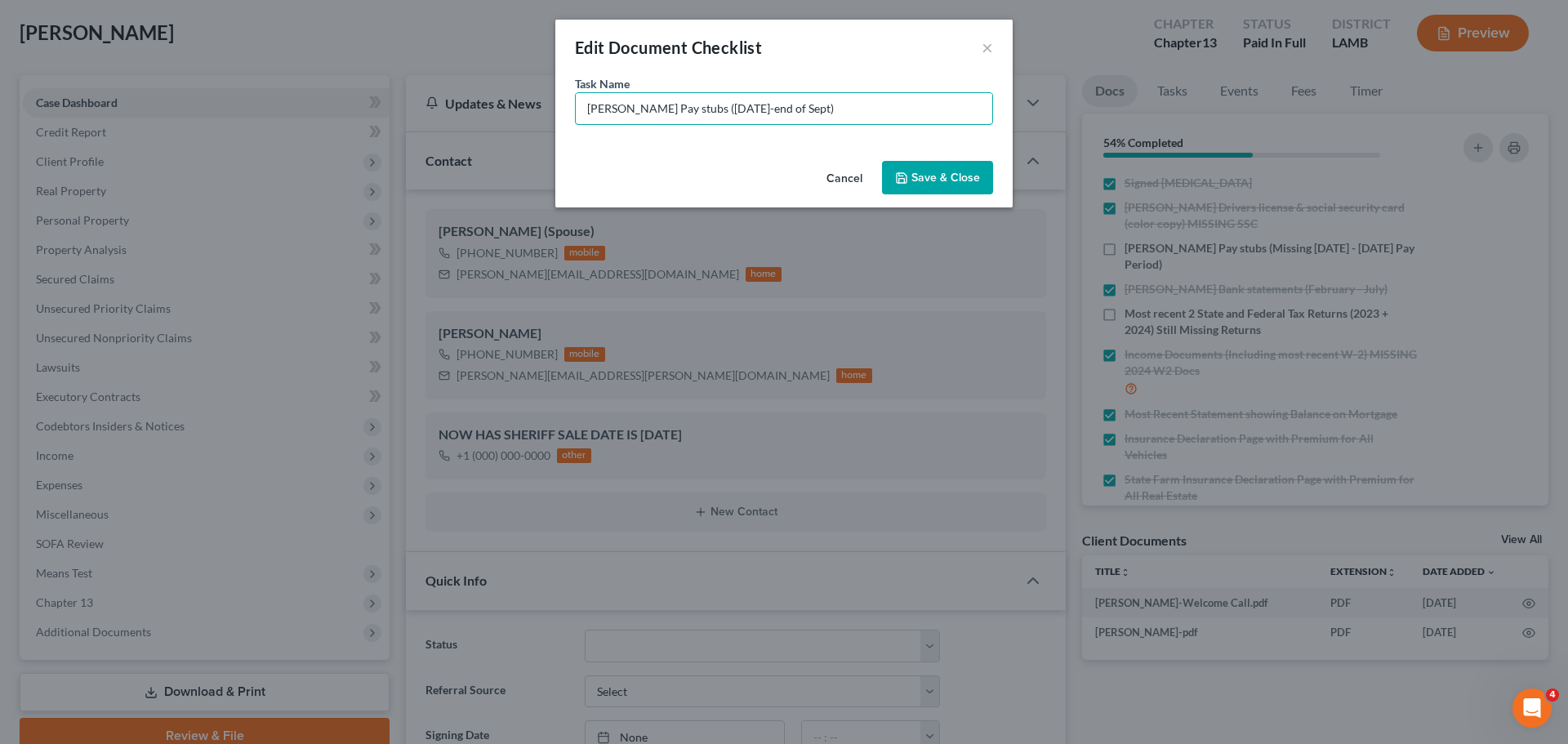
type input "[PERSON_NAME] Pay stubs ([DATE]-end of Sept)"
click at [986, 193] on button "Save & Close" at bounding box center [938, 178] width 111 height 34
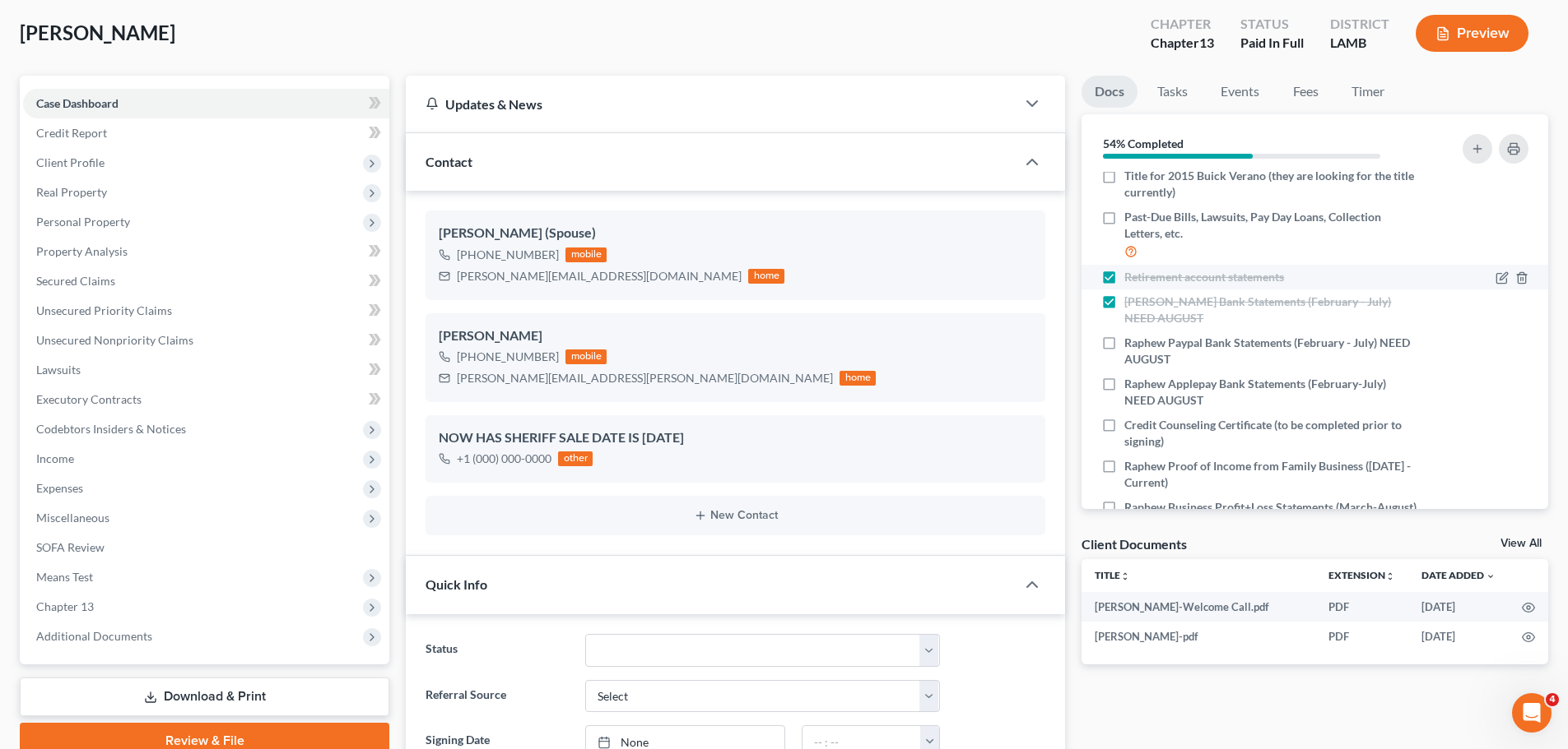
scroll to position [411, 0]
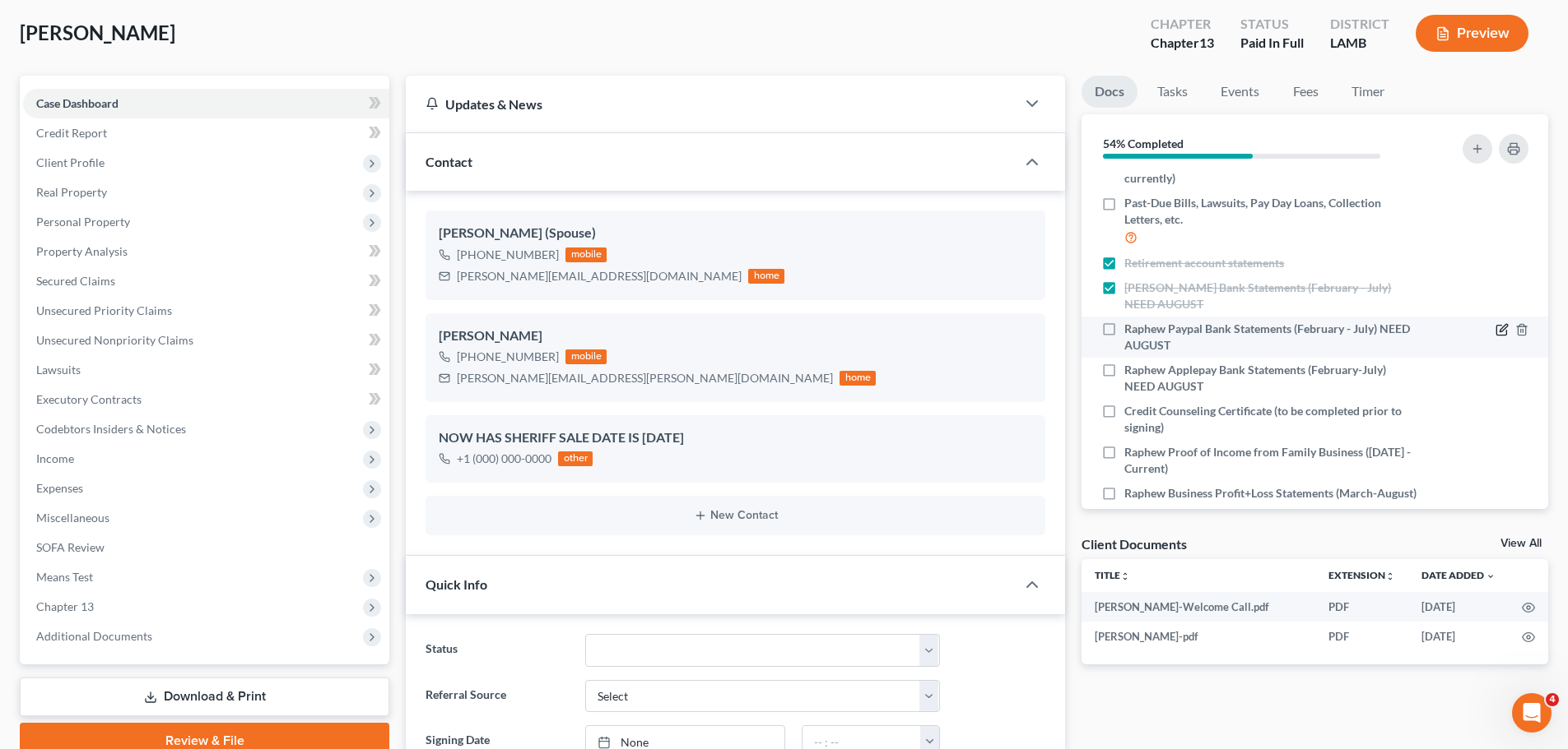
click at [1500, 329] on icon "button" at bounding box center [1503, 328] width 7 height 7
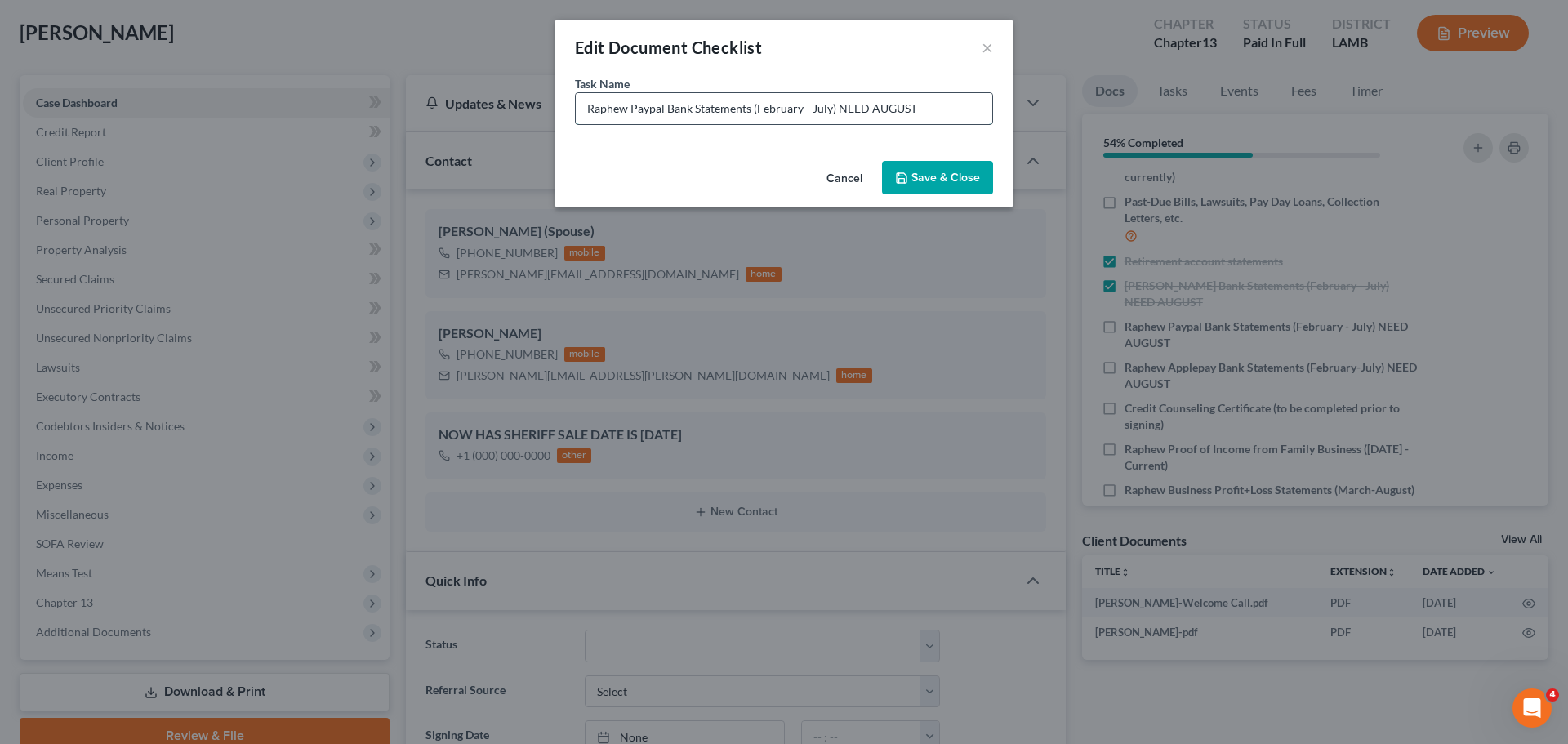
drag, startPoint x: 920, startPoint y: 109, endPoint x: 755, endPoint y: 108, distance: 165.0
click at [755, 108] on input "Raphew Paypal Bank Statements (February - July) NEED AUGUST" at bounding box center [784, 108] width 417 height 31
drag, startPoint x: 856, startPoint y: 103, endPoint x: 752, endPoint y: 118, distance: 105.1
click at [752, 118] on input "Raphew Paypal Bank Statements (Aug-Sept)" at bounding box center [784, 108] width 417 height 31
type input "Raphew Paypal Bank Statements (Aug-Sept)"
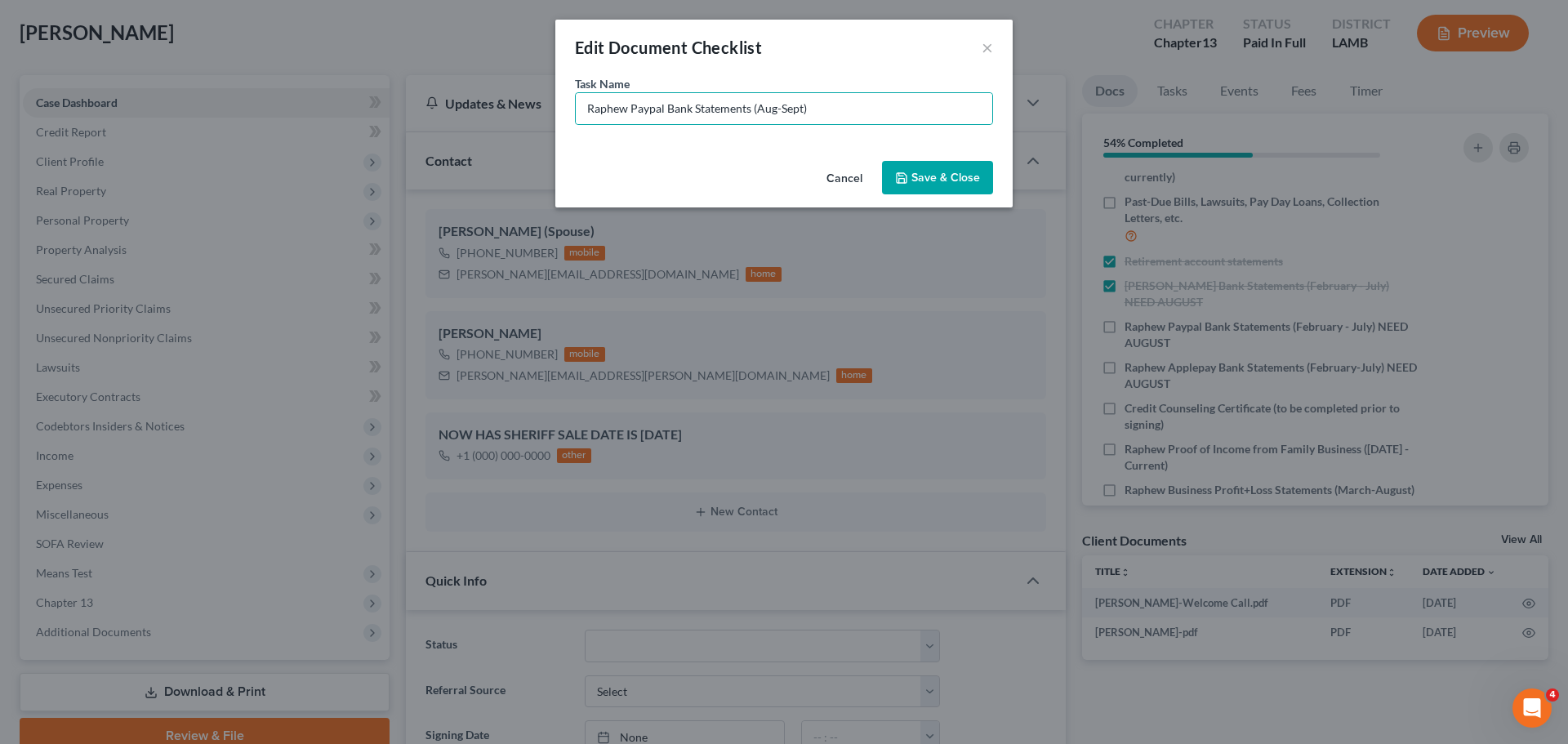
click at [953, 198] on div "Cancel Save & Close" at bounding box center [784, 182] width 458 height 54
drag, startPoint x: 957, startPoint y: 184, endPoint x: 980, endPoint y: 182, distance: 23.1
click at [957, 183] on button "Save & Close" at bounding box center [938, 178] width 111 height 34
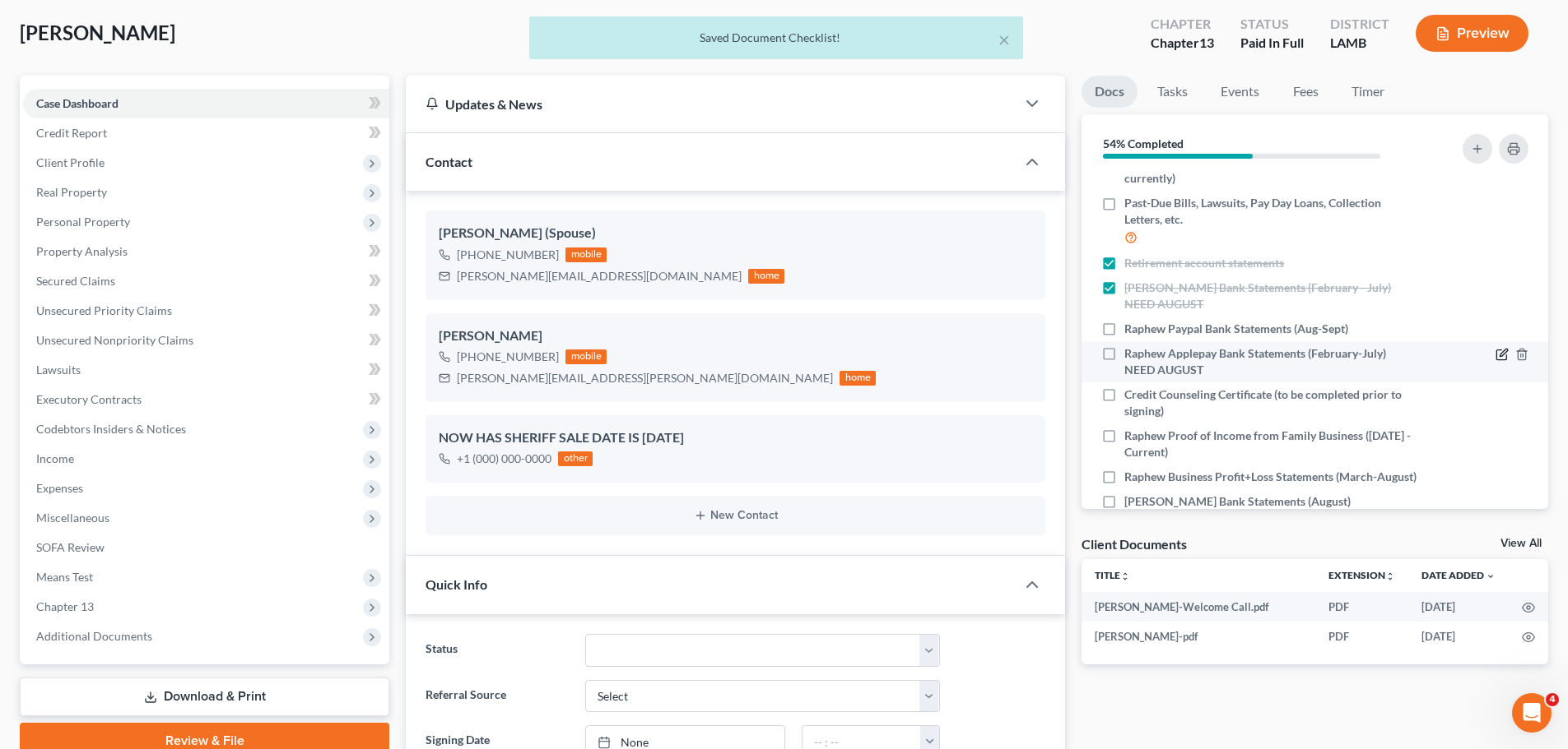
click at [1500, 354] on icon "button" at bounding box center [1503, 352] width 7 height 7
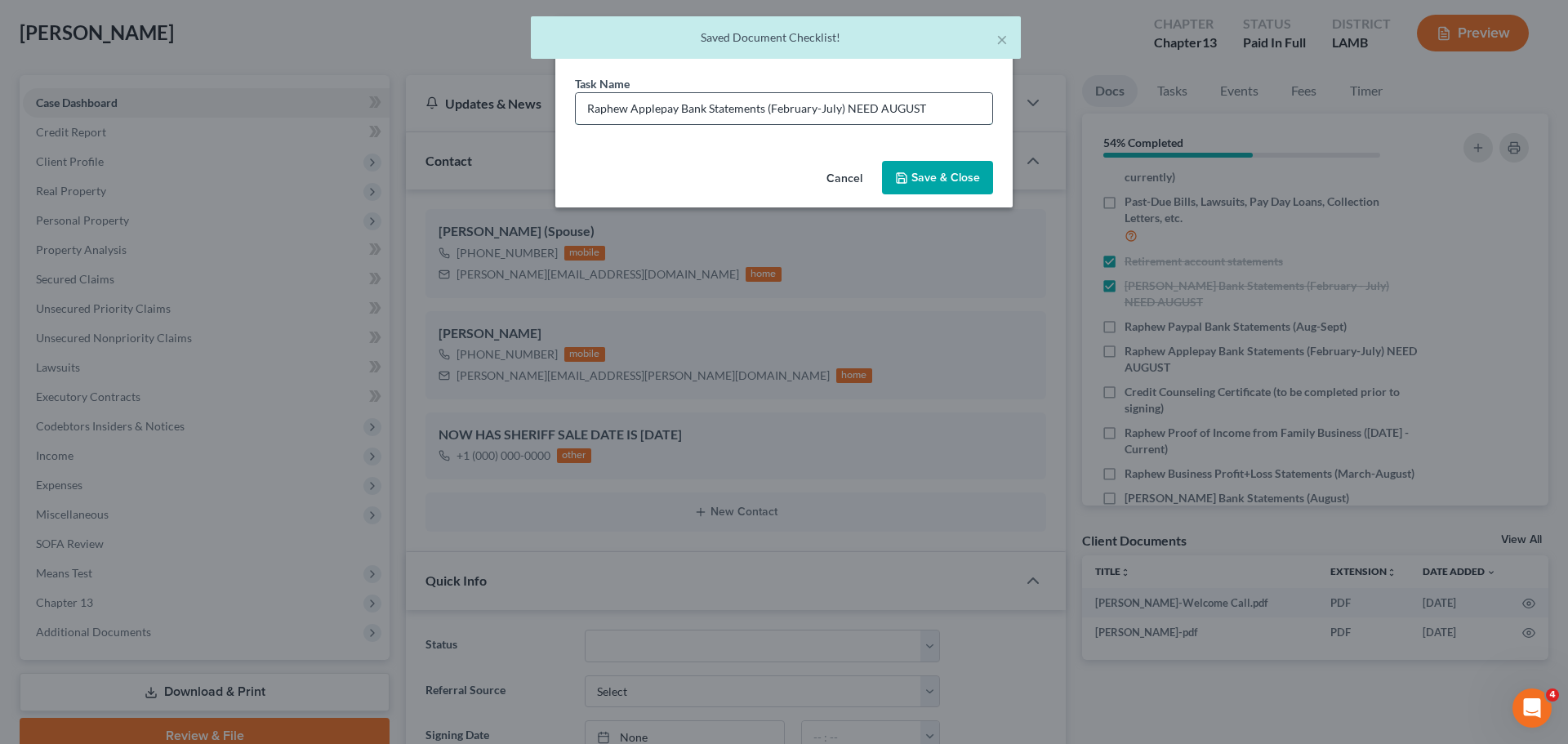
drag, startPoint x: 950, startPoint y: 110, endPoint x: 765, endPoint y: 110, distance: 185.0
click at [765, 110] on input "Raphew Applepay Bank Statements (February-July) NEED AUGUST" at bounding box center [784, 108] width 417 height 31
paste input "Aug-Sept)"
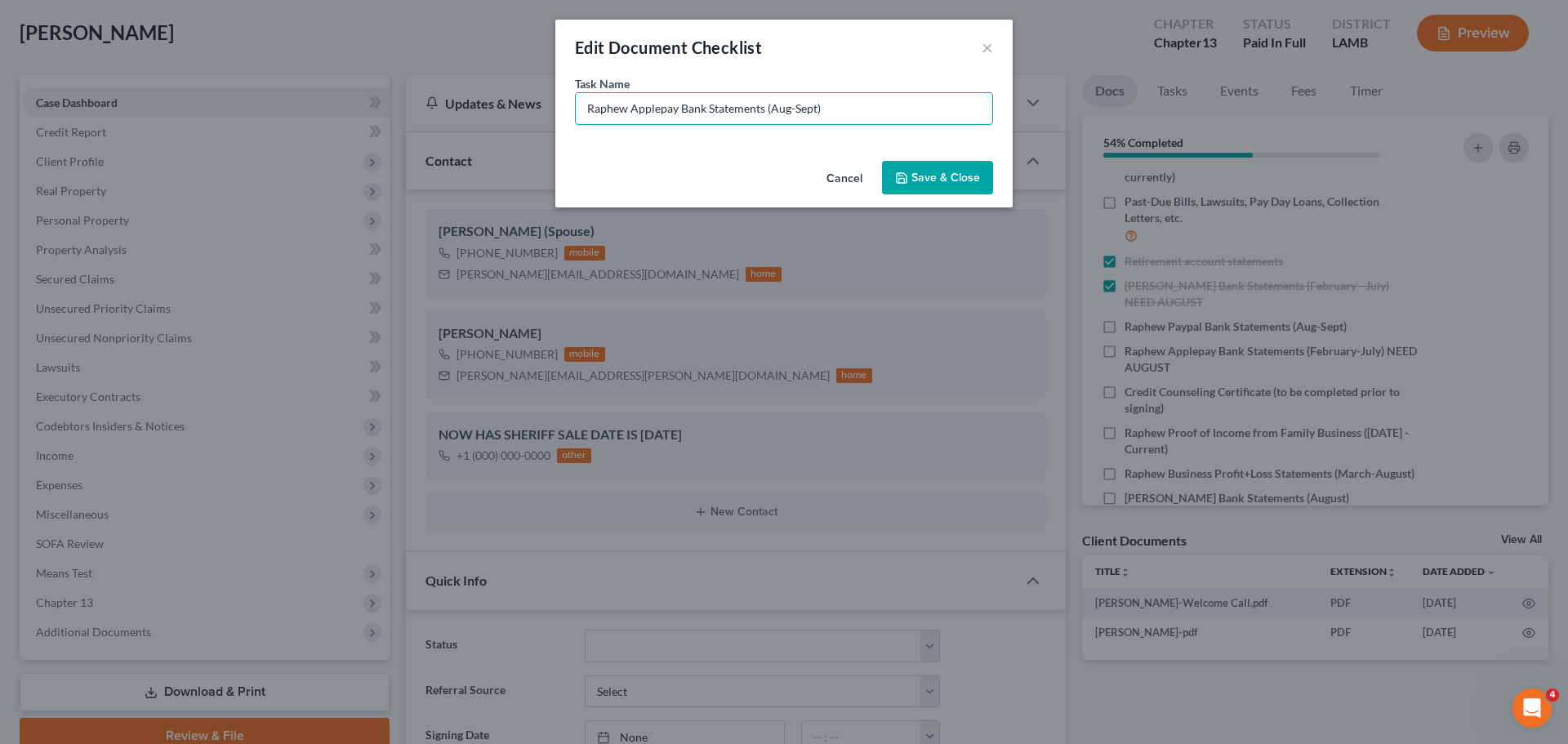
type input "Raphew Applepay Bank Statements (Aug-Sept)"
click at [959, 172] on button "Save & Close" at bounding box center [938, 178] width 111 height 34
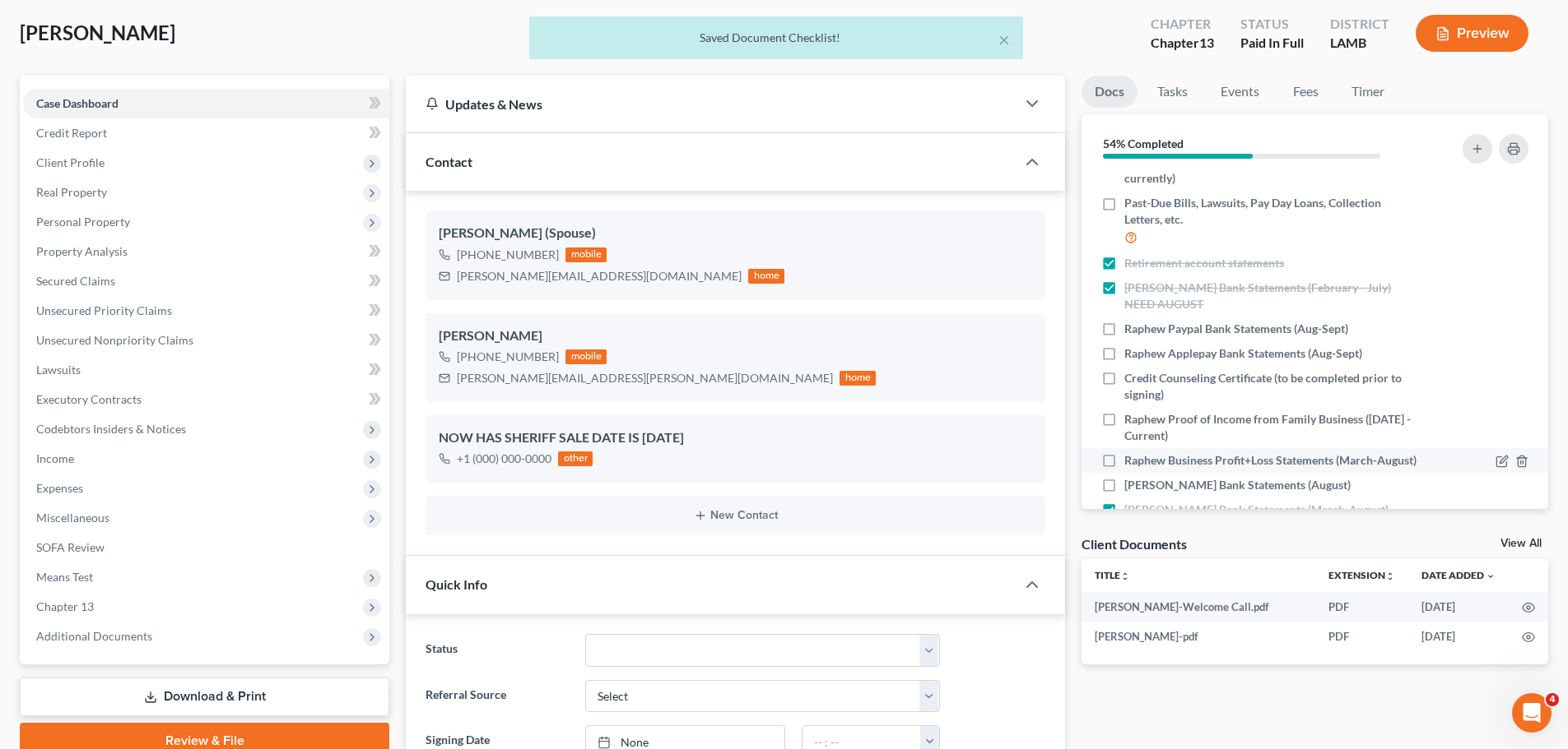
scroll to position [493, 0]
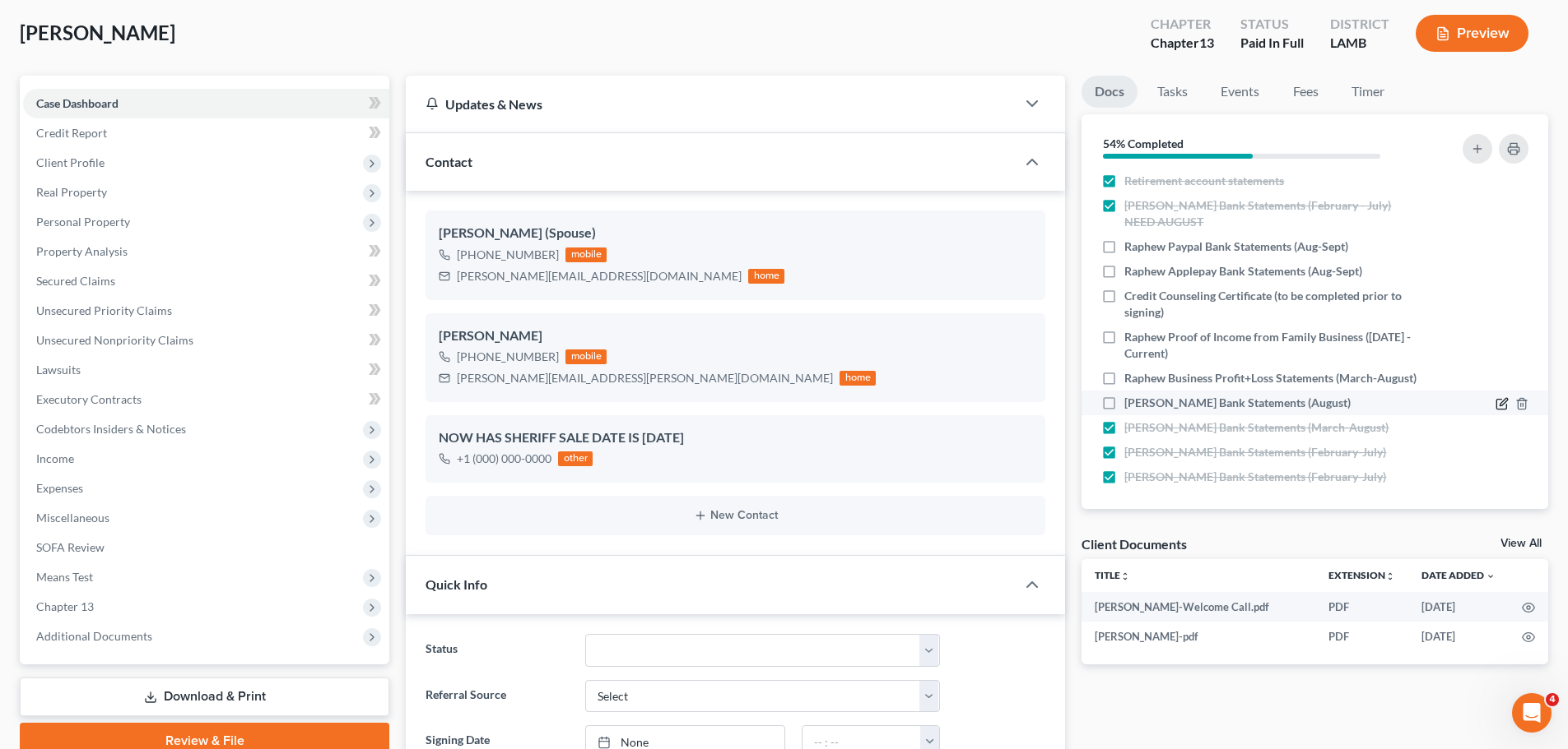
click at [1495, 411] on icon "button" at bounding box center [1501, 403] width 14 height 14
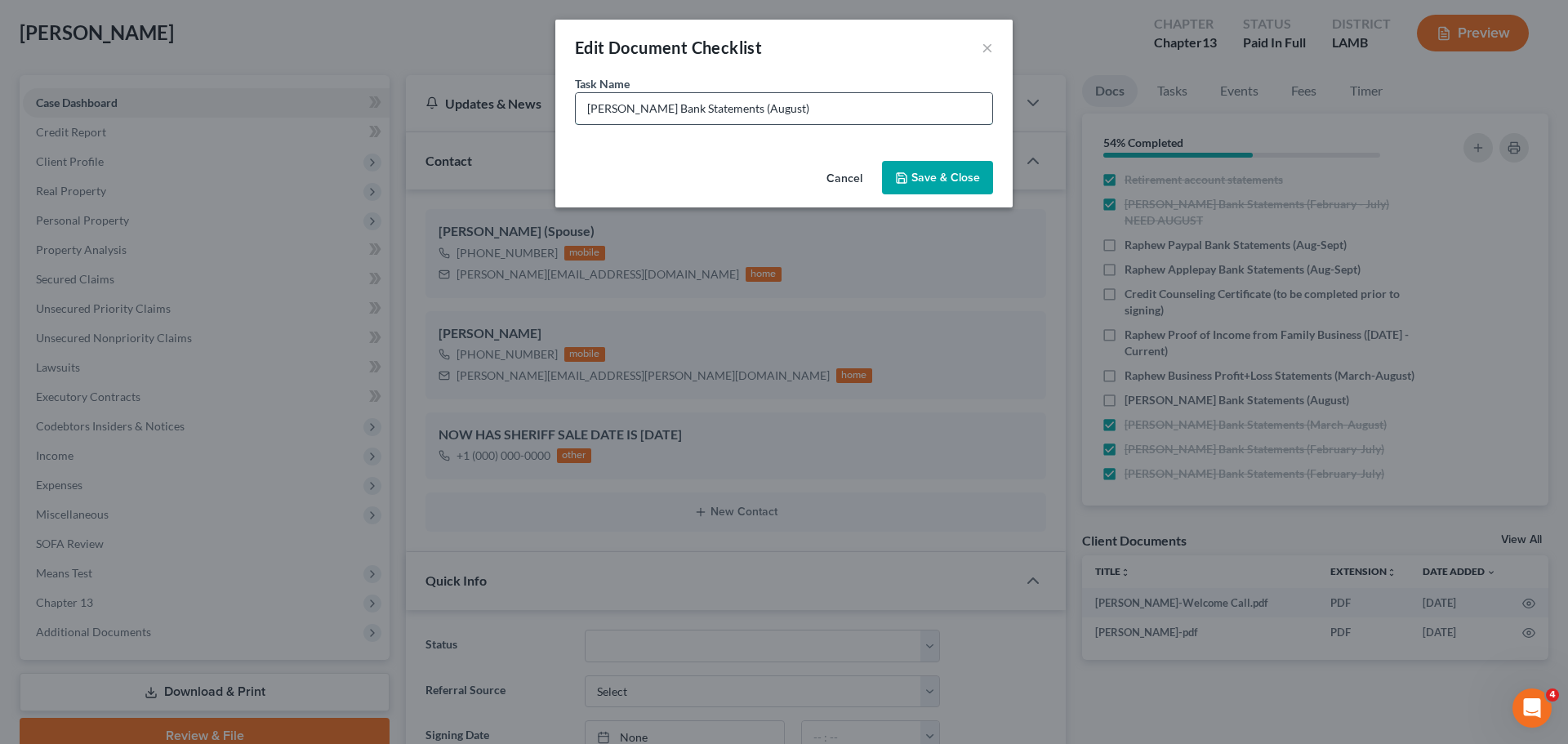
drag, startPoint x: 900, startPoint y: 111, endPoint x: 763, endPoint y: 104, distance: 137.2
click at [763, 104] on input "[PERSON_NAME] Bank Statements (August)" at bounding box center [784, 108] width 417 height 31
paste input "(Aug-Sep"
type input "[PERSON_NAME] Bank Statements (Aug-Sept)"
click at [948, 185] on button "Save & Close" at bounding box center [938, 178] width 111 height 34
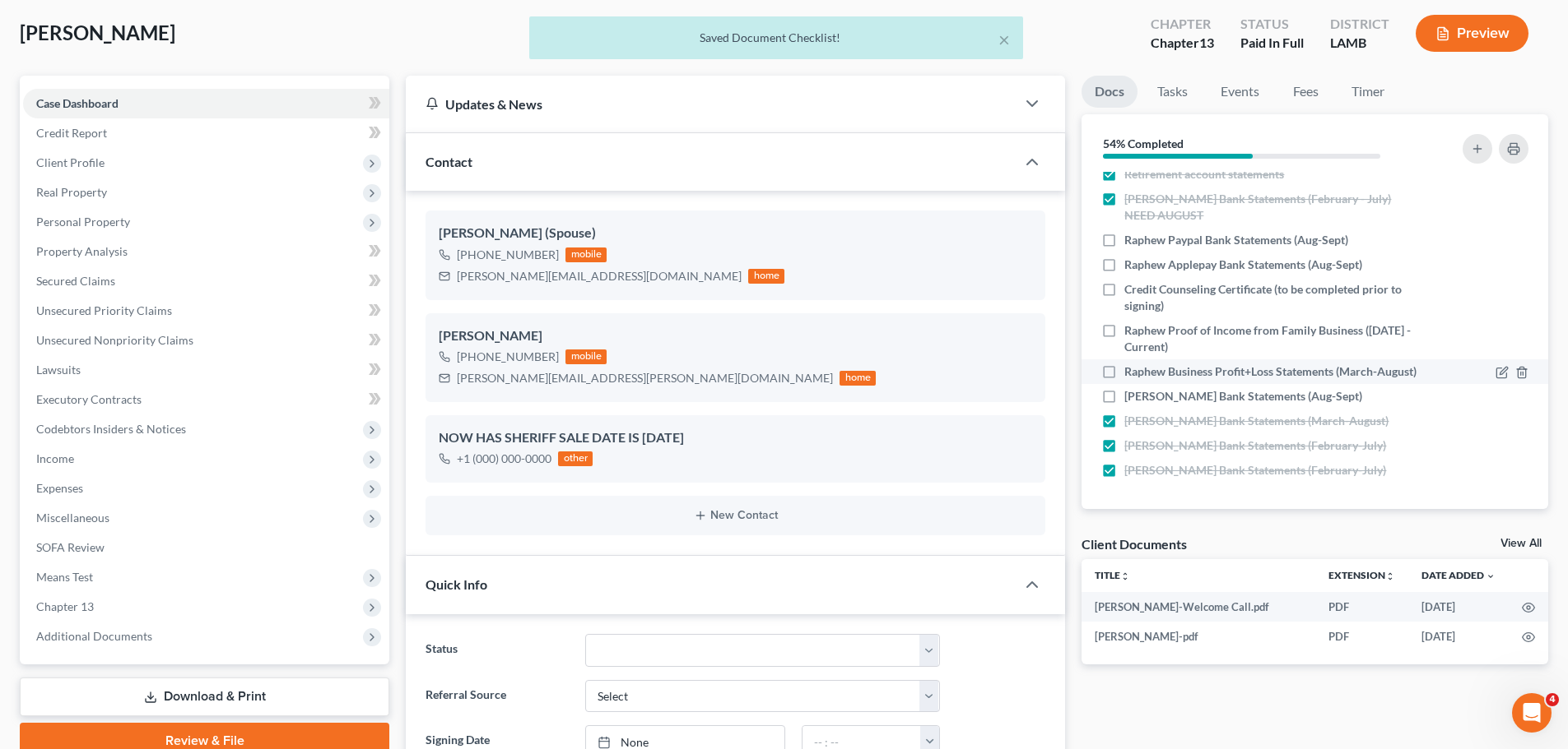
scroll to position [517, 0]
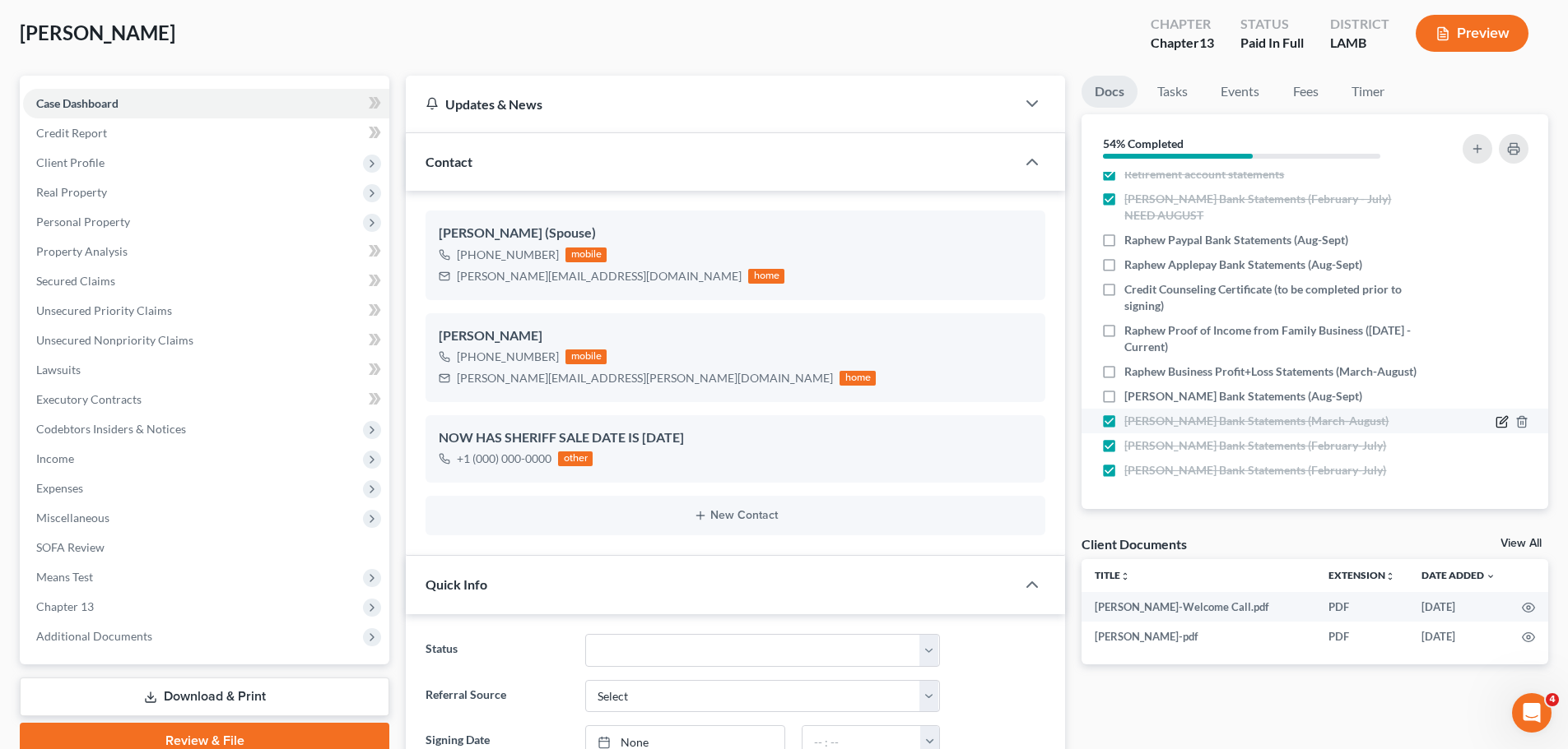
click at [1500, 423] on icon "button" at bounding box center [1503, 420] width 7 height 7
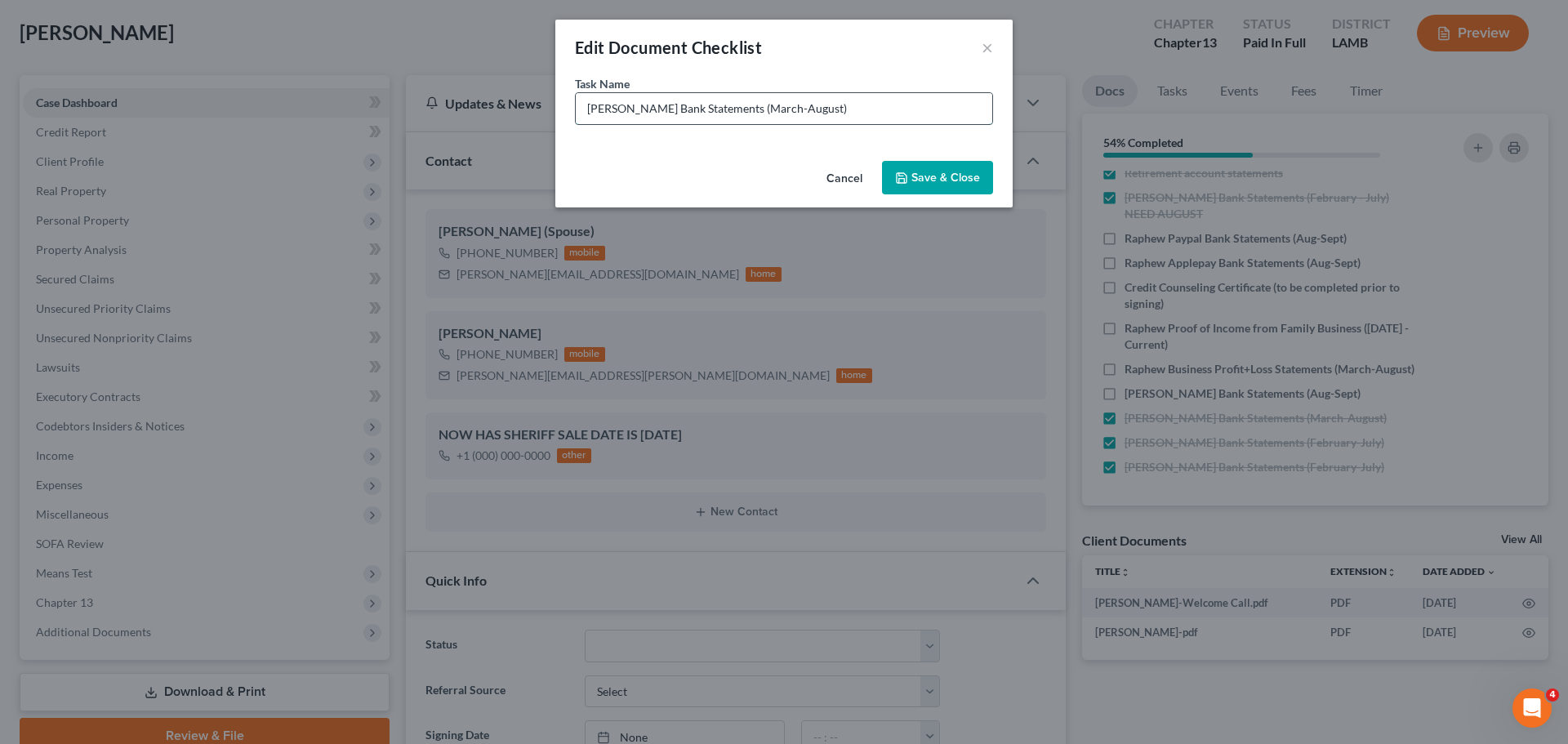
drag, startPoint x: 852, startPoint y: 110, endPoint x: 781, endPoint y: 109, distance: 71.0
click at [781, 109] on input "[PERSON_NAME] Bank Statements (March-August)" at bounding box center [784, 108] width 417 height 31
type input "[PERSON_NAME] Bank Statements (Sept)"
click at [966, 168] on button "Save & Close" at bounding box center [938, 178] width 111 height 34
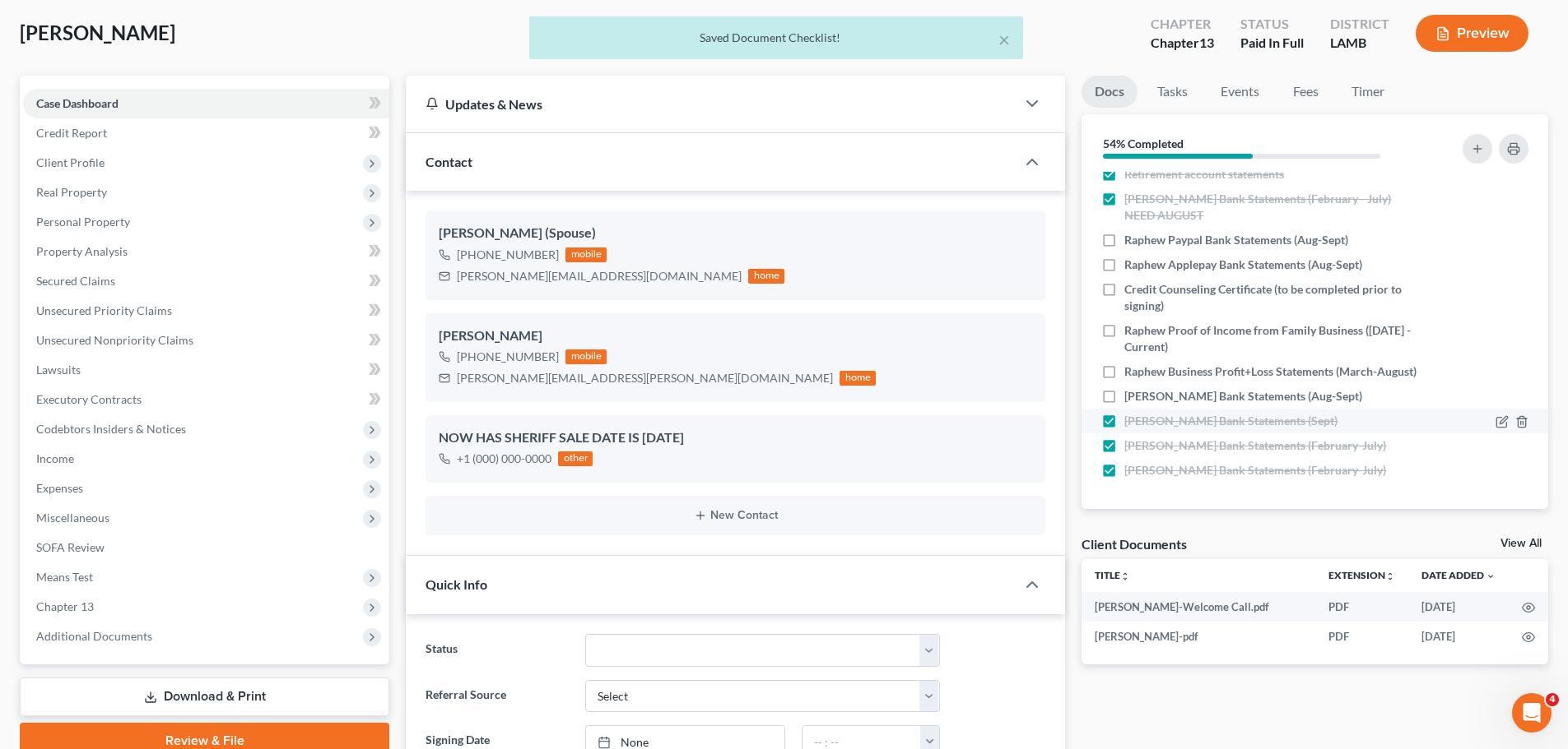
click at [1124, 423] on label "[PERSON_NAME] Bank Statements (Sept)" at bounding box center [1230, 421] width 213 height 16
click at [1130, 423] on input "[PERSON_NAME] Bank Statements (Sept)" at bounding box center [1136, 419] width 11 height 11
checkbox input "false"
click at [1124, 444] on label "[PERSON_NAME] Bank Statements (February-July)" at bounding box center [1255, 446] width 262 height 16
click at [1130, 444] on input "[PERSON_NAME] Bank Statements (February-July)" at bounding box center [1136, 443] width 11 height 11
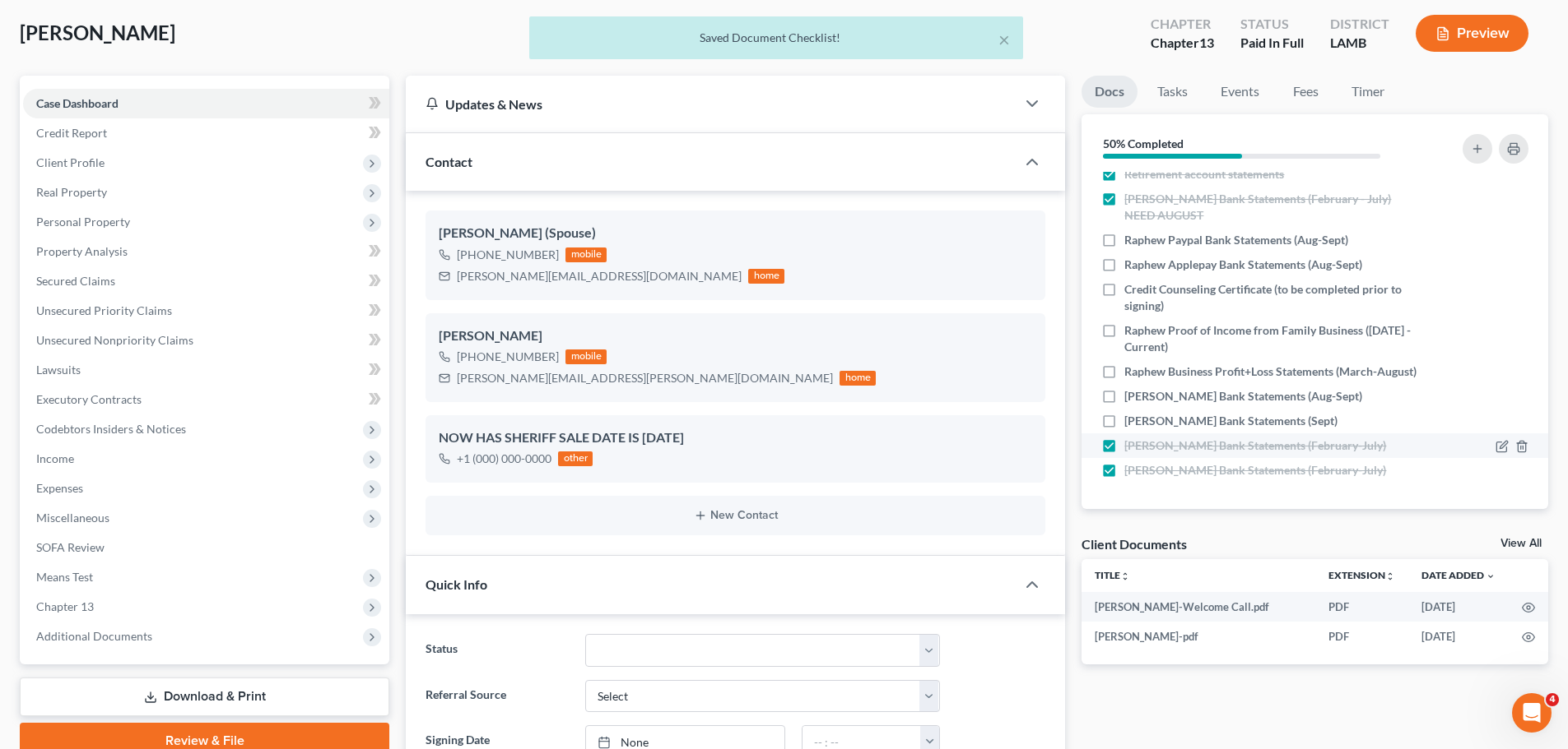
checkbox input "false"
click at [1124, 469] on label "[PERSON_NAME] Bank Statements (February-July)" at bounding box center [1255, 471] width 262 height 16
click at [1130, 469] on input "[PERSON_NAME] Bank Statements (February-July)" at bounding box center [1136, 468] width 11 height 11
checkbox input "false"
click at [1495, 446] on icon "button" at bounding box center [1501, 447] width 14 height 14
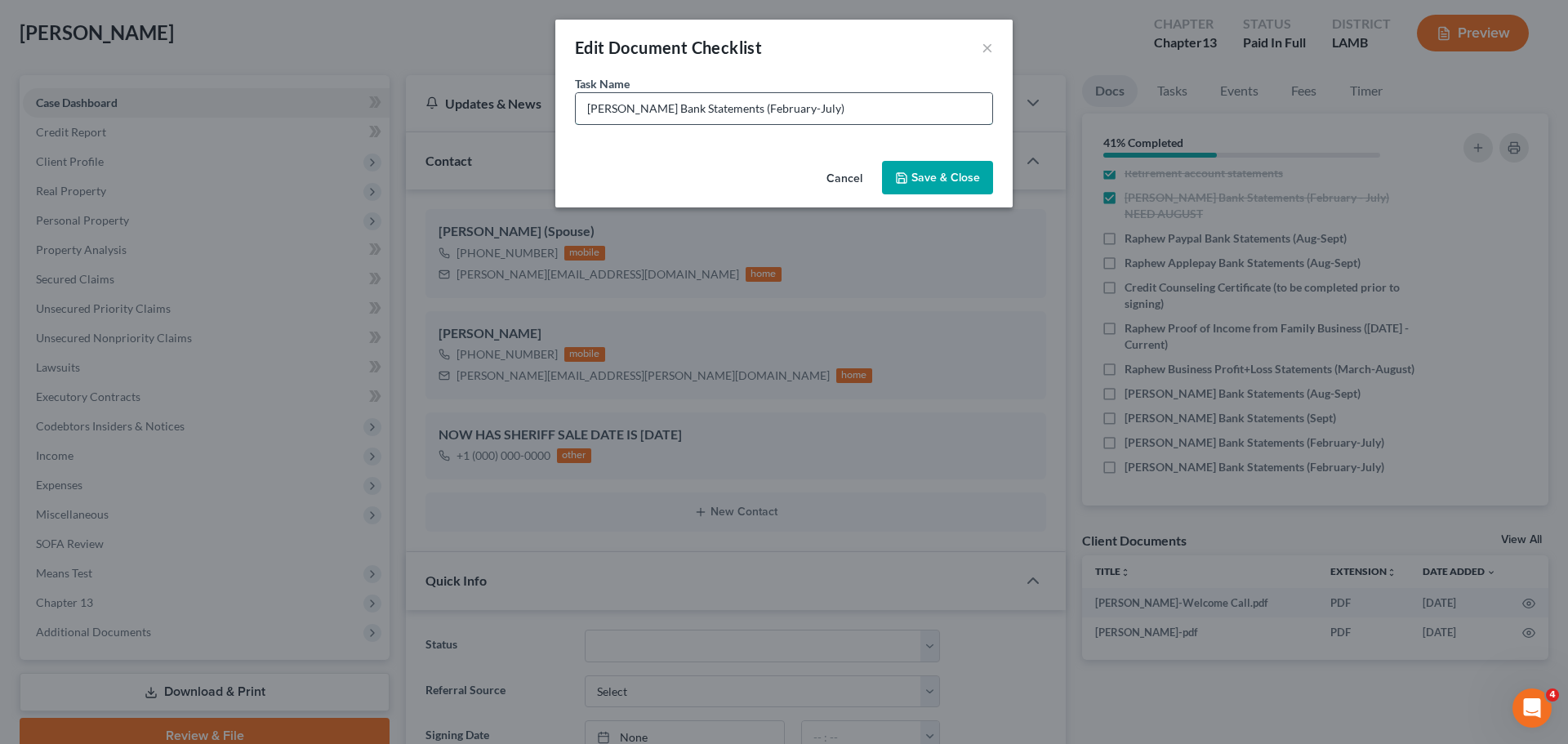
drag, startPoint x: 845, startPoint y: 110, endPoint x: 775, endPoint y: 111, distance: 70.0
click at [775, 111] on input "[PERSON_NAME] Bank Statements (February-July)" at bounding box center [784, 108] width 417 height 31
click at [858, 112] on input "[PERSON_NAME] Bank Statements (February-July)" at bounding box center [784, 108] width 417 height 31
drag, startPoint x: 864, startPoint y: 109, endPoint x: 773, endPoint y: 114, distance: 91.1
click at [773, 114] on input "[PERSON_NAME] Bank Statements (February-July)" at bounding box center [784, 108] width 417 height 31
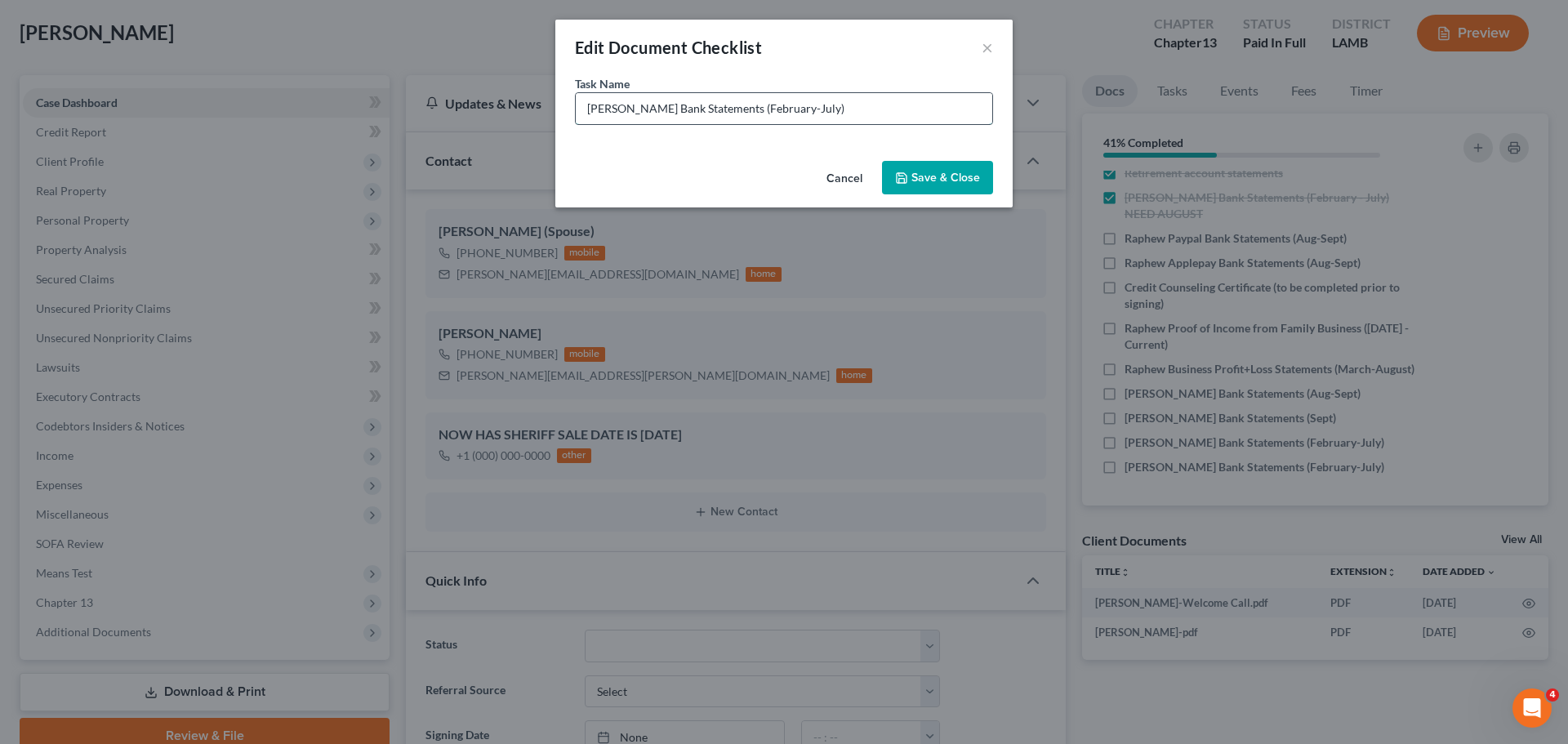
paste input "(Aug-Sept"
type input "[PERSON_NAME] Bank Statements (Aug-Sept)"
click at [935, 168] on button "Save & Close" at bounding box center [938, 178] width 111 height 34
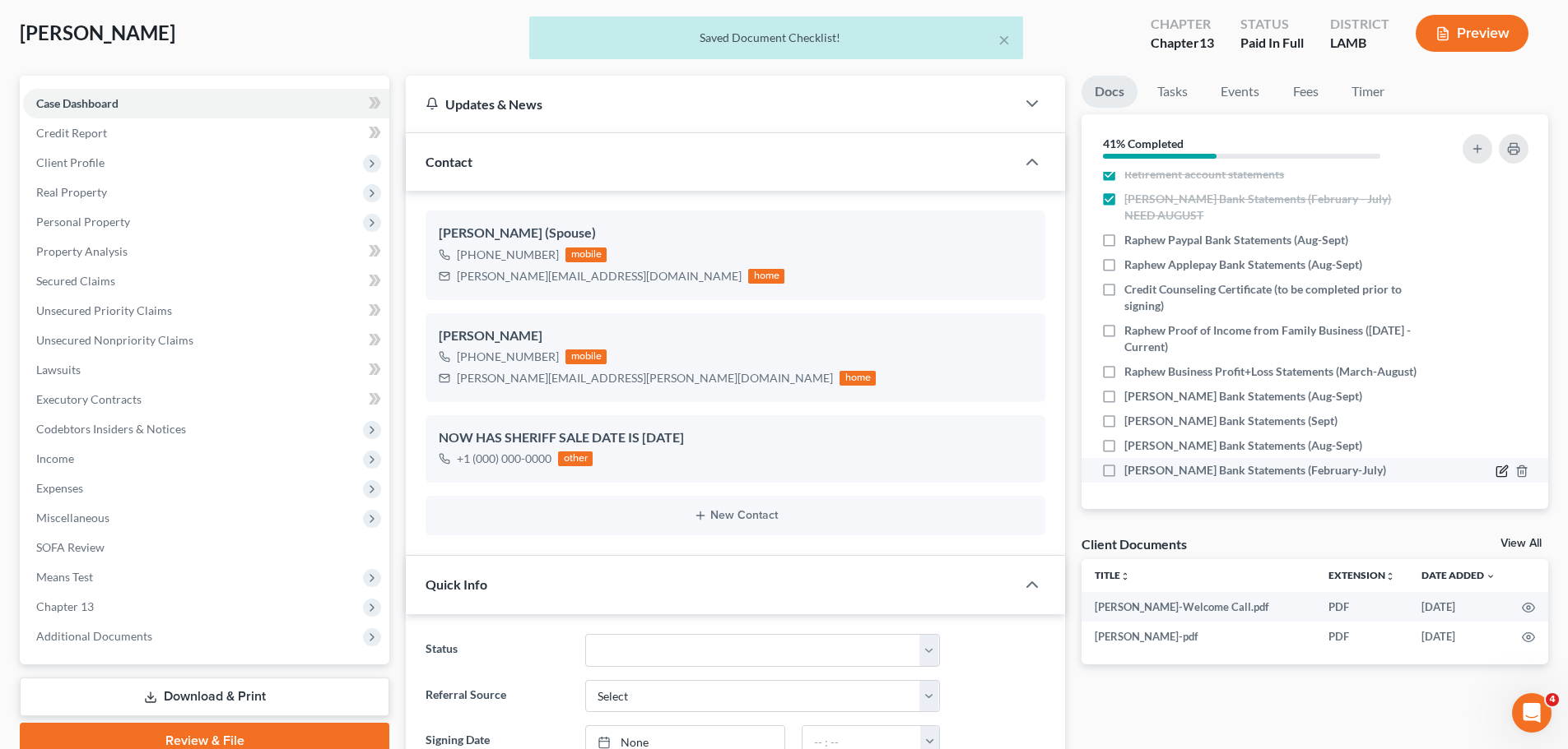
click at [1496, 467] on icon "button" at bounding box center [1500, 472] width 10 height 10
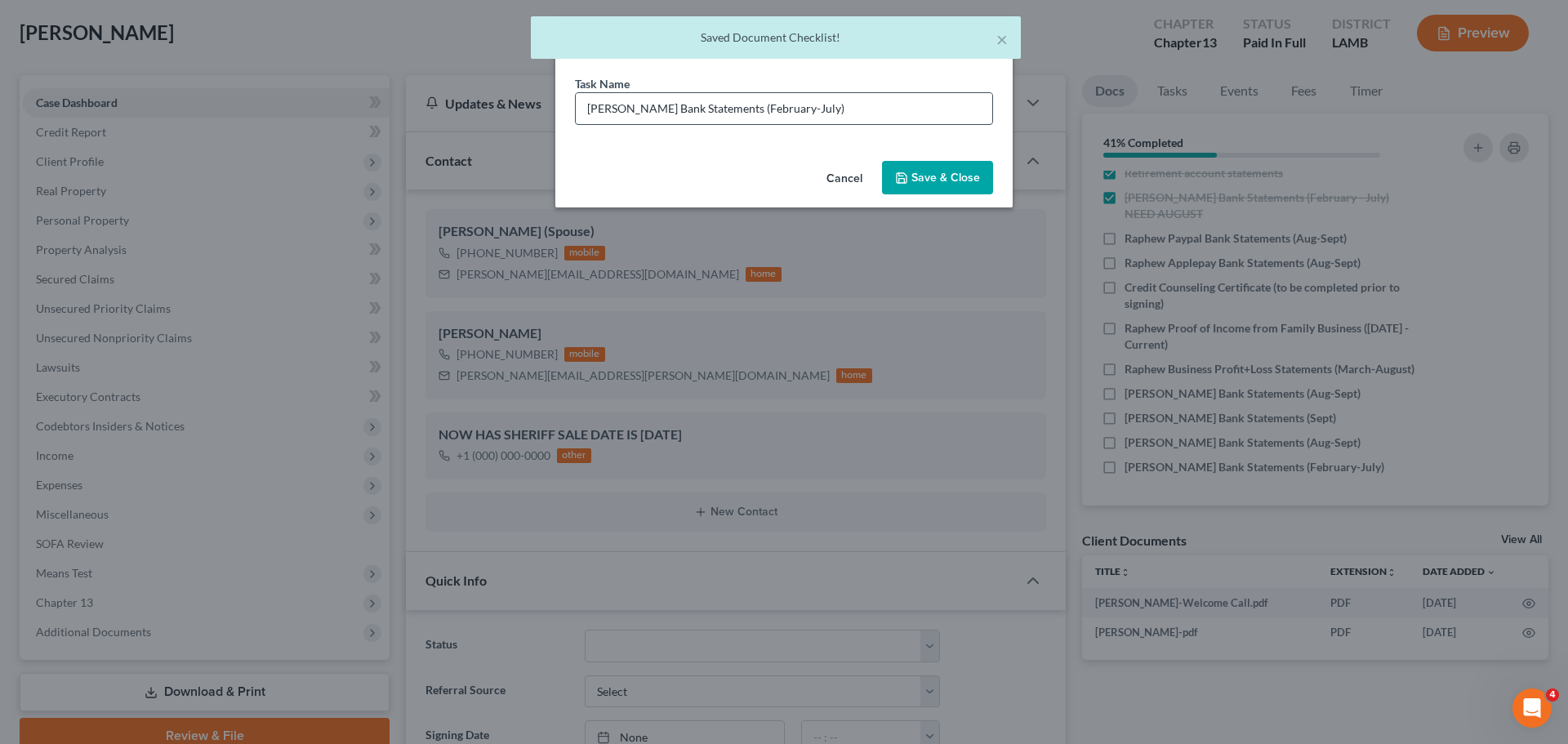
drag, startPoint x: 902, startPoint y: 108, endPoint x: 765, endPoint y: 117, distance: 137.3
click at [765, 117] on input "[PERSON_NAME] Bank Statements (February-July)" at bounding box center [784, 108] width 417 height 31
paste input "(Aug-Sept"
type input "[PERSON_NAME] Bank Statements (Aug-Sept)"
click at [951, 174] on button "Save & Close" at bounding box center [938, 178] width 111 height 34
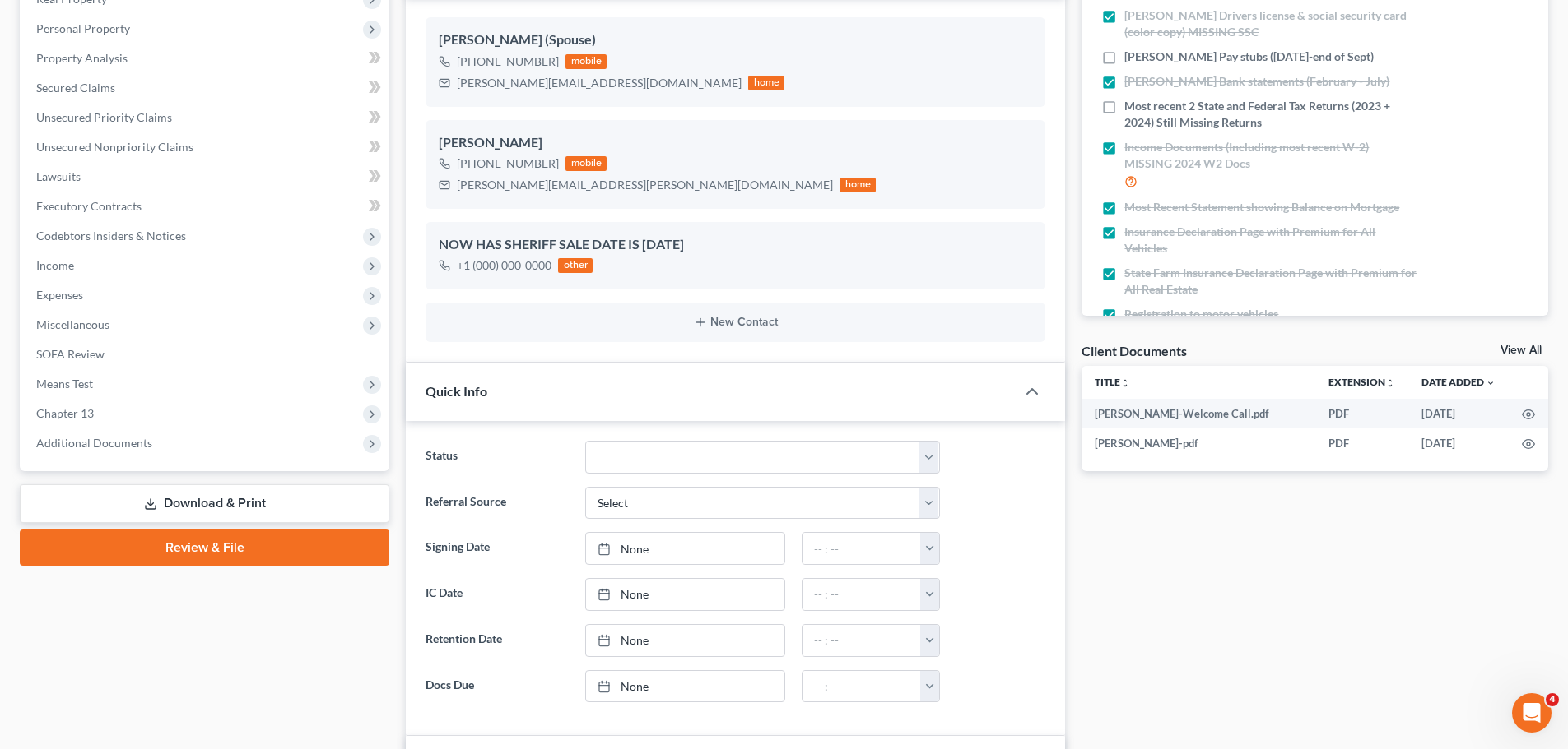
scroll to position [247, 0]
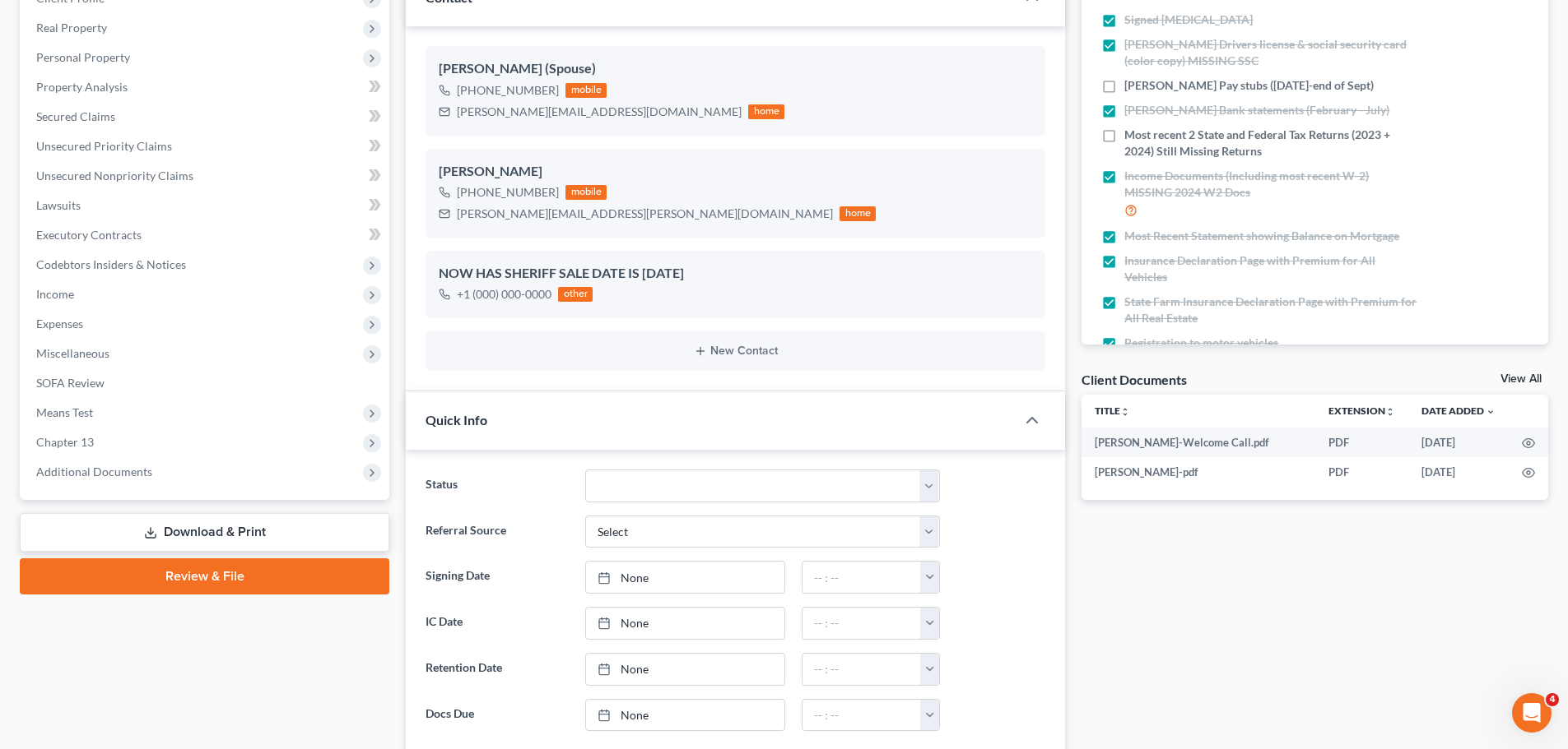
click at [1202, 606] on div "Docs Tasks Events Fees Timer 41% Completed Nothing here yet! Signed [MEDICAL_DA…" at bounding box center [1314, 695] width 483 height 1568
click at [1226, 614] on div "Docs Tasks Events Fees Timer 41% Completed Nothing here yet! Signed [MEDICAL_DA…" at bounding box center [1314, 695] width 483 height 1568
click at [1306, 656] on div "Docs Tasks Events Fees Timer 41% Completed Nothing here yet! Signed [MEDICAL_DA…" at bounding box center [1314, 695] width 483 height 1568
click at [1335, 593] on div "Docs Tasks Events Fees Timer 41% Completed Nothing here yet! Signed [MEDICAL_DA…" at bounding box center [1314, 695] width 483 height 1568
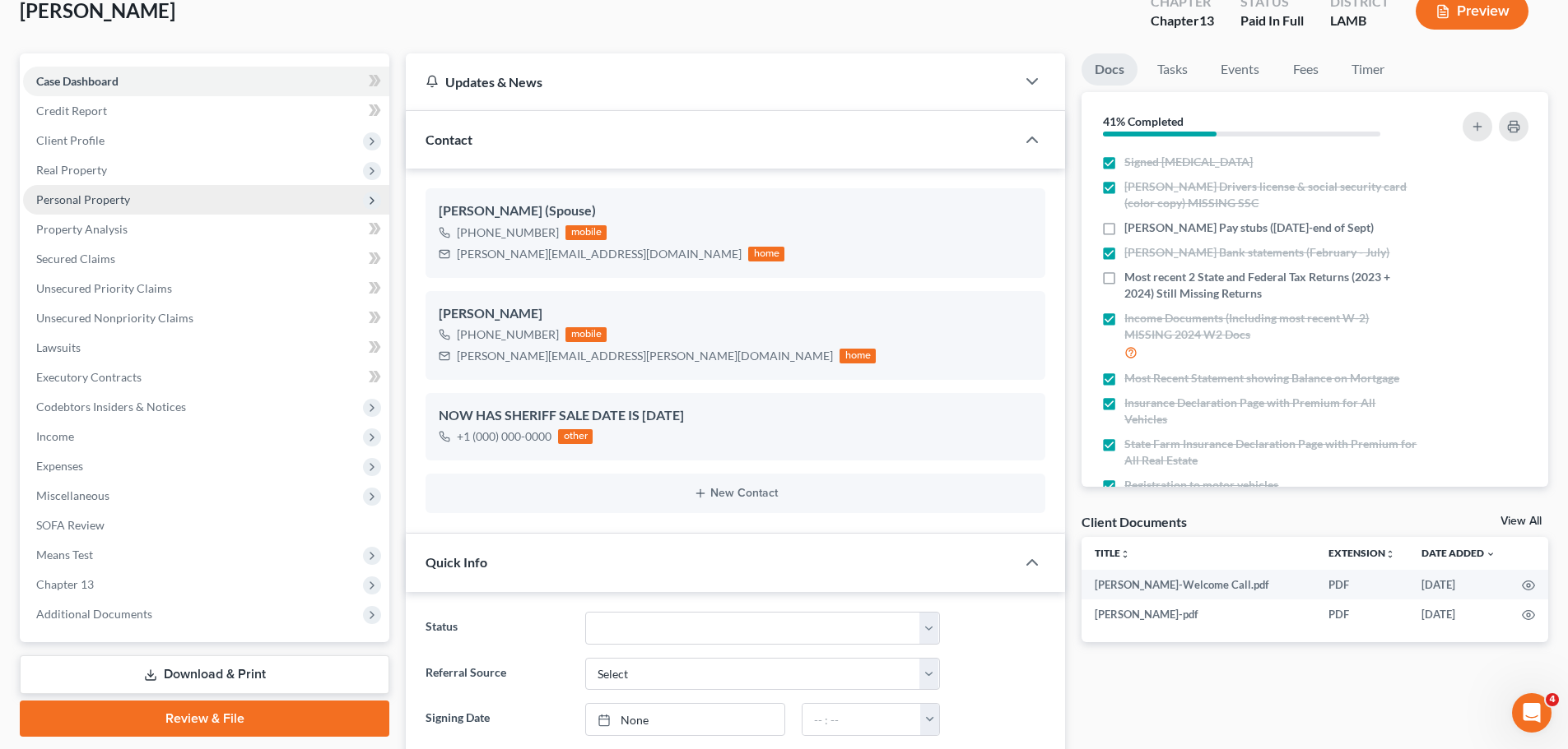
scroll to position [0, 0]
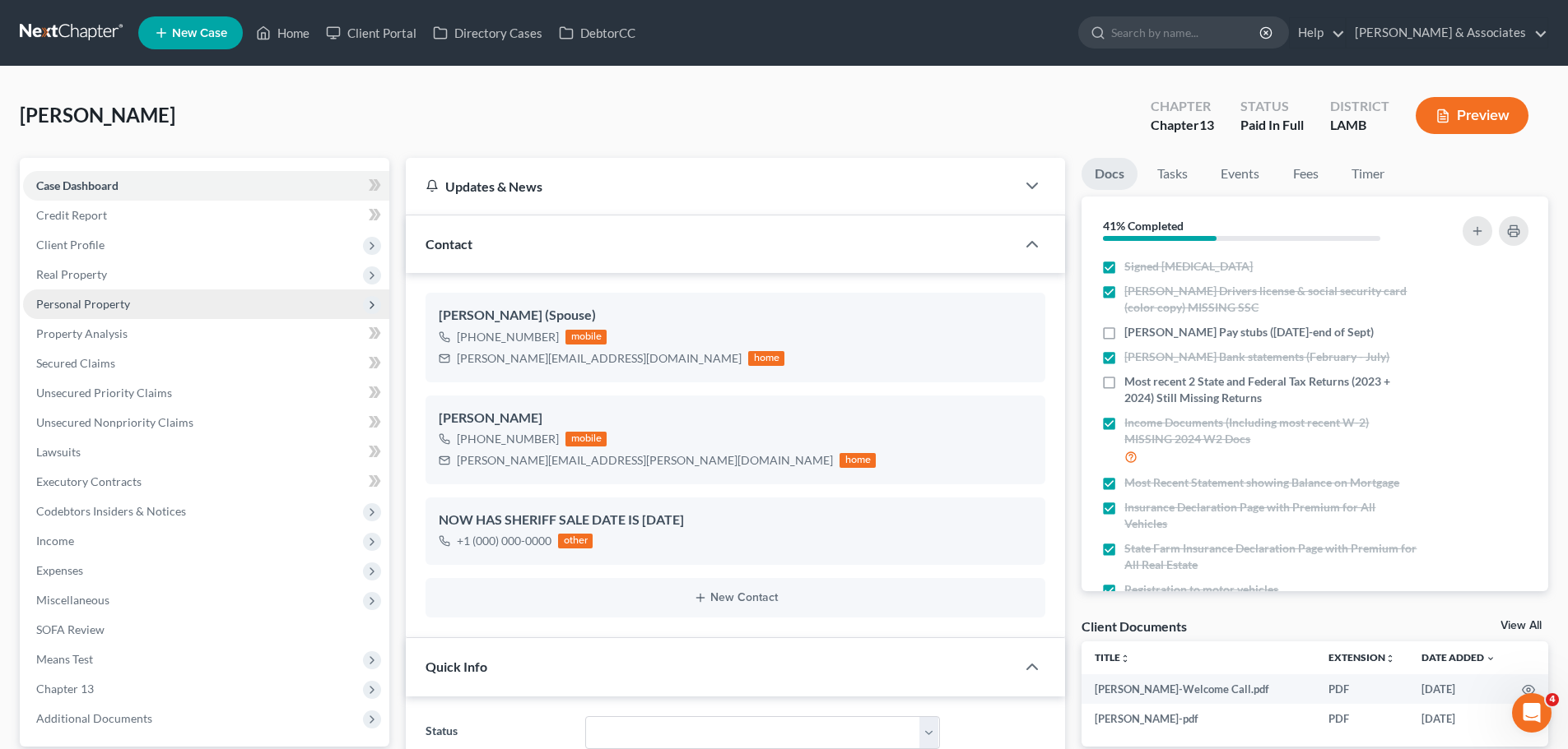
click at [98, 290] on span "Personal Property" at bounding box center [206, 304] width 367 height 30
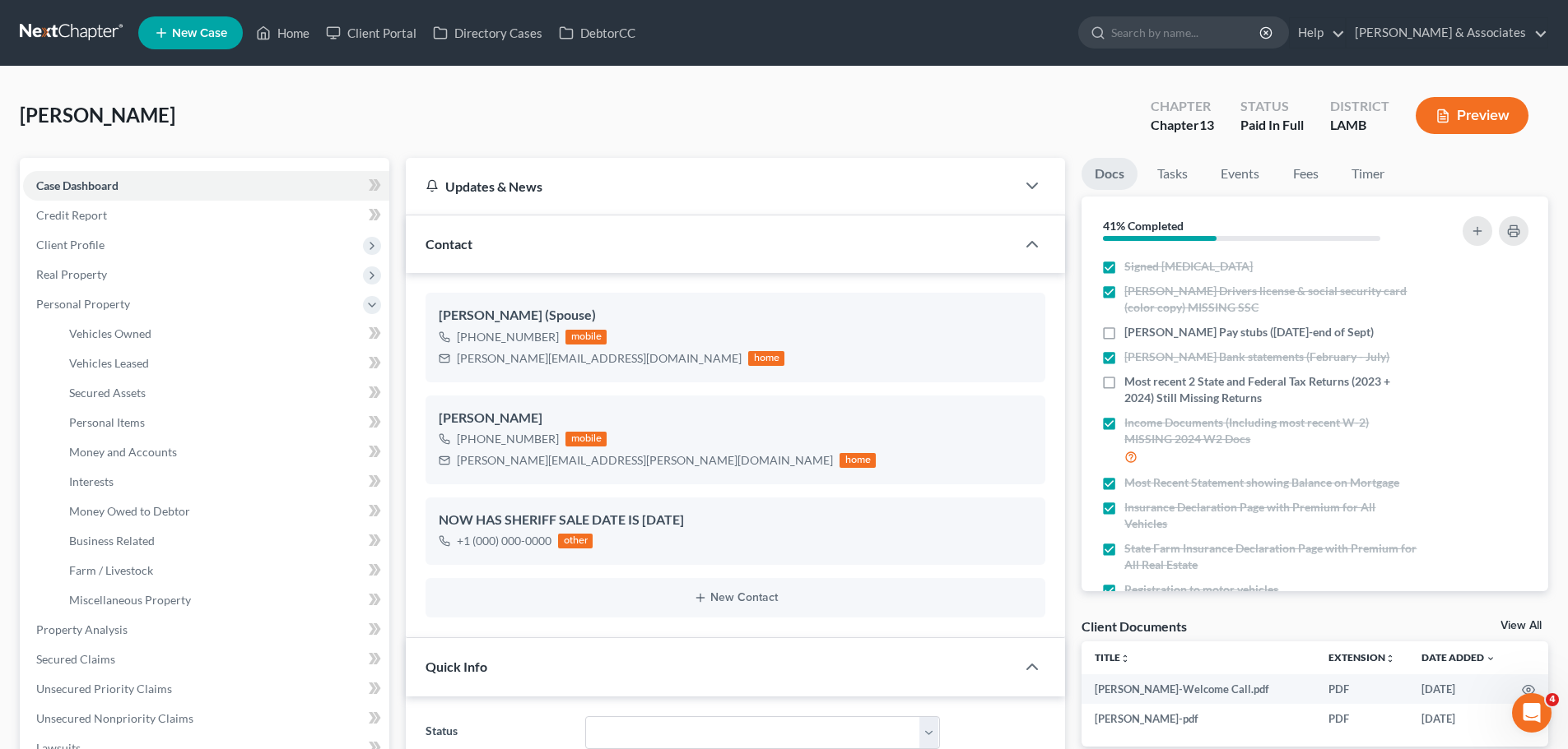
click at [1074, 110] on div "[PERSON_NAME] Upgraded Chapter Chapter 13 Status Paid In Full District [GEOGRAP…" at bounding box center [784, 122] width 1528 height 71
click at [1235, 626] on div "Client Documents View All" at bounding box center [1315, 629] width 467 height 23
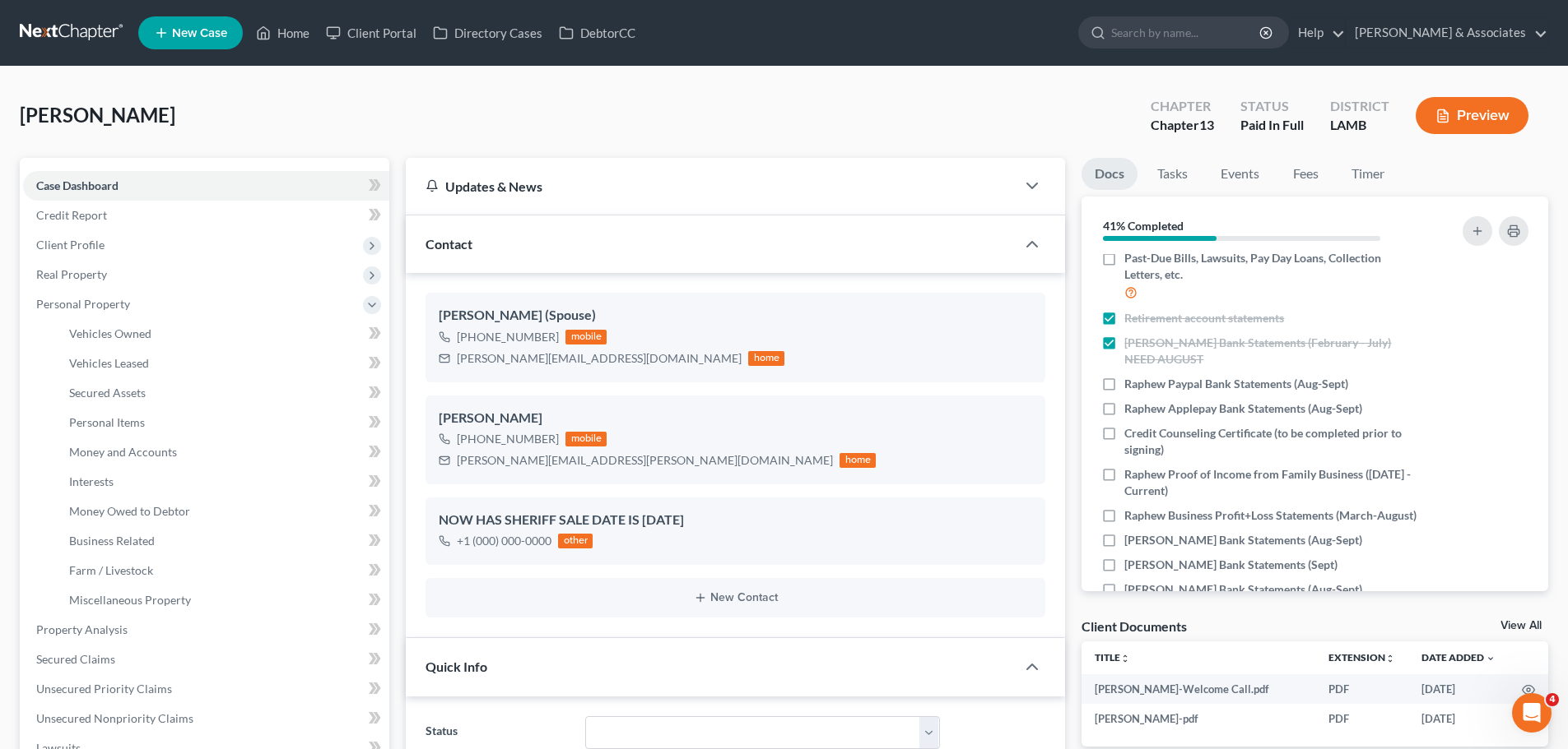
scroll to position [434, 0]
click at [983, 86] on div "[PERSON_NAME] Upgraded Chapter Chapter 13 Status Paid In Full District [GEOGRAP…" at bounding box center [784, 122] width 1528 height 71
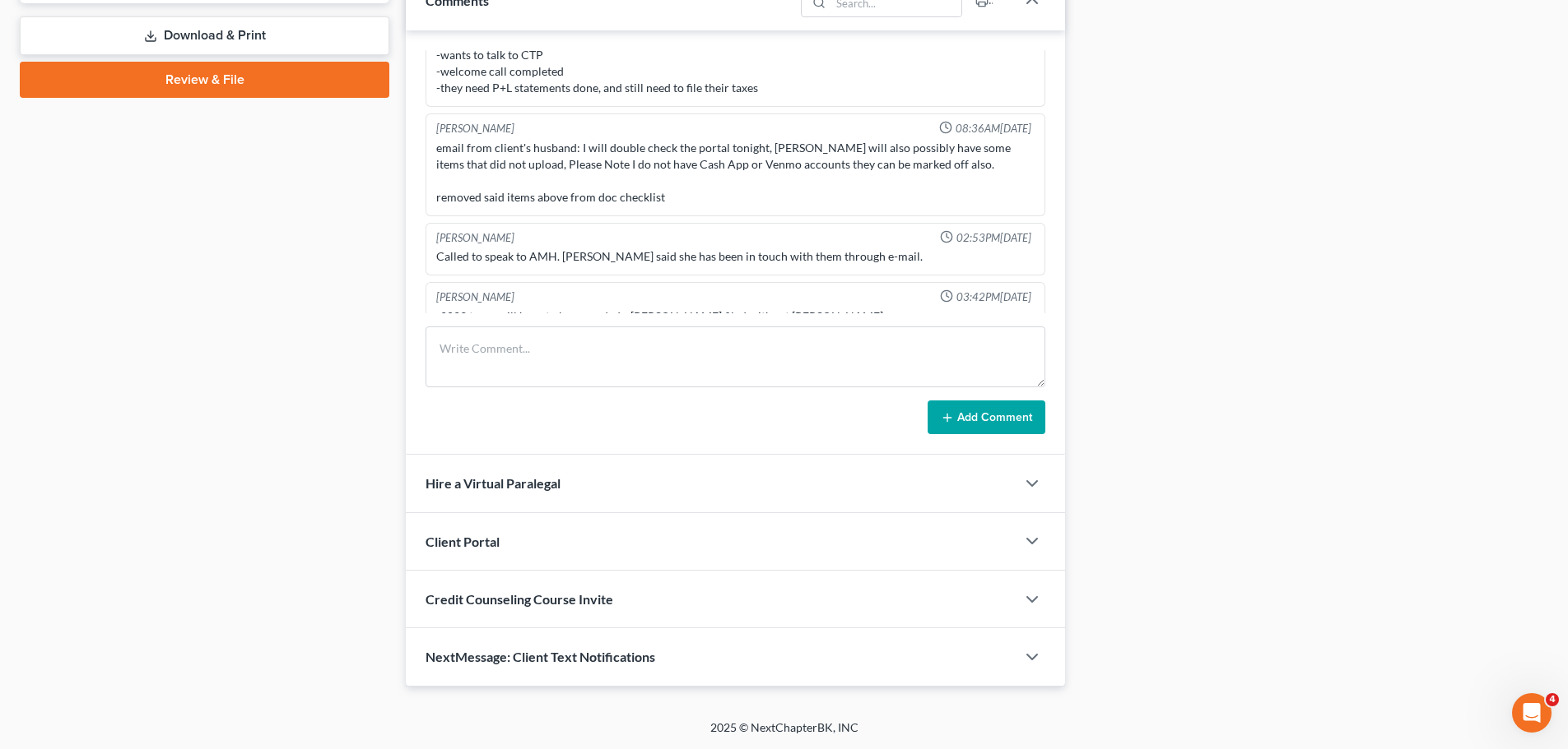
scroll to position [527, 0]
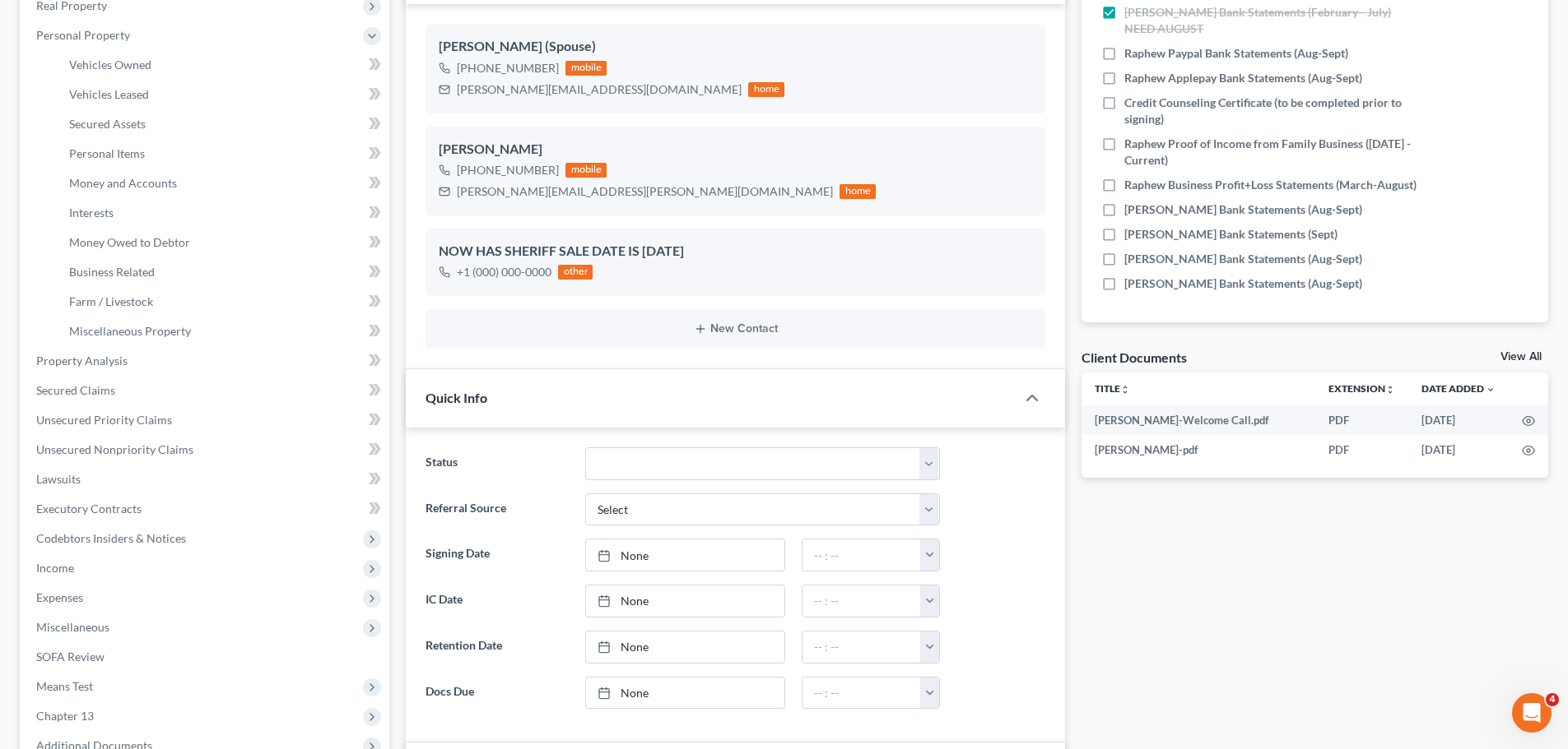
scroll to position [0, 0]
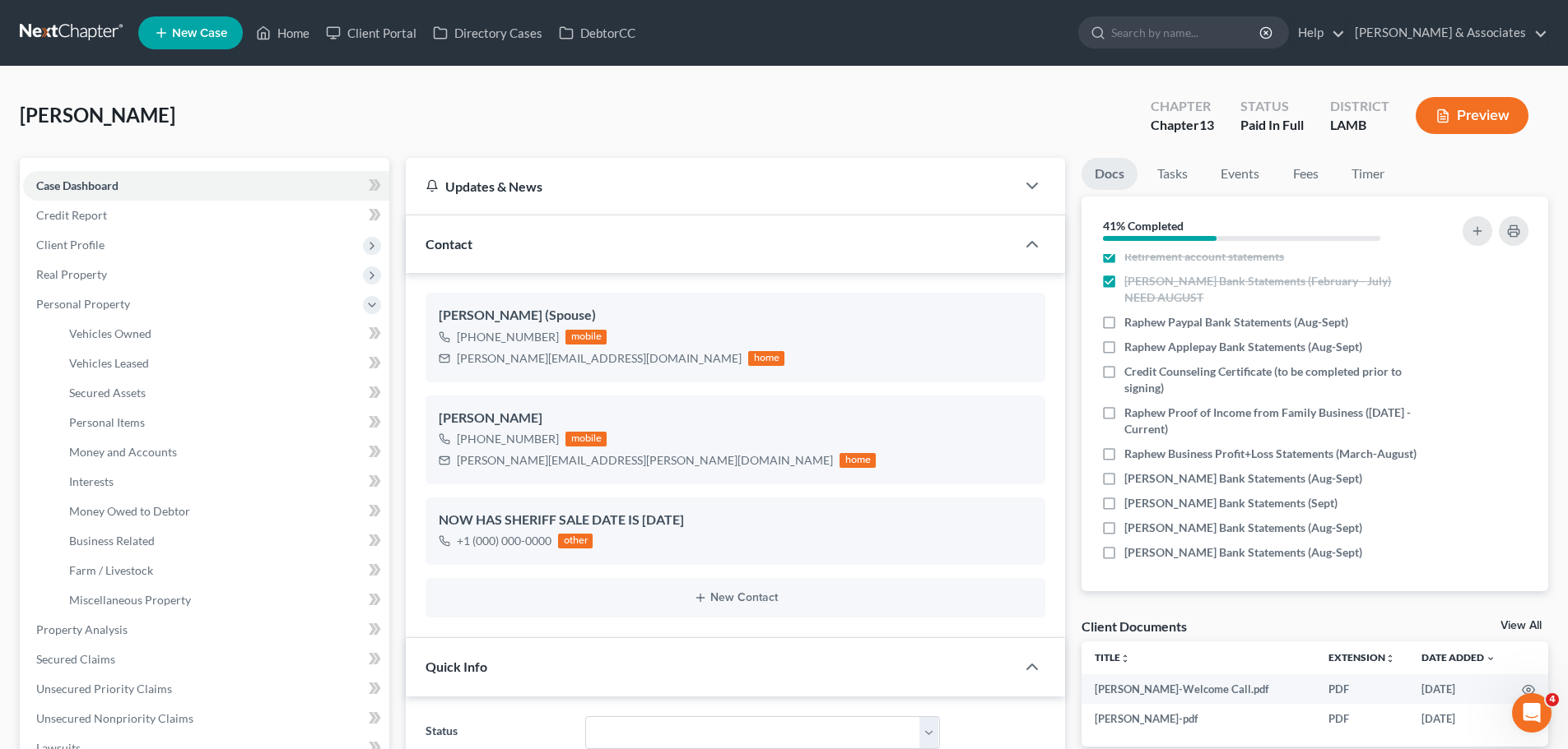
drag, startPoint x: 505, startPoint y: 101, endPoint x: 14, endPoint y: 110, distance: 491.1
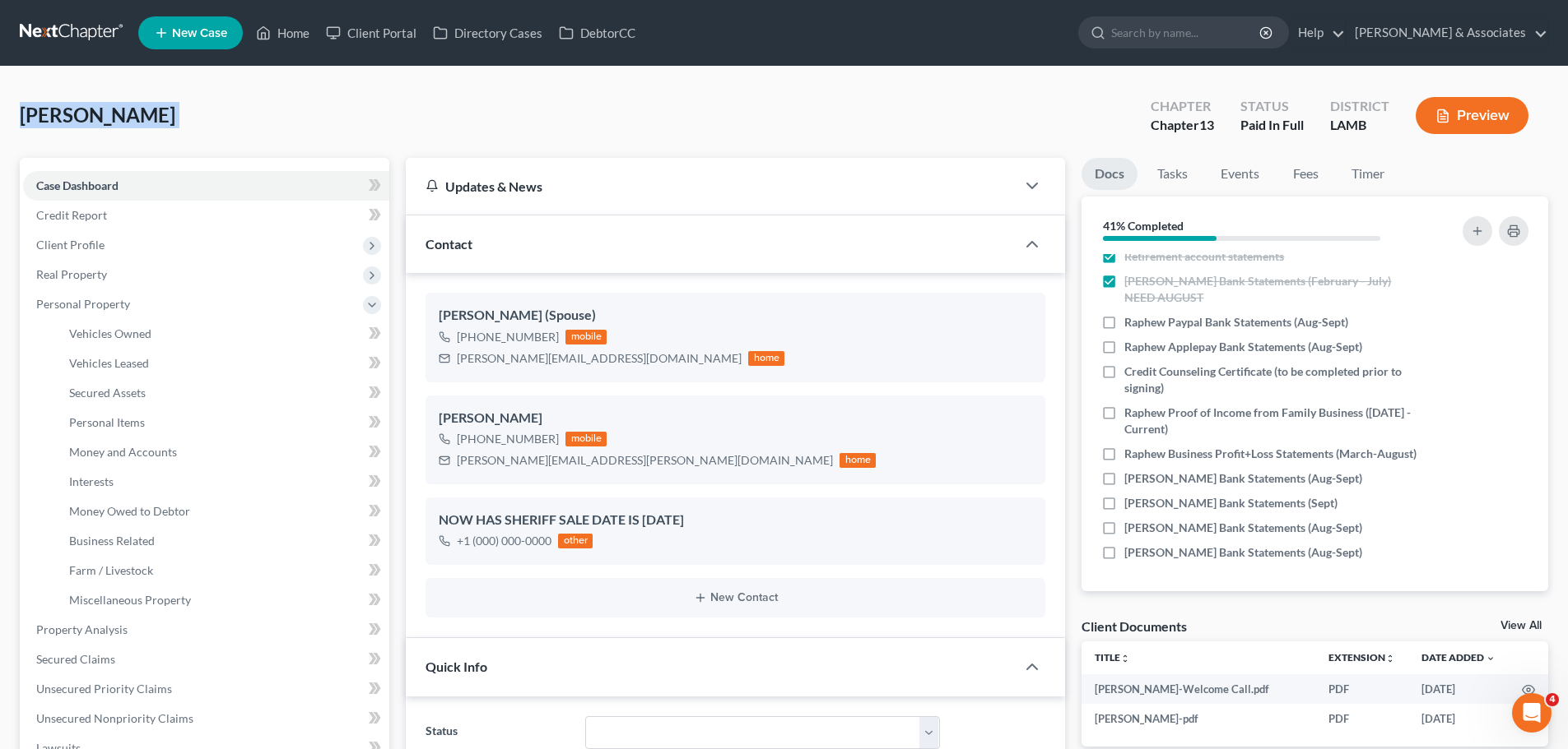
click at [26, 115] on span "[PERSON_NAME]" at bounding box center [97, 114] width 156 height 23
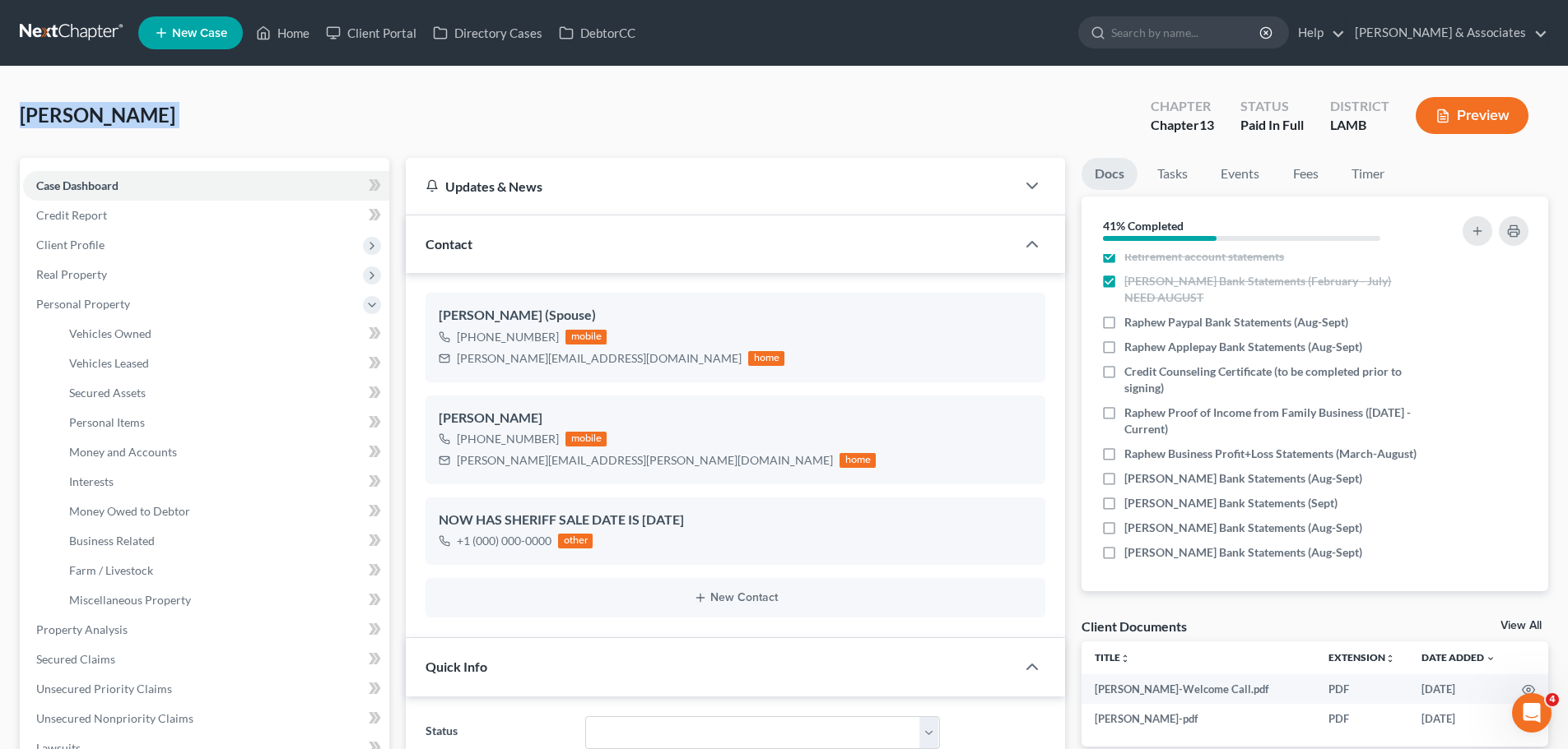
click at [26, 115] on span "[PERSON_NAME]" at bounding box center [97, 114] width 156 height 23
click at [25, 116] on span "[PERSON_NAME]" at bounding box center [97, 114] width 156 height 23
click at [90, 116] on span "[PERSON_NAME]" at bounding box center [97, 114] width 156 height 23
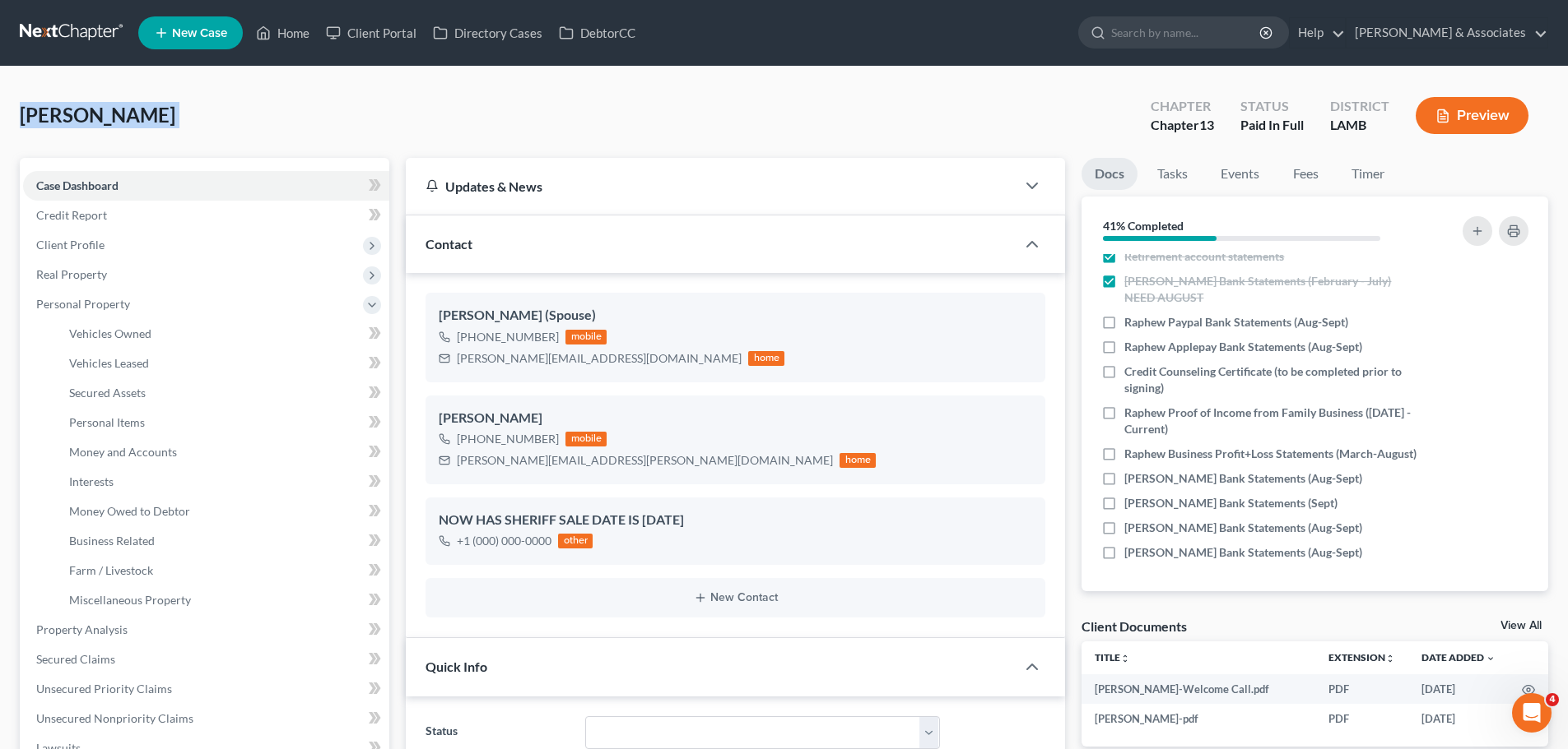
click at [90, 116] on span "[PERSON_NAME]" at bounding box center [97, 114] width 156 height 23
click at [893, 57] on nav "Home New Case Client Portal Directory Cases DebtorCC [PERSON_NAME] & Associates…" at bounding box center [784, 32] width 1568 height 66
click at [792, 117] on div "[PERSON_NAME] Upgraded Chapter Chapter 13 Status Paid In Full District [GEOGRAP…" at bounding box center [784, 122] width 1528 height 71
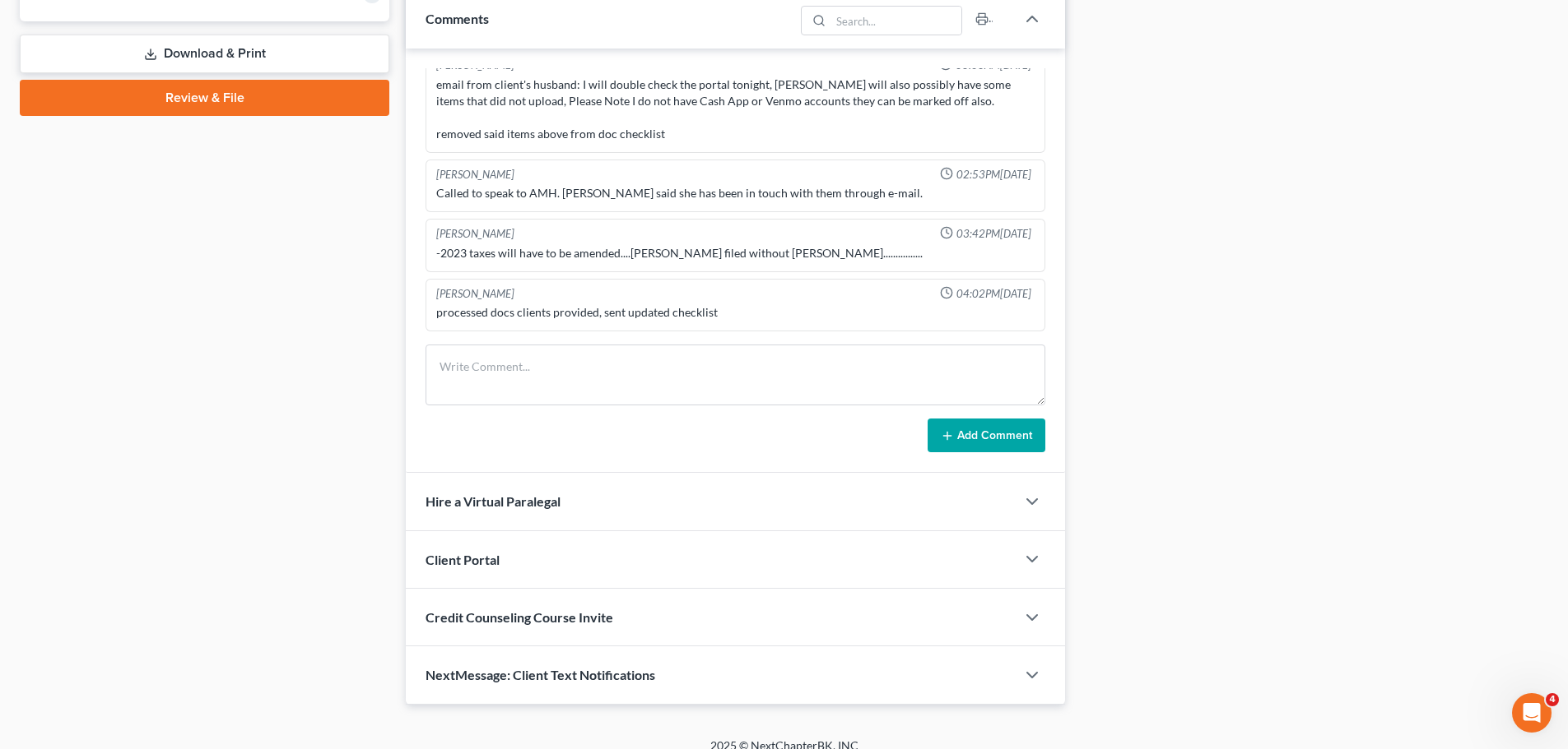
scroll to position [1040, 0]
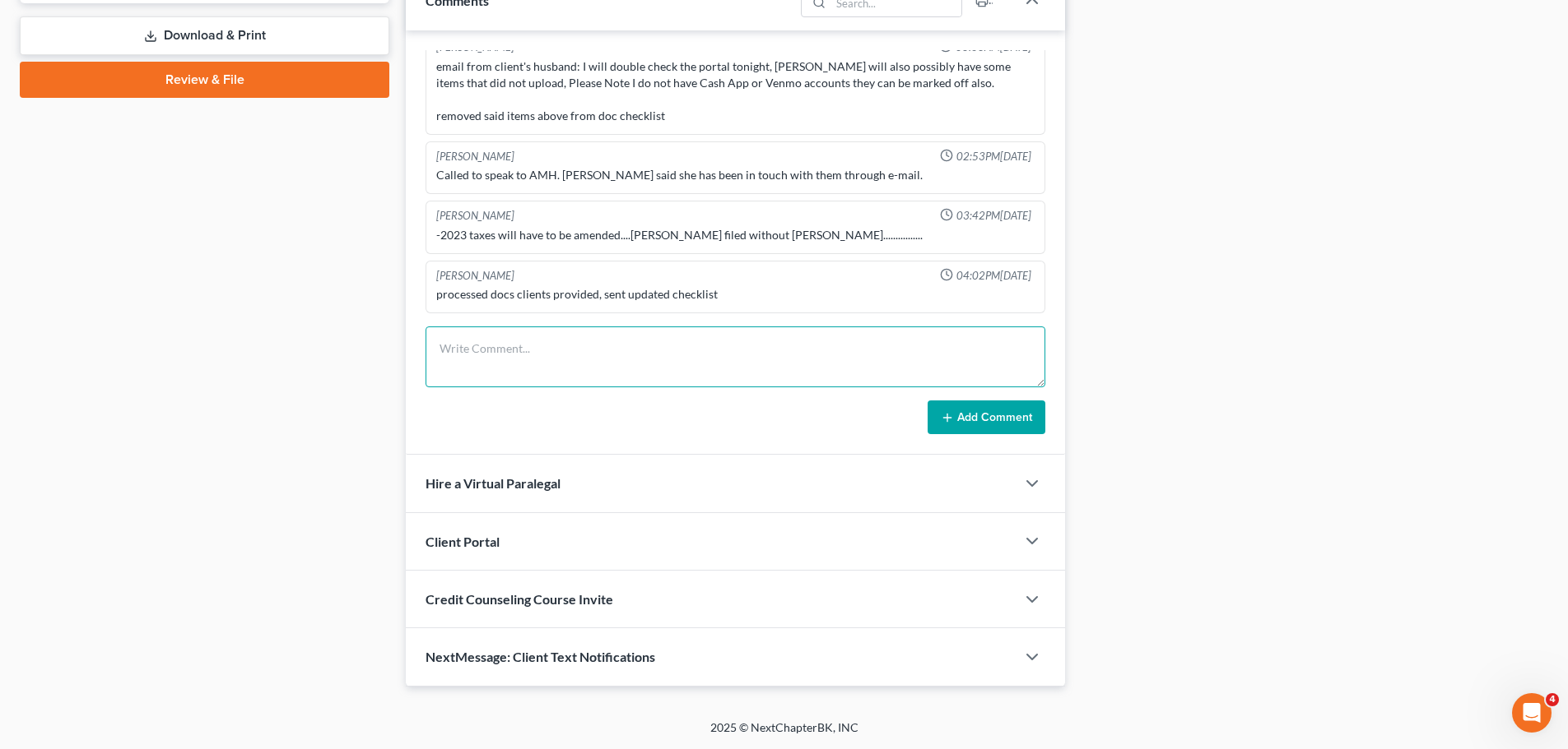
click at [777, 347] on textarea at bounding box center [735, 357] width 620 height 61
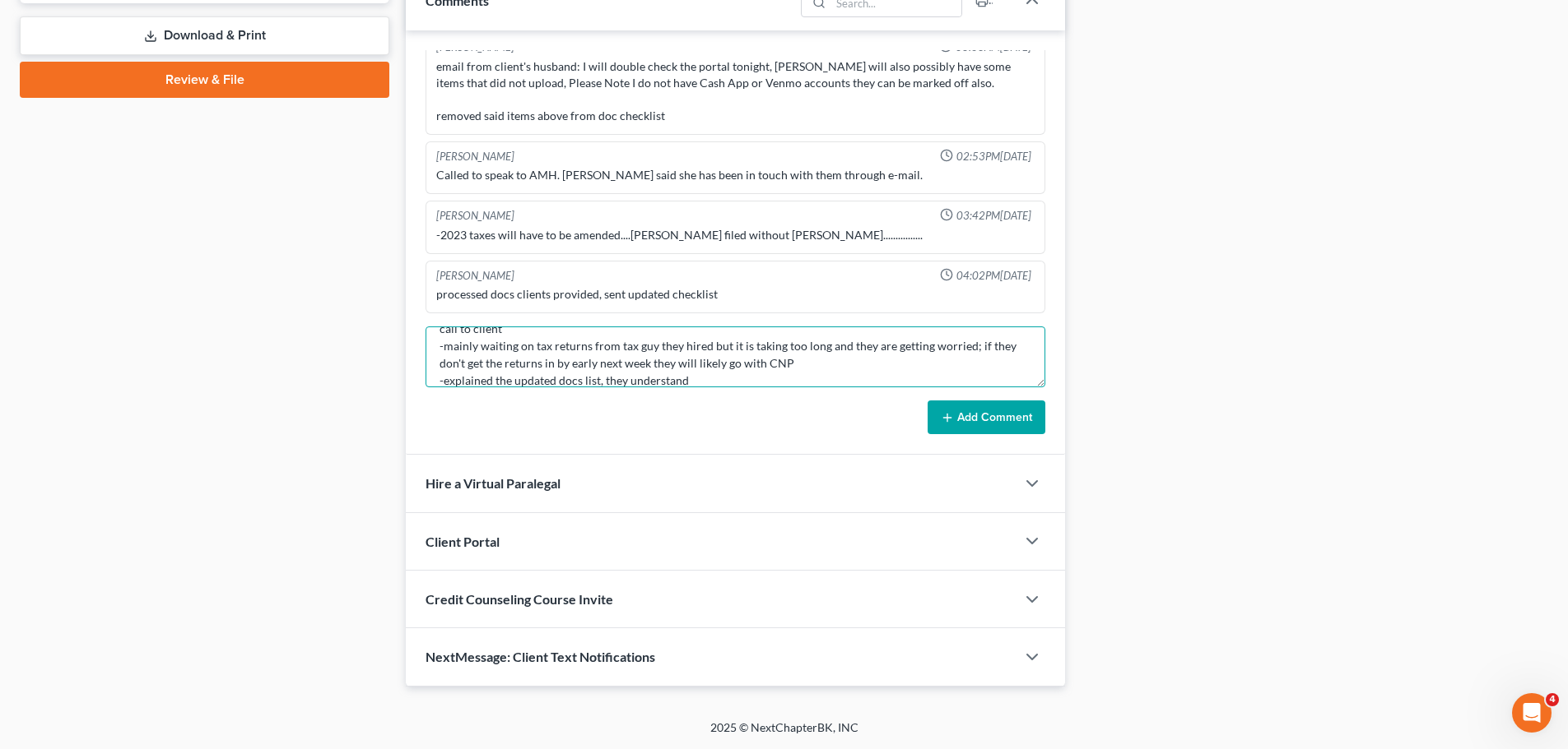
scroll to position [0, 0]
click at [605, 350] on textarea "call to client -mainly waiting on tax returns from tax guy they hired but it is…" at bounding box center [735, 357] width 620 height 61
type textarea "call to client - 10min -called SS dept; sale was moved to [DATE] -mainly waitin…"
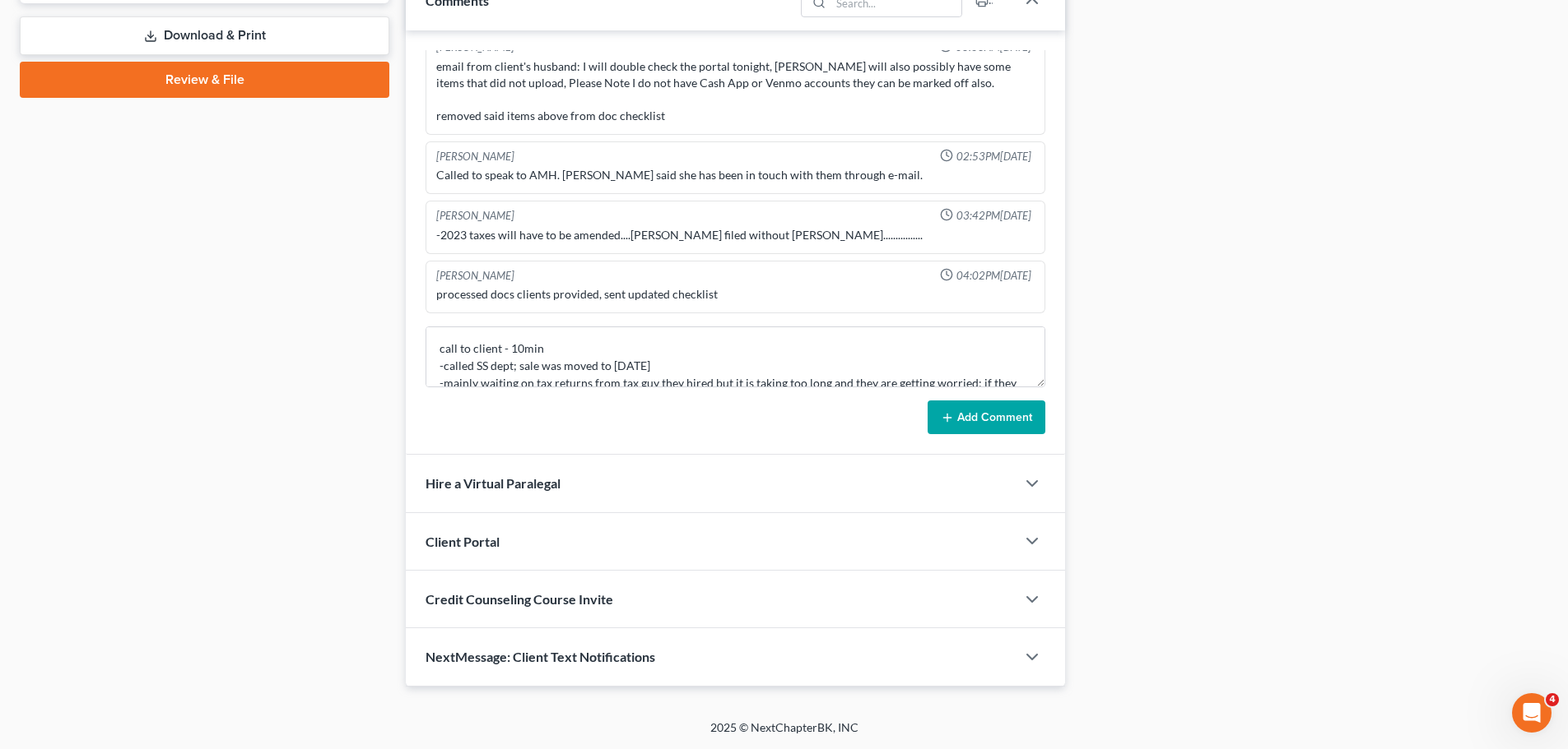
click at [937, 405] on button "Add Comment" at bounding box center [986, 418] width 118 height 34
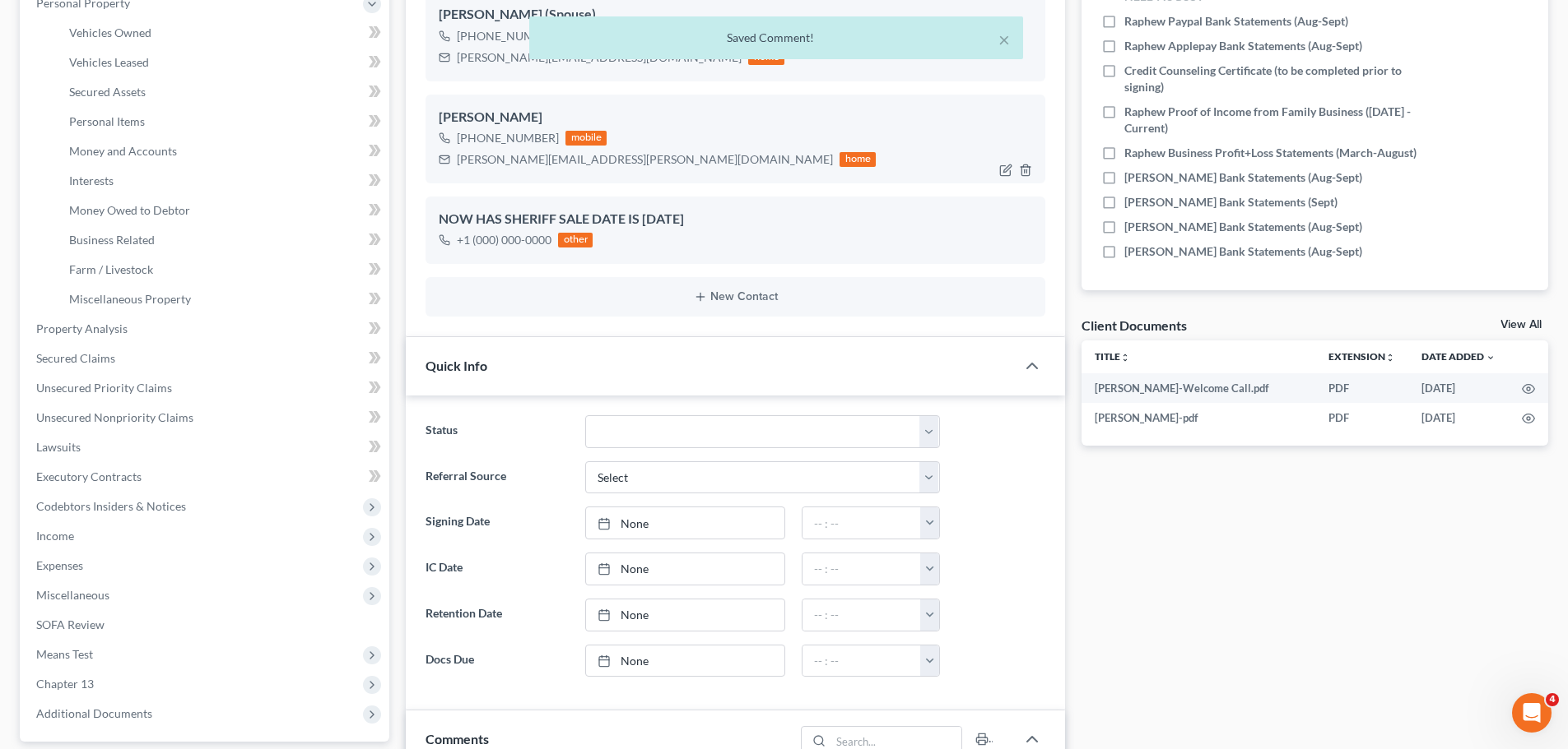
scroll to position [135, 0]
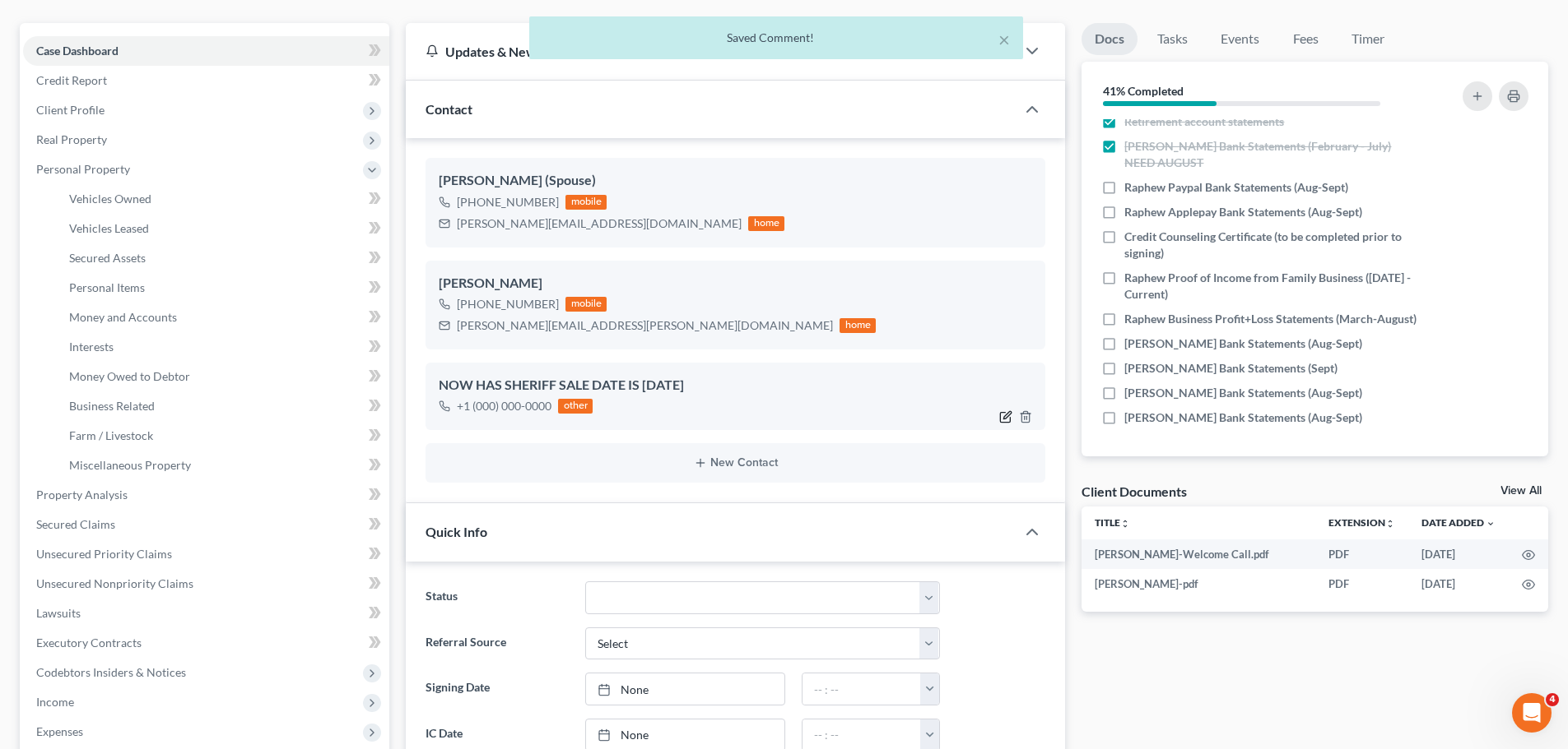
click at [1011, 416] on icon "button" at bounding box center [1005, 417] width 14 height 14
select select "3"
select select "1"
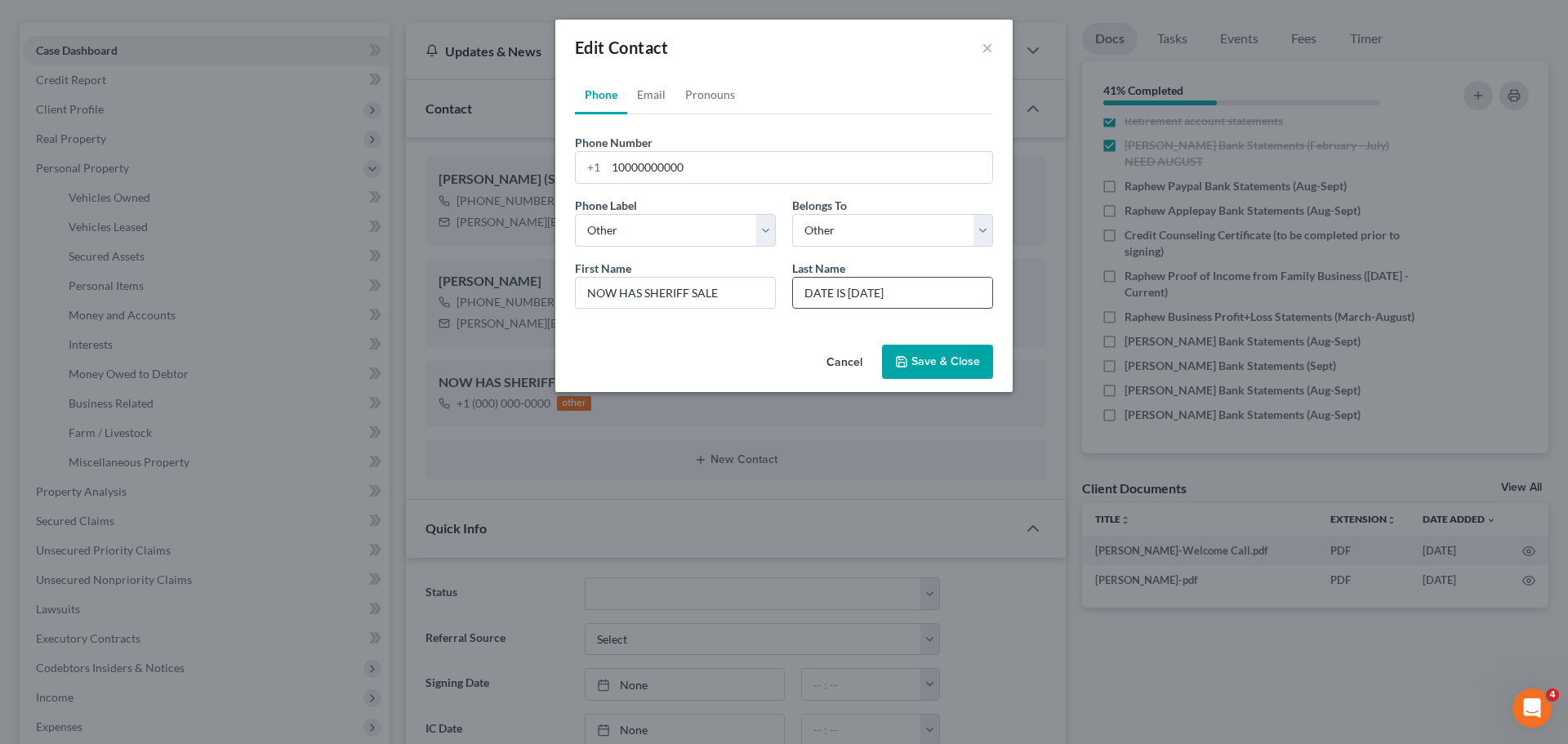
drag, startPoint x: 924, startPoint y: 289, endPoint x: 876, endPoint y: 304, distance: 50.3
click at [876, 304] on input "DATE IS [DATE]" at bounding box center [892, 293] width 199 height 31
type input "DATE IS"
click at [860, 292] on input "DATE IS" at bounding box center [892, 293] width 199 height 31
type input "DATE IS [DATE]"
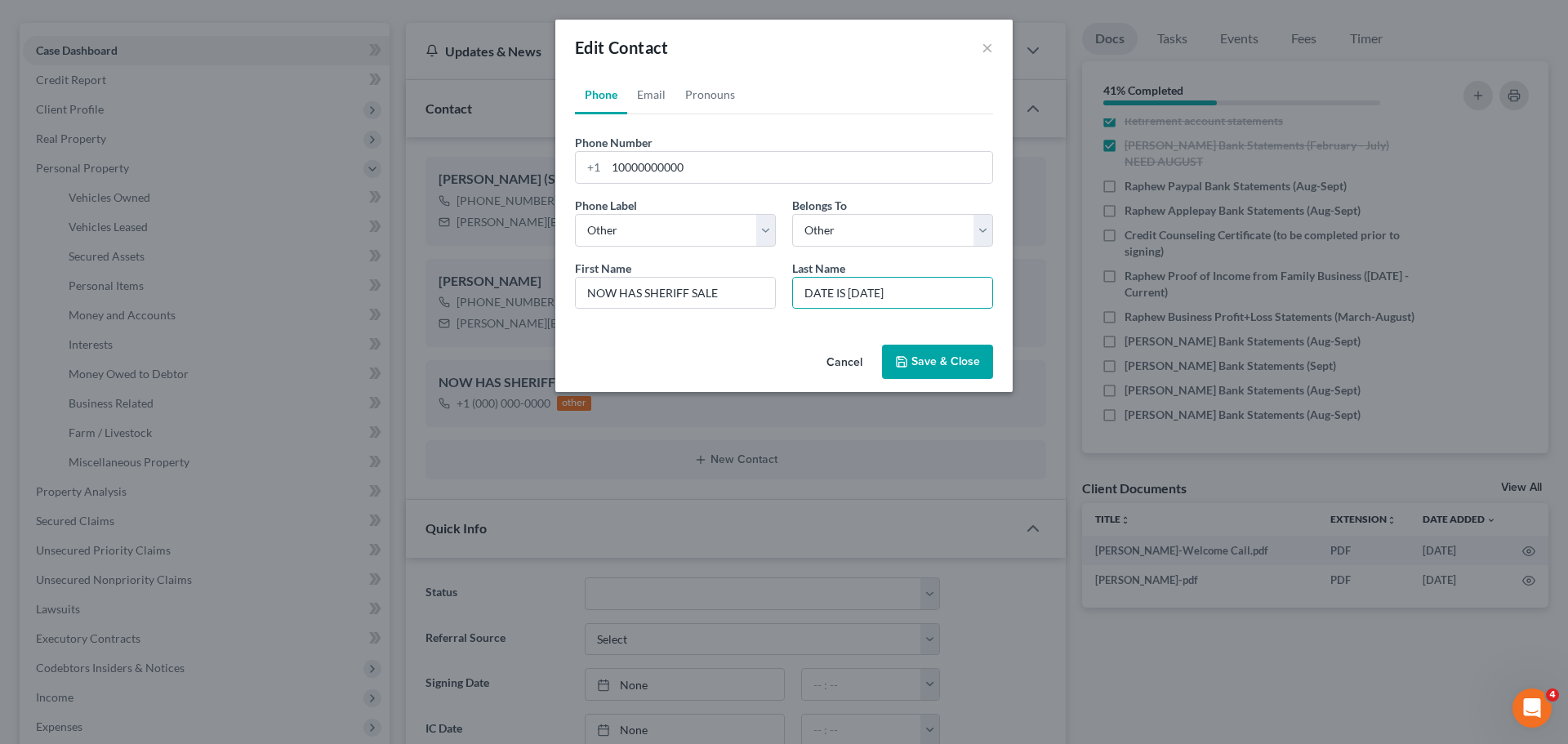
click at [941, 380] on div "Cancel Save & Close" at bounding box center [784, 365] width 458 height 54
click at [956, 360] on button "Save & Close" at bounding box center [938, 362] width 111 height 34
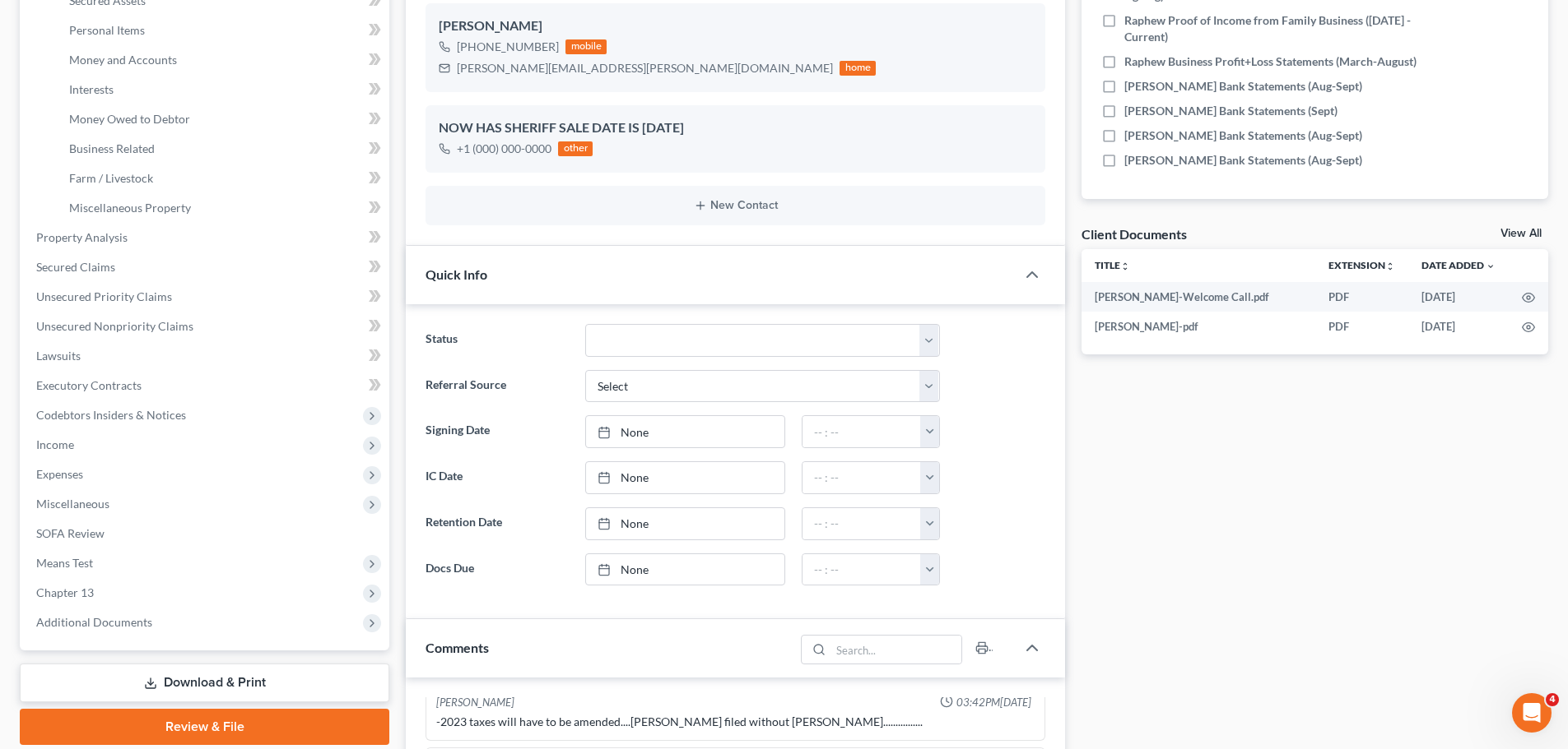
scroll to position [710, 0]
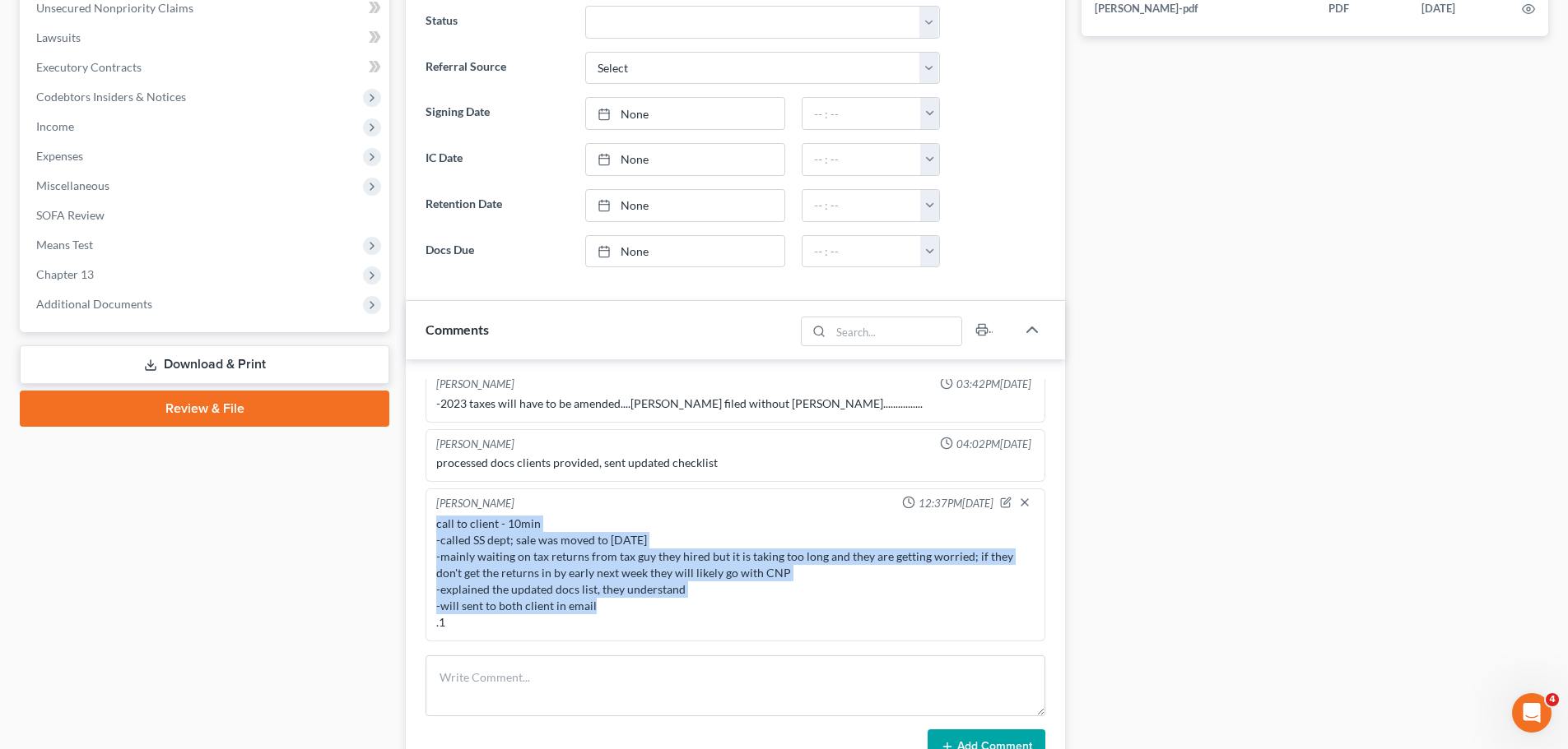
drag, startPoint x: 571, startPoint y: 596, endPoint x: 429, endPoint y: 530, distance: 156.6
click at [429, 530] on div "[PERSON_NAME] 12:37PM[DATE] call to client - 10min -called SS dept; sale was mo…" at bounding box center [735, 565] width 620 height 153
copy div "call to client - 10min -called SS dept; sale was moved to [DATE] -mainly waitin…"
click at [594, 557] on div "call to client - 10min -called SS dept; sale was moved to [DATE] -mainly waitin…" at bounding box center [735, 573] width 598 height 115
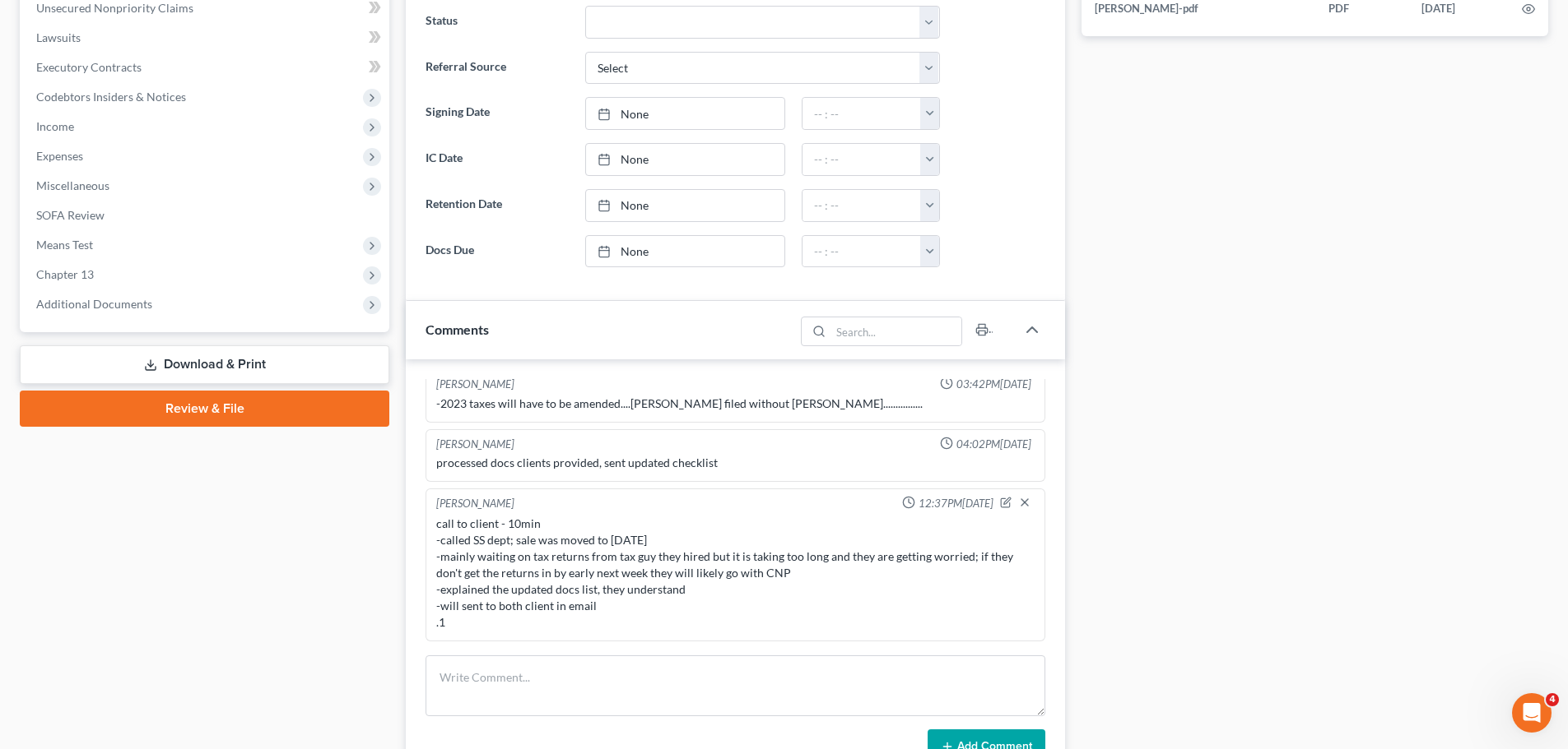
click at [322, 545] on div "Case Dashboard Payments Invoices Payments Payments Credit Report Client Profile" at bounding box center [204, 231] width 386 height 1568
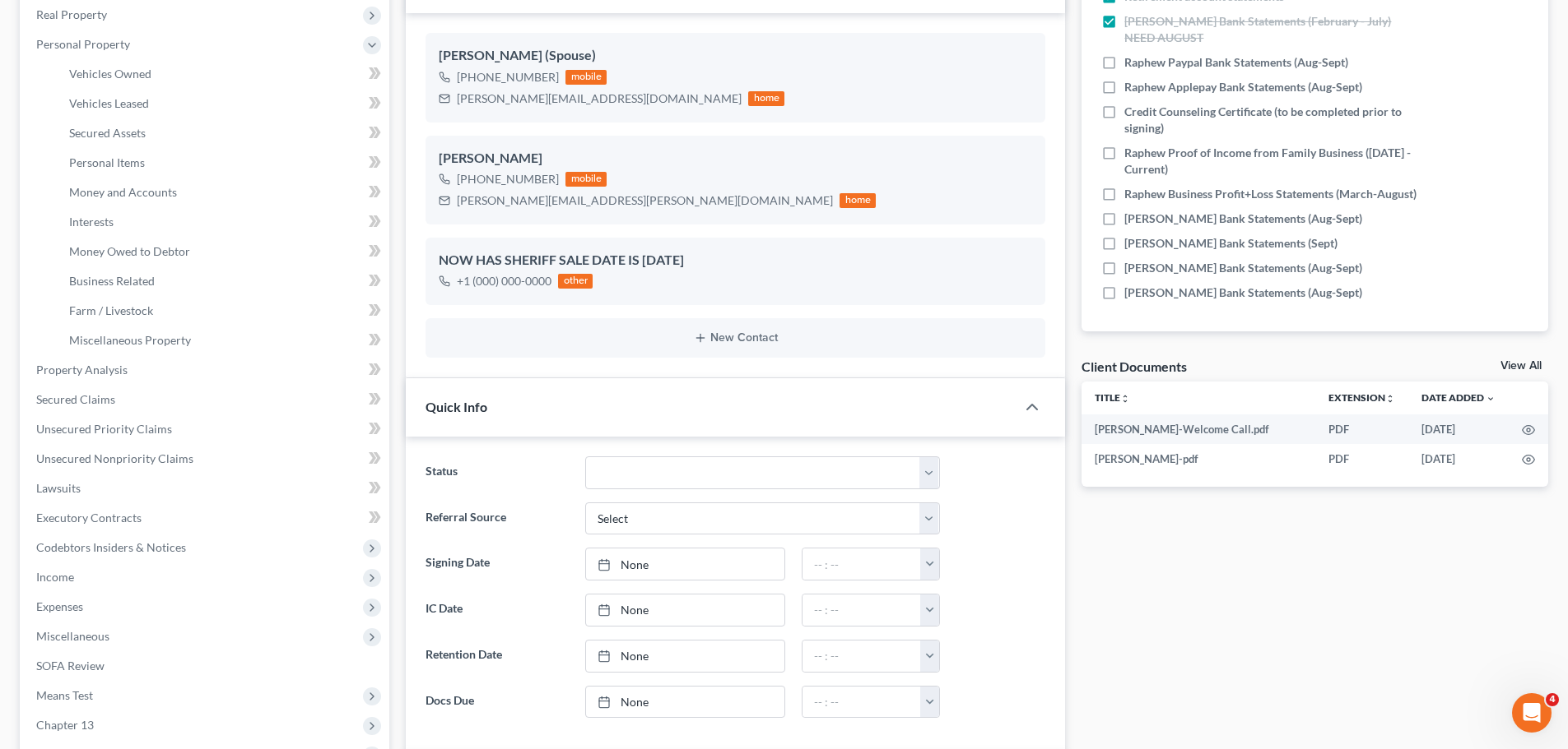
scroll to position [52, 0]
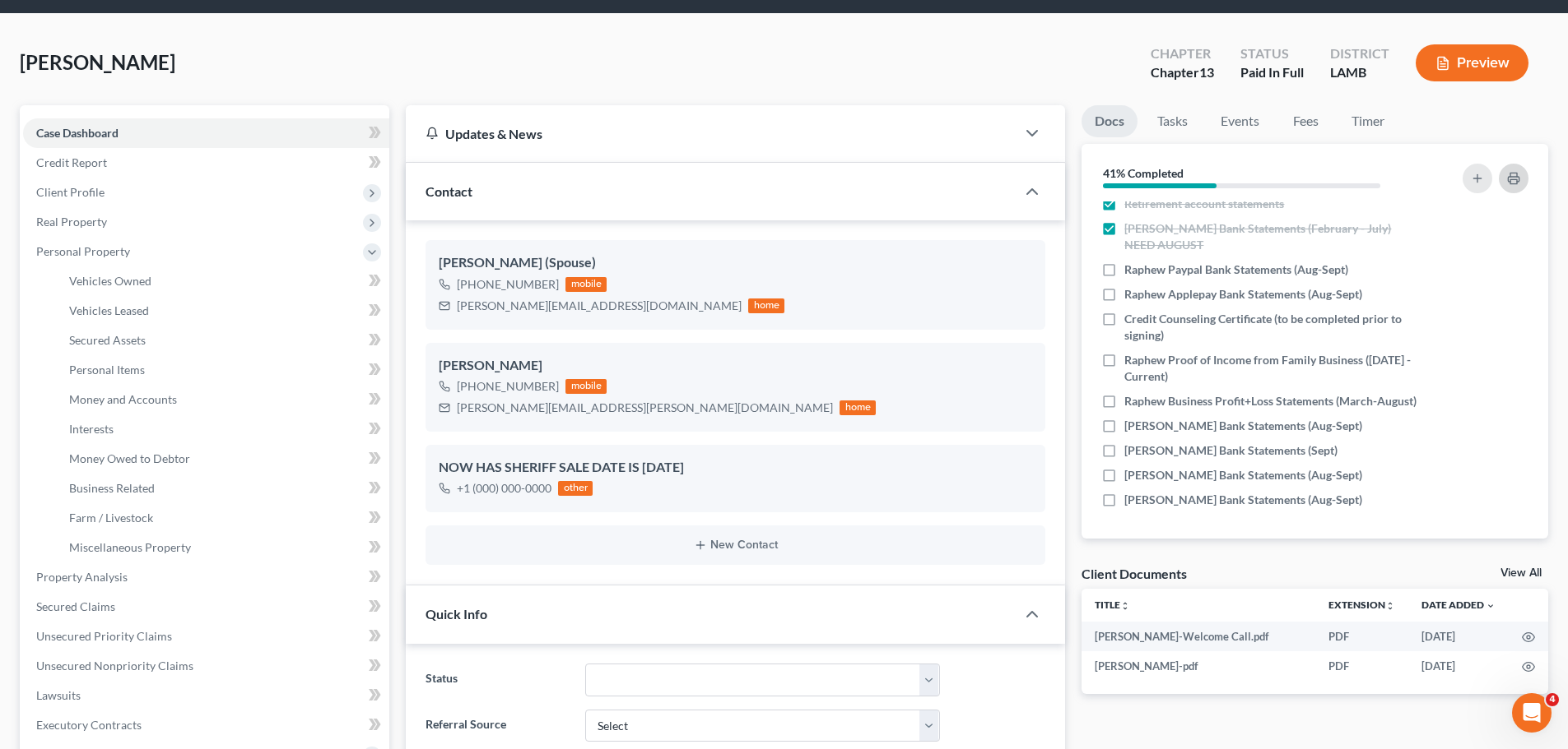
click at [1518, 184] on icon "button" at bounding box center [1513, 178] width 14 height 14
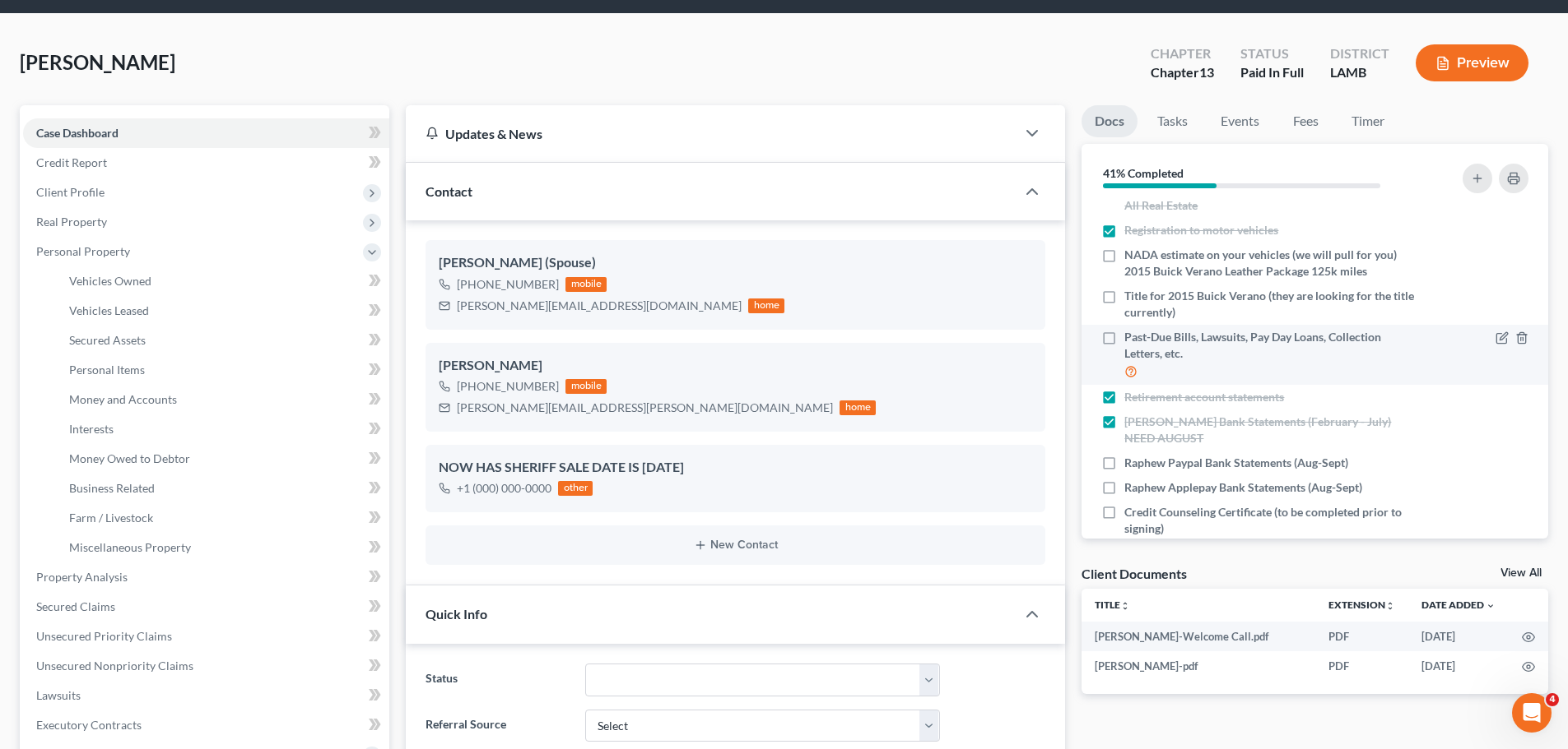
scroll to position [270, 0]
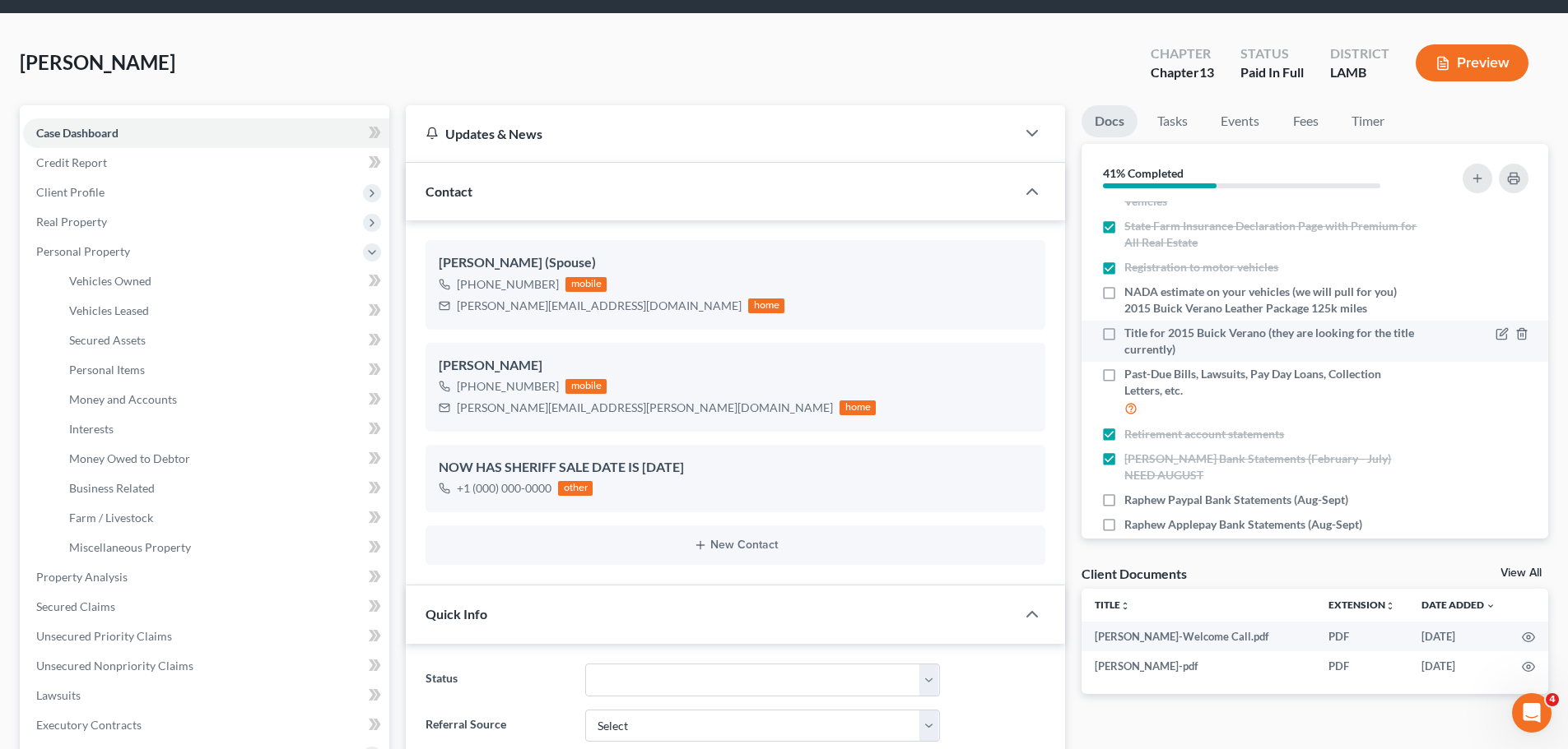
click at [1174, 349] on span "Title for 2015 Buick Verano (they are looking for the title currently)" at bounding box center [1270, 341] width 293 height 33
click at [1141, 336] on input "Title for 2015 Buick Verano (they are looking for the title currently)" at bounding box center [1136, 330] width 11 height 11
checkbox input "true"
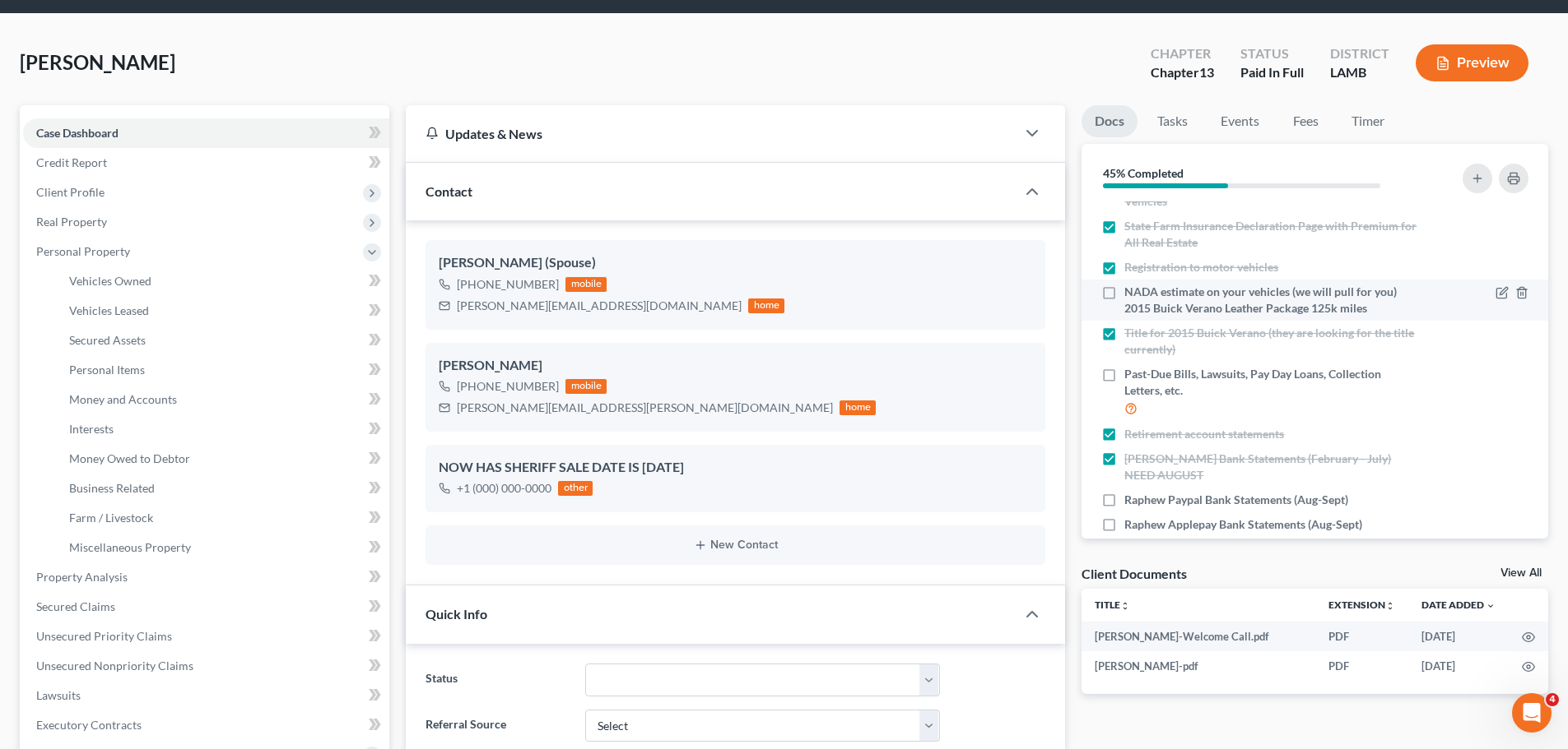
click at [1323, 300] on span "NADA estimate on your vehicles (we will pull for you) 2015 Buick Verano Leather…" at bounding box center [1270, 300] width 293 height 33
click at [1141, 294] on input "NADA estimate on your vehicles (we will pull for you) 2015 Buick Verano Leather…" at bounding box center [1136, 289] width 11 height 11
checkbox input "true"
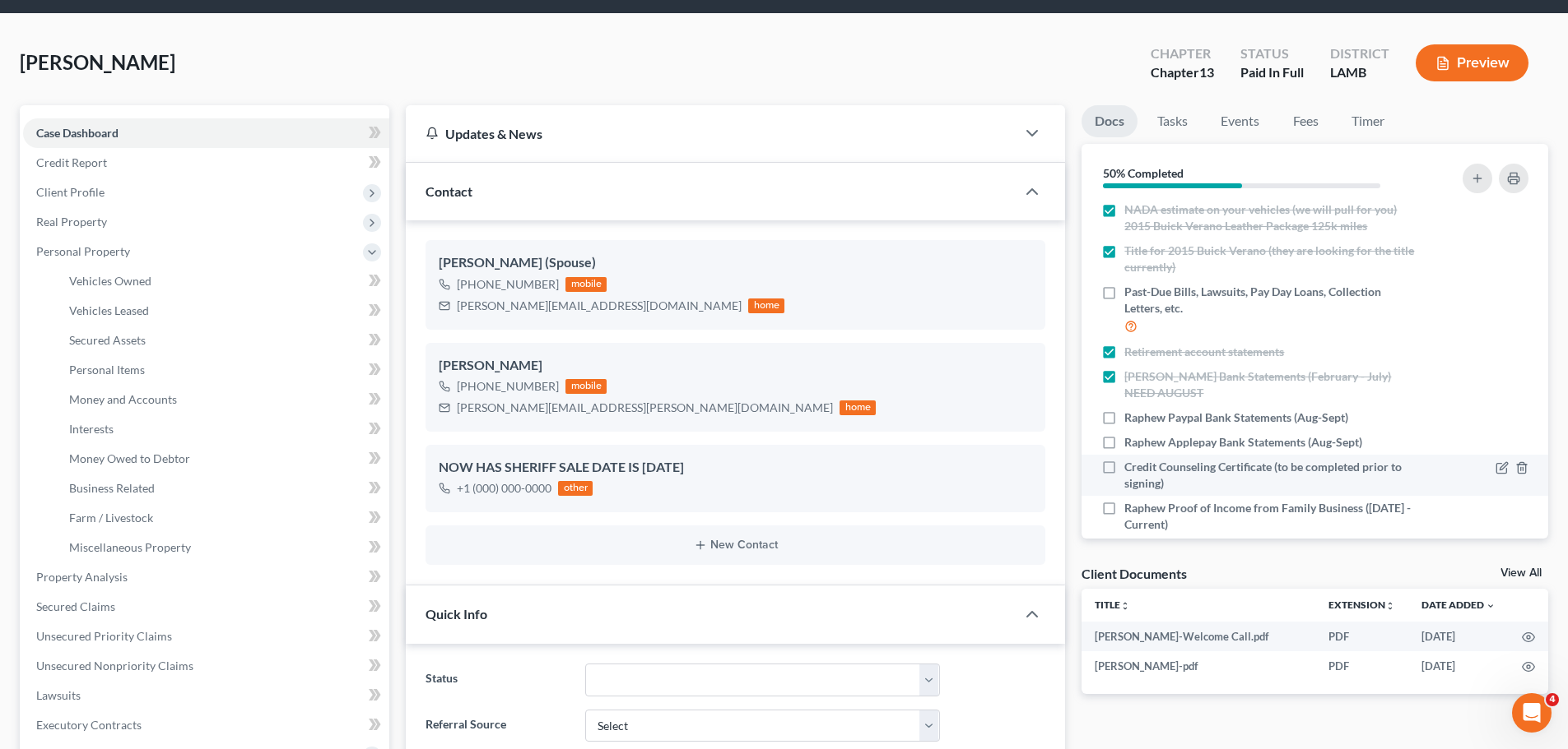
scroll to position [434, 0]
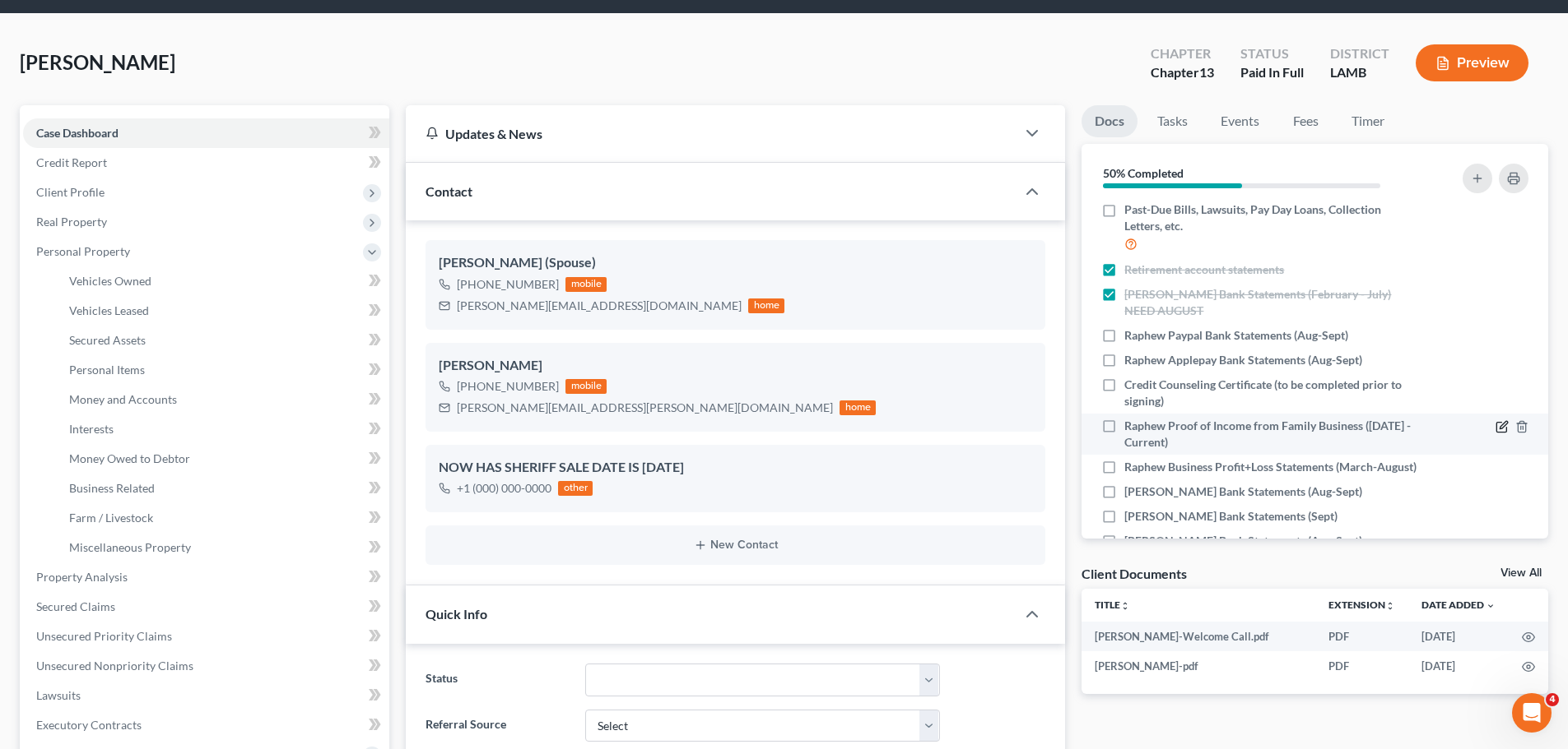
click at [1495, 431] on icon "button" at bounding box center [1501, 427] width 14 height 14
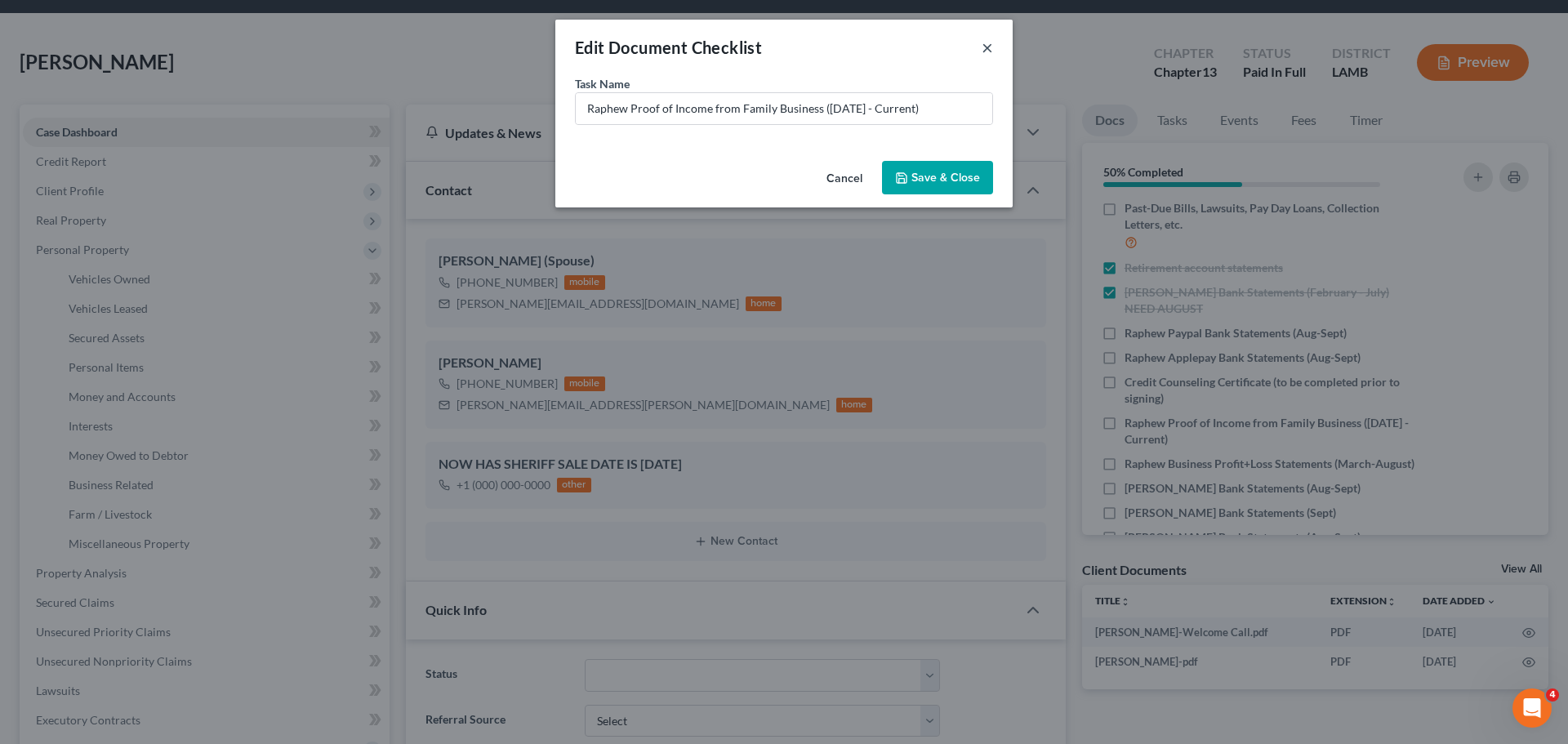
click at [987, 47] on button "×" at bounding box center [987, 47] width 12 height 20
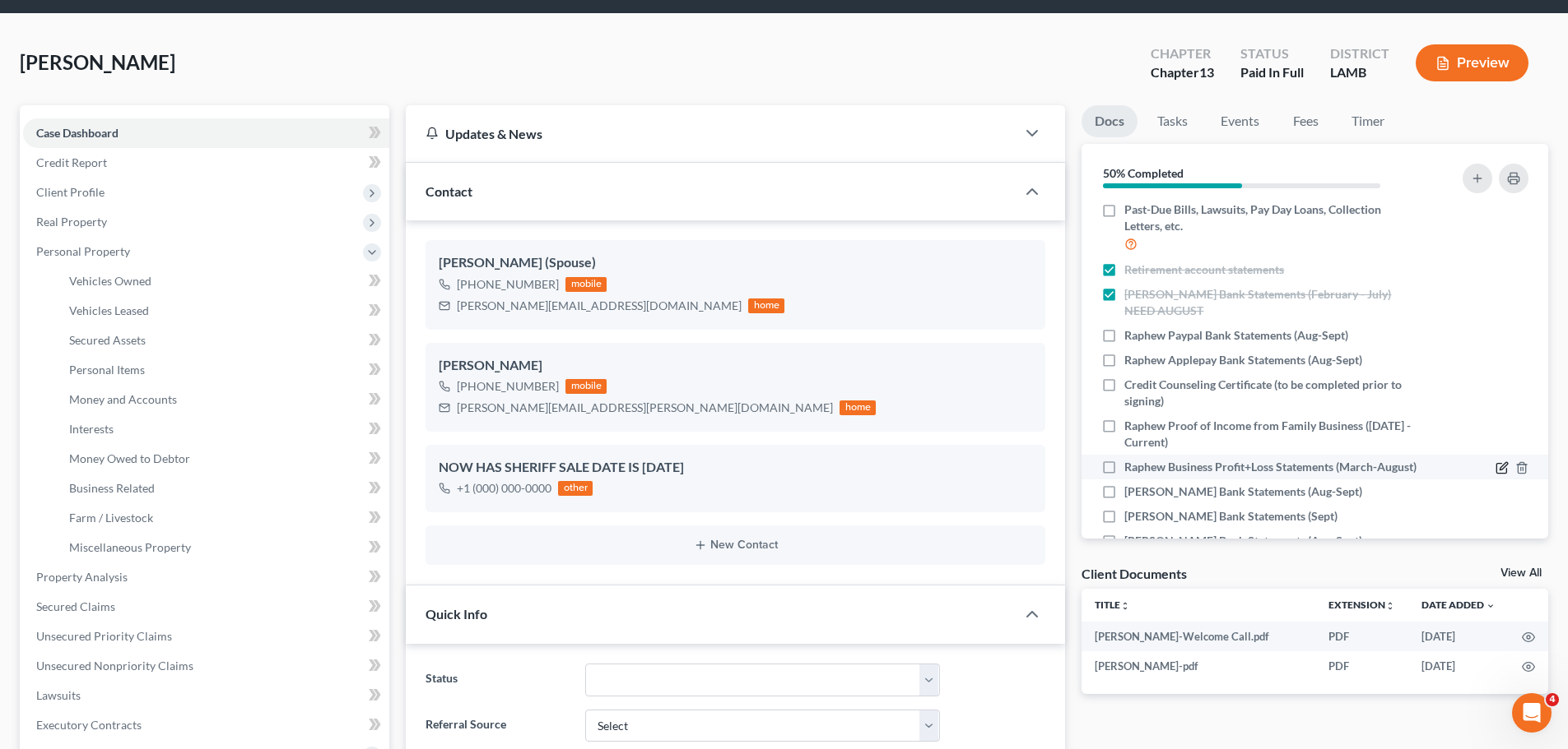
click at [1495, 465] on icon "button" at bounding box center [1501, 468] width 14 height 14
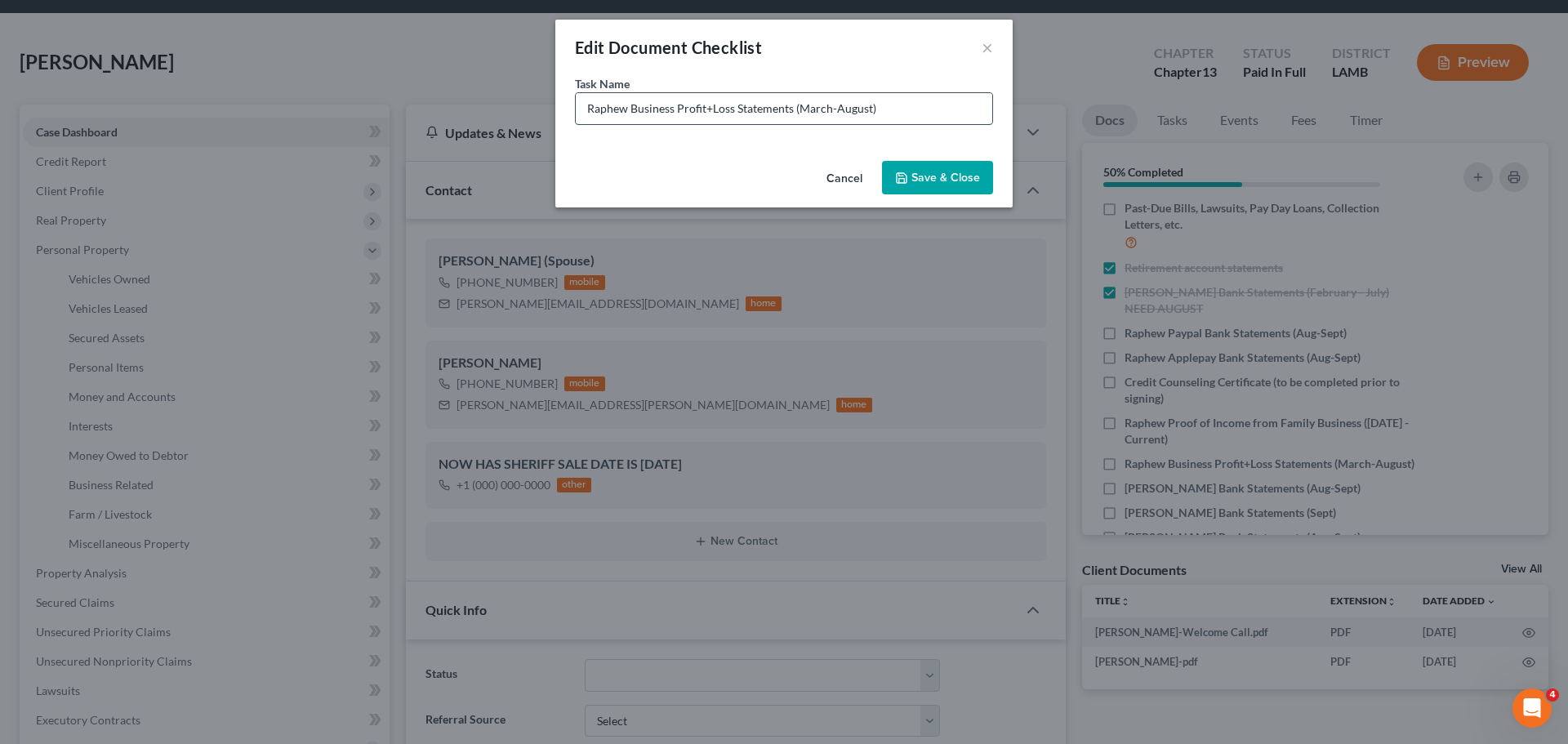
click at [793, 108] on input "Raphew Business Profit+Loss Statements (March-August)" at bounding box center [784, 108] width 417 height 31
type input "Raphew Business Profit+Loss Monthly Statements (March-August)"
click at [920, 187] on button "Save & Close" at bounding box center [938, 178] width 111 height 34
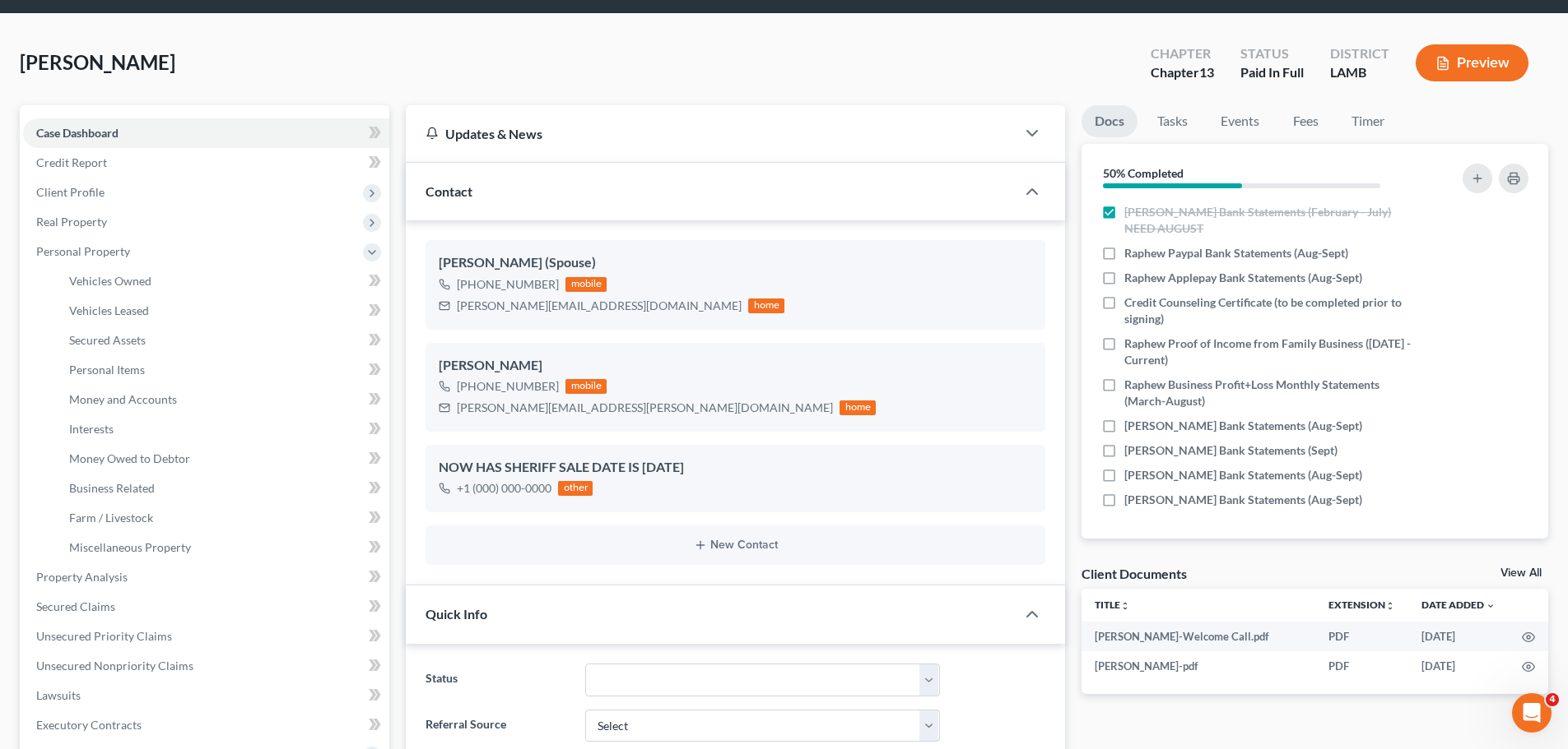
scroll to position [0, 0]
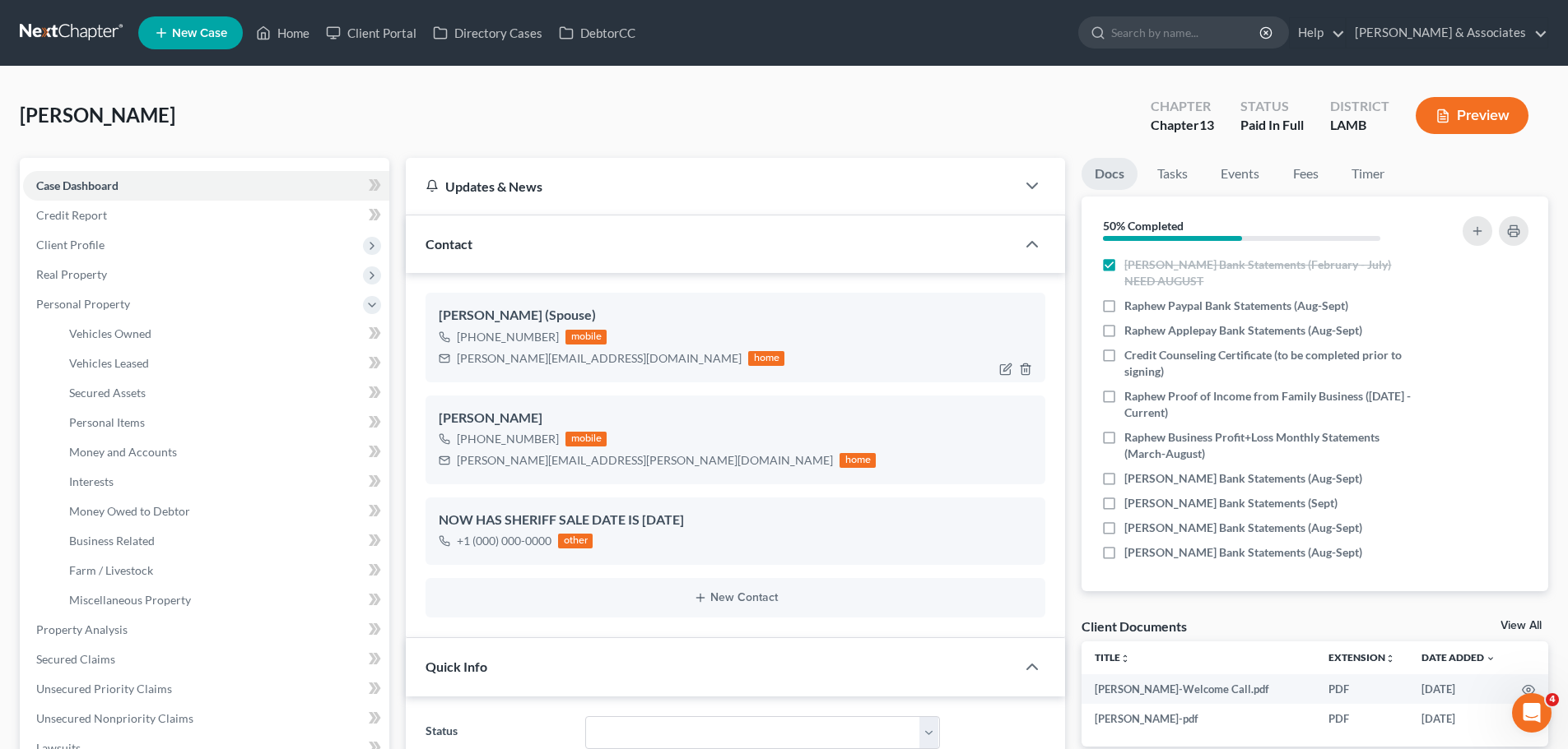
click at [536, 360] on div "[PERSON_NAME][EMAIL_ADDRESS][DOMAIN_NAME]" at bounding box center [599, 358] width 285 height 16
copy div "[PERSON_NAME][EMAIL_ADDRESS][DOMAIN_NAME]"
click at [522, 464] on div "[PERSON_NAME][EMAIL_ADDRESS][PERSON_NAME][DOMAIN_NAME]" at bounding box center [645, 461] width 376 height 16
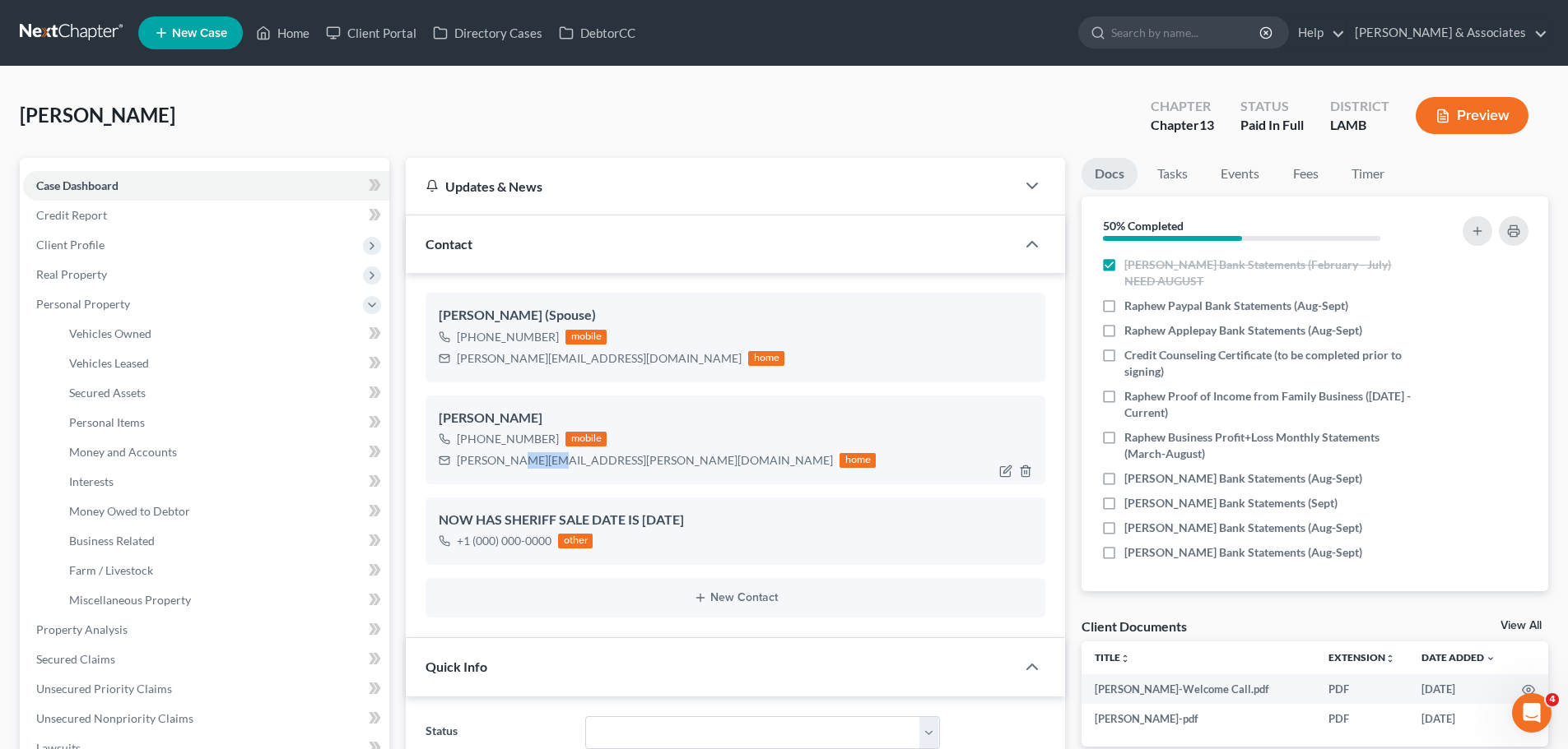
click at [522, 464] on div "[PERSON_NAME][EMAIL_ADDRESS][PERSON_NAME][DOMAIN_NAME]" at bounding box center [645, 461] width 376 height 16
copy div "[PERSON_NAME][EMAIL_ADDRESS][PERSON_NAME][DOMAIN_NAME]"
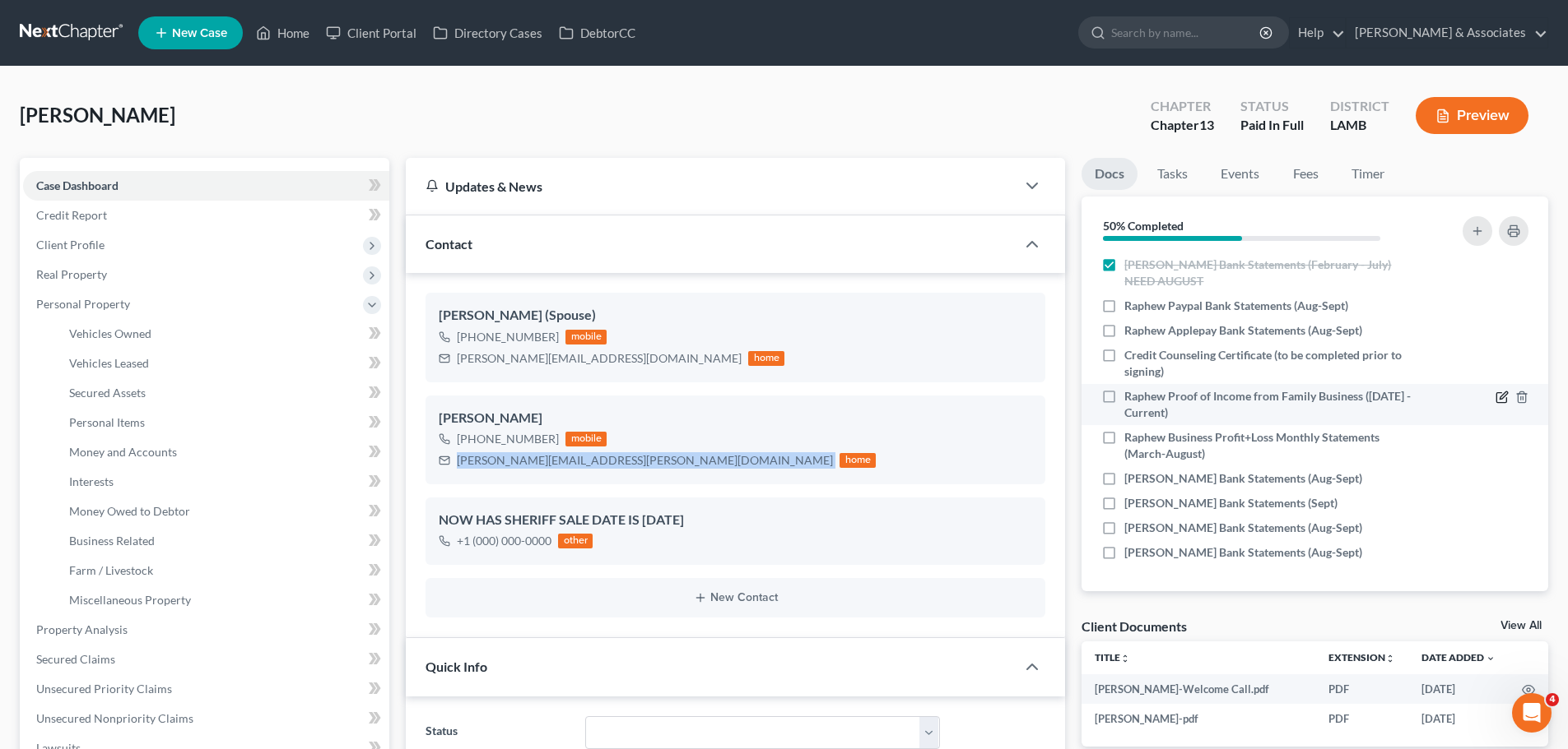
click at [1496, 393] on icon "button" at bounding box center [1500, 398] width 10 height 10
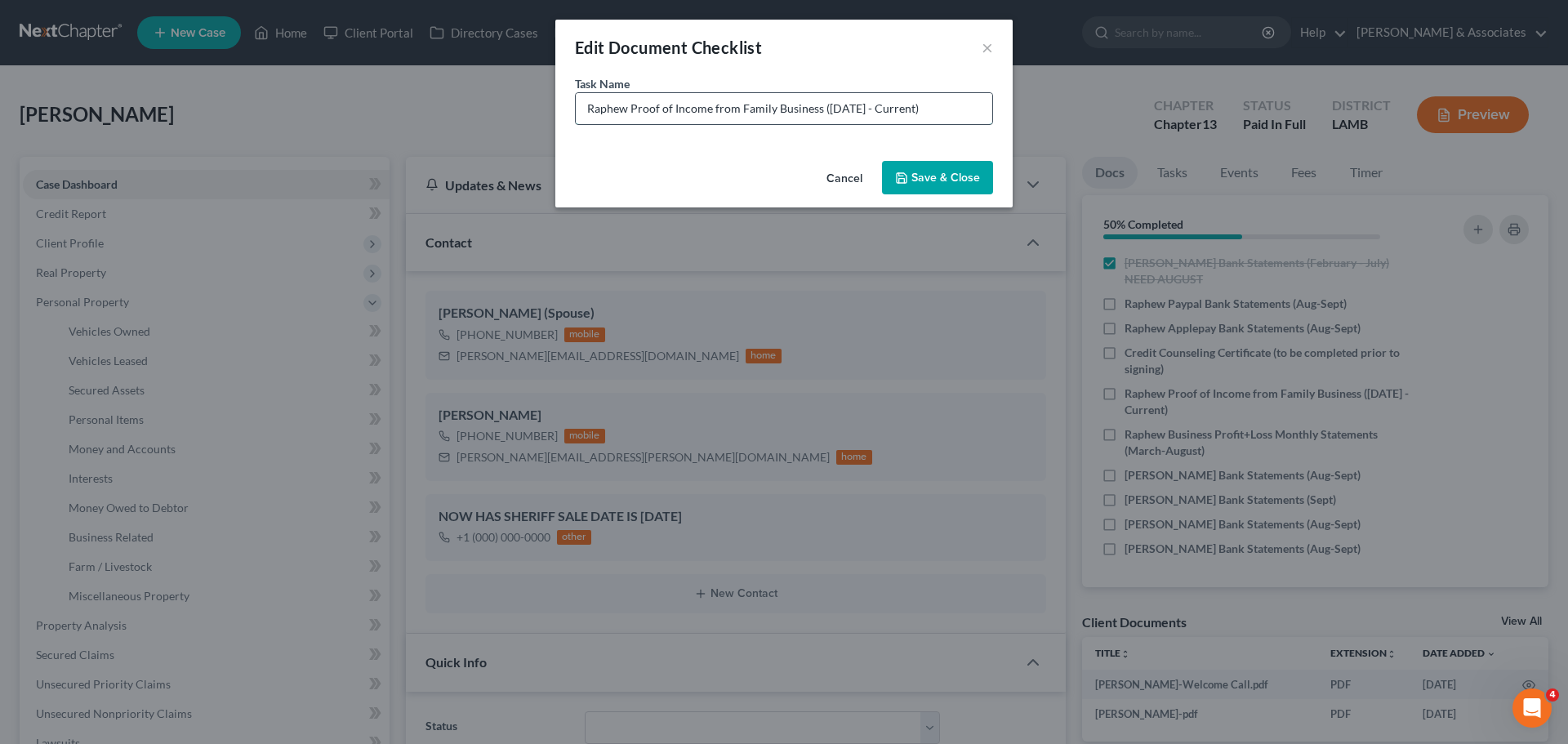
drag, startPoint x: 922, startPoint y: 110, endPoint x: 885, endPoint y: 114, distance: 37.2
click at [885, 114] on input "Raphew Proof of Income from Family Business ([DATE] - Current)" at bounding box center [784, 108] width 417 height 31
click at [894, 166] on button "Save & Close" at bounding box center [938, 178] width 111 height 34
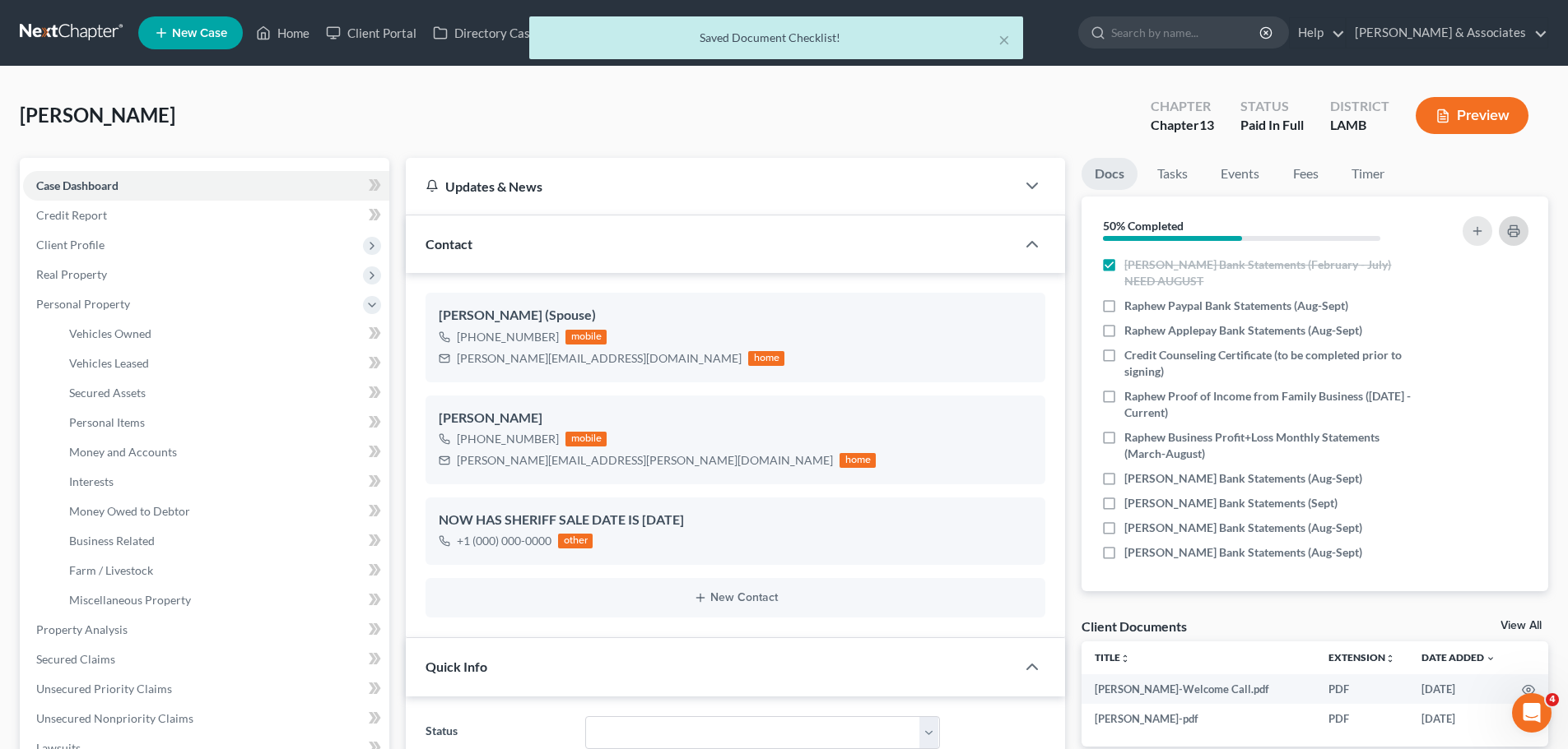
click at [1518, 221] on button "button" at bounding box center [1513, 230] width 30 height 30
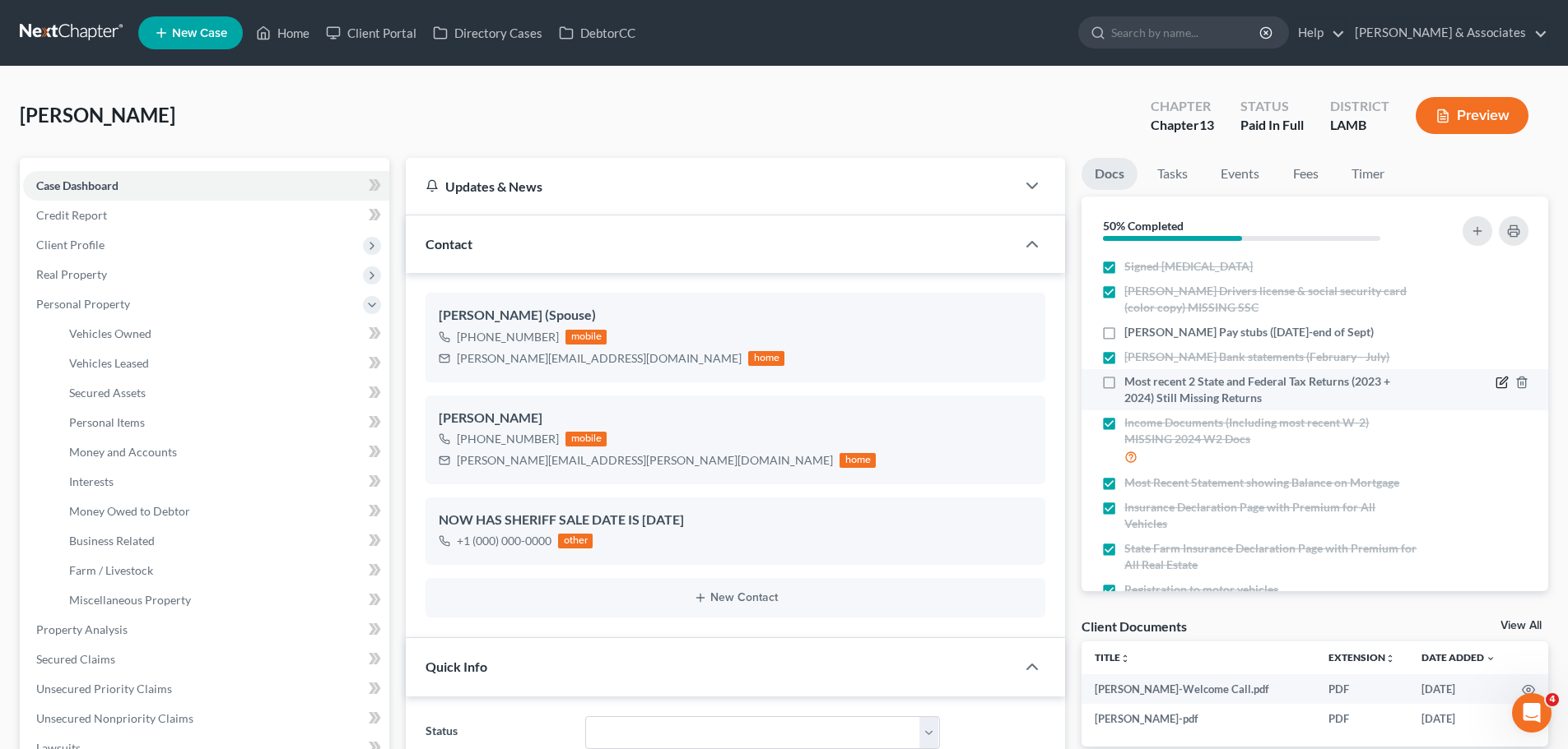
click at [1495, 379] on icon "button" at bounding box center [1501, 383] width 14 height 14
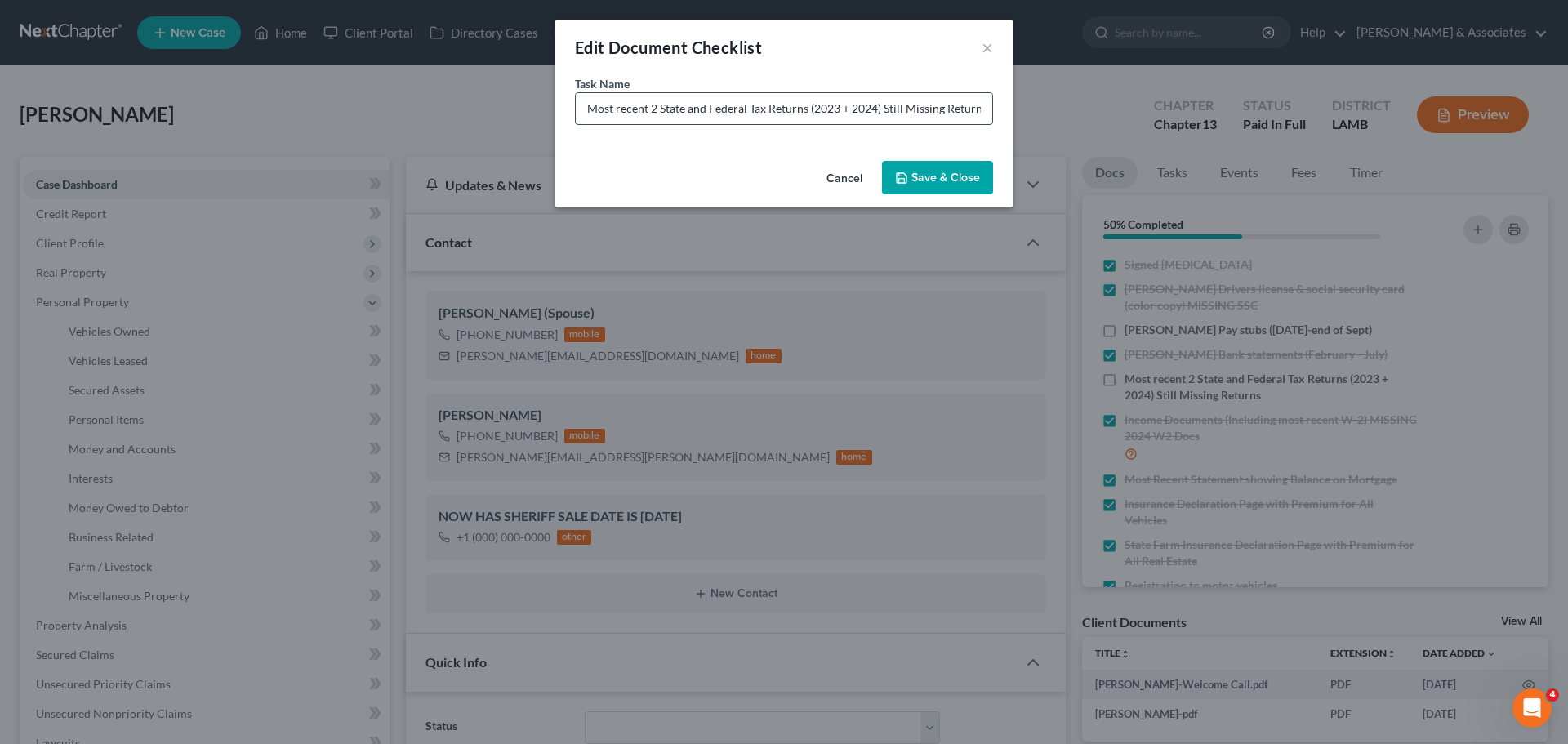
drag, startPoint x: 585, startPoint y: 109, endPoint x: 880, endPoint y: 106, distance: 295.0
click at [880, 106] on input "Most recent 2 State and Federal Tax Returns (2023 + 2024) Still Missing Returns" at bounding box center [784, 108] width 417 height 31
click at [902, 112] on input "Most recent 2 State and Federal Tax Returns (2023 + 2024) Still Missing Returns" at bounding box center [784, 108] width 417 height 31
drag, startPoint x: 584, startPoint y: 111, endPoint x: 1124, endPoint y: 121, distance: 540.1
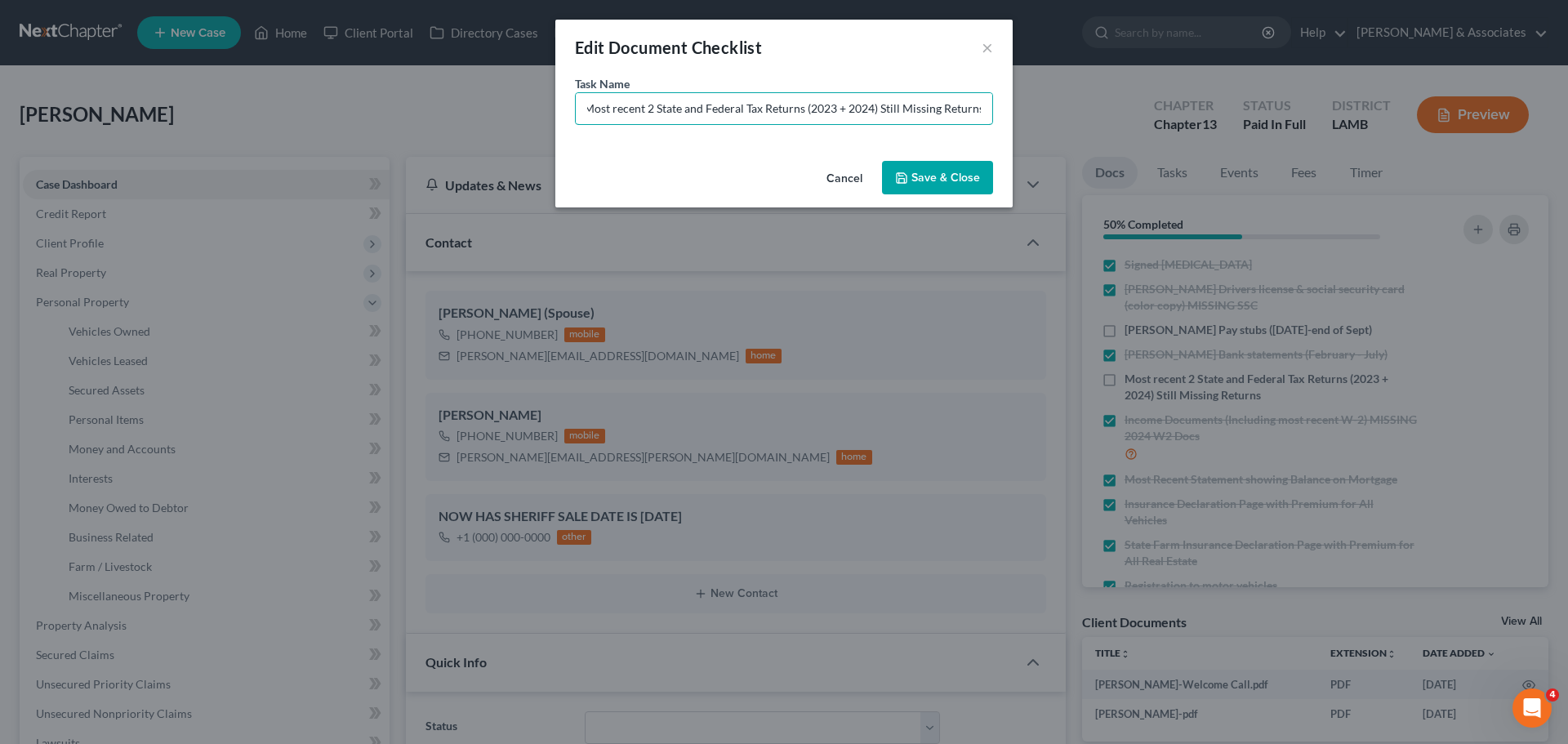
click at [1117, 121] on div "Edit Document Checklist × Task Name * Most recent 2 State and Federal Tax Retur…" at bounding box center [784, 372] width 1568 height 744
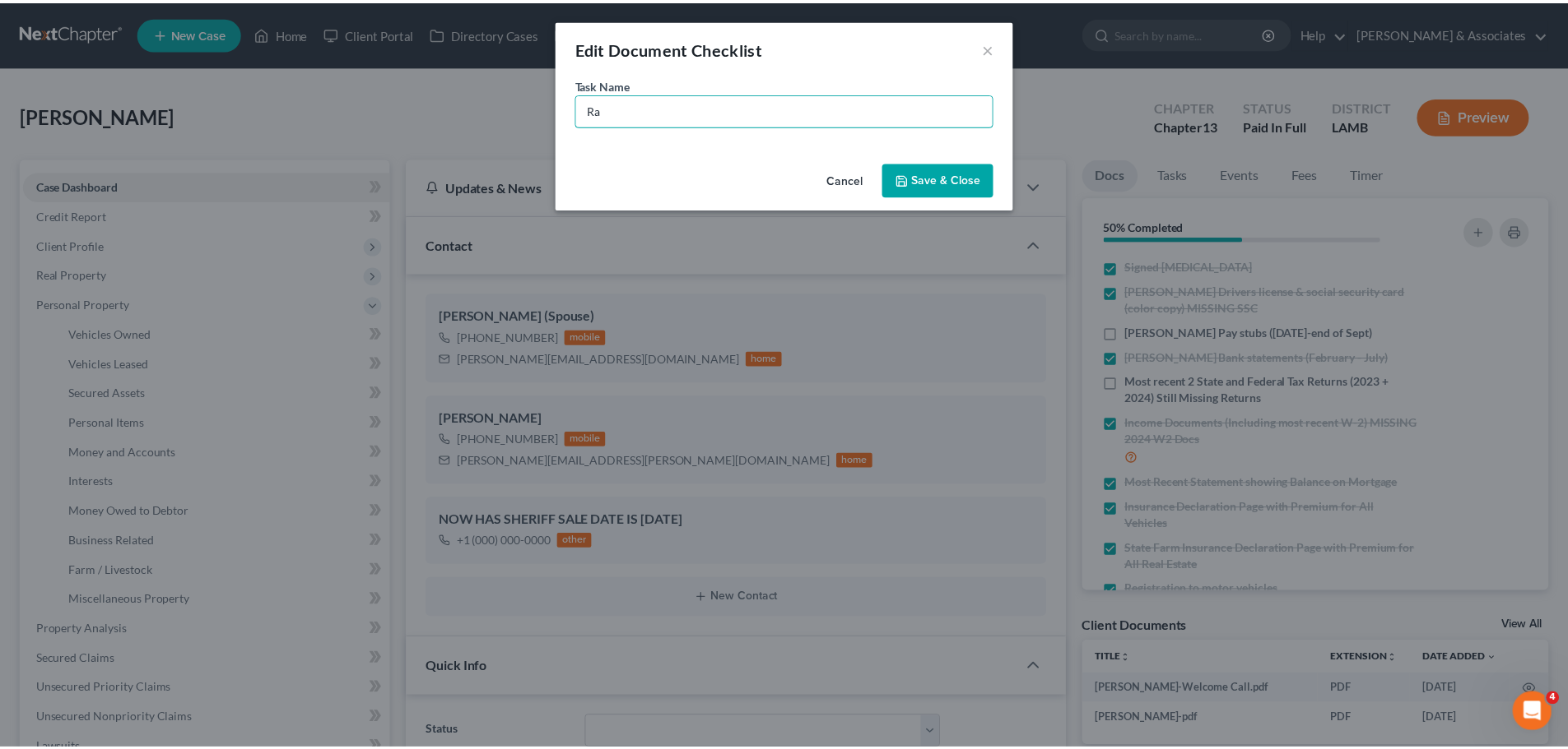
scroll to position [0, 0]
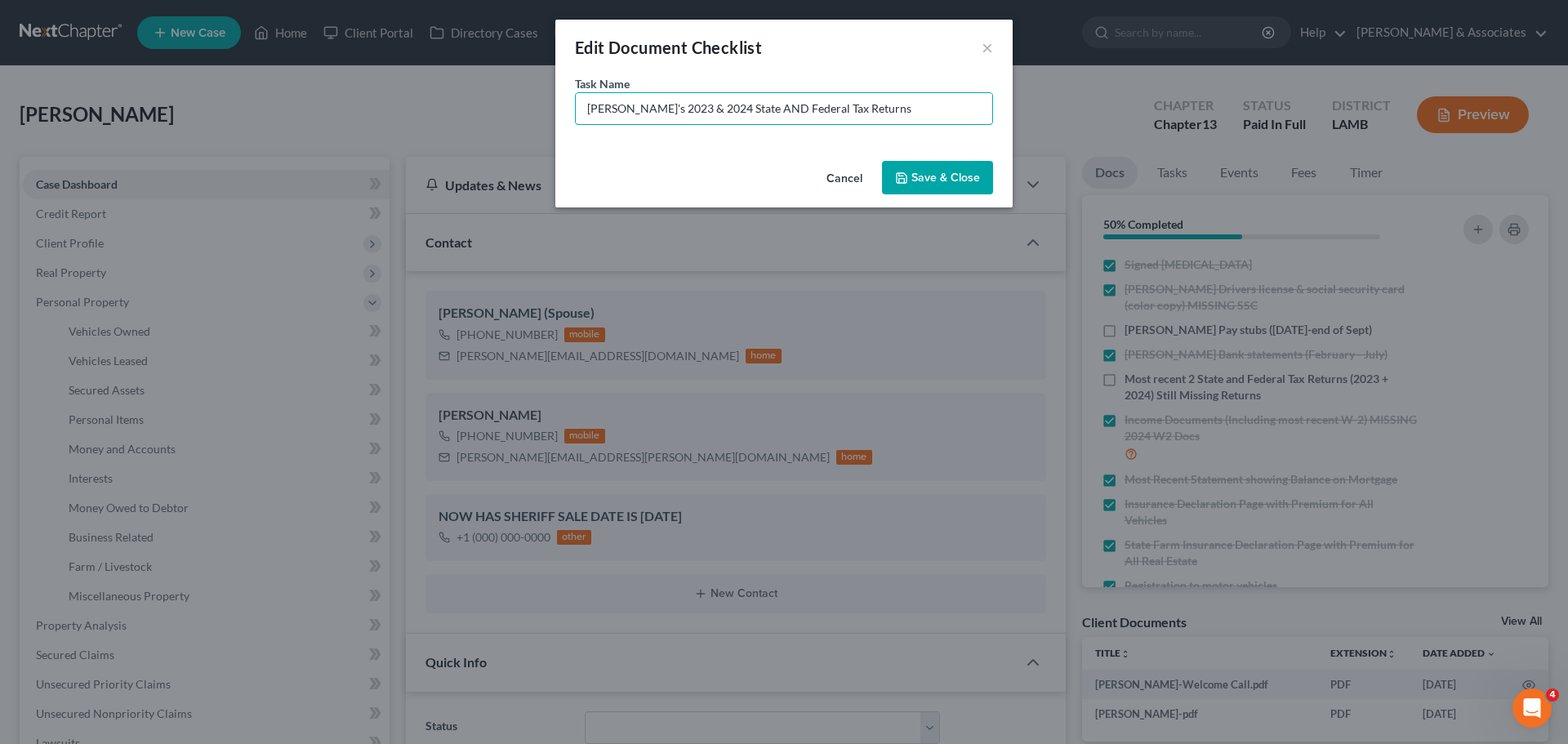
type input "[PERSON_NAME]'s 2023 & 2024 State AND Federal Tax Returns"
click at [902, 165] on button "Save & Close" at bounding box center [938, 178] width 111 height 34
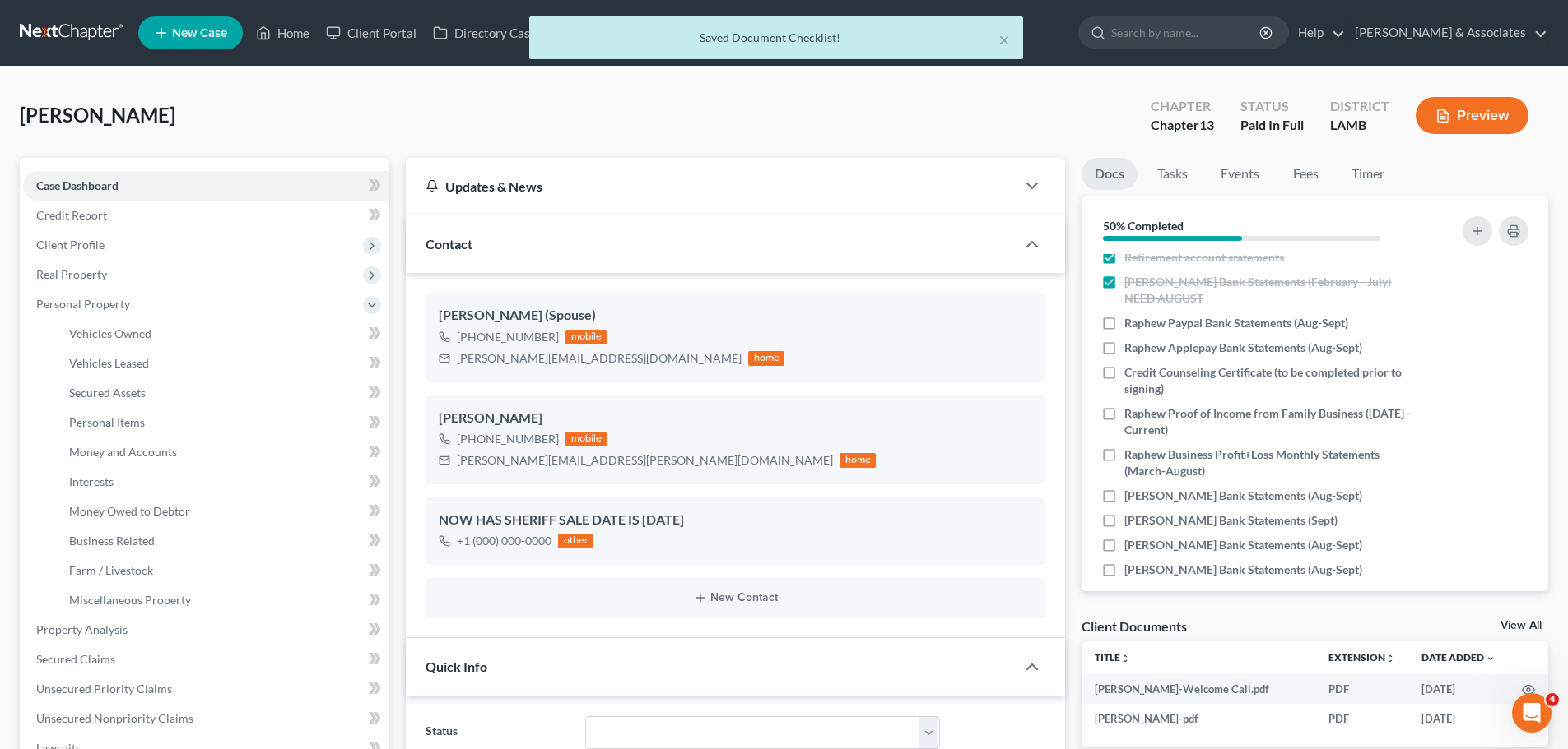
scroll to position [501, 0]
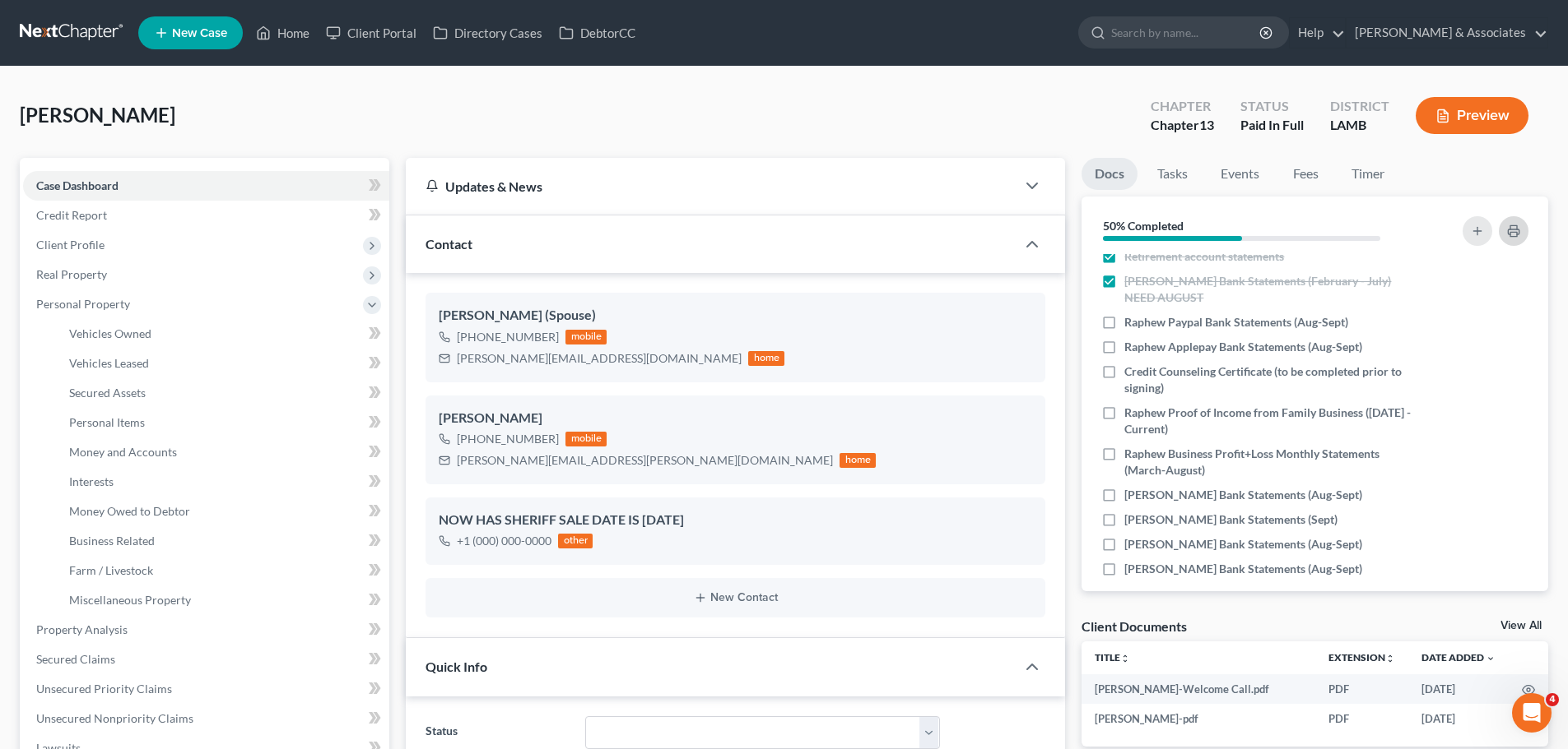
click at [1509, 230] on icon "button" at bounding box center [1513, 231] width 11 height 5
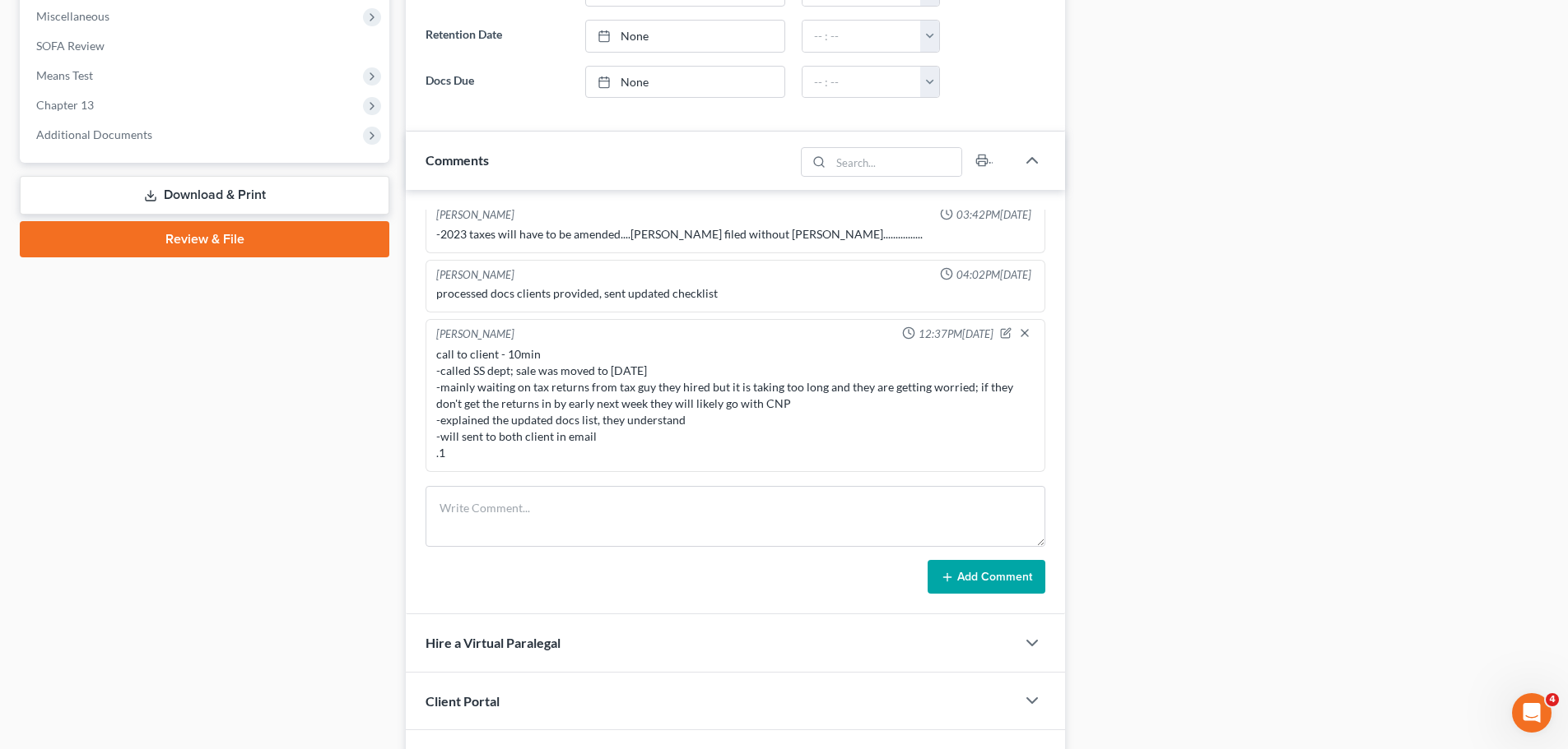
scroll to position [1040, 0]
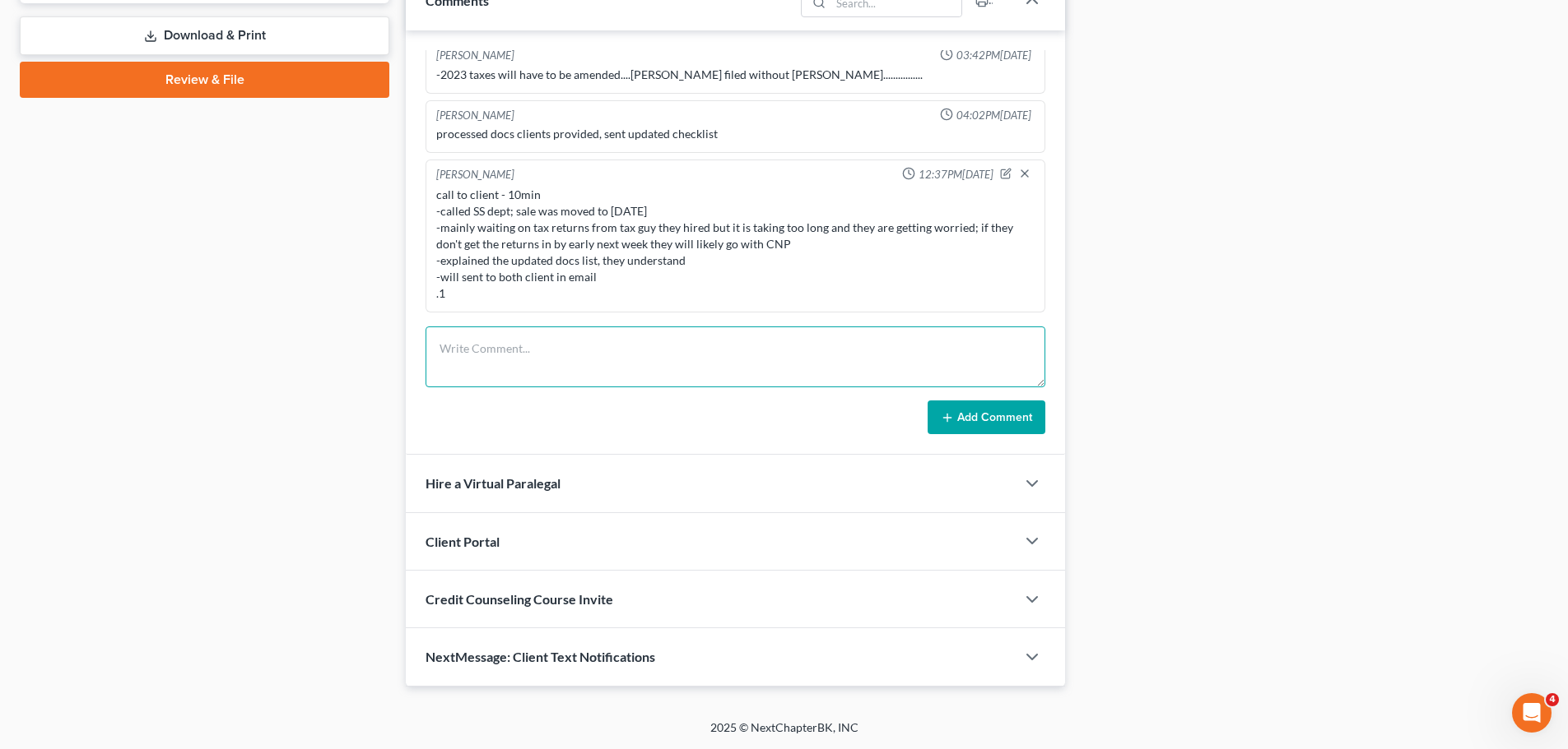
click at [515, 367] on textarea at bounding box center [735, 357] width 620 height 61
type textarea "emailed docs list, CCC info, and portal link .1"
drag, startPoint x: 1017, startPoint y: 407, endPoint x: 1020, endPoint y: 399, distance: 8.5
click at [1018, 408] on button "Add Comment" at bounding box center [986, 418] width 118 height 34
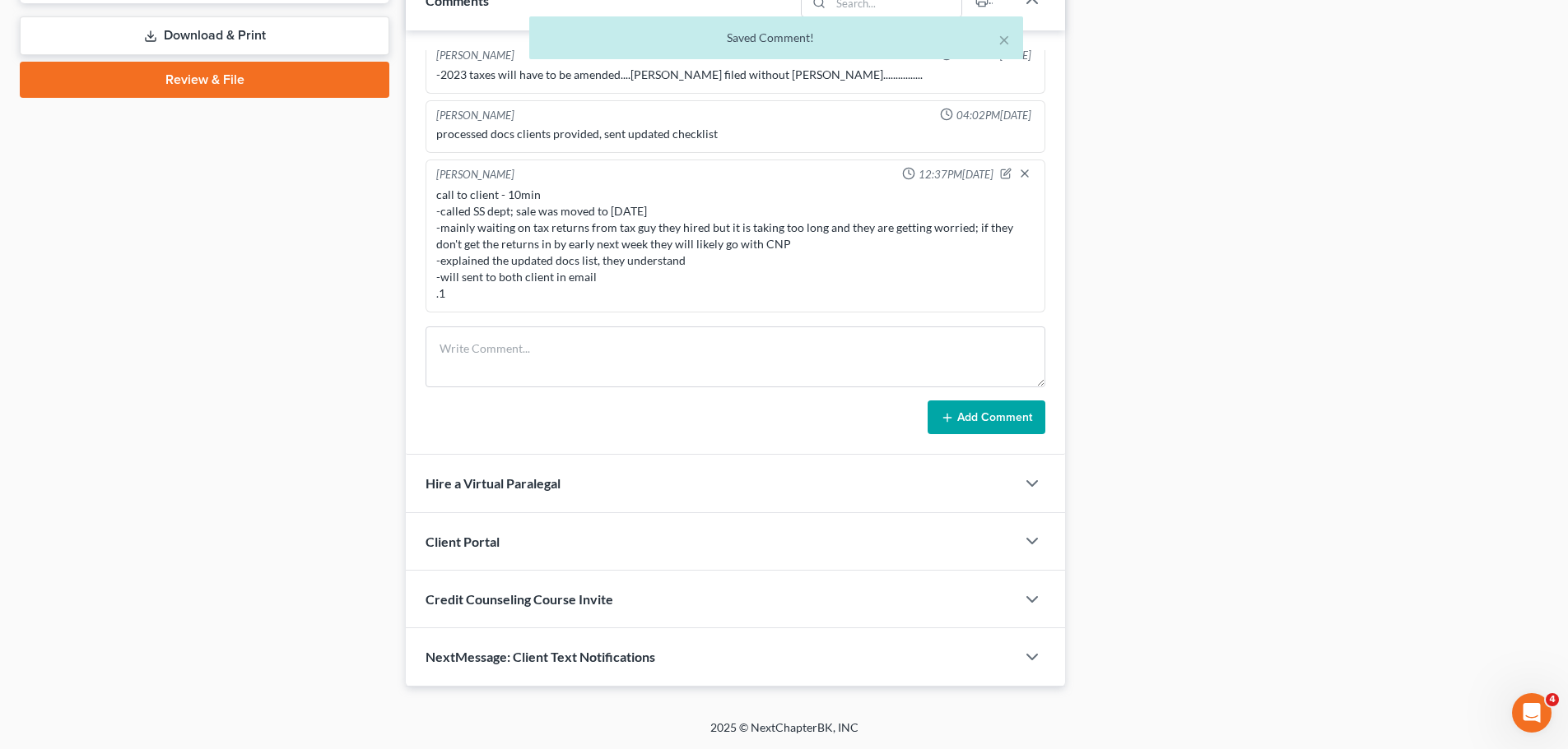
scroll to position [764, 0]
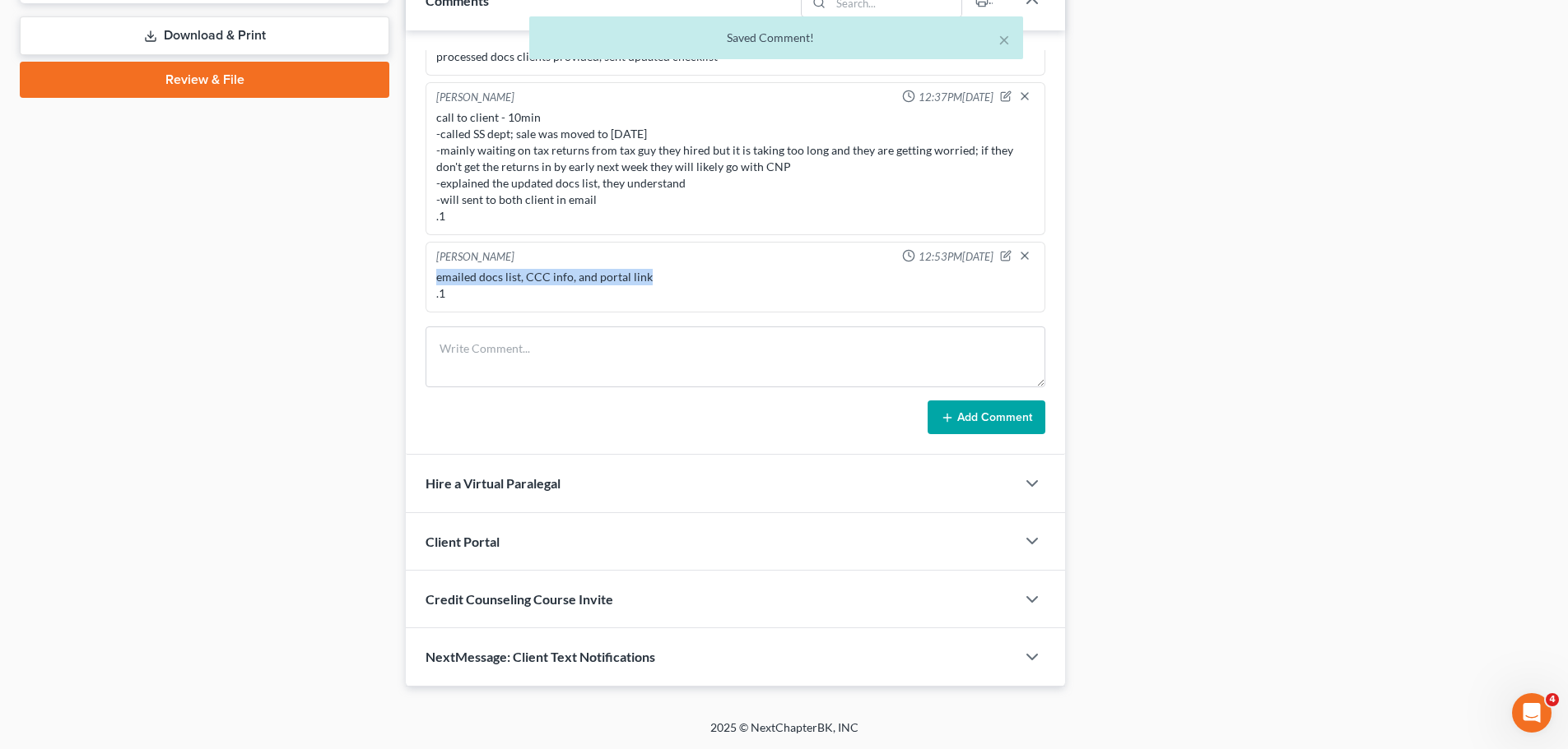
drag, startPoint x: 653, startPoint y: 282, endPoint x: 436, endPoint y: 268, distance: 217.5
click at [436, 268] on div "emailed docs list, CCC info, and portal link .1" at bounding box center [736, 285] width 605 height 40
copy div "emailed docs list, CCC info, and portal link"
